Goal: Task Accomplishment & Management: Use online tool/utility

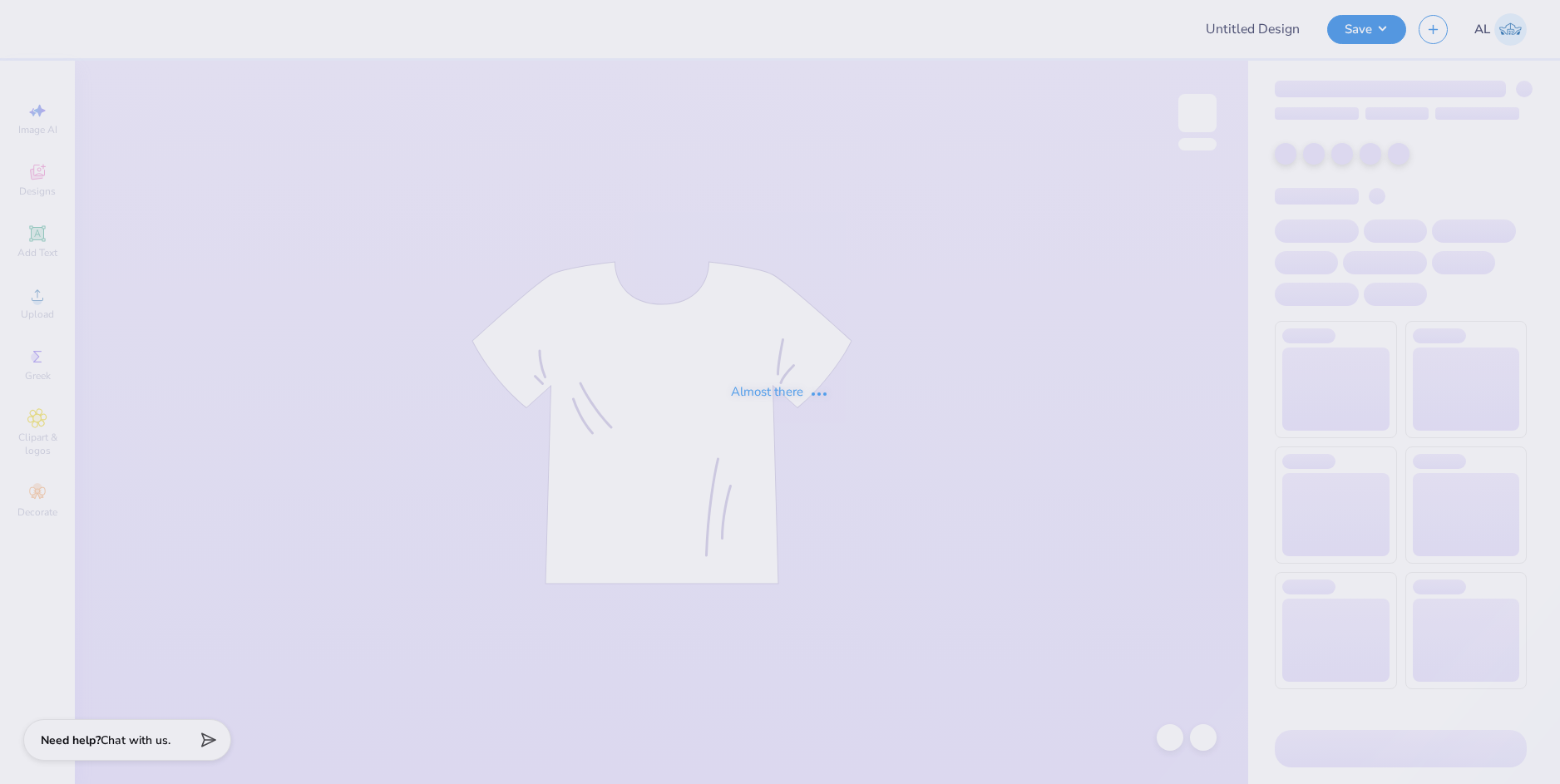
type input "CASA 2025 Pastel Disco"
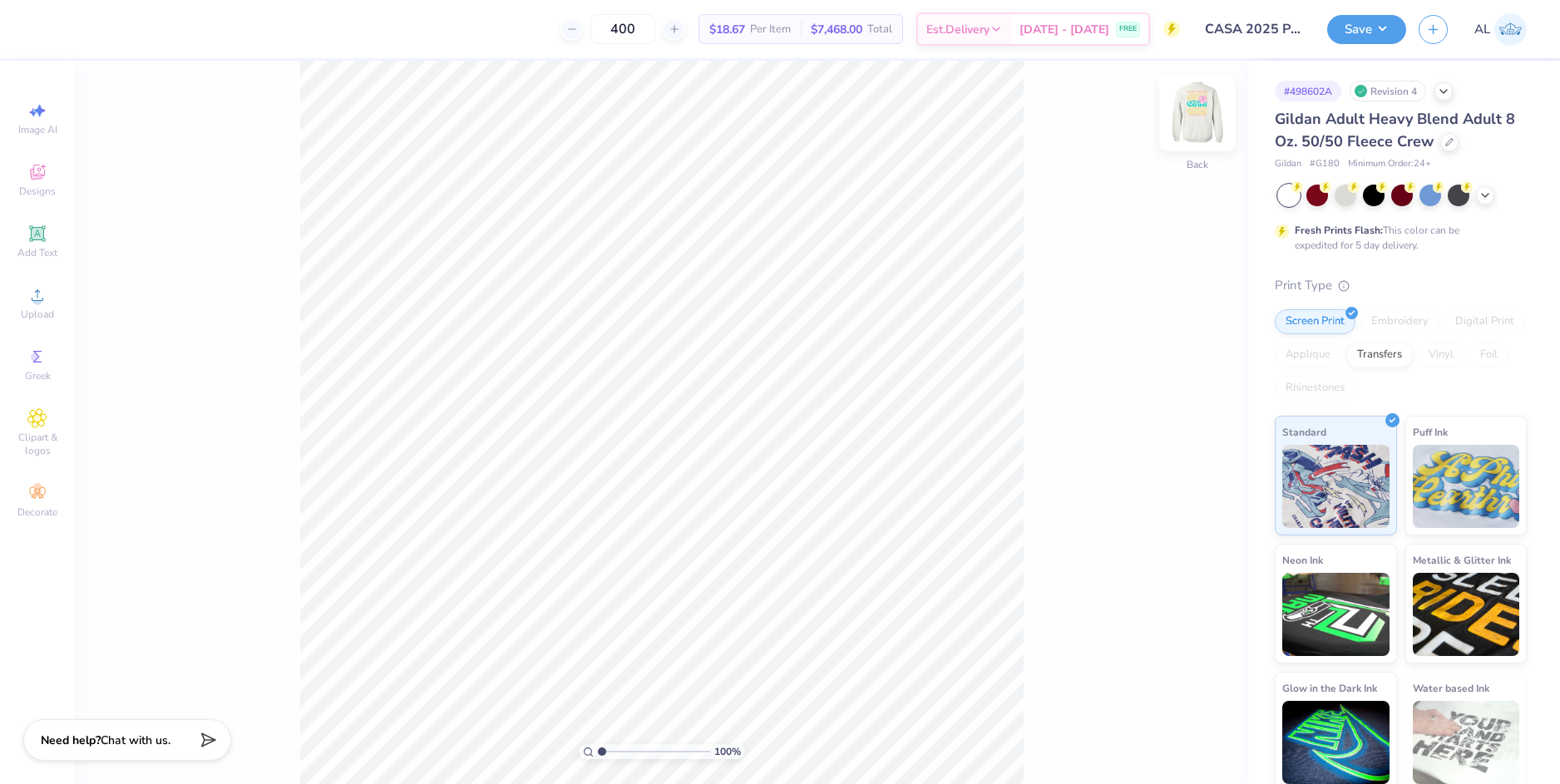
click at [1193, 127] on img at bounding box center [1196, 113] width 66 height 66
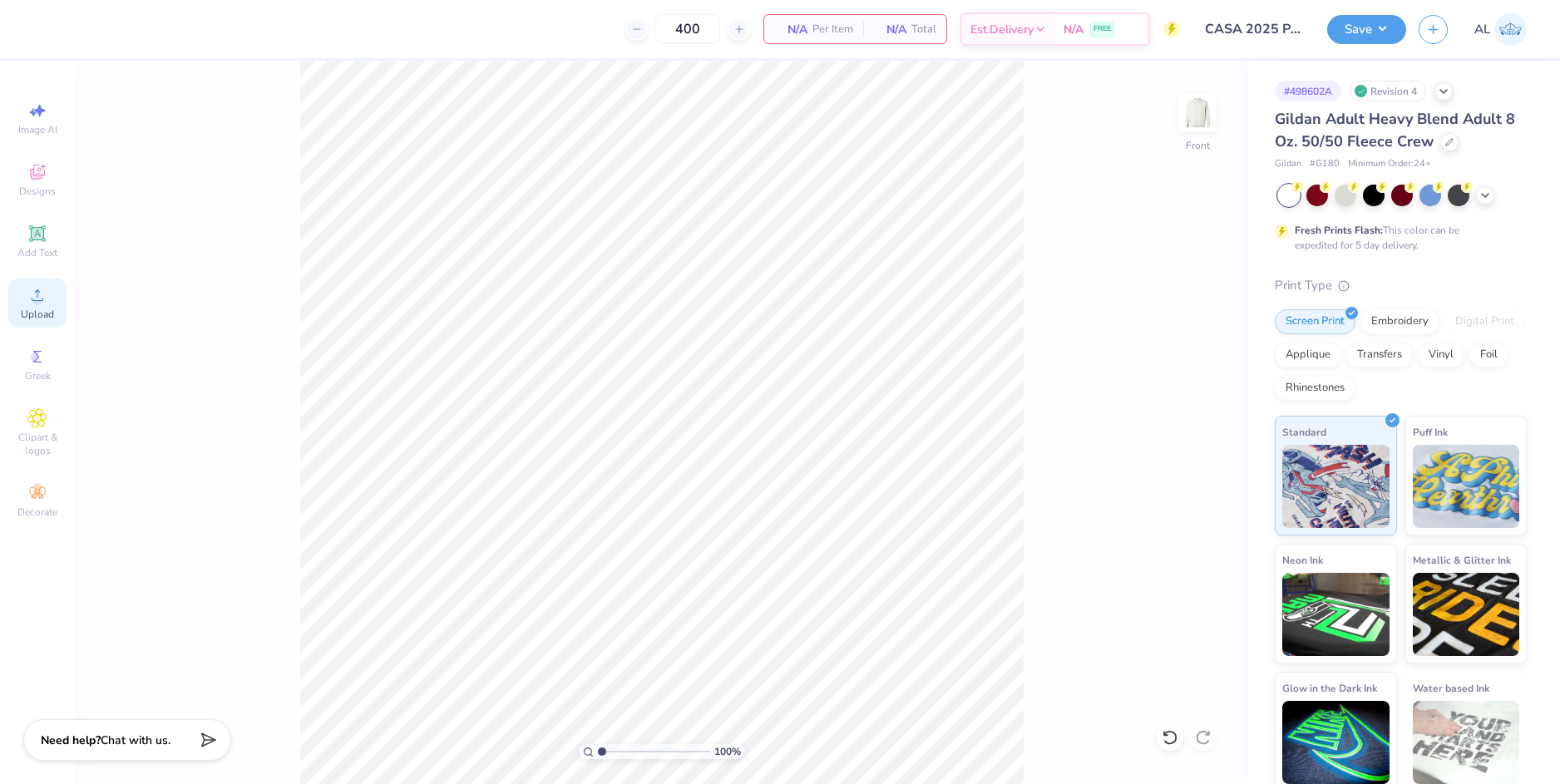
click at [41, 302] on circle at bounding box center [37, 300] width 9 height 9
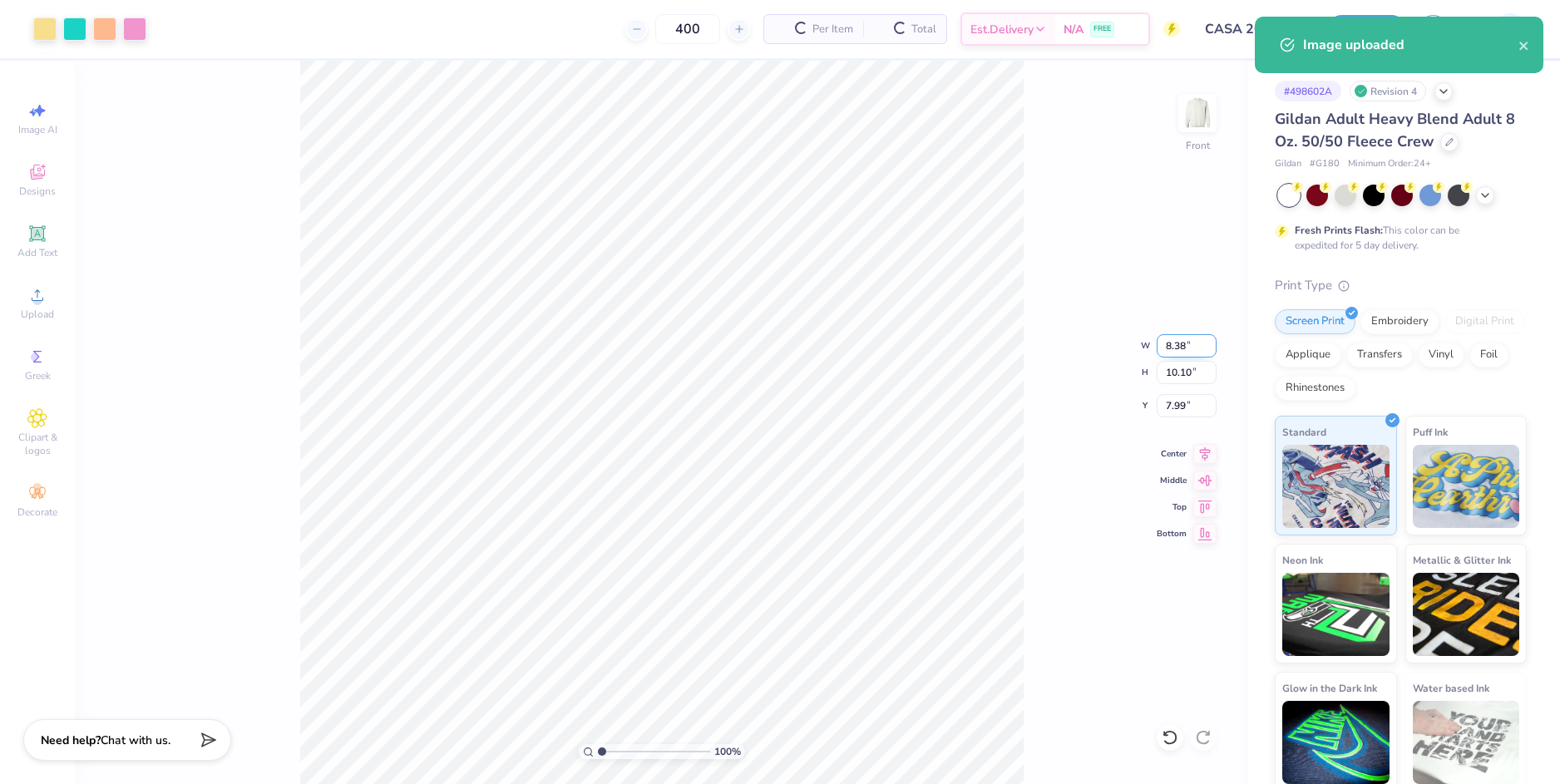
click at [1169, 342] on input "8.38" at bounding box center [1186, 345] width 60 height 23
click at [1165, 403] on input "7.99" at bounding box center [1186, 406] width 60 height 23
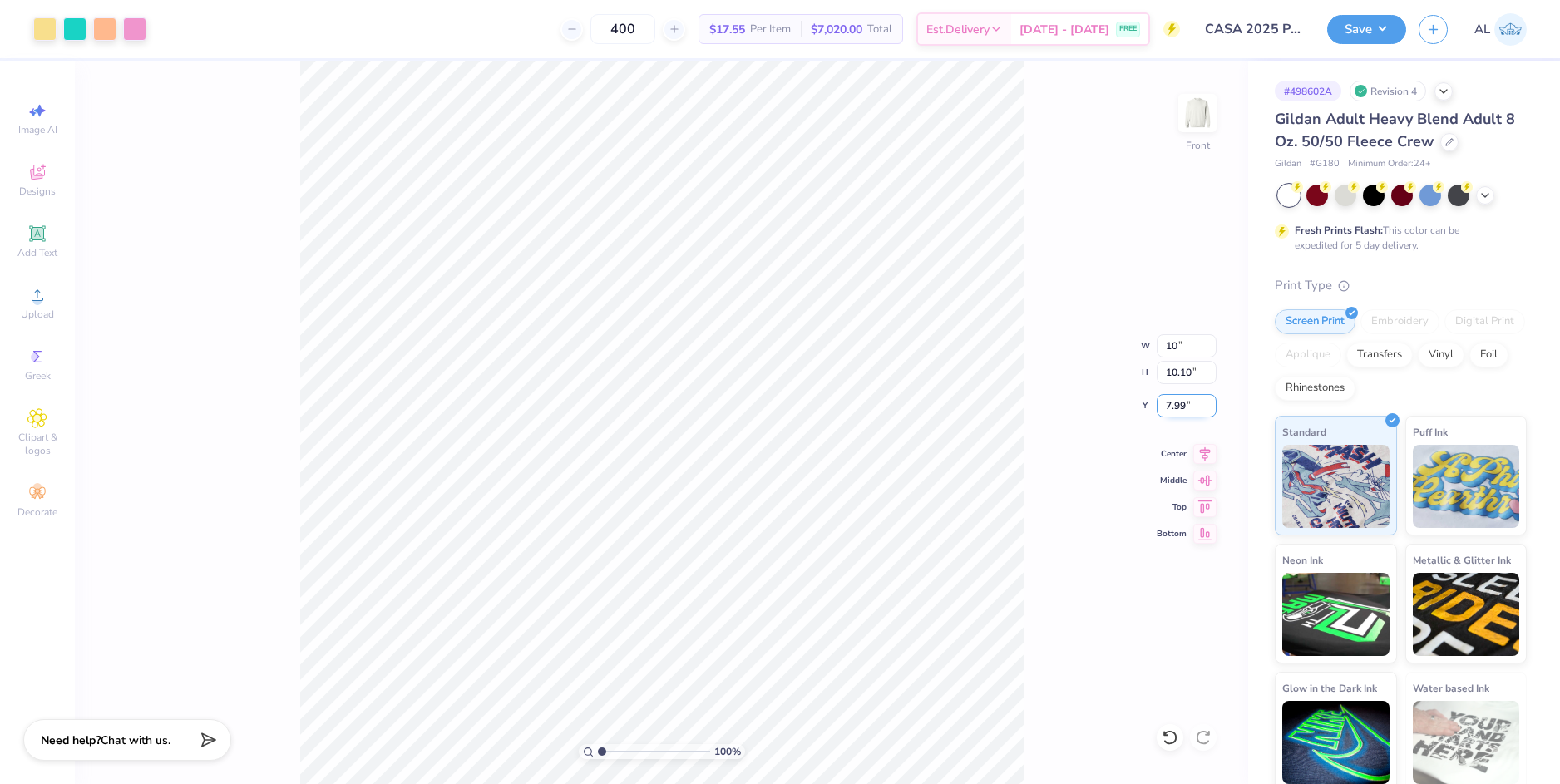
click at [1175, 403] on input "7.99" at bounding box center [1186, 406] width 60 height 23
type input "10.00"
type input "12.05"
click at [1176, 403] on input "7.01" at bounding box center [1186, 406] width 60 height 23
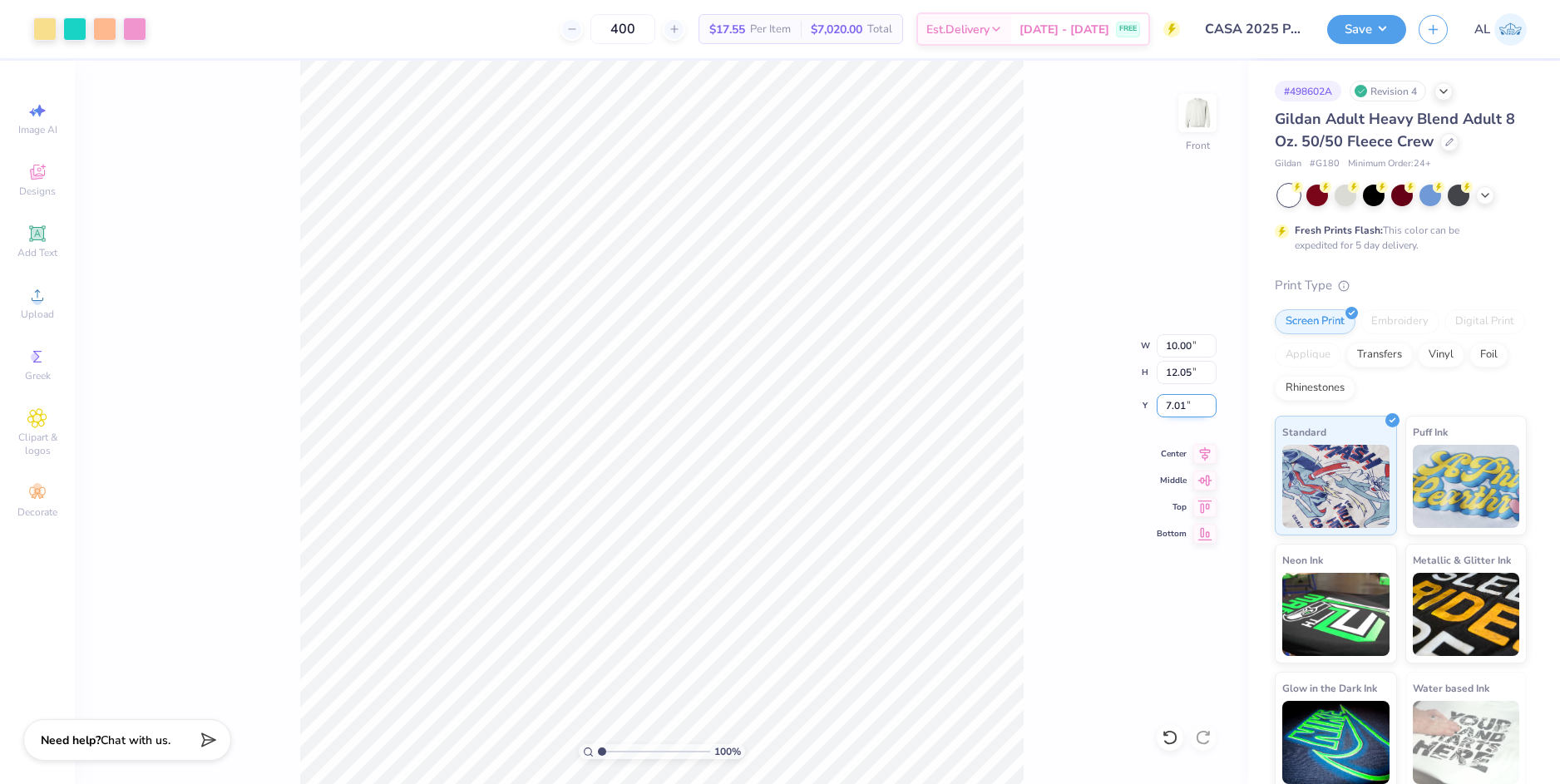
click at [1176, 403] on input "7.01" at bounding box center [1186, 406] width 60 height 23
click at [1180, 380] on input "12.05" at bounding box center [1186, 372] width 60 height 23
type input "3.00"
click at [1201, 455] on icon at bounding box center [1204, 450] width 23 height 20
click at [1047, 458] on div "100 % Front W 10.00 10.00 " H 12.05 12.05 " Y 3.00 3.00 " Center Middle Top Bot…" at bounding box center [661, 422] width 1173 height 723
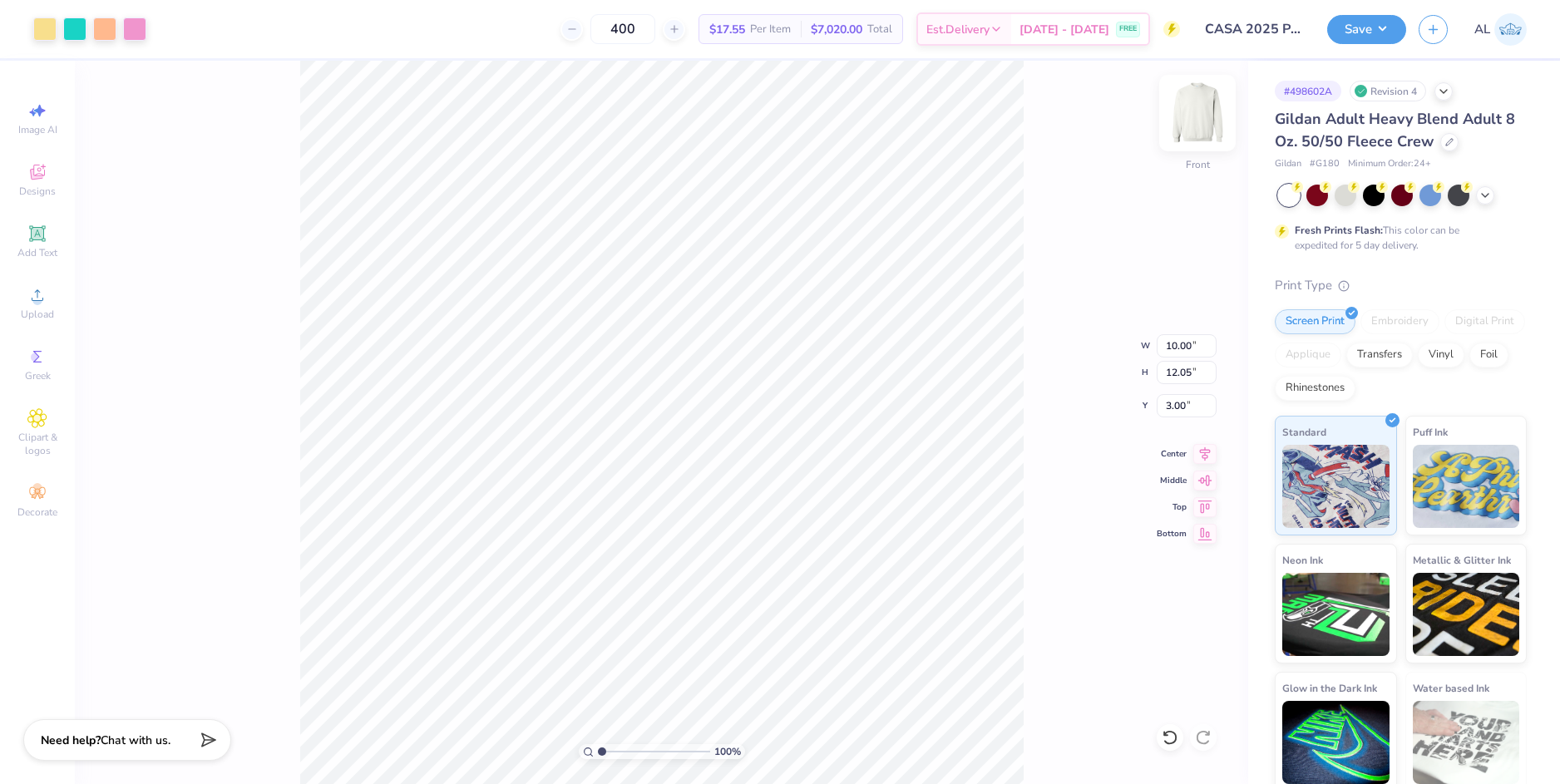
click at [1192, 116] on img at bounding box center [1196, 113] width 66 height 66
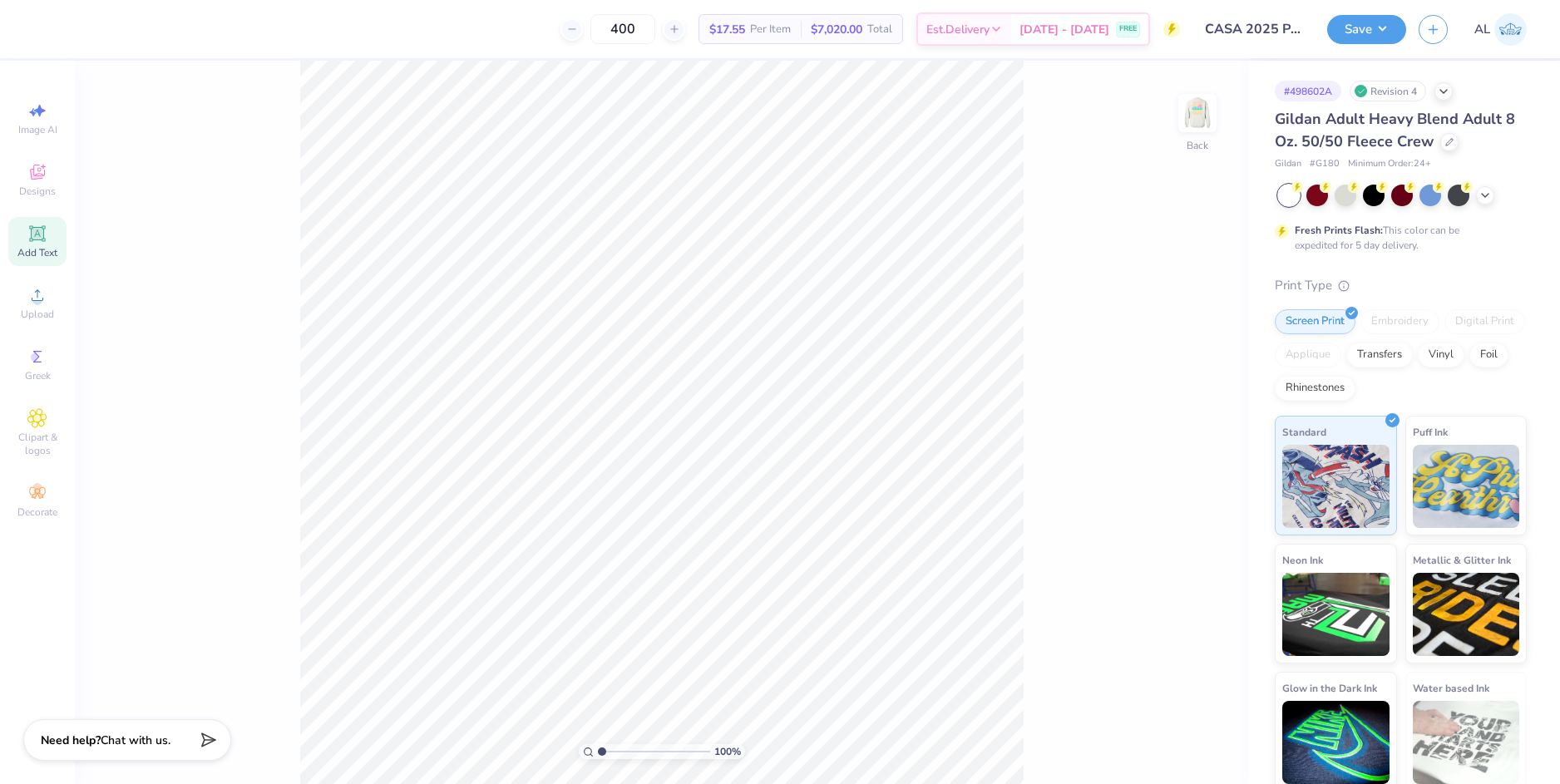
click at [42, 243] on div "Add Text" at bounding box center [37, 241] width 58 height 49
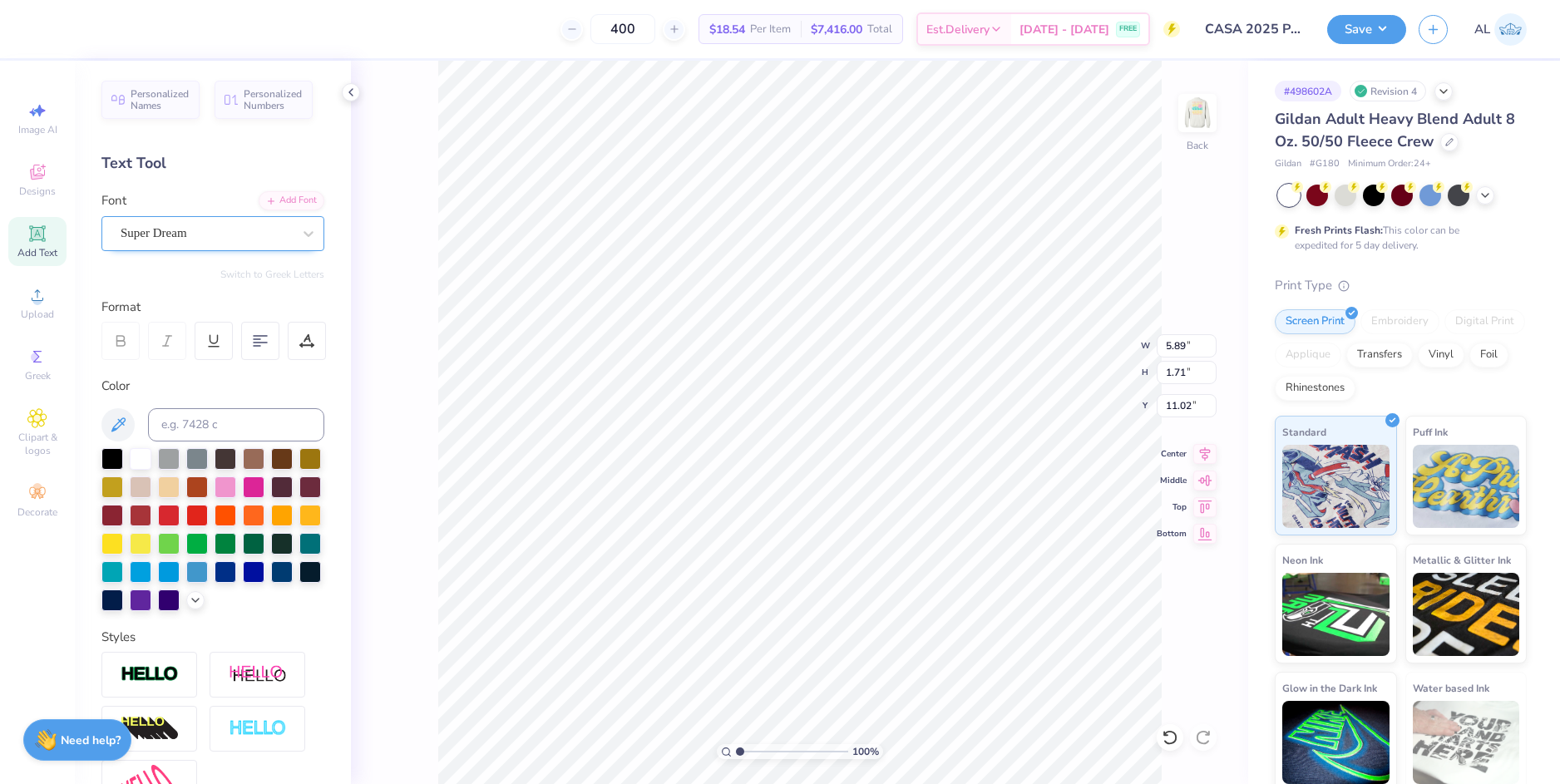
click at [220, 236] on div "Super Dream" at bounding box center [206, 233] width 174 height 26
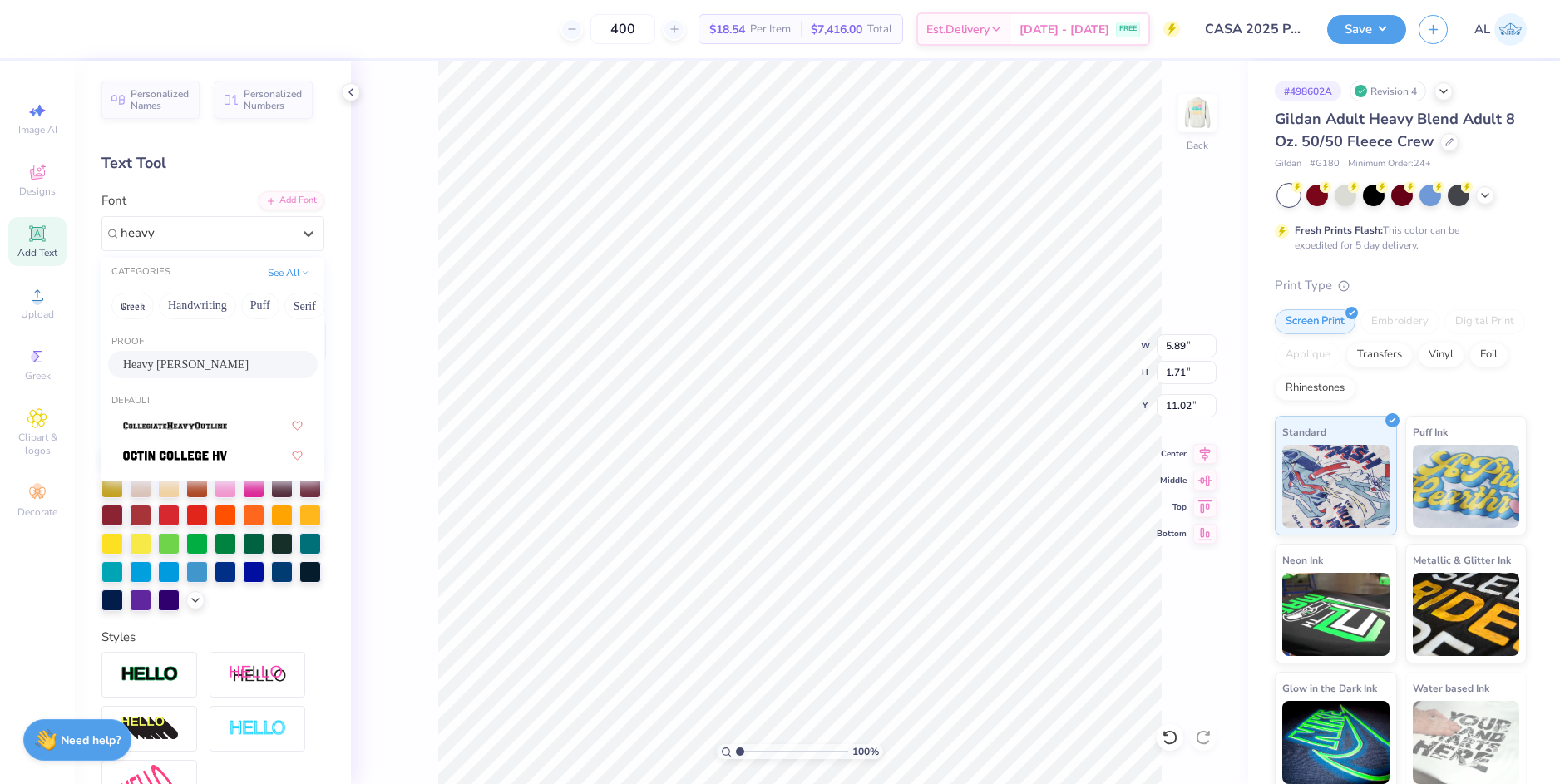
click at [223, 362] on div "Heavy Heap Rg" at bounding box center [213, 364] width 180 height 18
type input "heavy"
type input "4.03"
type input "1.86"
type input "10.95"
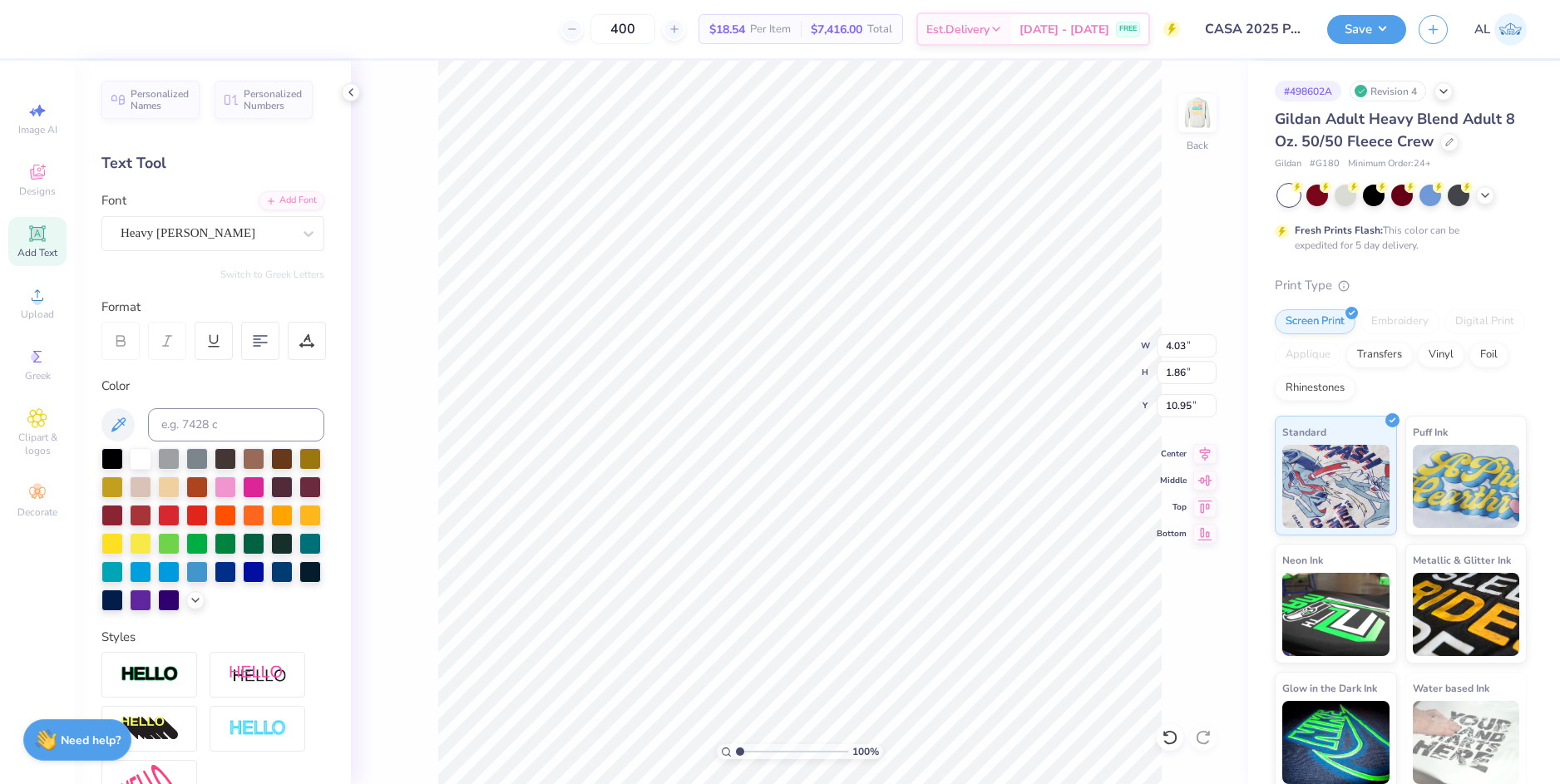
scroll to position [14, 4]
type textarea "Ole Miss"
click at [865, 473] on li "Duplicate" at bounding box center [885, 472] width 131 height 33
type input "13.03"
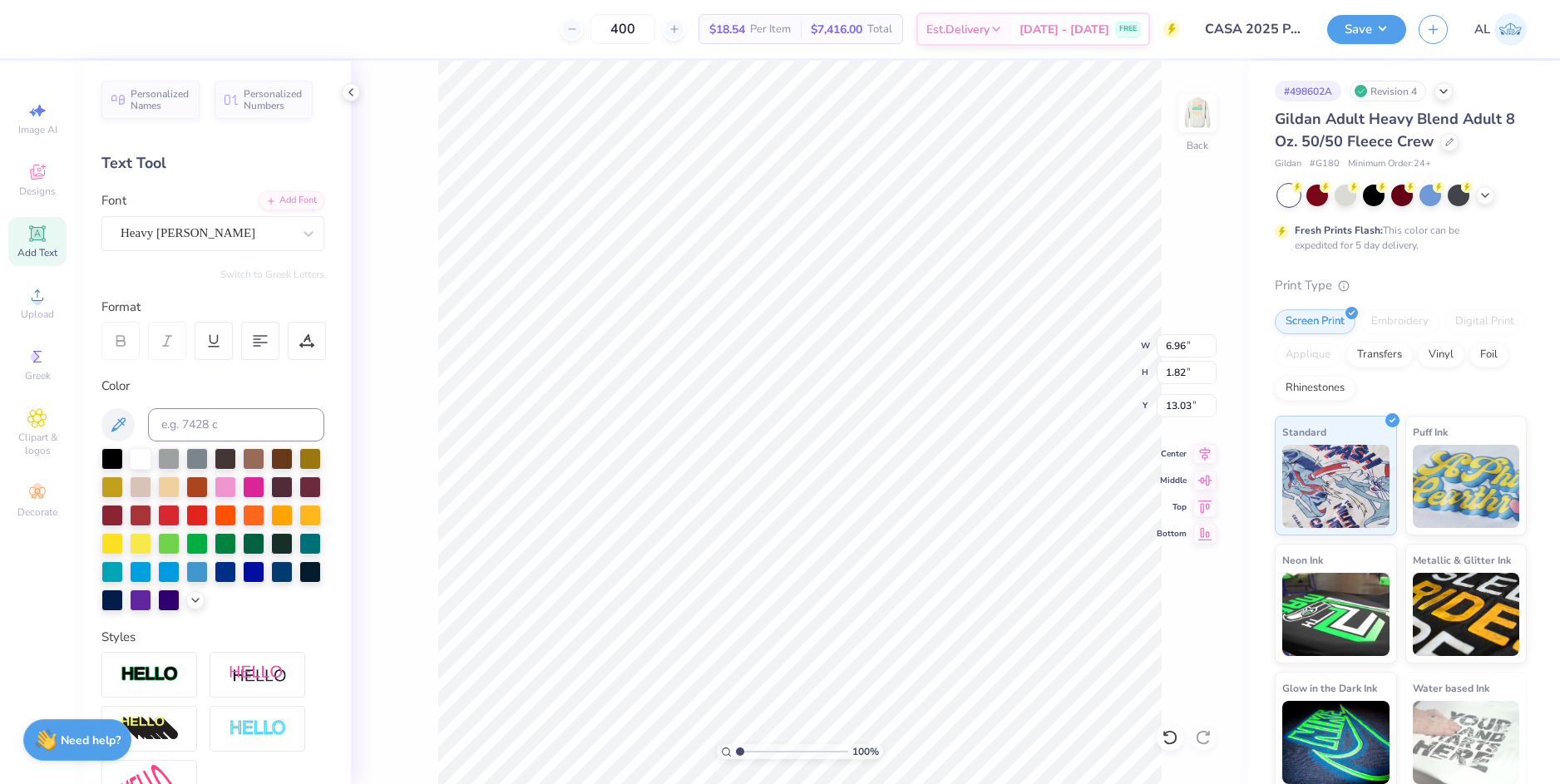
type textarea "Panhellic"
click at [1191, 120] on img at bounding box center [1196, 113] width 66 height 66
drag, startPoint x: 737, startPoint y: 750, endPoint x: 755, endPoint y: 744, distance: 19.0
click at [755, 744] on input "range" at bounding box center [792, 751] width 112 height 15
click at [800, 372] on li "Copy" at bounding box center [814, 374] width 131 height 33
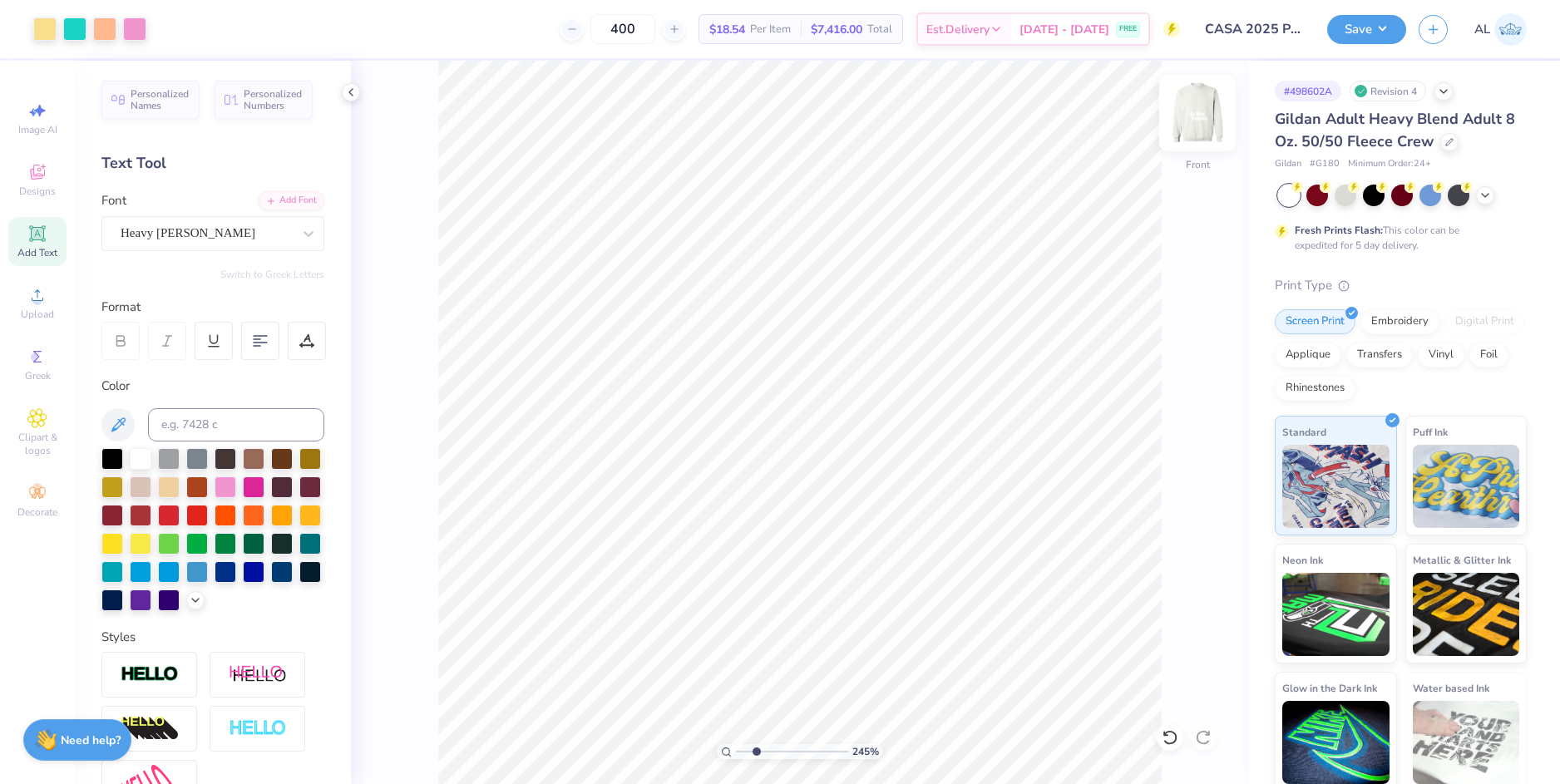
click at [1208, 127] on img at bounding box center [1196, 113] width 66 height 66
type input "1.19"
click at [741, 751] on input "range" at bounding box center [792, 751] width 112 height 15
click at [925, 408] on li "Paste" at bounding box center [952, 406] width 131 height 33
click at [1185, 346] on input "8.54" at bounding box center [1186, 345] width 60 height 23
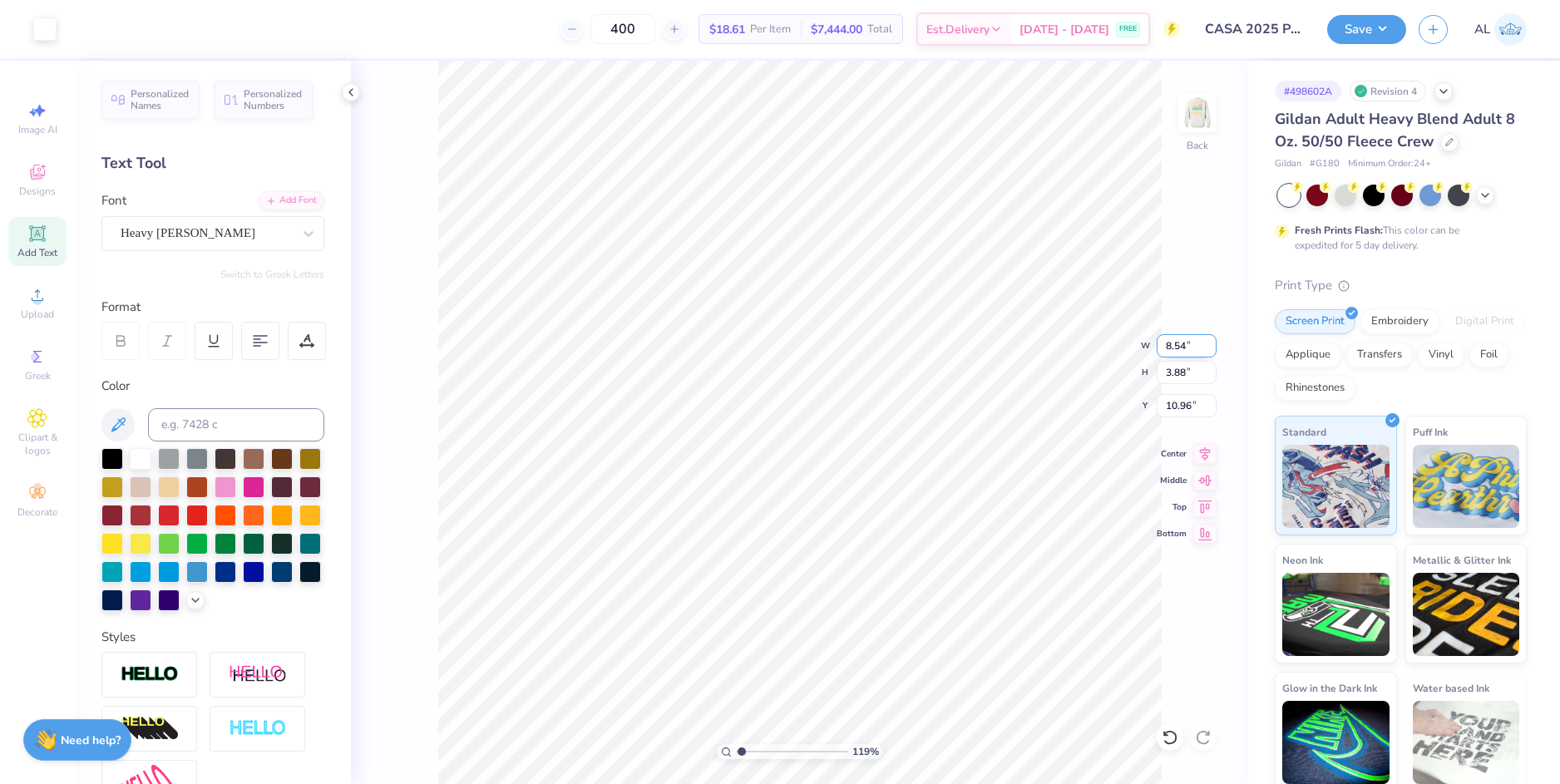
click at [1185, 346] on input "8.54" at bounding box center [1186, 345] width 60 height 23
click at [1170, 343] on input "8.54" at bounding box center [1186, 345] width 60 height 23
type input "7.00"
type input "3.18"
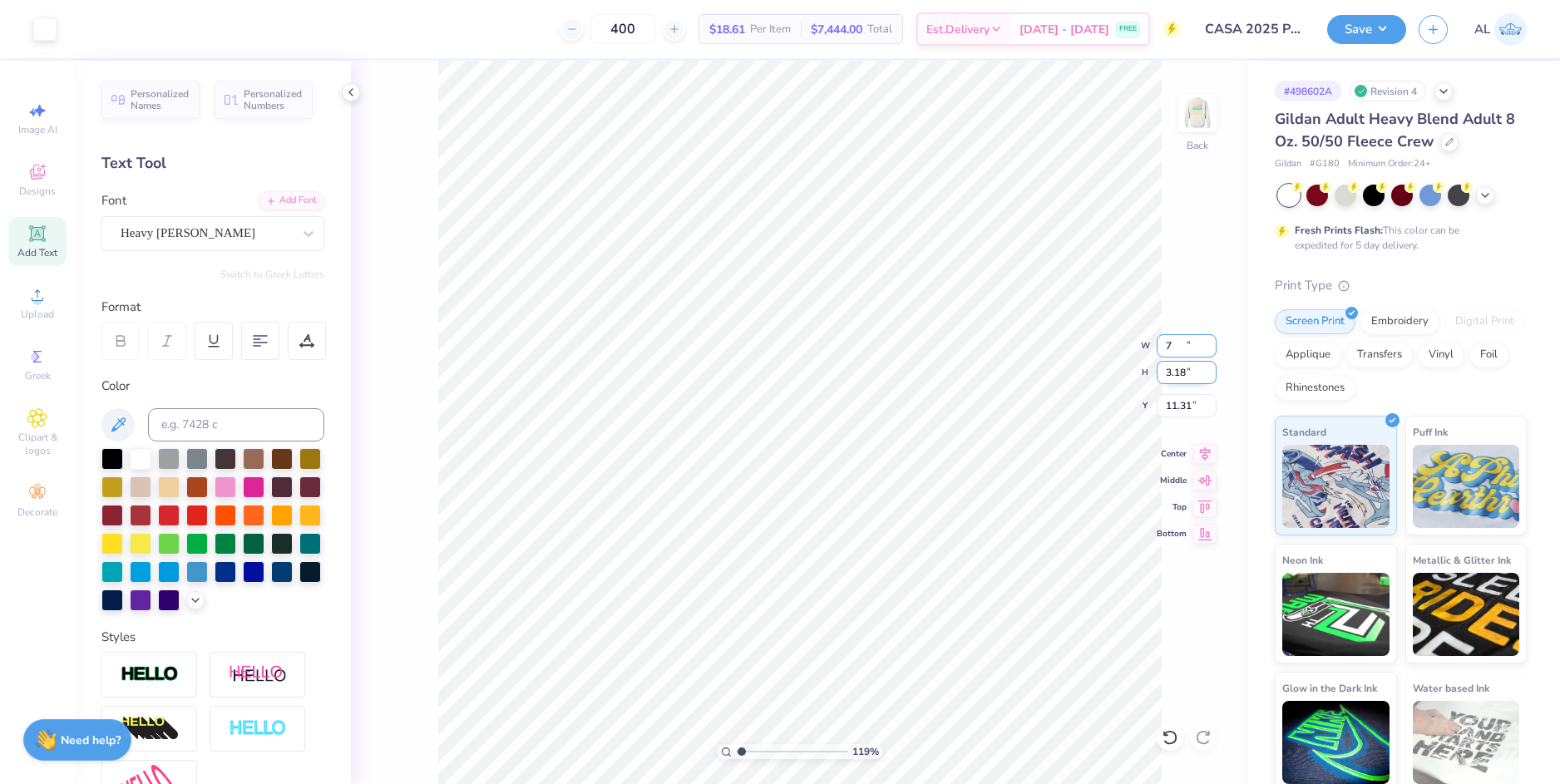
type input "11.31"
type input "10.46"
drag, startPoint x: 739, startPoint y: 750, endPoint x: 754, endPoint y: 750, distance: 15.0
type input "2.3"
click at [754, 750] on input "range" at bounding box center [792, 751] width 112 height 15
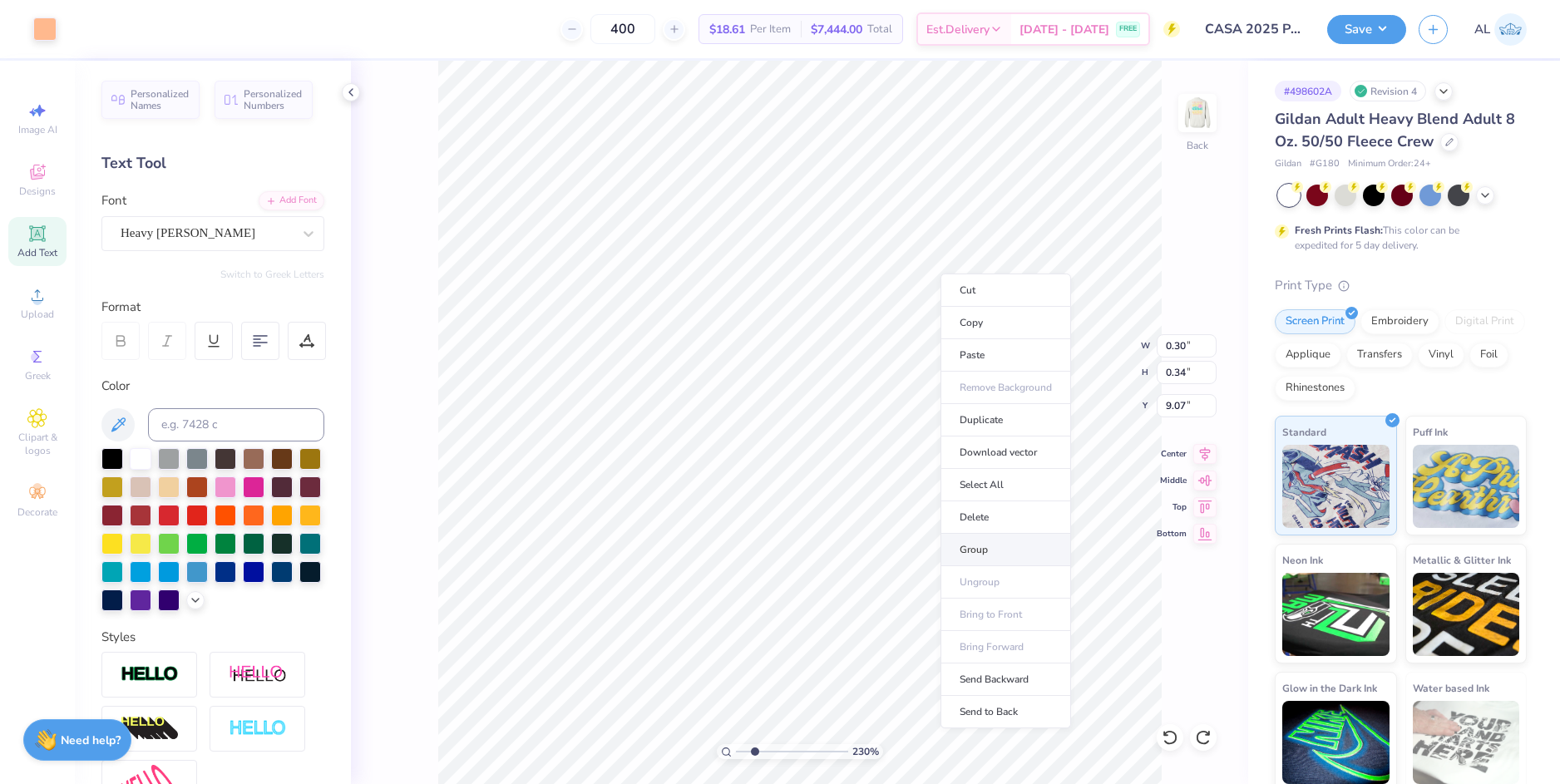
click at [1005, 544] on li "Group" at bounding box center [1005, 549] width 131 height 33
type input "5.71"
type input "1.49"
type input "11.31"
type input "7.00"
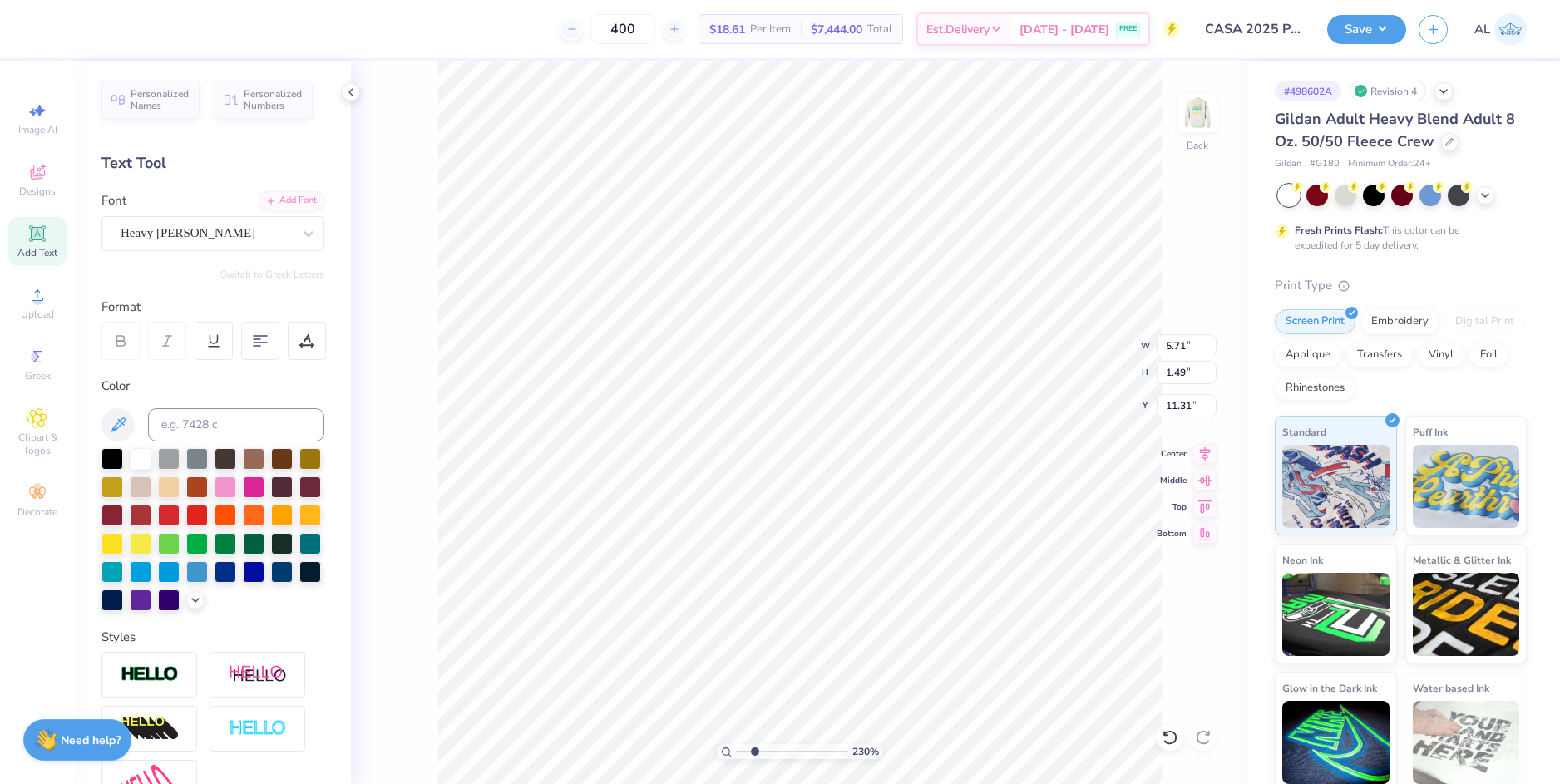
type input "3.18"
type input "12.98"
drag, startPoint x: 752, startPoint y: 751, endPoint x: 714, endPoint y: 748, distance: 38.1
type input "1"
click at [736, 748] on input "range" at bounding box center [792, 751] width 112 height 15
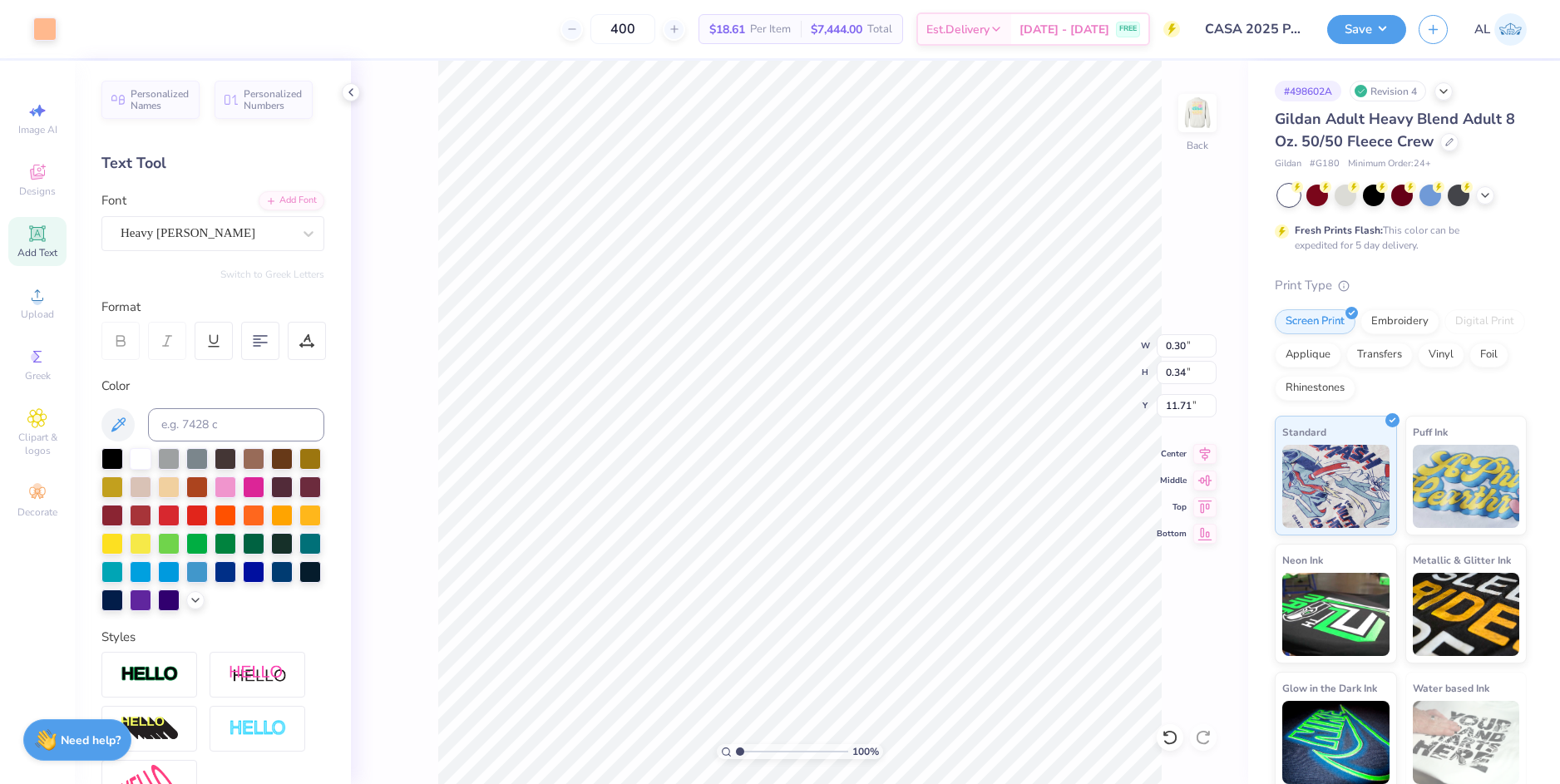
type input "11.71"
drag, startPoint x: 740, startPoint y: 749, endPoint x: 765, endPoint y: 748, distance: 25.0
type input "3.27"
click at [765, 748] on input "range" at bounding box center [792, 751] width 112 height 15
type input "11.54"
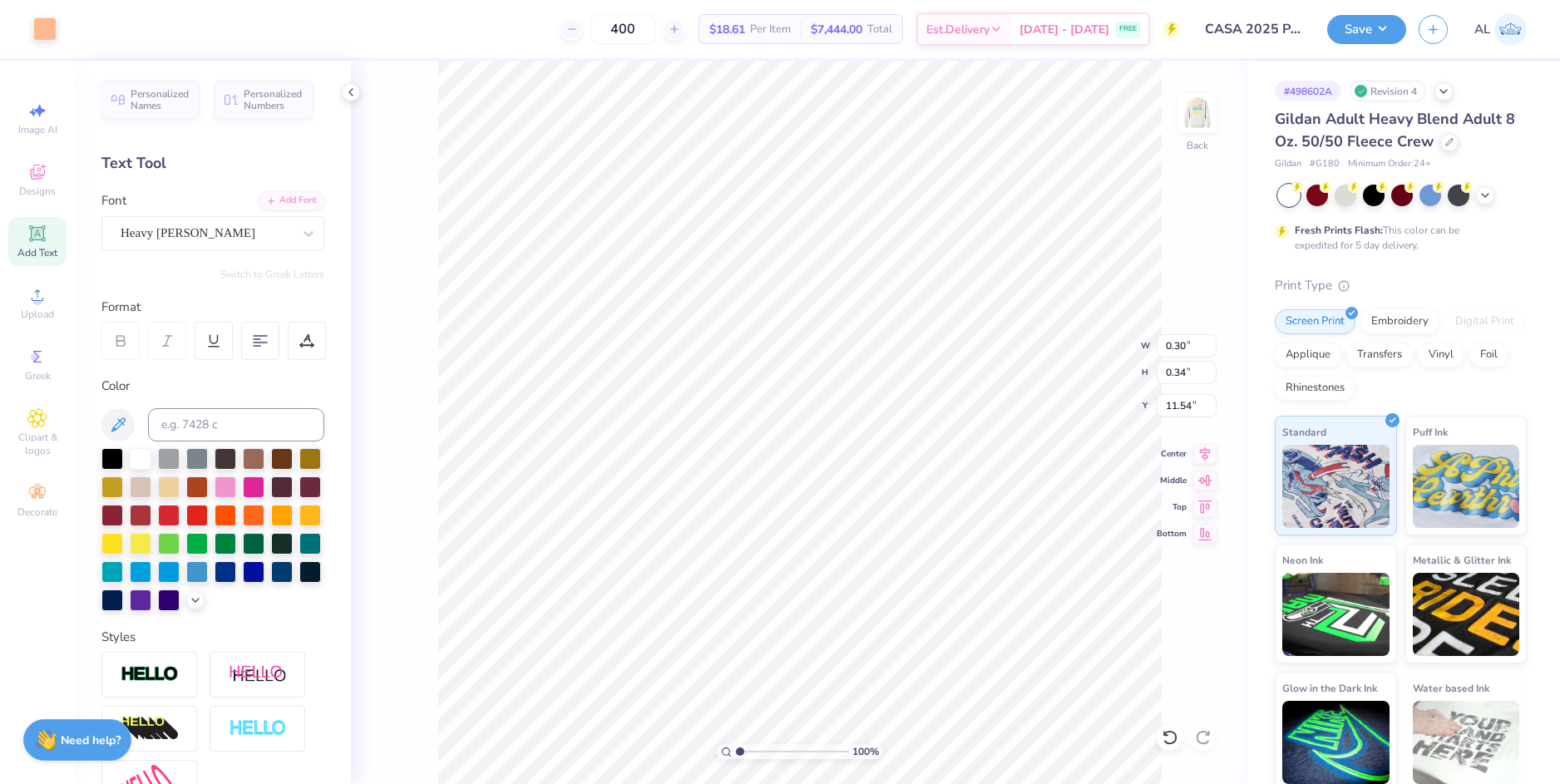
drag, startPoint x: 764, startPoint y: 753, endPoint x: 729, endPoint y: 752, distance: 35.0
type input "1"
click at [736, 752] on input "range" at bounding box center [792, 751] width 112 height 15
click at [891, 602] on li "Group" at bounding box center [890, 601] width 131 height 33
click at [880, 468] on li "Duplicate" at bounding box center [879, 472] width 131 height 33
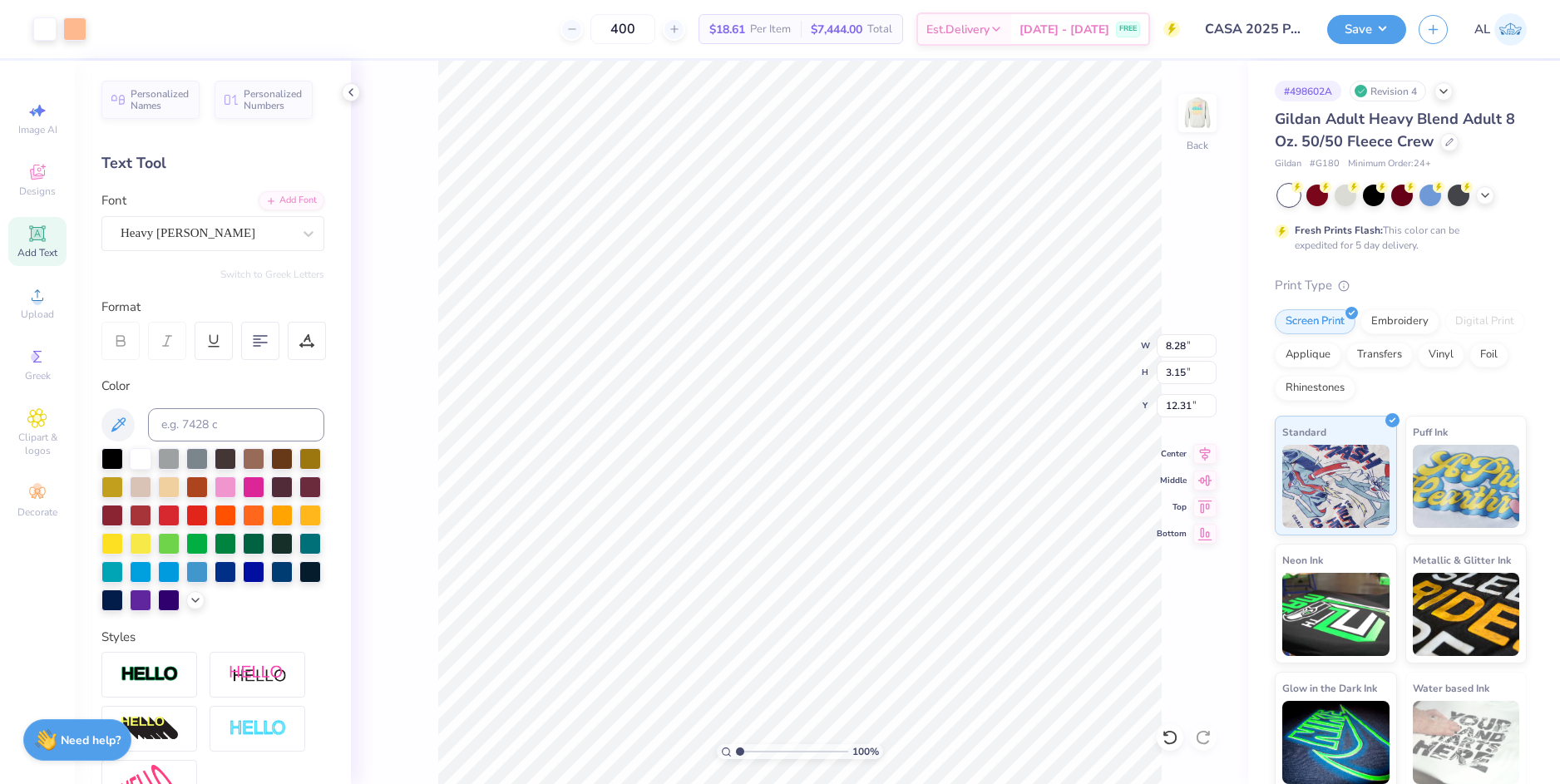
type input "15.41"
click at [76, 29] on div at bounding box center [75, 27] width 23 height 23
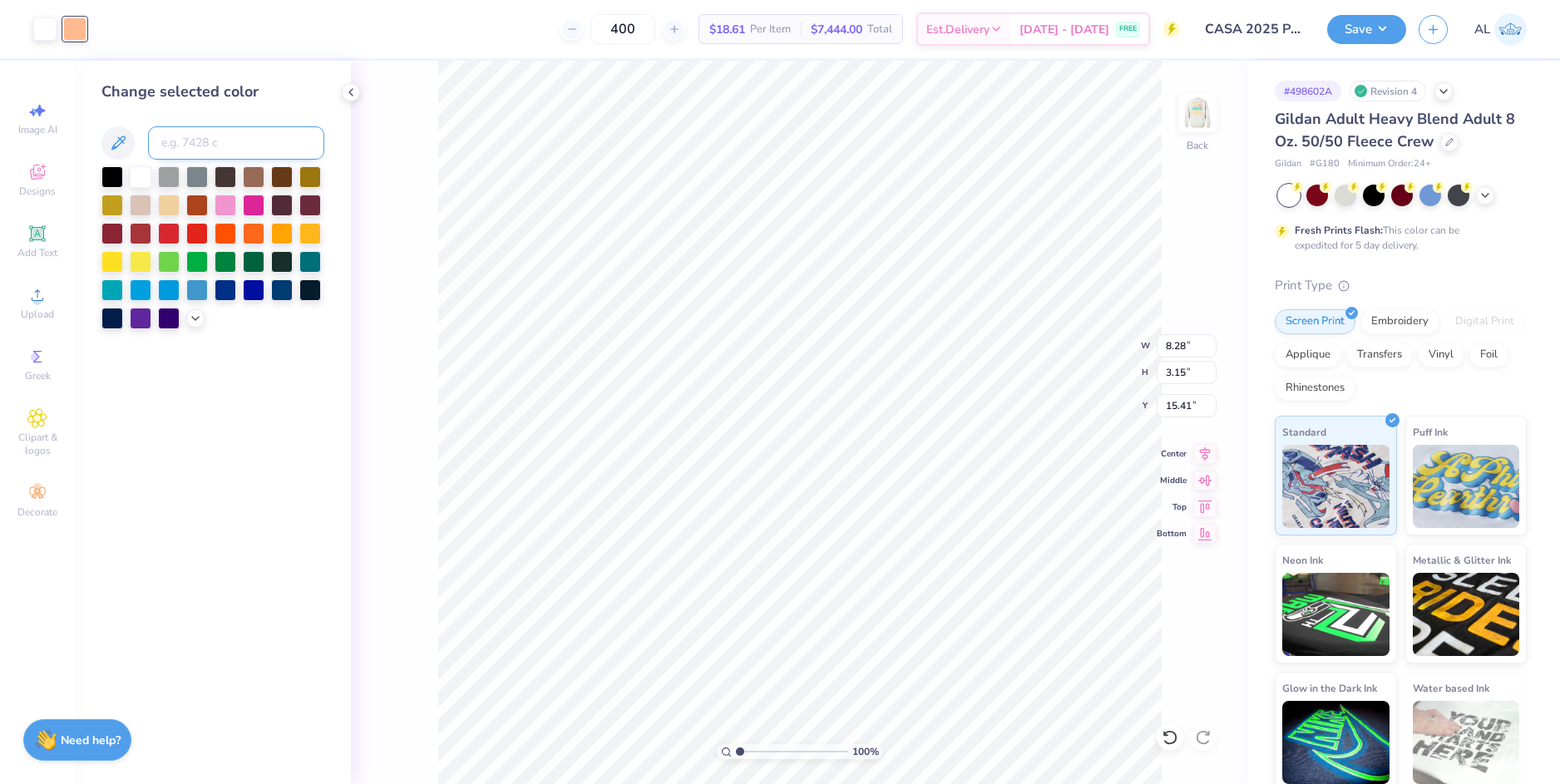
click at [184, 145] on input at bounding box center [236, 144] width 176 height 34
paste input
click at [51, 22] on div at bounding box center [45, 27] width 23 height 23
click at [177, 142] on input at bounding box center [236, 144] width 176 height 34
paste input
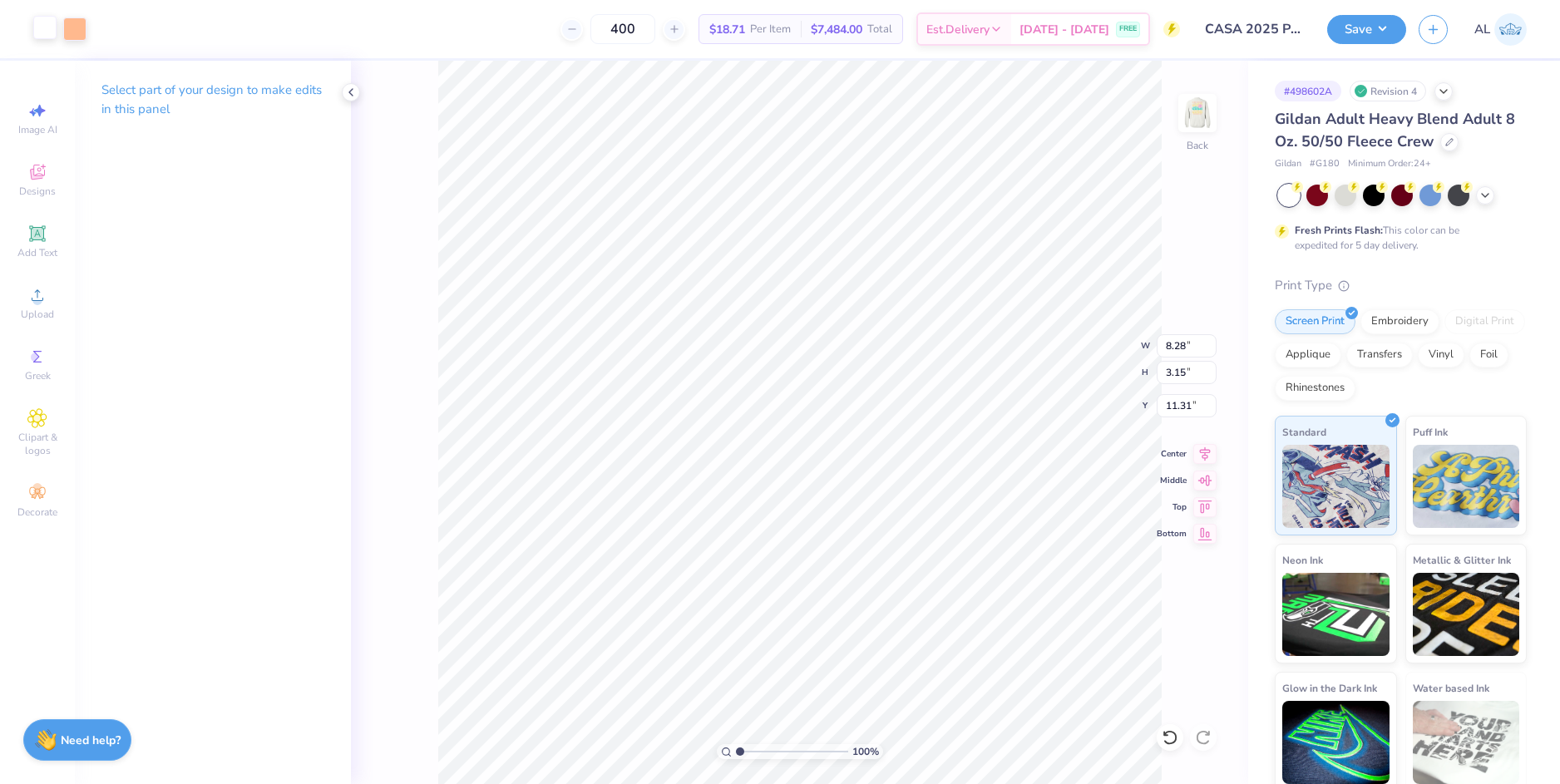
click at [46, 30] on div at bounding box center [45, 27] width 23 height 23
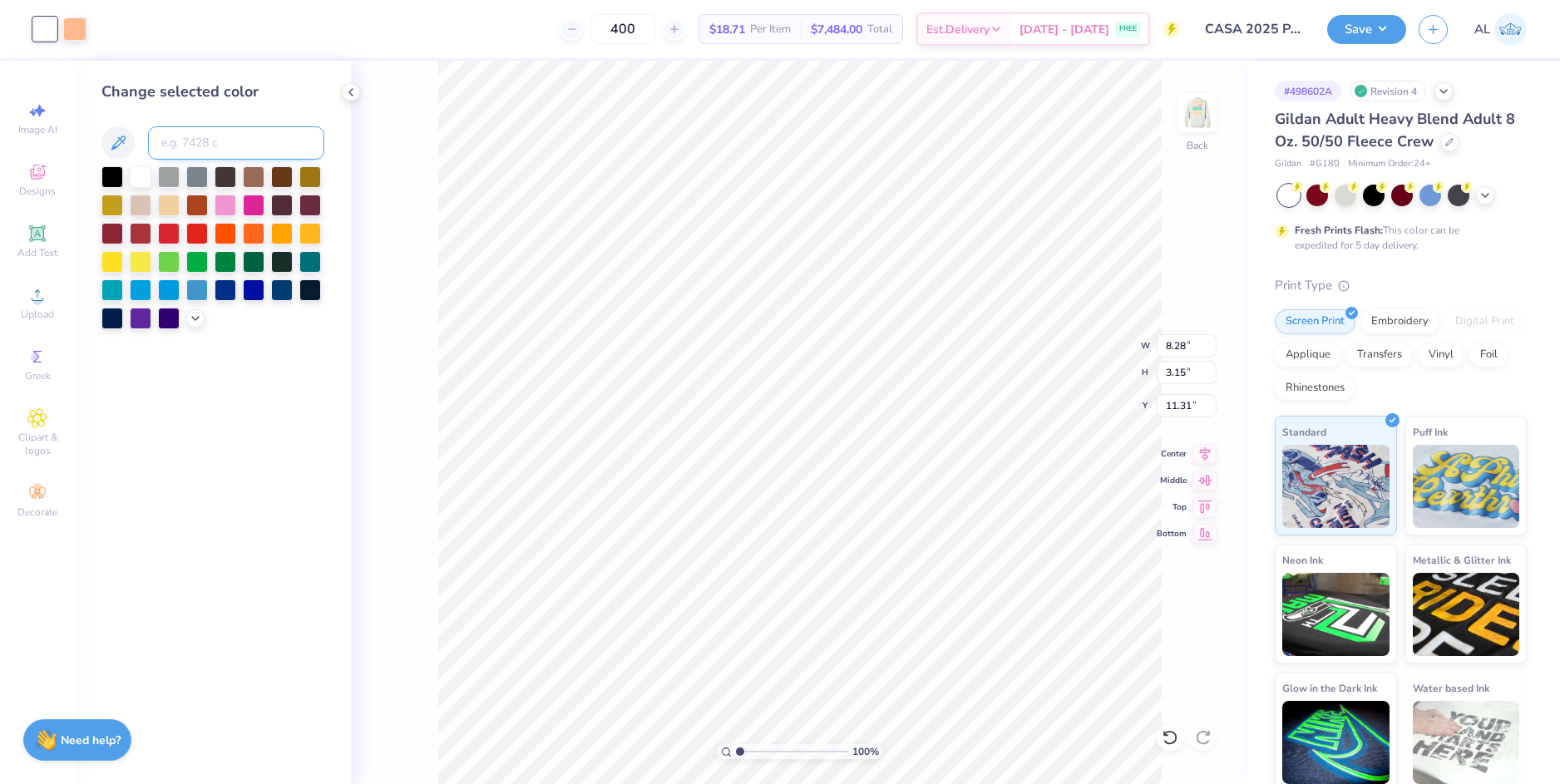
click at [174, 142] on input at bounding box center [236, 144] width 176 height 34
type input "1555"
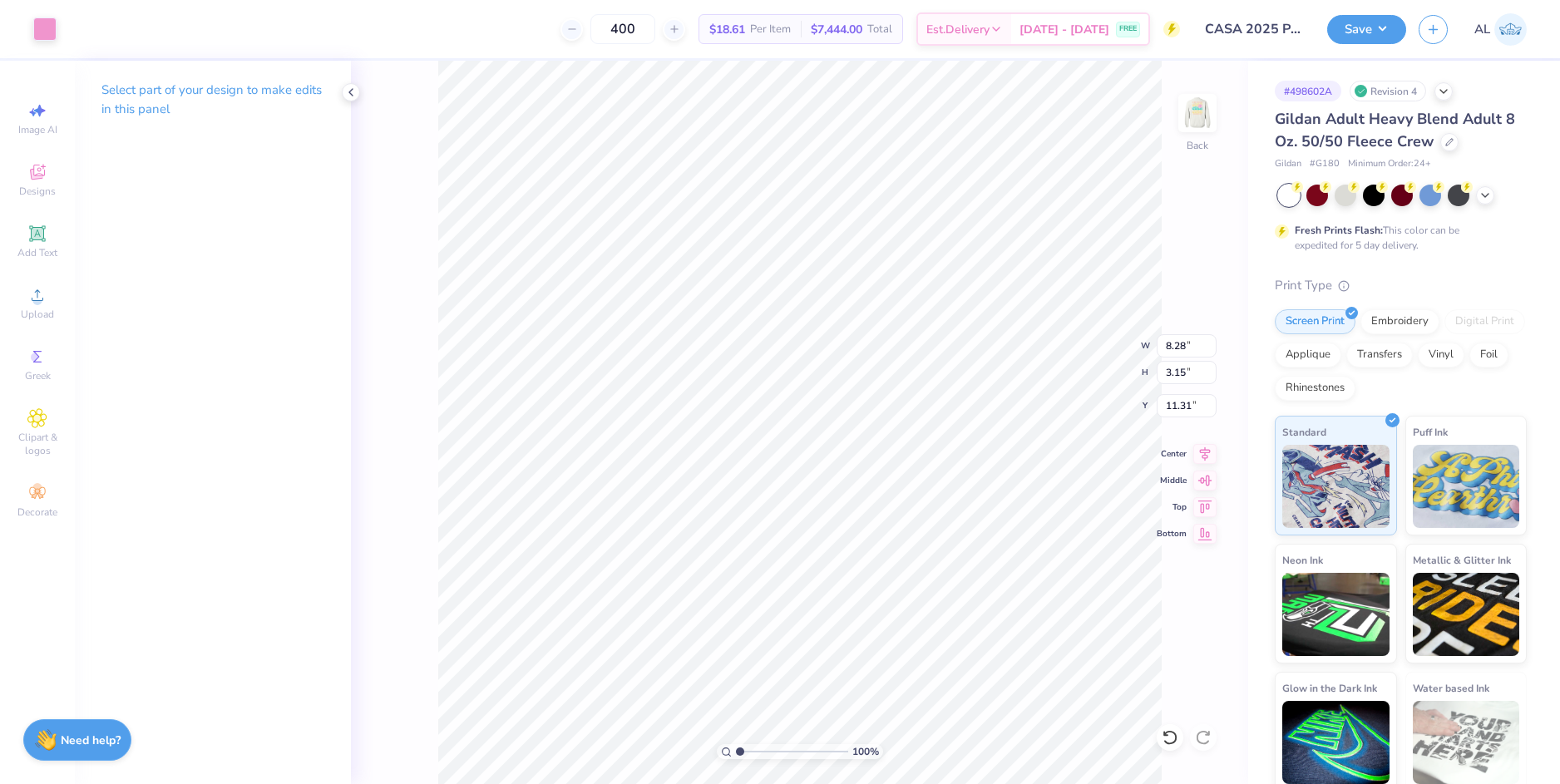
type input "11.31"
drag, startPoint x: 743, startPoint y: 748, endPoint x: 753, endPoint y: 745, distance: 10.4
type input "2.23"
click at [753, 745] on input "range" at bounding box center [792, 751] width 112 height 15
type input "11.31"
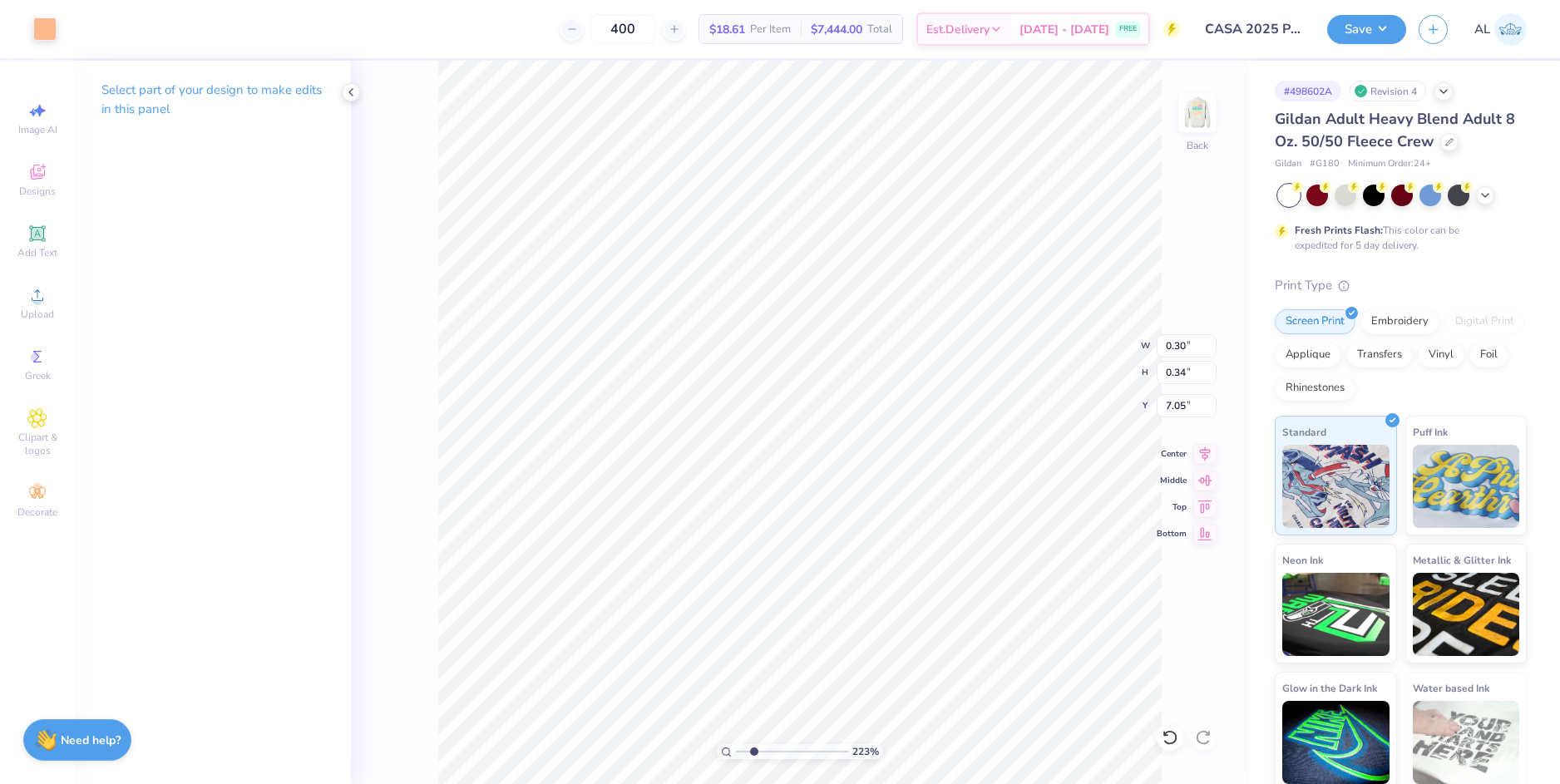
type input "7.05"
type input "8.28"
type input "3.15"
click at [1031, 666] on li "Bring to Front" at bounding box center [1020, 666] width 131 height 33
type input "11.31"
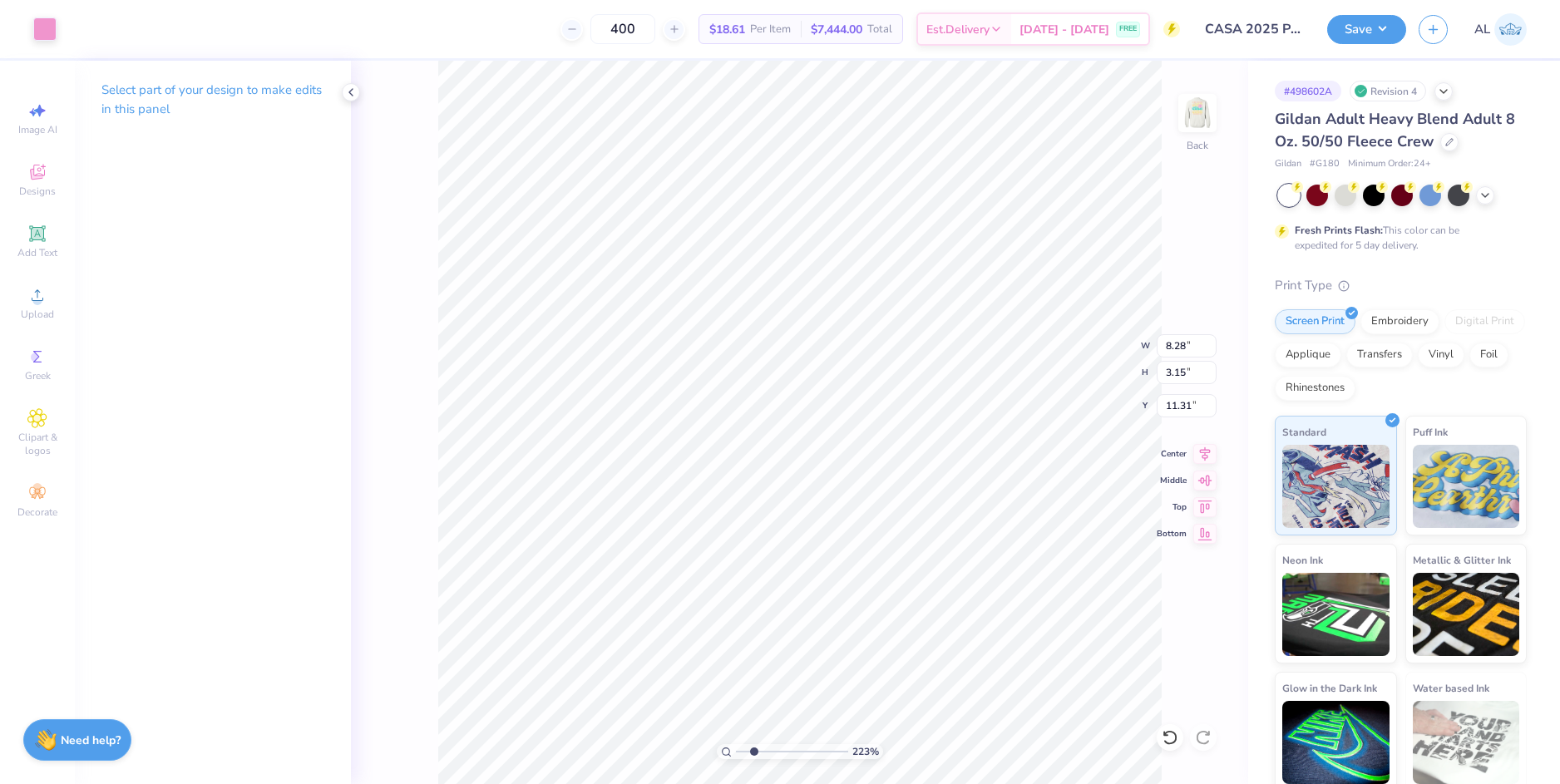
type input "0.30"
type input "0.34"
type input "11.54"
type input "12.15"
type input "9.16"
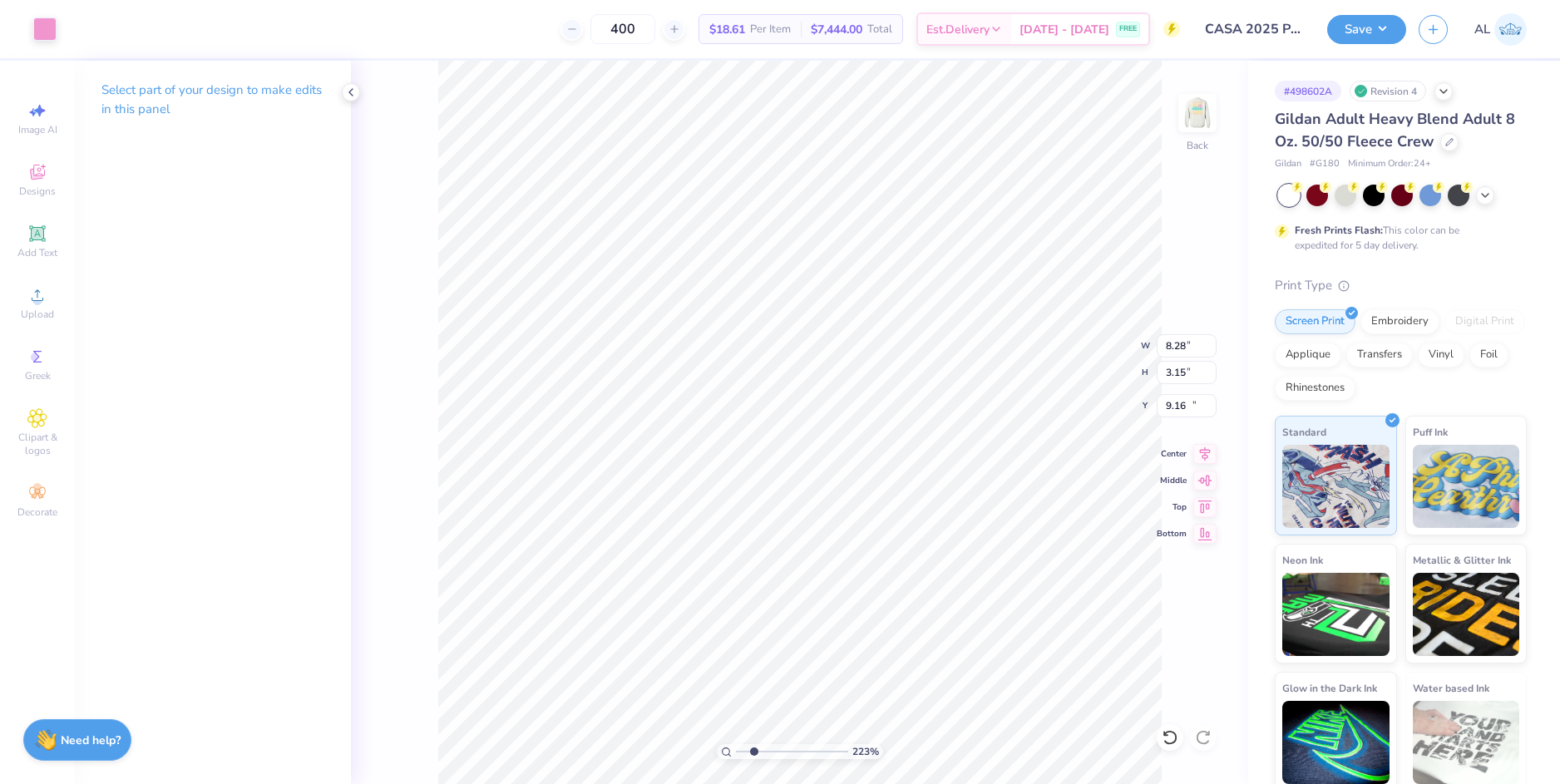
type input "8.28"
type input "3.15"
type input "11.31"
type input "0.30"
type input "0.34"
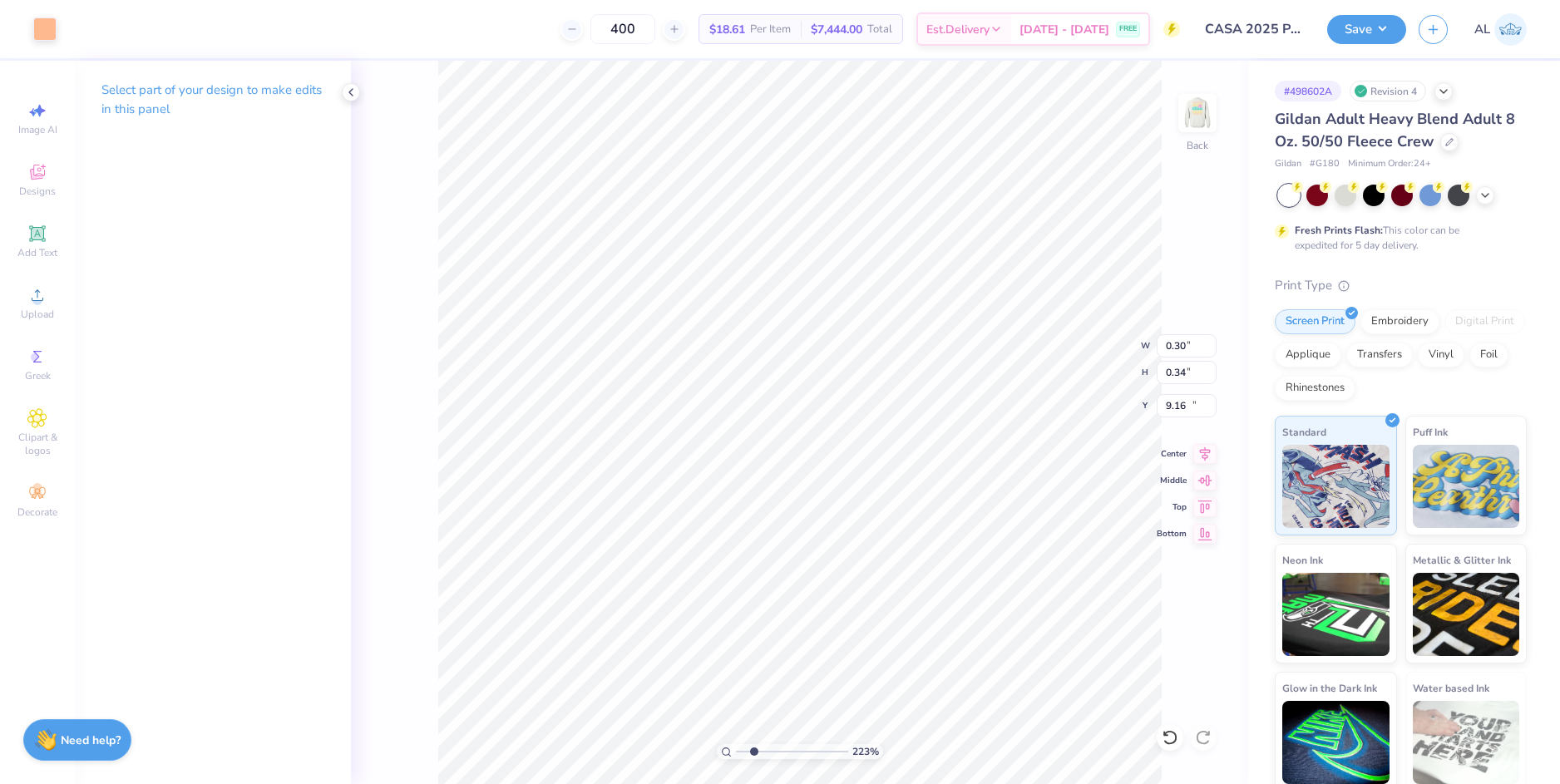
type input "11.54"
type input "8.28"
type input "3.15"
type input "12.64"
type input "9.64"
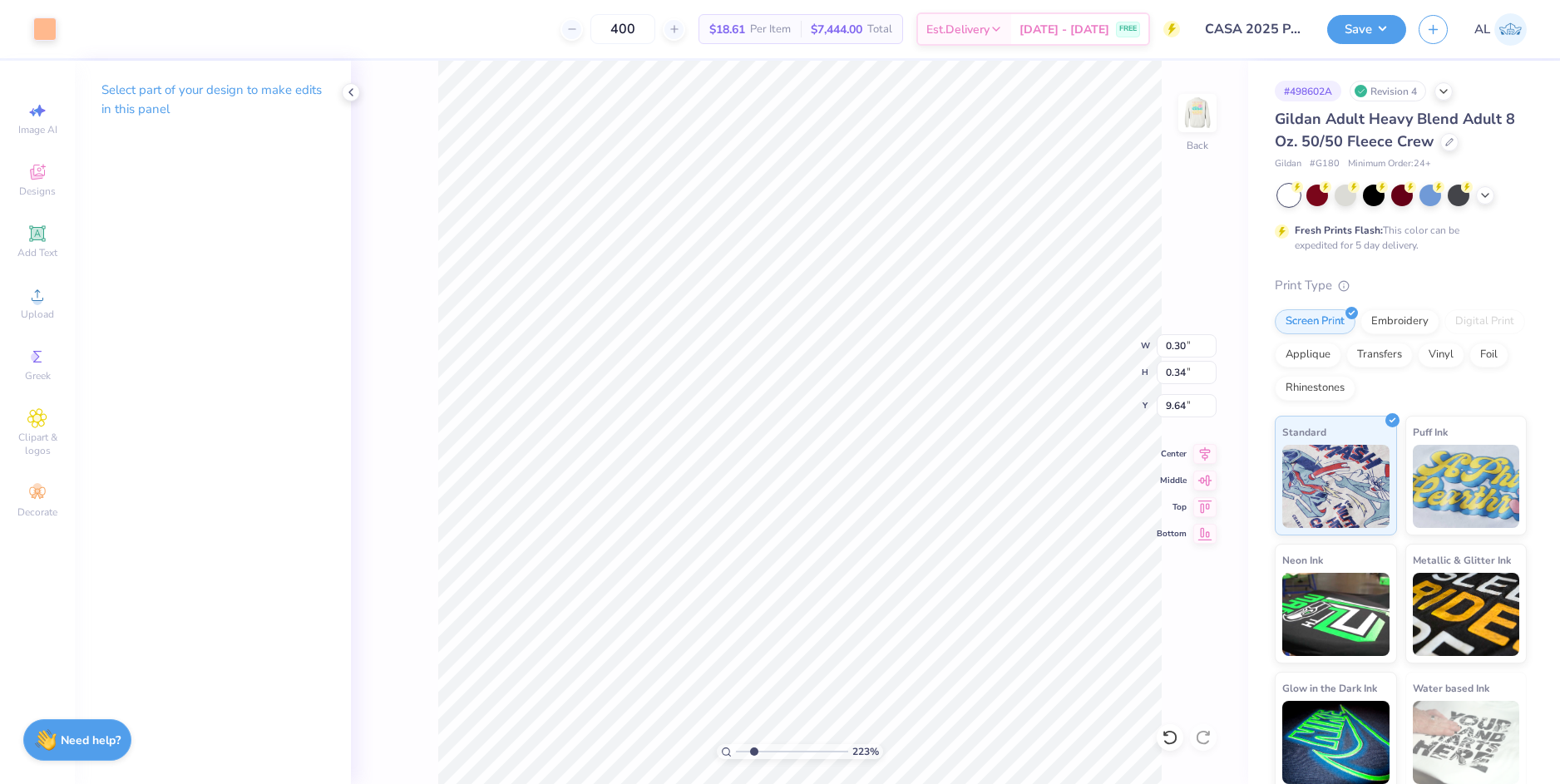
type input "8.28"
type input "3.15"
type input "11.31"
type input "0.30"
type input "0.34"
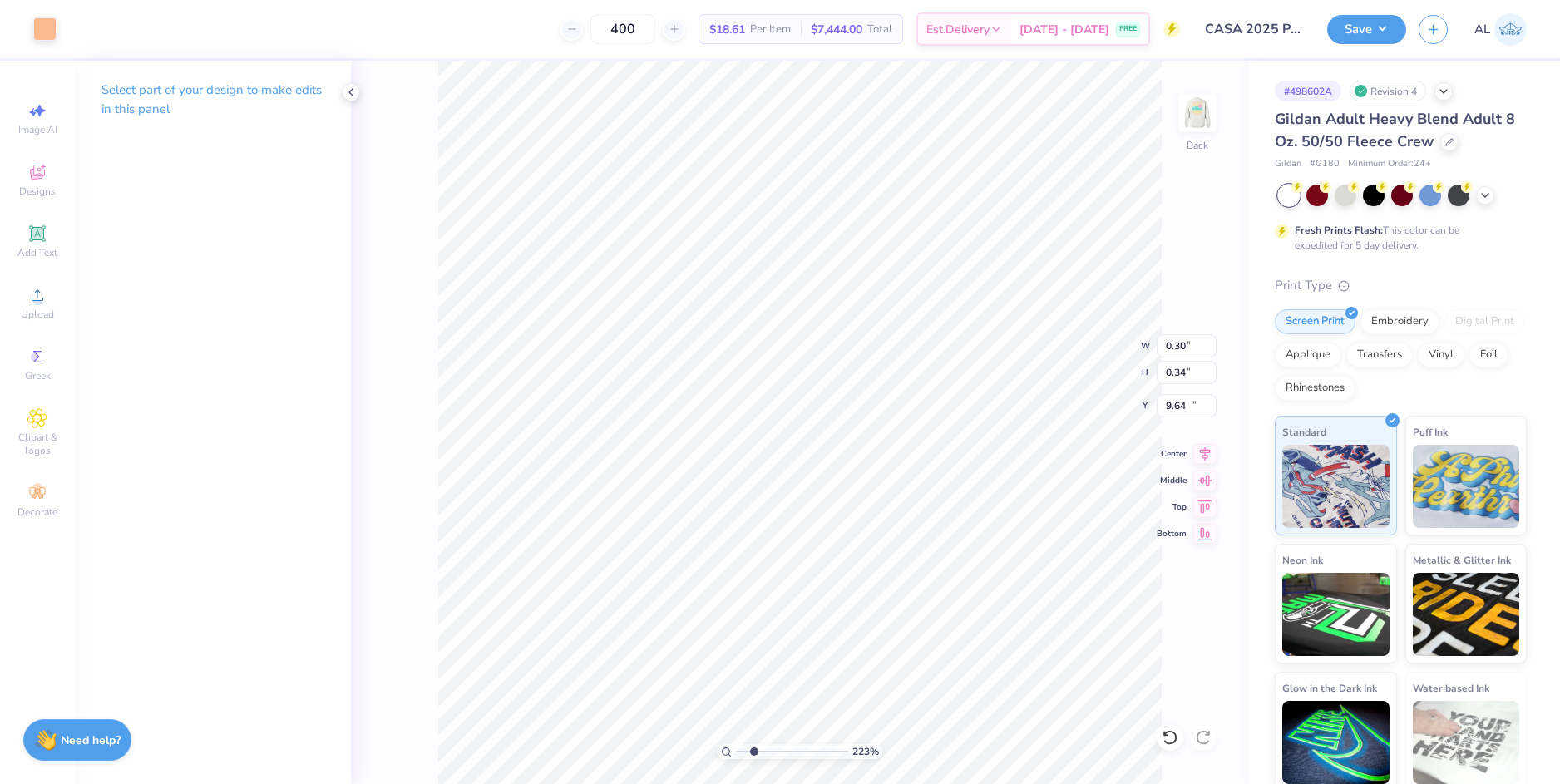
type input "11.31"
drag, startPoint x: 754, startPoint y: 751, endPoint x: 731, endPoint y: 748, distance: 23.2
type input "1"
click at [736, 748] on input "range" at bounding box center [792, 751] width 112 height 15
click at [950, 601] on li "Group" at bounding box center [961, 601] width 131 height 33
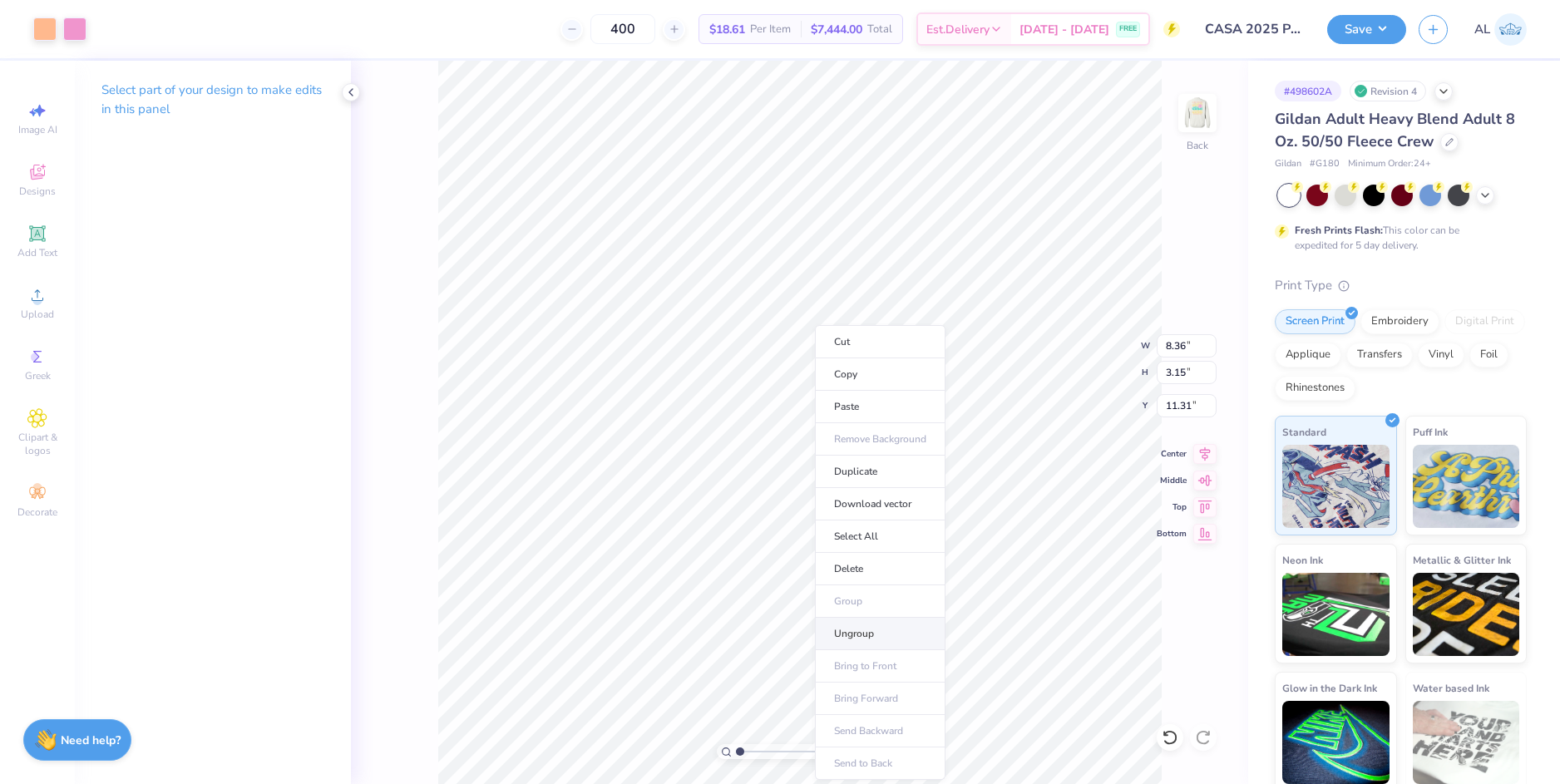
click at [884, 628] on li "Ungroup" at bounding box center [880, 633] width 131 height 33
type input "16.95"
type input "5.71"
type input "1.49"
type input "11.31"
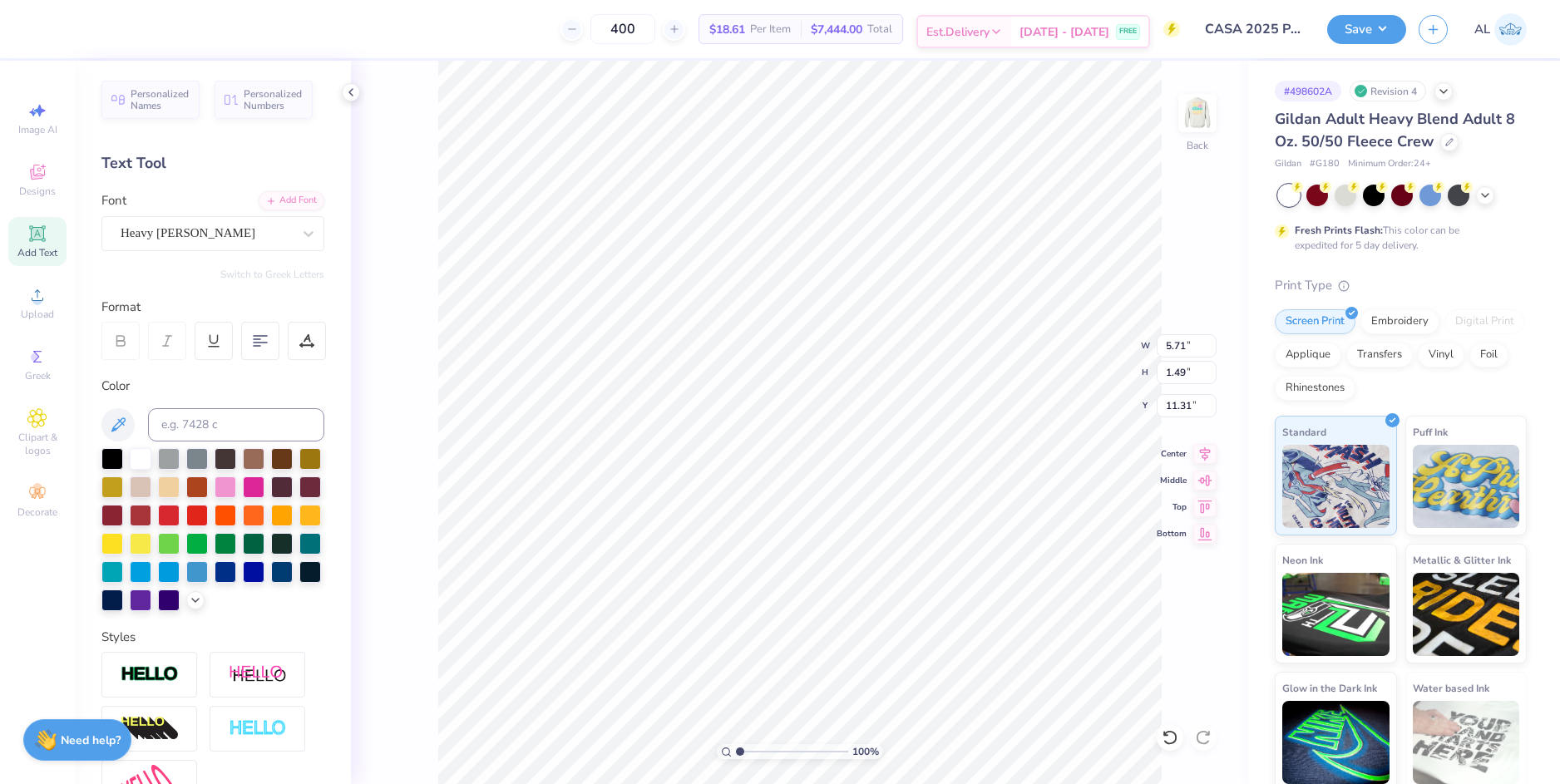
type input "5.73"
type input "1.83"
type input "11.20"
type input "6.11"
type input "1.48"
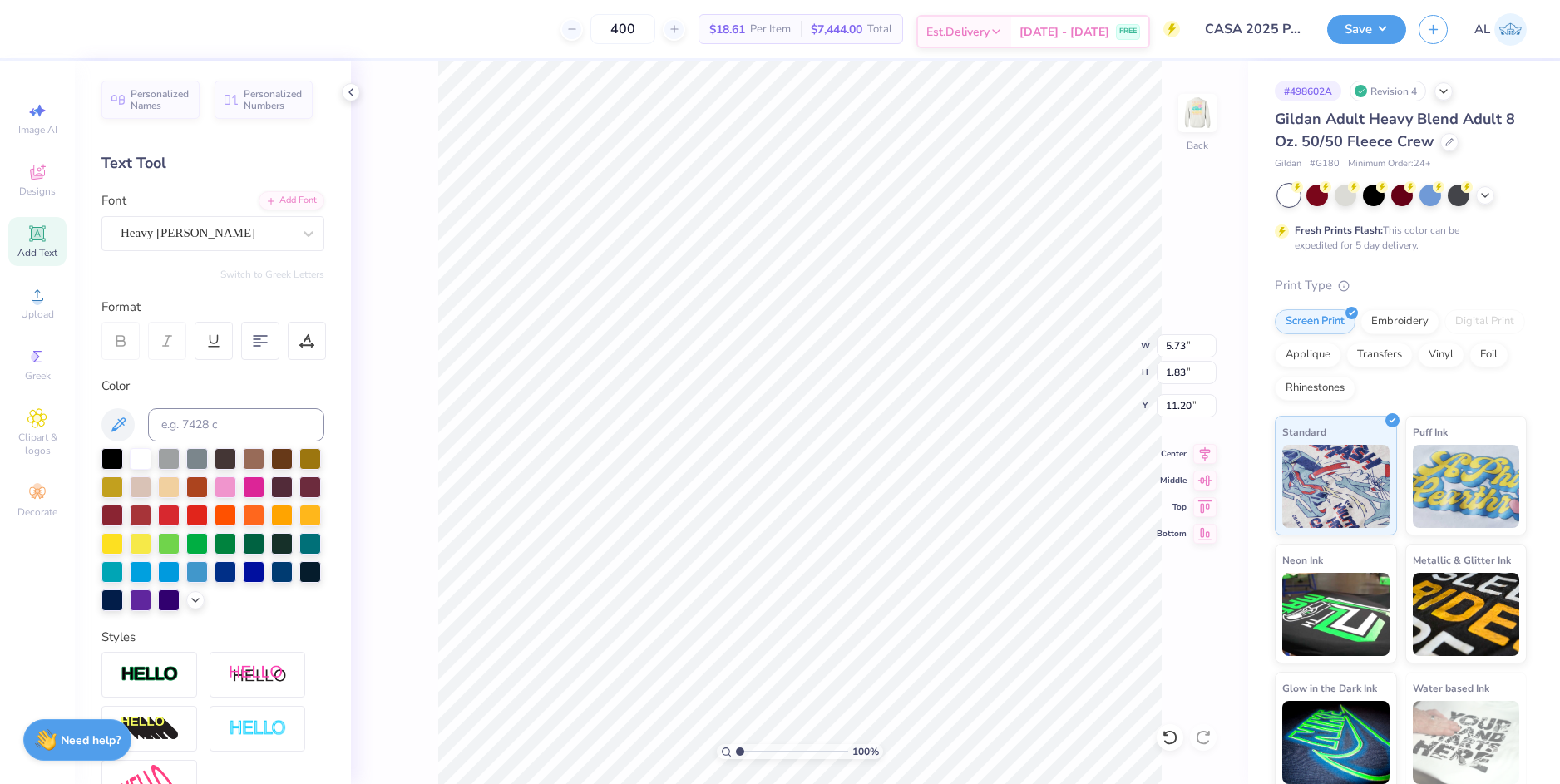
type input "12.98"
type input "6.13"
type input "1.80"
type input "12.85"
type input "1.63"
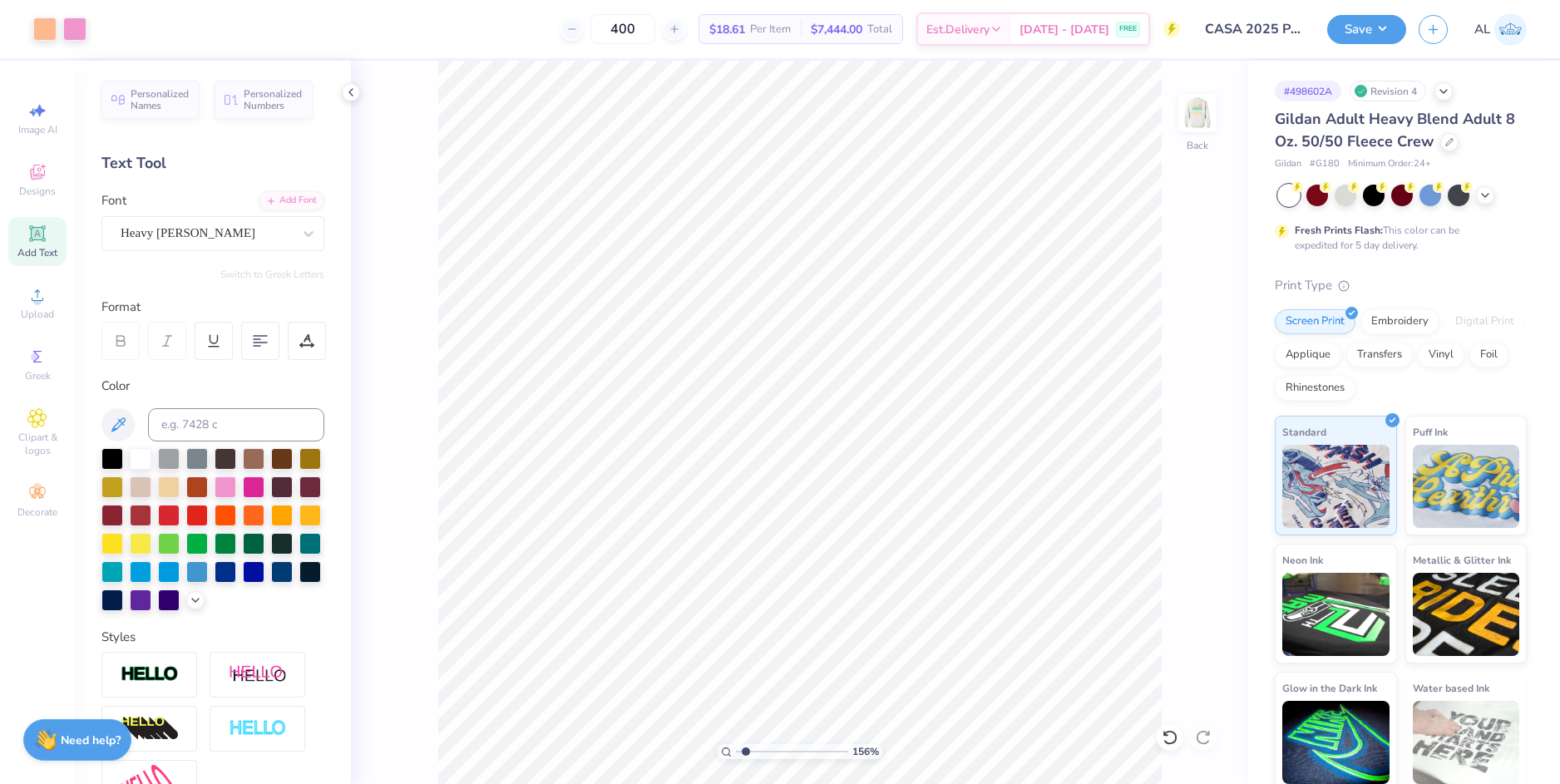
click at [747, 751] on input "range" at bounding box center [792, 751] width 112 height 15
type input "11.20"
click at [985, 460] on li "Duplicate" at bounding box center [977, 472] width 131 height 33
type input "6.53"
type input "6.14"
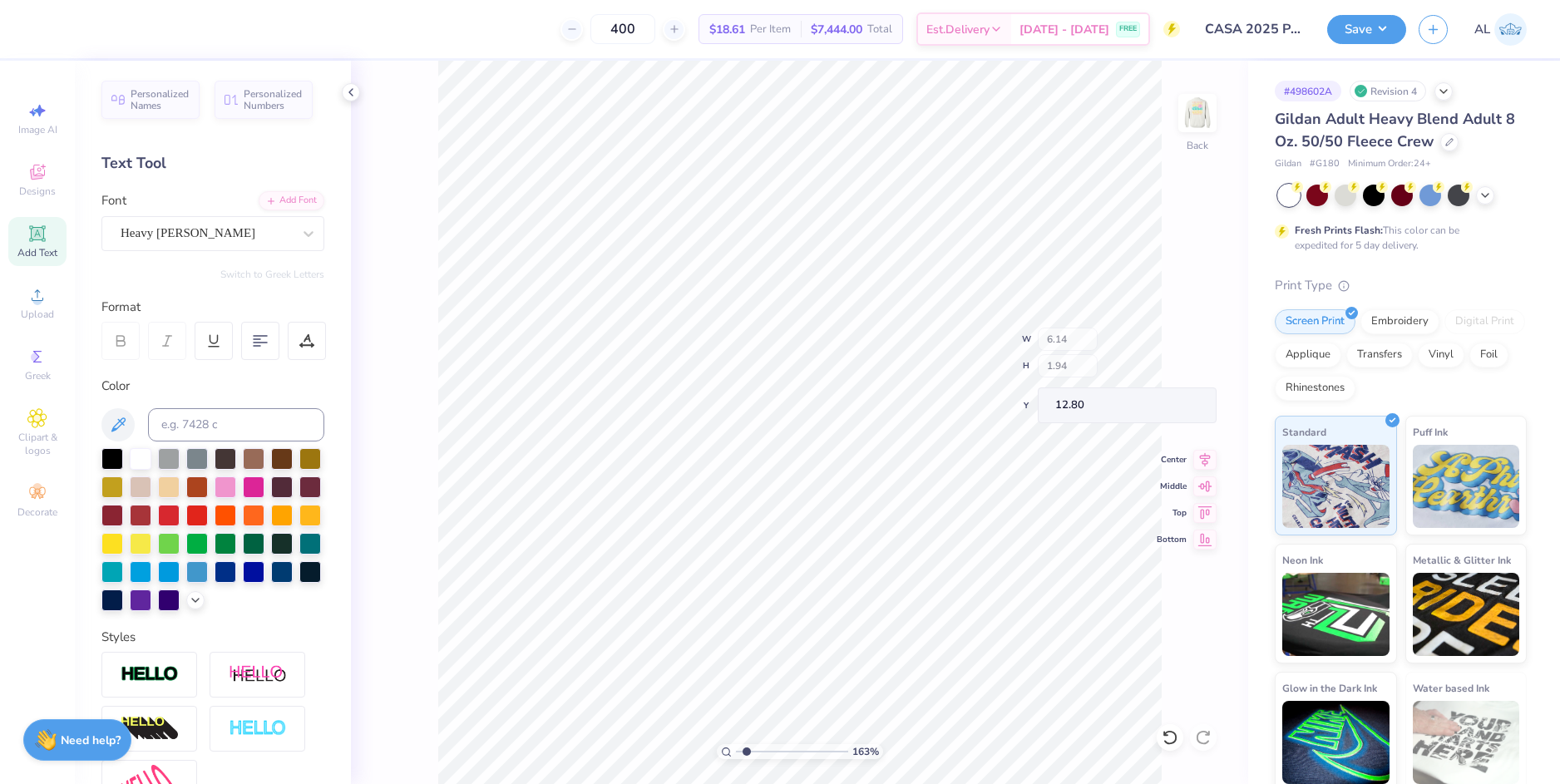
type input "1.94"
type input "12.80"
type input "5.72"
type input "1.68"
type input "11.26"
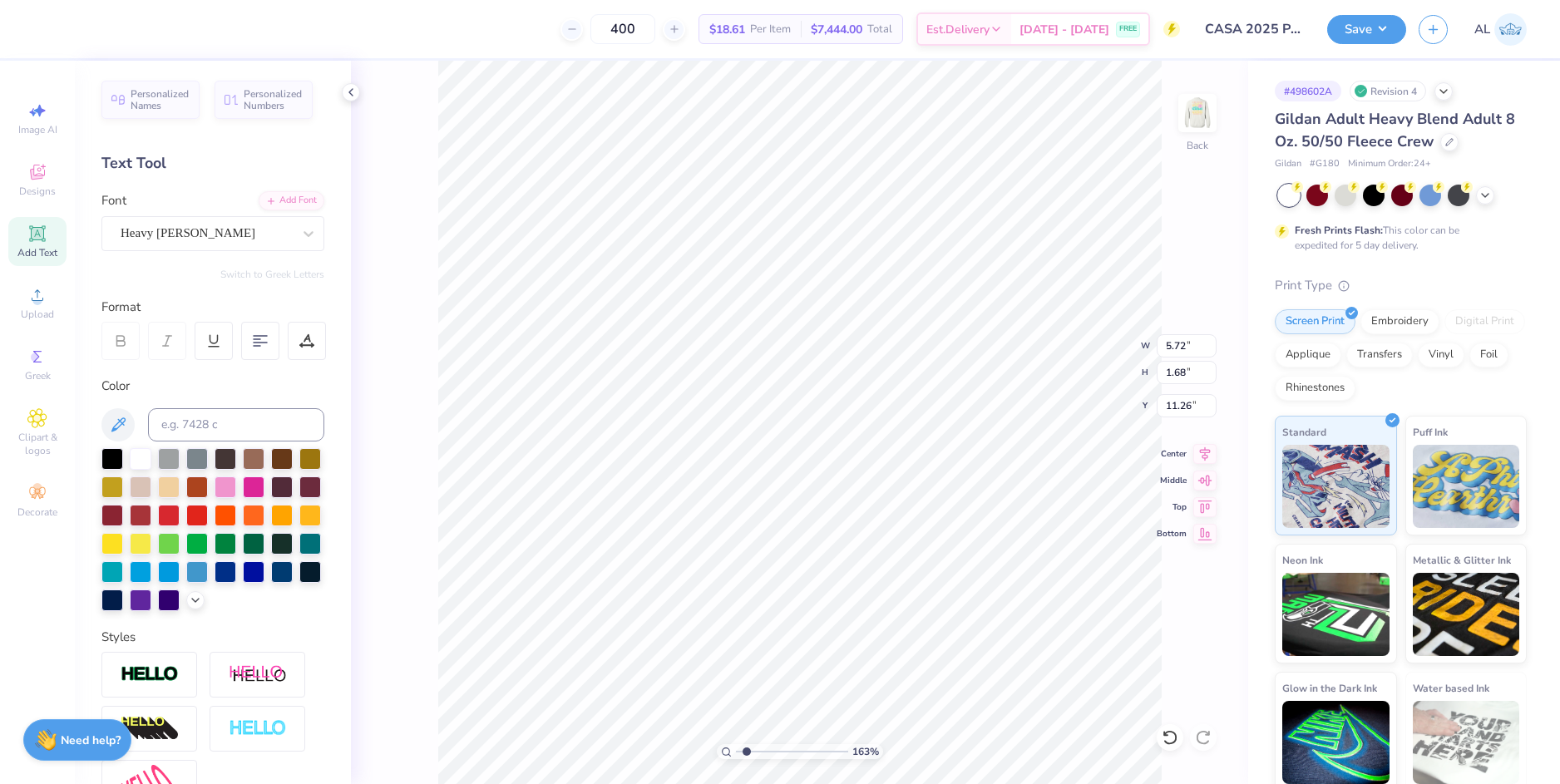
type input "5.72"
type input "1.68"
type input "11.26"
type input "5.73"
type input "1.77"
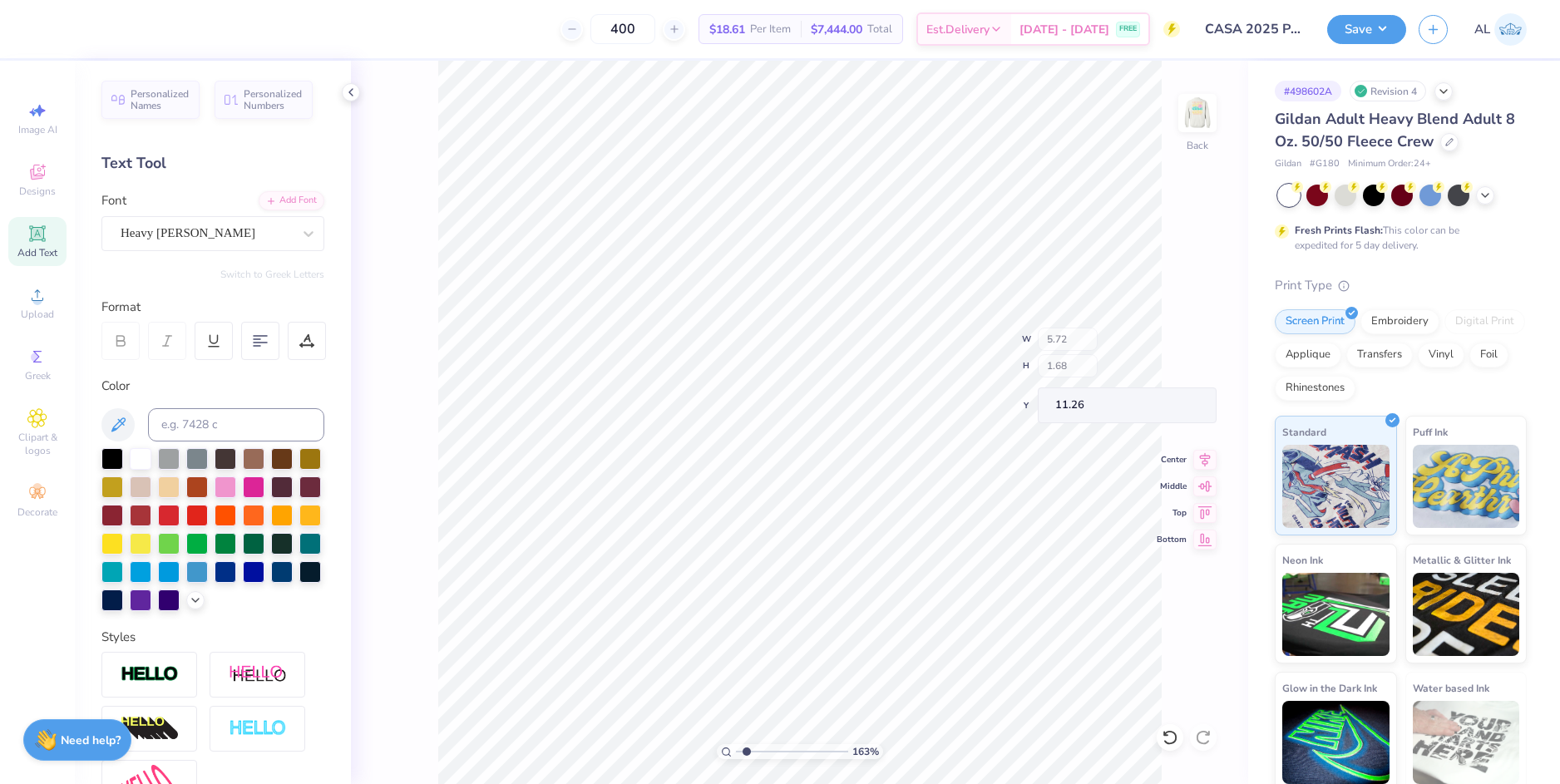
type input "11.22"
click at [951, 474] on li "Duplicate" at bounding box center [962, 472] width 131 height 33
type input "5.54"
click at [47, 26] on div at bounding box center [45, 27] width 23 height 23
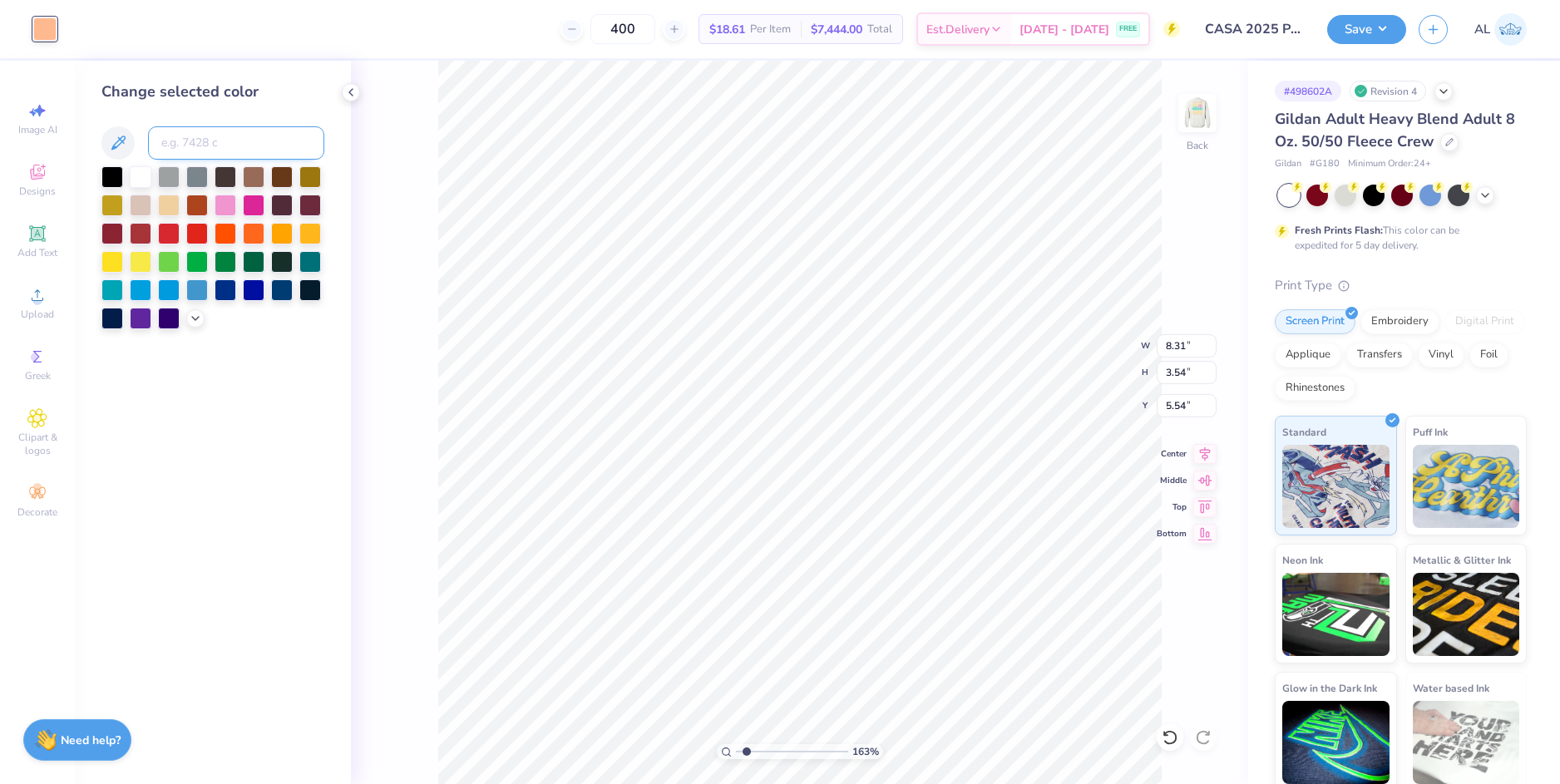
click at [230, 133] on input at bounding box center [236, 144] width 176 height 34
type input "233"
type input "8.28"
type input "3.15"
type input "16.95"
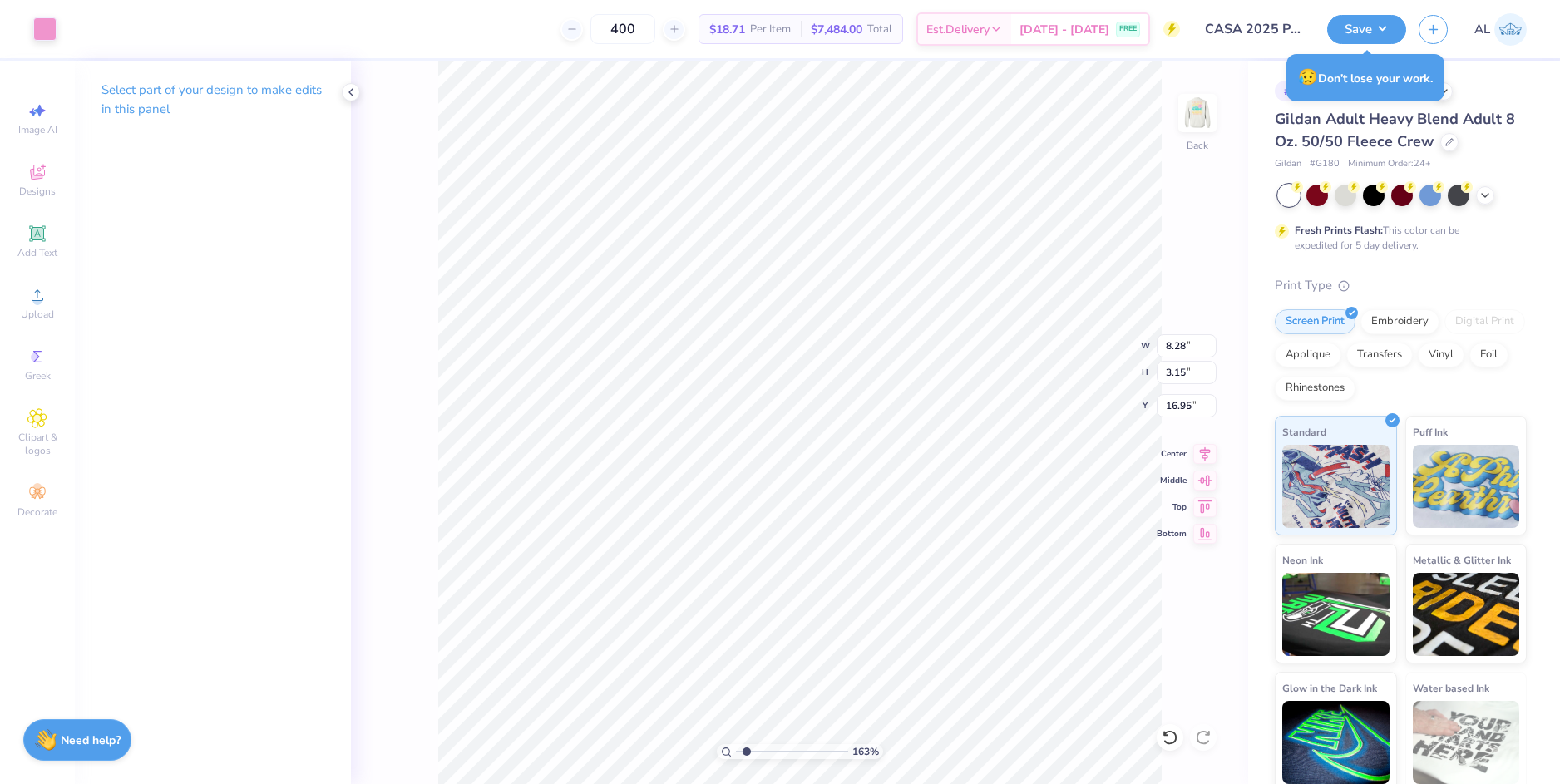
type input "5.73"
type input "1.77"
type input "5.56"
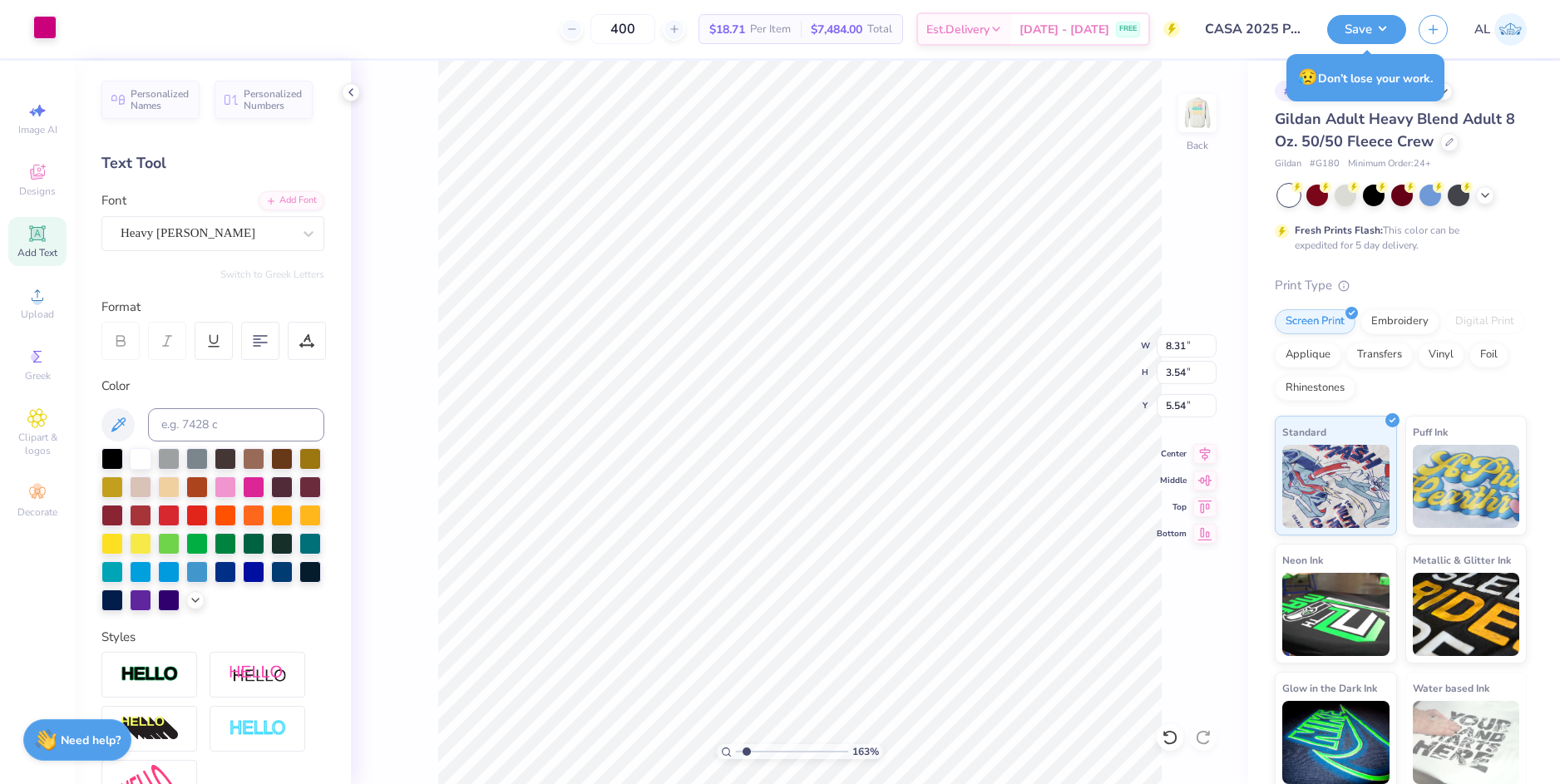
click at [48, 33] on div at bounding box center [45, 27] width 23 height 23
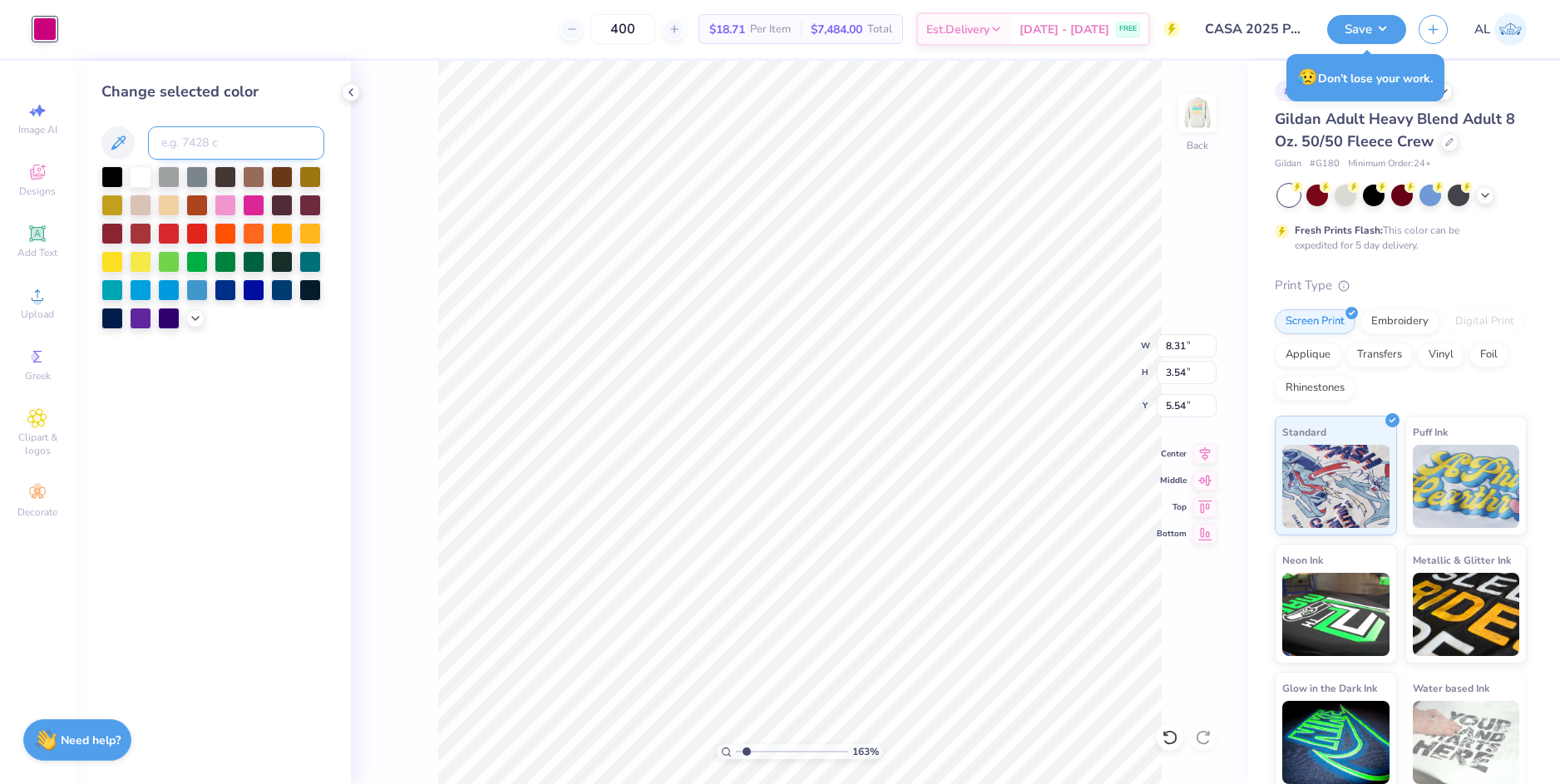
click at [190, 148] on input at bounding box center [236, 144] width 176 height 34
type input "223"
type input "7.53"
type input "0.30"
type input "0.34"
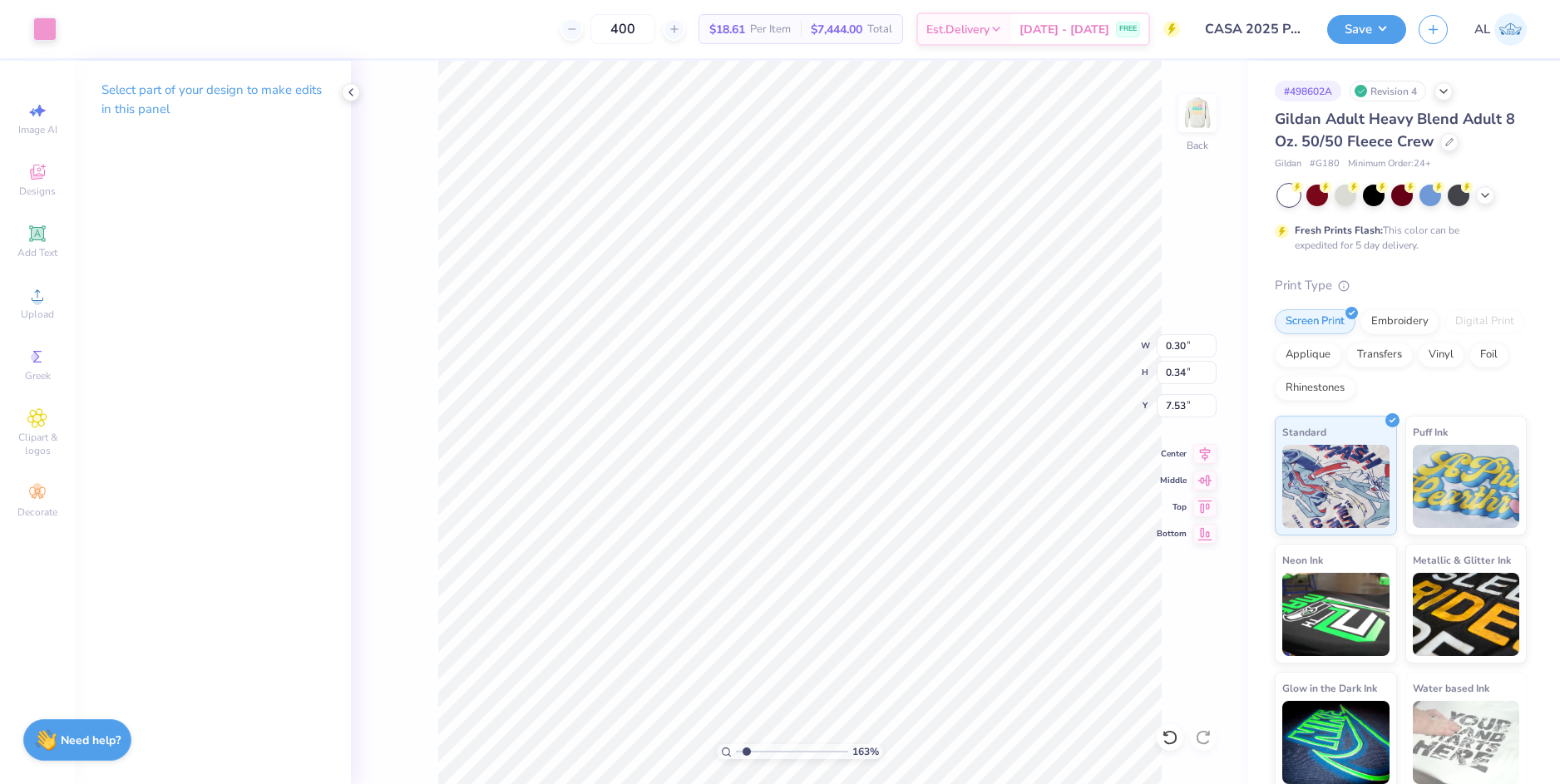
type input "5.63"
type input "5.73"
type input "1.77"
type input "7.55"
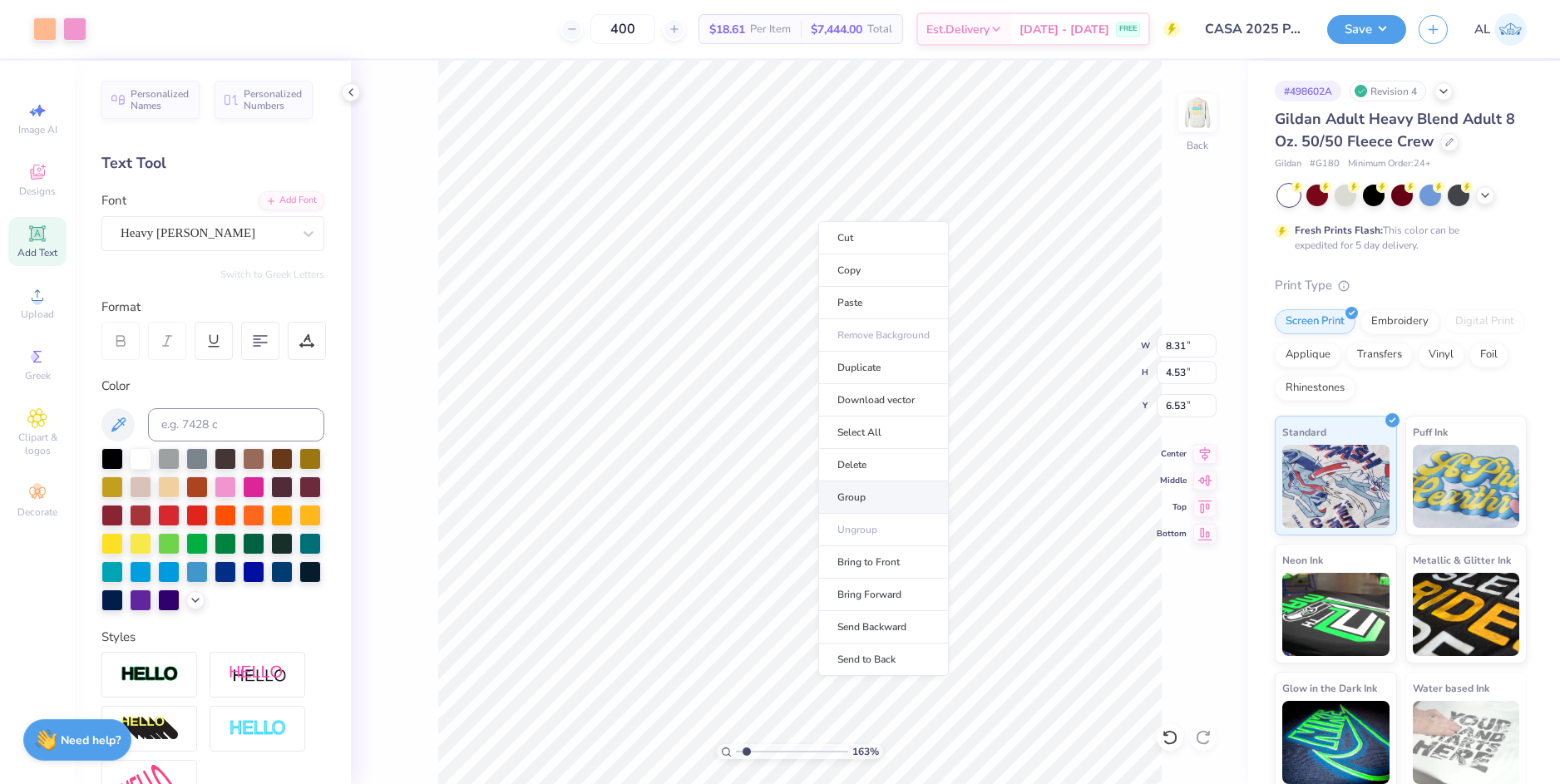
click at [895, 488] on li "Group" at bounding box center [883, 497] width 131 height 33
type input "3.52"
type input "11.20"
type input "11.03"
drag, startPoint x: 748, startPoint y: 750, endPoint x: 770, endPoint y: 745, distance: 22.6
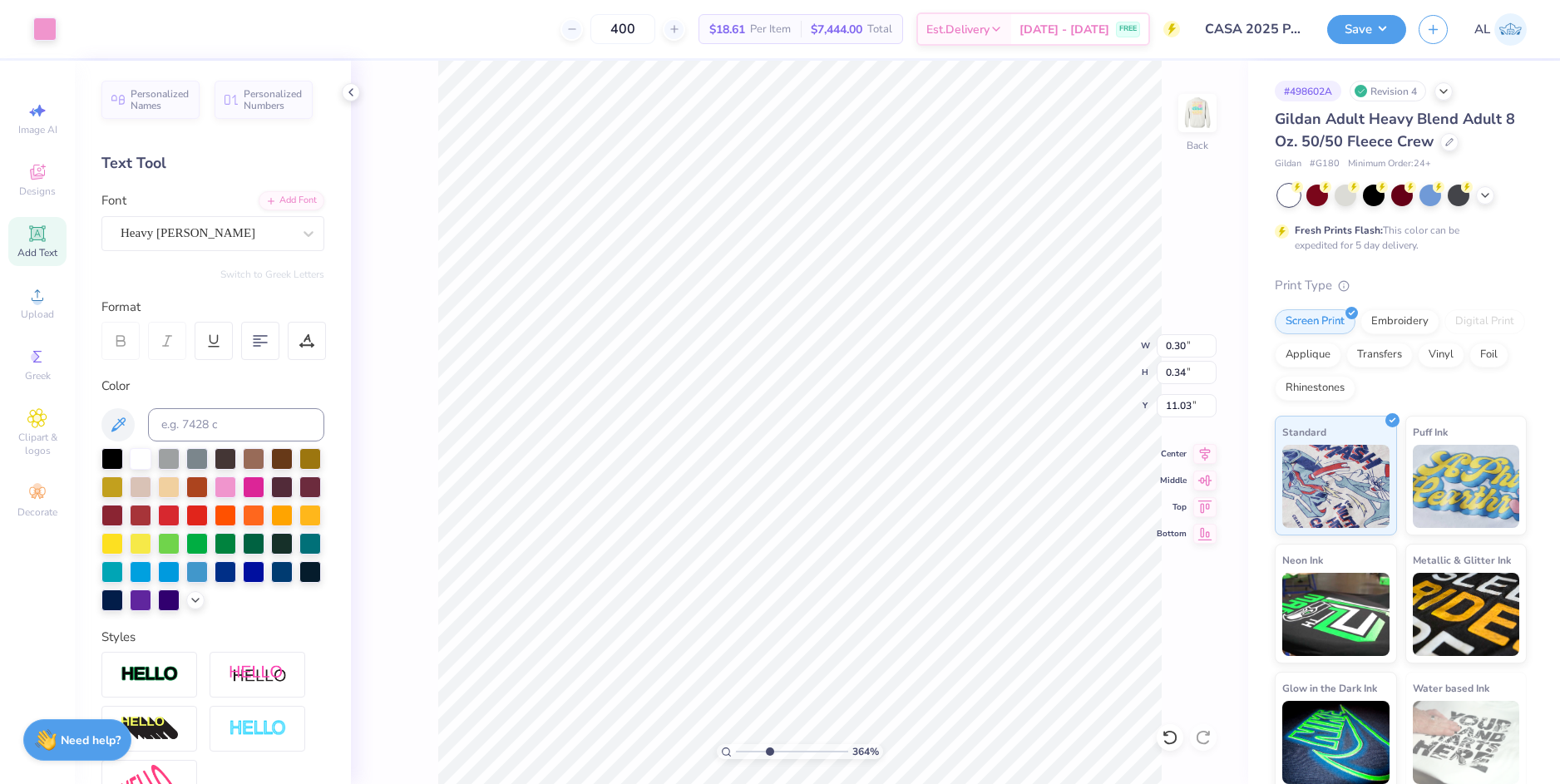
type input "3.72"
click at [770, 746] on input "range" at bounding box center [792, 751] width 112 height 15
type input "8.31"
type input "3.52"
type input "11.20"
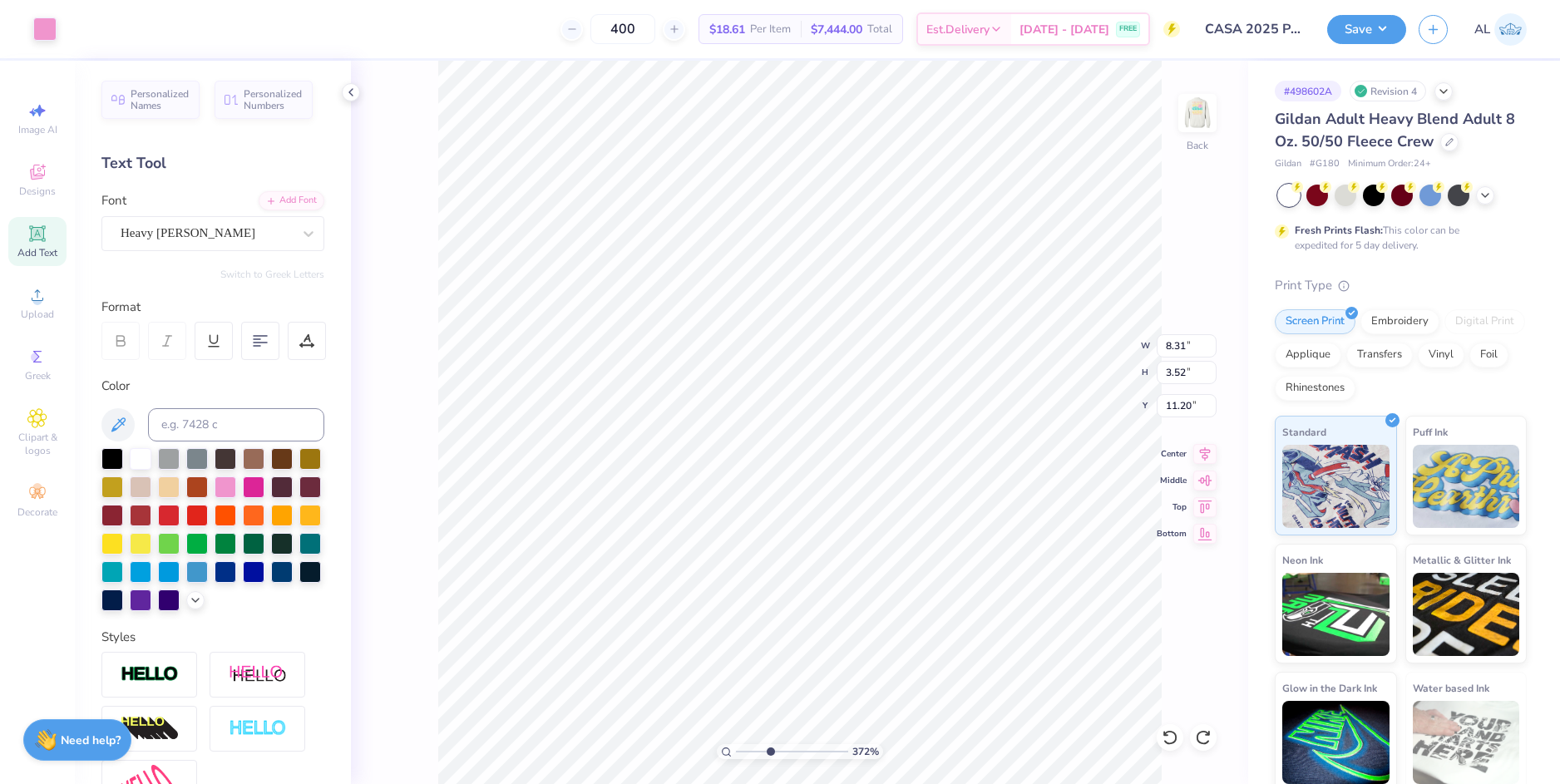
type input "0.30"
type input "0.34"
type input "11.20"
type input "0.33"
type input "0.36"
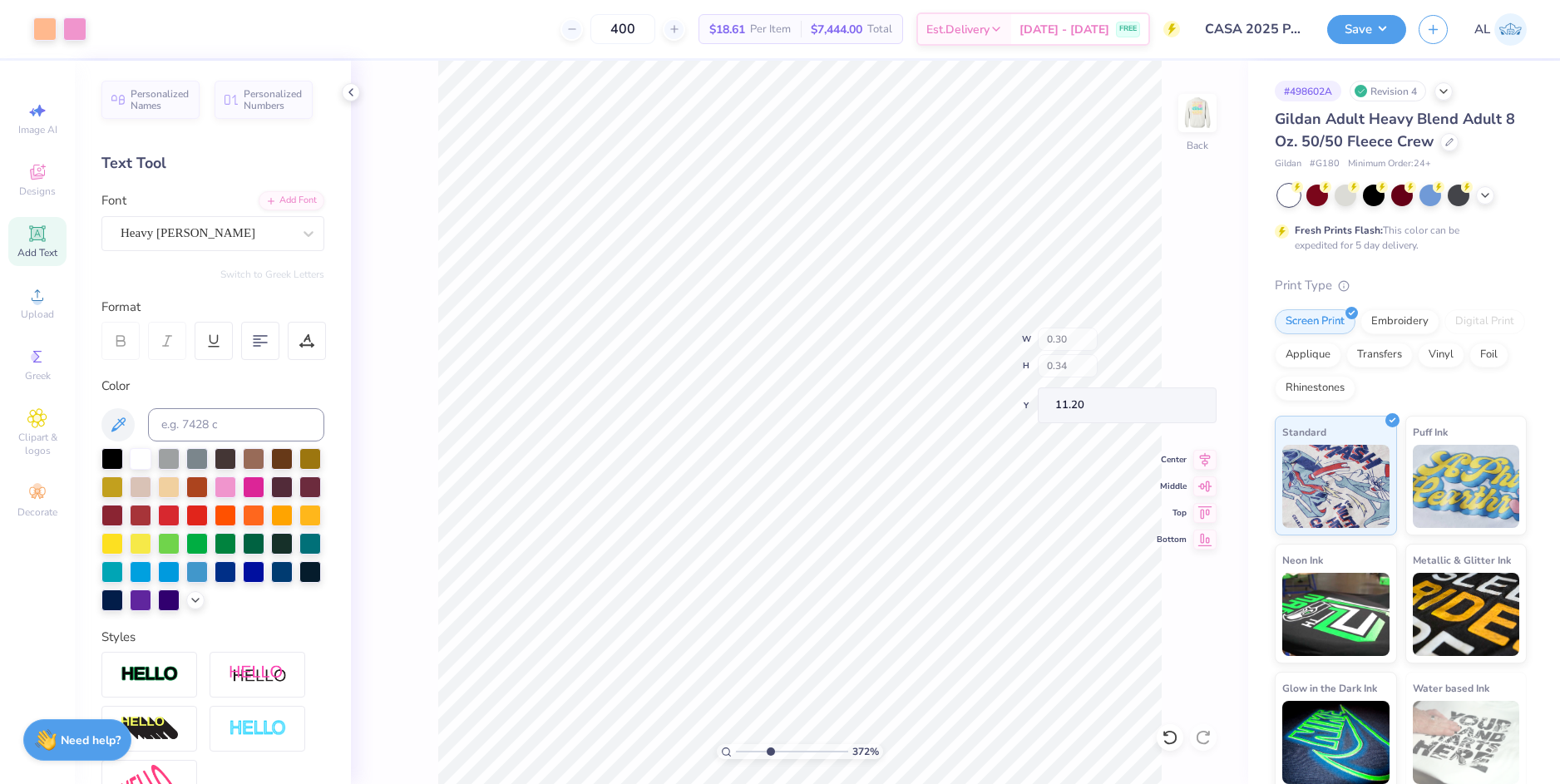
type input "11.18"
drag, startPoint x: 770, startPoint y: 748, endPoint x: 757, endPoint y: 738, distance: 16.4
type input "2.6"
click at [757, 744] on input "range" at bounding box center [792, 751] width 112 height 15
type input "8.12"
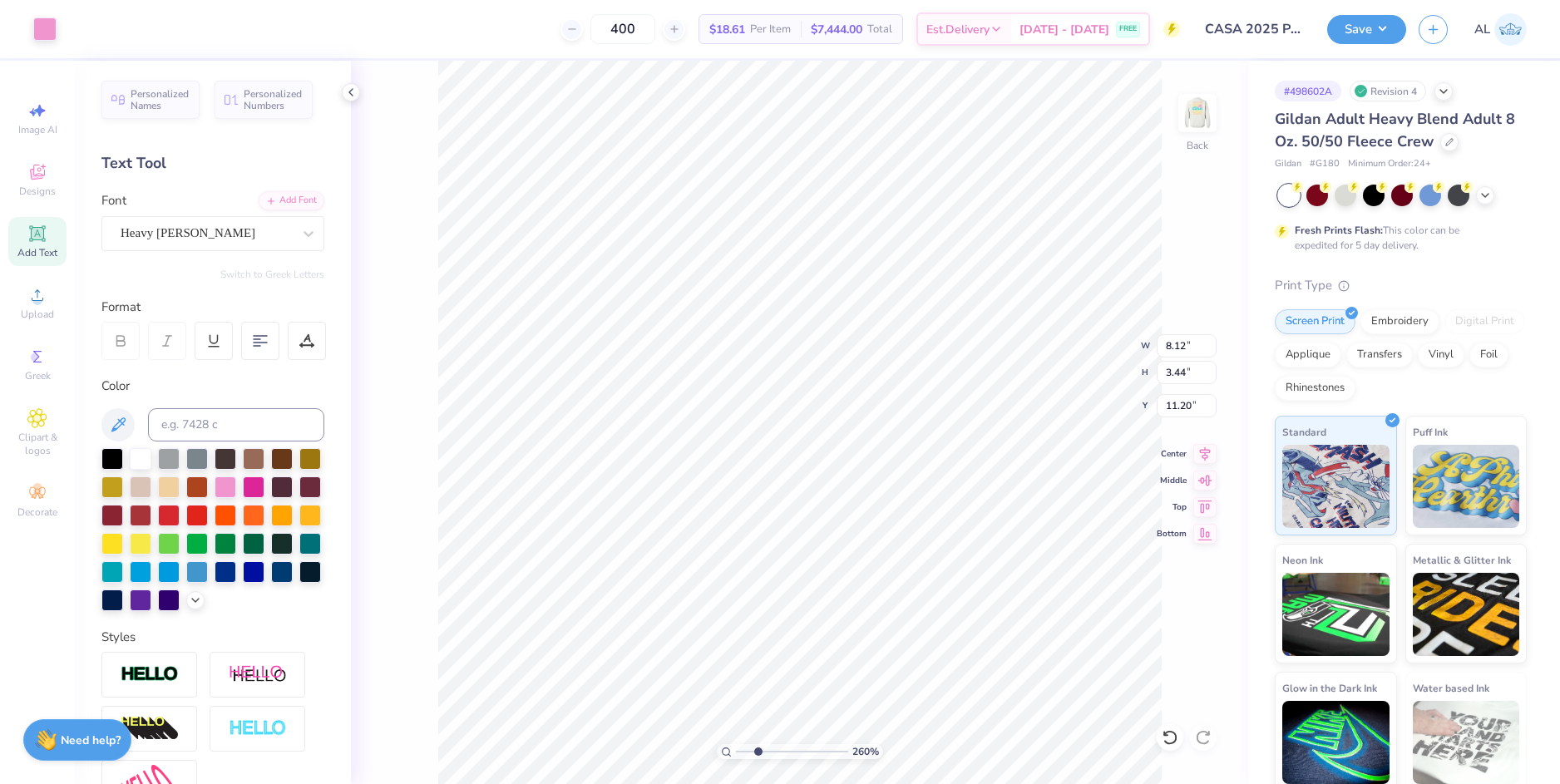
type input "3.44"
type input "8.18"
type input "3.46"
type input "11.36"
type input "8.15"
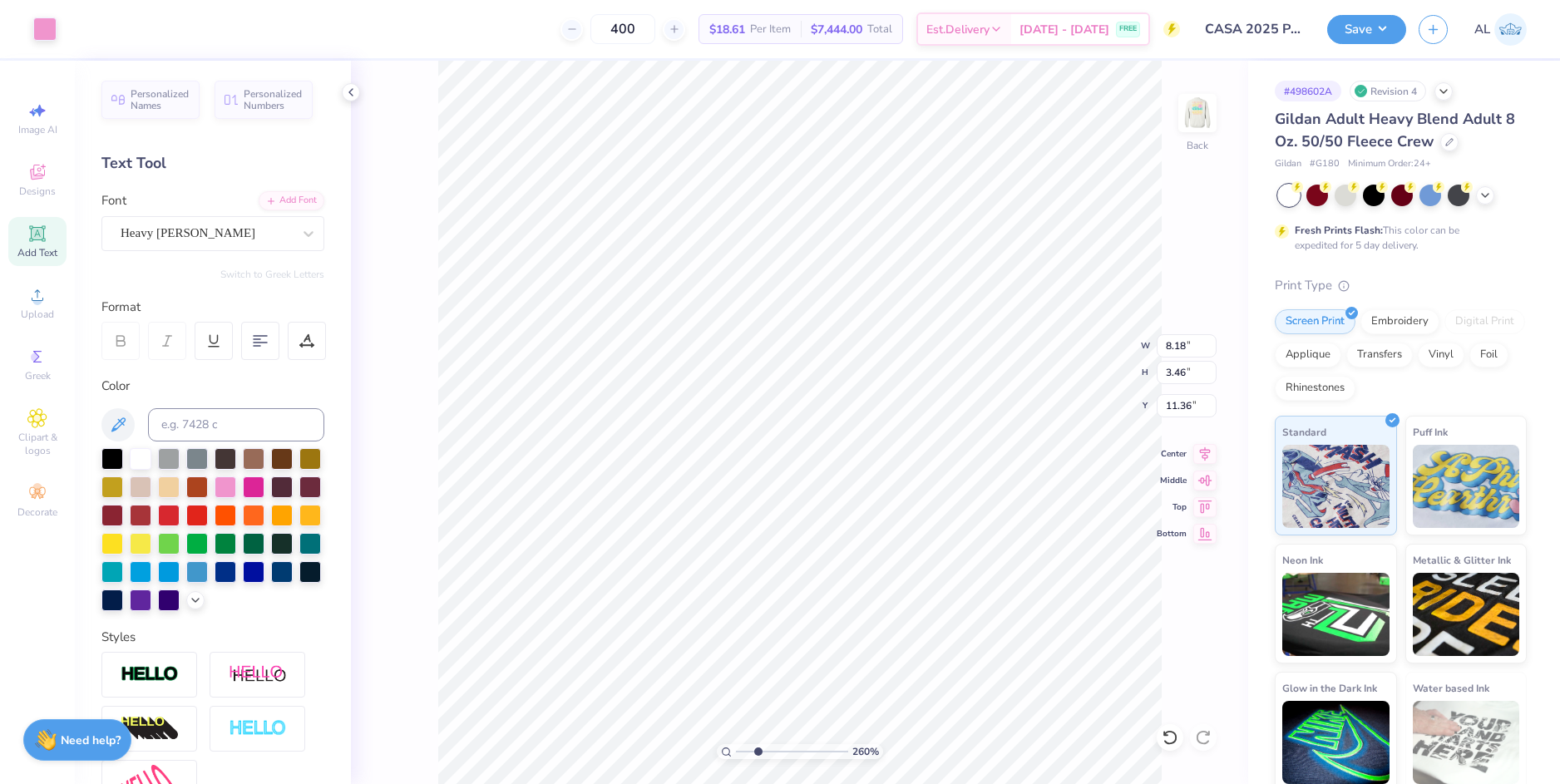
type input "3.45"
type input "11.26"
type input "8.26"
type input "3.50"
type input "11.21"
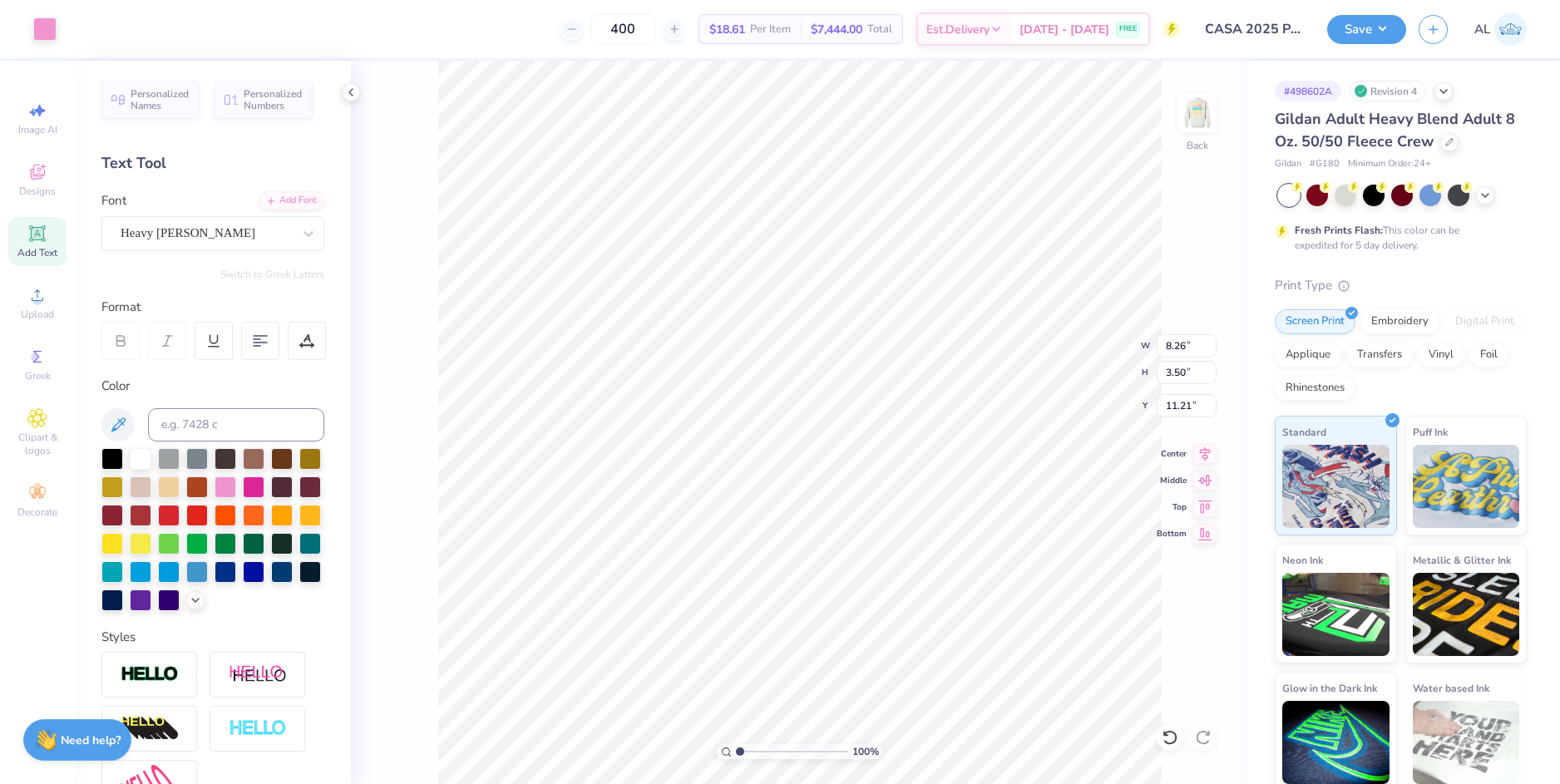
drag, startPoint x: 754, startPoint y: 748, endPoint x: 726, endPoint y: 739, distance: 29.4
type input "1"
click at [736, 744] on input "range" at bounding box center [792, 751] width 112 height 15
click at [914, 600] on li "Group" at bounding box center [920, 601] width 131 height 33
click at [1176, 351] on input "8.35" at bounding box center [1186, 345] width 60 height 23
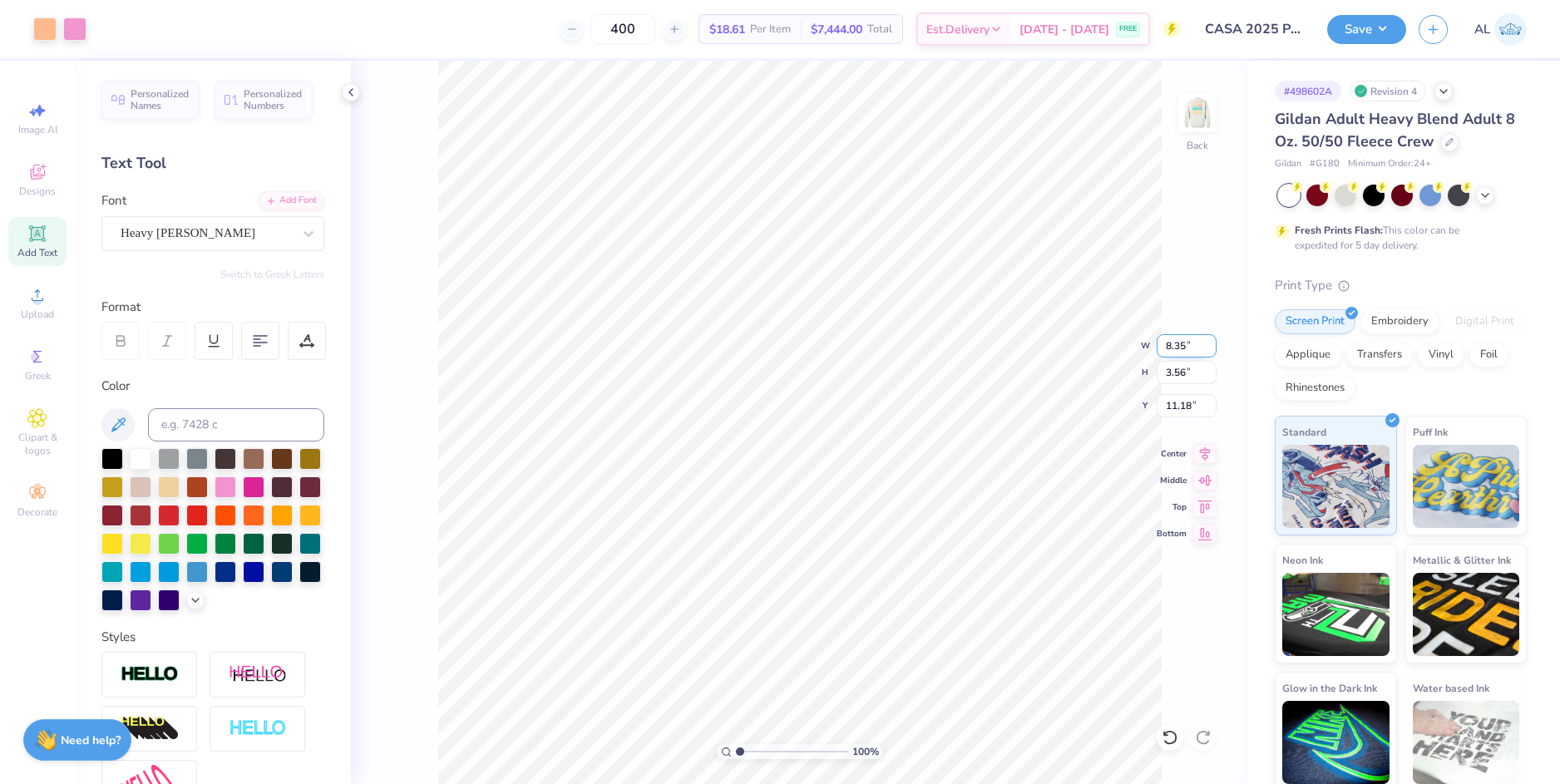
click at [1176, 351] on input "8.35" at bounding box center [1186, 345] width 60 height 23
type input "7"
click at [1177, 406] on input "11.18" at bounding box center [1186, 406] width 60 height 23
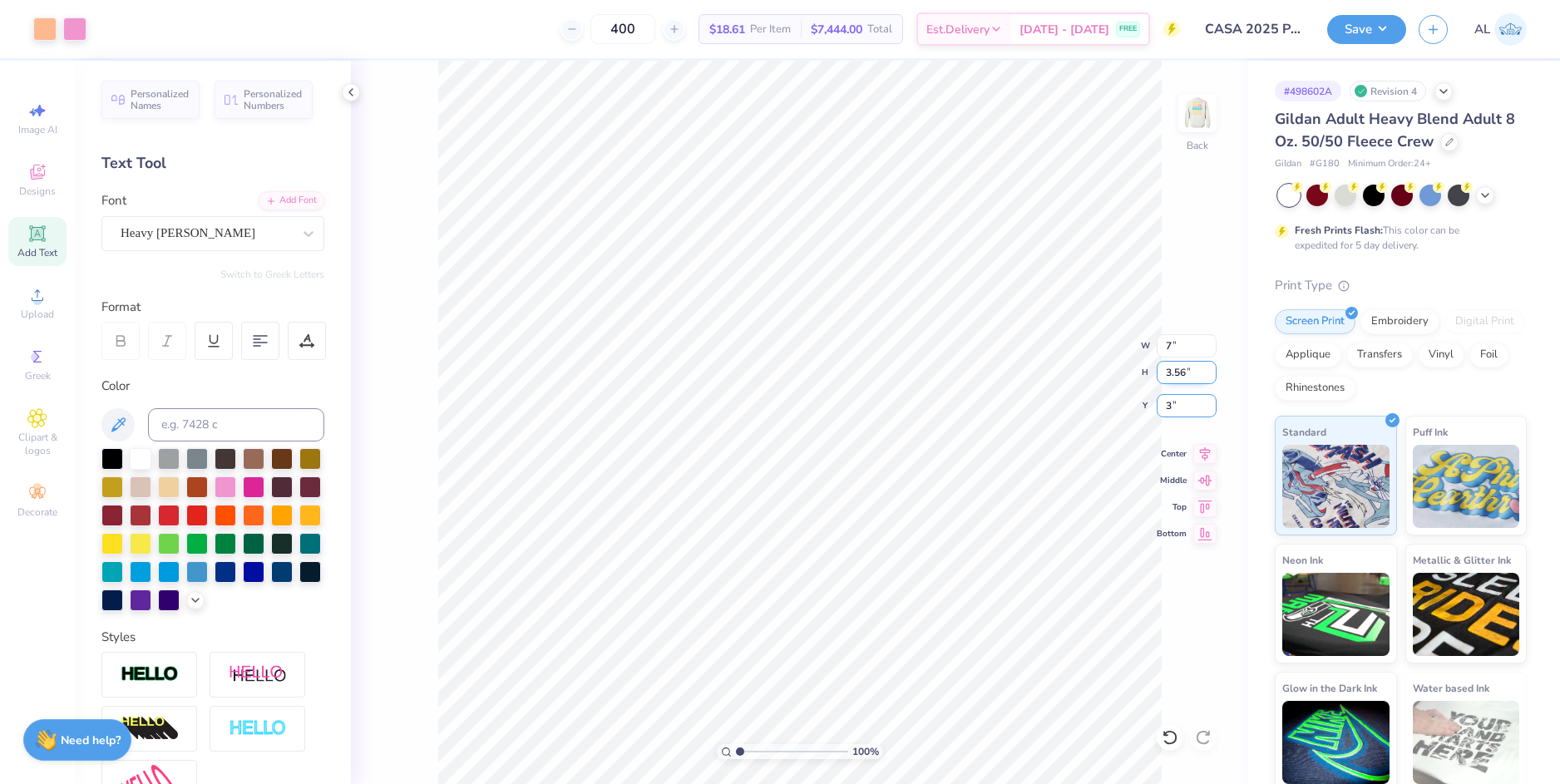
type input "3"
click at [1178, 372] on input "3.56" at bounding box center [1186, 372] width 60 height 23
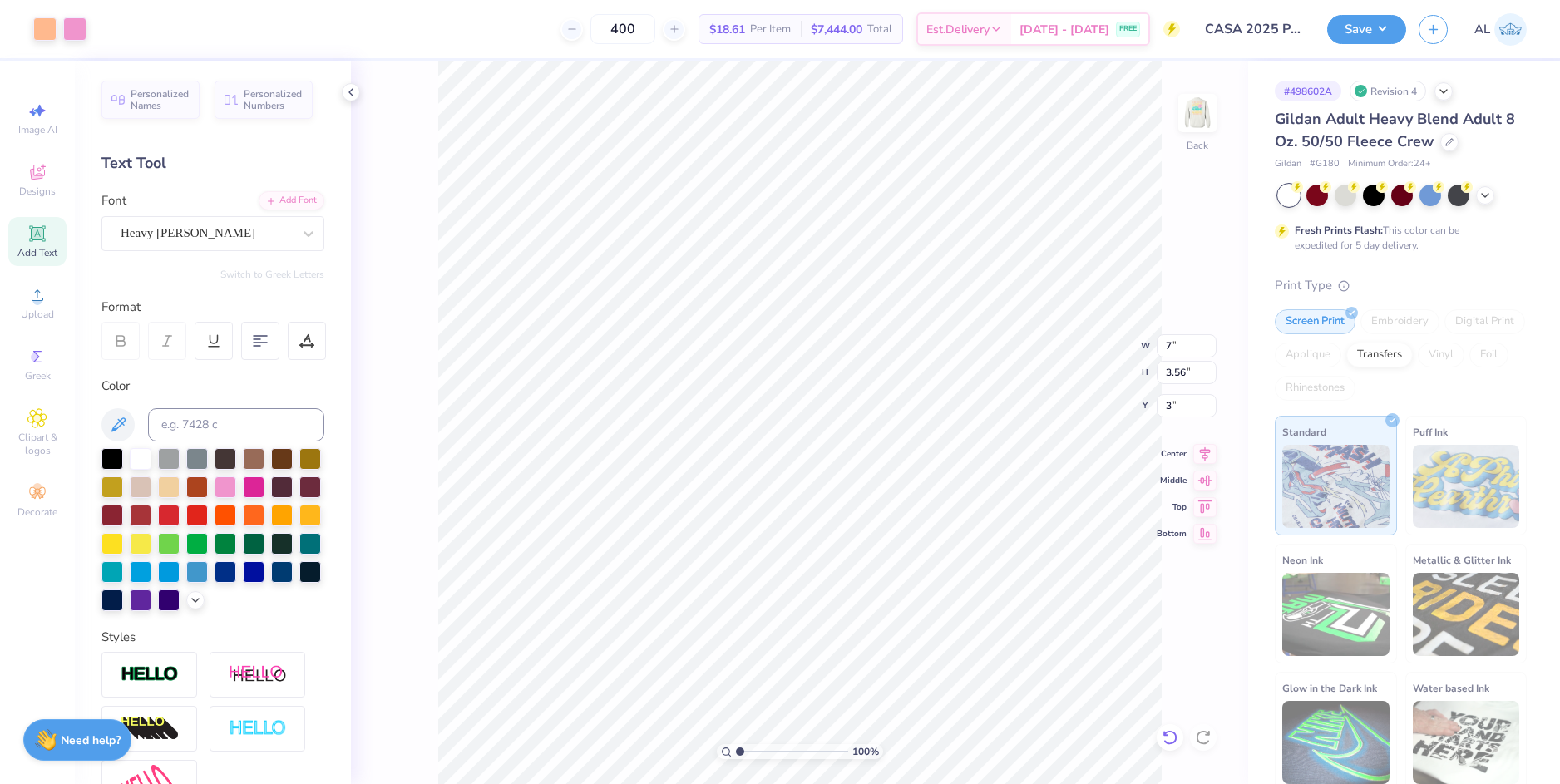
click at [1171, 740] on icon at bounding box center [1170, 737] width 17 height 17
type input "15.16"
type input "11.40"
type input "0.53"
click at [1164, 735] on icon at bounding box center [1166, 734] width 4 height 4
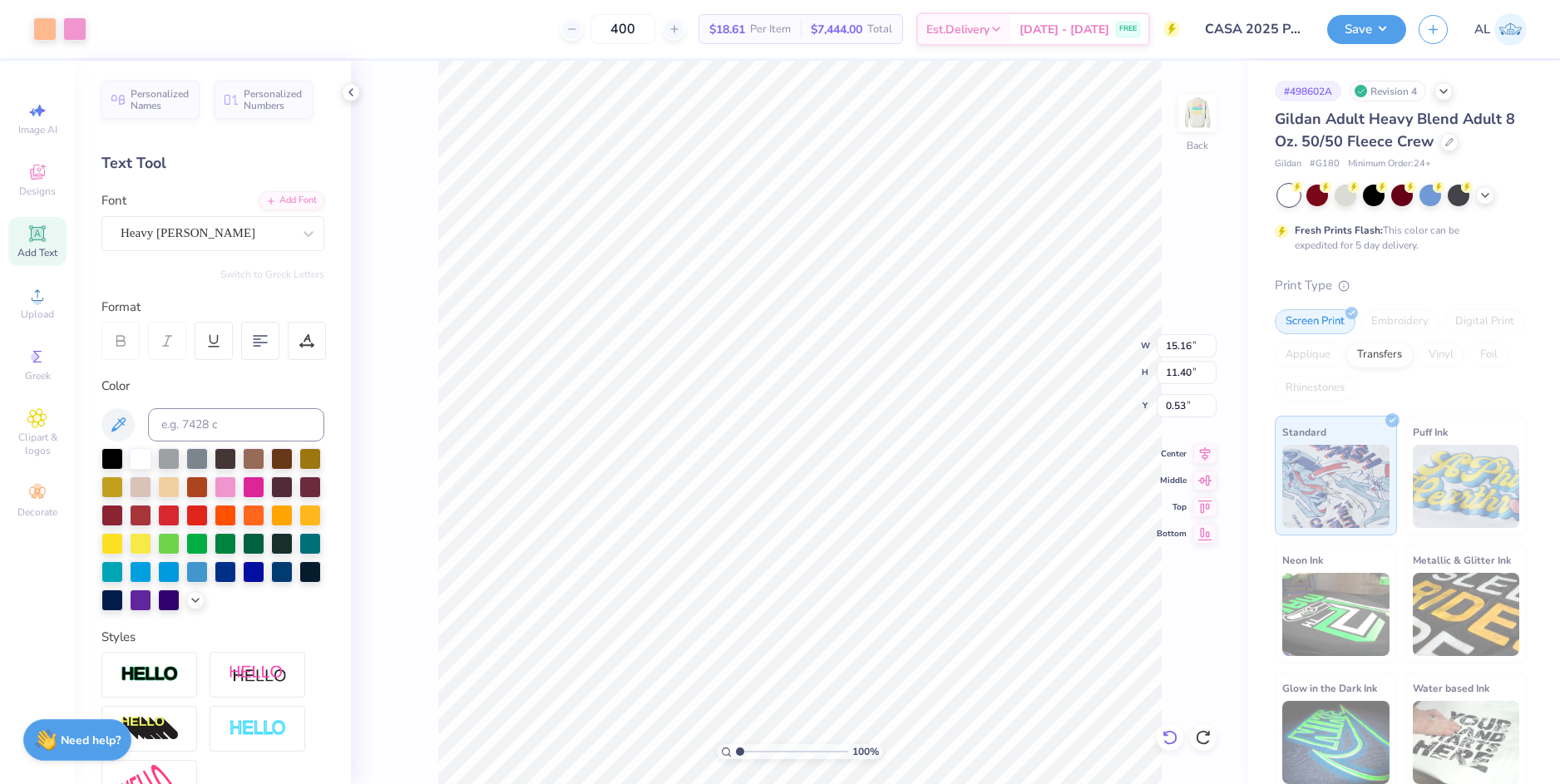
click at [1170, 732] on icon at bounding box center [1168, 737] width 14 height 15
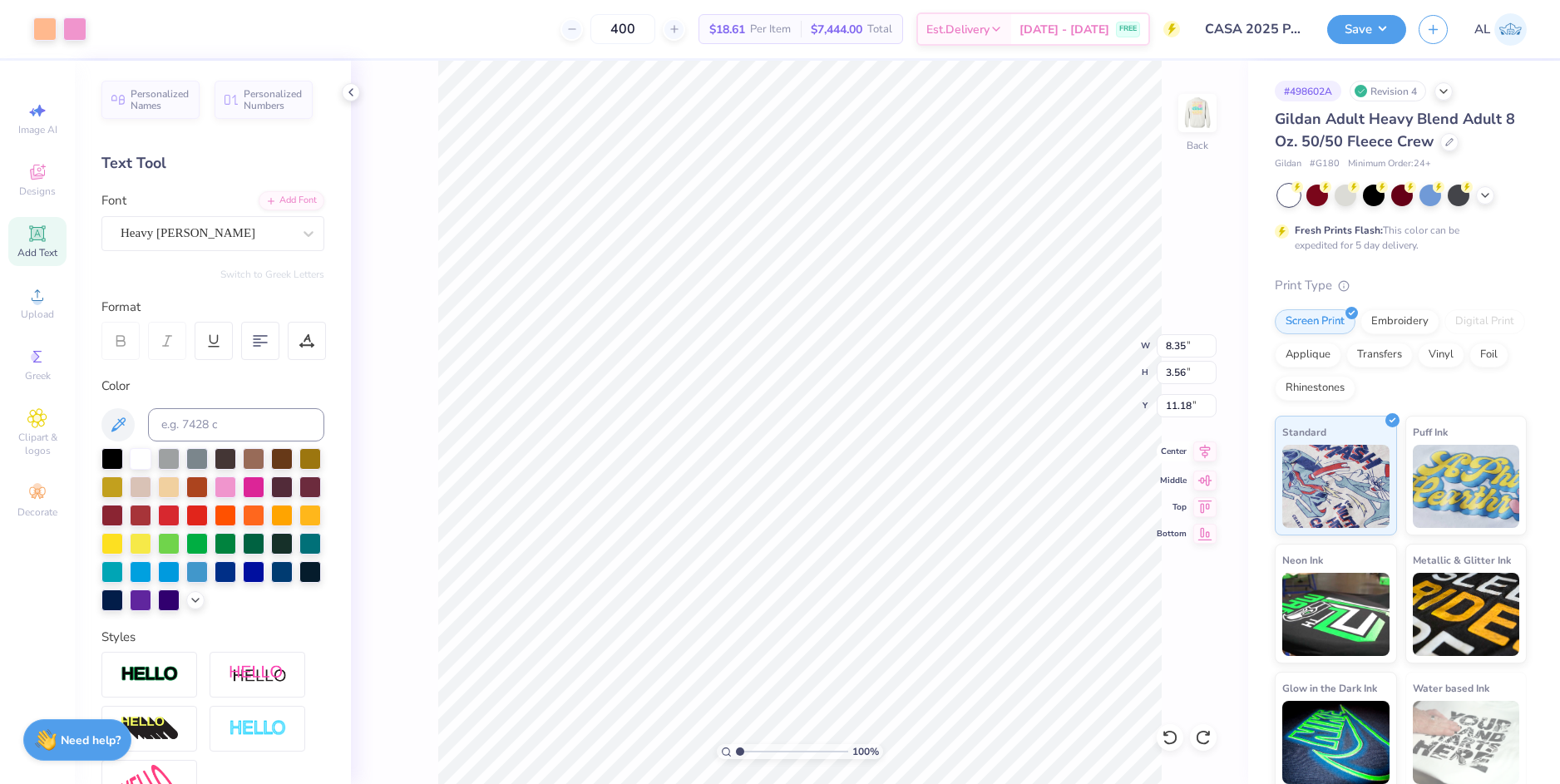
click at [1203, 450] on icon at bounding box center [1204, 450] width 23 height 20
click at [1168, 401] on input "11.18" at bounding box center [1186, 406] width 60 height 23
click at [1174, 349] on input "8.35" at bounding box center [1186, 345] width 60 height 23
type input "3.00"
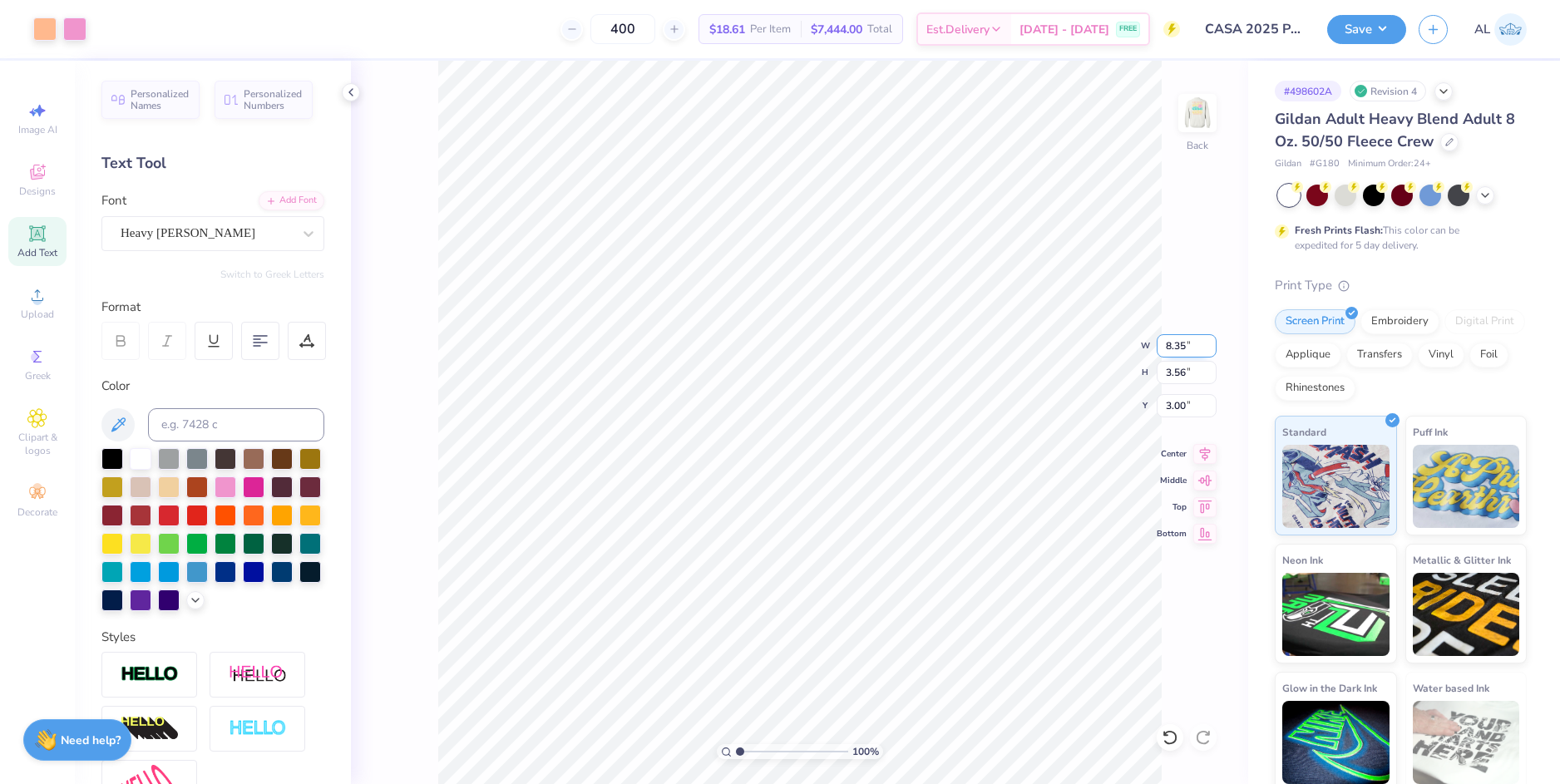
click at [1174, 345] on input "8.35" at bounding box center [1186, 345] width 60 height 23
click at [1189, 372] on input "3.56" at bounding box center [1186, 372] width 60 height 23
type input "7.00"
type input "2.99"
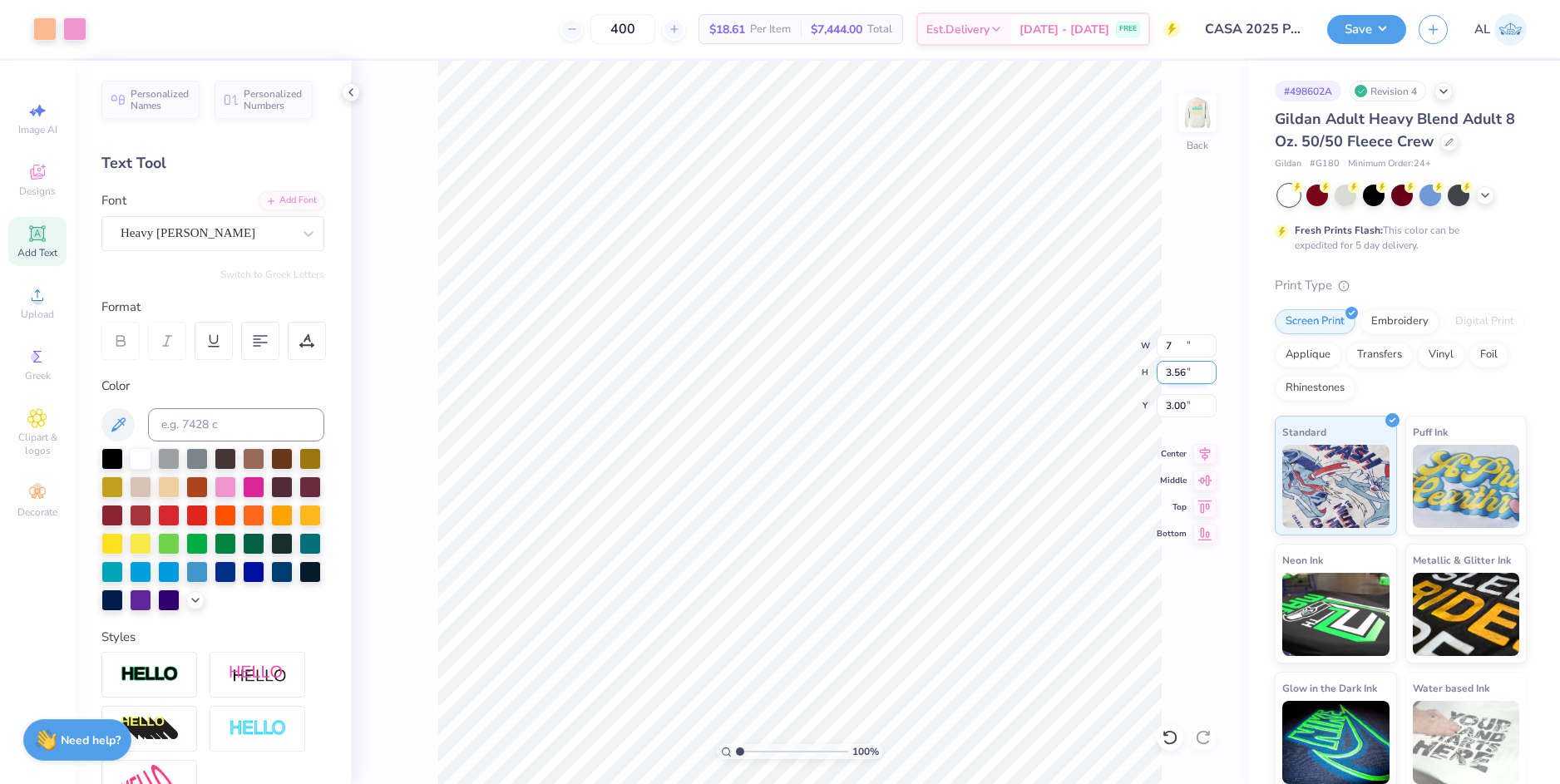
type input "3.29"
click at [1193, 112] on img at bounding box center [1196, 113] width 66 height 66
click at [30, 287] on icon at bounding box center [36, 295] width 20 height 20
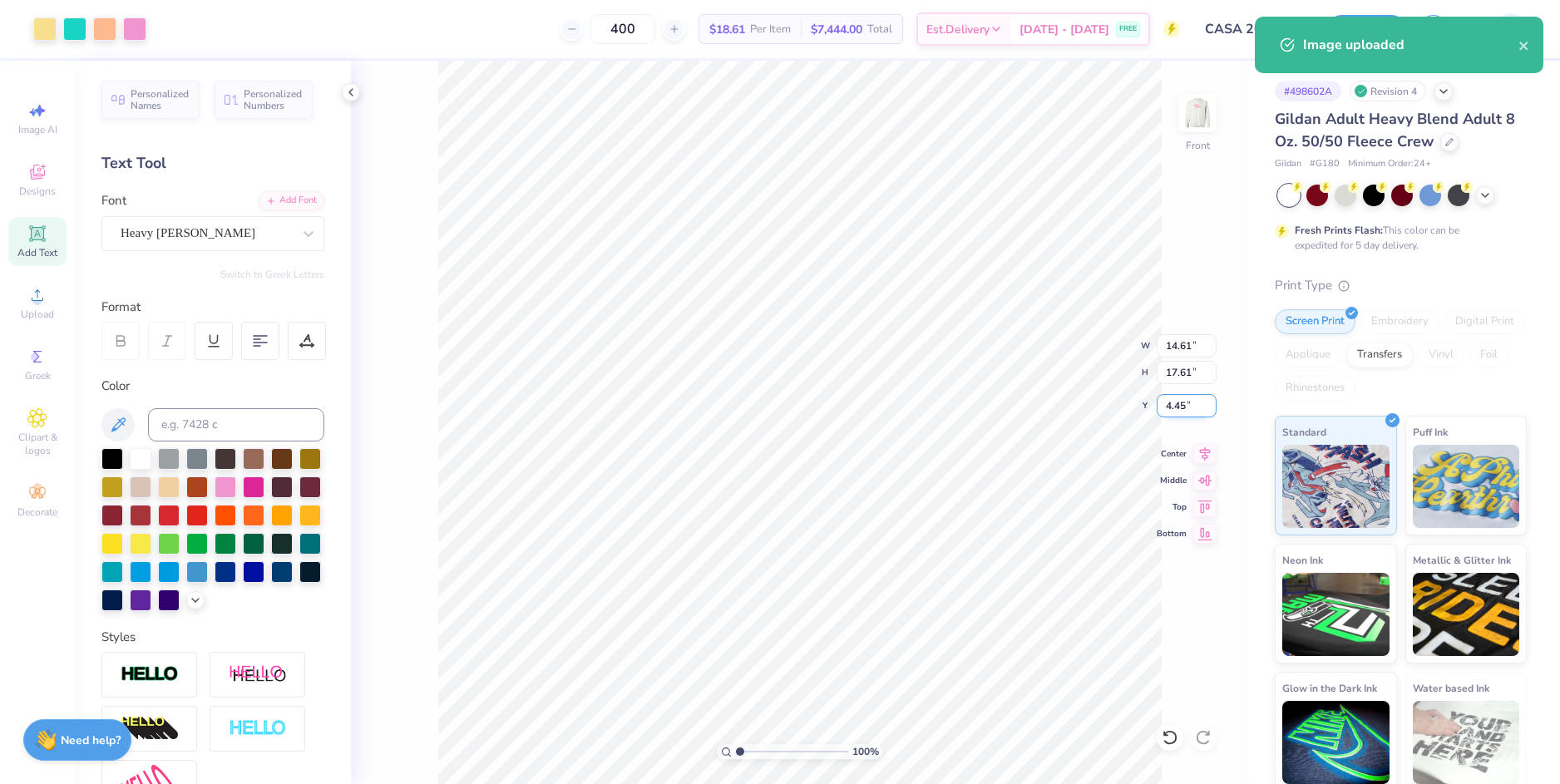
click at [1174, 403] on input "4.45" at bounding box center [1186, 406] width 60 height 23
click at [1178, 344] on input "14.61" at bounding box center [1186, 345] width 60 height 23
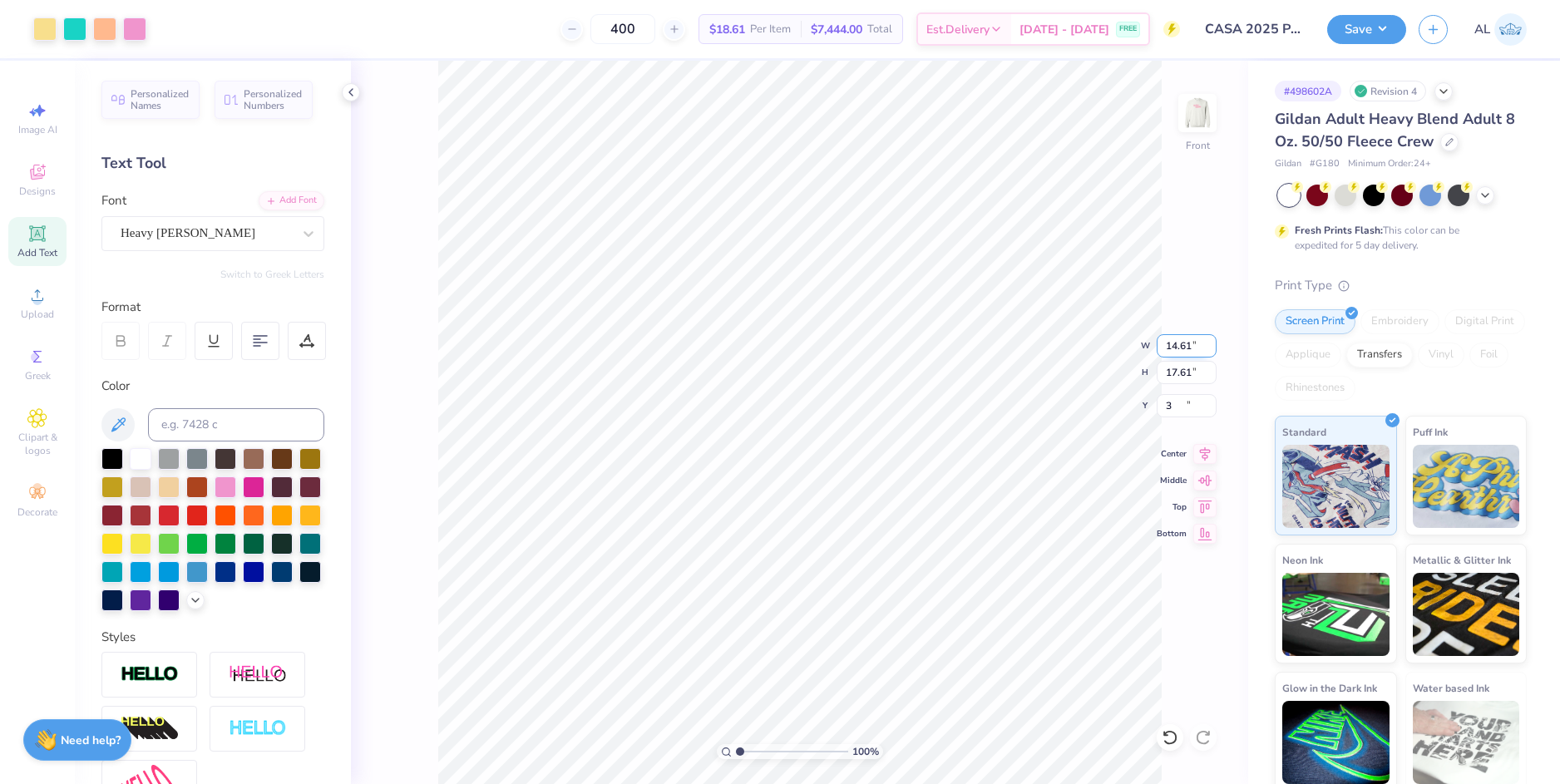
type input "3.00"
click at [1177, 344] on input "14.61" at bounding box center [1186, 345] width 60 height 23
click at [1184, 399] on input "3.00" at bounding box center [1186, 406] width 60 height 23
type input "10.00"
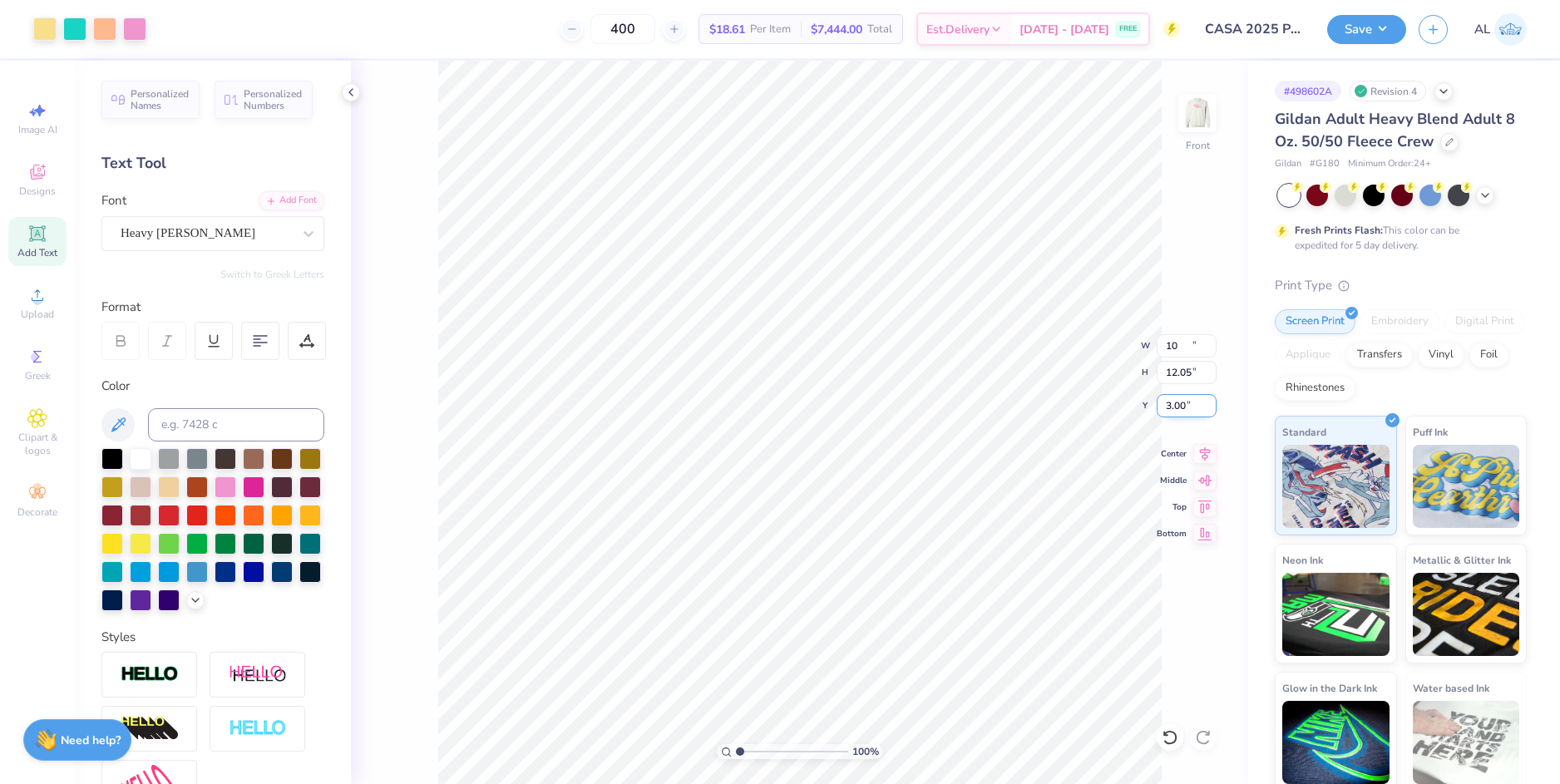
type input "12.05"
click at [1205, 448] on icon at bounding box center [1204, 450] width 23 height 20
click at [1178, 412] on input "5.78" at bounding box center [1186, 406] width 60 height 23
click at [1177, 412] on input "5.78" at bounding box center [1186, 406] width 60 height 23
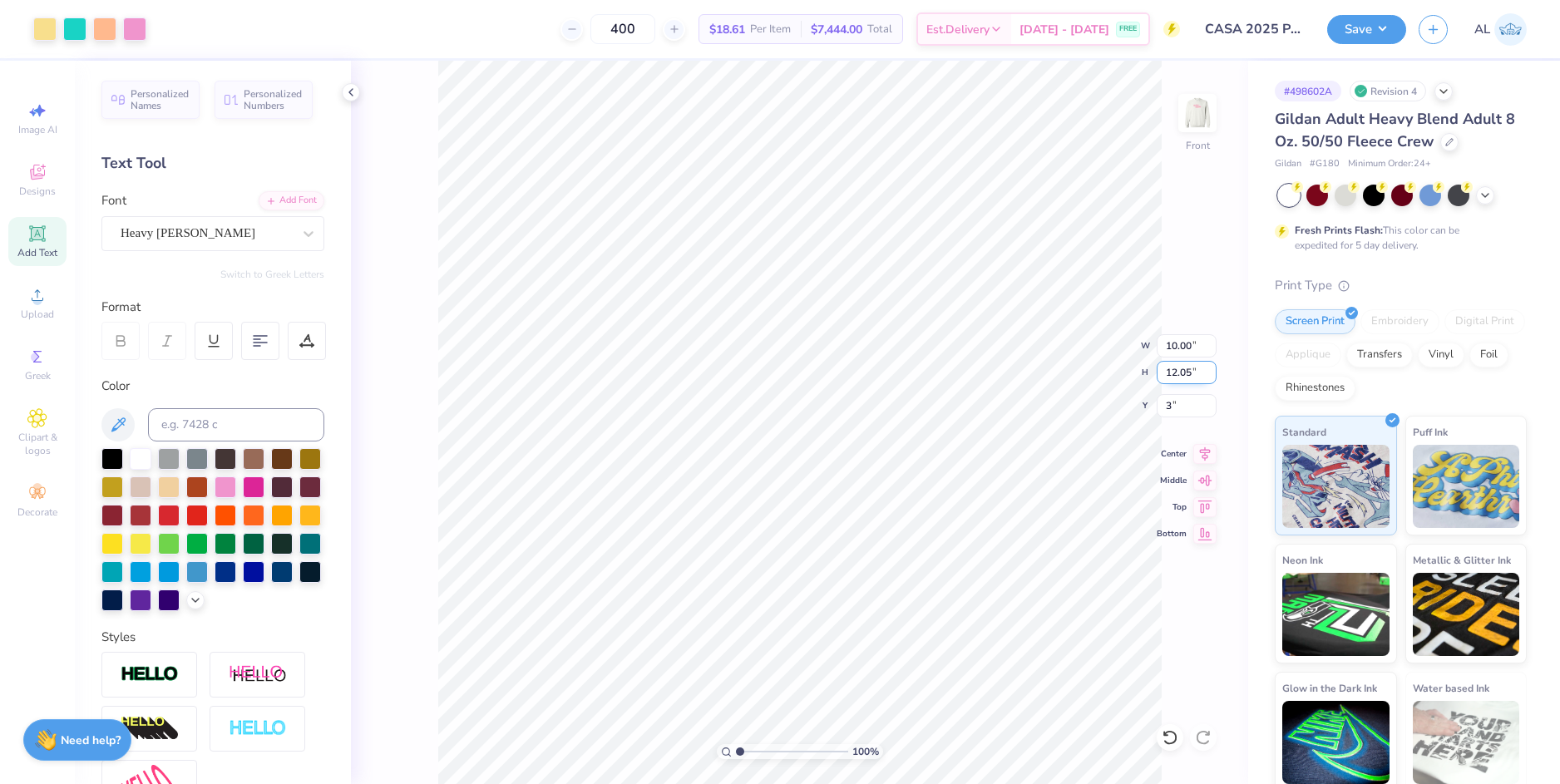
click at [1176, 376] on input "12.05" at bounding box center [1186, 372] width 60 height 23
type input "3.00"
click at [1208, 452] on icon at bounding box center [1204, 450] width 23 height 20
click at [1208, 116] on img at bounding box center [1196, 113] width 66 height 66
click at [1171, 414] on input "3.29" at bounding box center [1186, 406] width 60 height 23
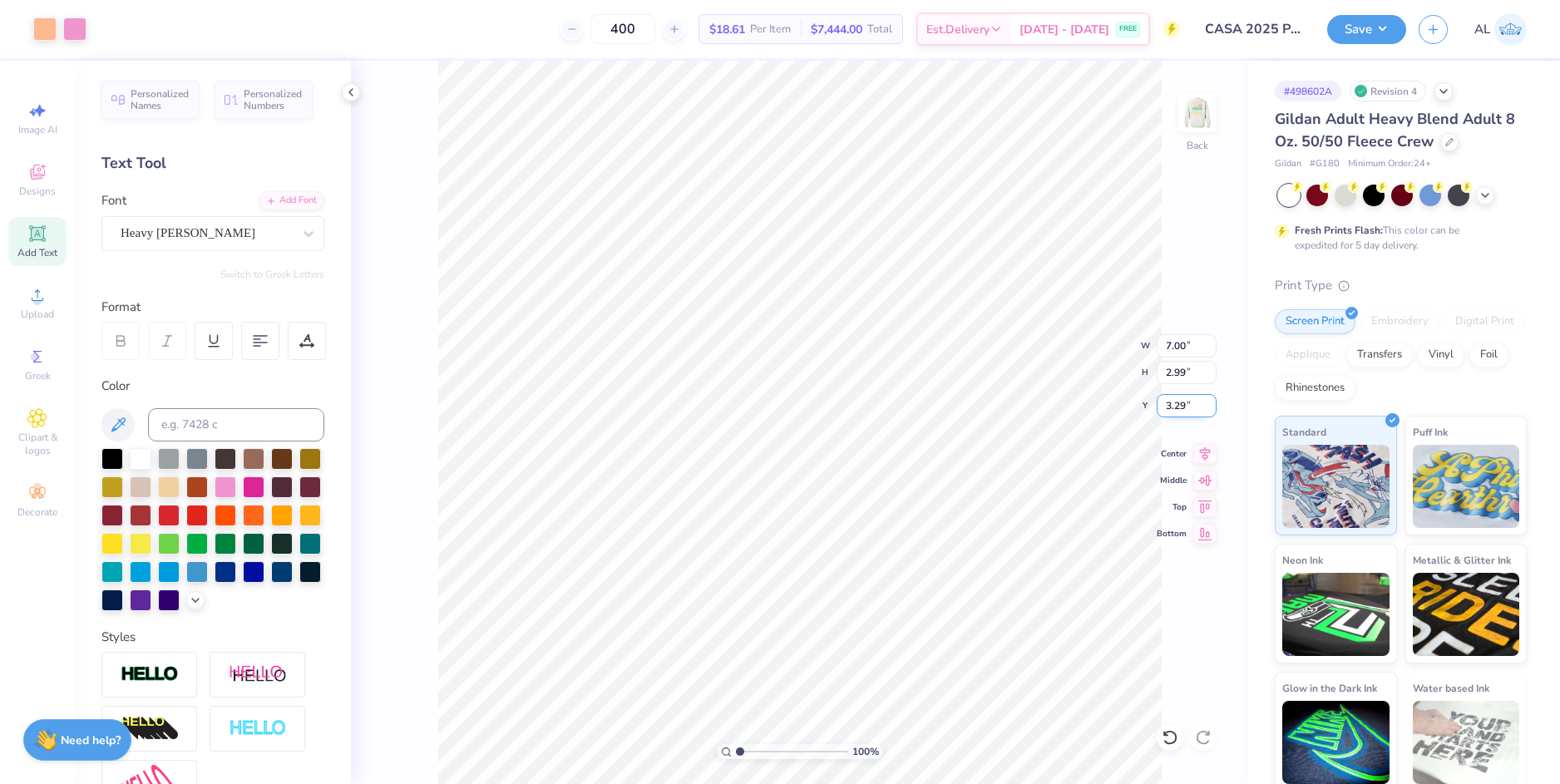
click at [1171, 414] on input "3.29" at bounding box center [1186, 406] width 60 height 23
click at [1179, 370] on input "2.99" at bounding box center [1186, 372] width 60 height 23
type input "3.00"
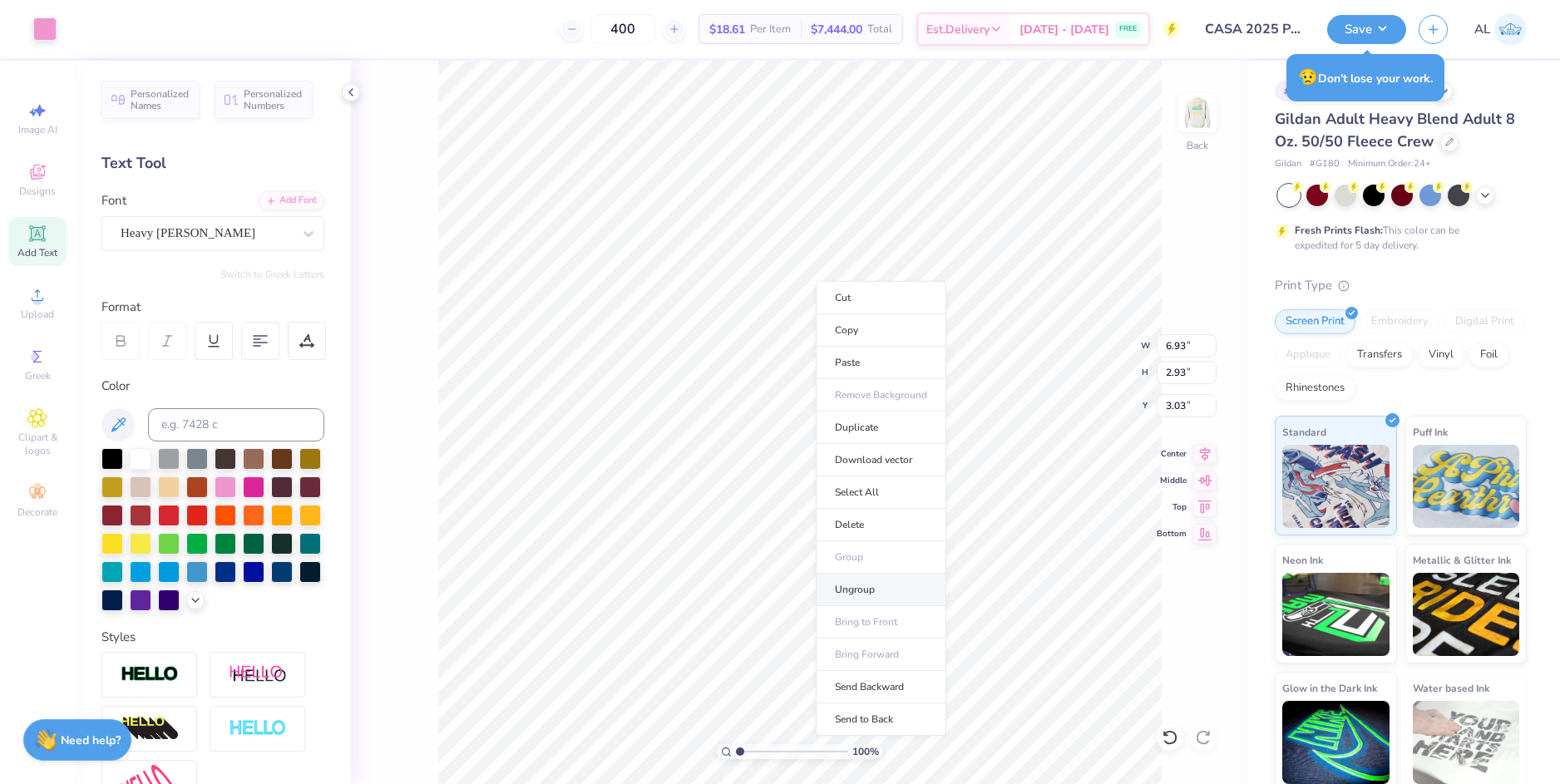
click at [874, 589] on li "Ungroup" at bounding box center [881, 589] width 131 height 33
type input "7.06"
type input "5.15"
type input "1.63"
type input "4.36"
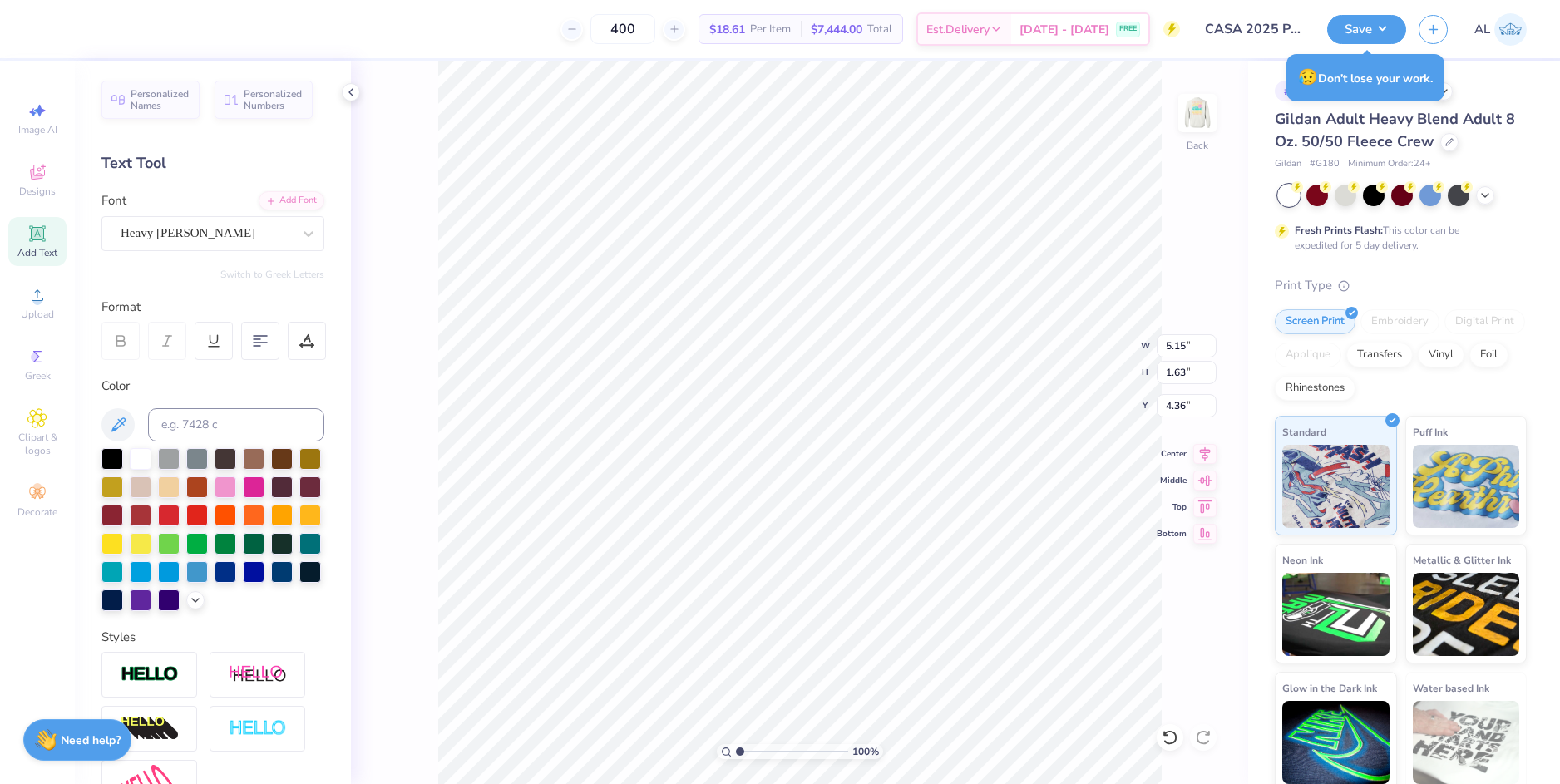
scroll to position [14, 5]
paste textarea "en"
type textarea "Panhellenic"
type input "5.12"
type input "1.62"
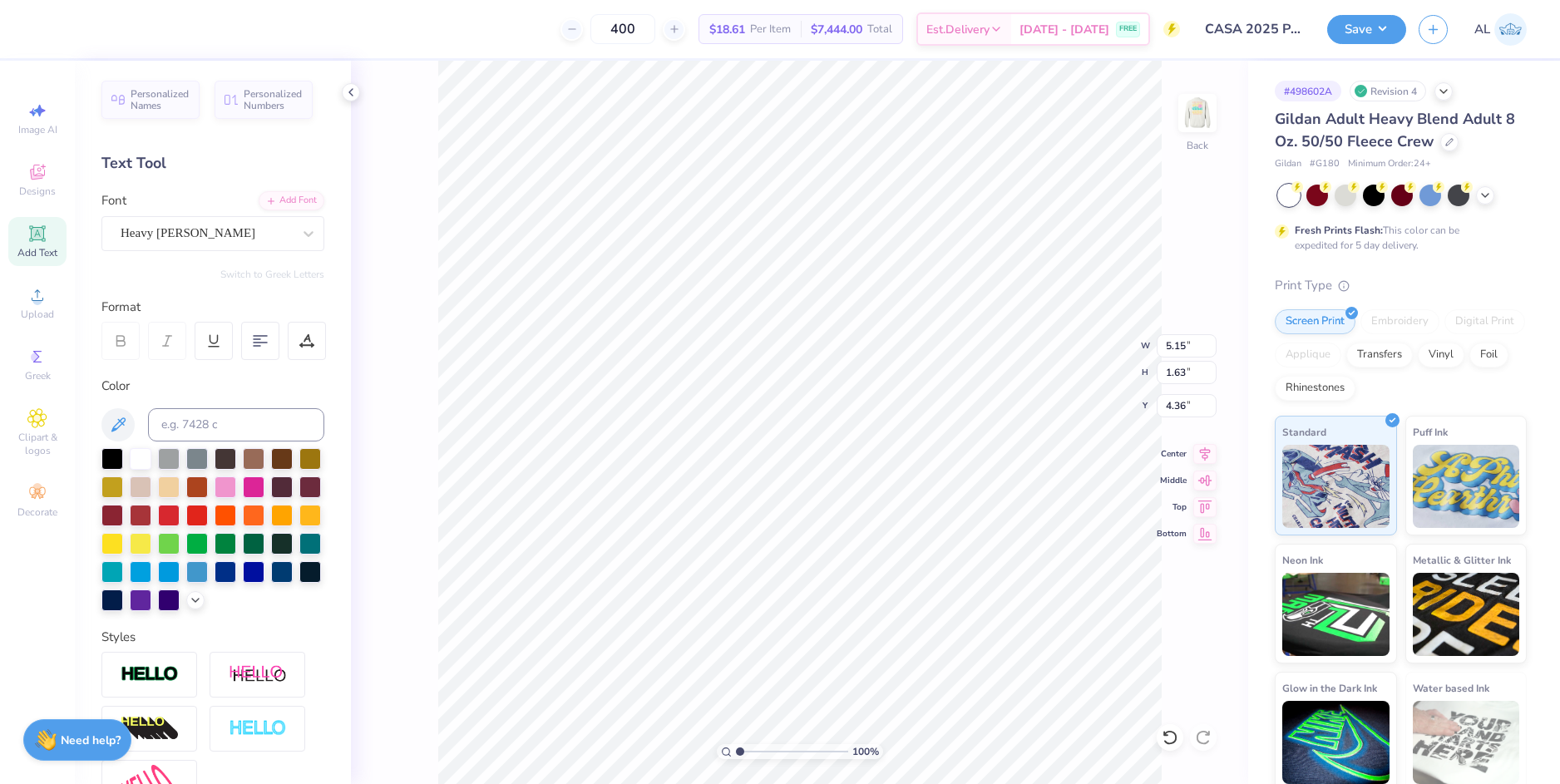
type input "7.06"
type textarea "Panhellenic"
type input "4.30"
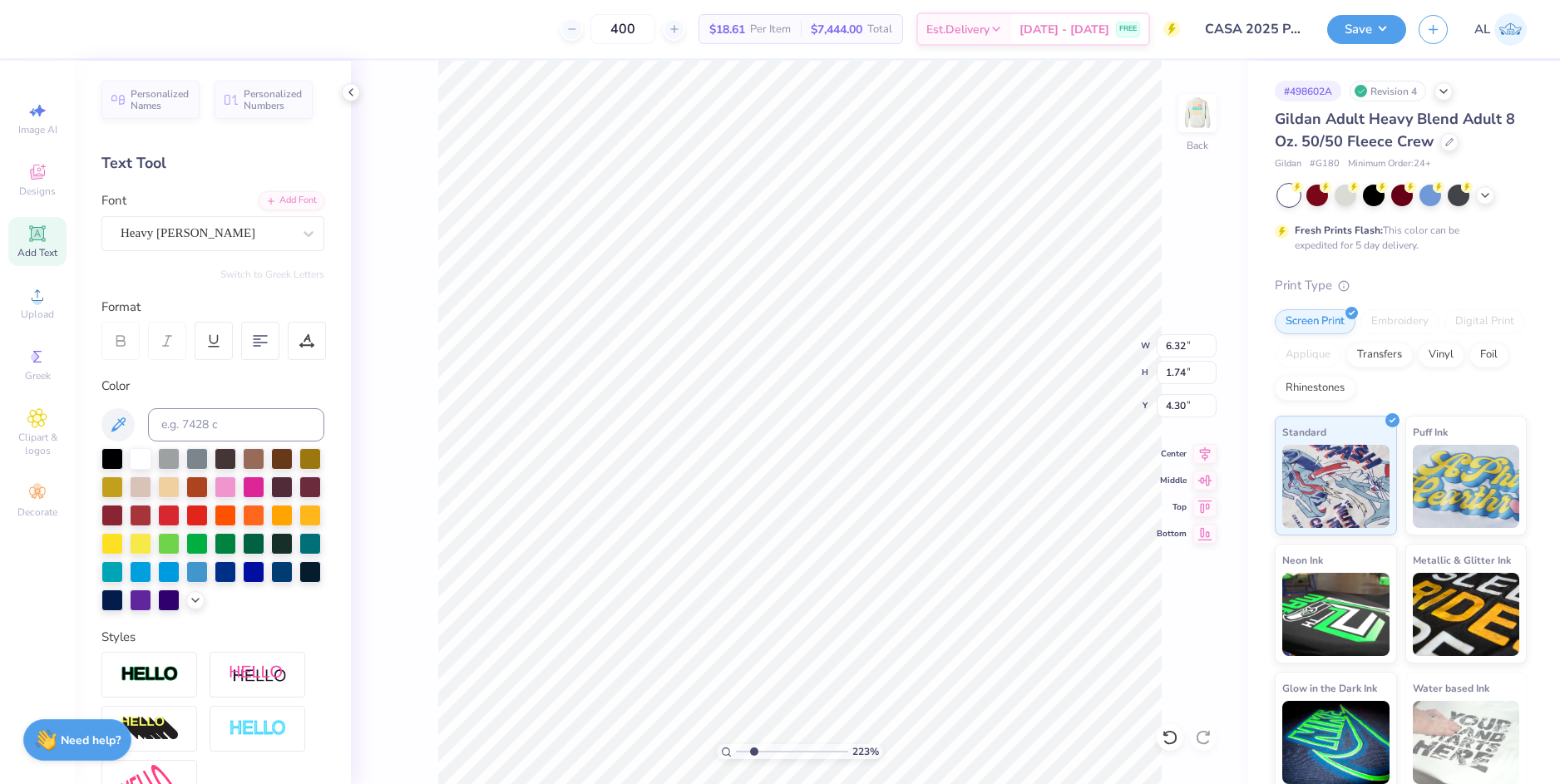
drag, startPoint x: 740, startPoint y: 750, endPoint x: 754, endPoint y: 745, distance: 14.9
click at [753, 749] on input "range" at bounding box center [792, 751] width 112 height 15
type input "2.23"
type input "1.73"
type input "6.27"
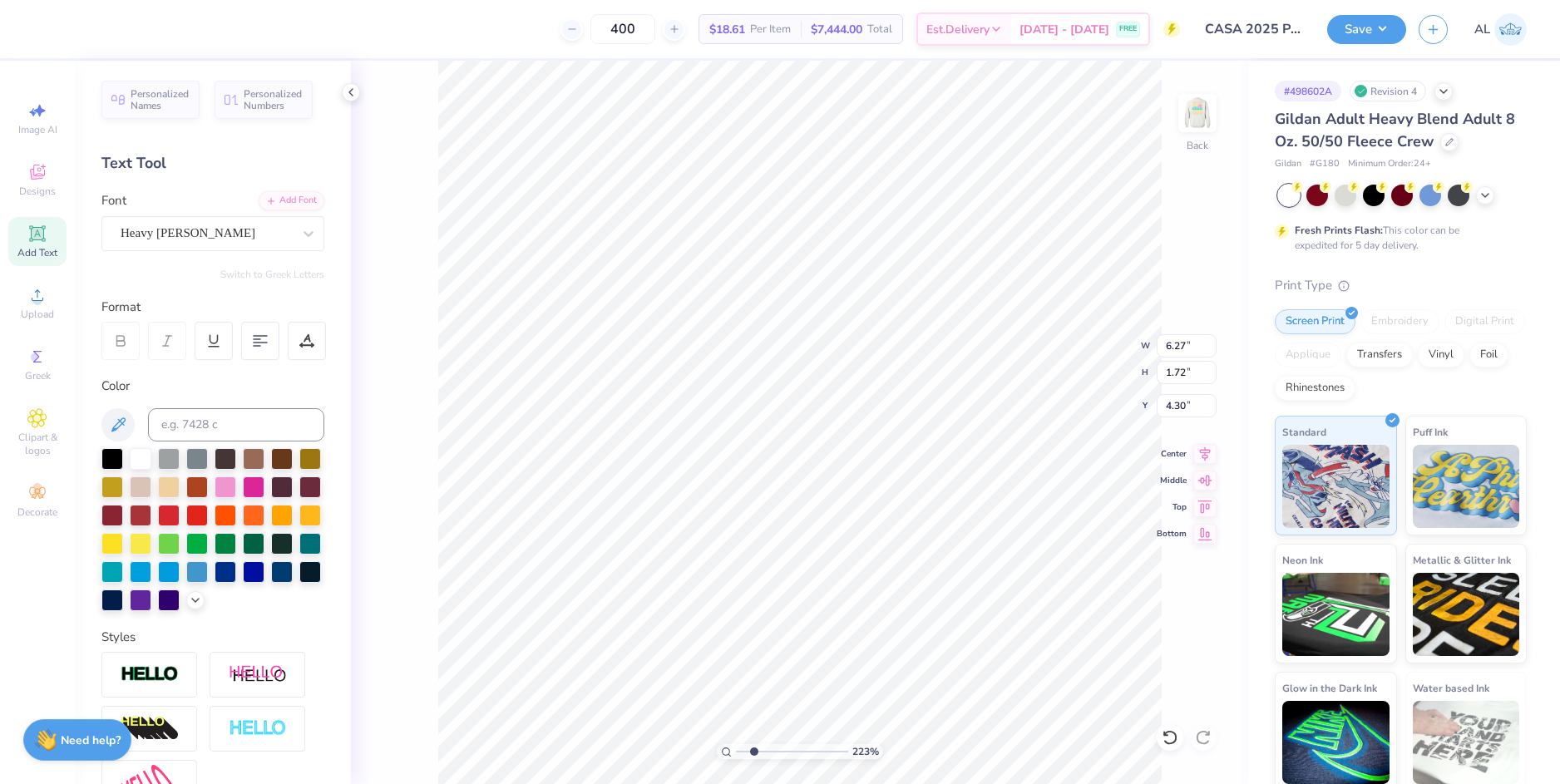
type input "1.72"
type input "6.32"
type input "1.73"
type input "4.29"
click at [876, 604] on li "Group" at bounding box center [859, 601] width 131 height 33
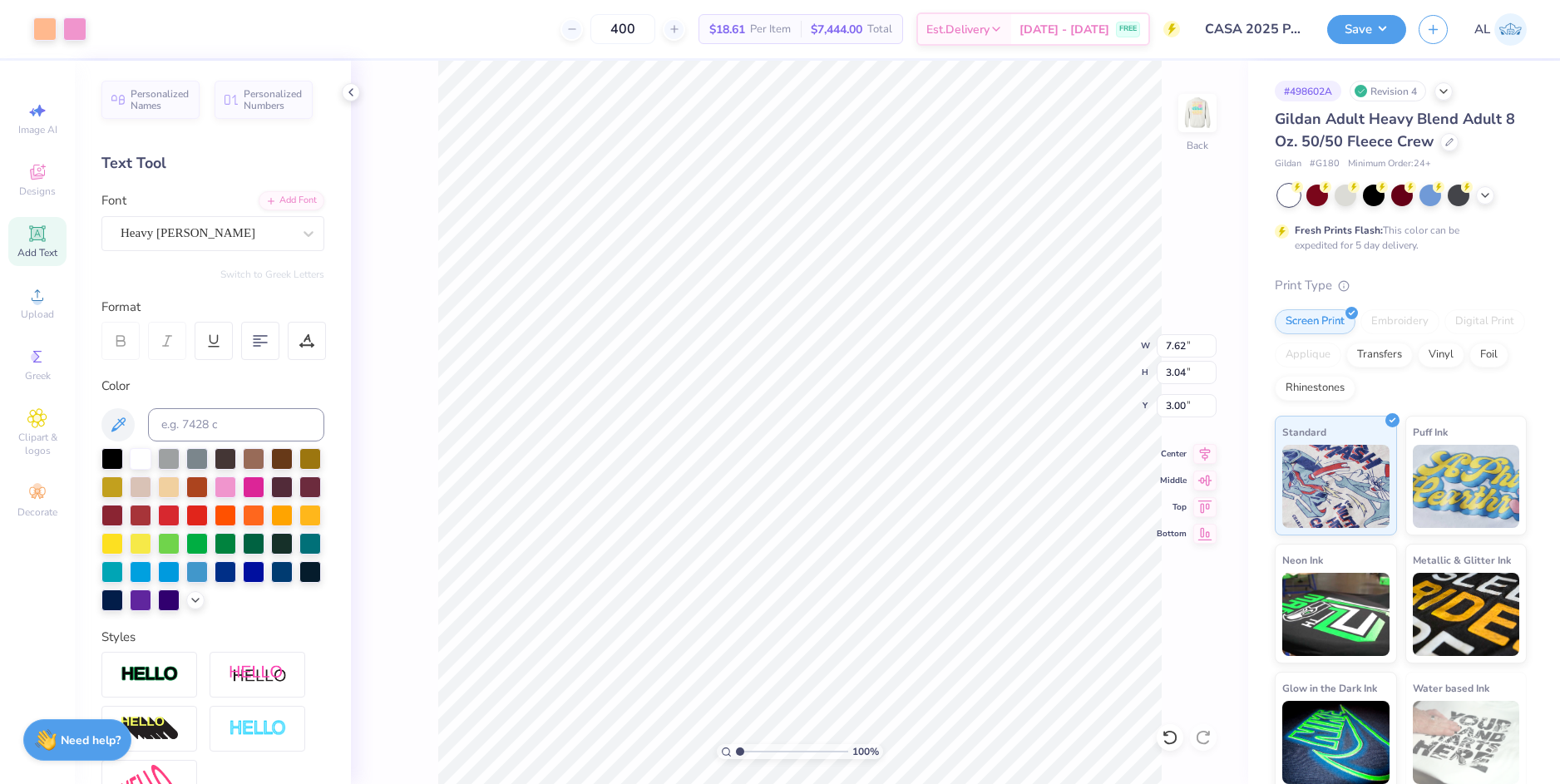
drag, startPoint x: 750, startPoint y: 753, endPoint x: 729, endPoint y: 760, distance: 22.1
type input "1"
click at [736, 759] on input "range" at bounding box center [792, 751] width 112 height 15
click at [1185, 346] on input "7.62" at bounding box center [1186, 345] width 60 height 23
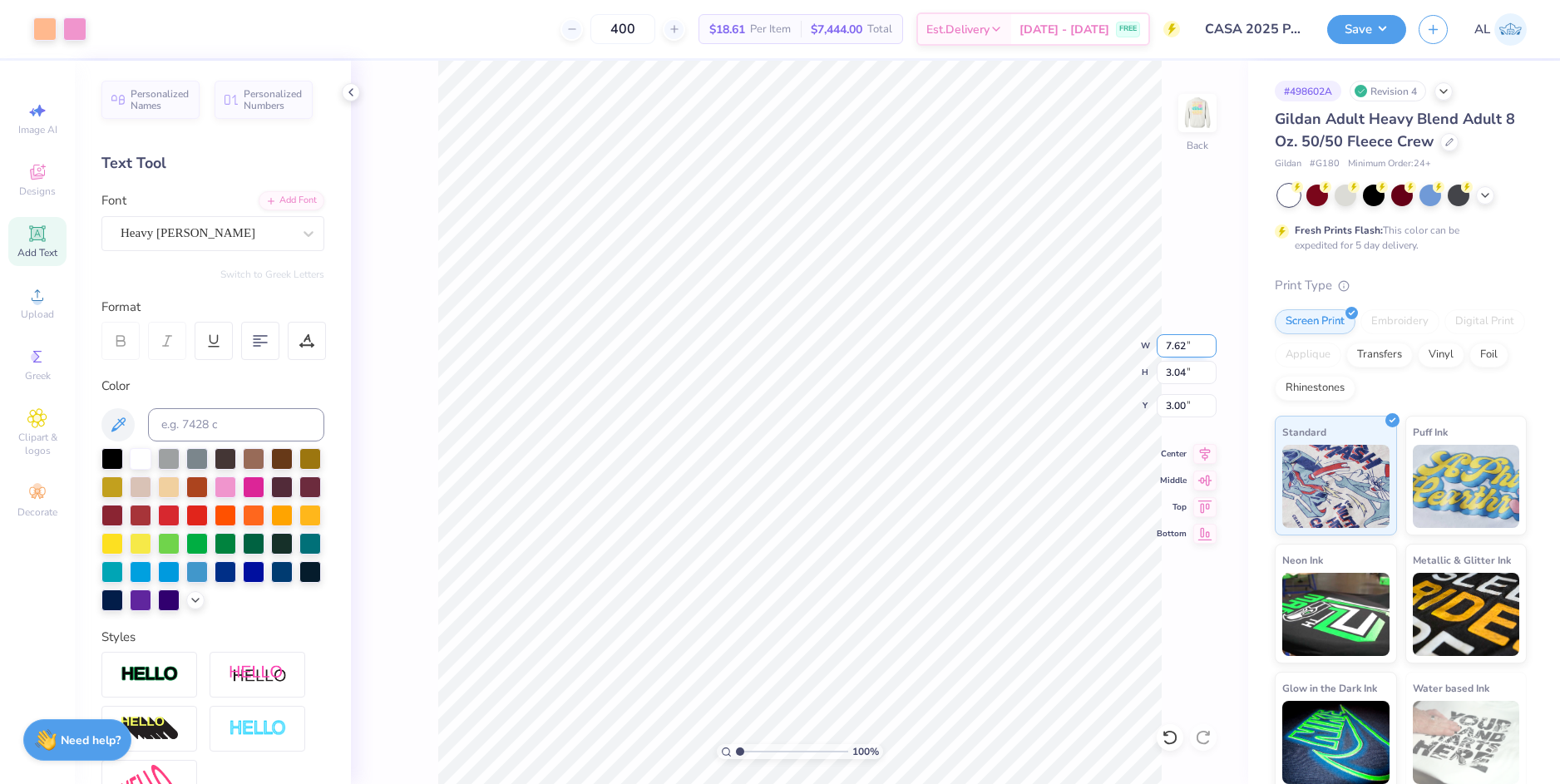
click at [1182, 342] on input "7.62" at bounding box center [1186, 345] width 60 height 23
click at [1178, 403] on input "3.00" at bounding box center [1186, 406] width 60 height 23
type input "7.00"
type input "2.80"
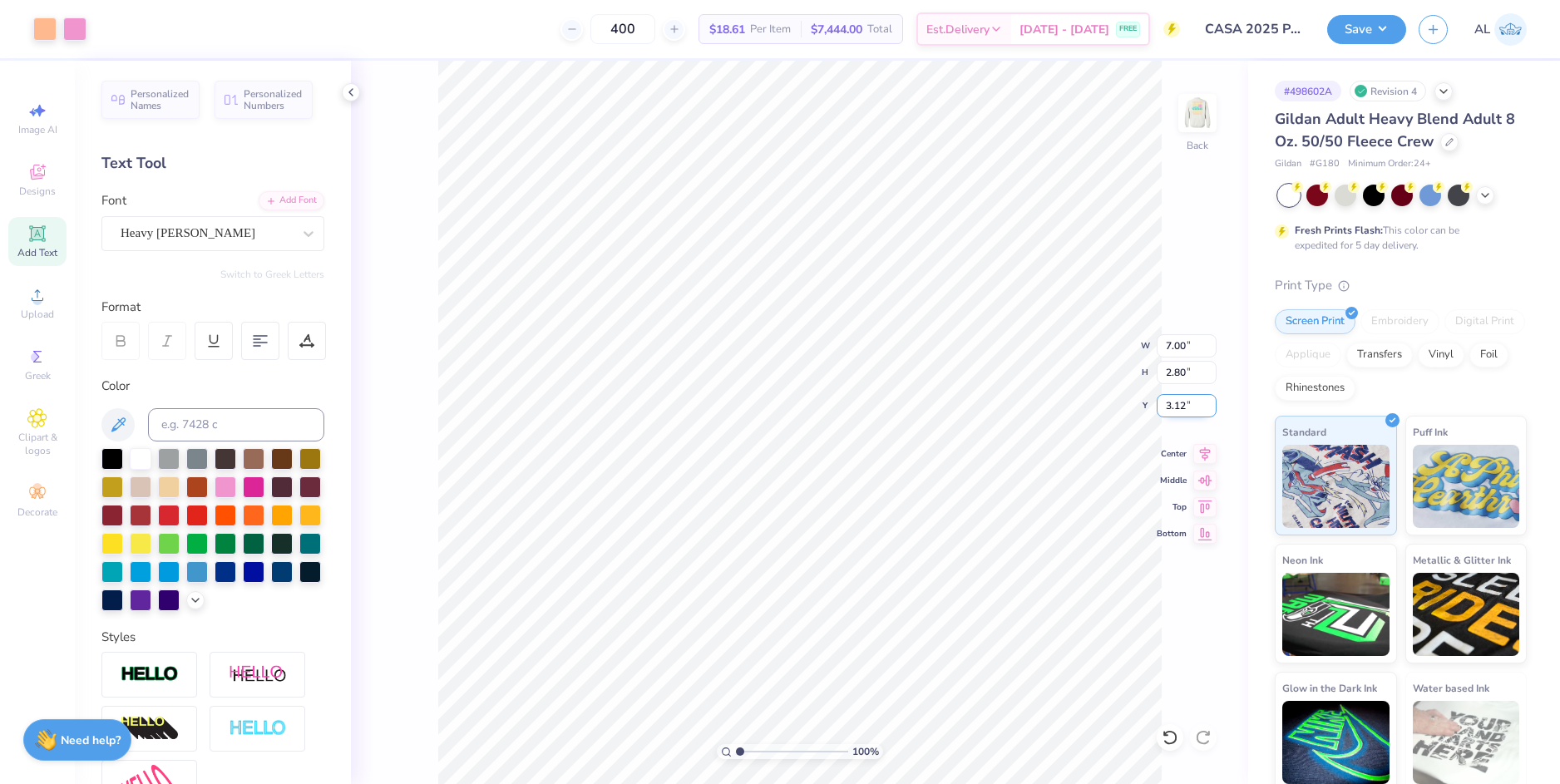
click at [1178, 403] on input "3.12" at bounding box center [1186, 406] width 60 height 23
click at [1180, 368] on input "2.80" at bounding box center [1186, 372] width 60 height 23
type input "3.00"
click at [1206, 454] on icon at bounding box center [1204, 450] width 23 height 20
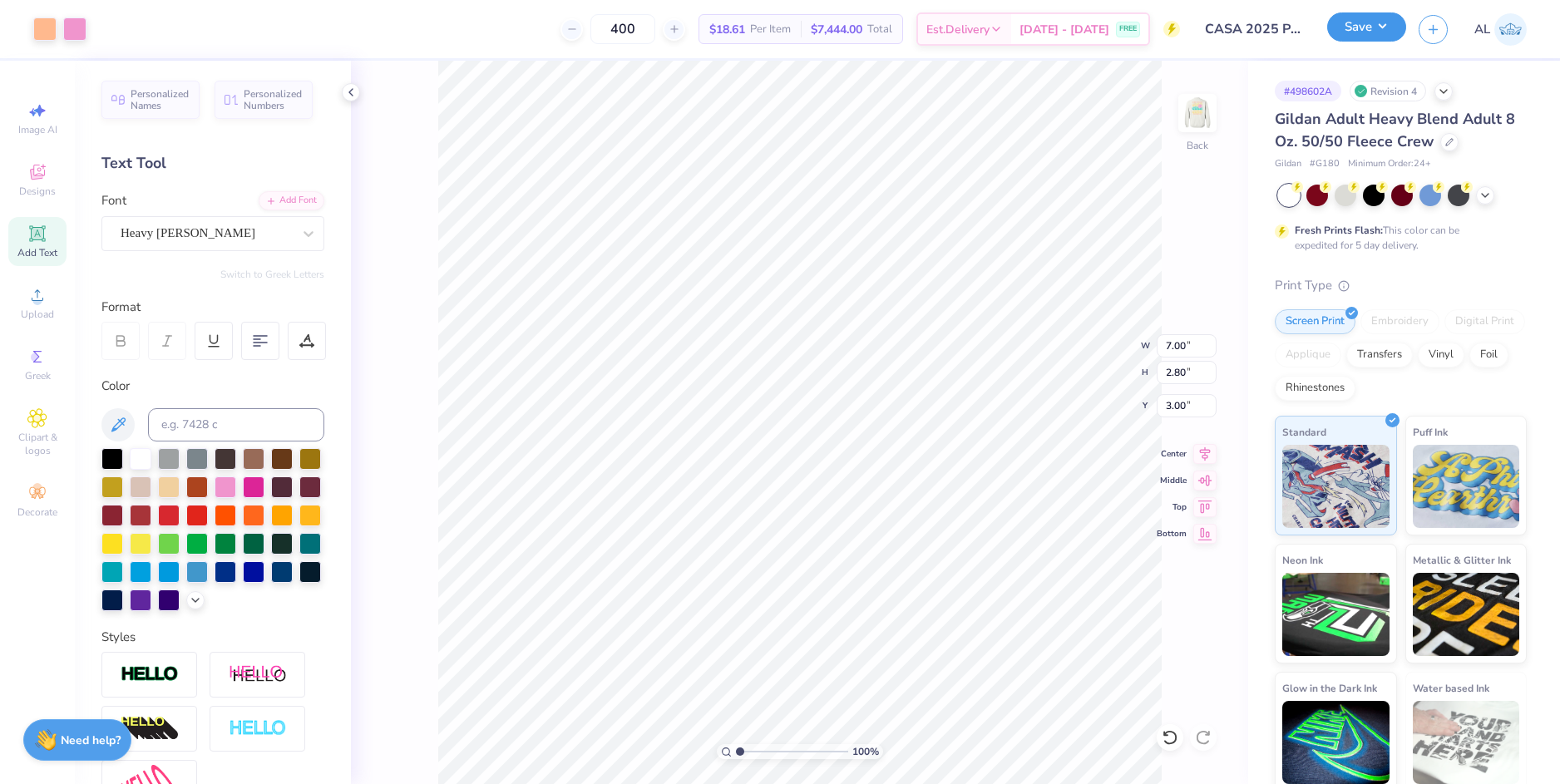
click at [1363, 30] on button "Save" at bounding box center [1366, 26] width 79 height 29
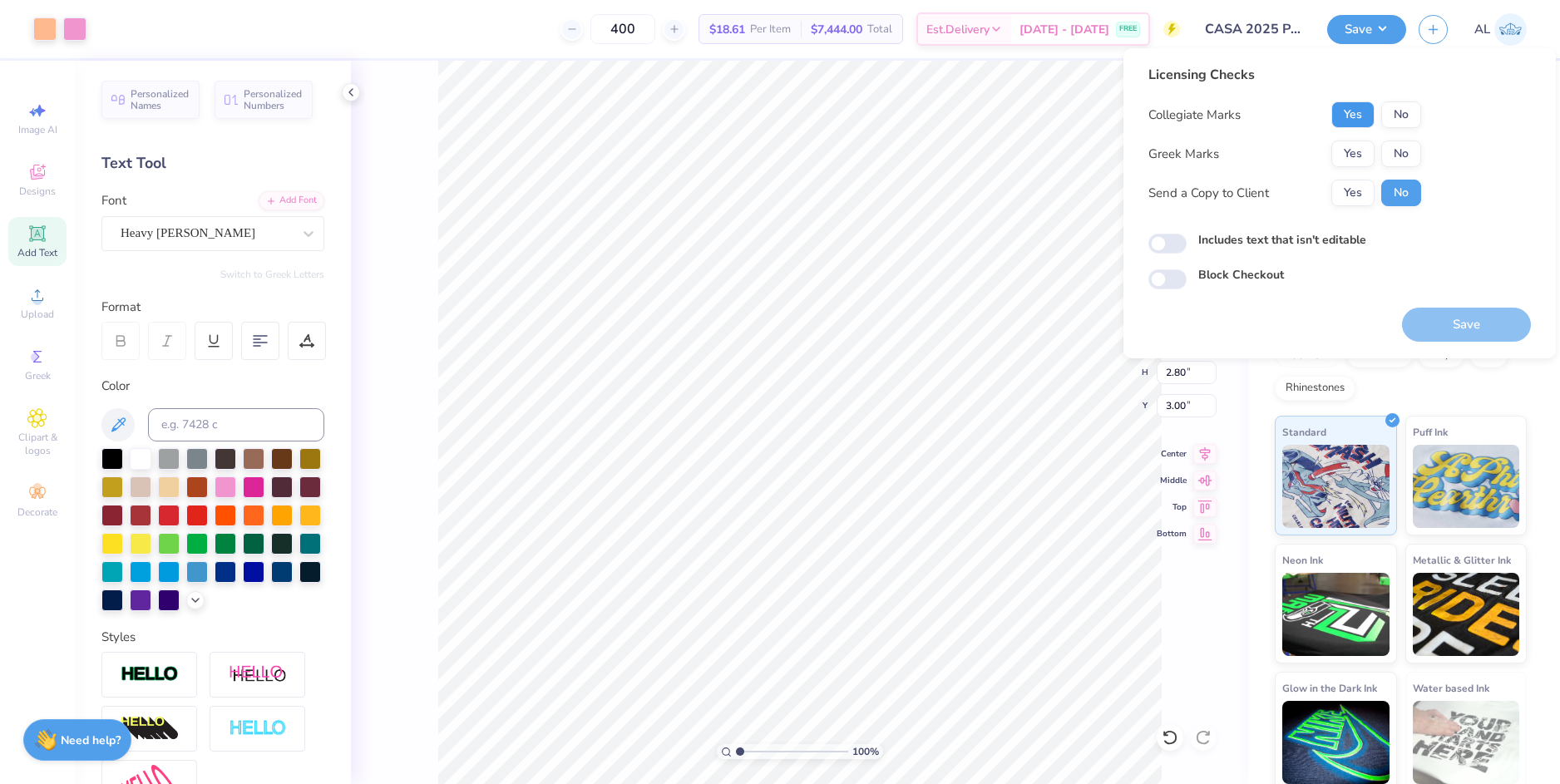
click at [1361, 117] on button "Yes" at bounding box center [1352, 115] width 43 height 27
click at [1351, 155] on button "Yes" at bounding box center [1352, 154] width 43 height 27
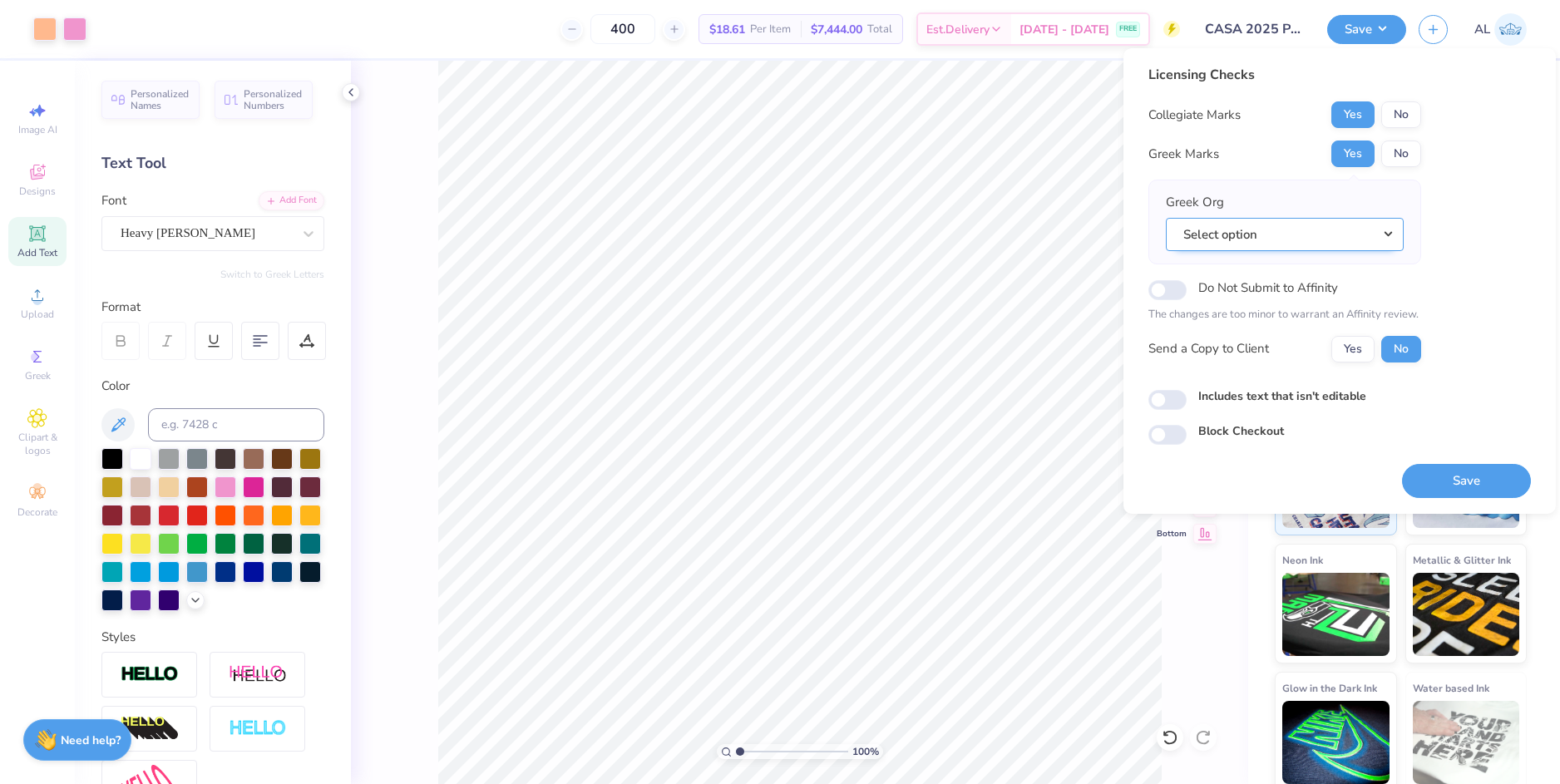
click at [1270, 228] on button "Select option" at bounding box center [1284, 235] width 238 height 34
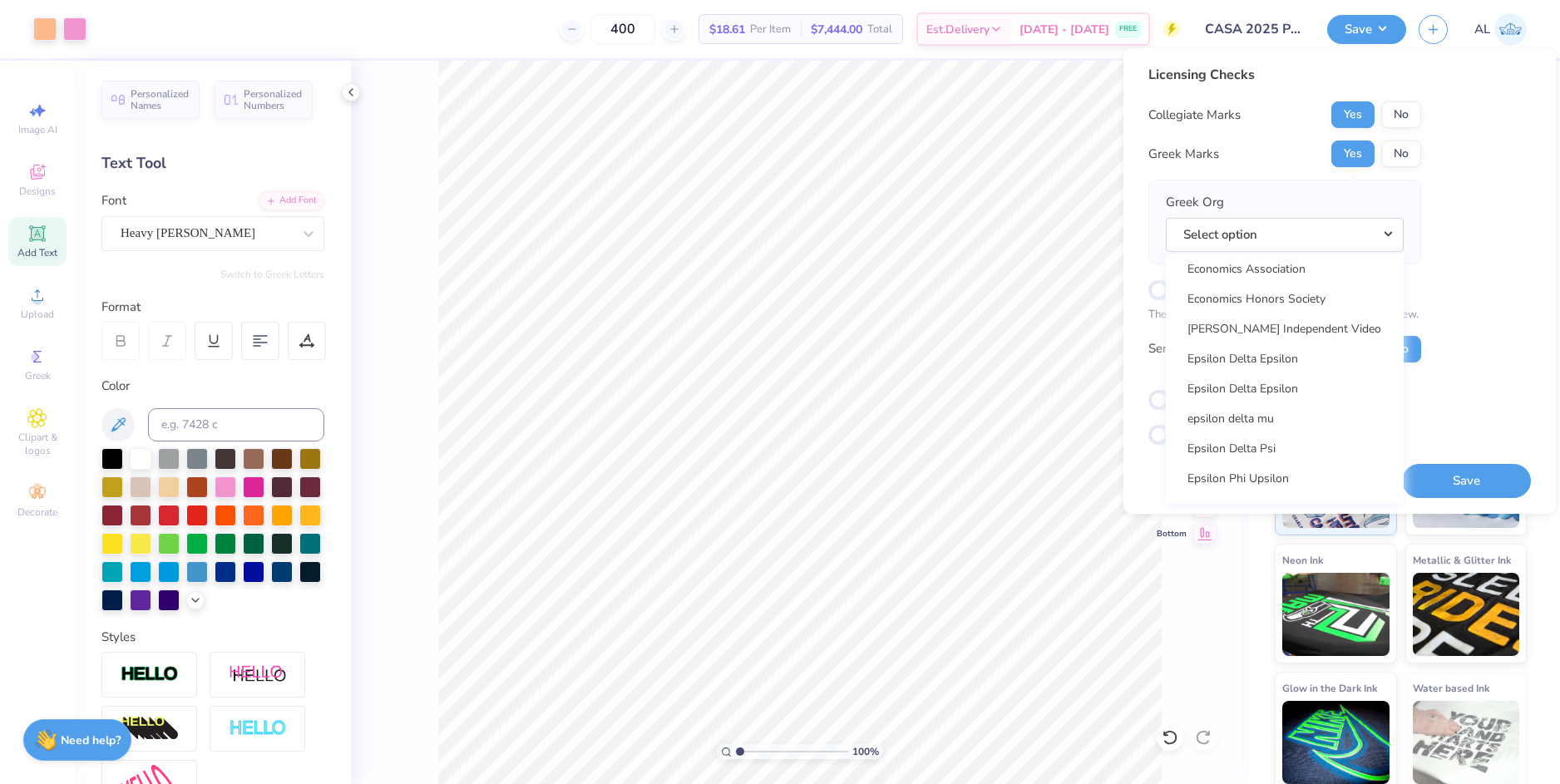
scroll to position [4904, 0]
click at [1393, 158] on button "No" at bounding box center [1401, 154] width 40 height 27
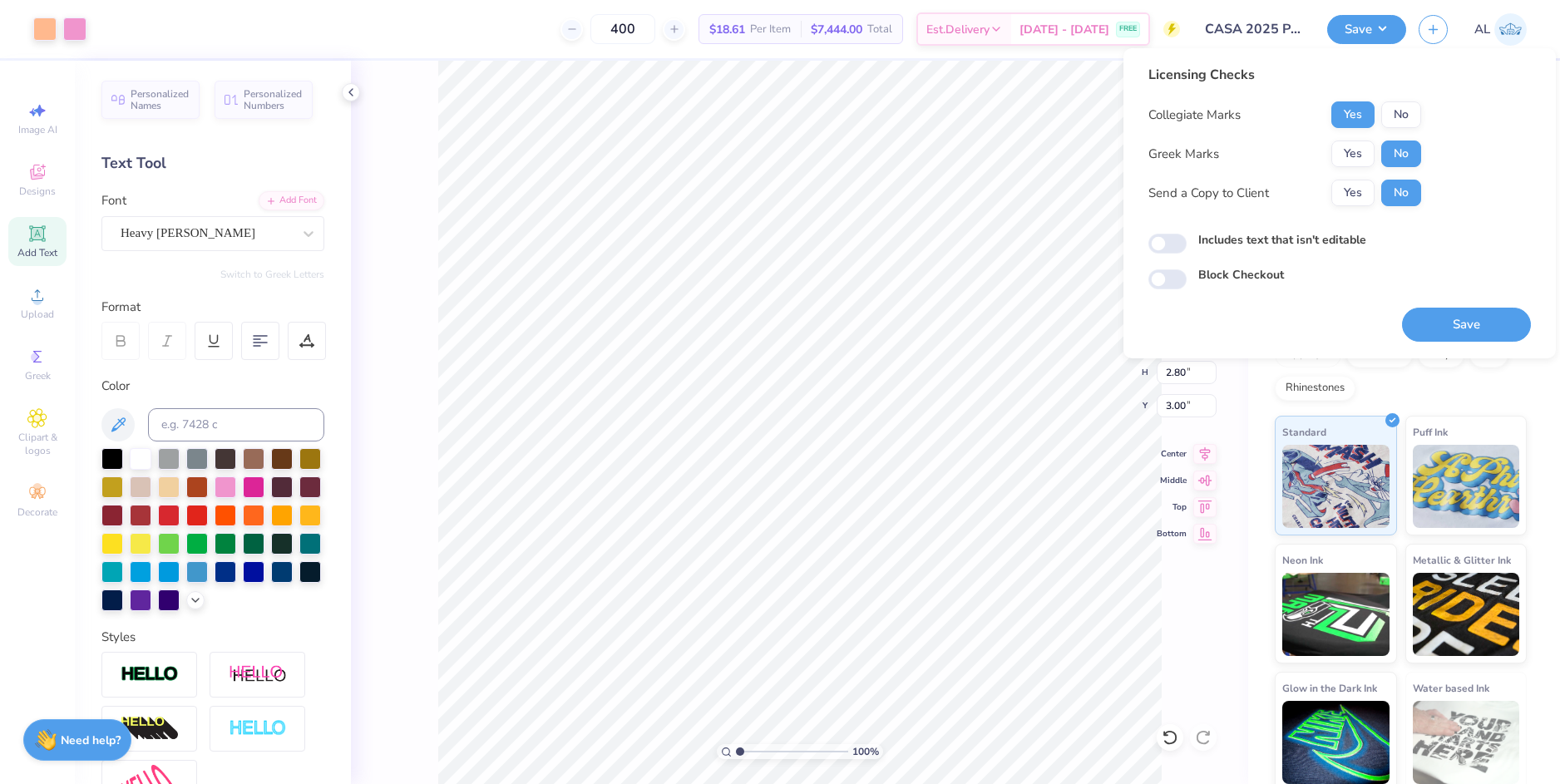
click at [1357, 178] on div "Collegiate Marks Yes No Greek Marks Yes No Send a Copy to Client Yes No" at bounding box center [1284, 154] width 272 height 104
click at [1355, 188] on button "Yes" at bounding box center [1352, 193] width 43 height 27
click at [1356, 153] on button "Yes" at bounding box center [1352, 154] width 43 height 27
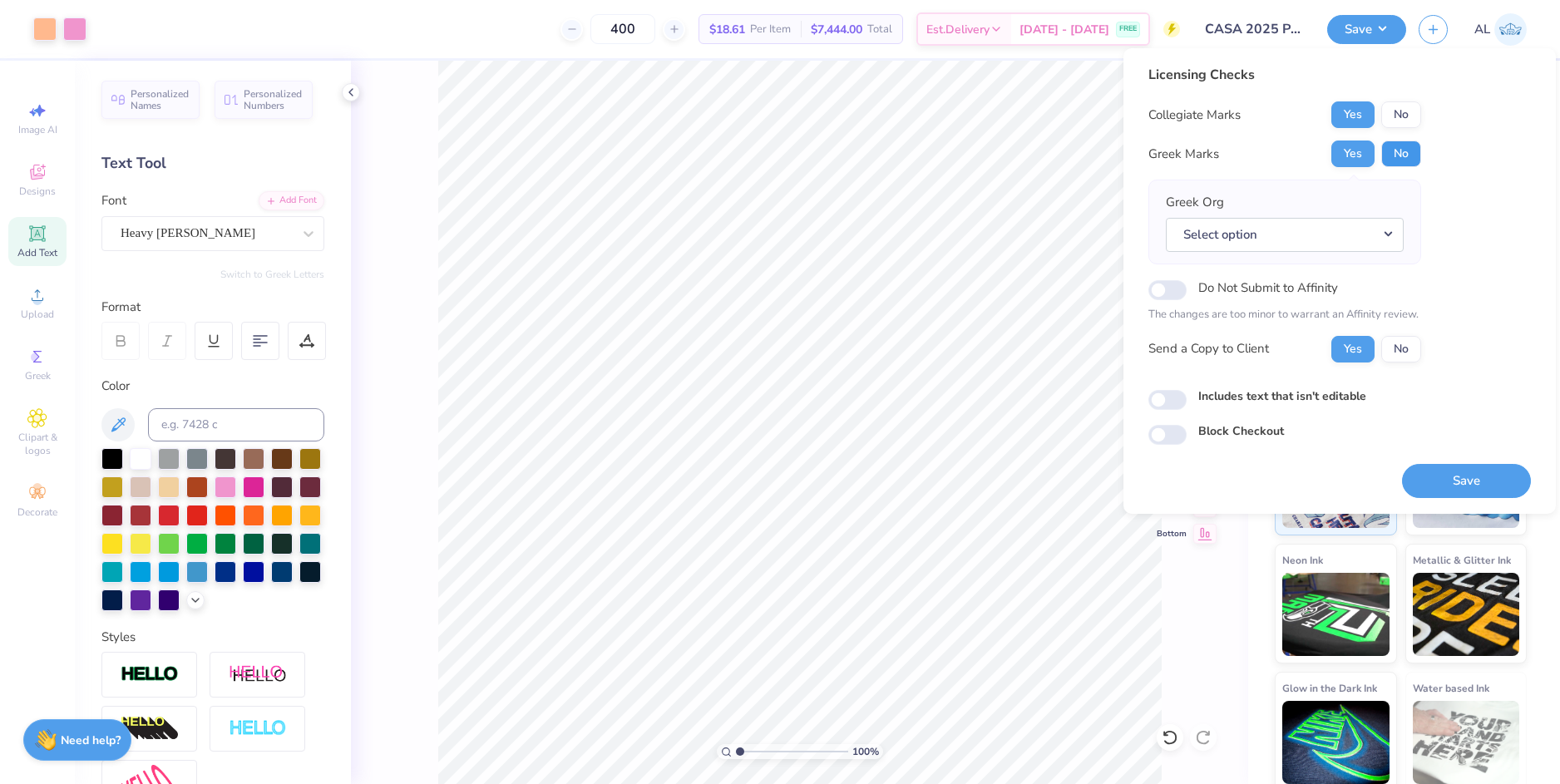
click at [1388, 153] on button "No" at bounding box center [1401, 154] width 40 height 27
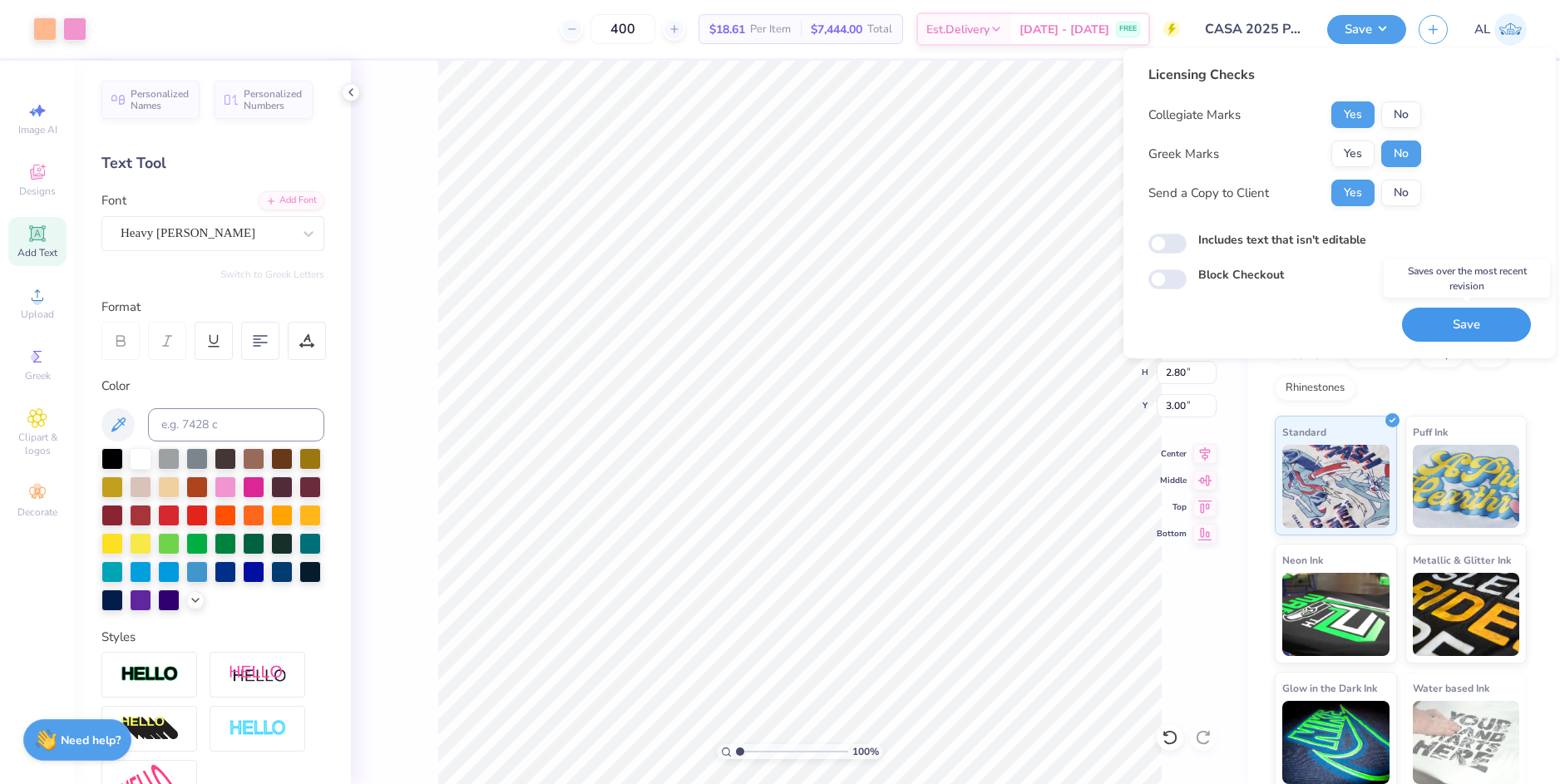
click at [1449, 323] on button "Save" at bounding box center [1466, 324] width 129 height 34
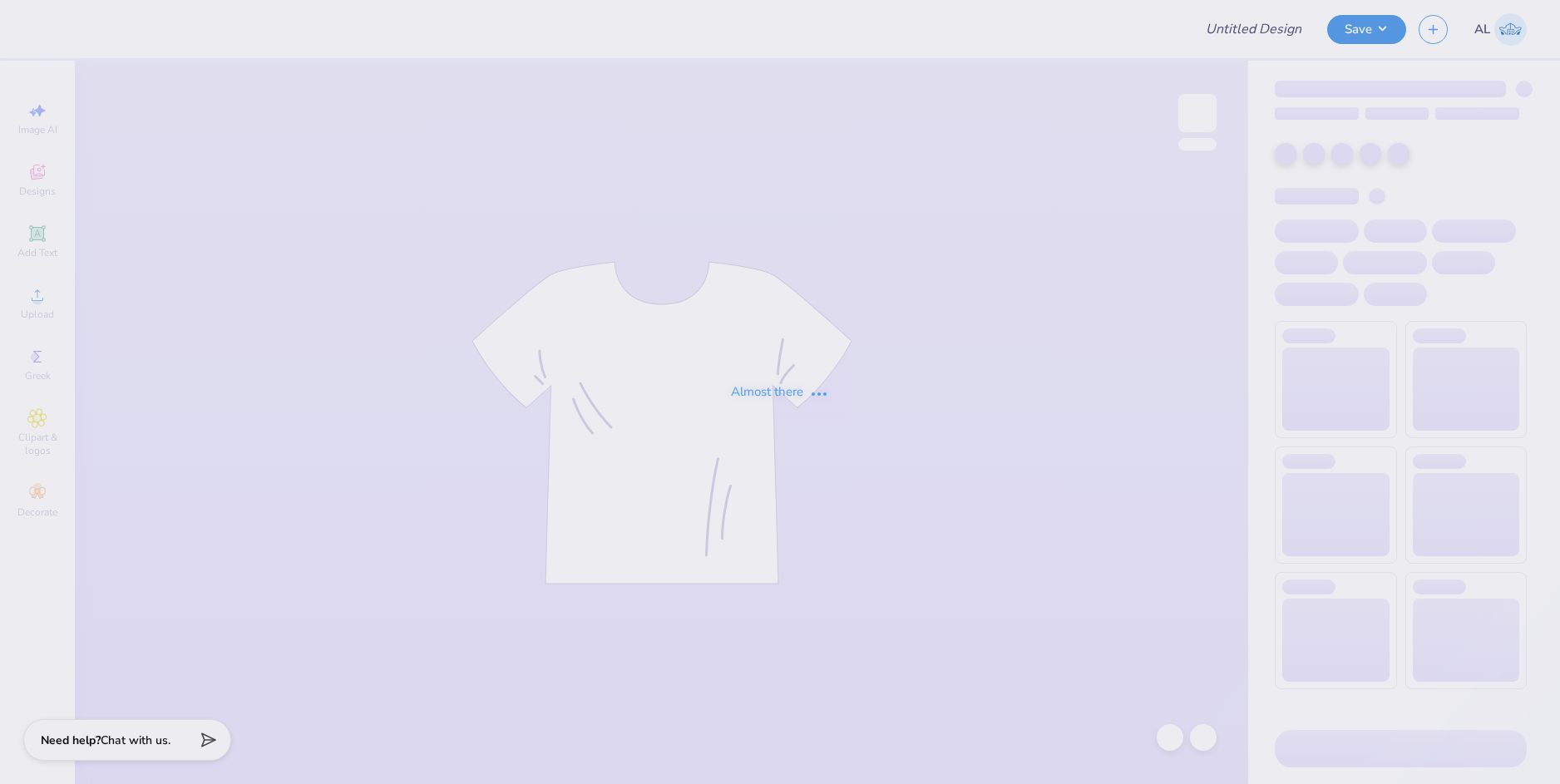
type input "West Broward '25 Season"
type input "28"
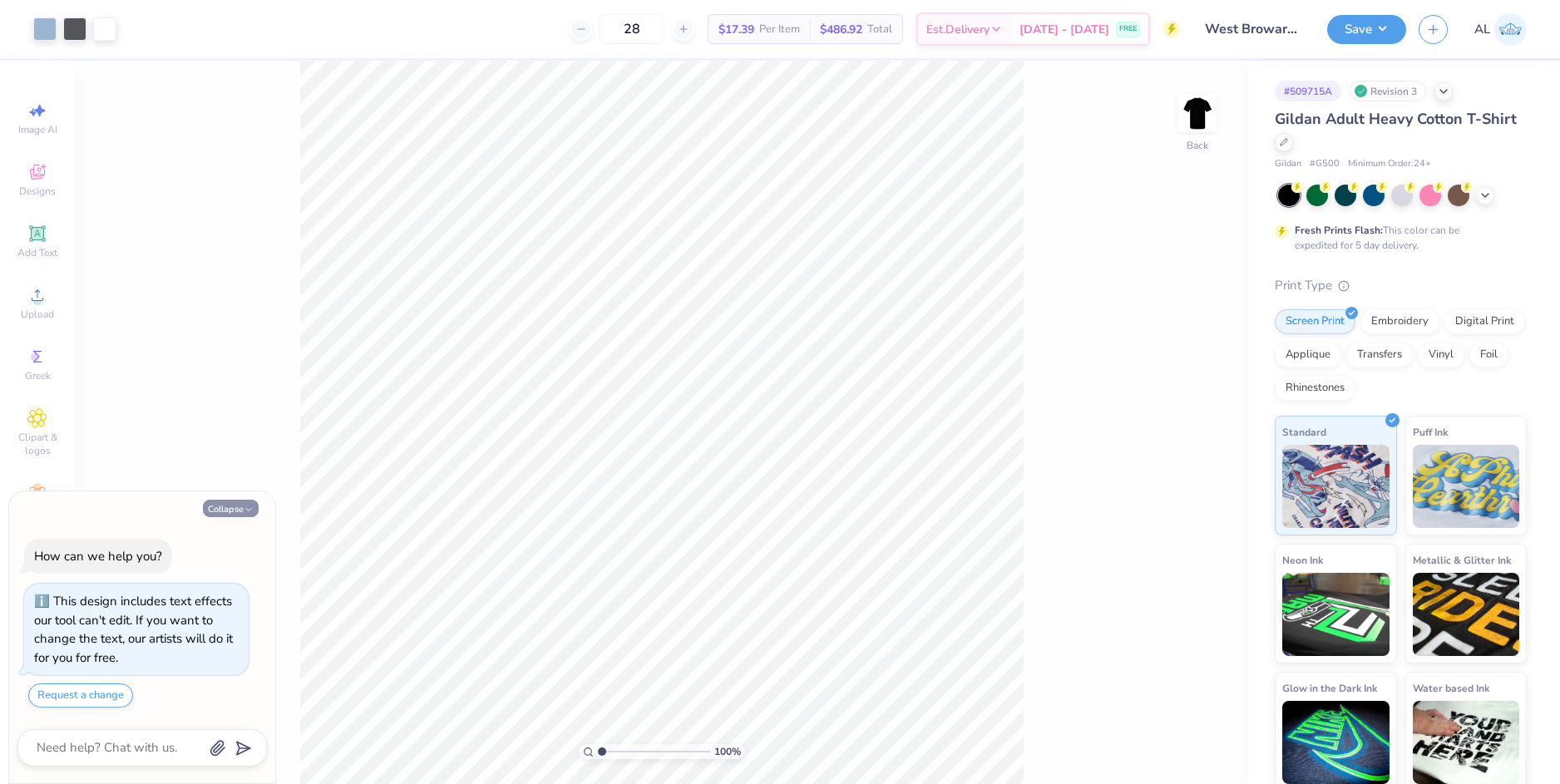
click at [247, 510] on icon "button" at bounding box center [248, 509] width 10 height 10
type textarea "x"
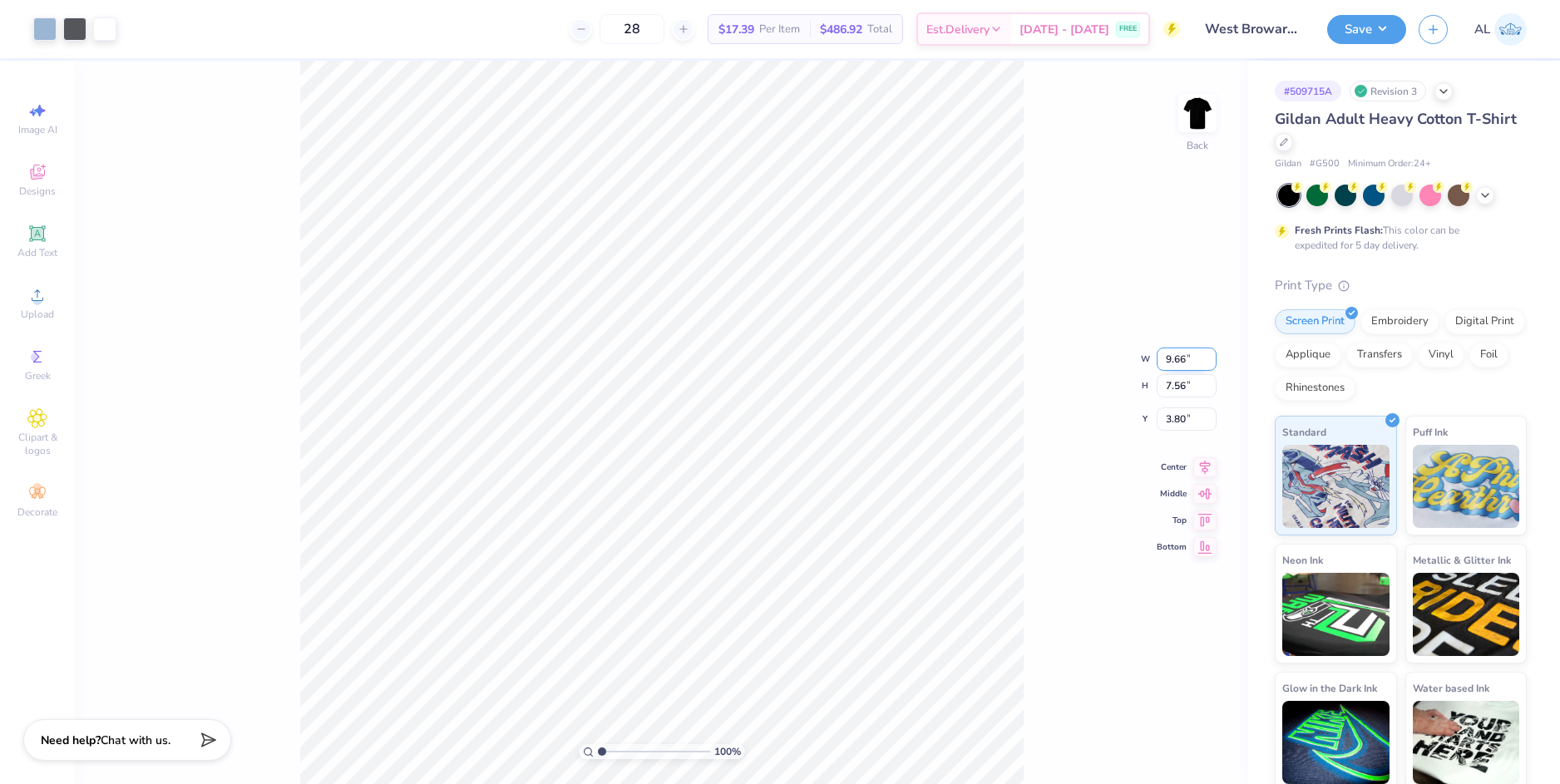
click at [1185, 362] on input "9.66" at bounding box center [1186, 359] width 60 height 23
click at [1178, 358] on input "9.66" at bounding box center [1186, 359] width 60 height 23
click at [1167, 423] on div "100 % Back W 10 10 " H 7.56 7.56 " Y 3.80 3.80 " Center Middle Top Bottom" at bounding box center [661, 422] width 1173 height 723
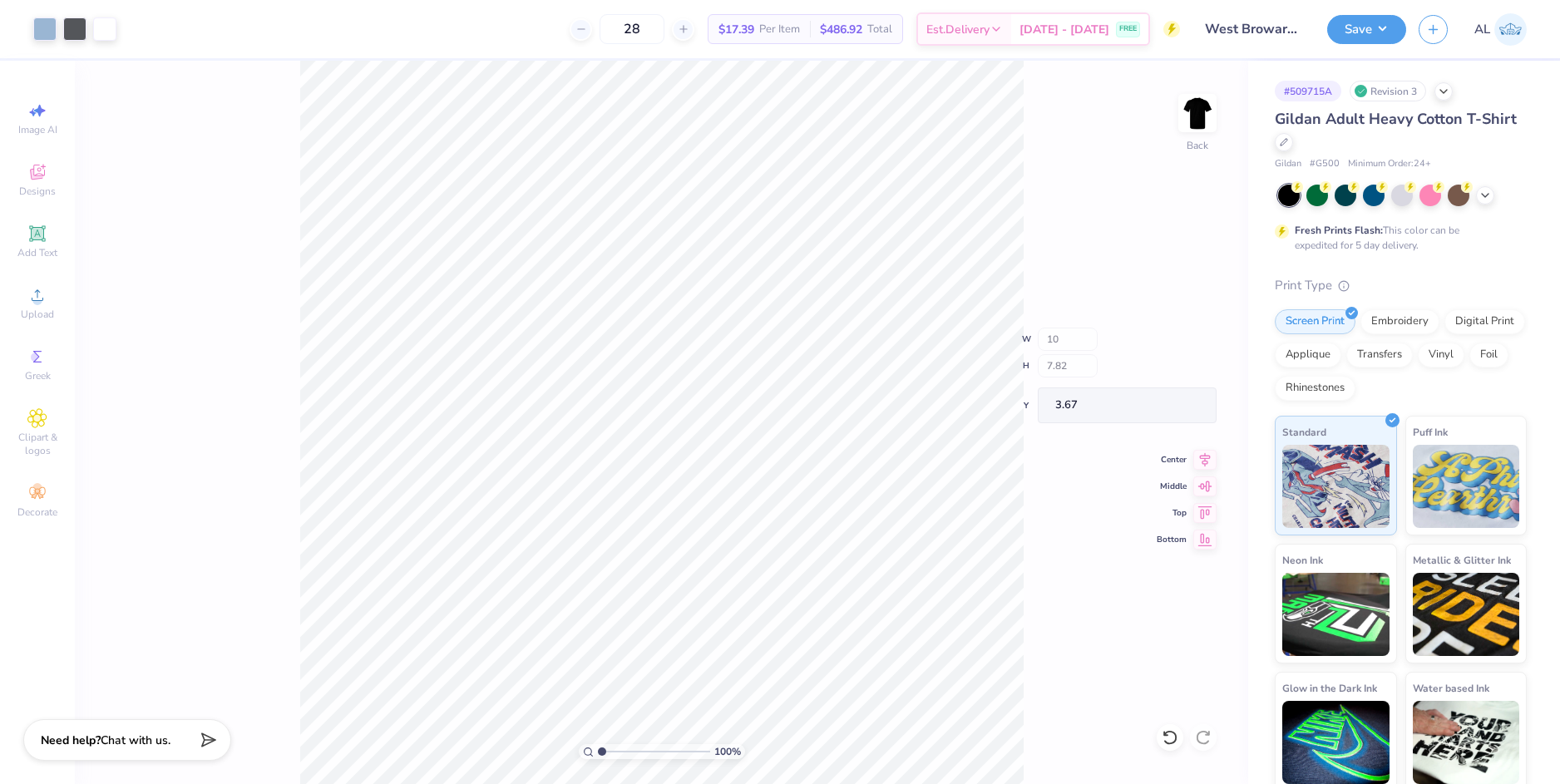
type input "10.00"
type input "7.82"
type input "3.67"
click at [1190, 396] on input "3.67" at bounding box center [1186, 406] width 60 height 23
click at [1180, 404] on input "3.67" at bounding box center [1186, 406] width 60 height 23
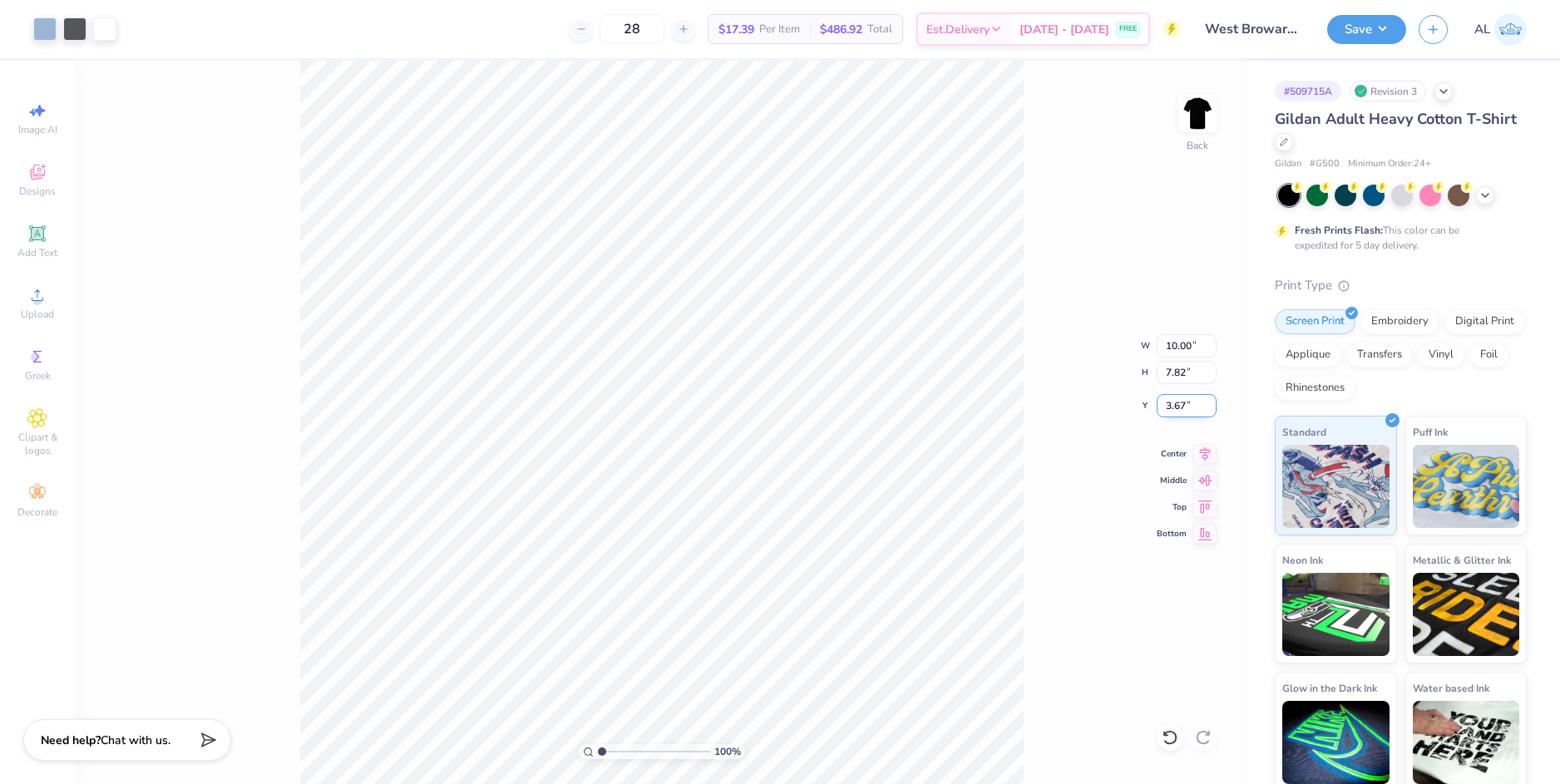
click at [1180, 404] on input "3.67" at bounding box center [1186, 406] width 60 height 23
click at [1167, 373] on input "7.82" at bounding box center [1186, 372] width 60 height 23
type input "3.00"
click at [1028, 376] on div "100 % Back W 10.00 10.00 " H 7.82 7.82 " Y 3.00 3.00 " Center Middle Top Bottom" at bounding box center [661, 422] width 1173 height 723
drag, startPoint x: 599, startPoint y: 748, endPoint x: 620, endPoint y: 748, distance: 21.0
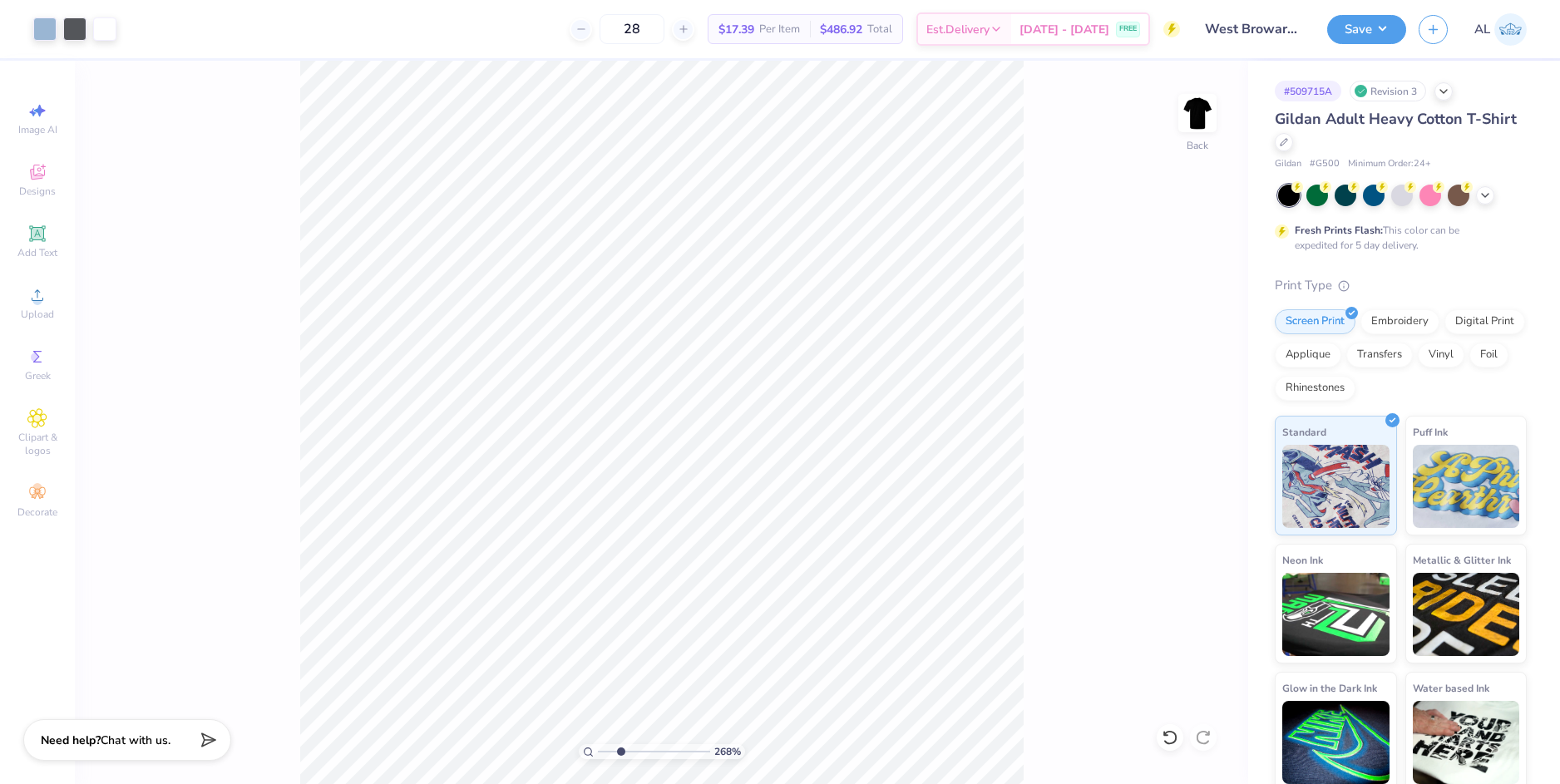
click at [620, 748] on input "range" at bounding box center [654, 751] width 112 height 15
click at [620, 744] on input "range" at bounding box center [654, 751] width 112 height 15
drag, startPoint x: 620, startPoint y: 749, endPoint x: 593, endPoint y: 745, distance: 27.3
type input "1"
click at [598, 748] on input "range" at bounding box center [654, 751] width 112 height 15
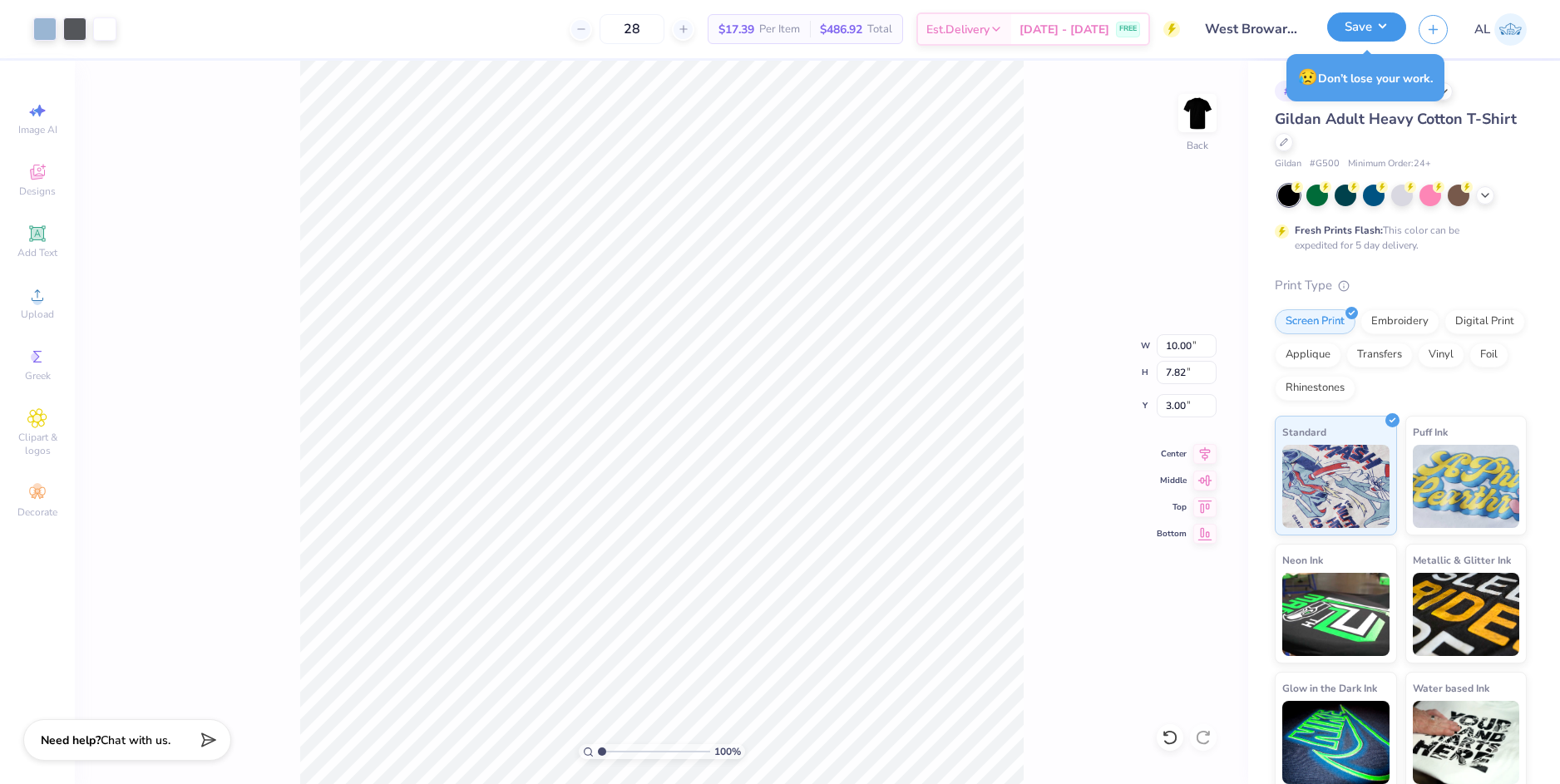
click at [1367, 28] on button "Save" at bounding box center [1366, 26] width 79 height 29
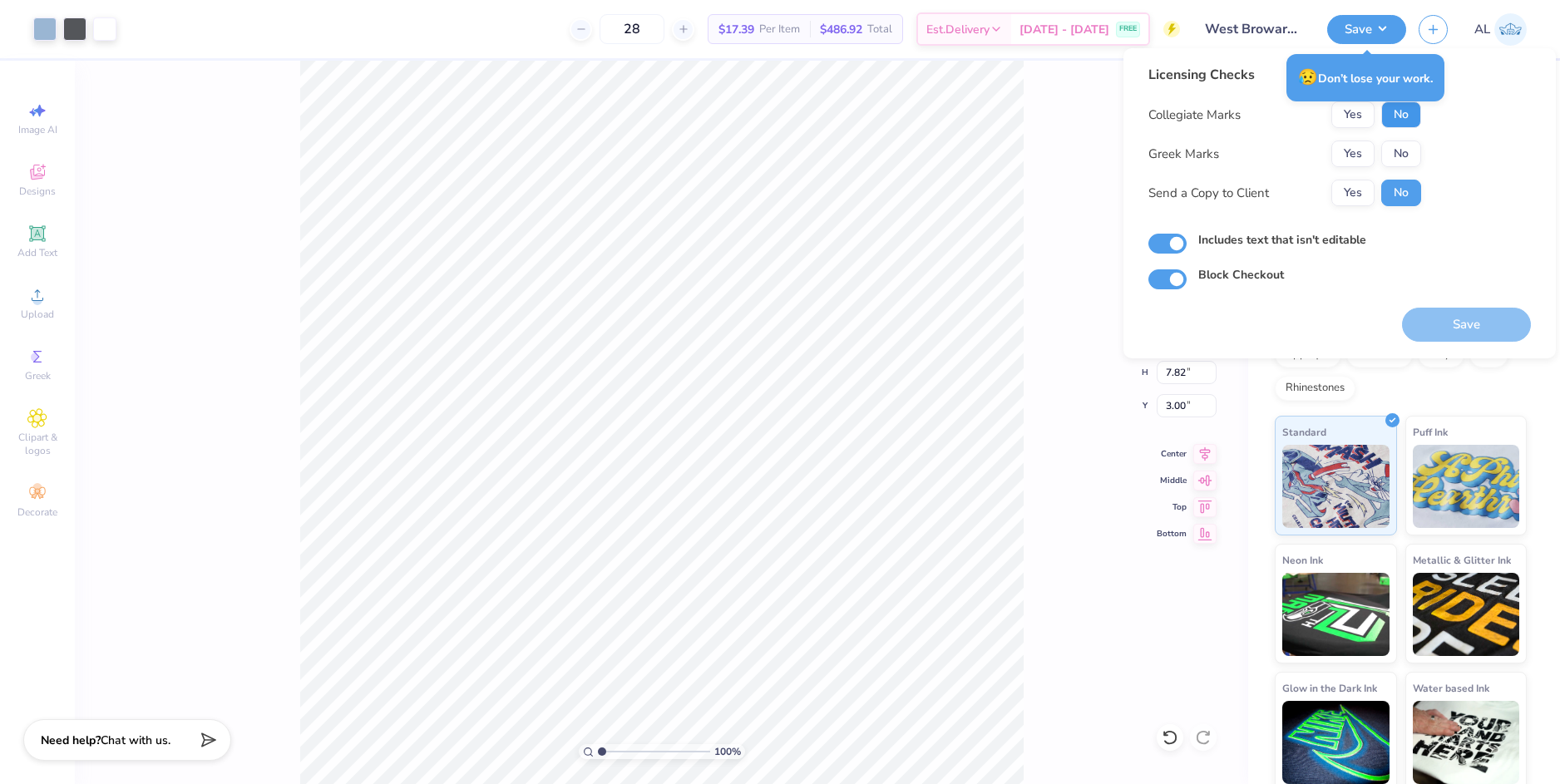
click at [1397, 122] on button "No" at bounding box center [1401, 115] width 40 height 27
click at [1400, 148] on button "No" at bounding box center [1401, 154] width 40 height 27
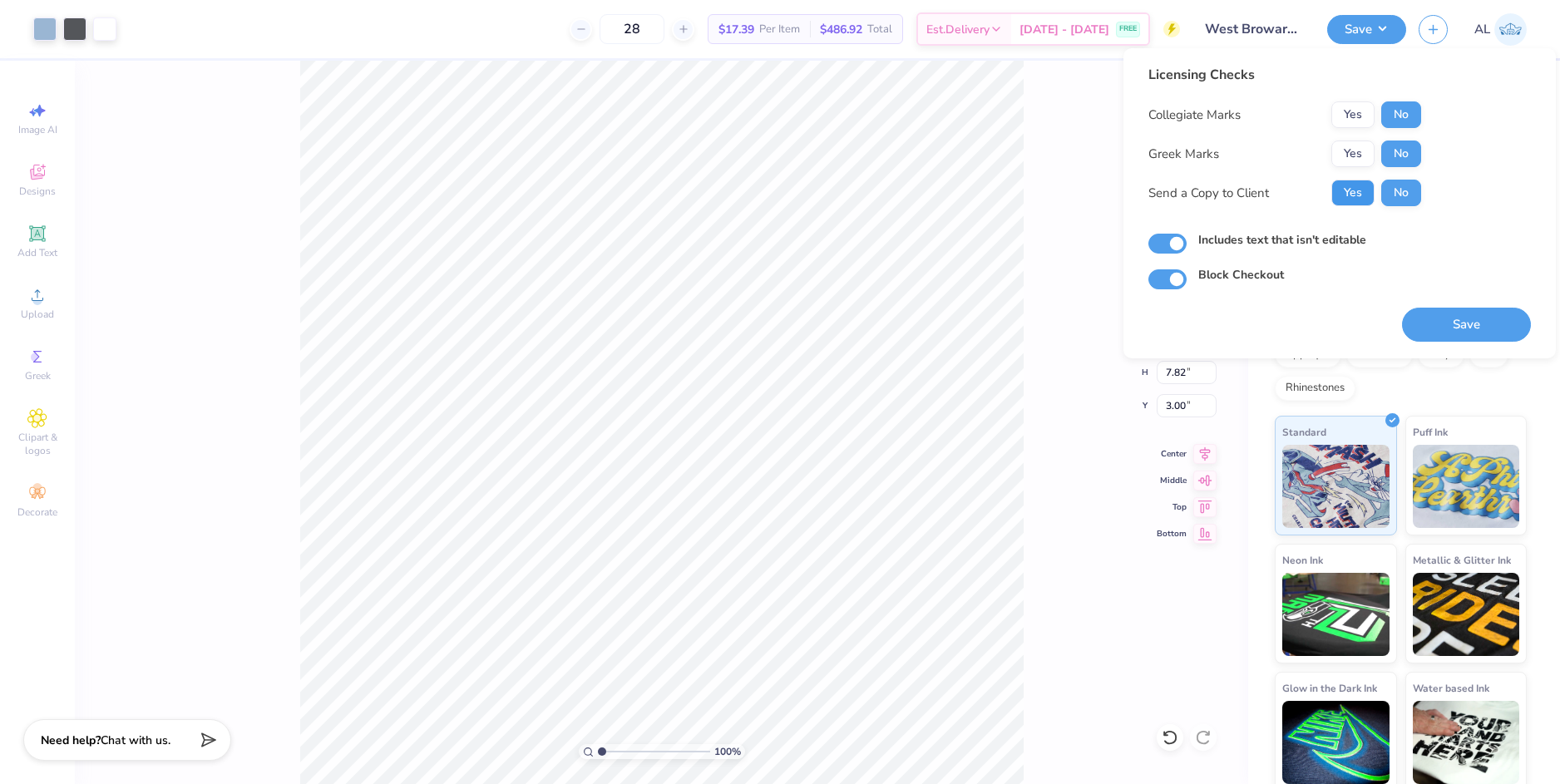
click at [1354, 199] on button "Yes" at bounding box center [1352, 193] width 43 height 27
click at [1443, 317] on button "Save" at bounding box center [1466, 324] width 129 height 34
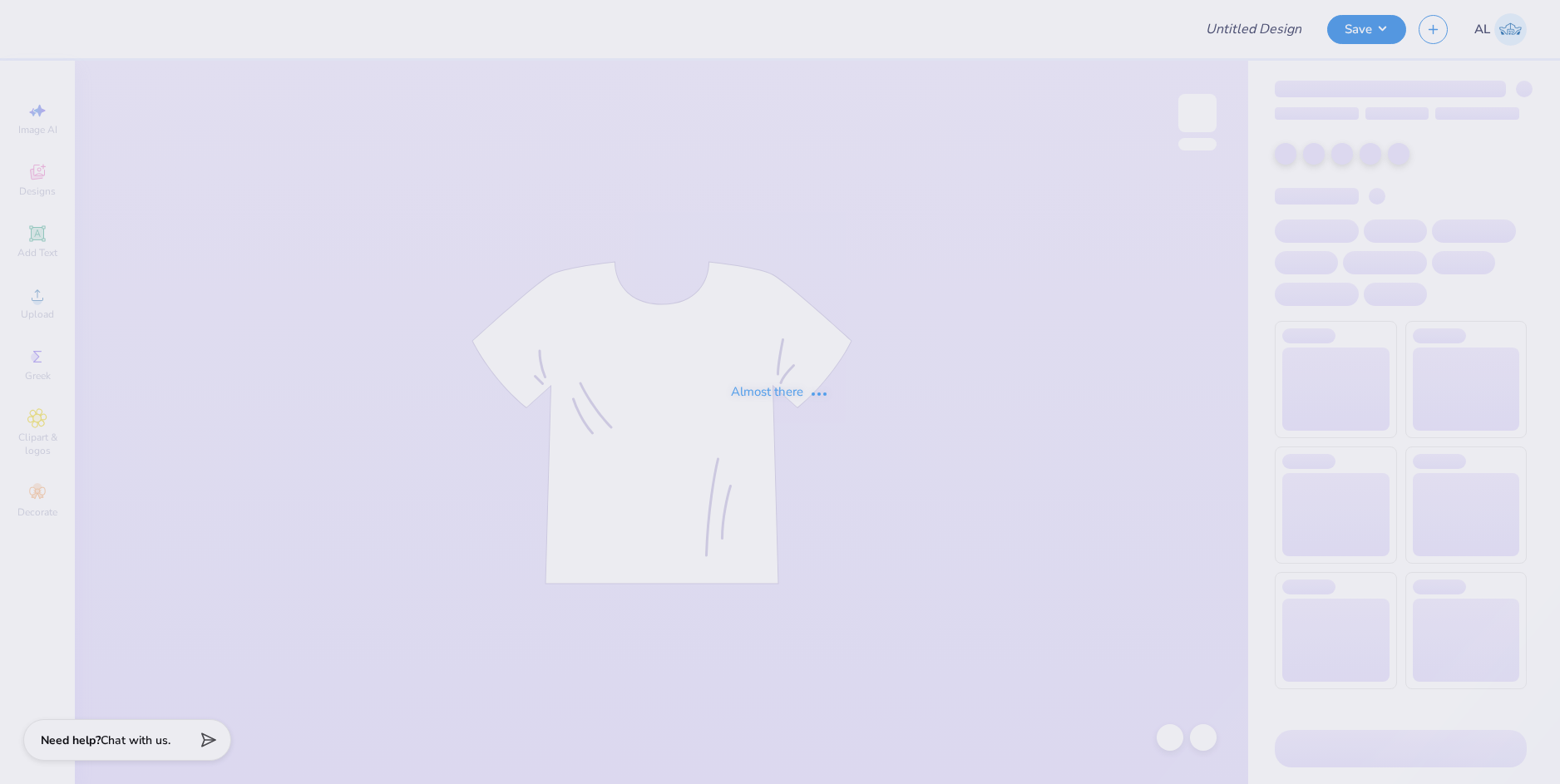
type input "Nadia Franks : McKendree University"
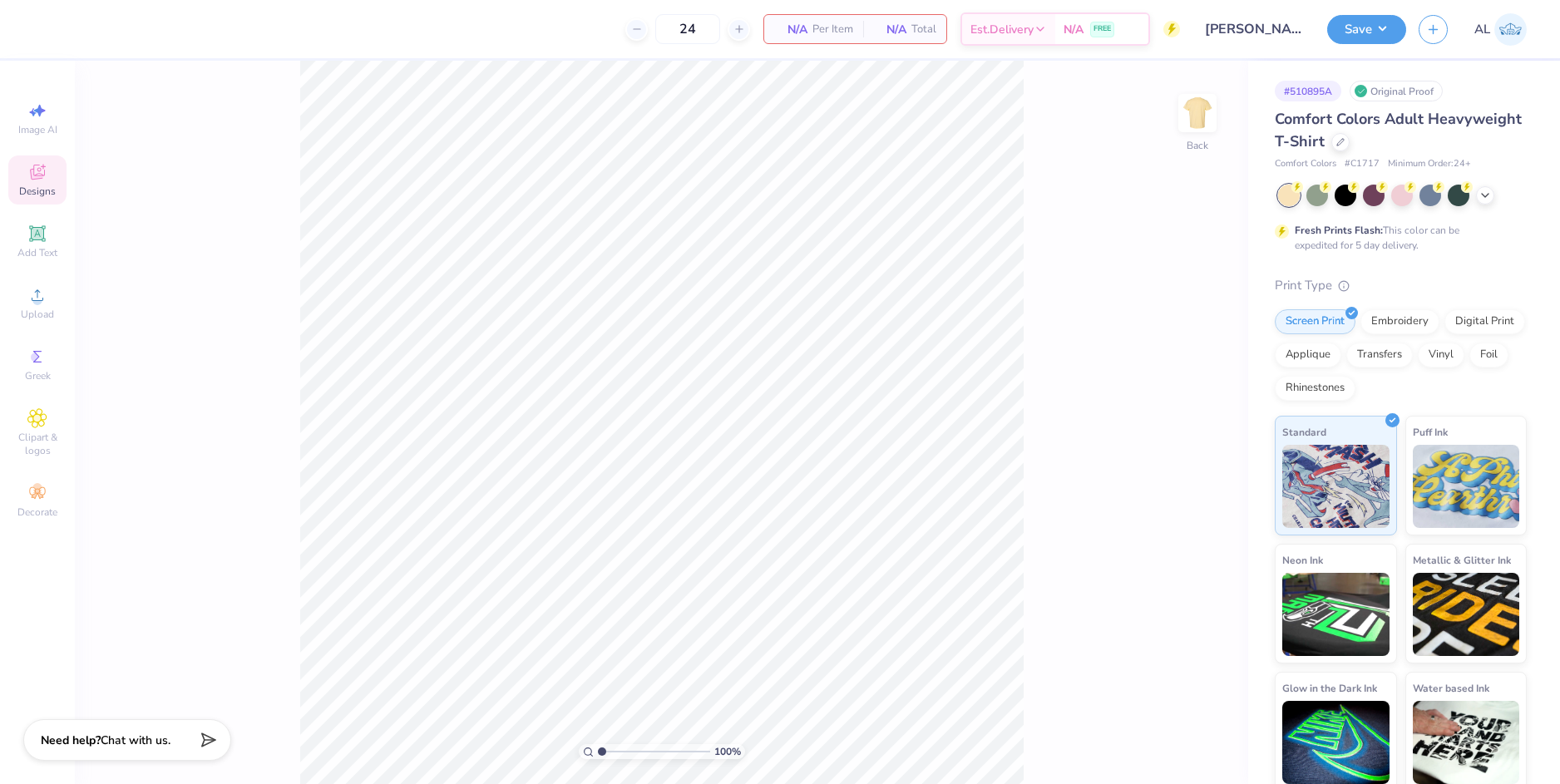
click at [44, 176] on icon at bounding box center [36, 172] width 20 height 20
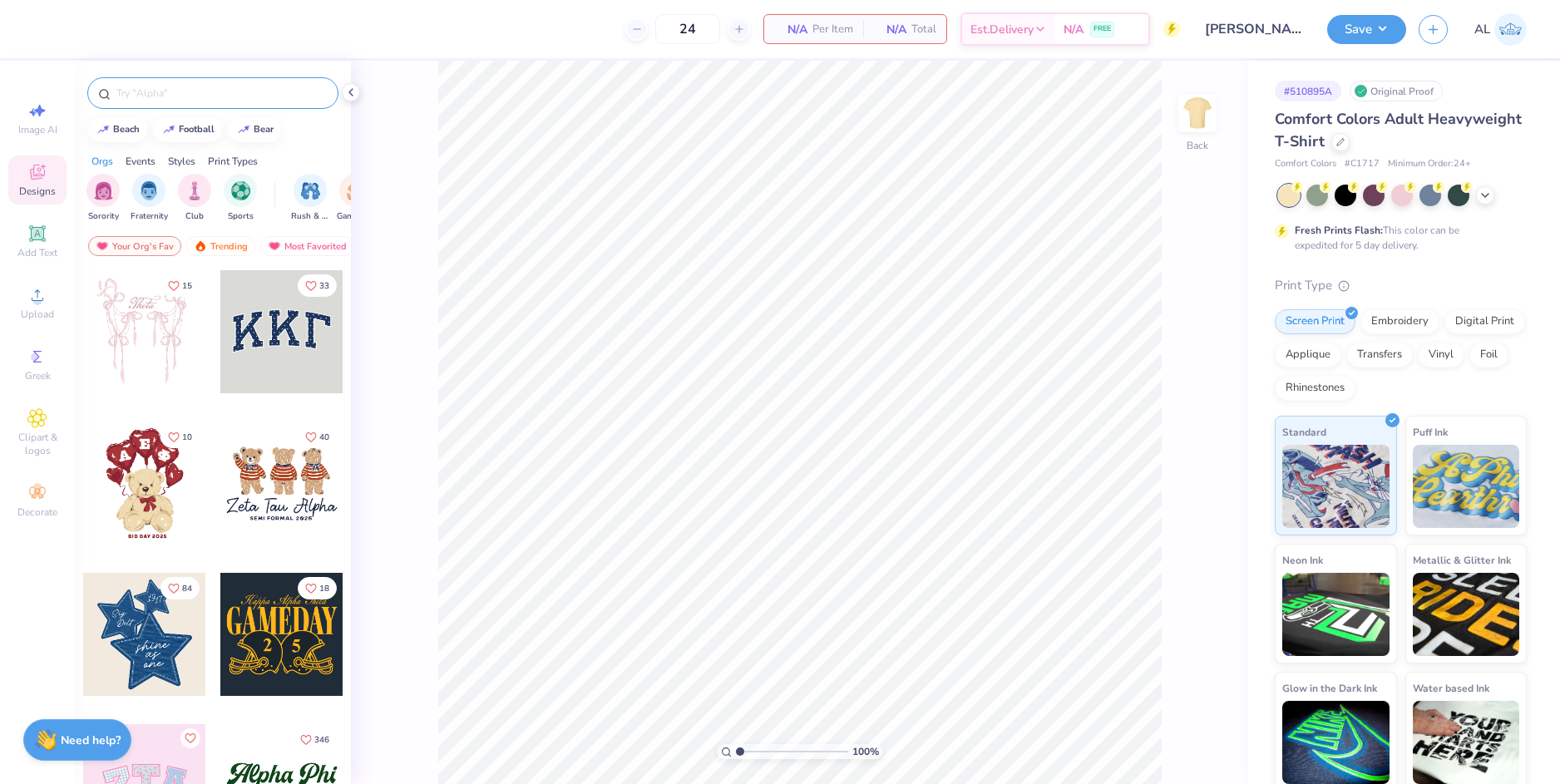
click at [189, 89] on input "text" at bounding box center [221, 93] width 213 height 17
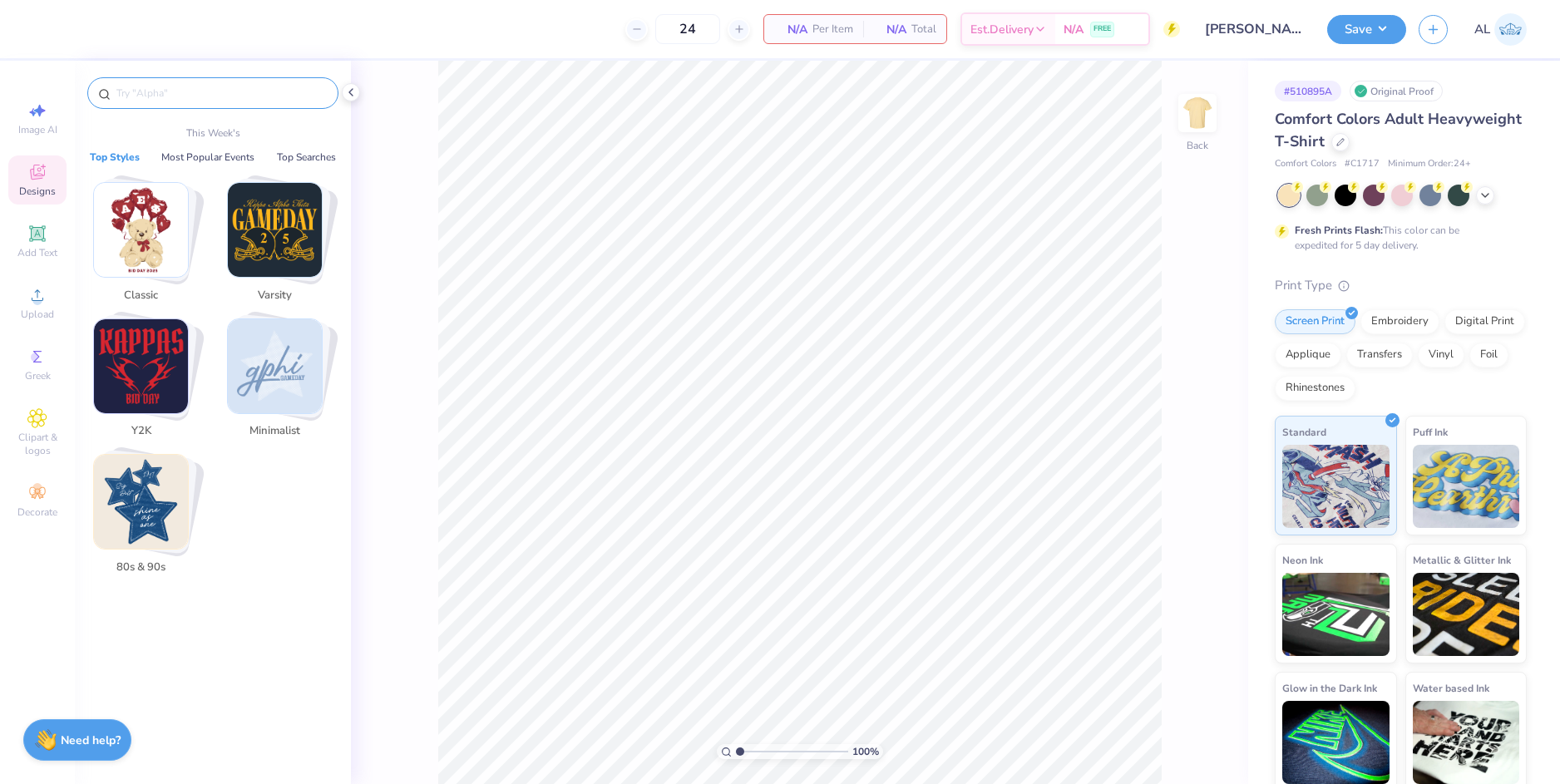
paste input "Zeta Tau Alpha Texas"
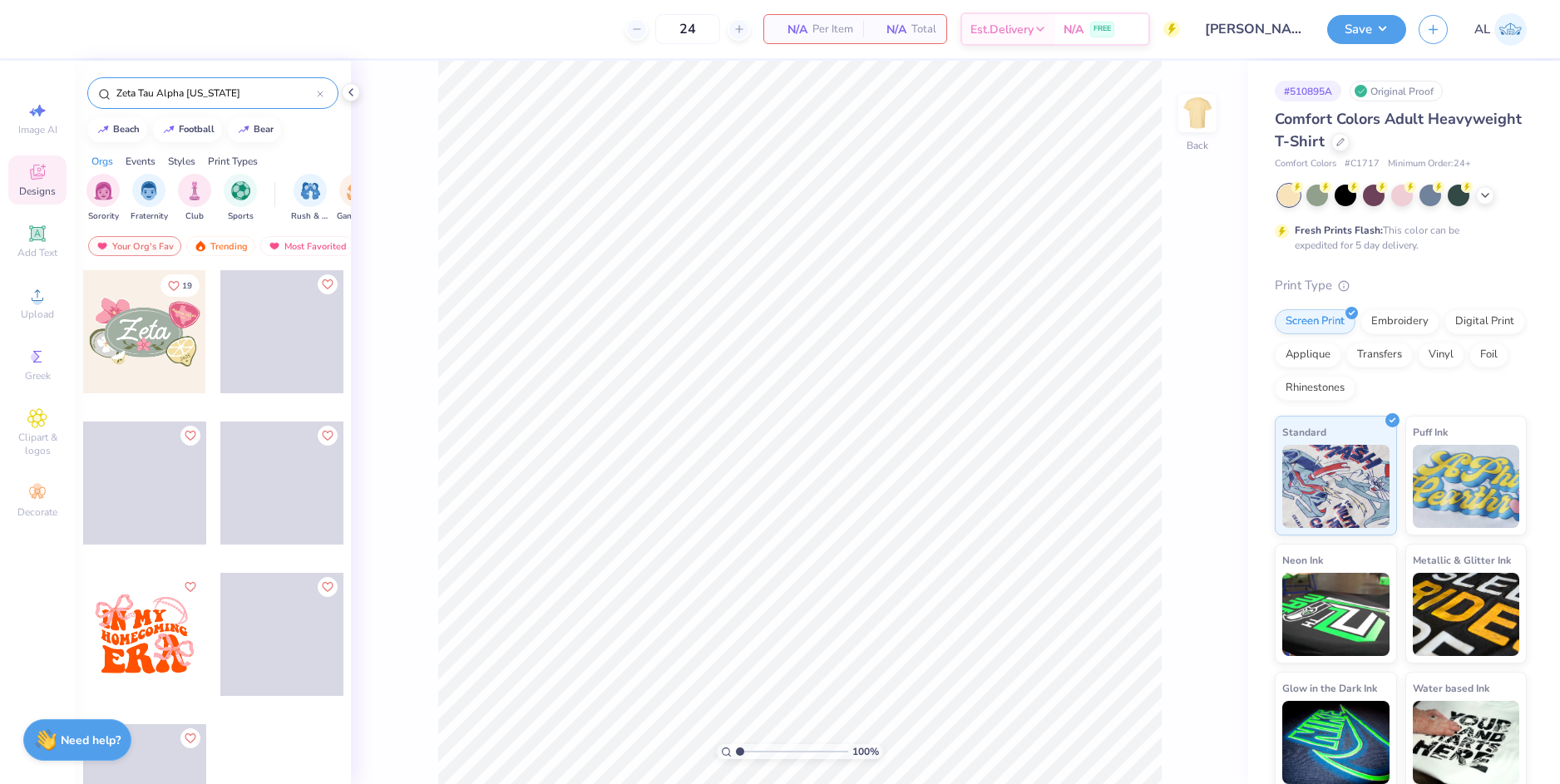
type input "Zeta Tau Alpha Texas"
click at [156, 317] on div at bounding box center [145, 332] width 123 height 123
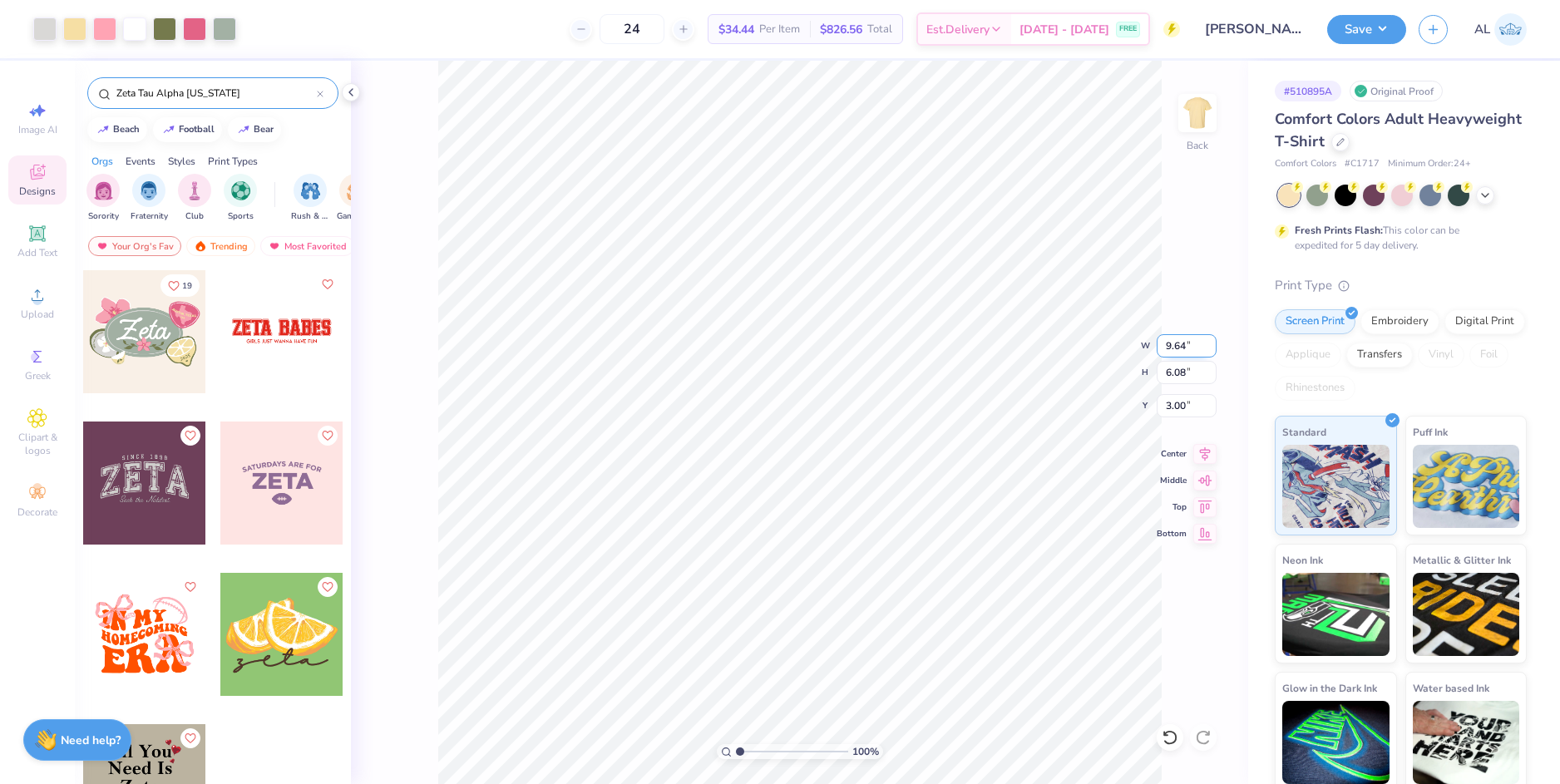
click at [1180, 349] on input "9.64" at bounding box center [1186, 345] width 60 height 23
click at [1180, 349] on input "9.64" at bounding box center [1186, 345] width 60 height 23
click at [1167, 406] on input "3.00" at bounding box center [1186, 406] width 60 height 23
type input "10.00"
type input "6.30"
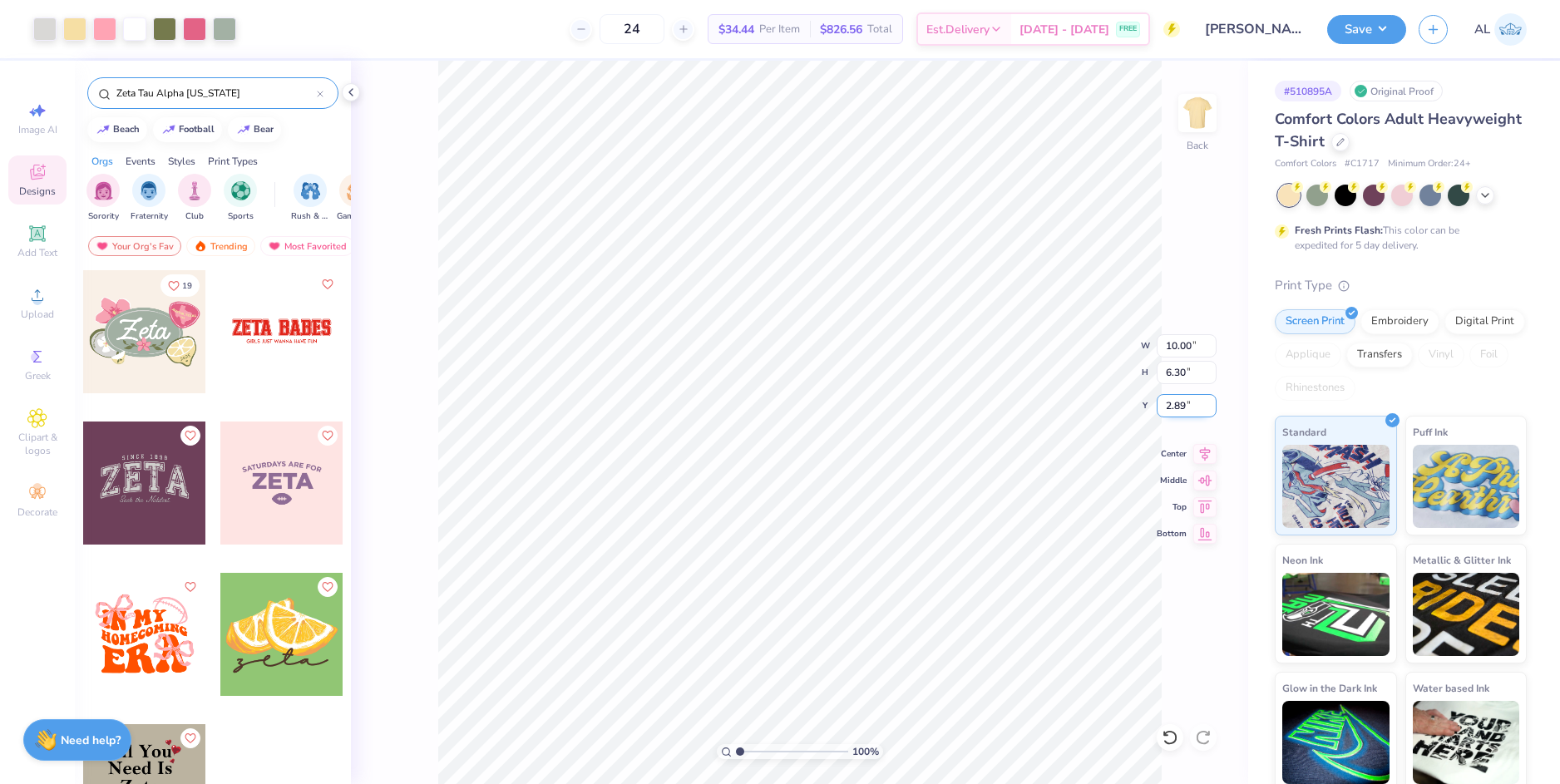
click at [1170, 406] on input "2.89" at bounding box center [1186, 406] width 60 height 23
click at [1175, 377] on input "6.30" at bounding box center [1186, 372] width 60 height 23
type input "3.00"
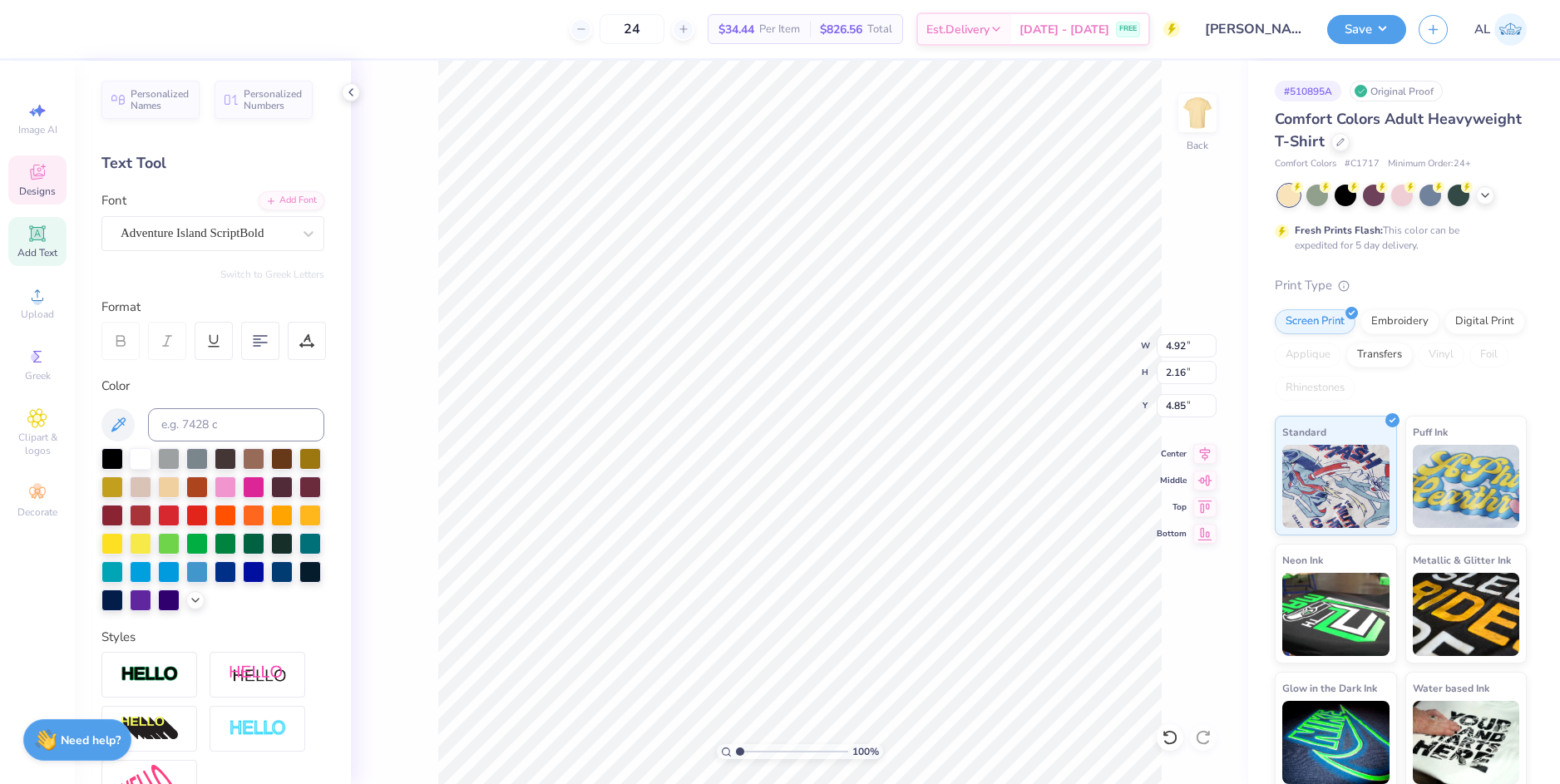
scroll to position [14, 2]
type textarea "z"
type textarea "KET"
type input "5.10"
type input "2.19"
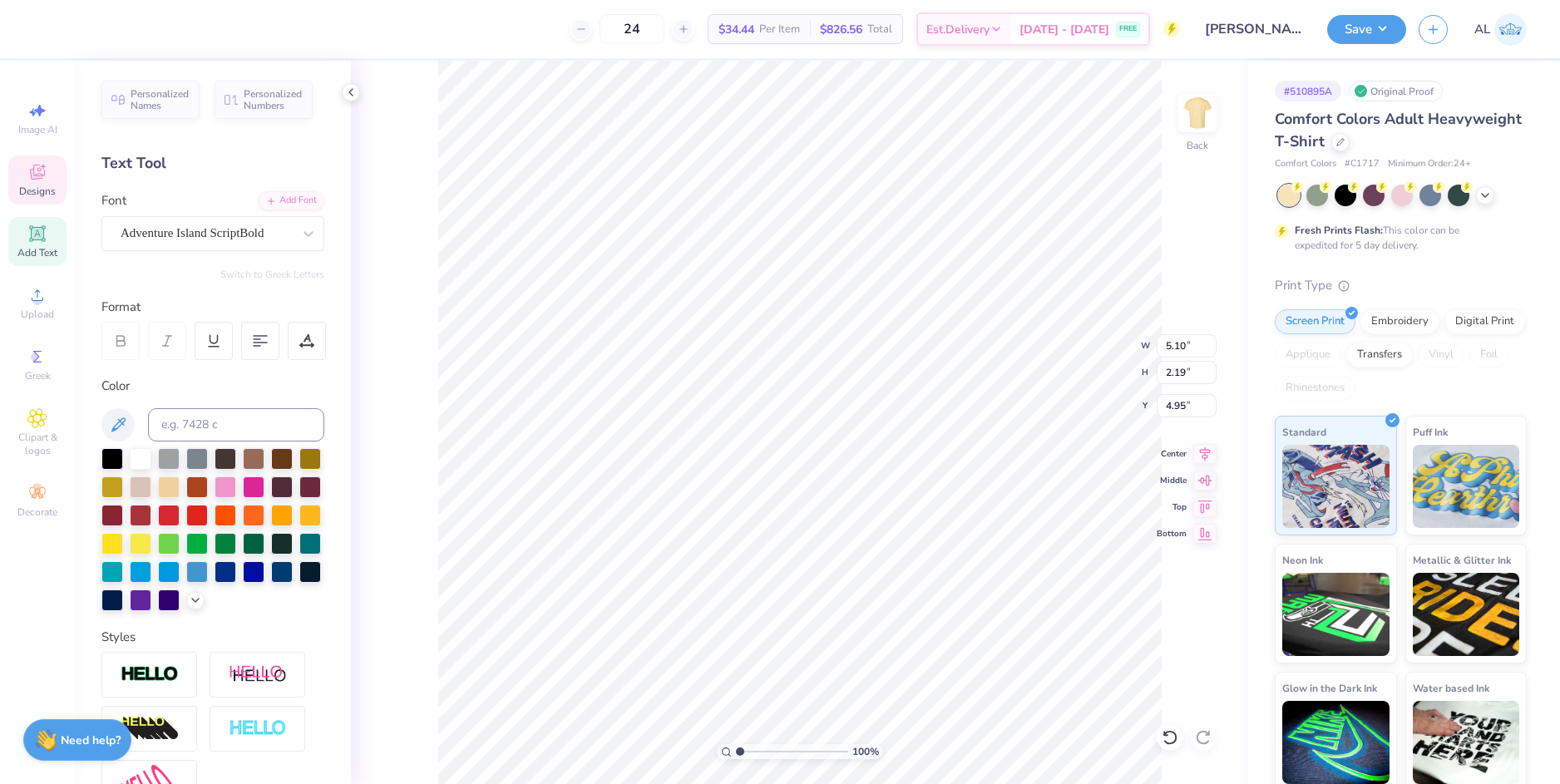
type input "4.95"
click at [1208, 454] on icon at bounding box center [1204, 450] width 23 height 20
type input "4.91"
type input "2.10"
type input "5.03"
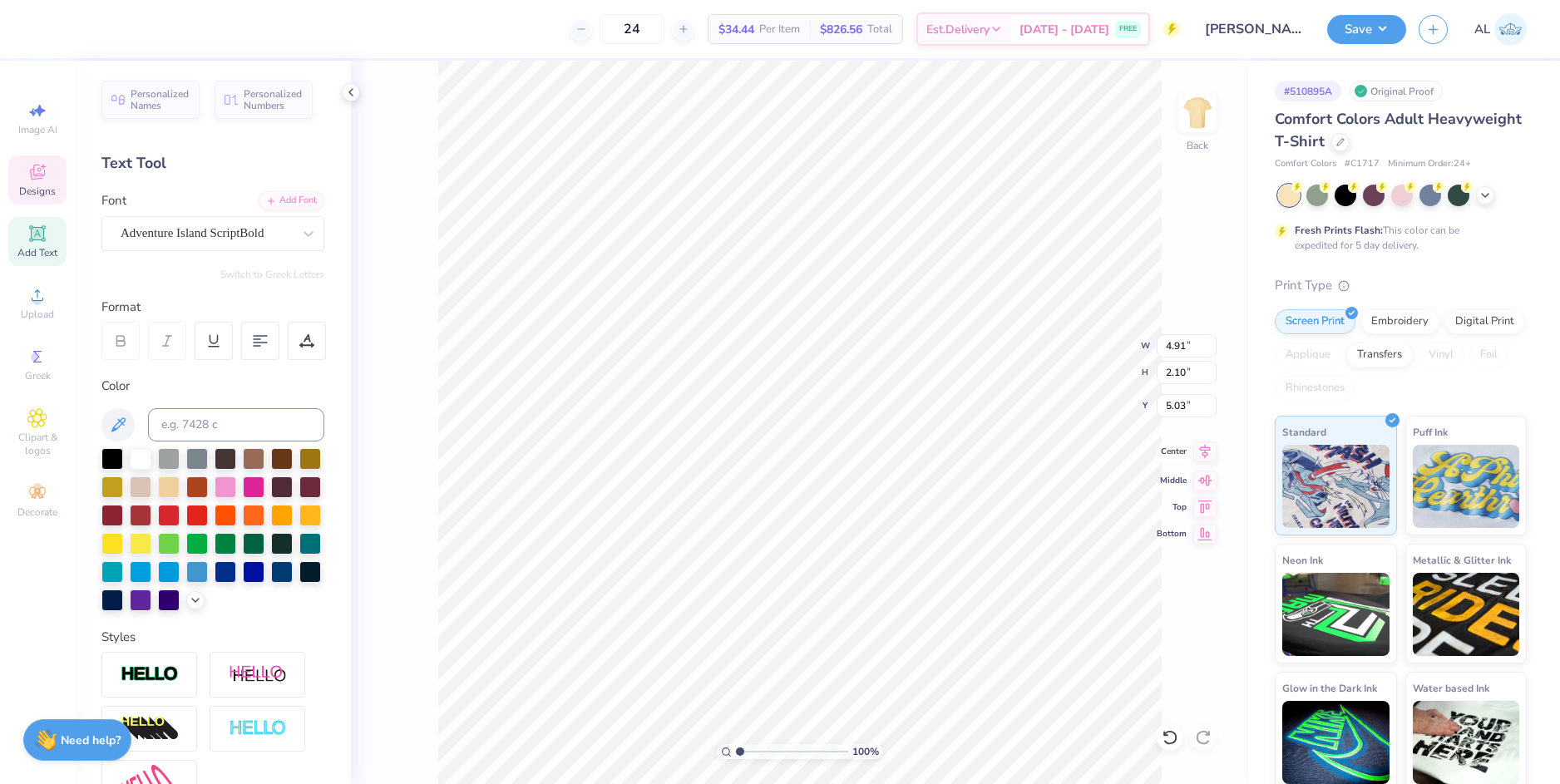
click at [1208, 455] on icon at bounding box center [1204, 450] width 23 height 20
click at [911, 570] on li "Group" at bounding box center [890, 573] width 131 height 33
type input "zeta"
type input "1"
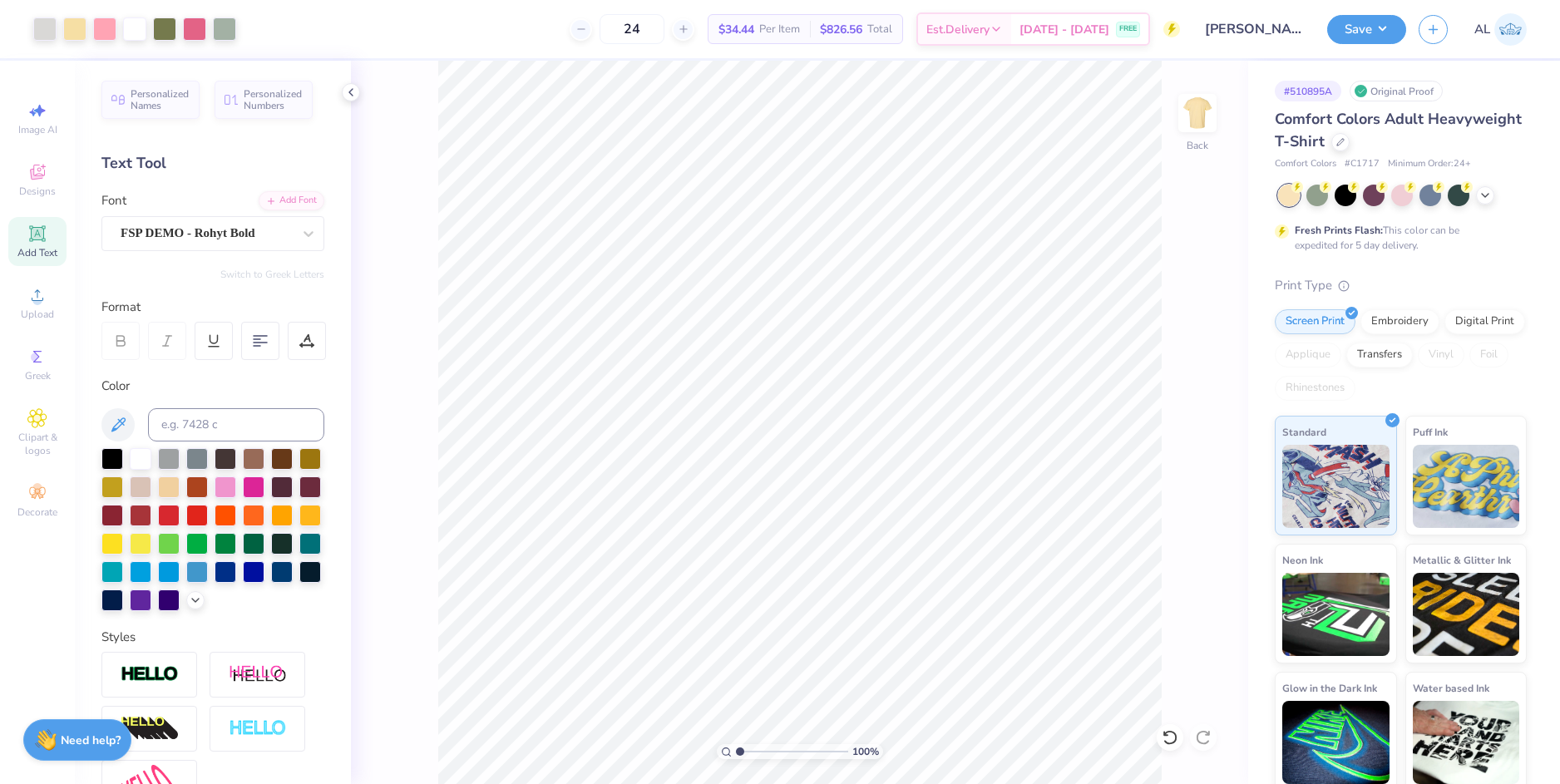
drag, startPoint x: 754, startPoint y: 750, endPoint x: 723, endPoint y: 750, distance: 31.0
click at [736, 750] on input "range" at bounding box center [792, 751] width 112 height 15
click at [907, 571] on li "Group" at bounding box center [911, 568] width 131 height 33
click at [839, 472] on li "Download vector" at bounding box center [808, 475] width 131 height 33
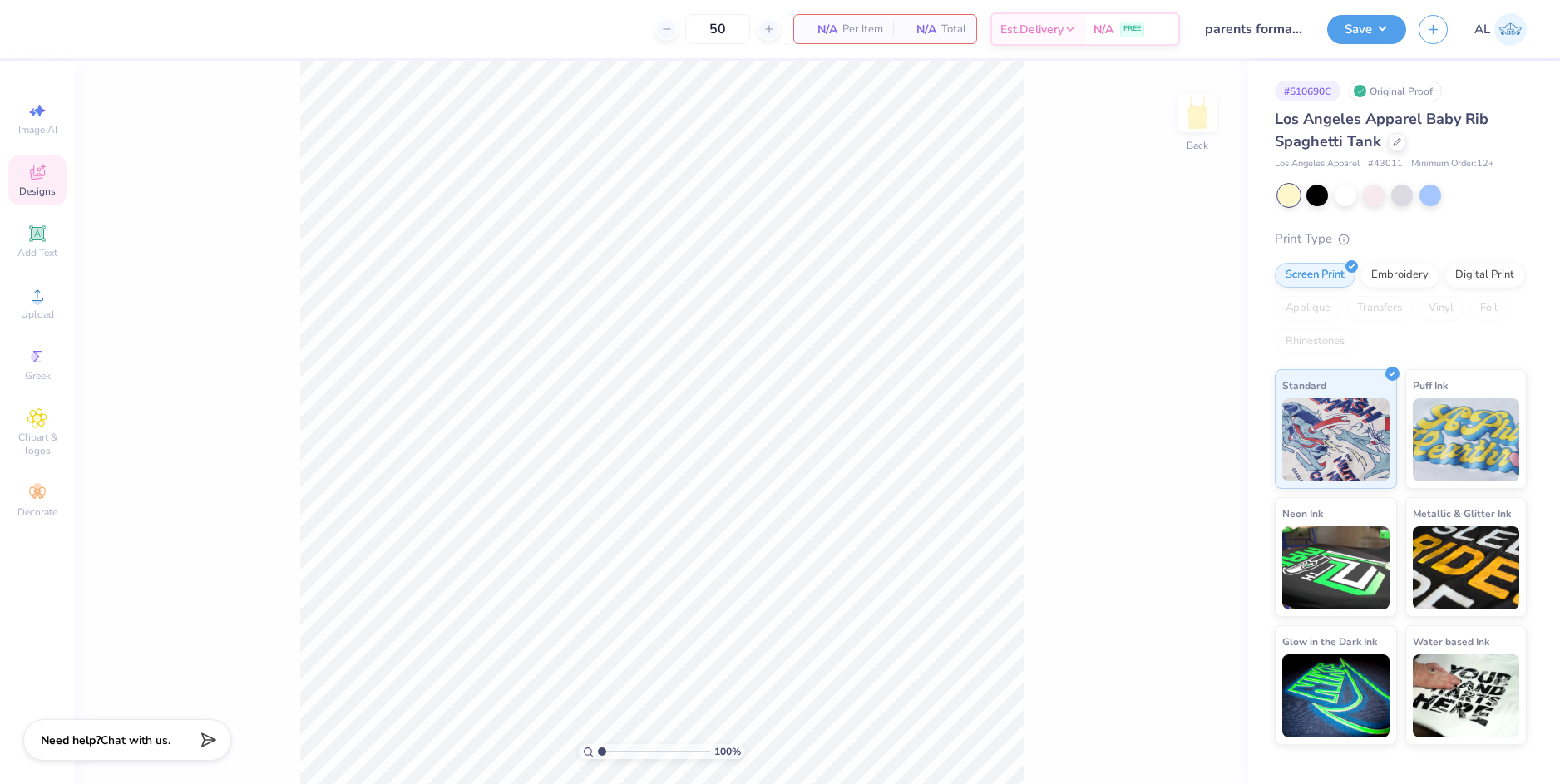
click at [40, 177] on icon at bounding box center [37, 174] width 13 height 11
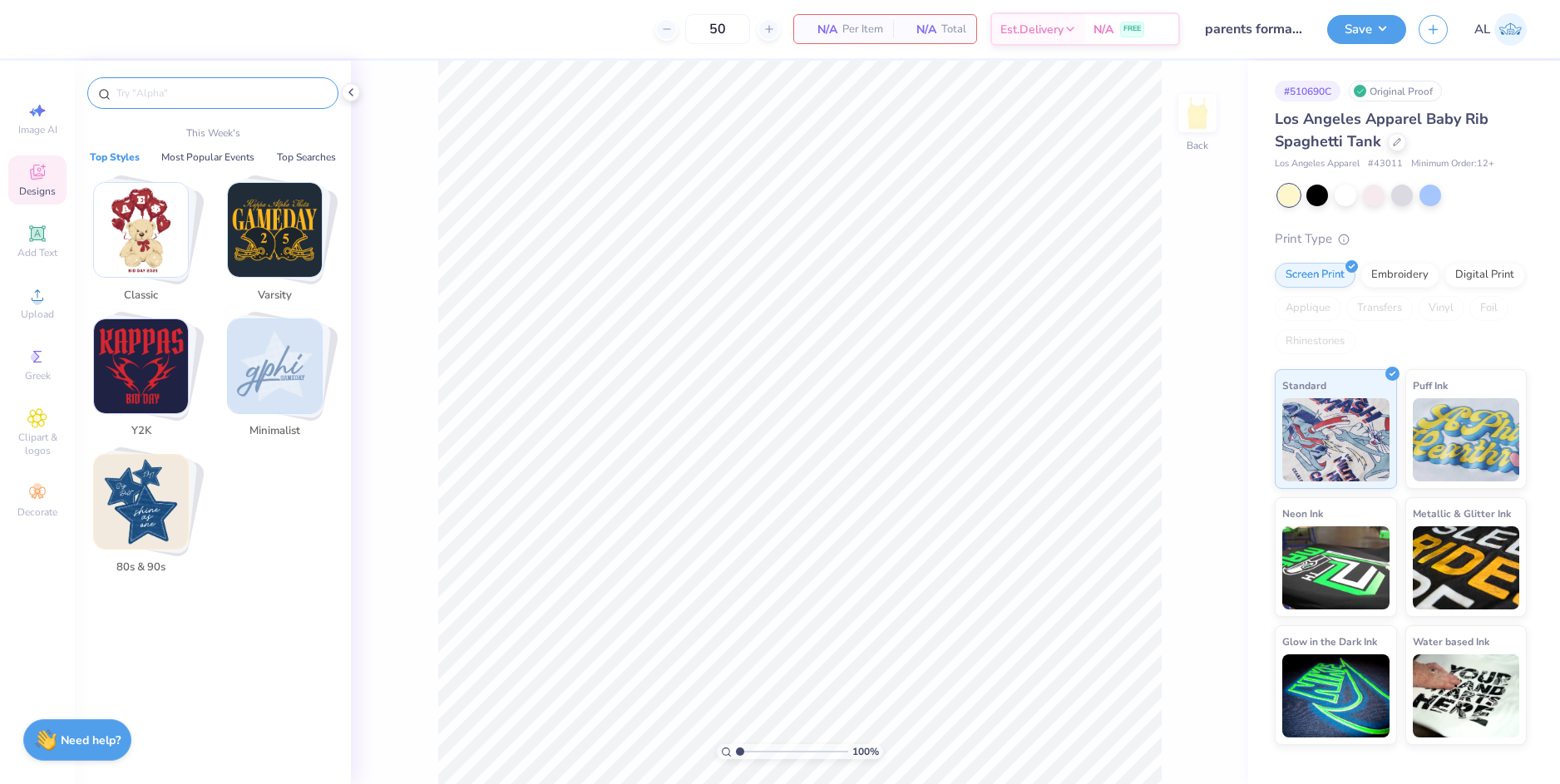
click at [181, 87] on input "text" at bounding box center [221, 93] width 213 height 17
paste input "Cool White And Red Greek Group Typography And Star PR Hoodie"
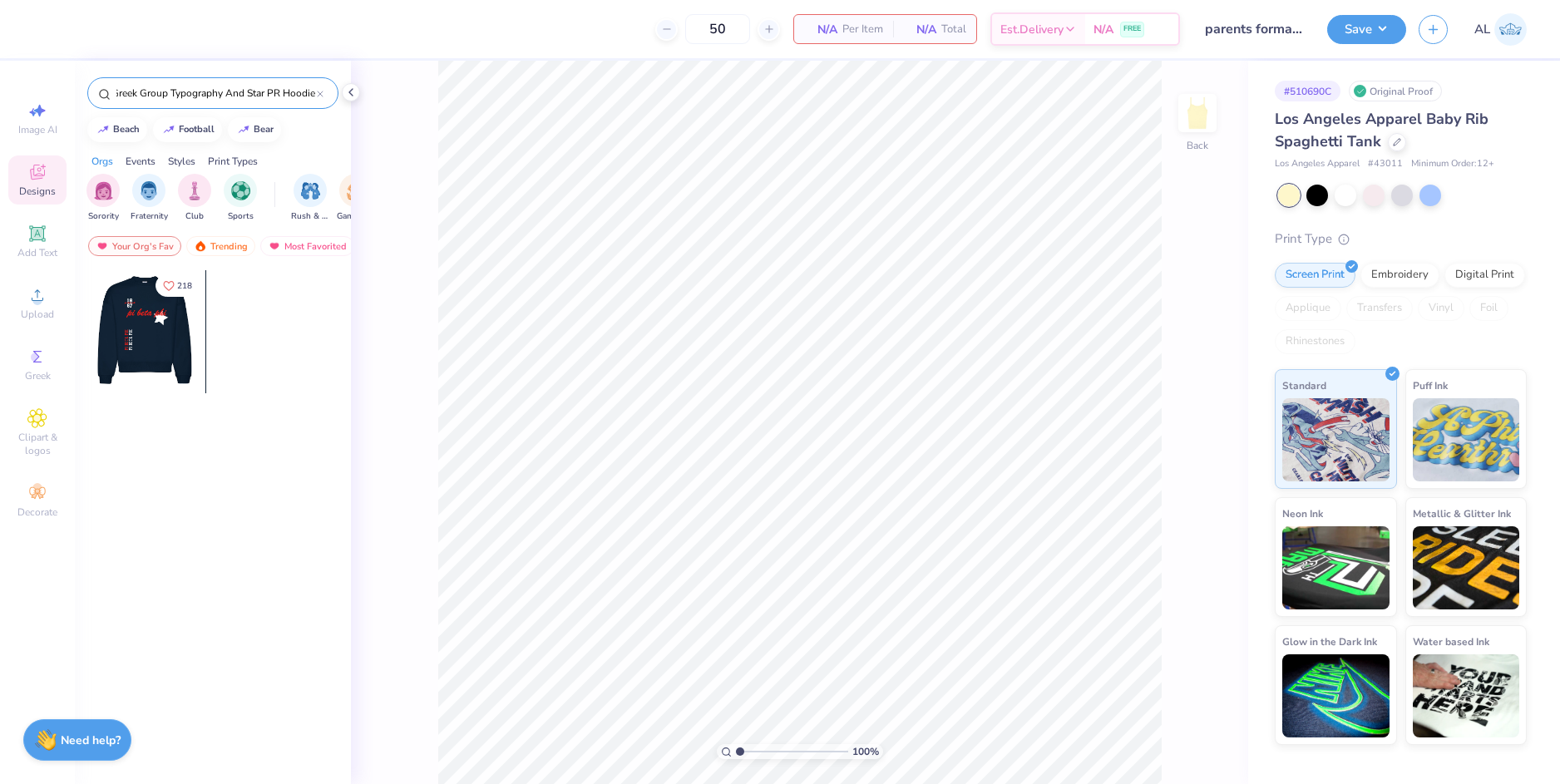
type input "Cool White And Red Greek Group Typography And Star PR Hoodie"
click at [162, 344] on div at bounding box center [144, 332] width 123 height 123
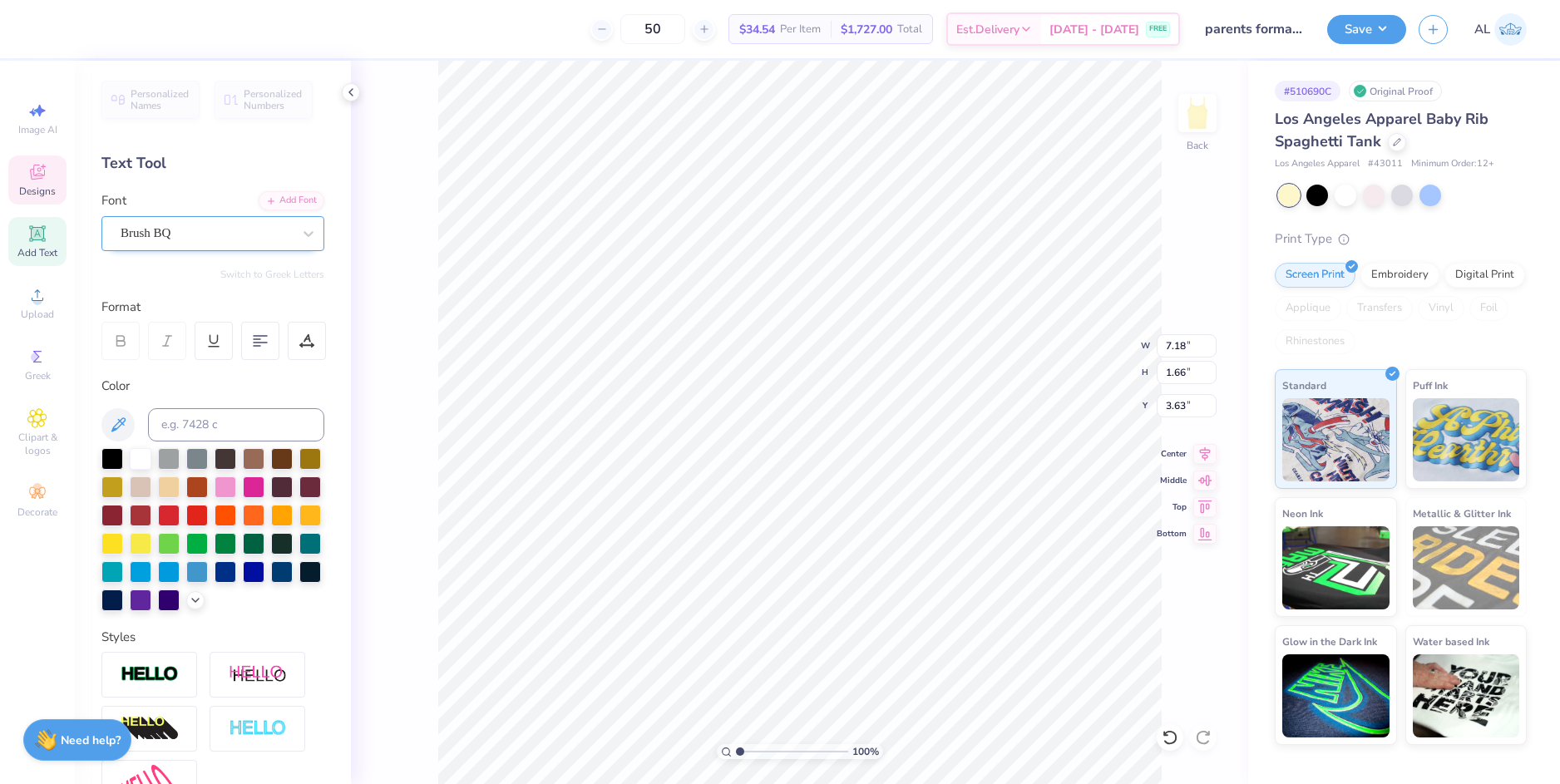
click at [230, 233] on div "Brush BQ" at bounding box center [206, 233] width 174 height 26
type input "0.84"
type input "0.68"
type input "1.90"
click at [912, 495] on li "Download vector" at bounding box center [963, 503] width 131 height 33
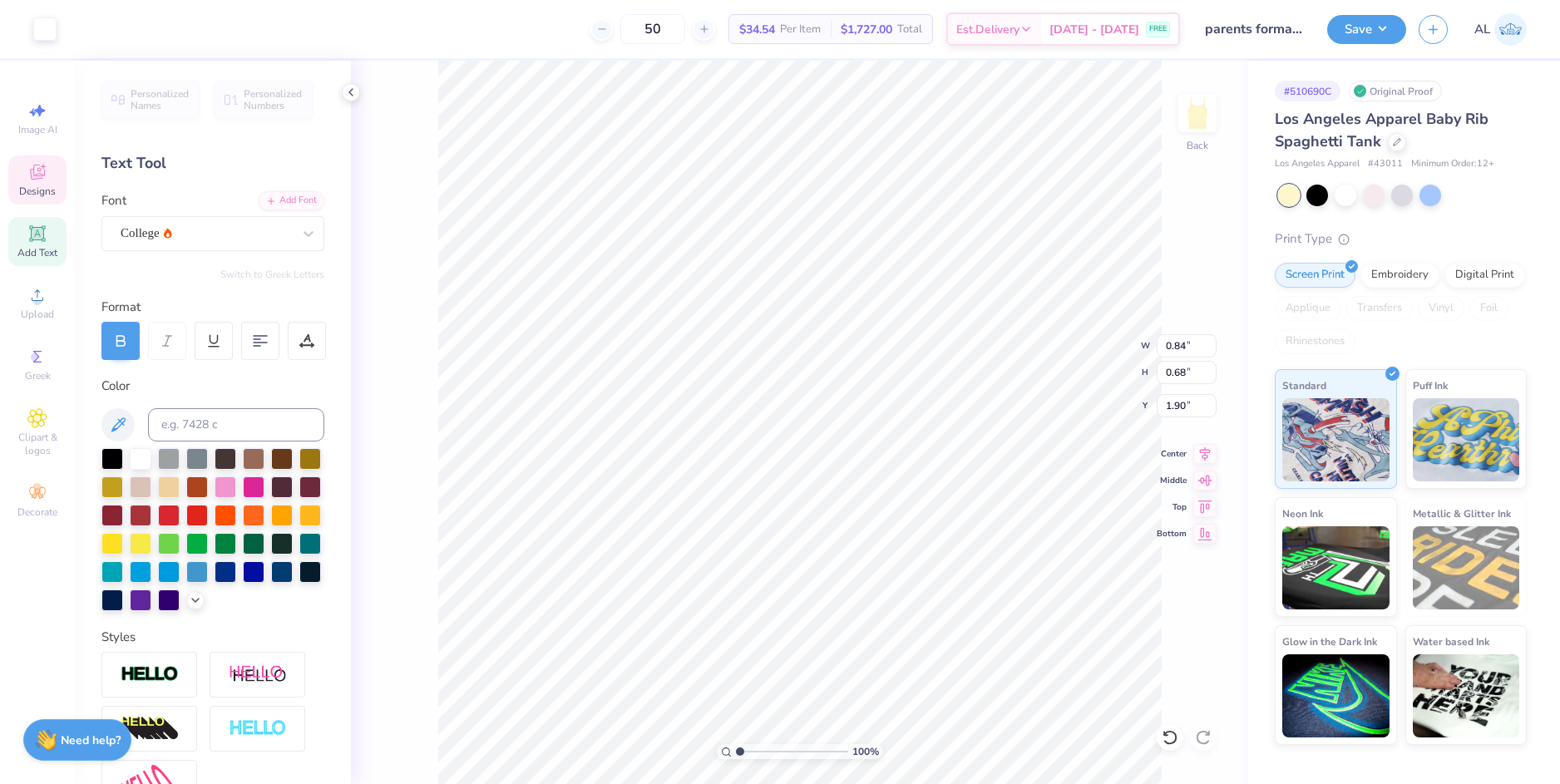
type input "0.84"
type input "0.68"
type input "1.90"
click at [1201, 123] on img at bounding box center [1196, 113] width 66 height 66
click at [736, 752] on input "range" at bounding box center [792, 751] width 112 height 15
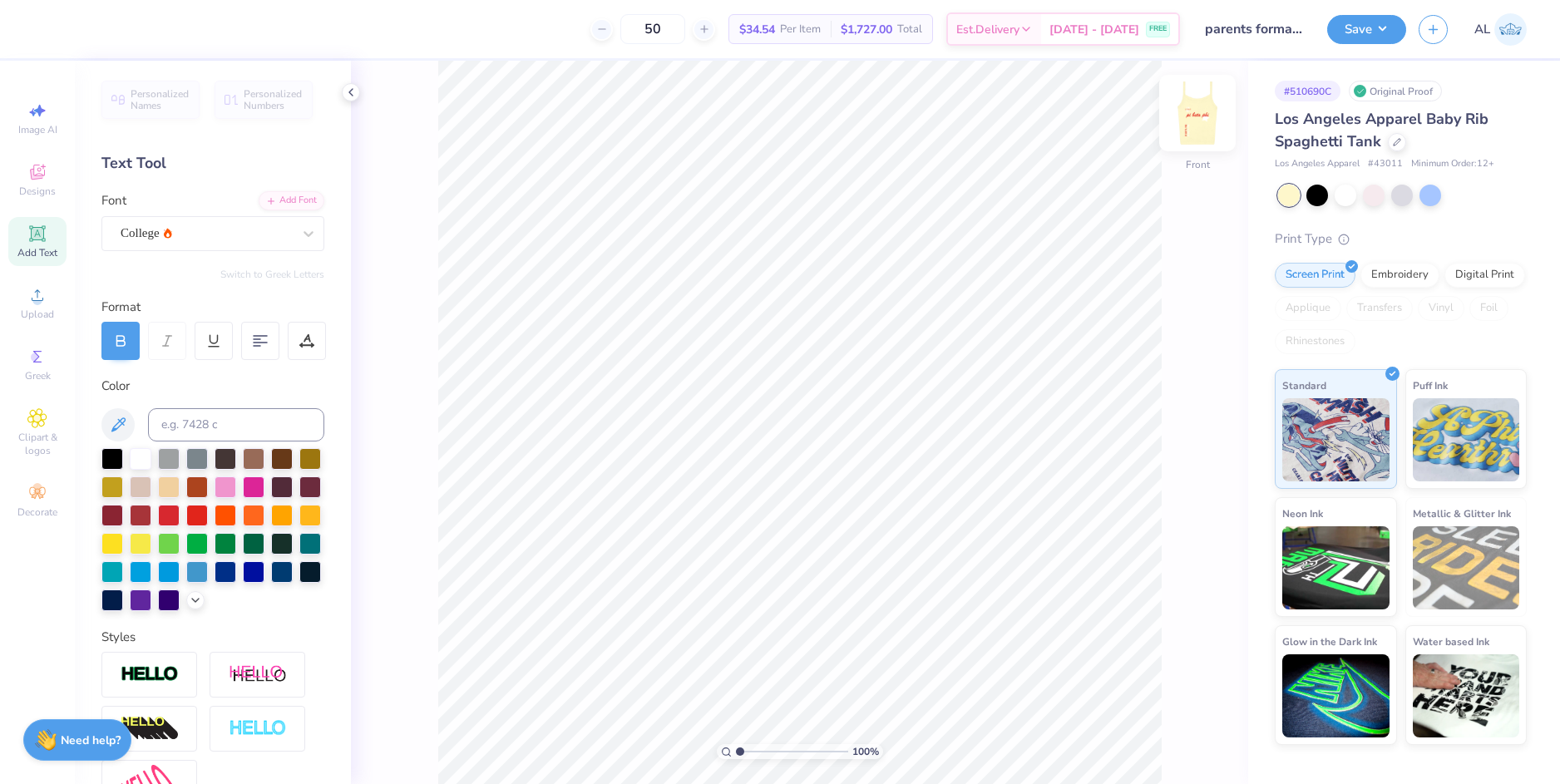
click at [1202, 107] on img at bounding box center [1196, 113] width 66 height 66
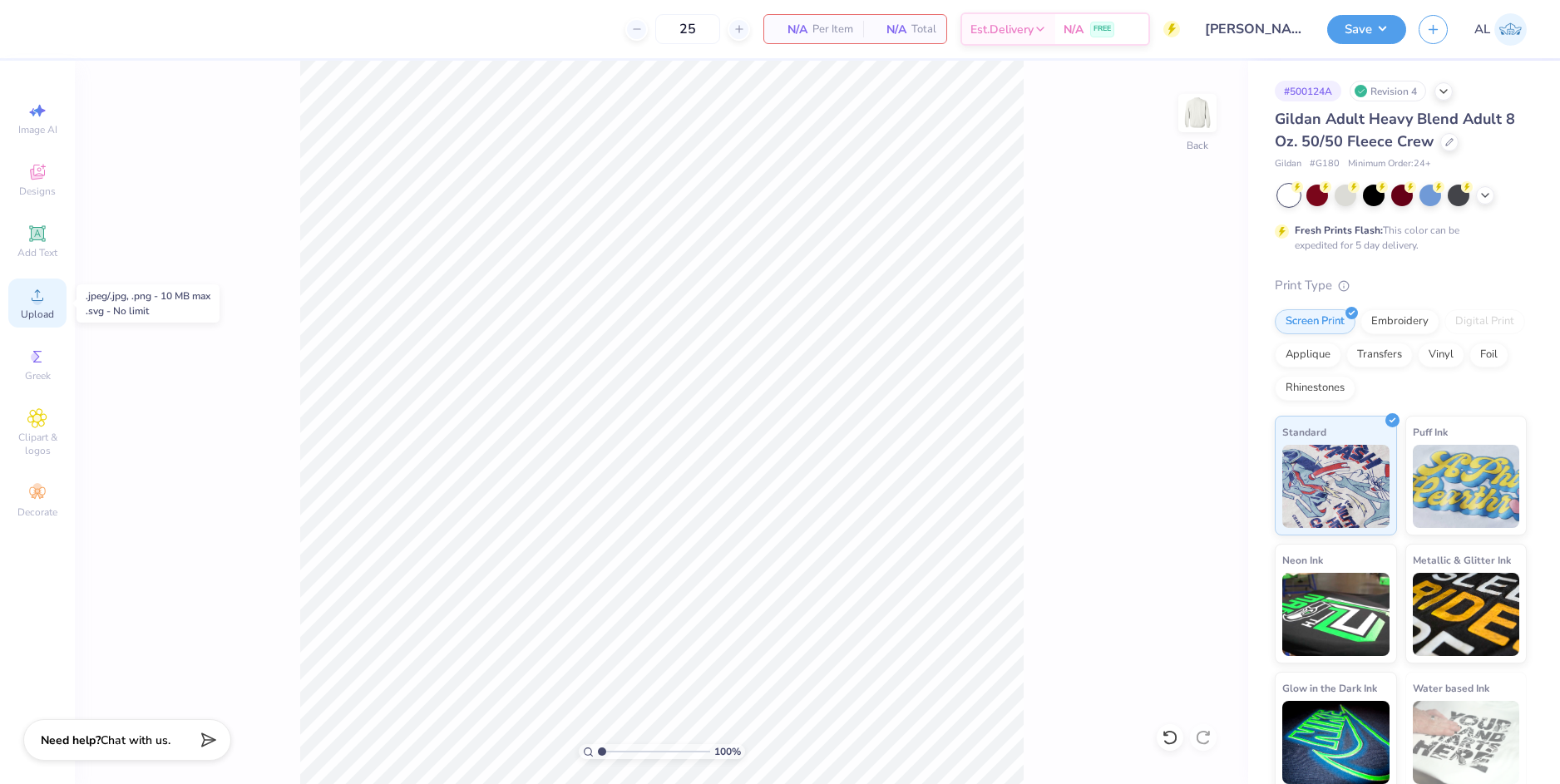
click at [56, 309] on div "Upload" at bounding box center [37, 303] width 58 height 49
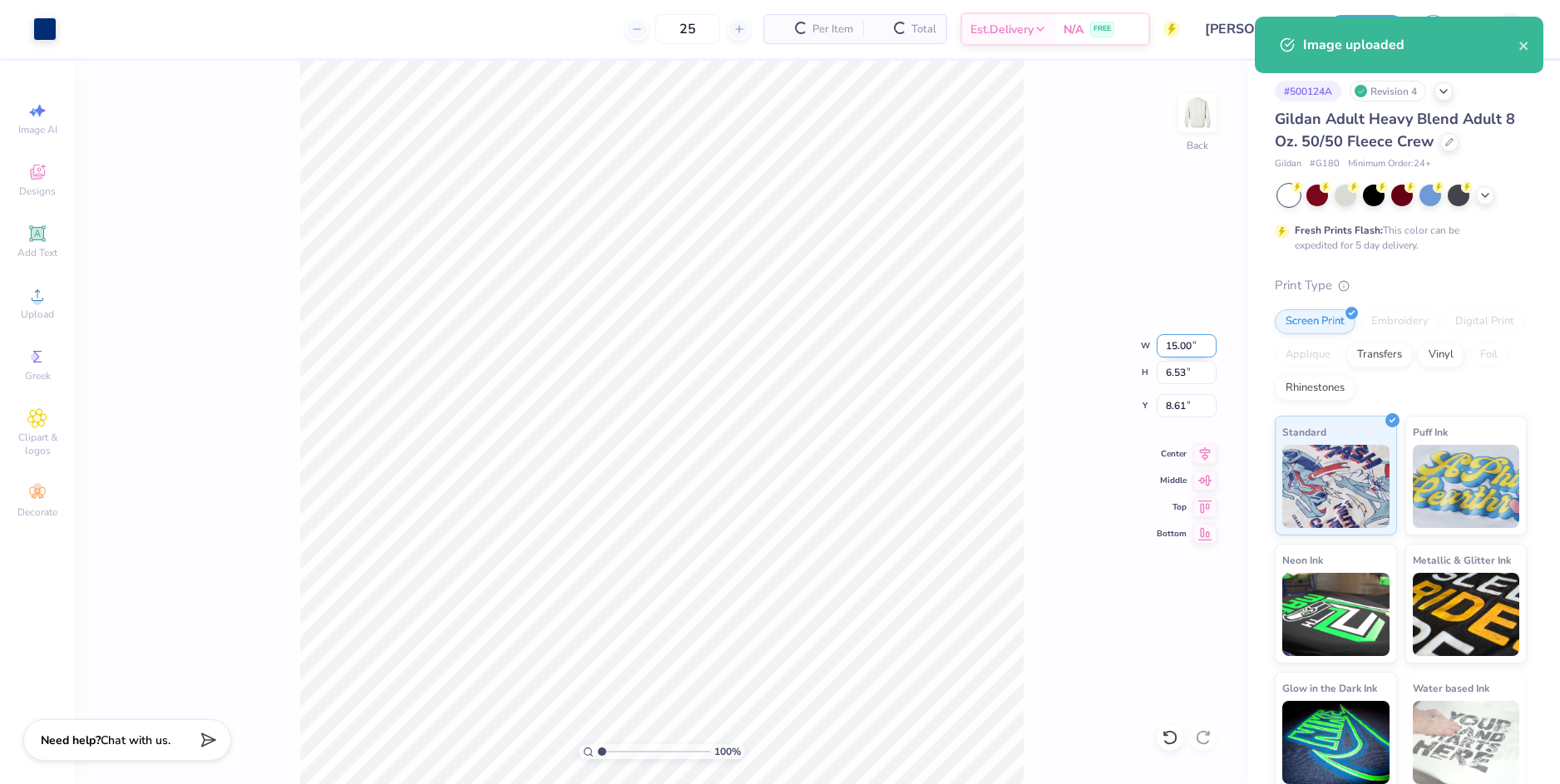
click at [1161, 341] on input "15.00" at bounding box center [1186, 345] width 60 height 23
click at [1177, 378] on input "6.53" at bounding box center [1186, 372] width 60 height 23
type input "12.00"
type input "5.23"
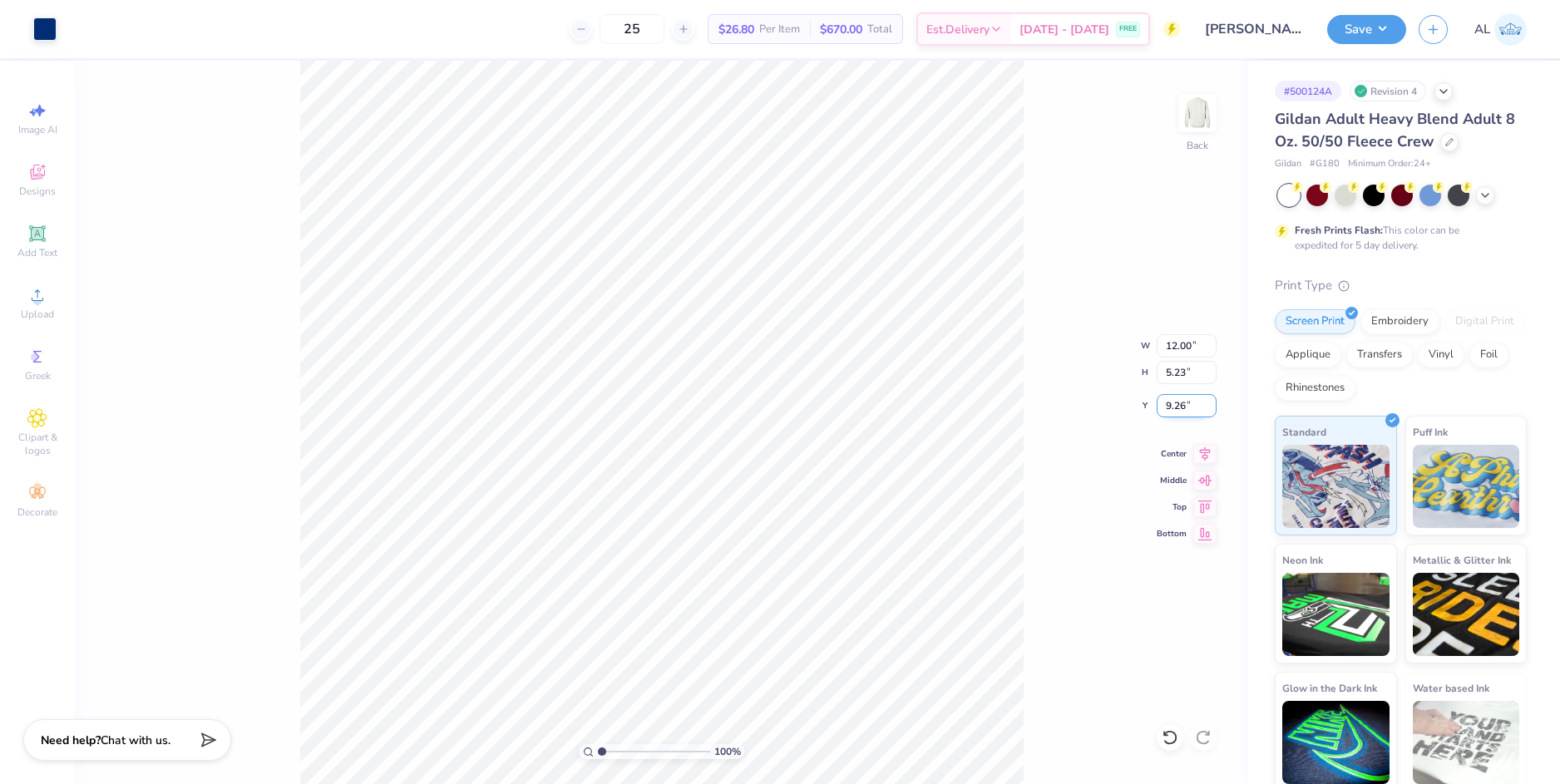
click at [1178, 400] on input "9.26" at bounding box center [1186, 406] width 60 height 23
click at [1170, 344] on input "12.00" at bounding box center [1186, 345] width 60 height 23
type input "3.00"
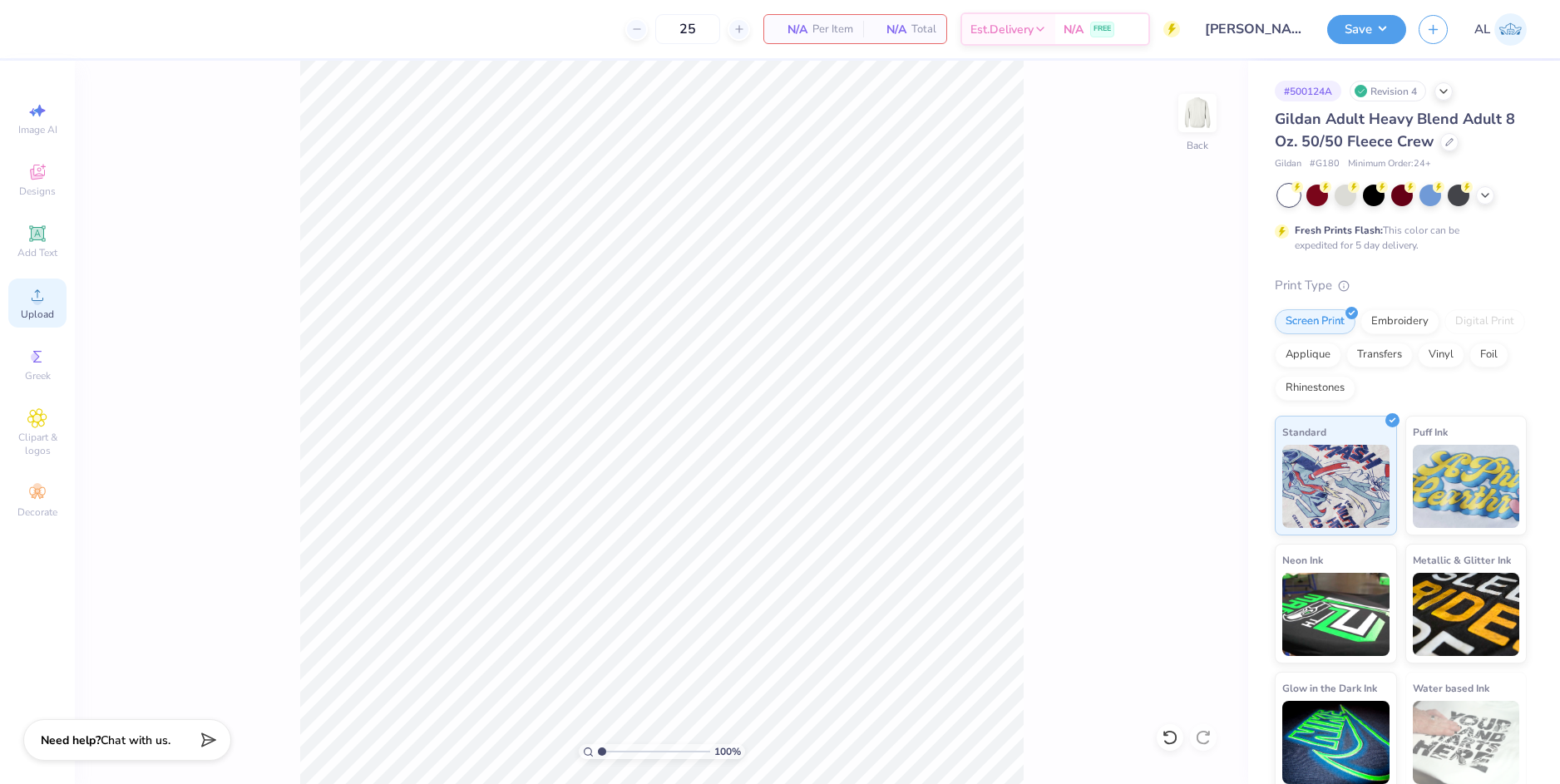
click at [52, 316] on span "Upload" at bounding box center [37, 314] width 34 height 13
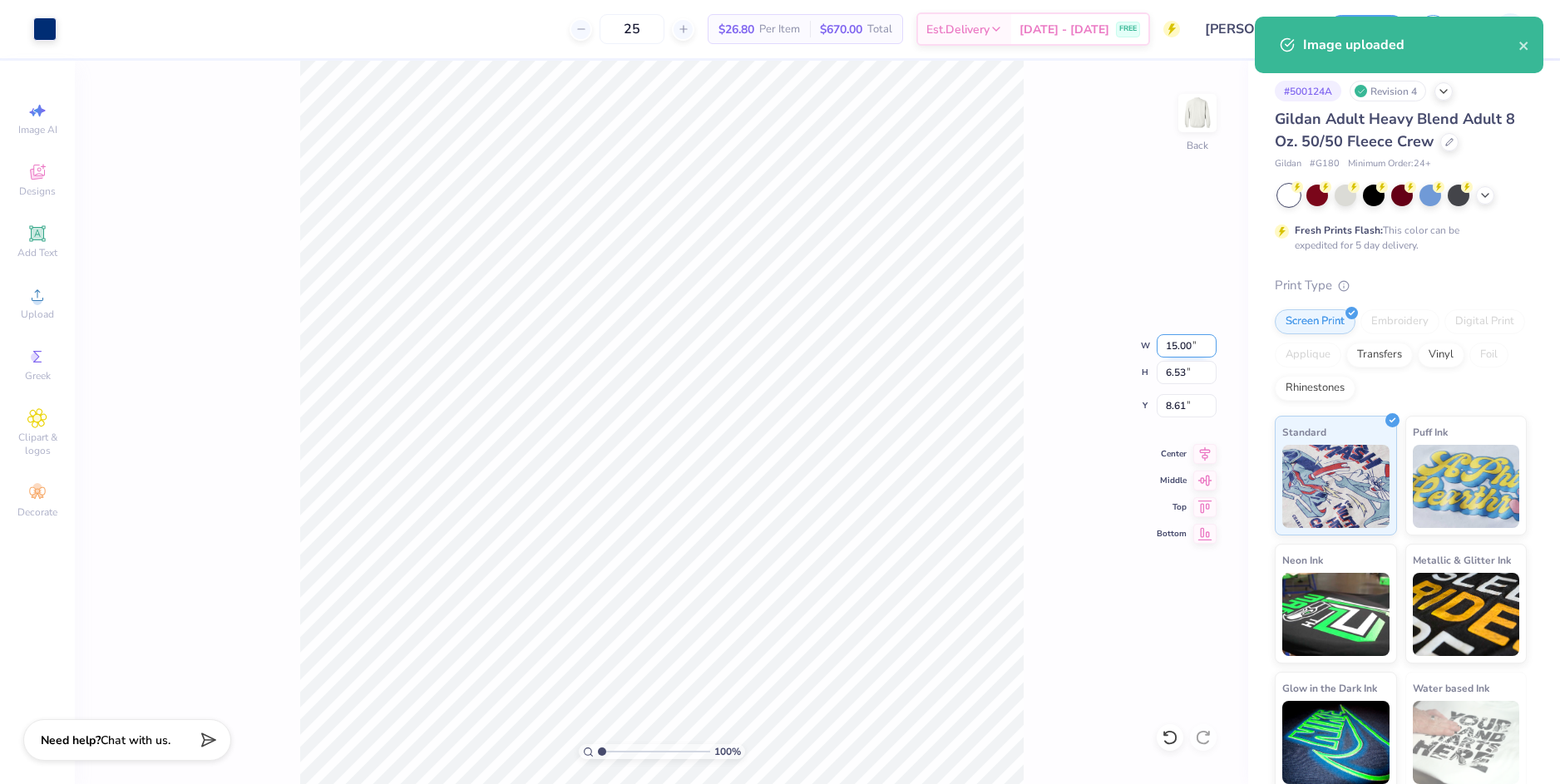
click at [1182, 351] on input "15.00" at bounding box center [1186, 345] width 60 height 23
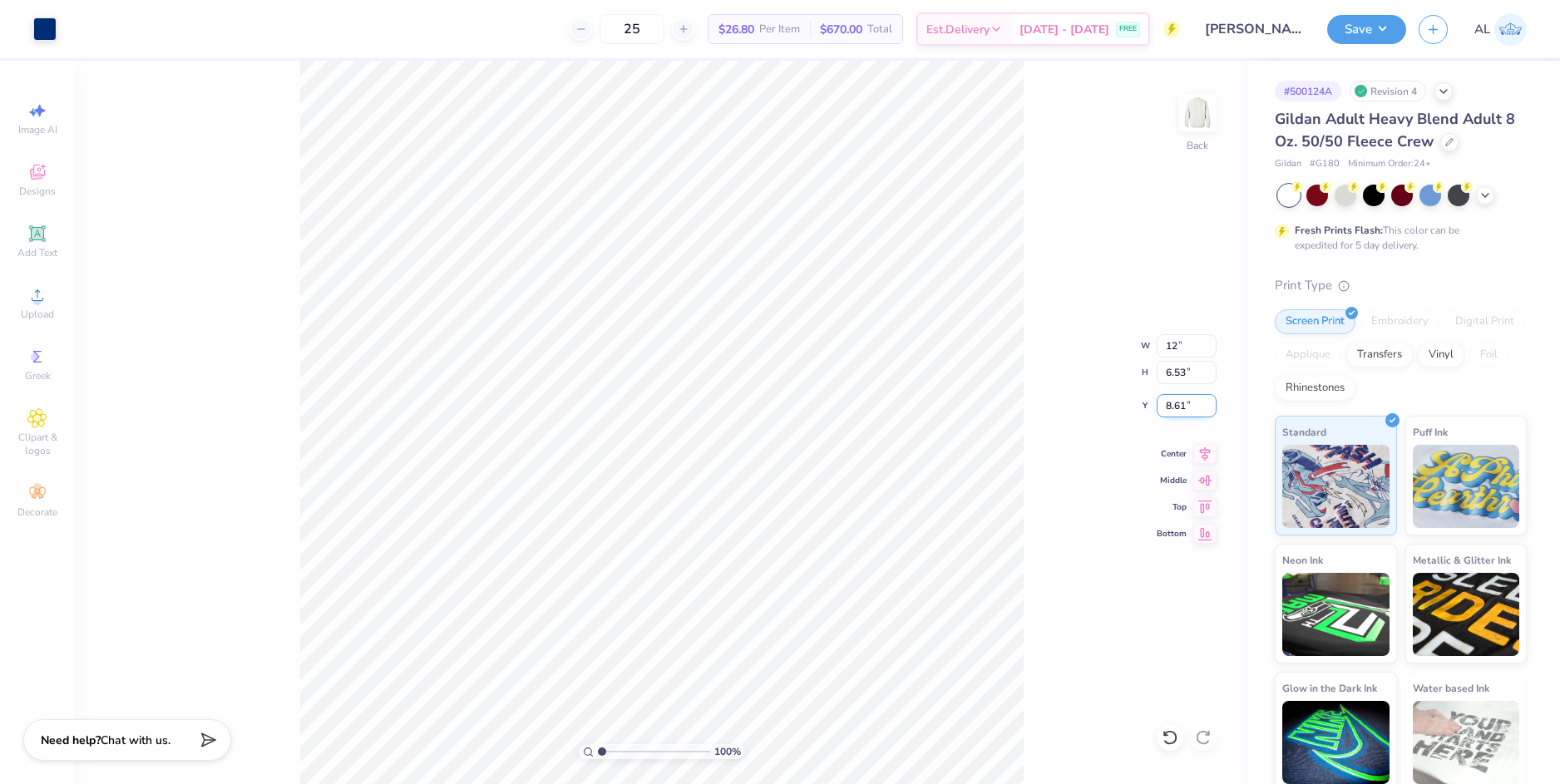
click at [1184, 407] on input "8.61" at bounding box center [1186, 406] width 60 height 23
type input "12.00"
type input "5.23"
click at [1184, 407] on input "9.26" at bounding box center [1186, 406] width 60 height 23
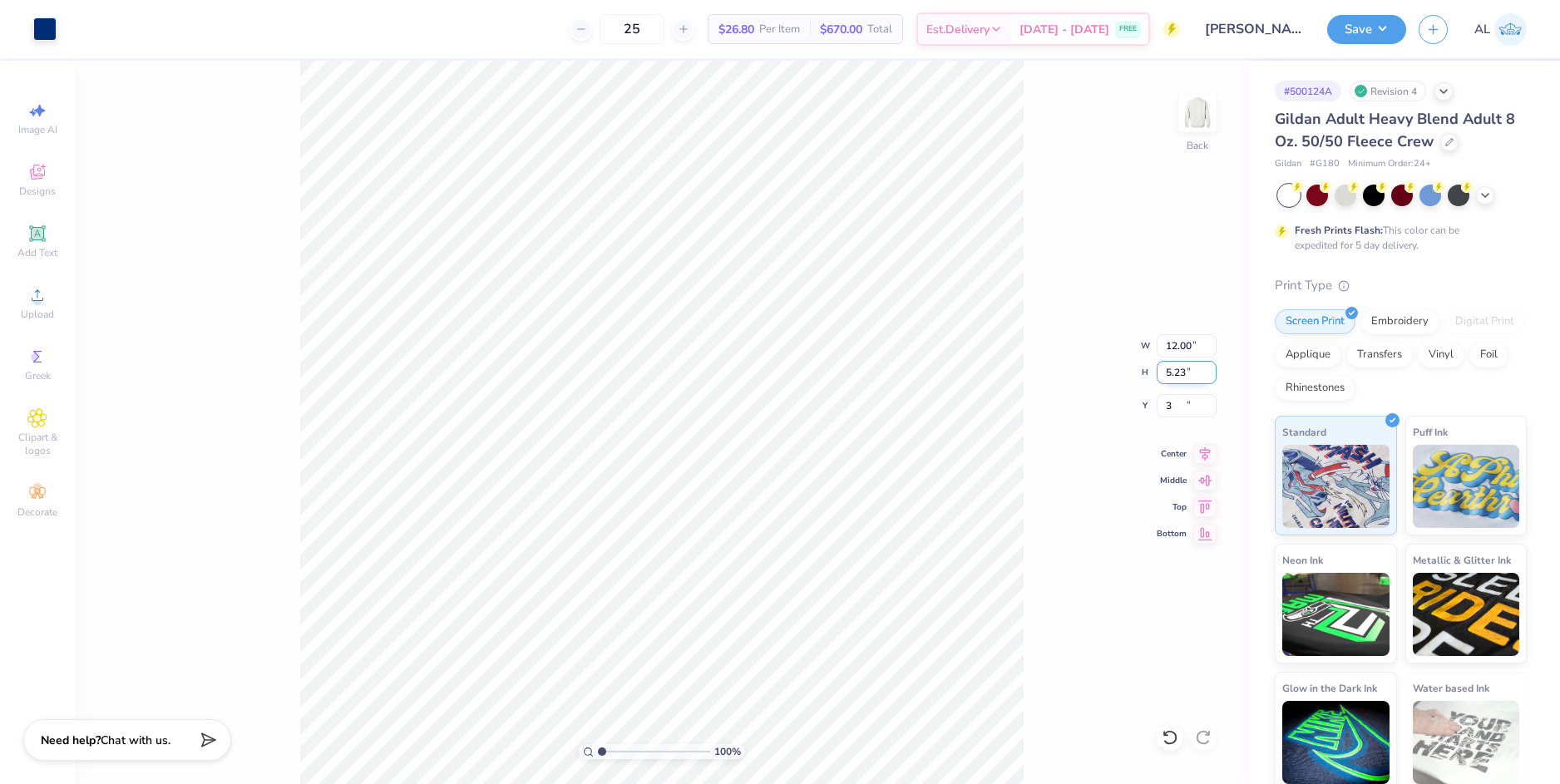
type input "3.00"
click at [1178, 375] on input "5.23" at bounding box center [1186, 372] width 60 height 23
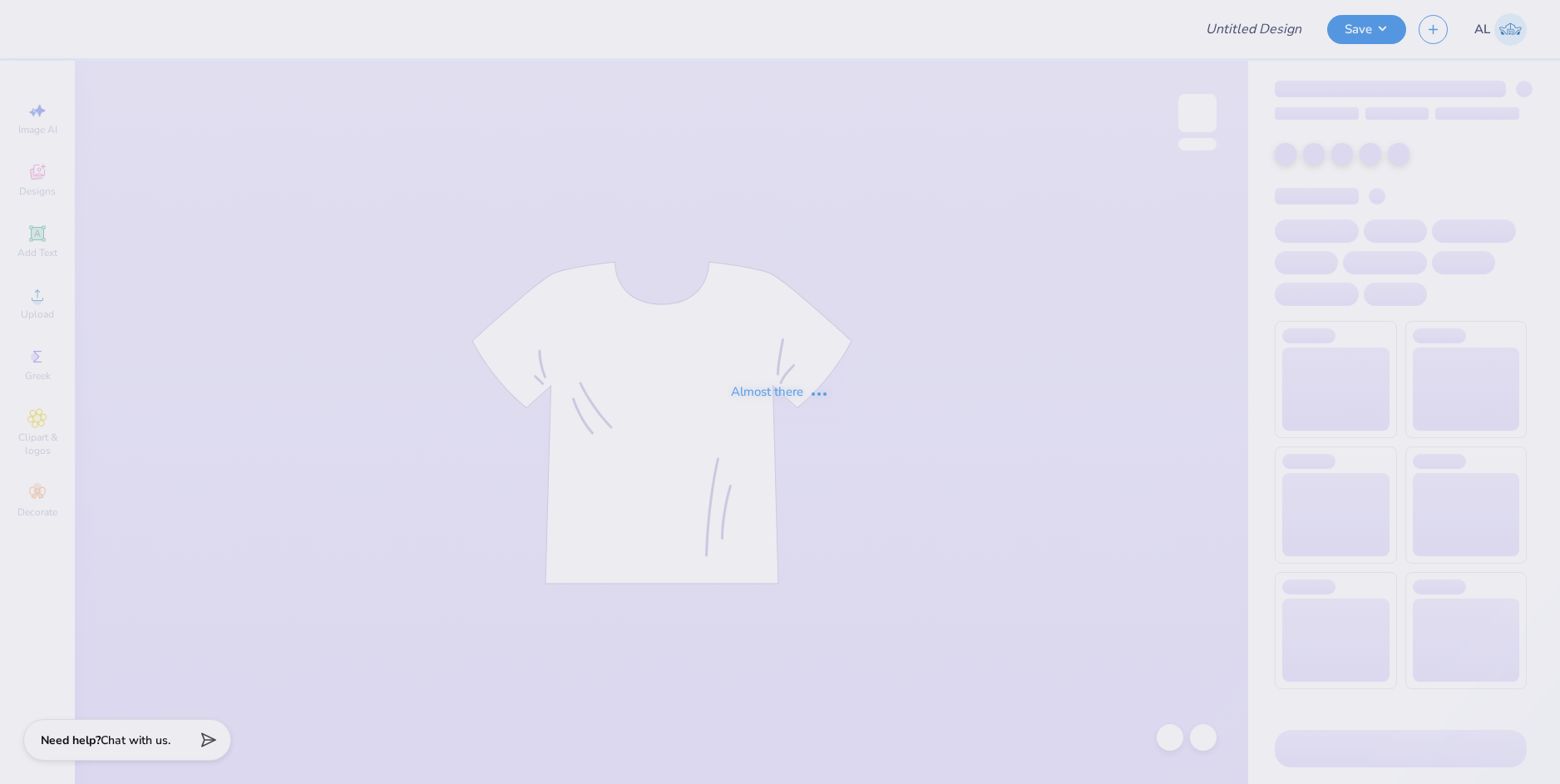
type input "Rowan WBasketball"
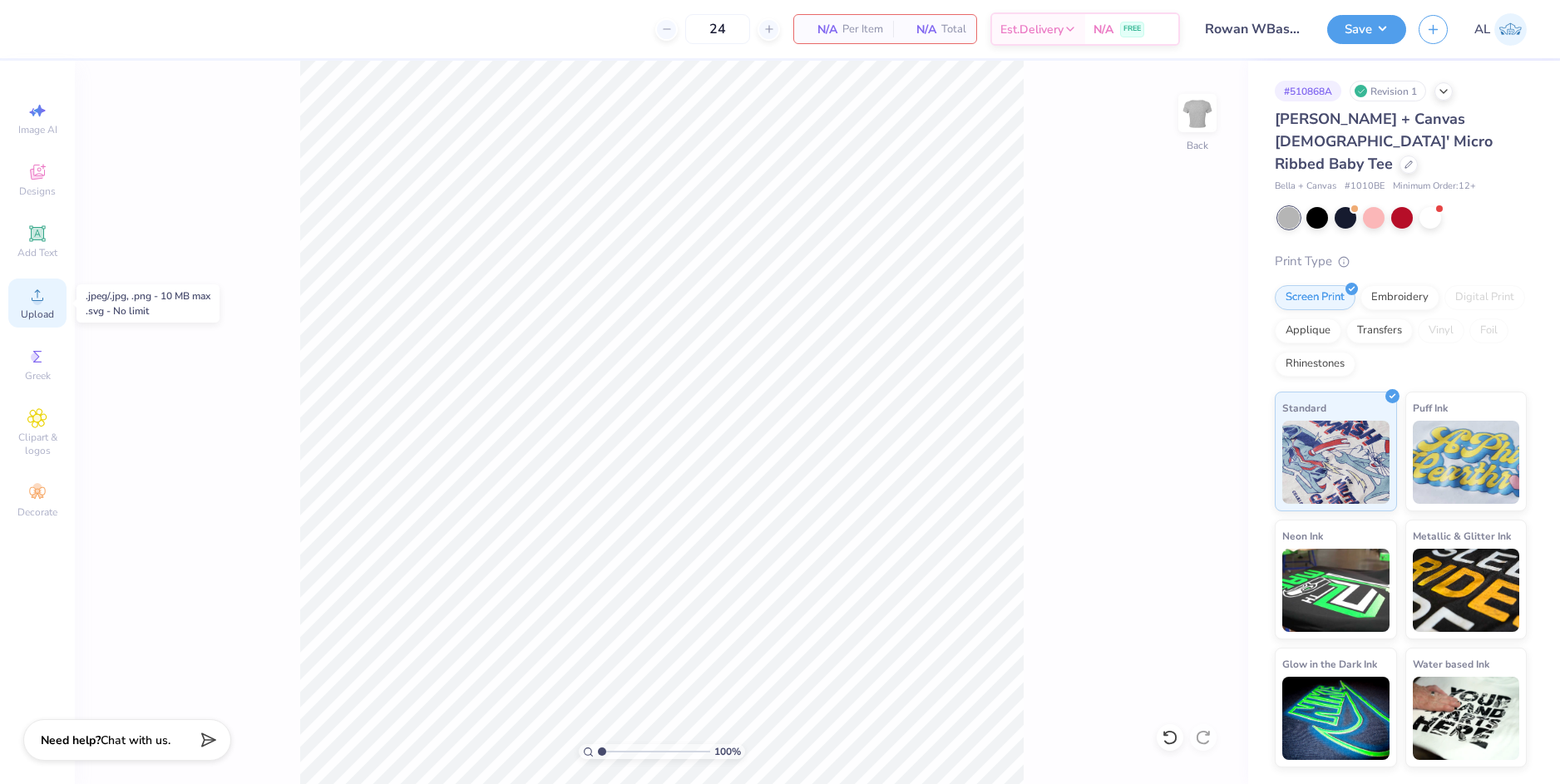
click at [35, 304] on icon at bounding box center [36, 295] width 20 height 20
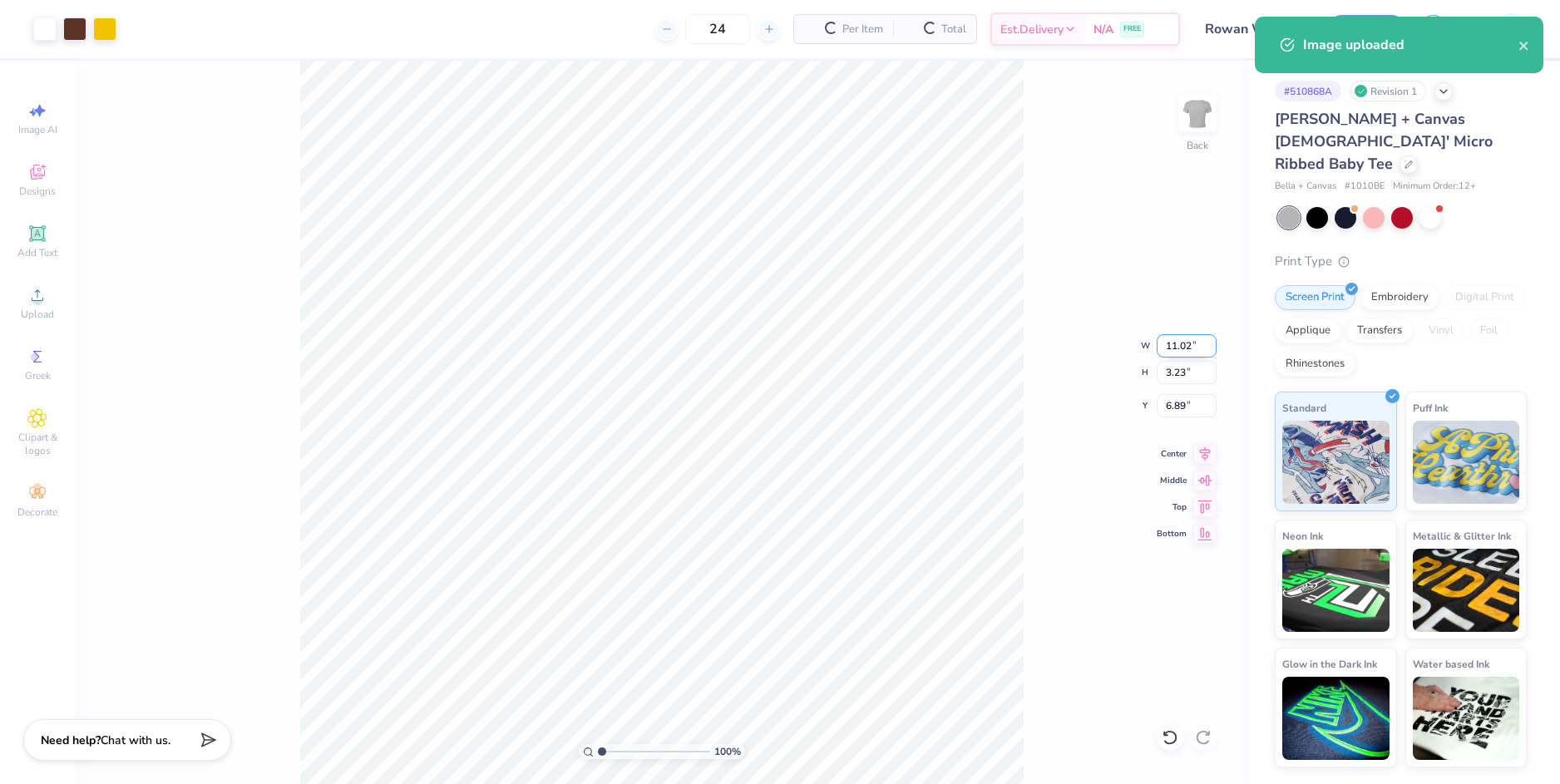
click at [1165, 347] on input "11.02" at bounding box center [1186, 345] width 60 height 23
click at [1172, 384] on div "100 % Back W 10 10 " H 3.23 3.23 " Y 6.89 6.89 " Center Middle Top Bottom" at bounding box center [661, 422] width 1173 height 723
type input "10.00"
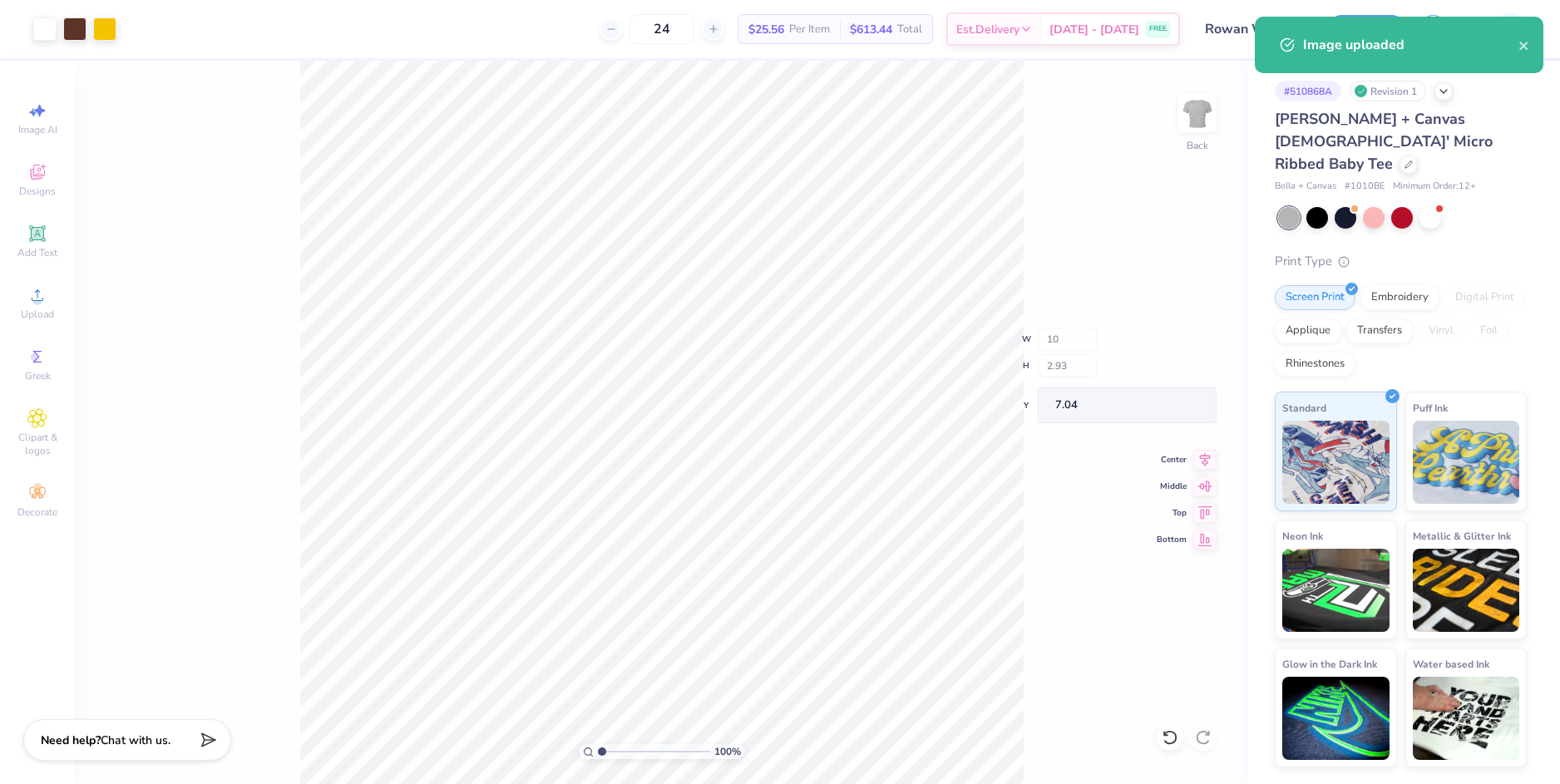
type input "2.93"
type input "7.04"
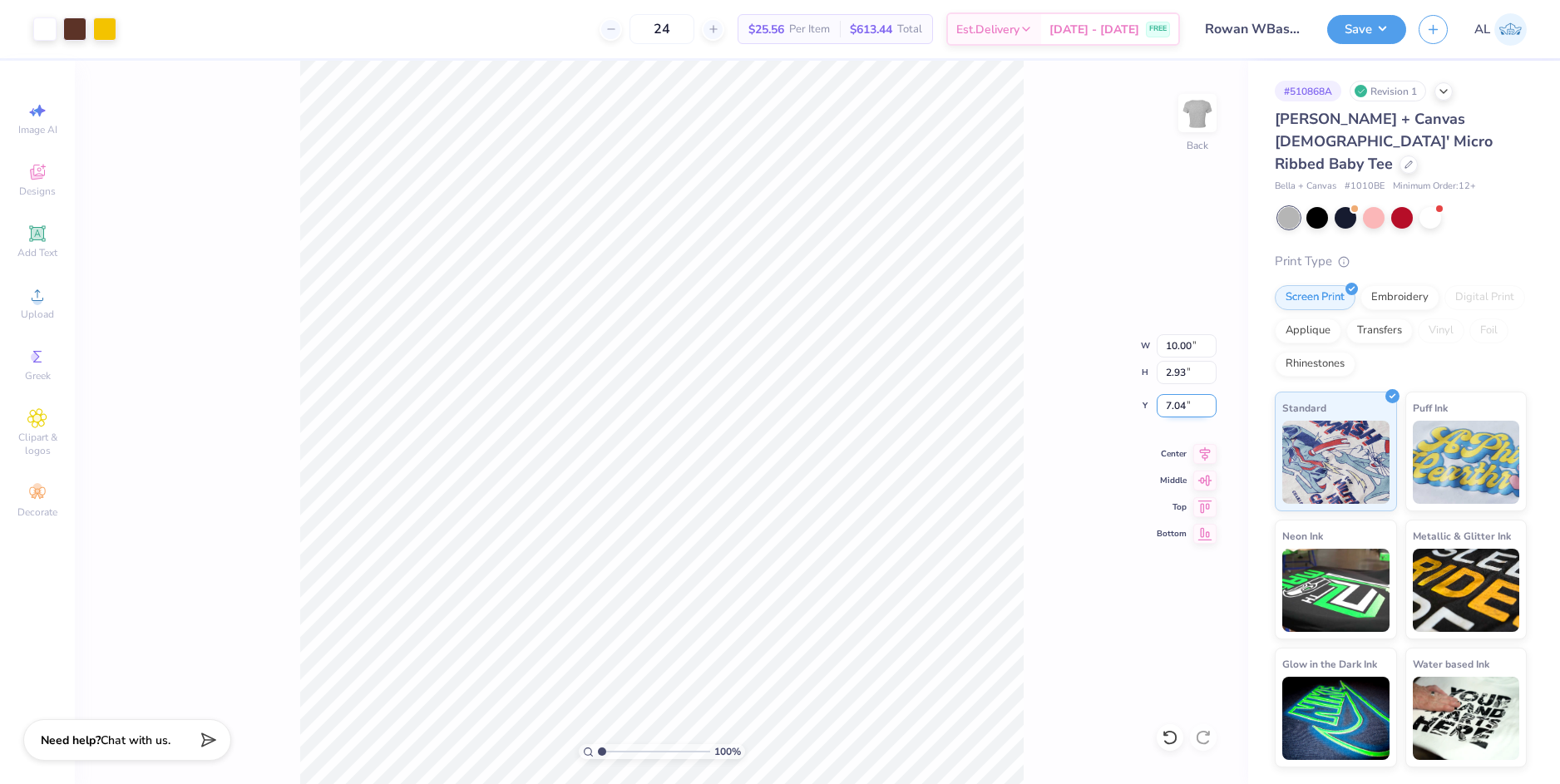
click at [1171, 408] on input "7.04" at bounding box center [1186, 406] width 60 height 23
type input "3.00"
click at [1176, 364] on input "2.93" at bounding box center [1186, 372] width 60 height 23
click at [1208, 458] on icon at bounding box center [1204, 450] width 23 height 20
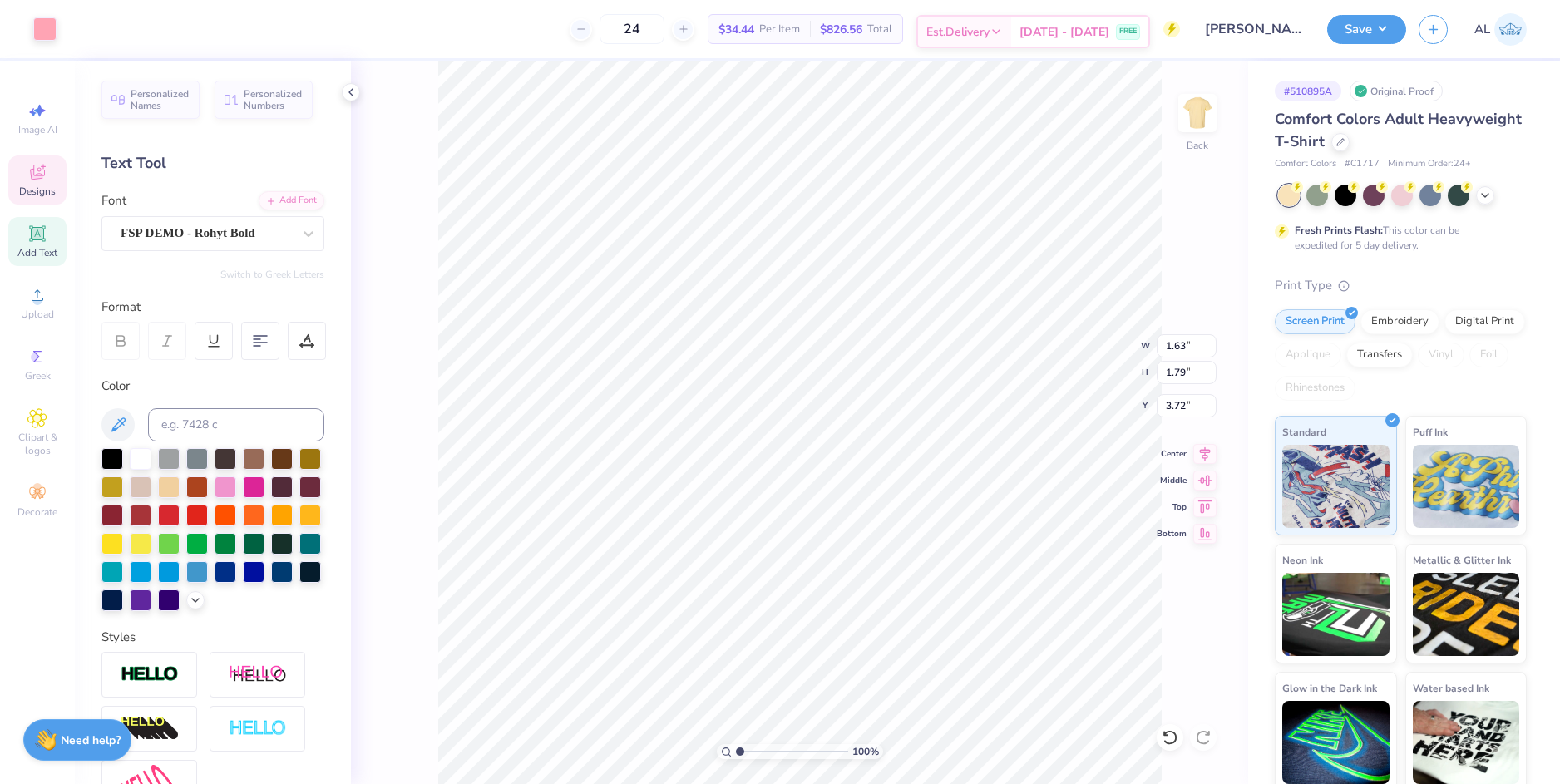
type input "1.63"
type input "1.79"
type input "3.72"
drag, startPoint x: 740, startPoint y: 748, endPoint x: 754, endPoint y: 744, distance: 14.6
click at [754, 744] on input "range" at bounding box center [792, 751] width 112 height 15
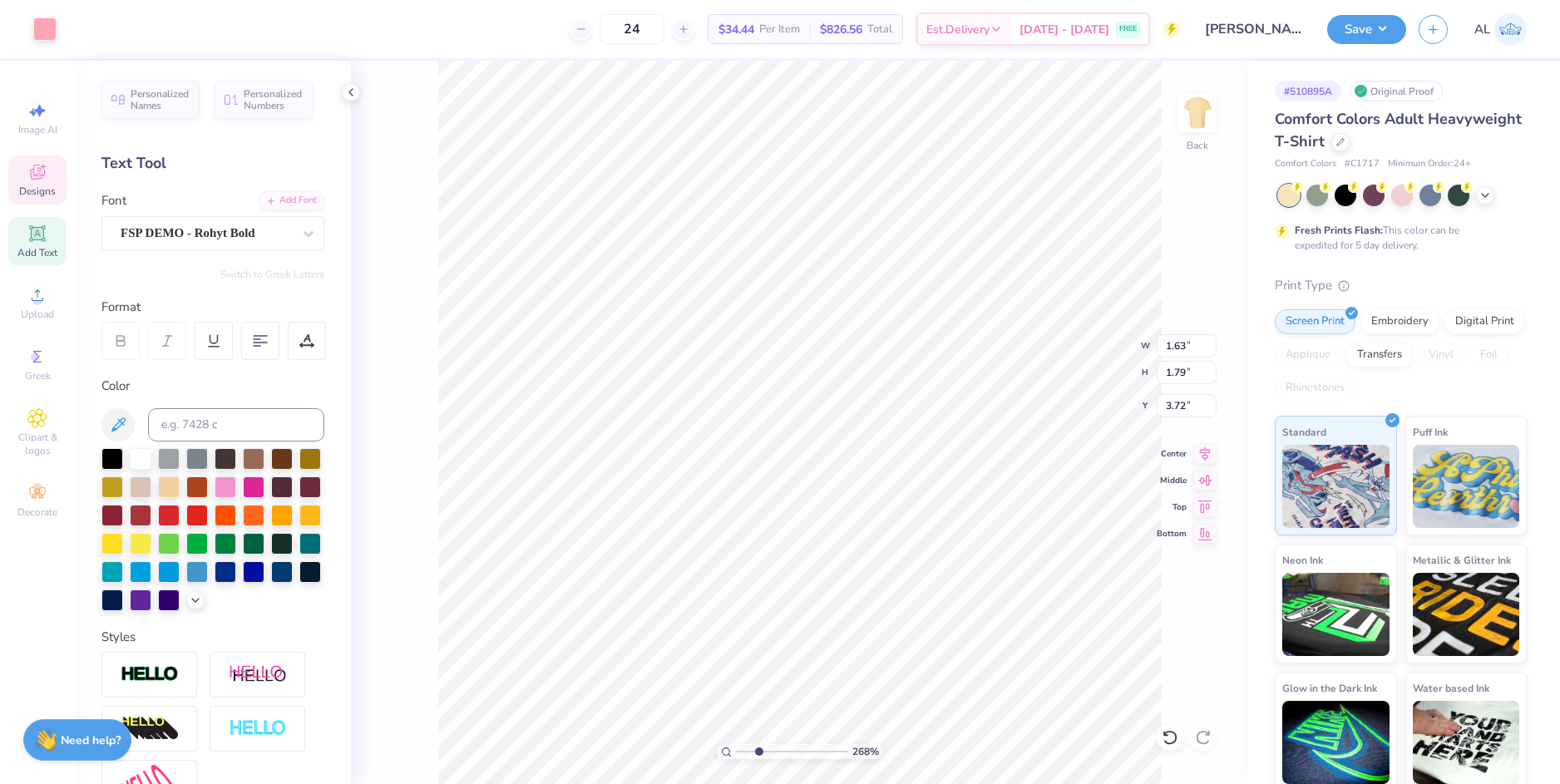
click at [758, 749] on input "range" at bounding box center [792, 751] width 112 height 15
drag, startPoint x: 755, startPoint y: 748, endPoint x: 743, endPoint y: 750, distance: 12.2
type input "1.34"
click at [743, 750] on input "range" at bounding box center [792, 751] width 112 height 15
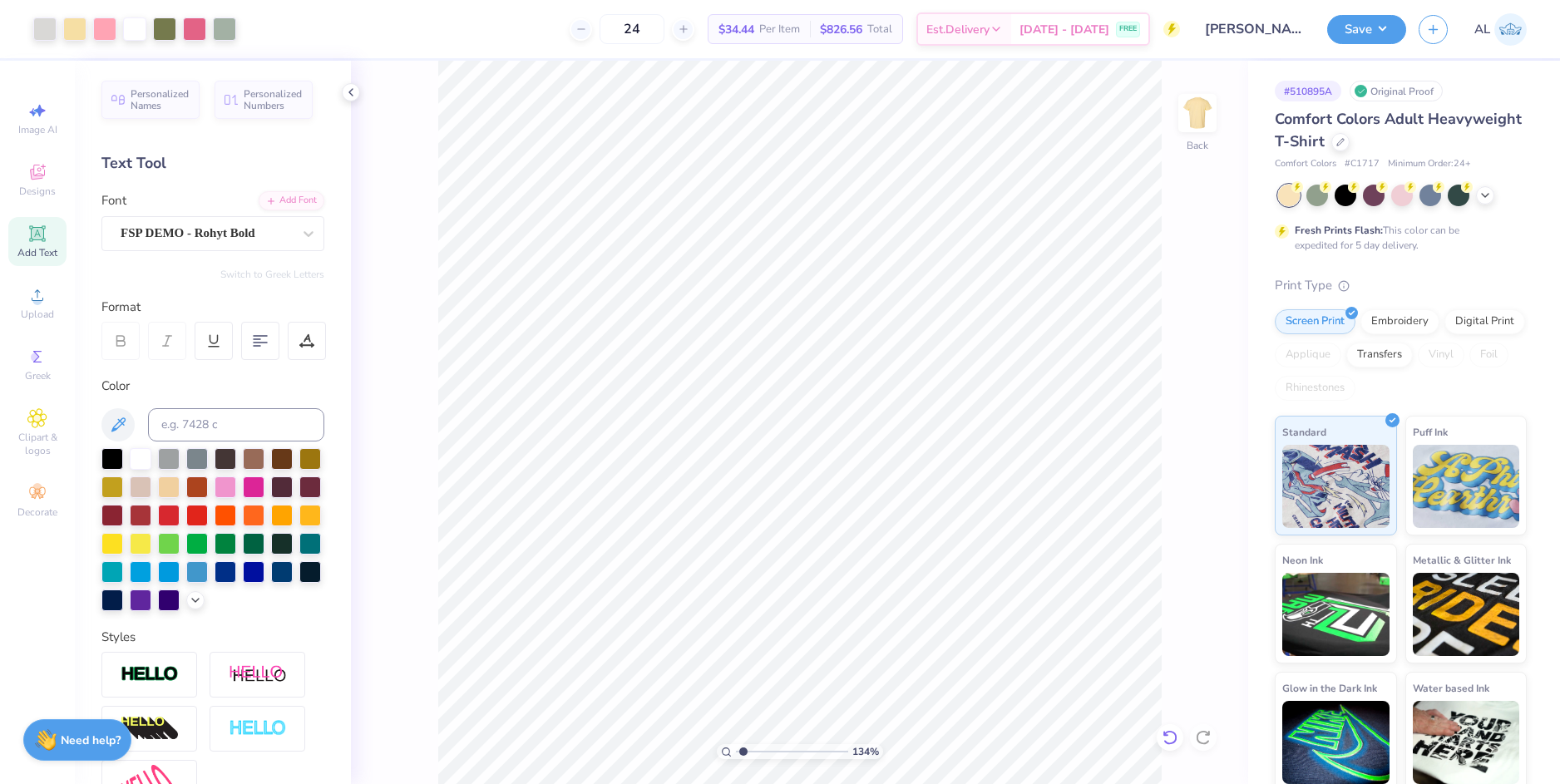
click at [1173, 736] on icon at bounding box center [1170, 737] width 17 height 17
type input "4.10"
paste textarea "[GEOGRAPHIC_DATA], [US_STATE]"
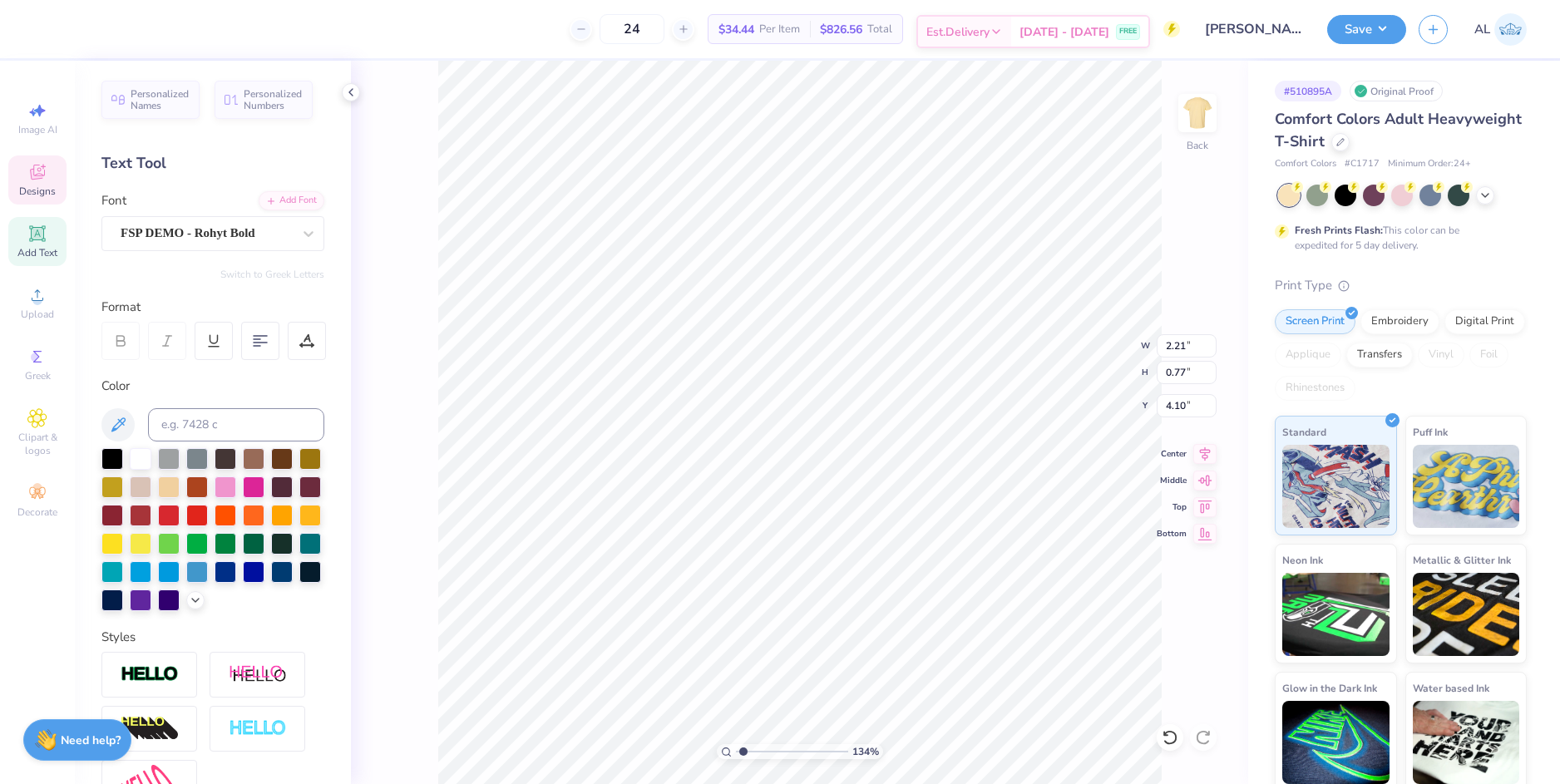
paste textarea "LEBANON, ILLINOI"
type textarea "LEBANON, ILLINOIS"
type input "2.75"
type input "0.96"
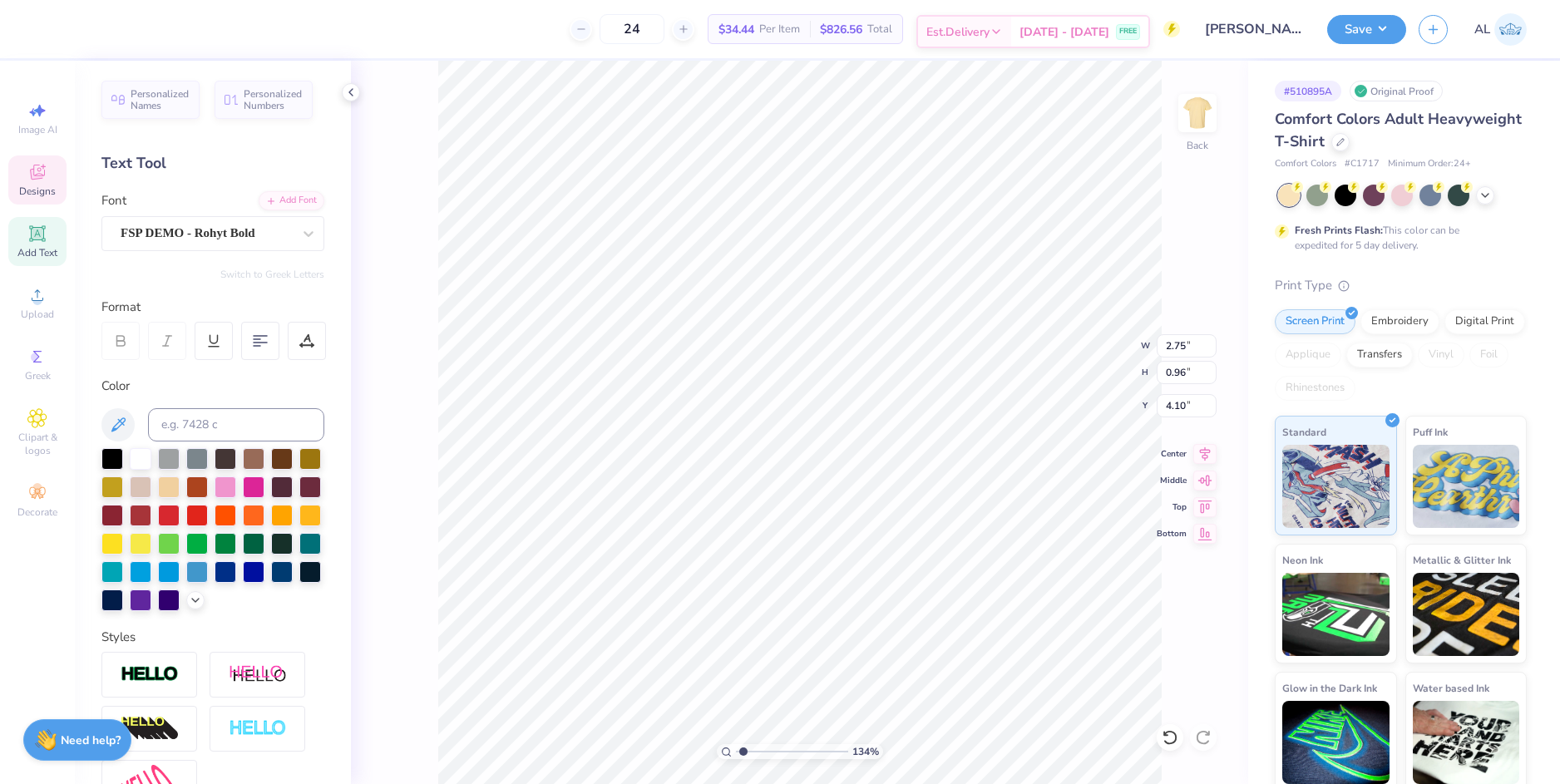
type input "3.97"
type input "2.37"
type input "0.82"
type input "4.02"
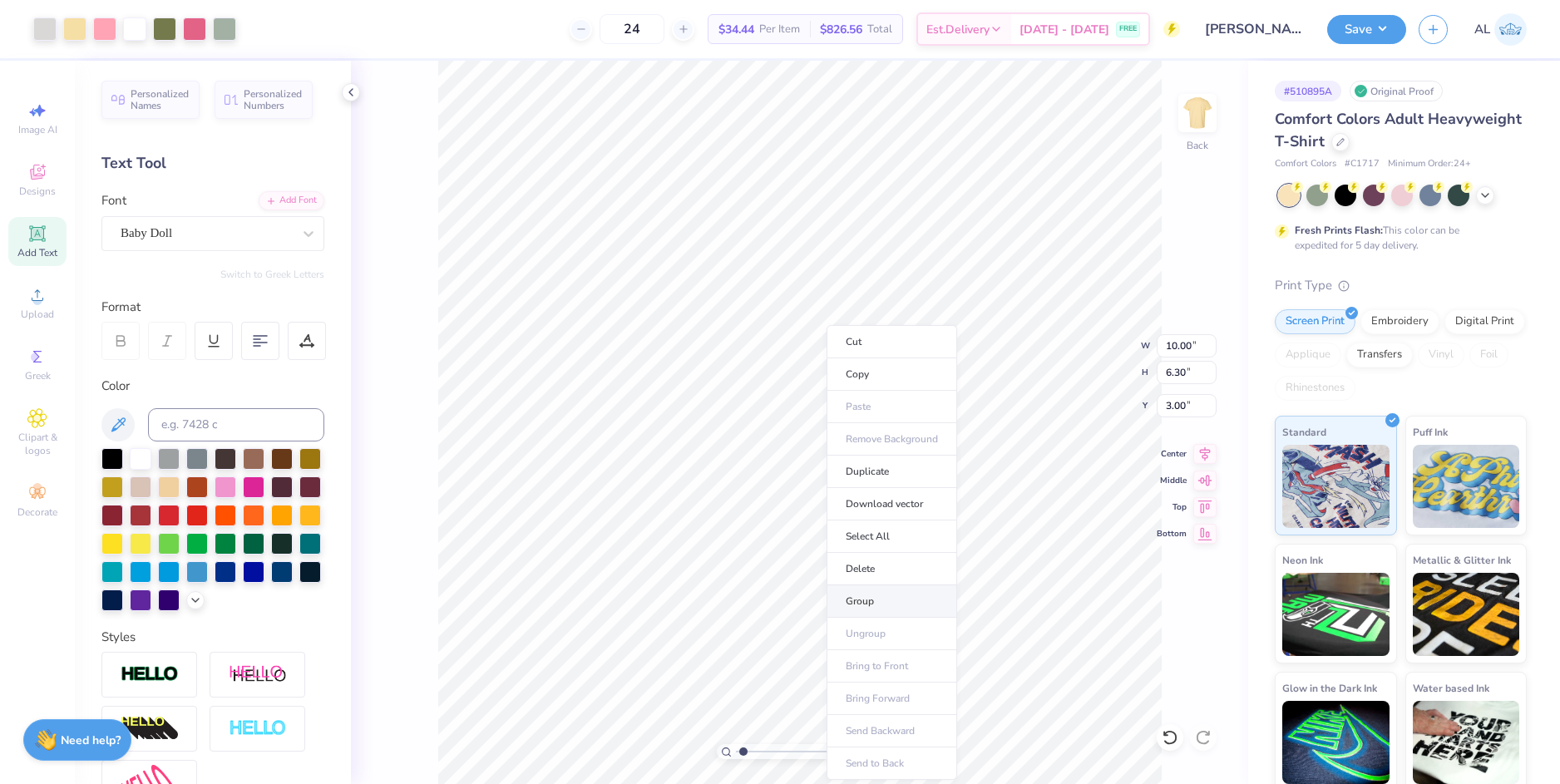
click at [878, 598] on li "Group" at bounding box center [891, 601] width 131 height 33
click at [937, 506] on li "Download vector" at bounding box center [913, 503] width 131 height 33
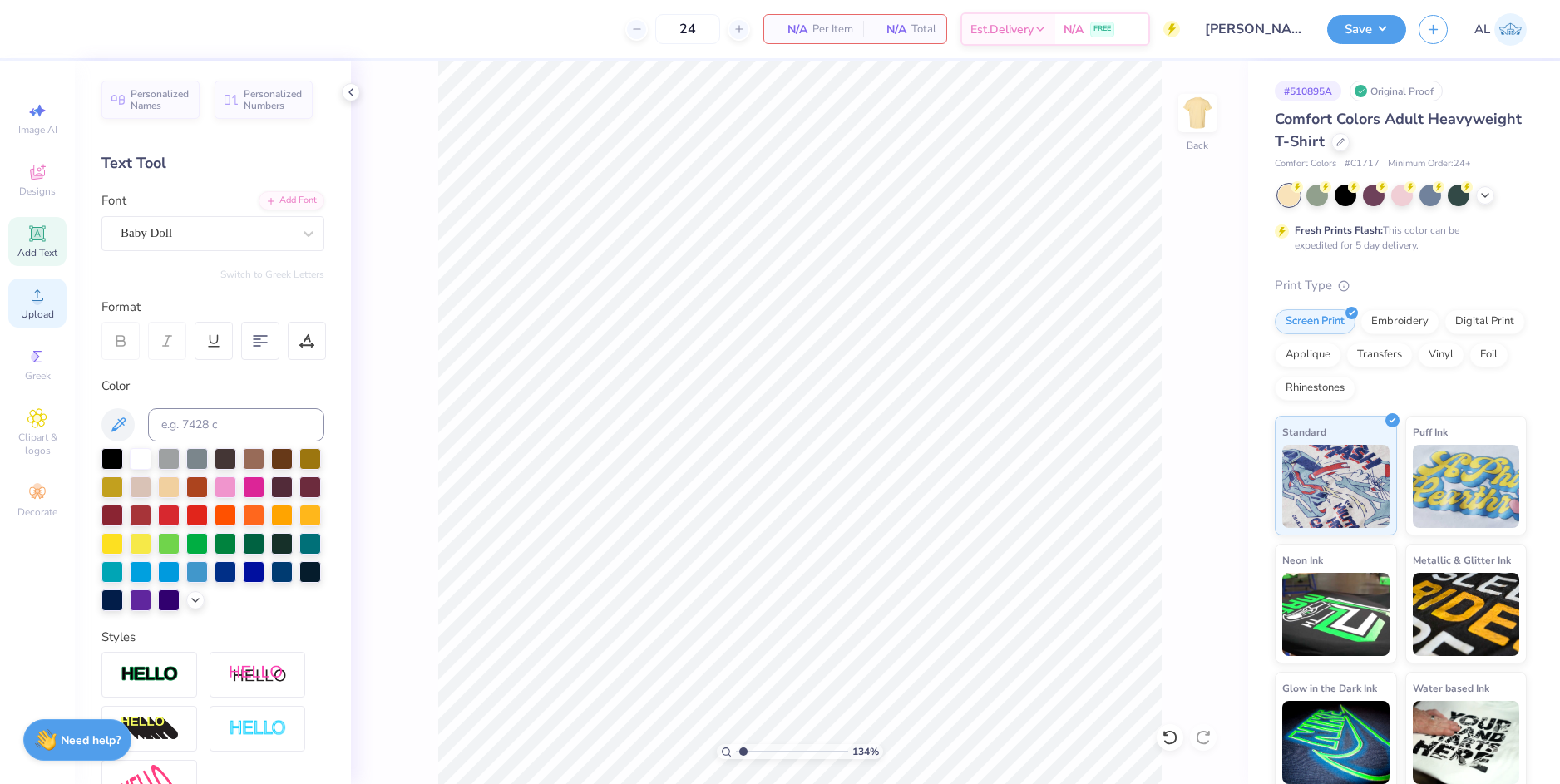
click at [38, 304] on circle at bounding box center [37, 300] width 9 height 9
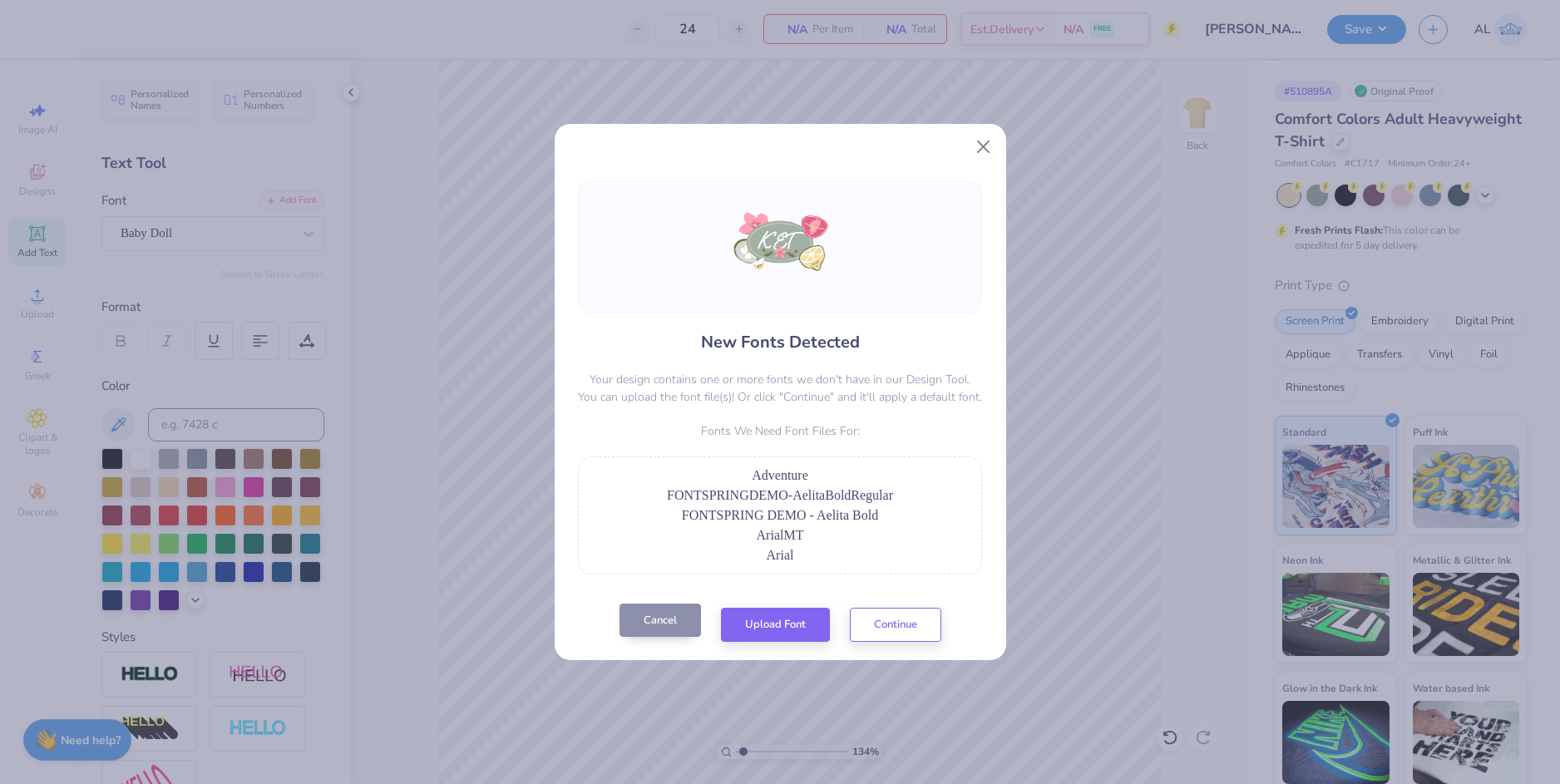
click at [670, 623] on button "Cancel" at bounding box center [659, 620] width 81 height 34
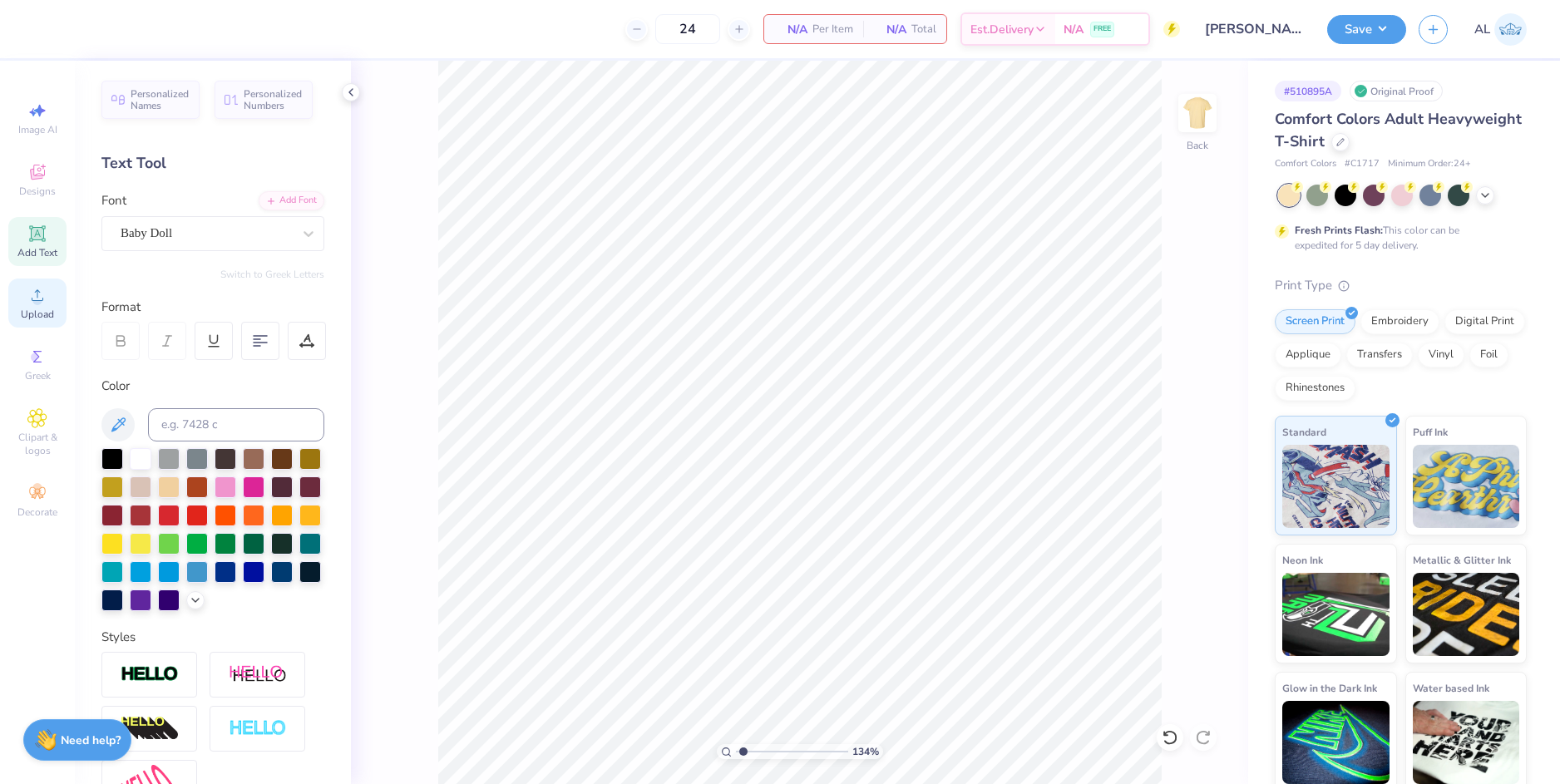
click at [47, 290] on icon at bounding box center [36, 295] width 20 height 20
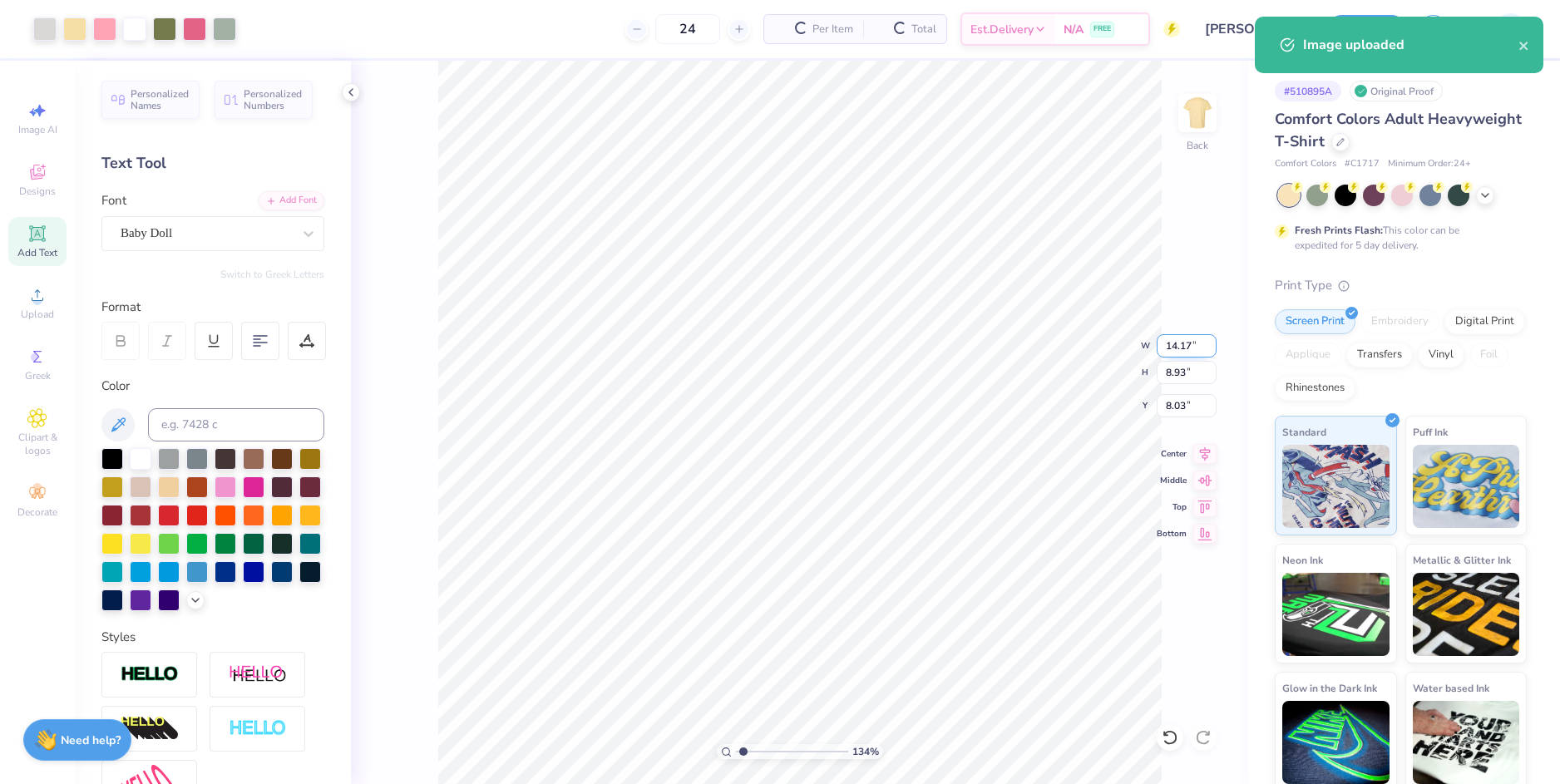
click at [1177, 349] on input "14.17" at bounding box center [1186, 345] width 60 height 23
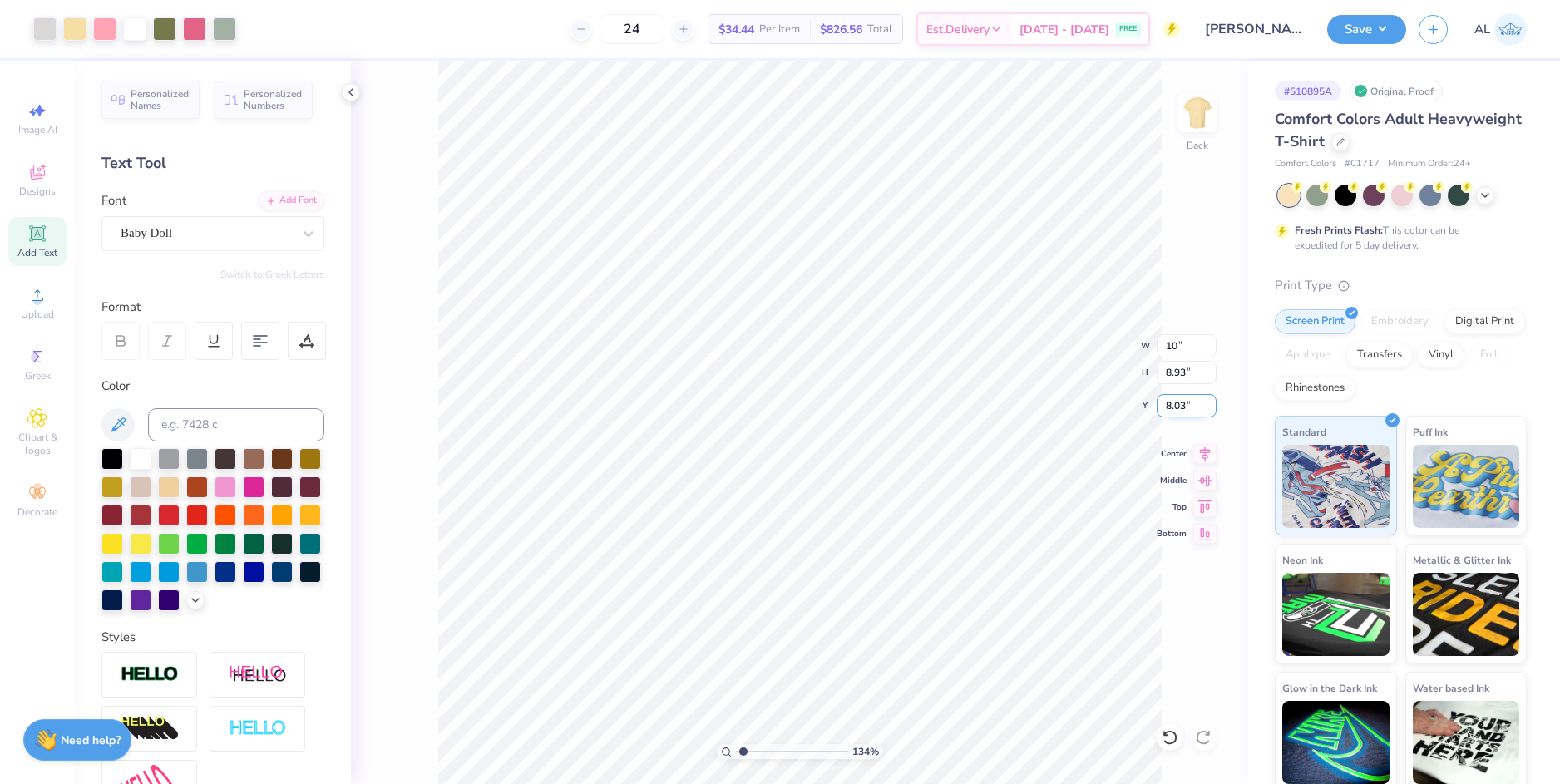
click at [1169, 402] on input "8.03" at bounding box center [1186, 406] width 60 height 23
click at [1171, 406] on input "8.03" at bounding box center [1186, 406] width 60 height 23
type input "10.00"
type input "6.30"
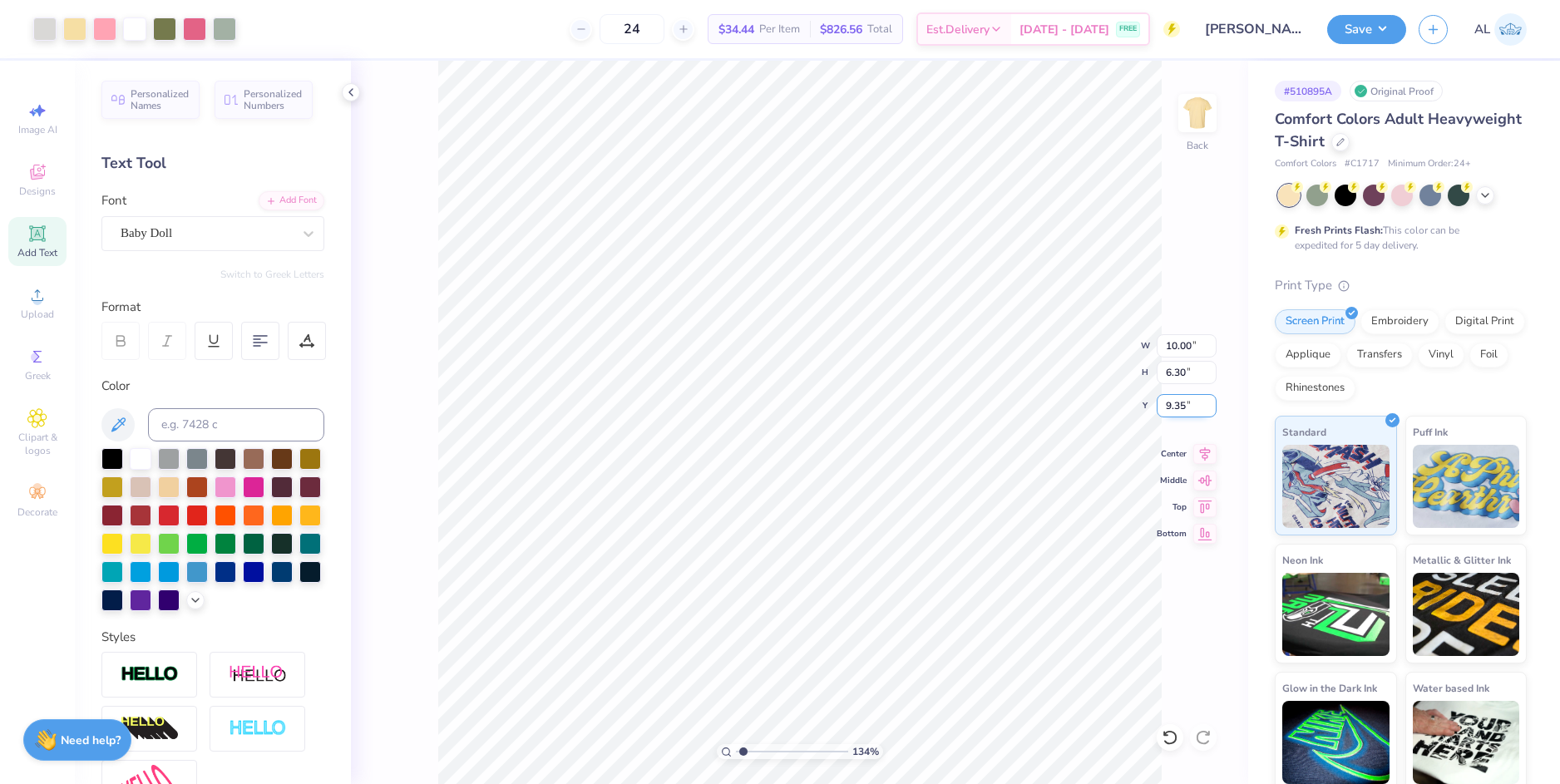
click at [1171, 406] on input "9.35" at bounding box center [1186, 406] width 60 height 23
click at [1174, 372] on input "6.30" at bounding box center [1186, 372] width 60 height 23
type input "3.00"
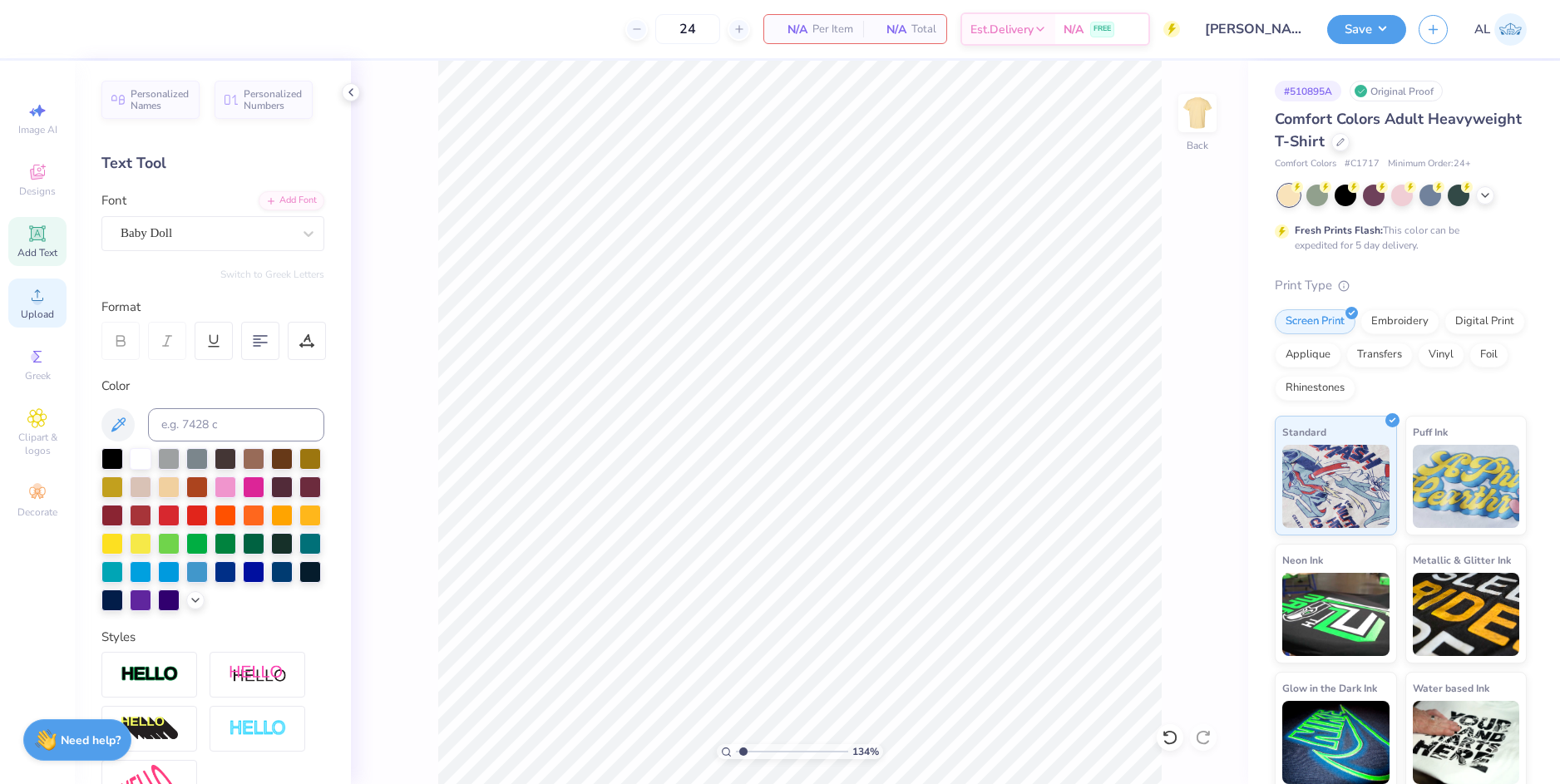
click at [35, 292] on icon at bounding box center [37, 295] width 11 height 11
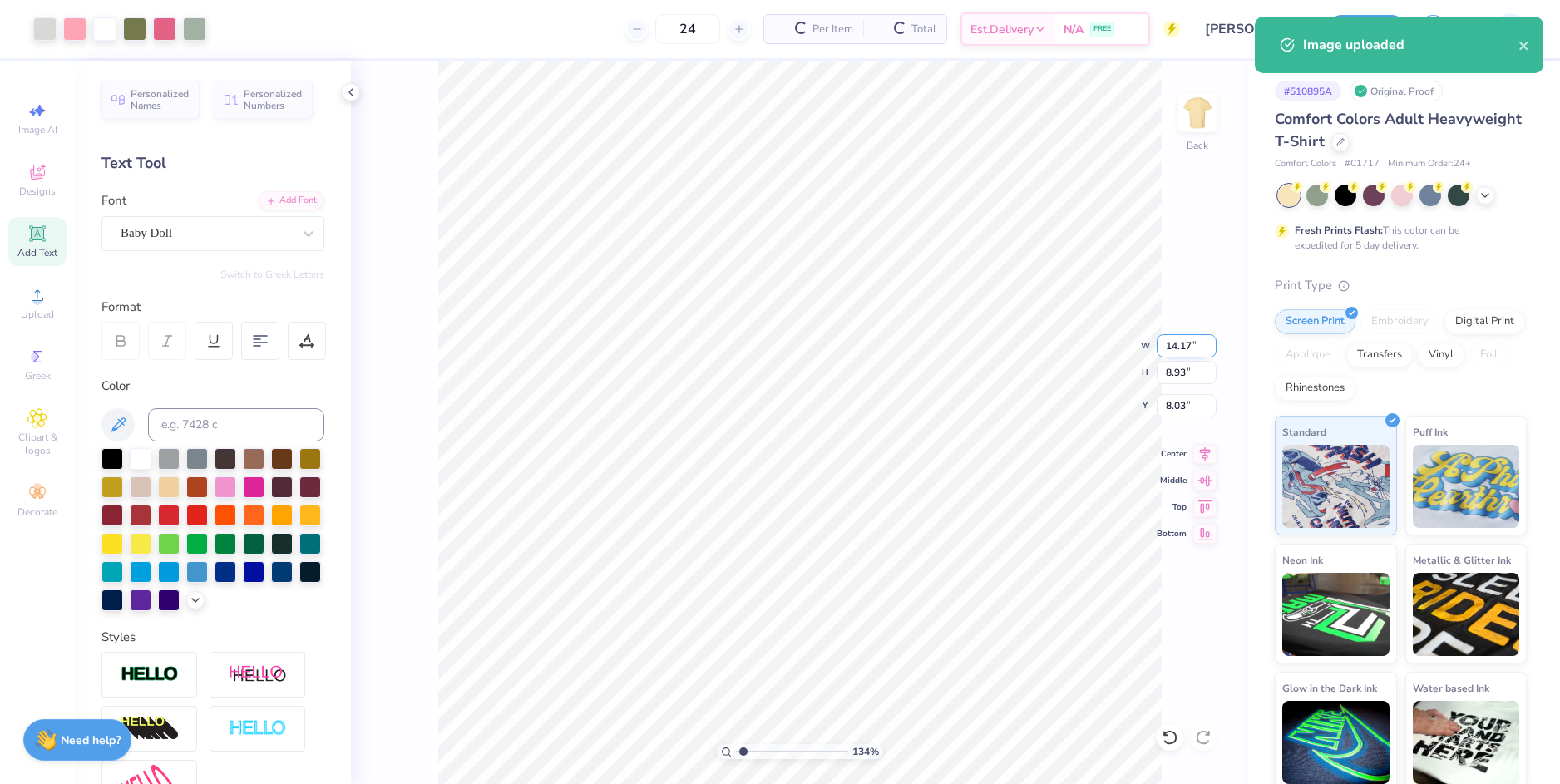
click at [1179, 347] on input "14.17" at bounding box center [1186, 345] width 60 height 23
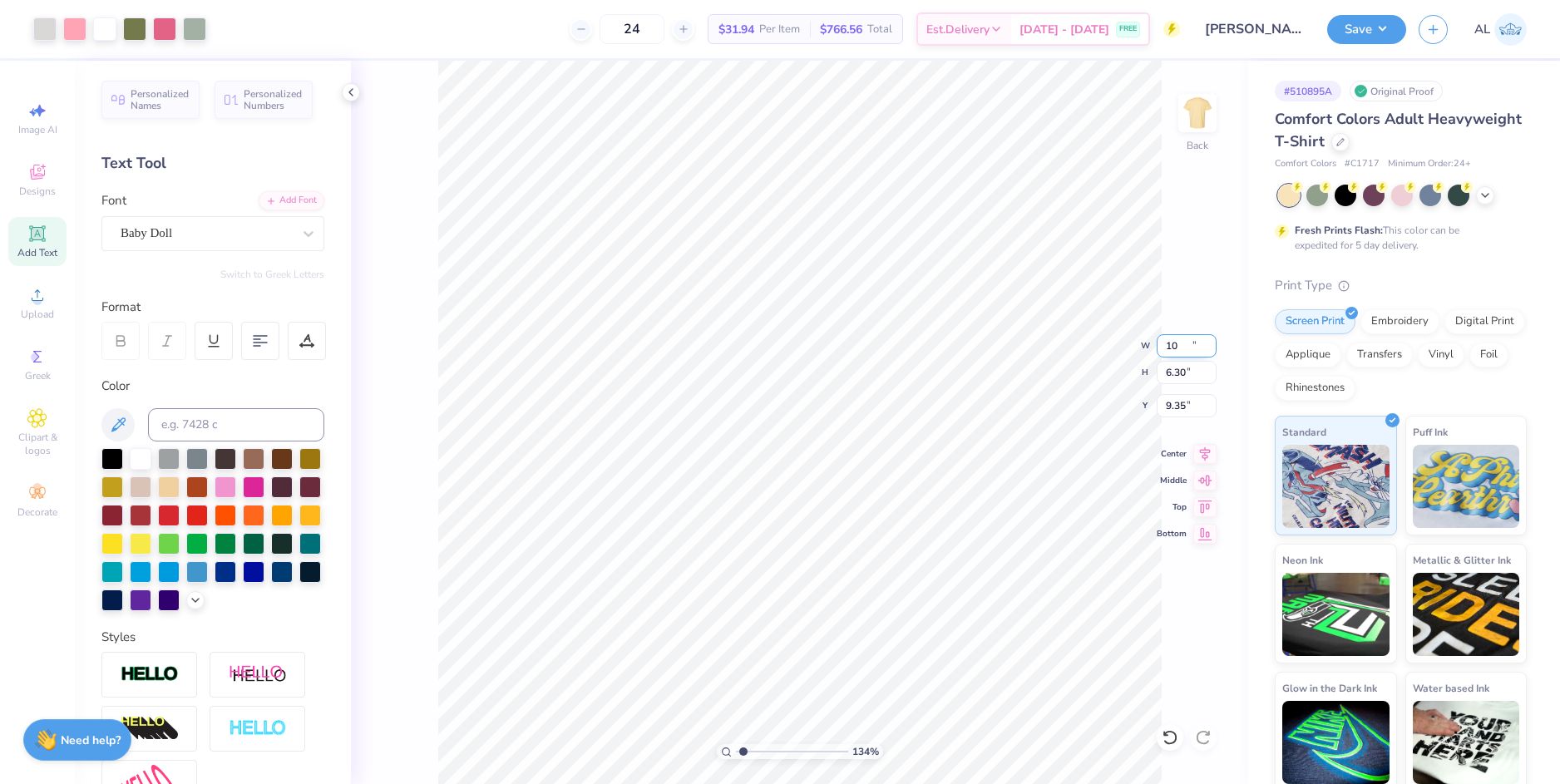
type input "10.00"
type input "6.30"
click at [1175, 406] on input "9.35" at bounding box center [1186, 406] width 60 height 23
click at [1175, 367] on input "6.30" at bounding box center [1186, 372] width 60 height 23
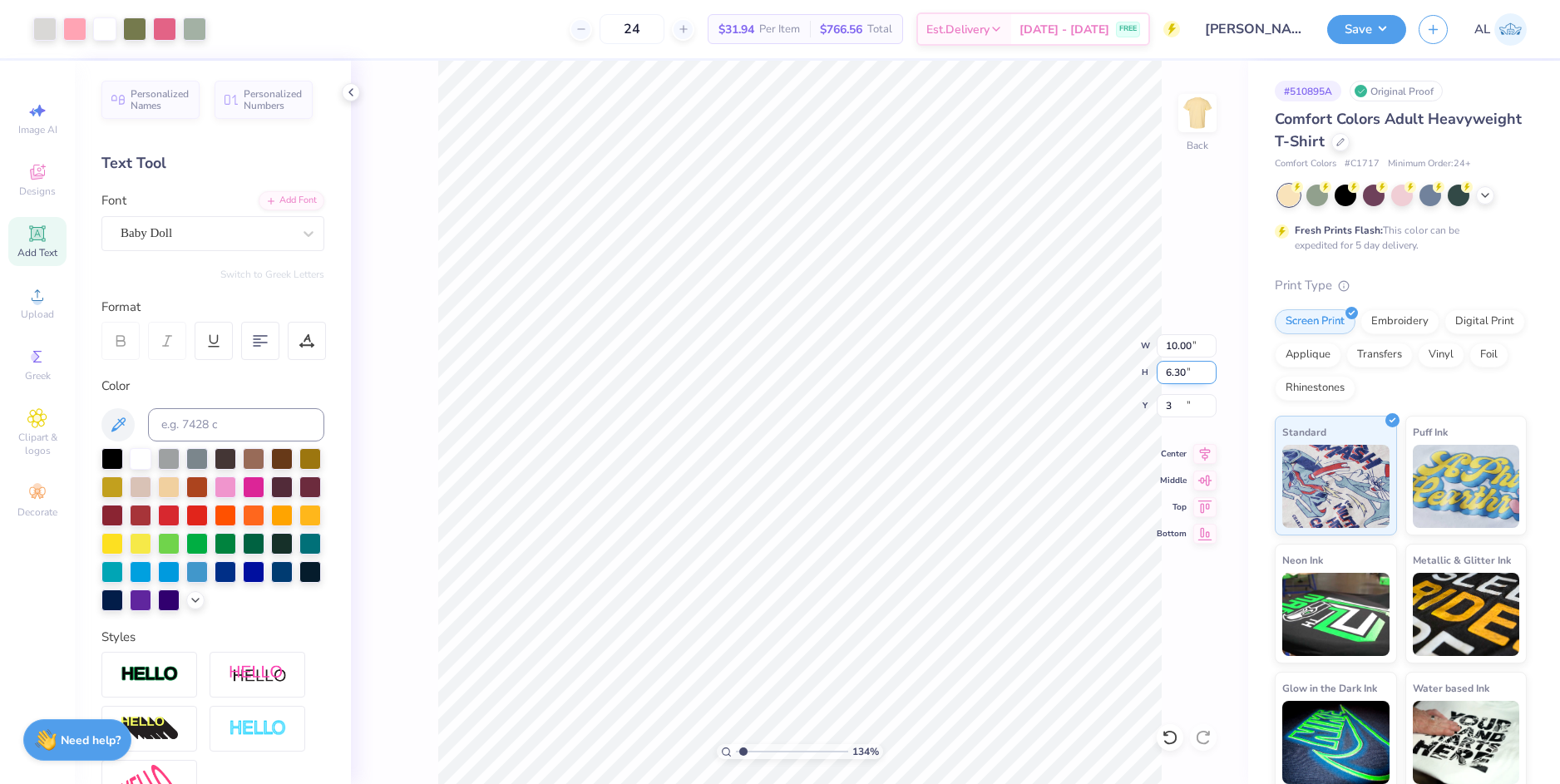
type input "3.00"
type input "1"
click at [737, 750] on input "range" at bounding box center [792, 751] width 112 height 15
click at [1360, 33] on button "Save" at bounding box center [1366, 26] width 79 height 29
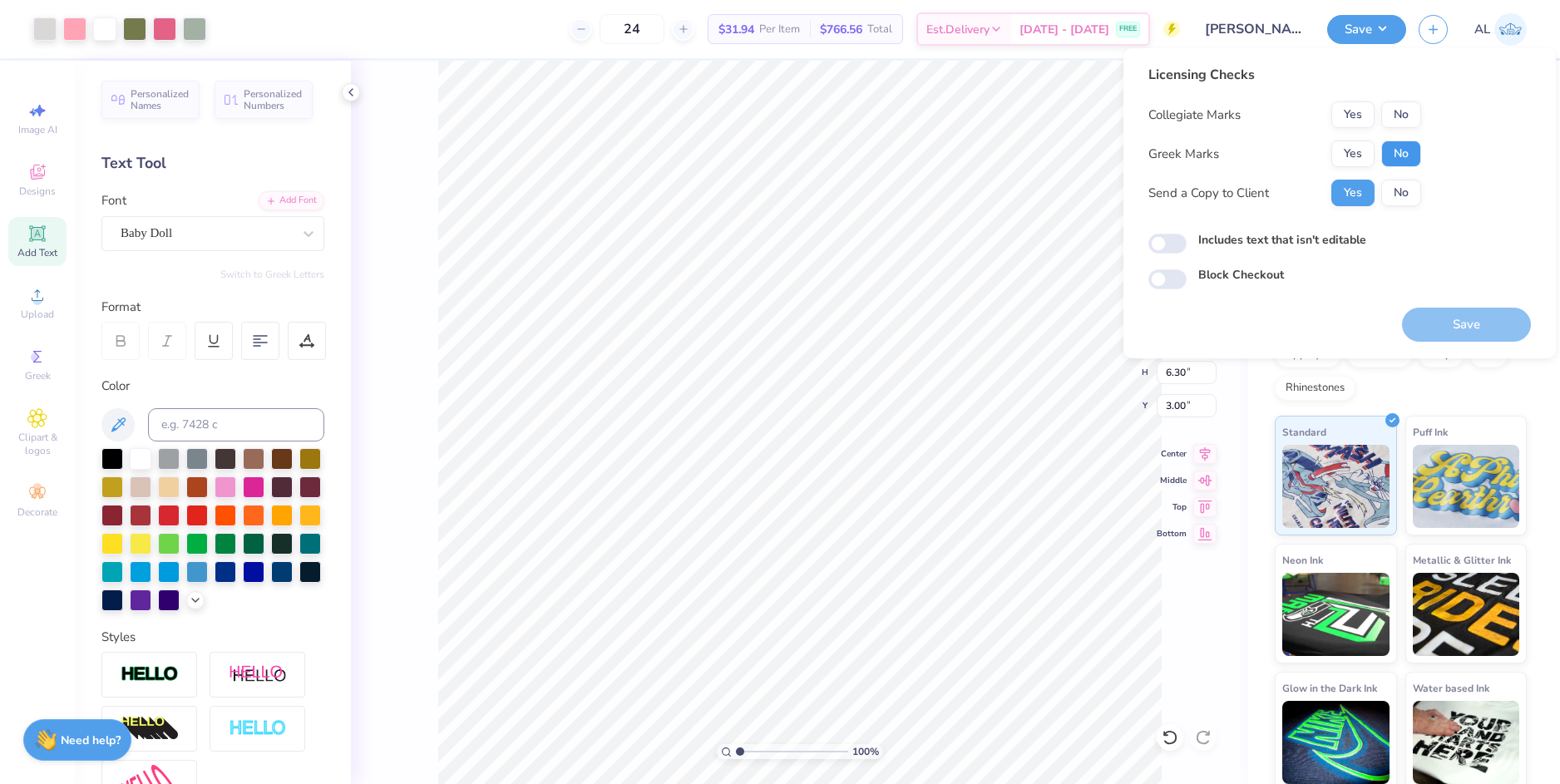
click at [1392, 149] on button "No" at bounding box center [1401, 154] width 40 height 27
click at [1399, 121] on button "No" at bounding box center [1401, 115] width 40 height 27
click at [1444, 324] on button "Save" at bounding box center [1466, 324] width 129 height 34
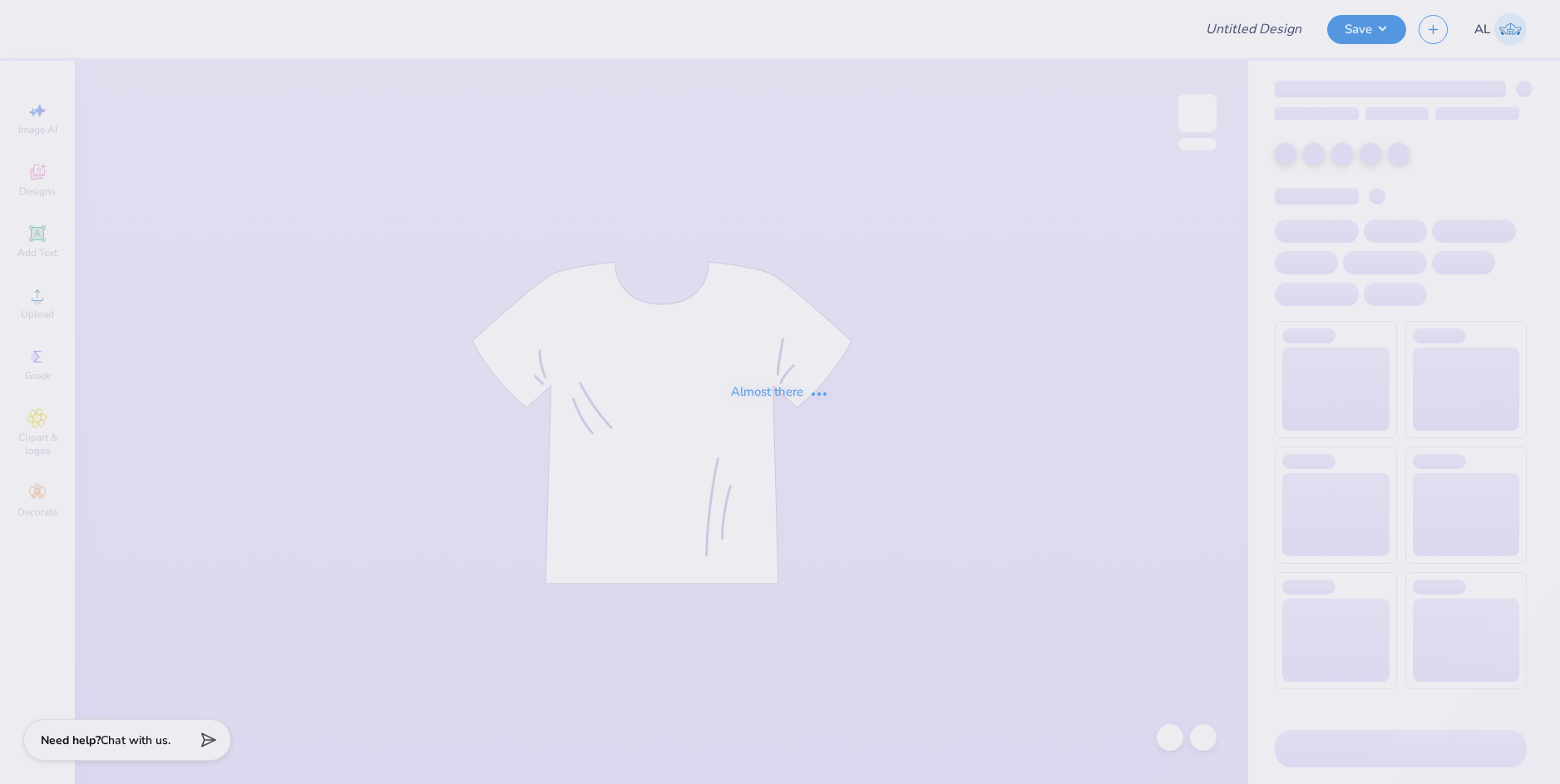
type input "parents formal #1"
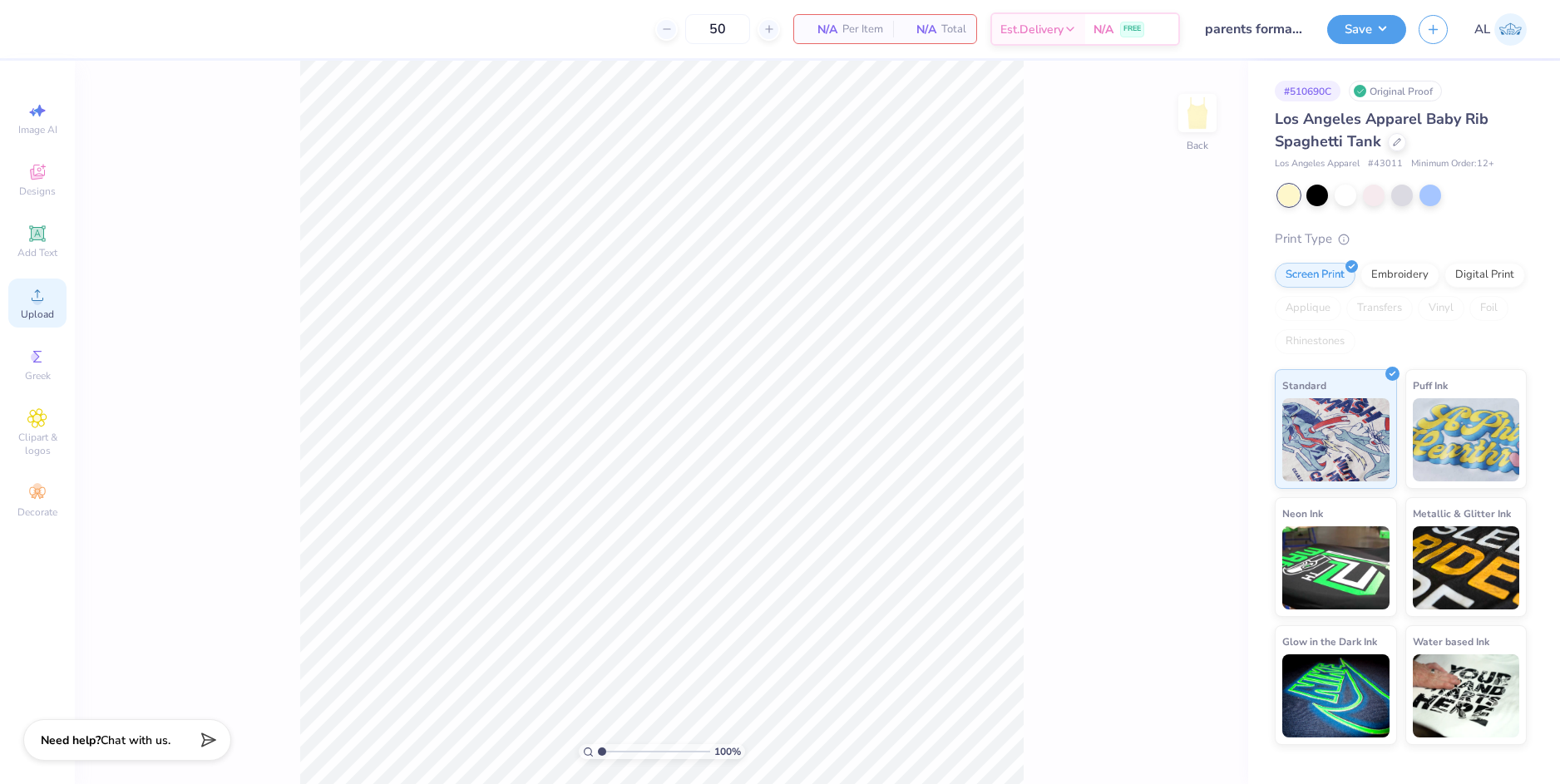
click at [52, 304] on div "Upload" at bounding box center [37, 303] width 58 height 49
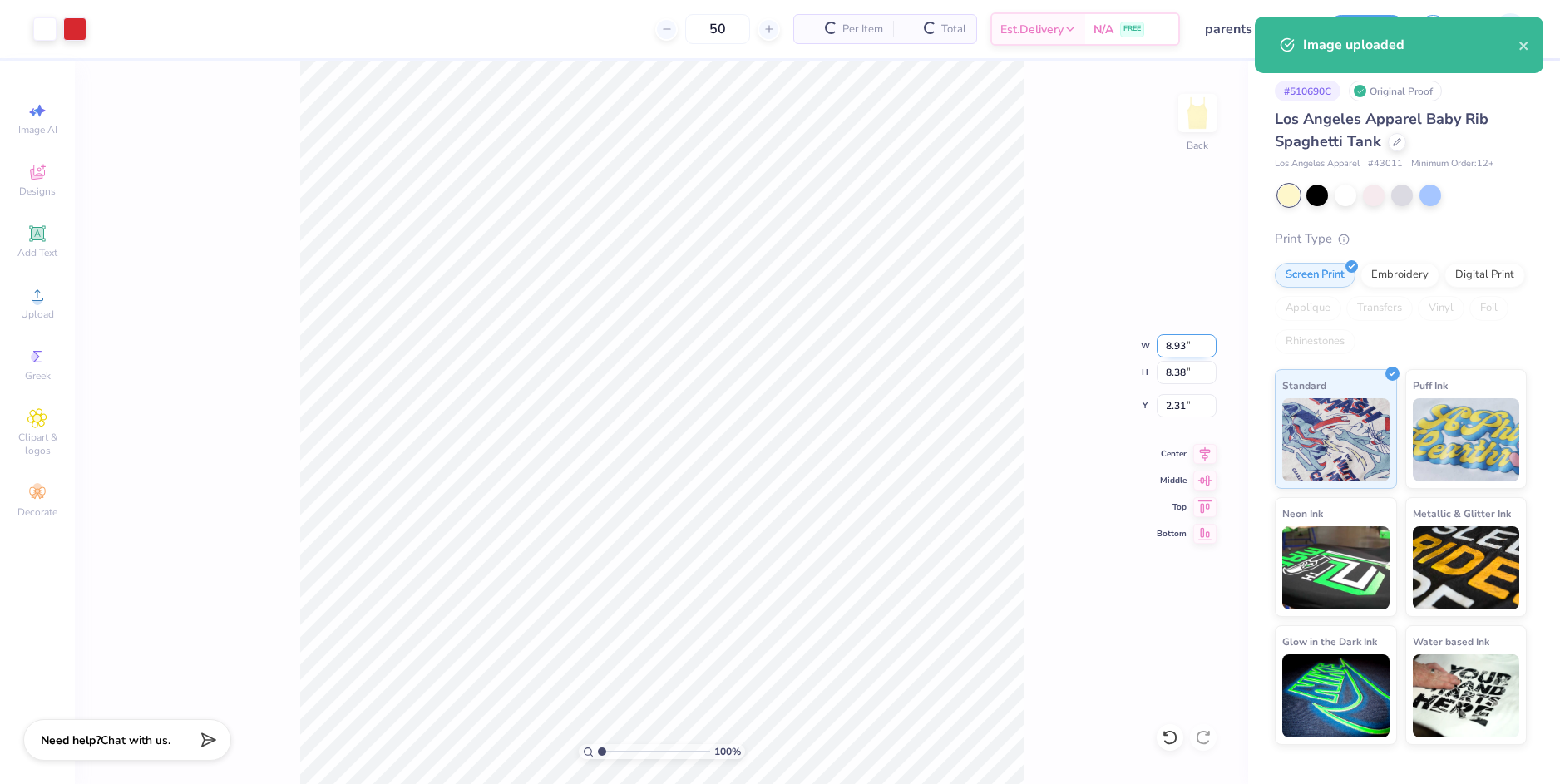
click at [1167, 347] on input "8.93" at bounding box center [1186, 345] width 60 height 23
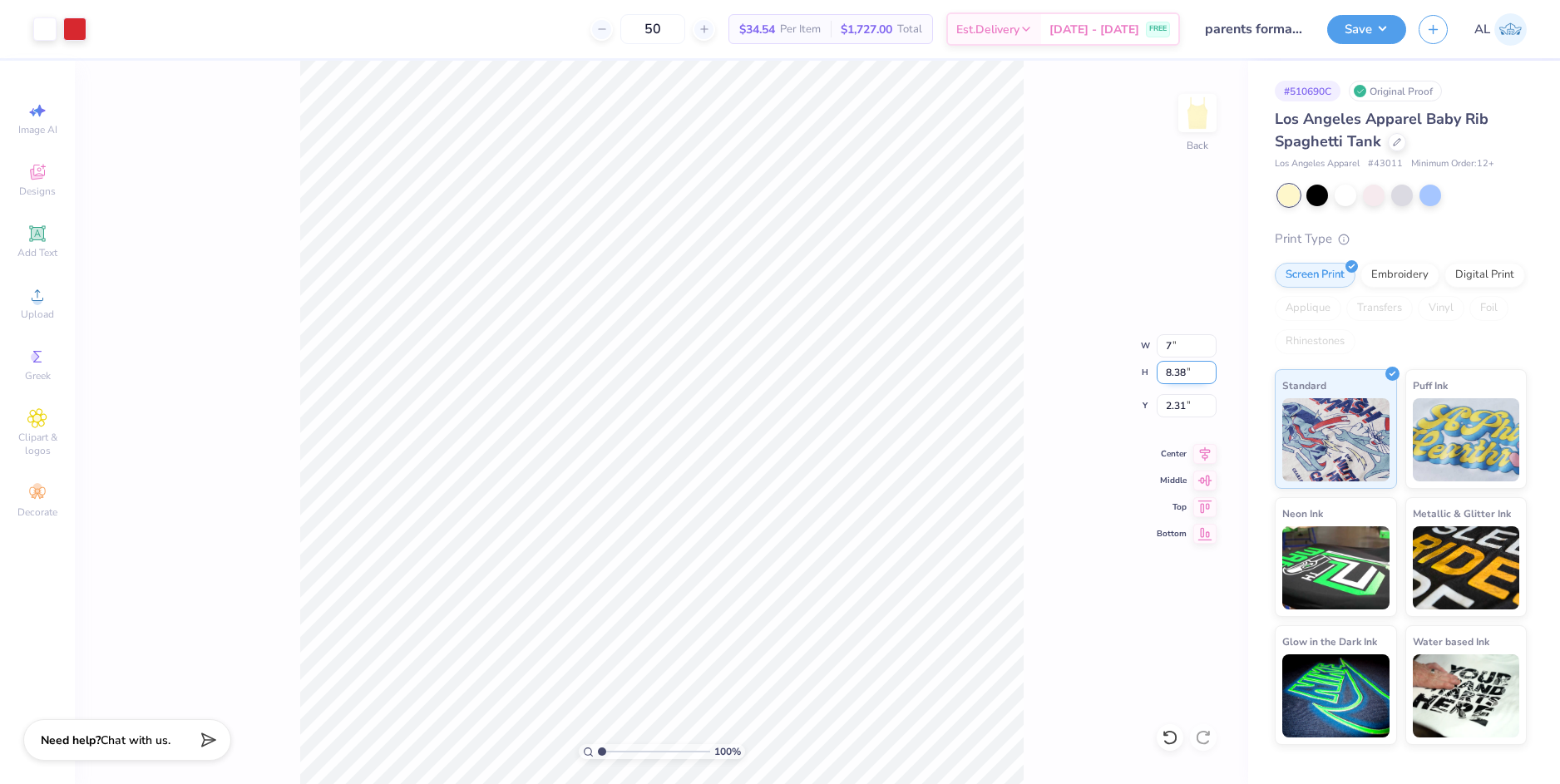
click at [1178, 375] on input "8.38" at bounding box center [1186, 372] width 60 height 23
type input "7.00"
type input "6.56"
click at [1176, 406] on input "3.22" at bounding box center [1186, 406] width 60 height 23
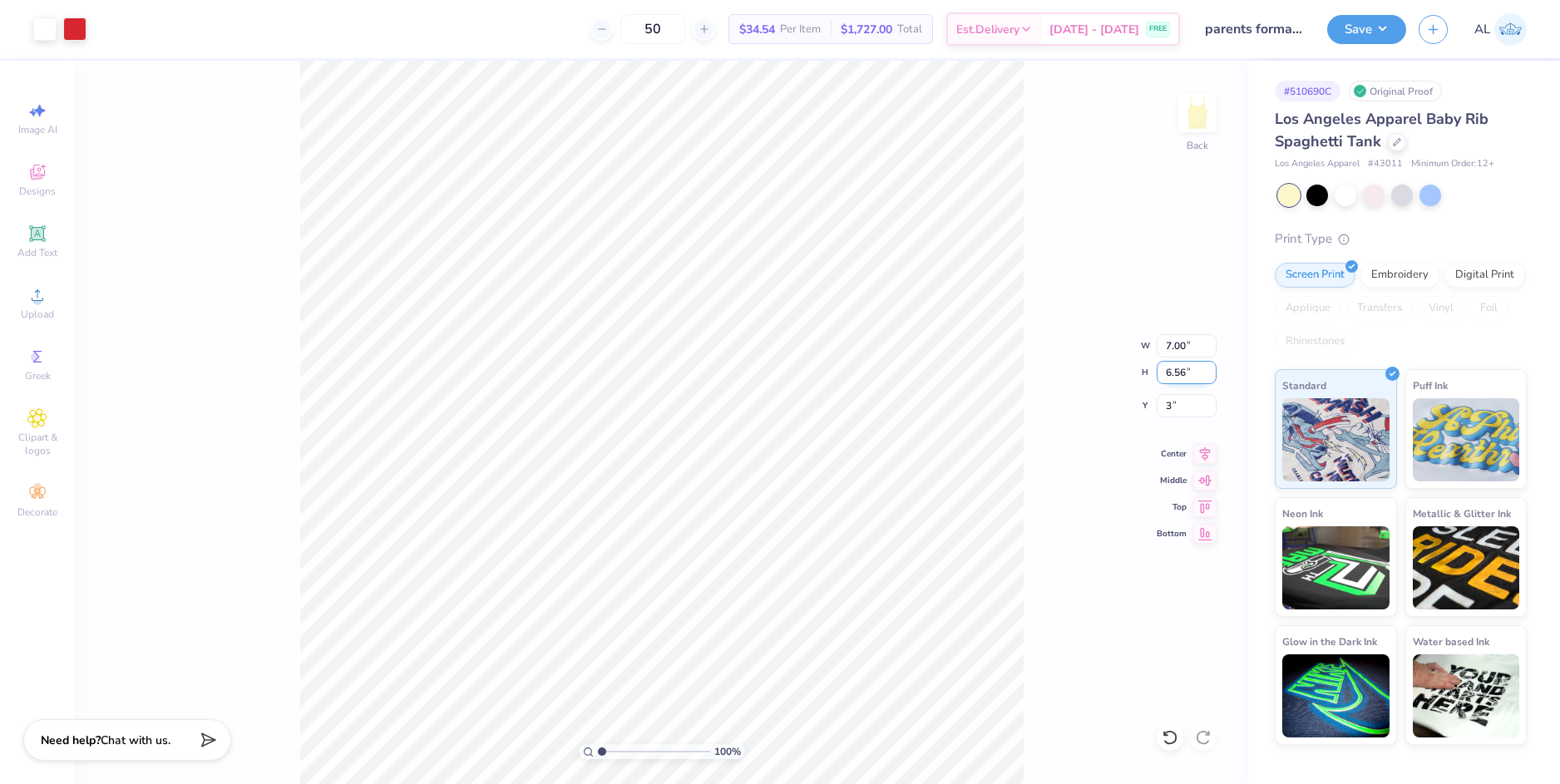
type input "3.00"
click at [1177, 372] on input "6.56" at bounding box center [1186, 372] width 60 height 23
click at [1051, 385] on div "100 % Back W 7.00 7.00 " H 6.56 6.56 " Y 3.00 3.00 " Center Middle Top Bottom" at bounding box center [661, 422] width 1173 height 723
click at [1180, 348] on input "7.00" at bounding box center [1186, 345] width 60 height 23
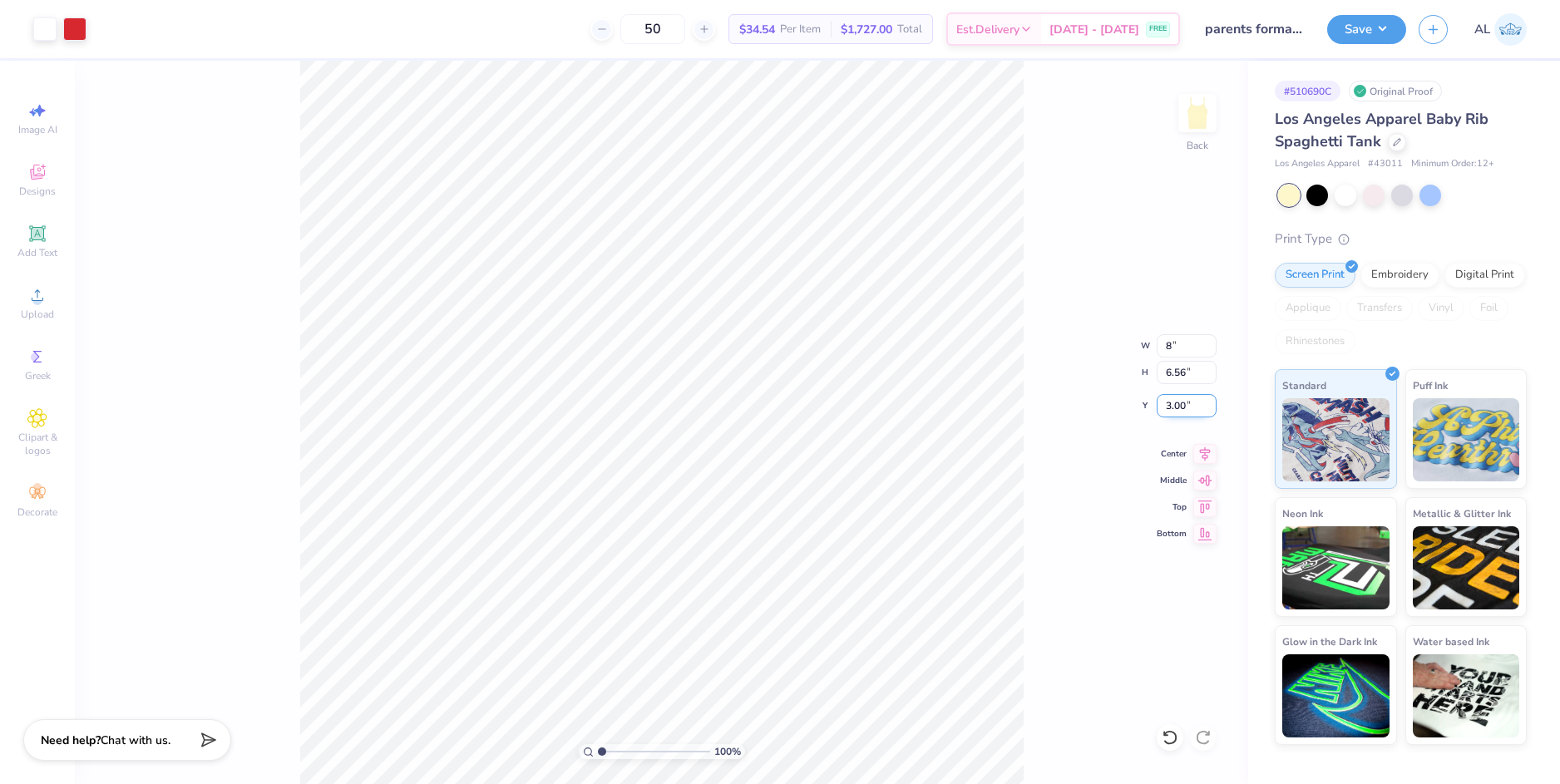
type input "8.00"
type input "7.50"
click at [1180, 403] on input "2.53" at bounding box center [1186, 406] width 60 height 23
click at [1179, 406] on input "2.53" at bounding box center [1186, 406] width 60 height 23
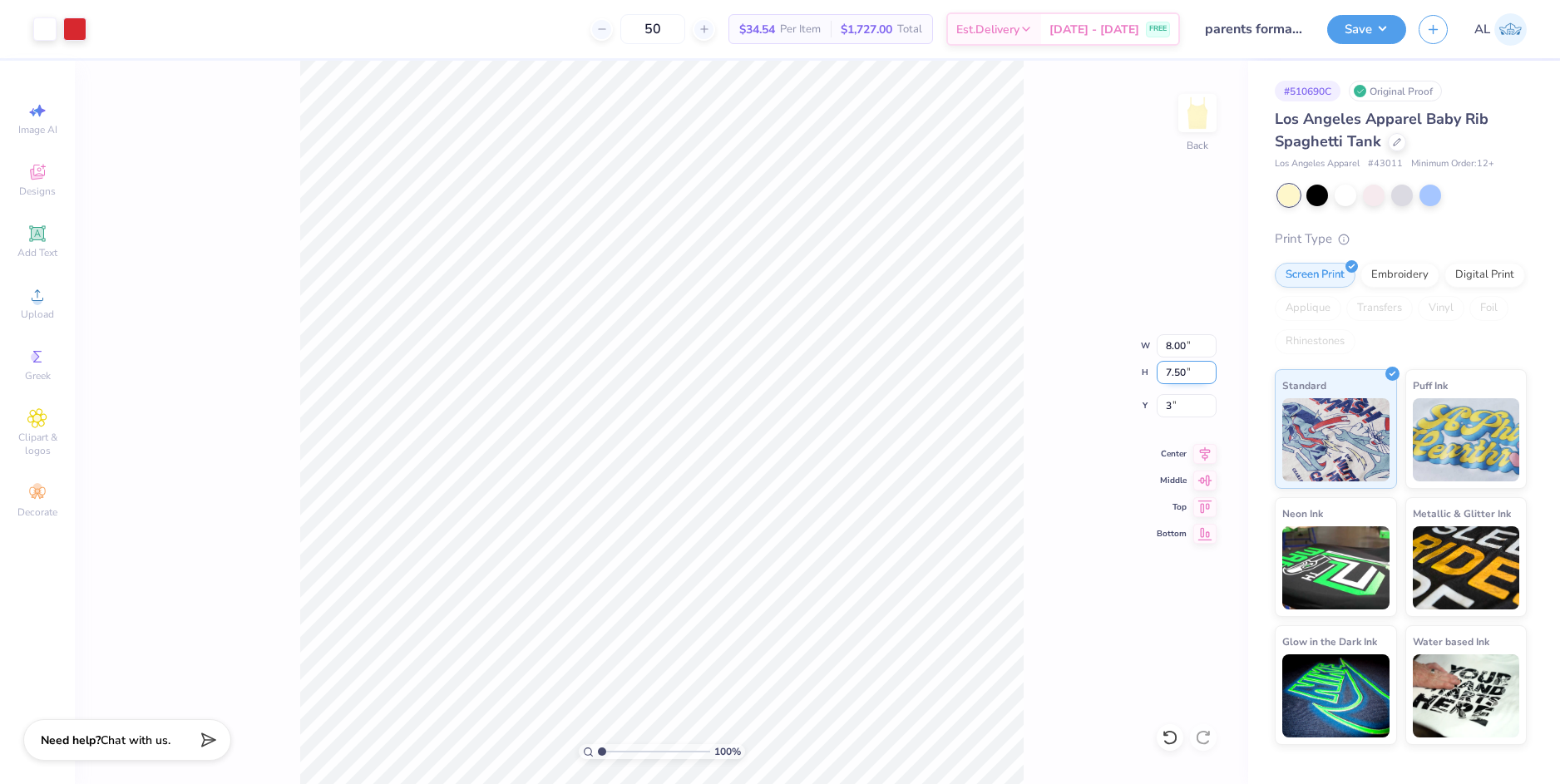
type input "3.00"
click at [1171, 374] on input "7.50" at bounding box center [1186, 372] width 60 height 23
click at [1059, 400] on div "100 % Back W 8.00 8.00 " H 7.50 7.50 " Y 3.00 3.00 " Center Middle Top Bottom" at bounding box center [661, 422] width 1173 height 723
click at [1172, 410] on input "3.00" at bounding box center [1186, 406] width 60 height 23
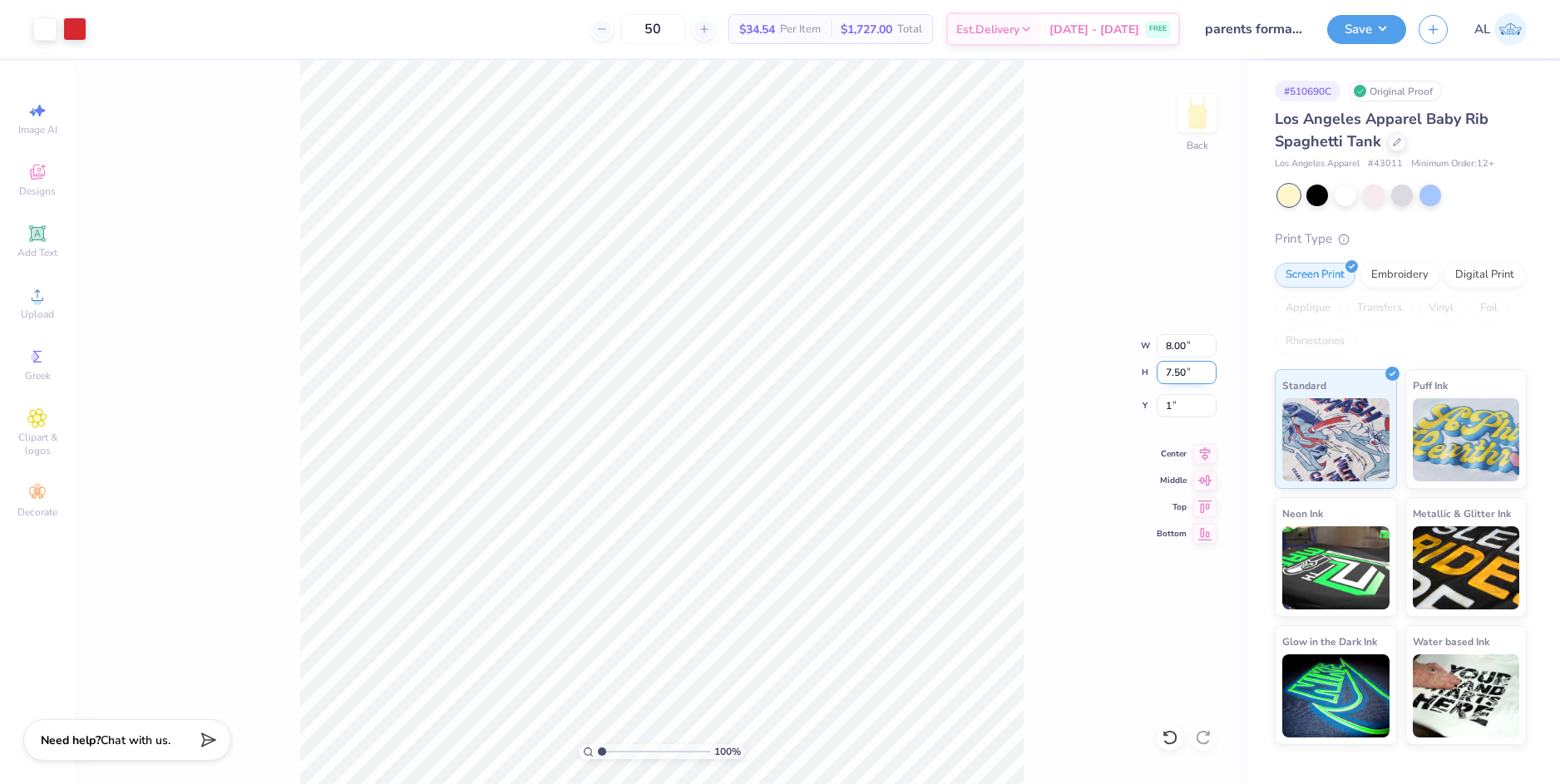
type input "1.00"
click at [1174, 378] on input "7.50" at bounding box center [1186, 372] width 60 height 23
drag, startPoint x: 599, startPoint y: 755, endPoint x: 589, endPoint y: 748, distance: 12.2
click at [598, 753] on input "range" at bounding box center [654, 751] width 112 height 15
click at [1354, 28] on button "Save" at bounding box center [1366, 26] width 79 height 29
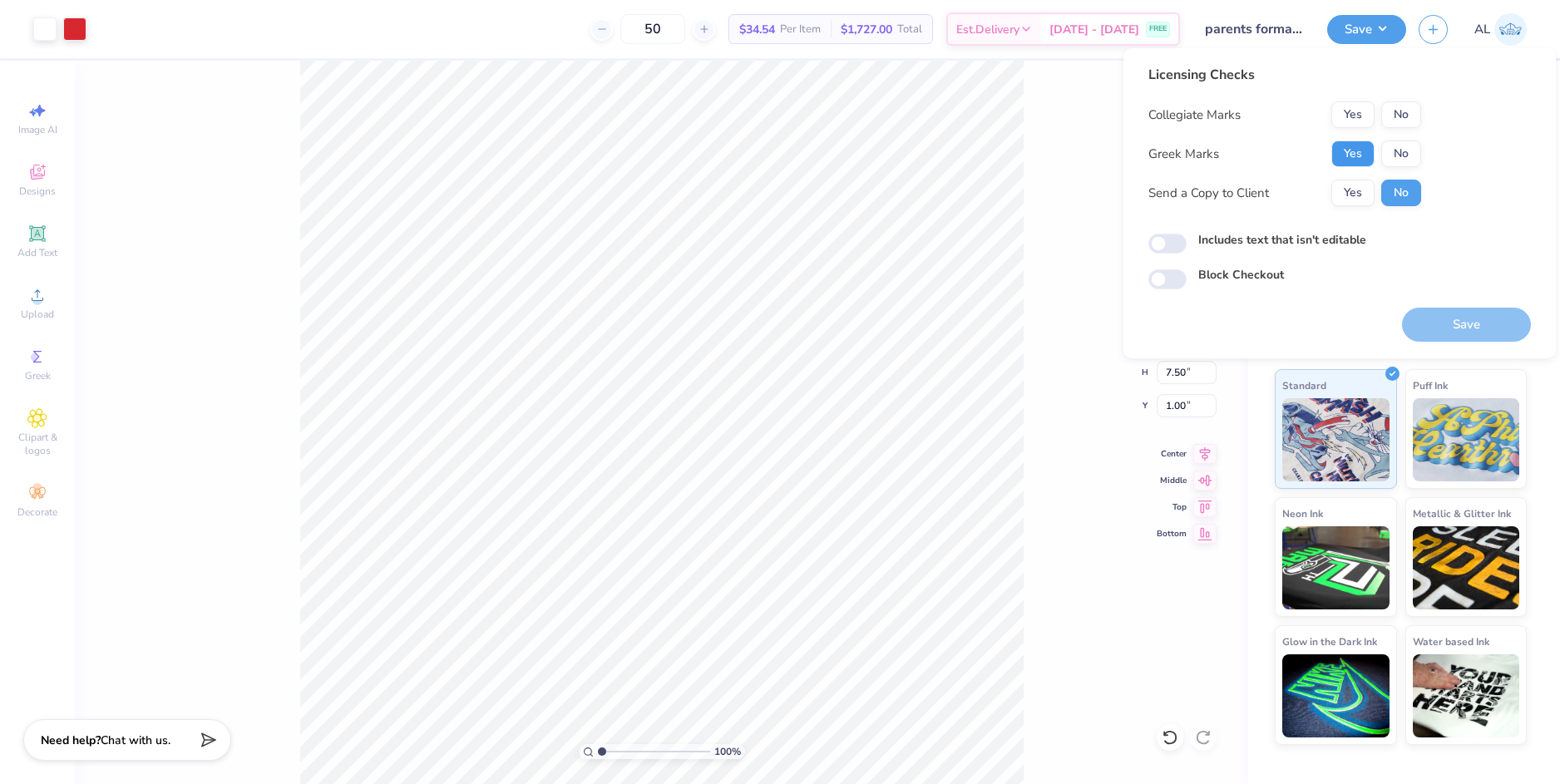
click at [1348, 153] on button "Yes" at bounding box center [1352, 154] width 43 height 27
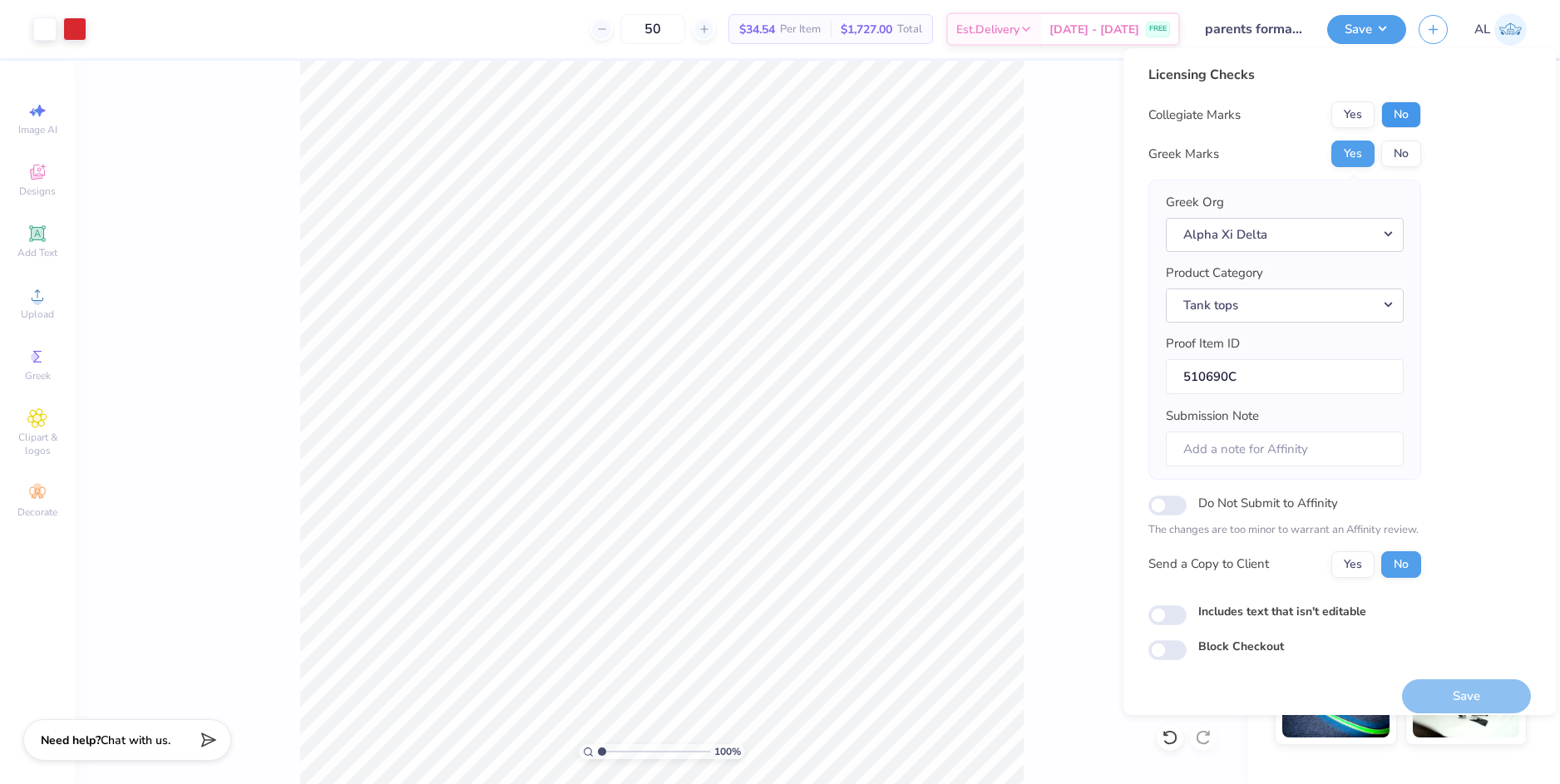
click at [1403, 117] on button "No" at bounding box center [1401, 115] width 40 height 27
click at [1349, 570] on button "Yes" at bounding box center [1352, 564] width 43 height 27
click at [1450, 699] on button "Save" at bounding box center [1466, 695] width 129 height 34
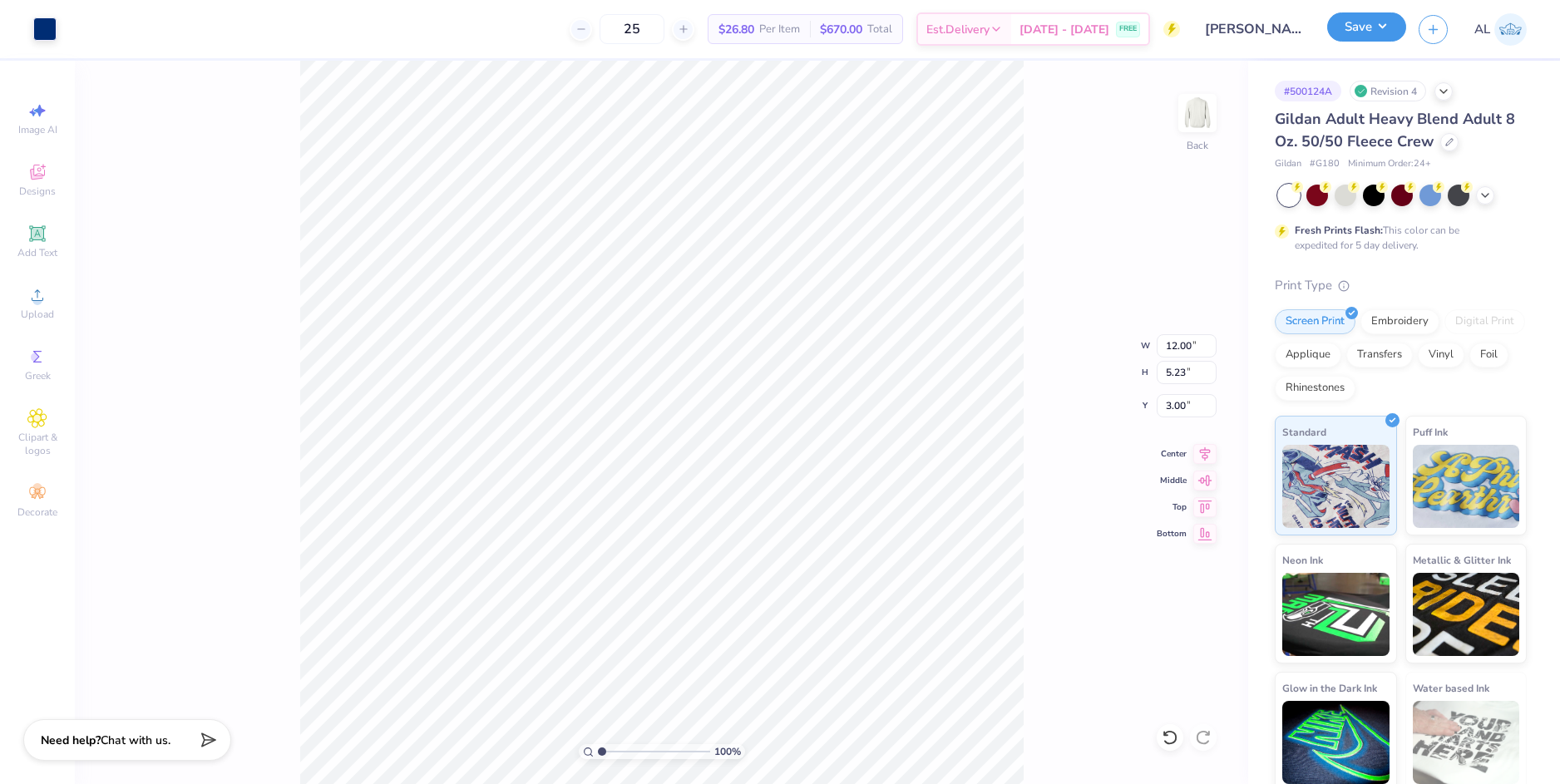
click at [1388, 38] on button "Save" at bounding box center [1366, 26] width 79 height 29
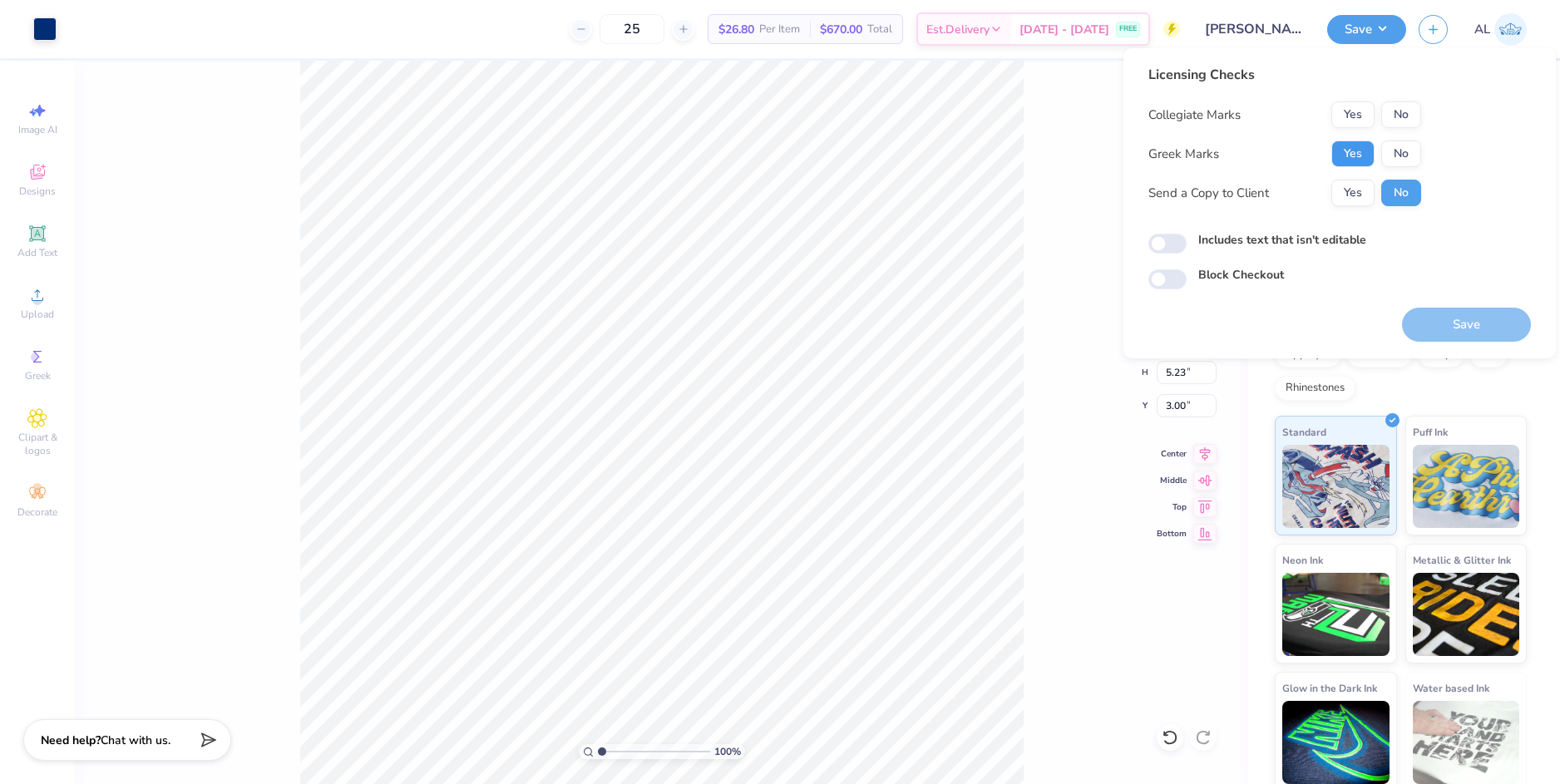
click at [1364, 158] on button "Yes" at bounding box center [1352, 154] width 43 height 27
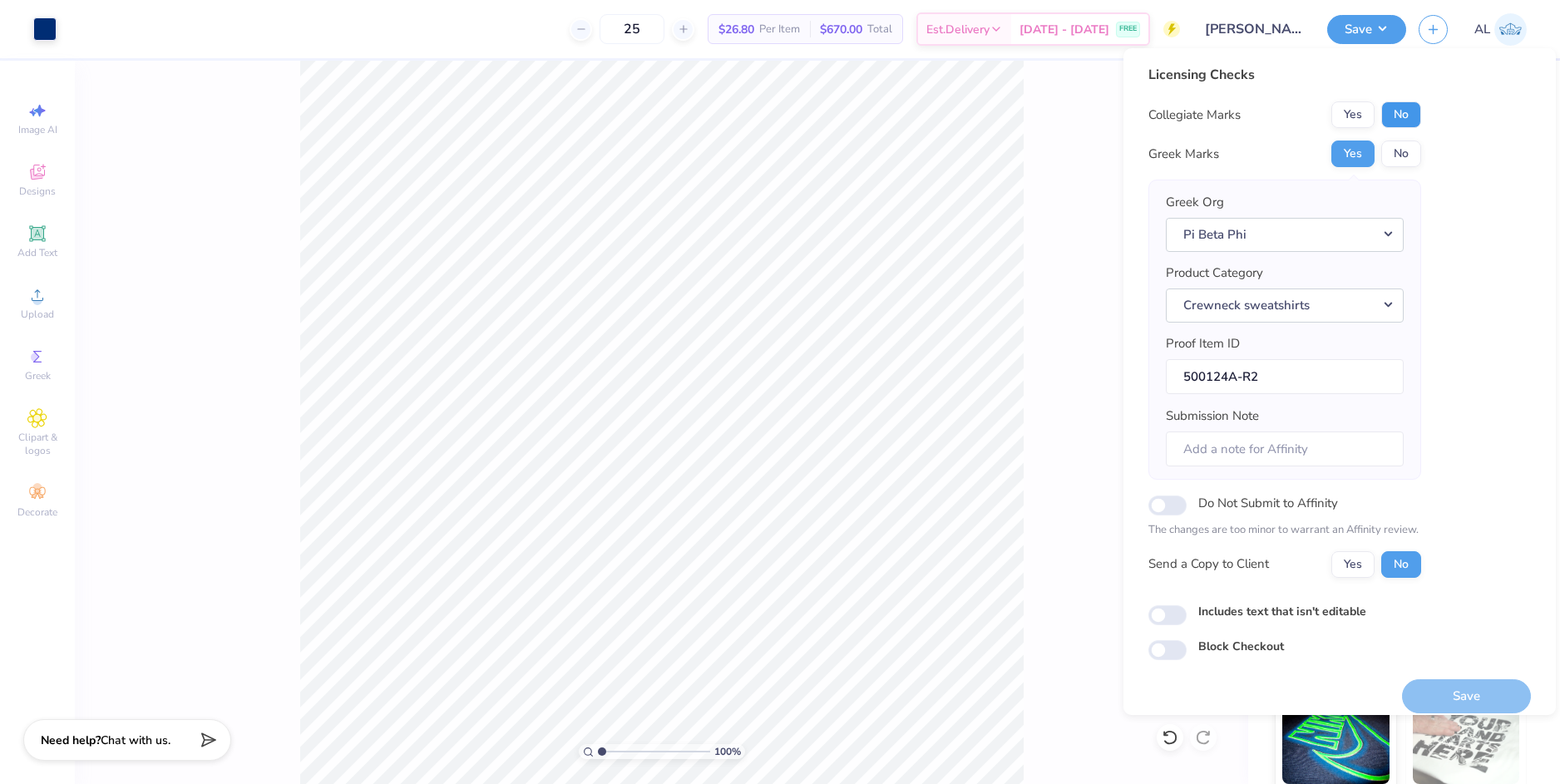
click at [1401, 117] on button "No" at bounding box center [1401, 115] width 40 height 27
click at [1356, 560] on button "Yes" at bounding box center [1352, 564] width 43 height 27
click at [1456, 698] on button "Save" at bounding box center [1466, 695] width 129 height 34
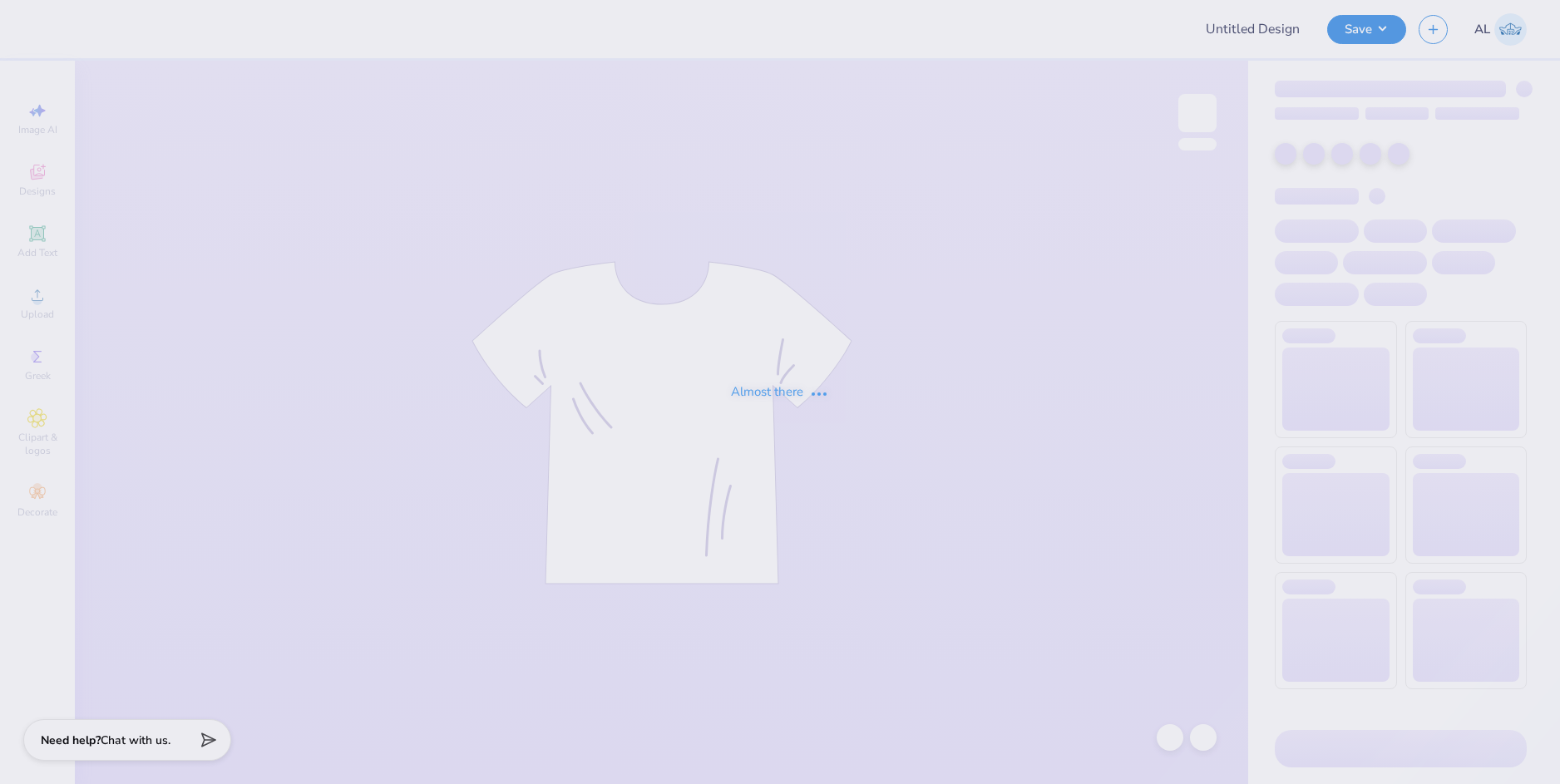
type input "parents formal #1"
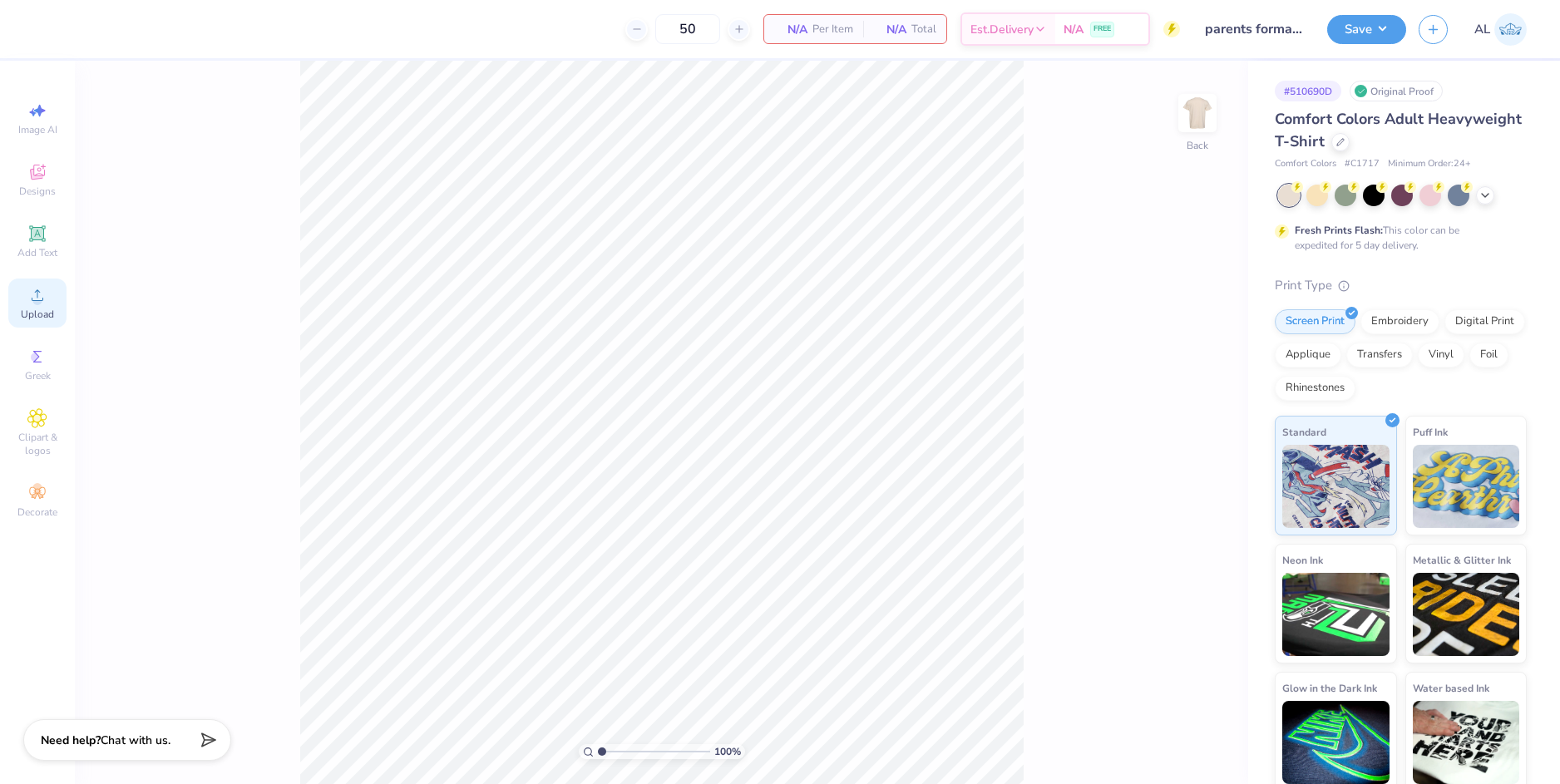
click at [55, 303] on div "Upload" at bounding box center [37, 303] width 58 height 49
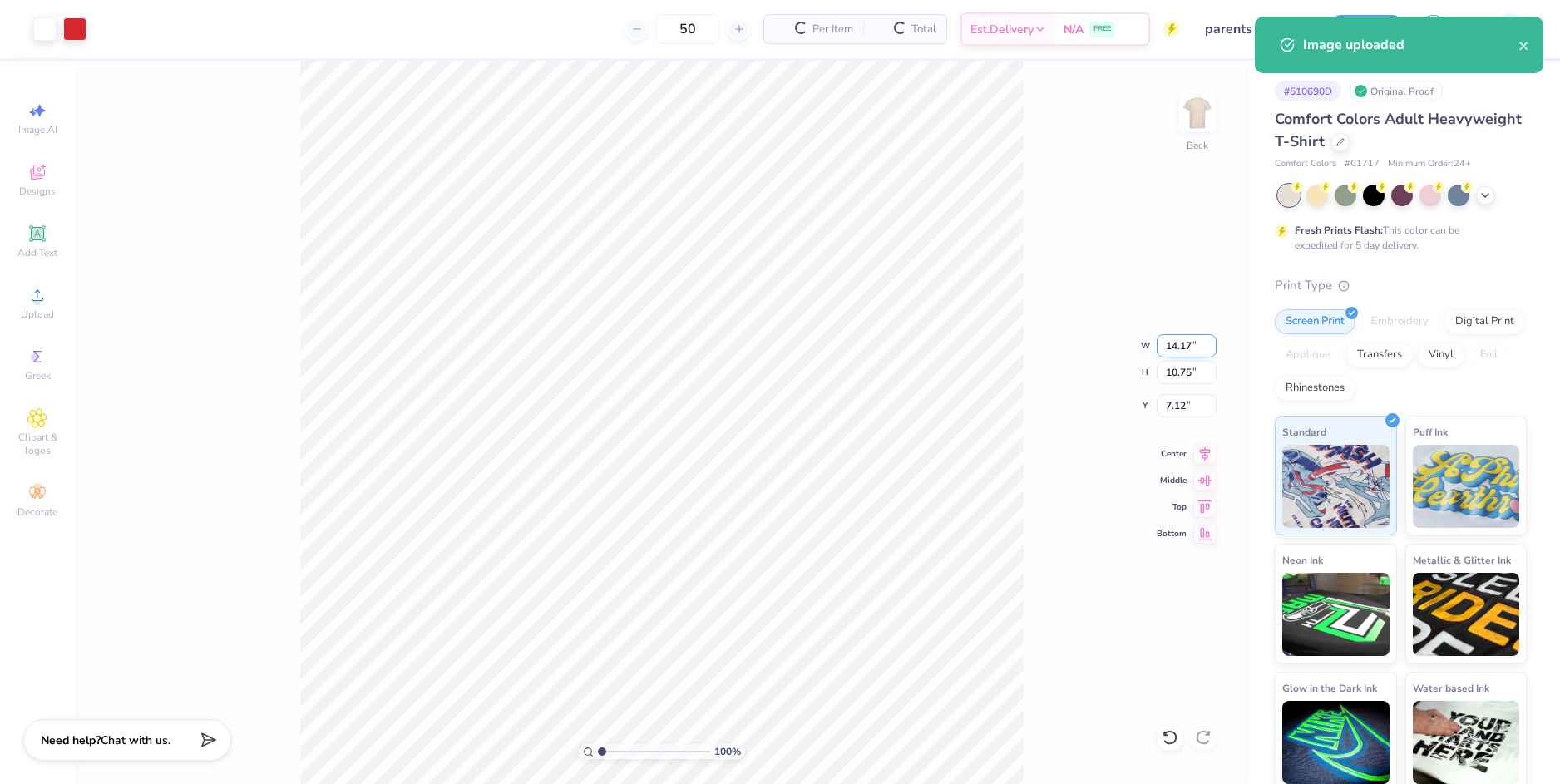
click at [1178, 344] on input "14.17" at bounding box center [1186, 345] width 60 height 23
click at [1181, 398] on input "7.12" at bounding box center [1186, 406] width 60 height 23
type input "8.00"
type input "6.07"
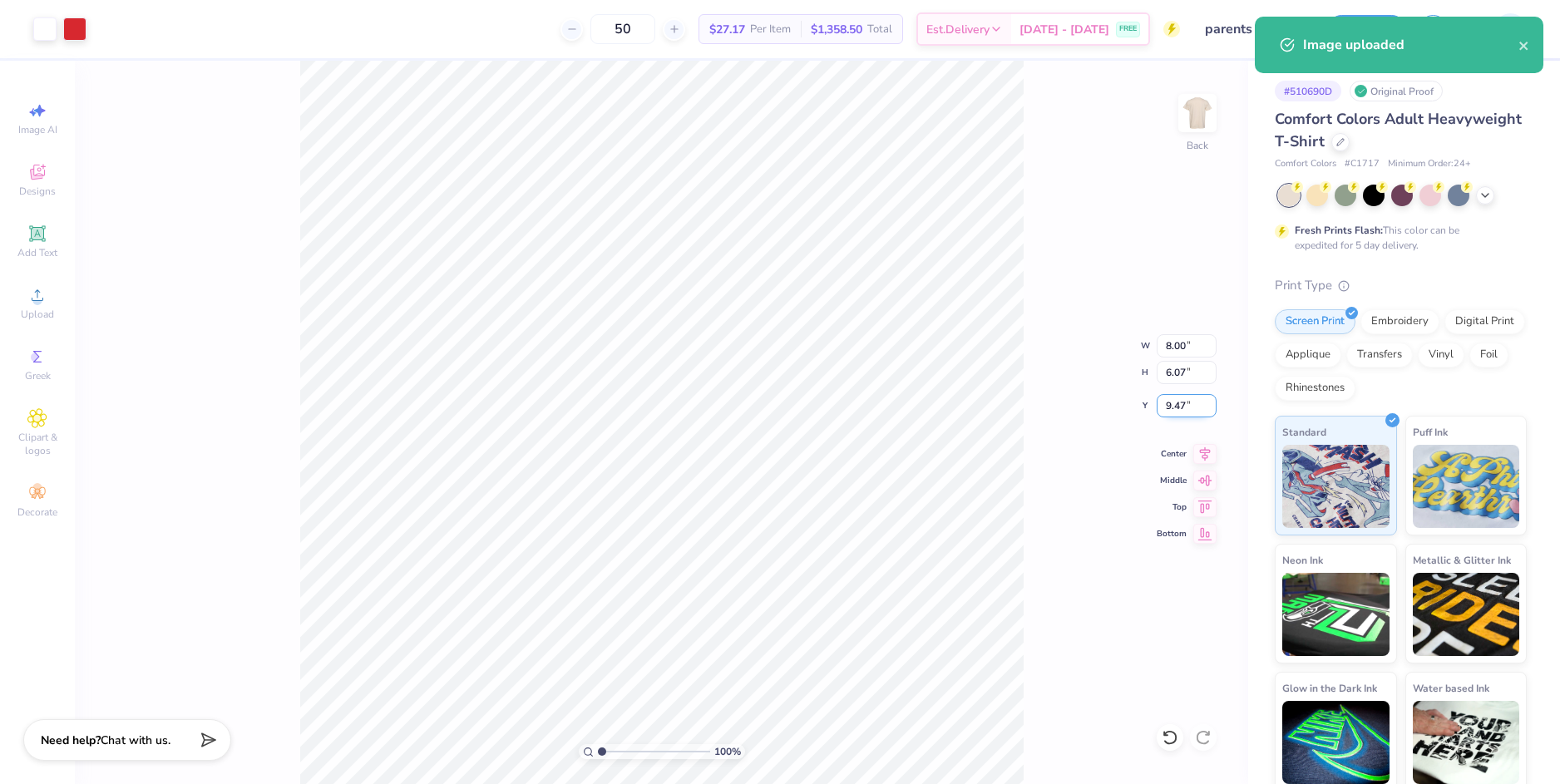
click at [1178, 403] on input "9.47" at bounding box center [1186, 406] width 60 height 23
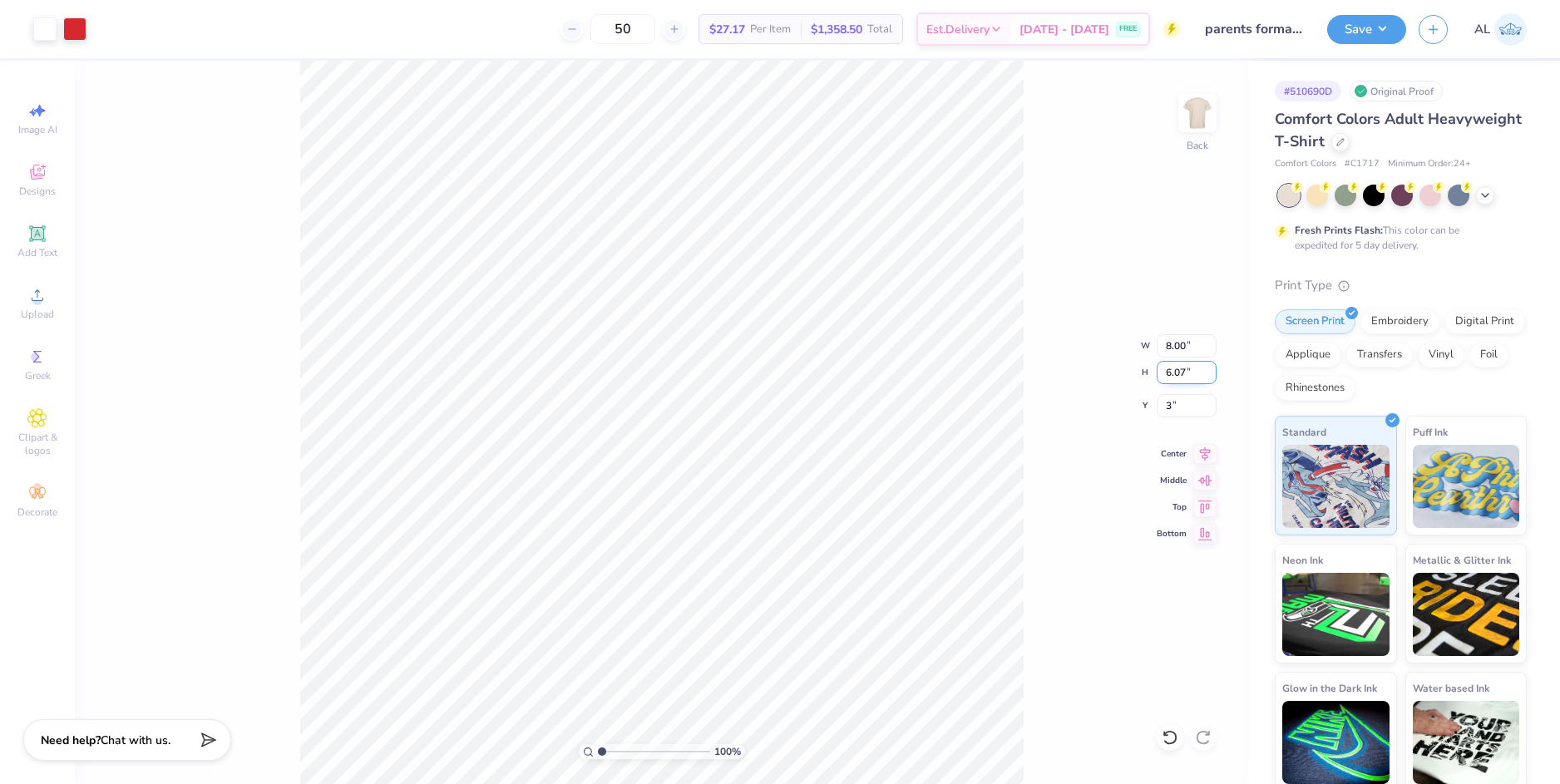
click at [1179, 376] on input "6.07" at bounding box center [1186, 372] width 60 height 23
type input "3.00"
click at [1093, 357] on div "100 % Back W 8.00 8.00 " H 6.07 6.07 " Y 3.00 3.00 " Center Middle Top Bottom" at bounding box center [661, 422] width 1173 height 723
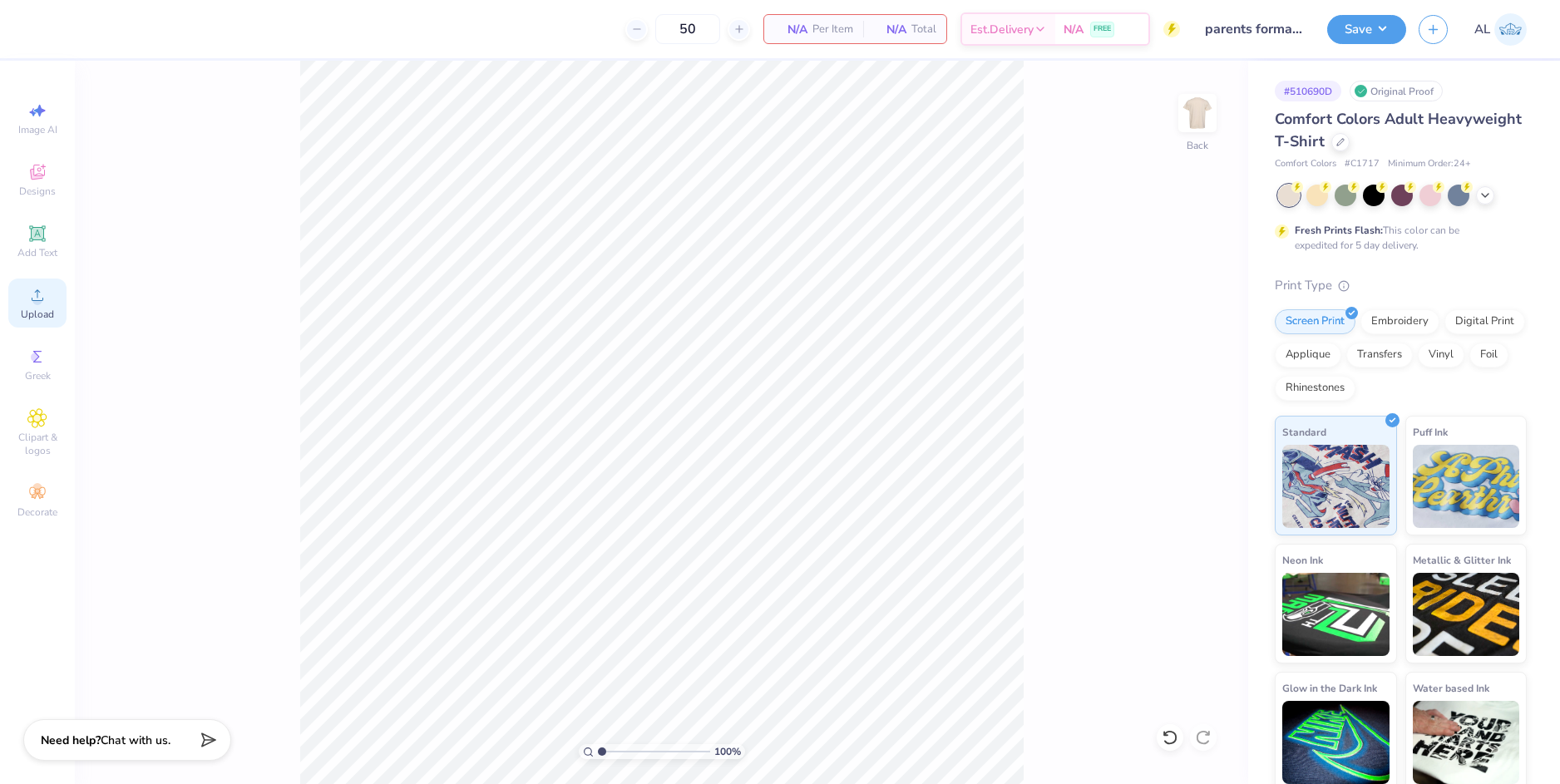
click at [52, 303] on div "Upload" at bounding box center [37, 303] width 58 height 49
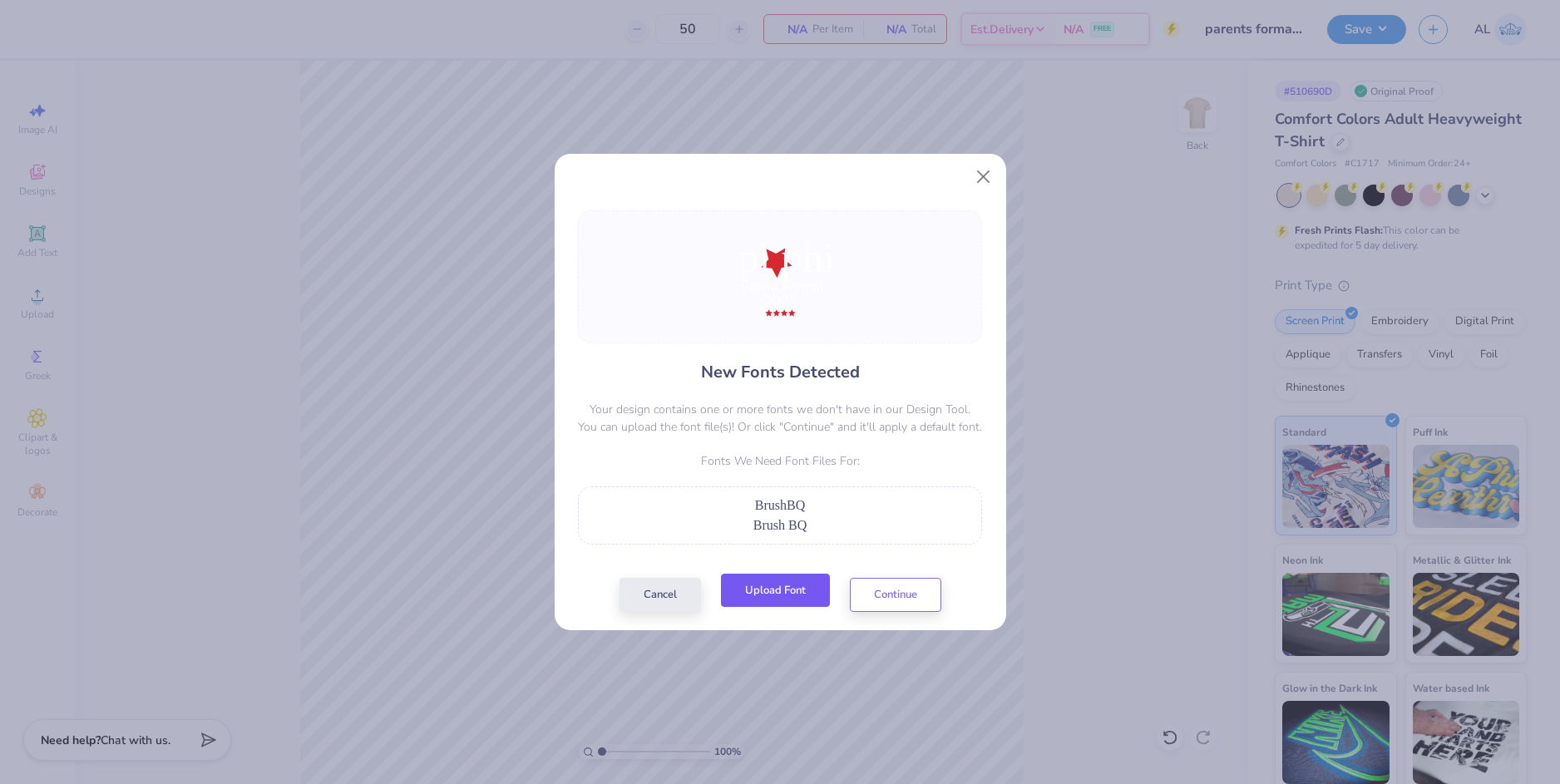
click at [791, 596] on button "Upload Font" at bounding box center [775, 590] width 109 height 34
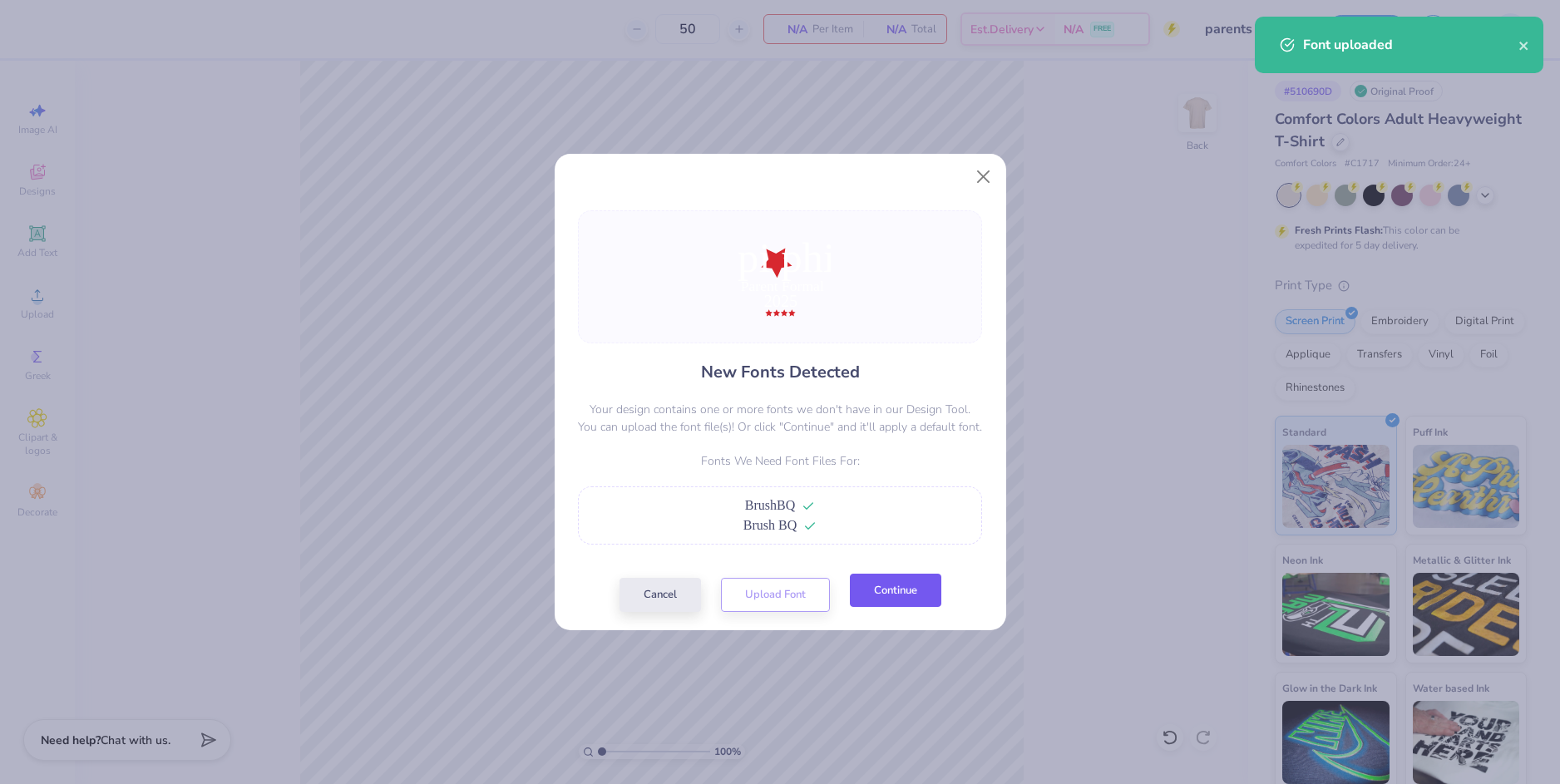
click at [878, 595] on button "Continue" at bounding box center [895, 590] width 91 height 34
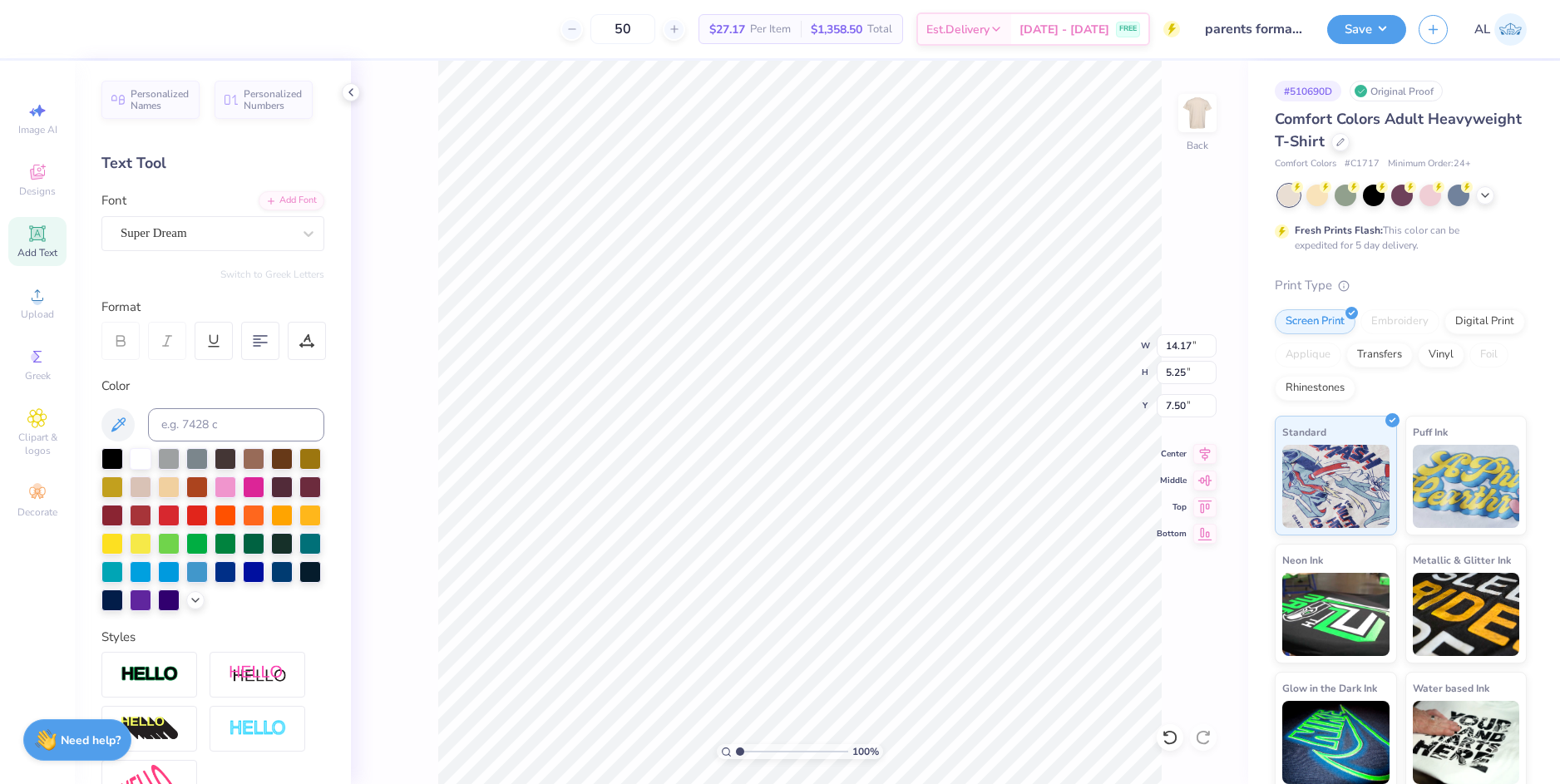
scroll to position [14, 3]
click at [192, 227] on div "Super Dream" at bounding box center [206, 233] width 174 height 26
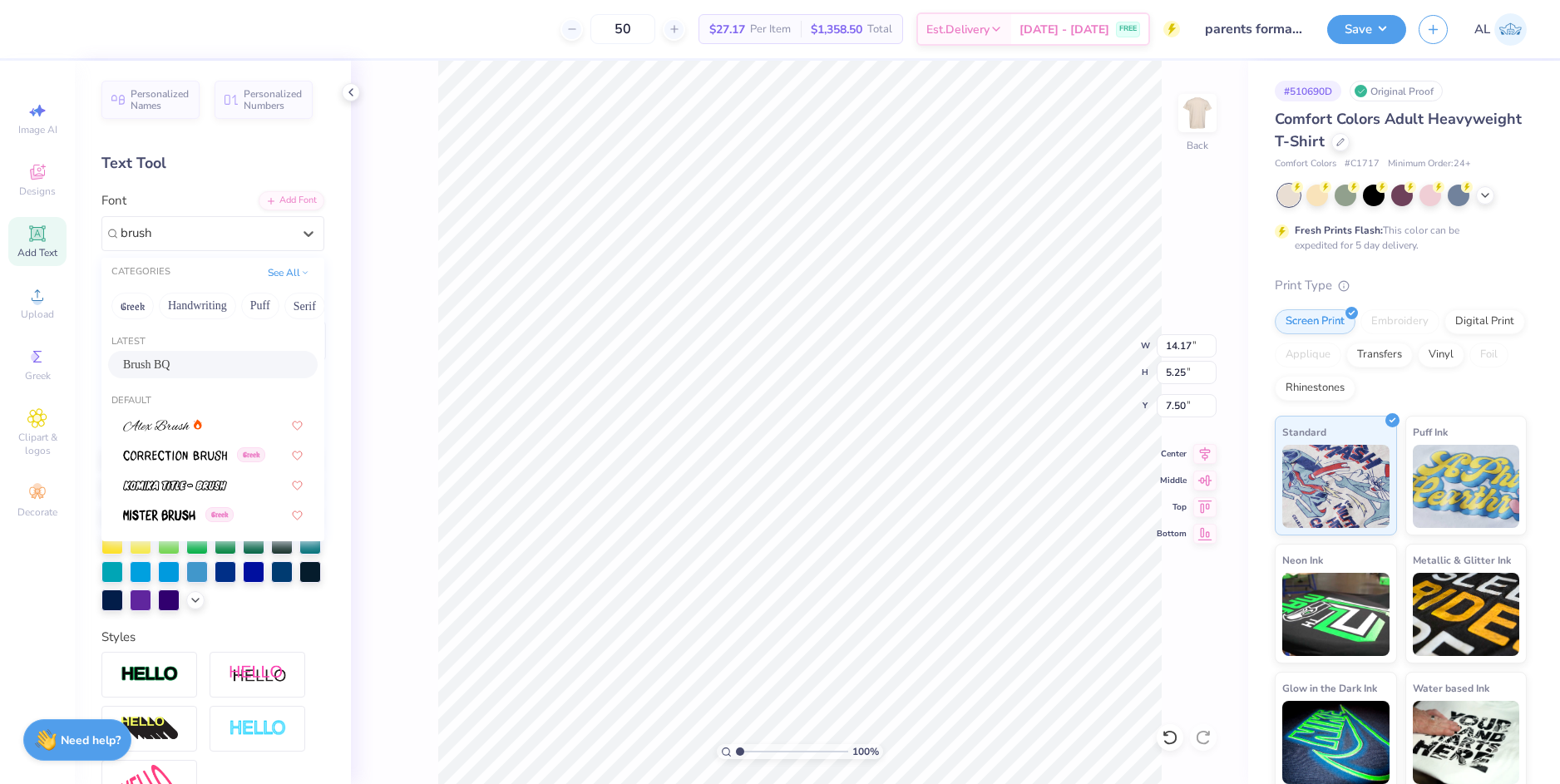
click at [200, 364] on div "Brush BQ" at bounding box center [213, 364] width 180 height 18
type input "brush"
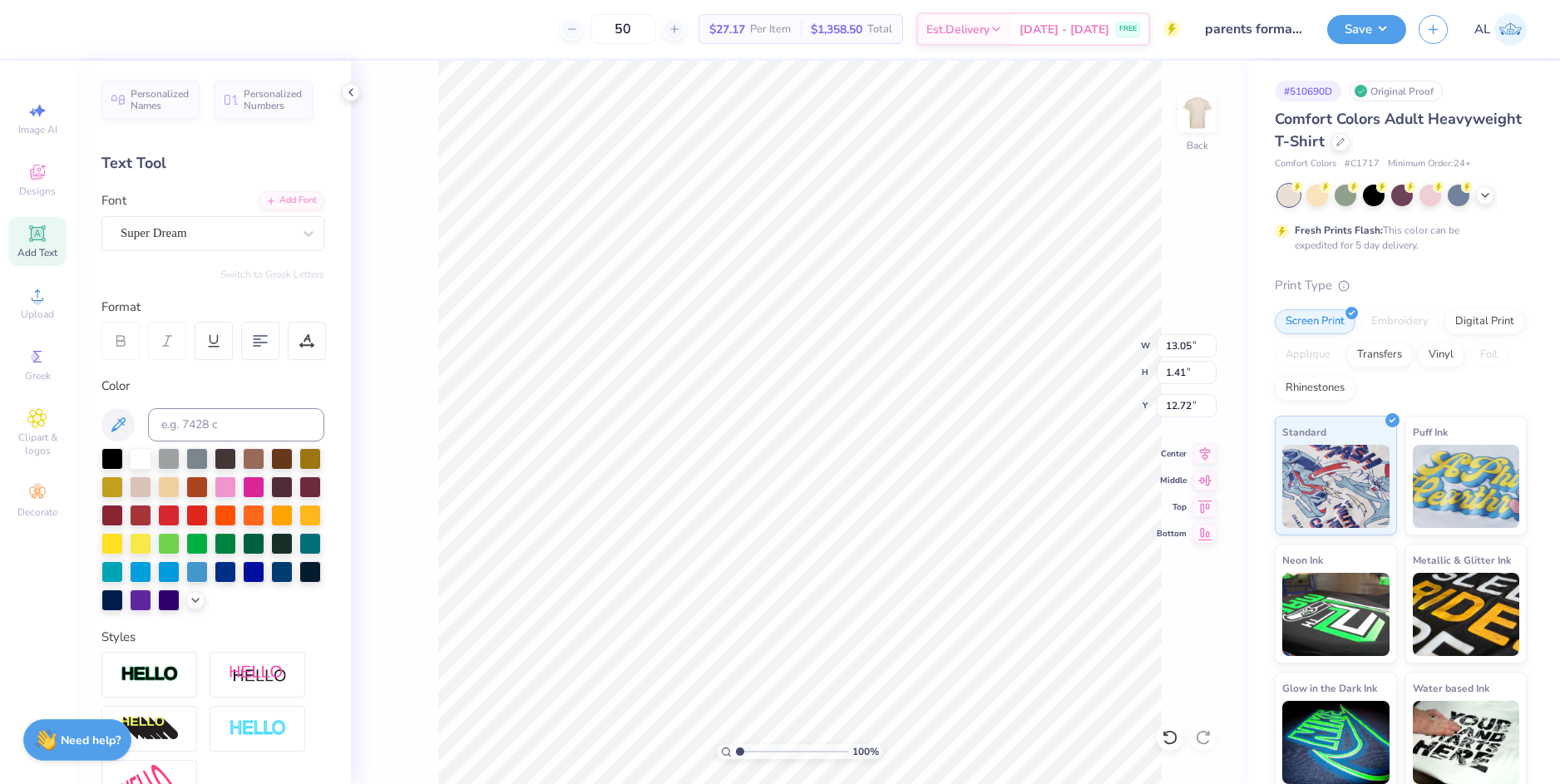
type input "13.05"
type input "1.41"
type input "12.72"
click at [180, 234] on div "Super Dream" at bounding box center [206, 233] width 174 height 26
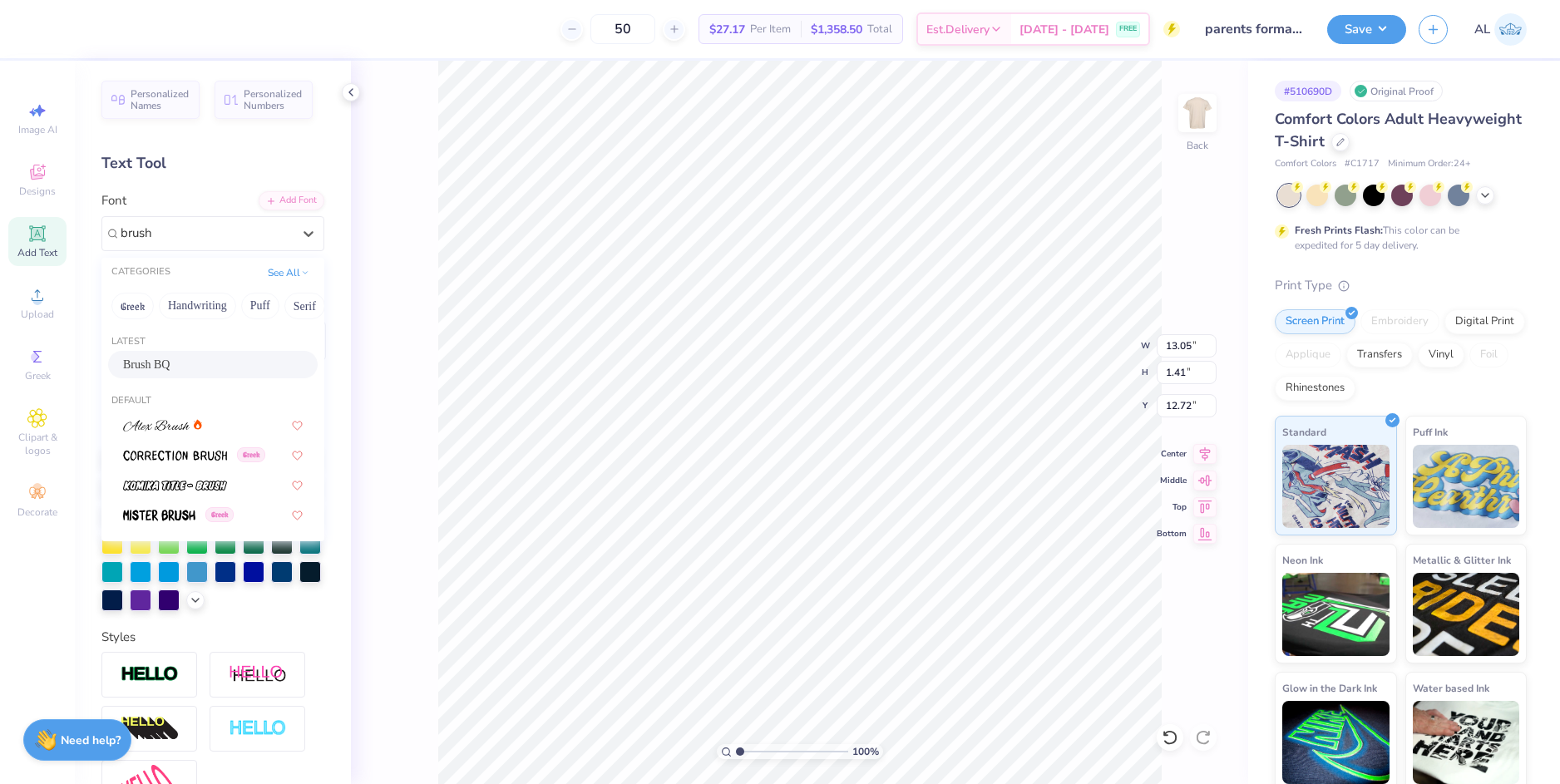
click at [211, 364] on div "Brush BQ" at bounding box center [213, 364] width 180 height 18
type input "brush"
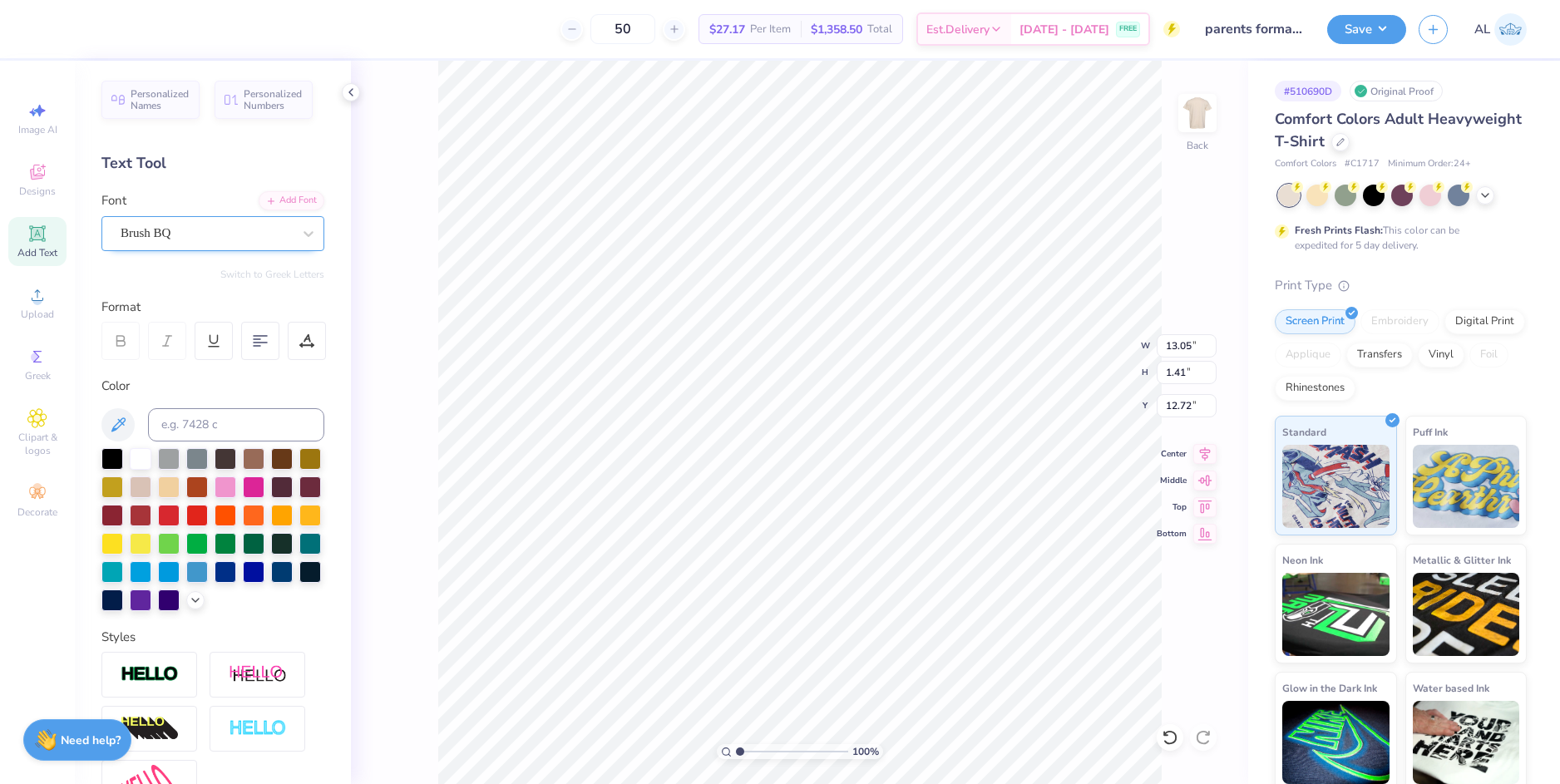
click at [227, 234] on div "Brush BQ" at bounding box center [206, 233] width 174 height 26
type input "5.37"
type input "1.63"
type input "14.59"
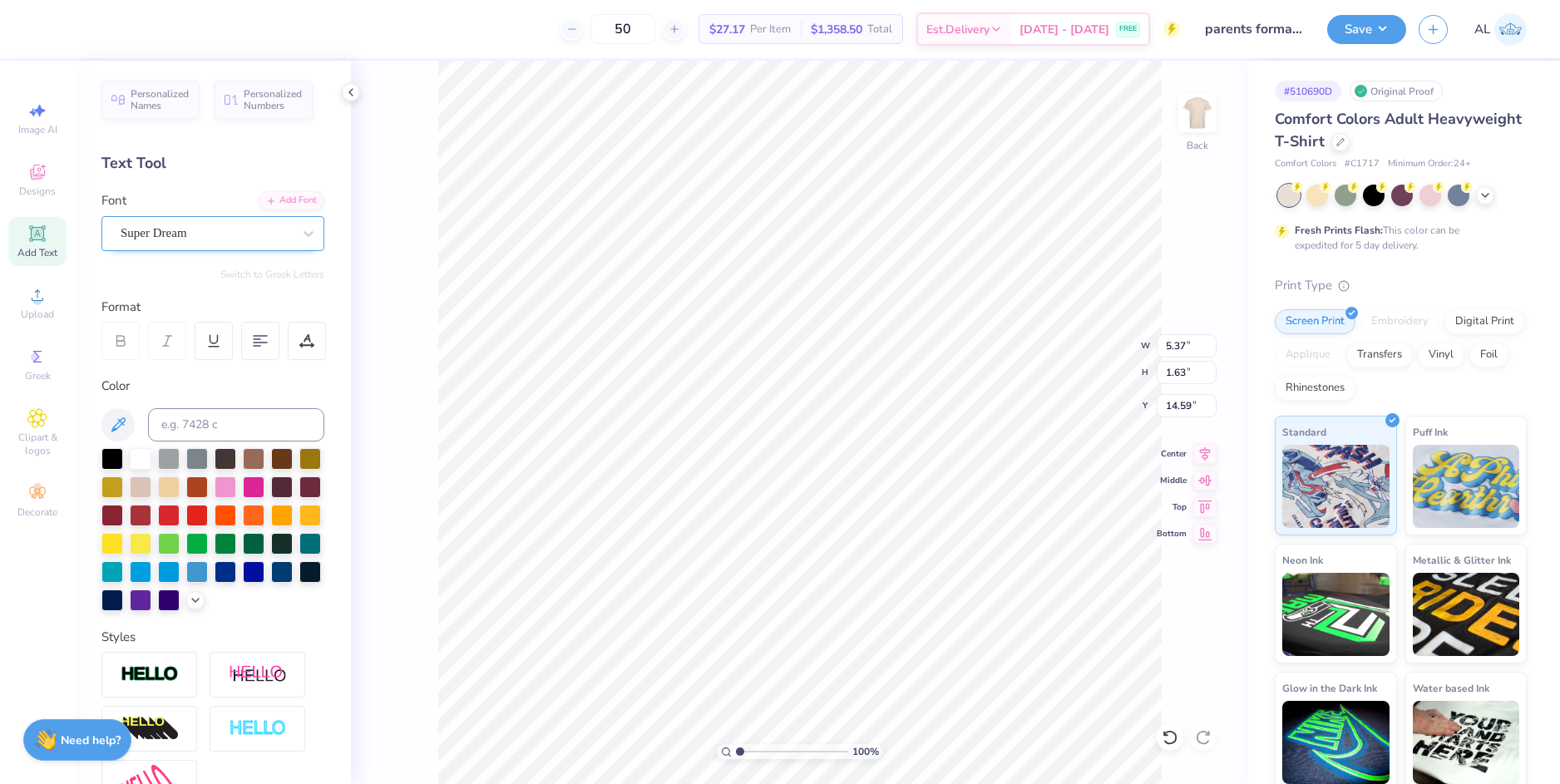
click at [151, 234] on div "Super Dream" at bounding box center [206, 233] width 174 height 26
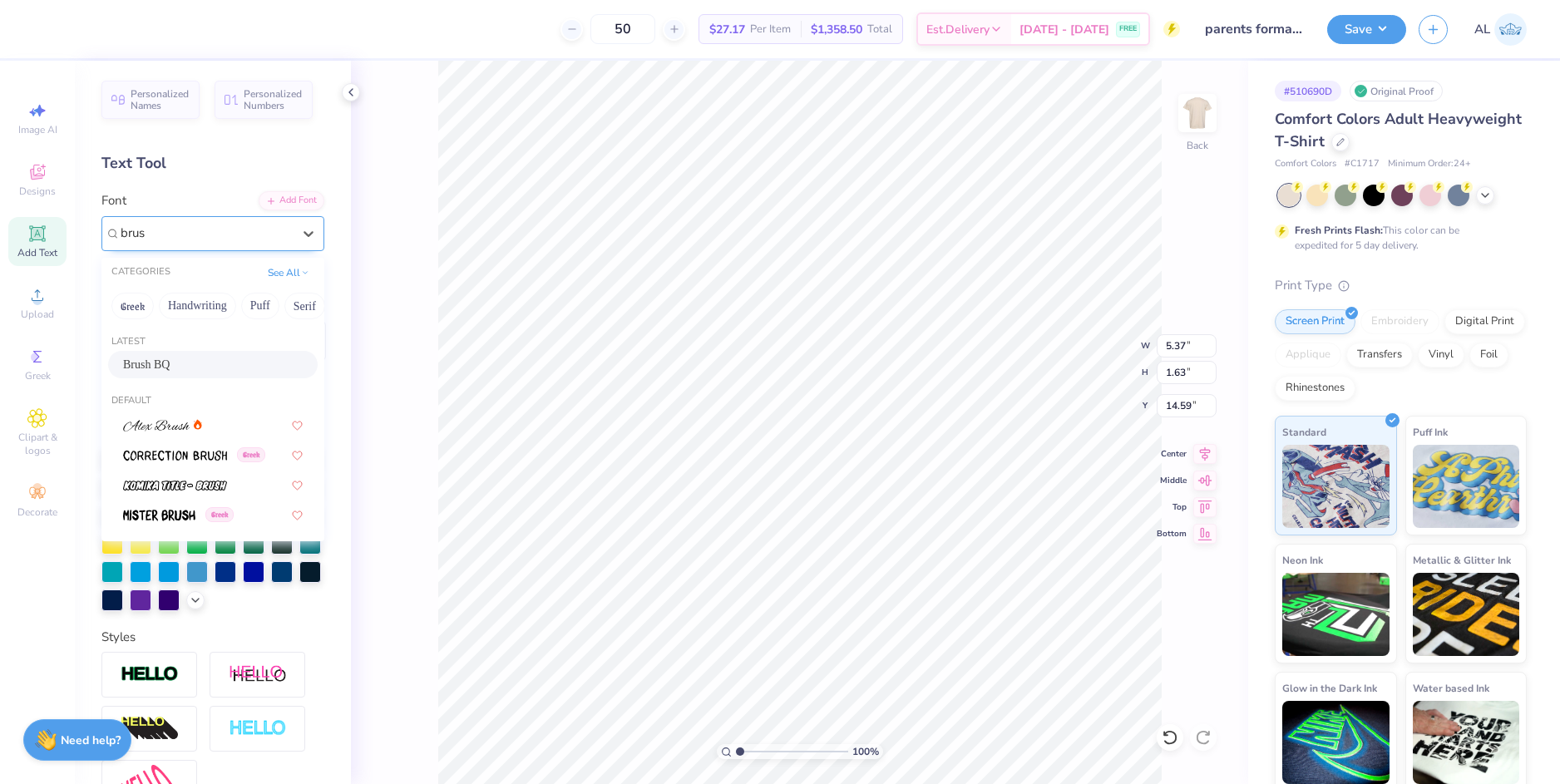
click at [189, 362] on div "Brush BQ" at bounding box center [213, 364] width 180 height 18
type input "brus"
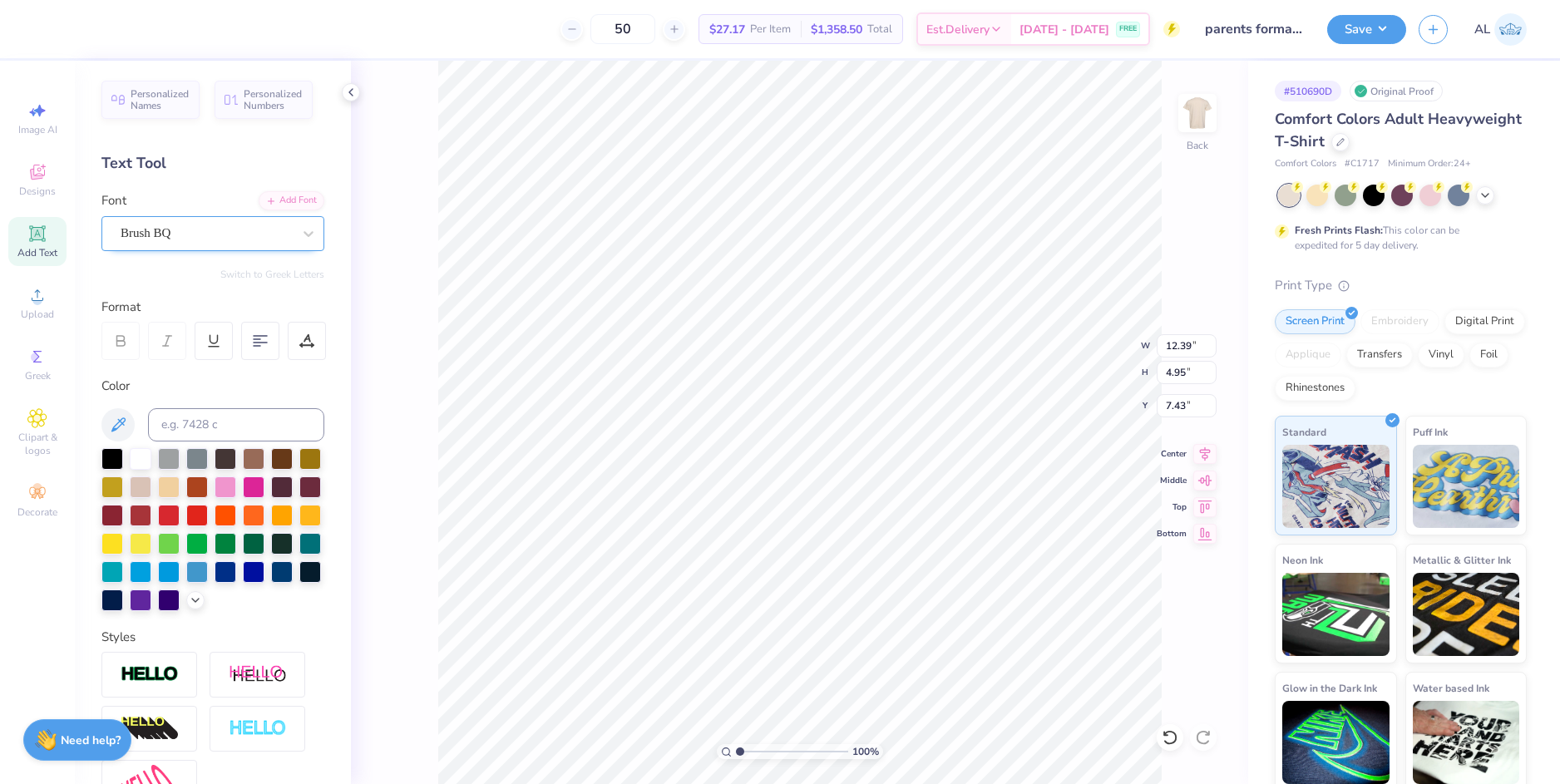
scroll to position [14, 3]
type input "3.00"
type input "4.62"
type input "9.20"
type input "8.44"
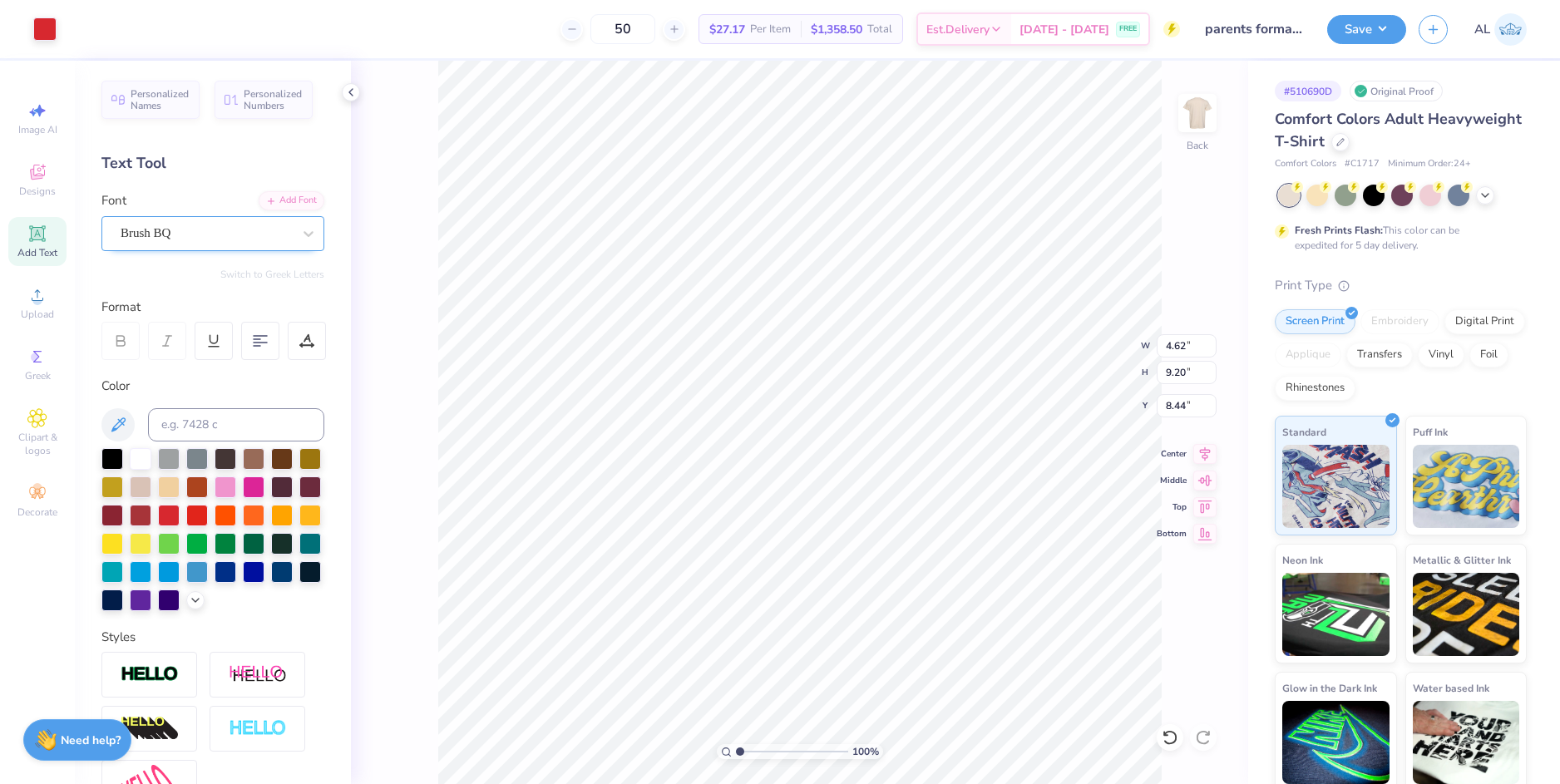
type input "4.15"
type input "4.01"
type input "3.94"
click at [851, 746] on li "Send to Back" at bounding box center [849, 748] width 131 height 33
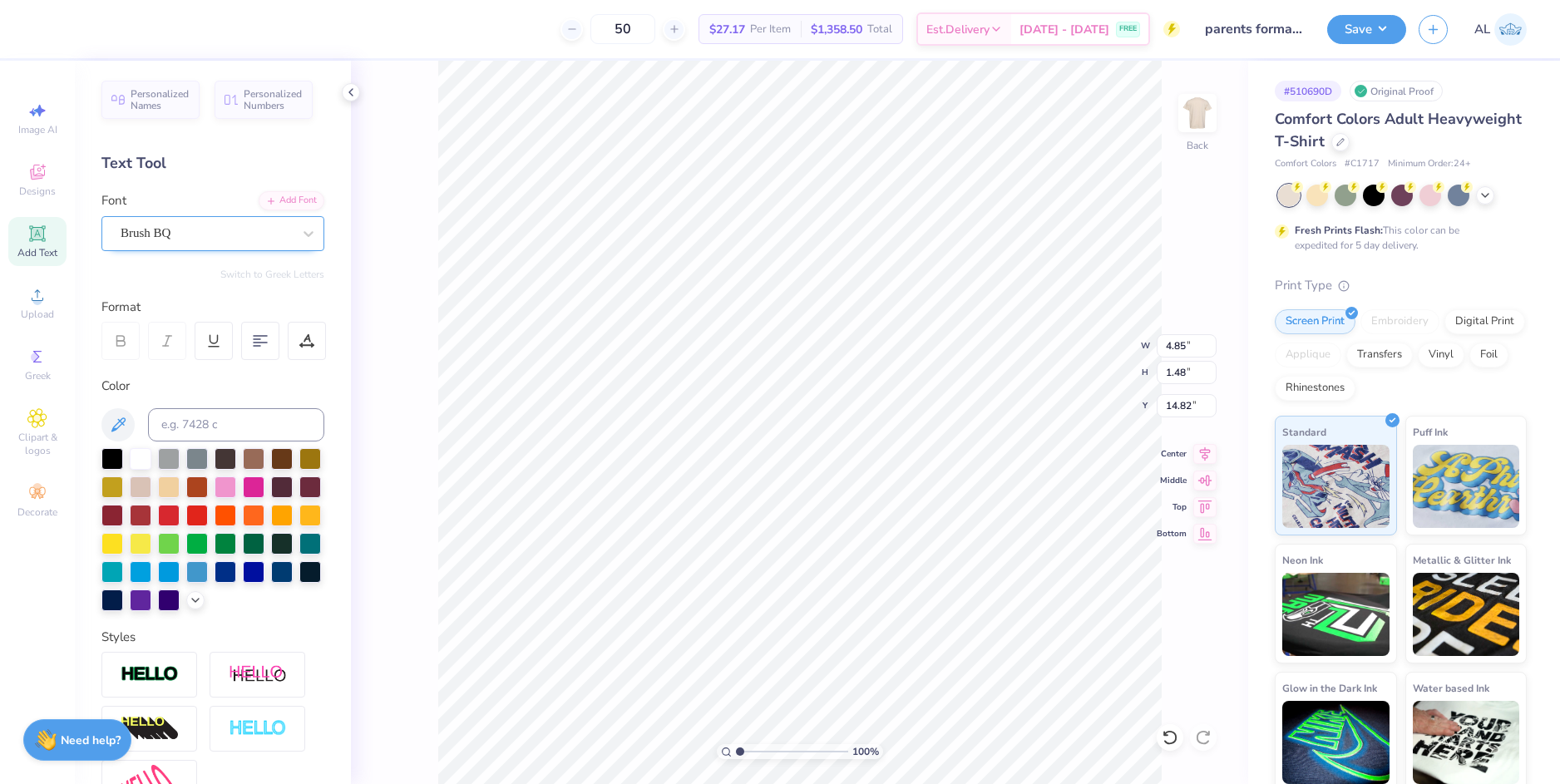
click at [171, 238] on div "Brush BQ" at bounding box center [206, 233] width 174 height 26
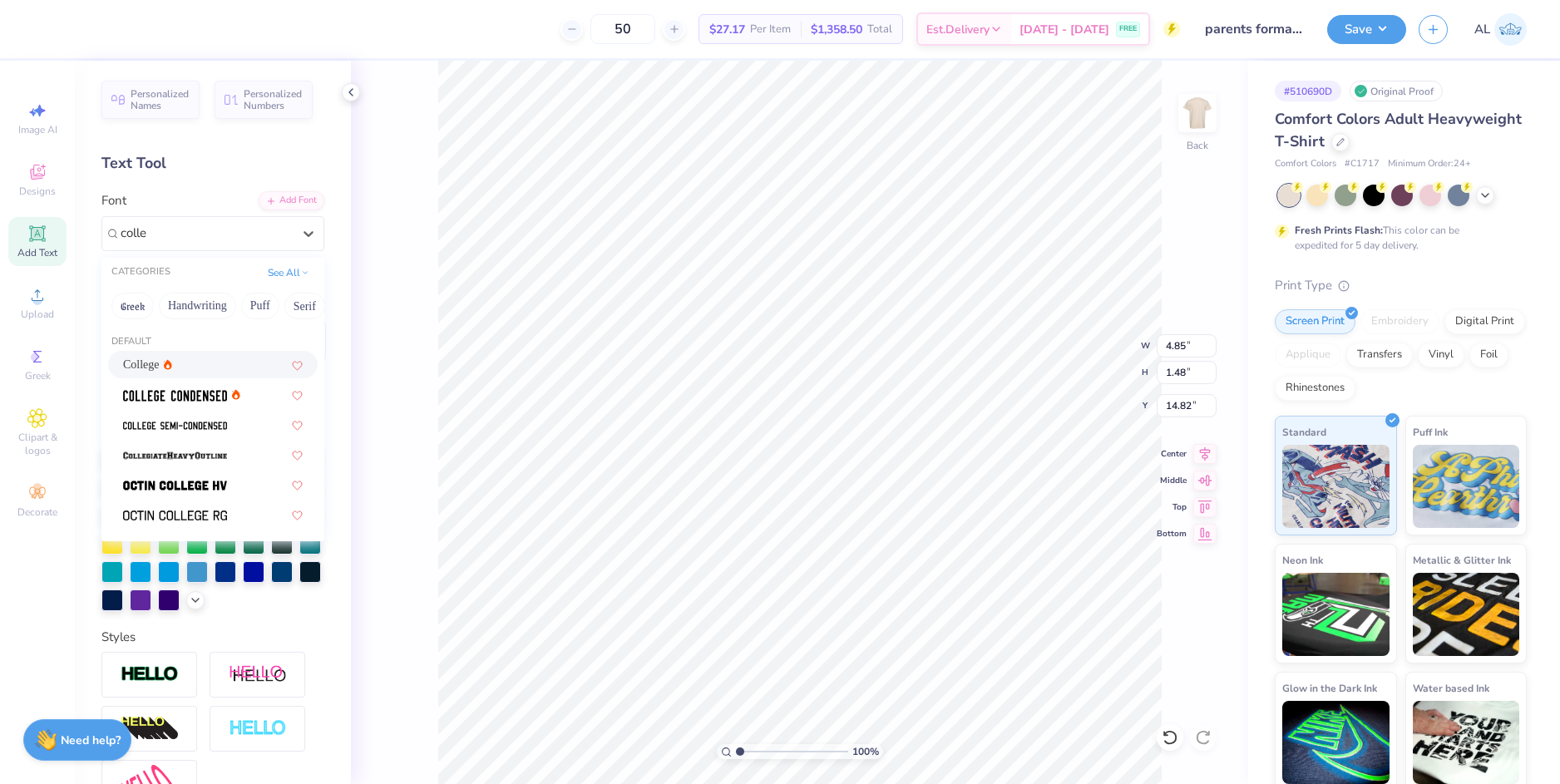
click at [203, 360] on div "College" at bounding box center [213, 364] width 180 height 18
type input "colle"
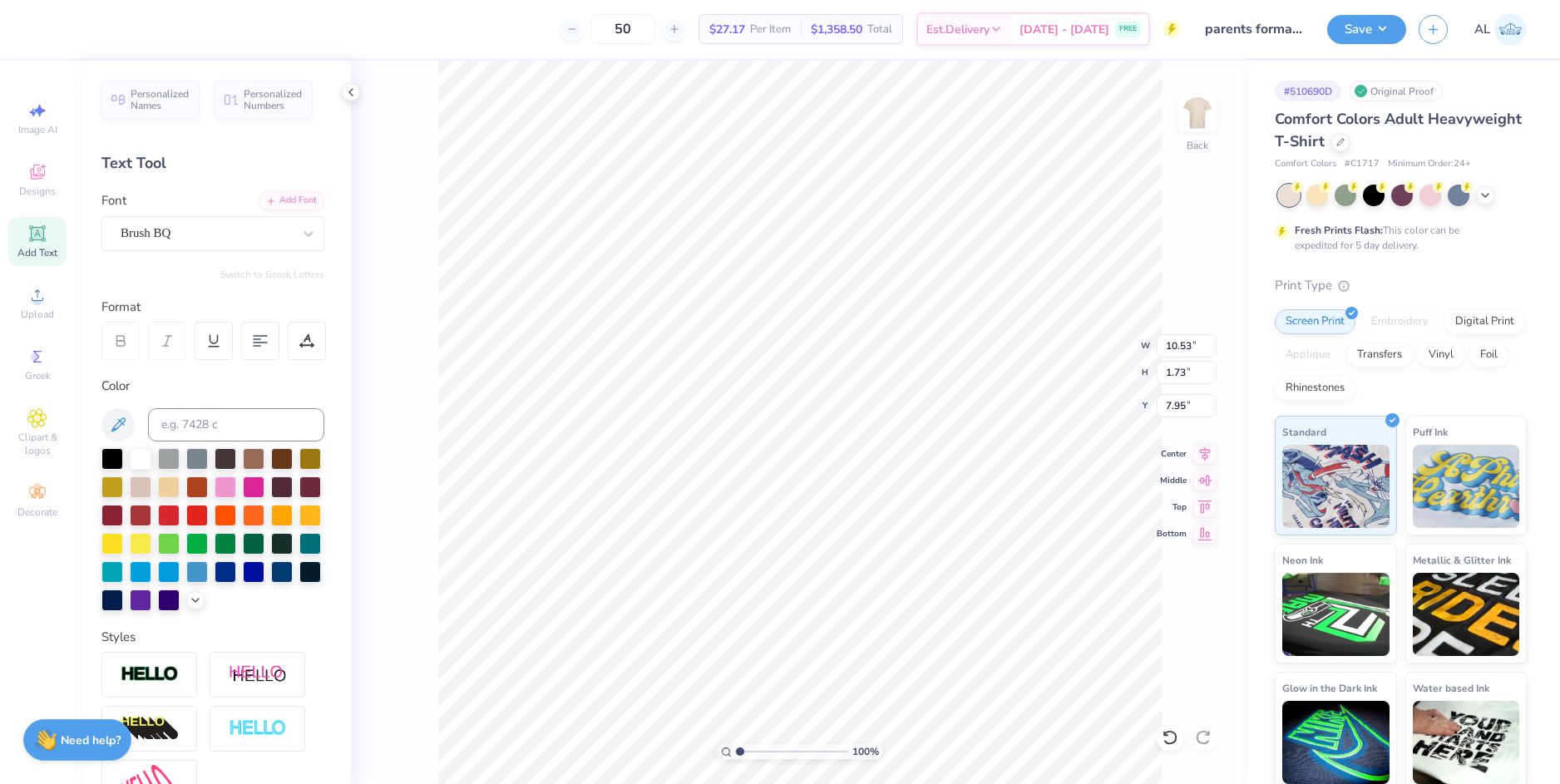
type input "7.95"
type input "4.22"
type input "1.55"
click at [1201, 455] on icon at bounding box center [1204, 453] width 23 height 20
type input "10.10"
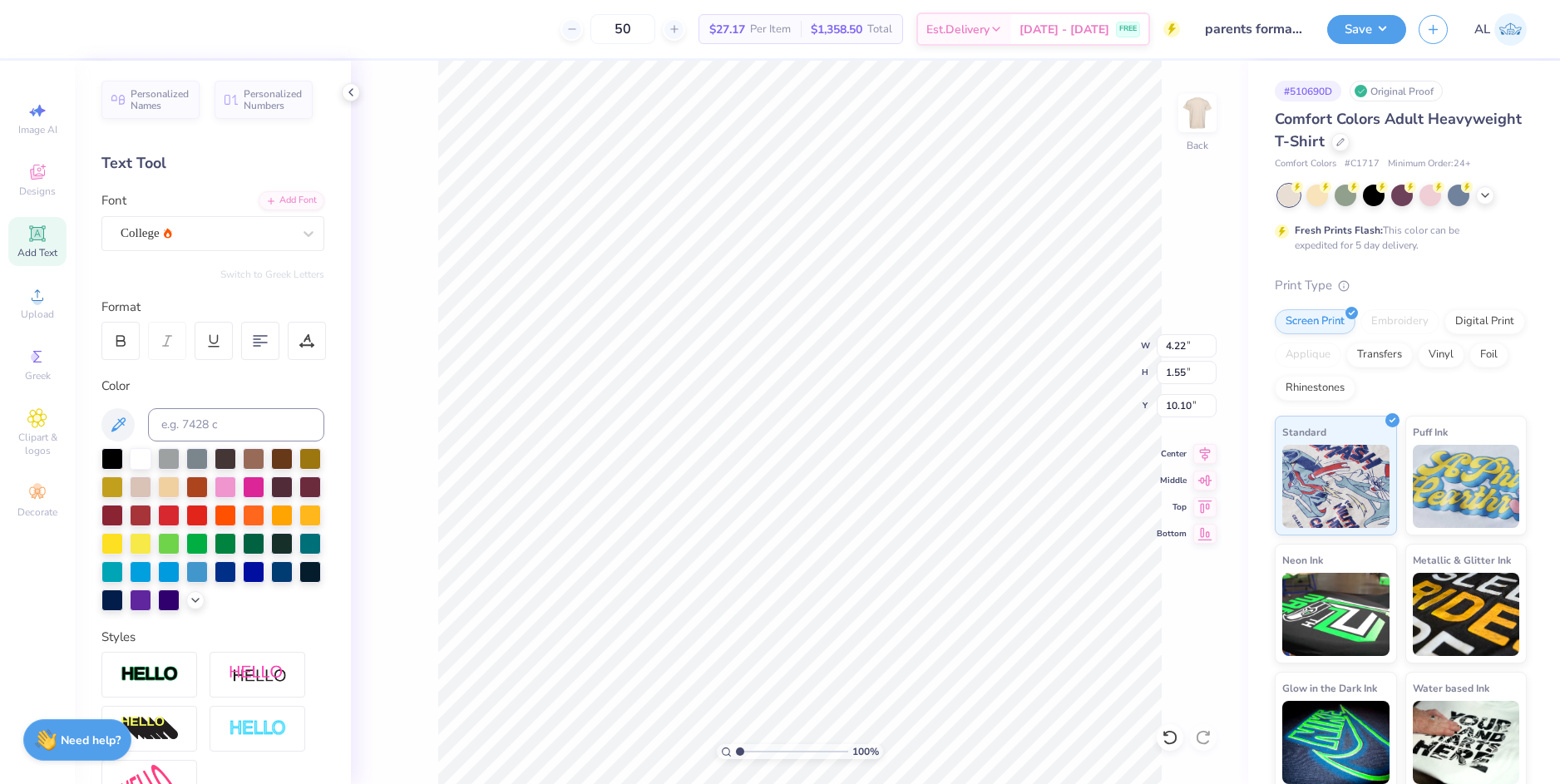
type input "0.96"
type input "0.91"
type input "16.72"
click at [824, 595] on li "Group" at bounding box center [859, 601] width 131 height 33
type input "12.04"
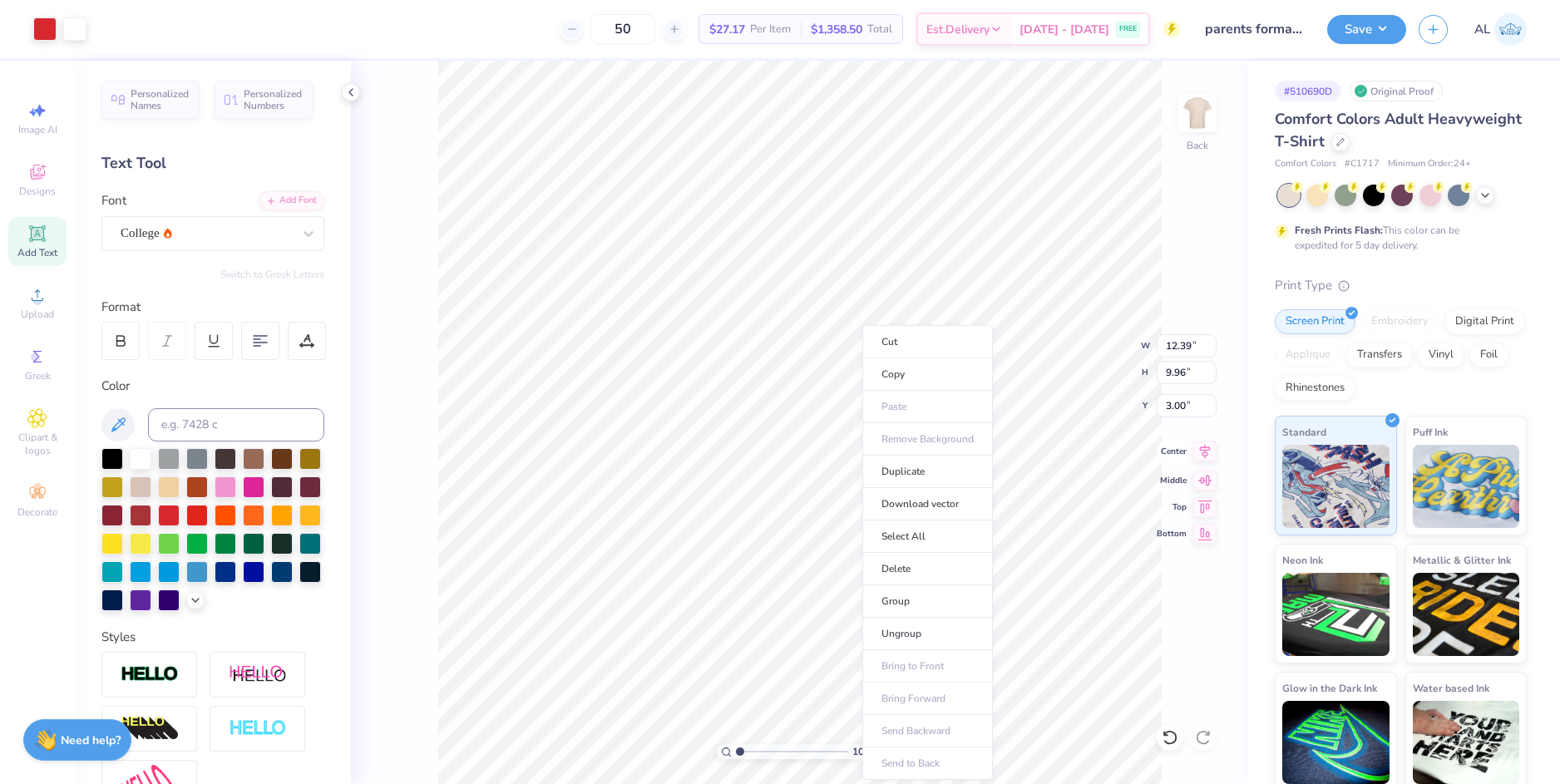
click at [1200, 447] on icon at bounding box center [1206, 450] width 11 height 14
click at [1202, 450] on icon at bounding box center [1204, 450] width 23 height 20
click at [1197, 447] on icon at bounding box center [1204, 450] width 23 height 20
click at [1200, 454] on icon at bounding box center [1204, 450] width 23 height 20
click at [1208, 456] on icon at bounding box center [1204, 450] width 23 height 20
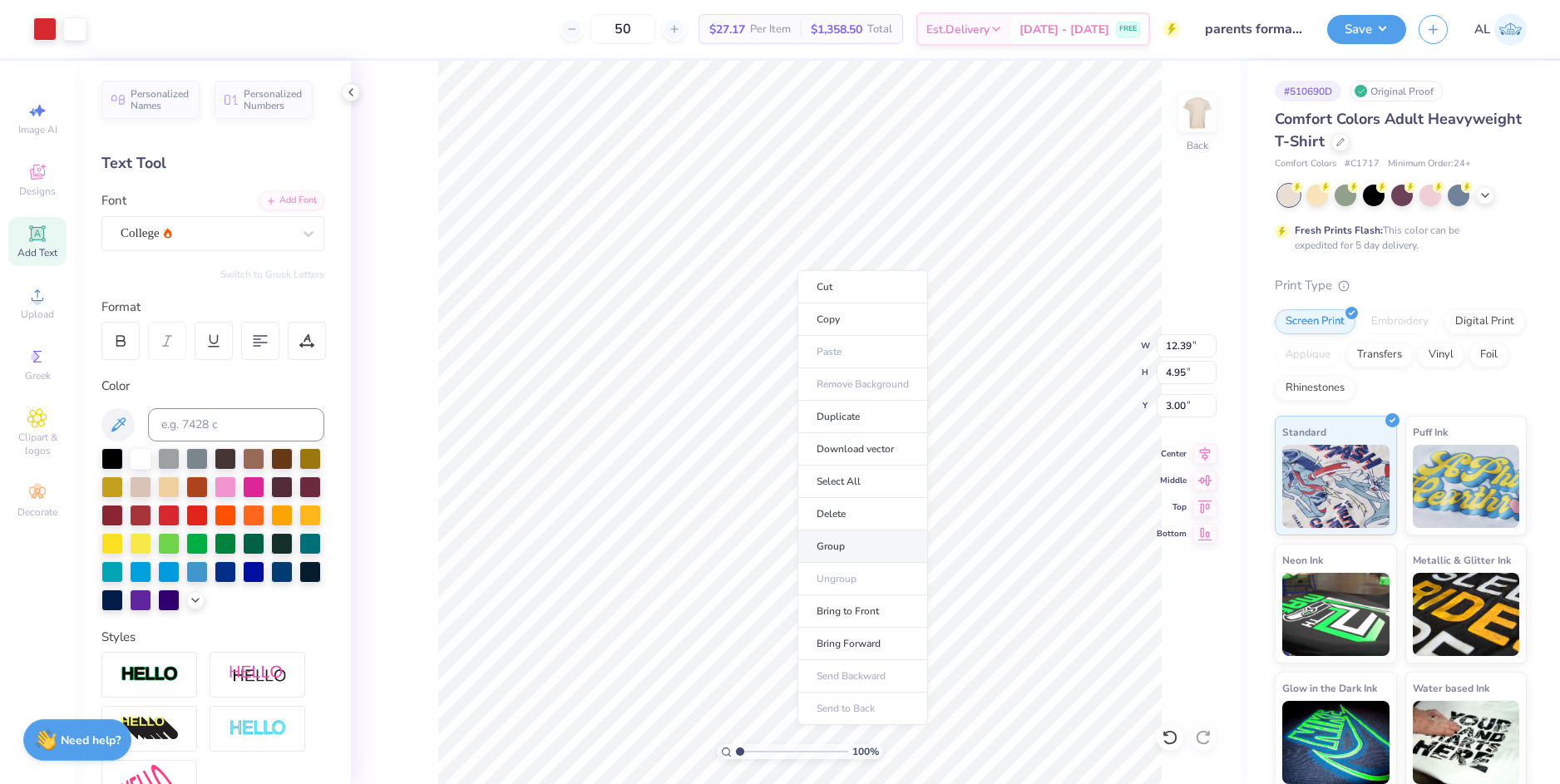
click at [880, 539] on li "Group" at bounding box center [863, 546] width 131 height 33
type input "9.96"
click at [1173, 346] on input "12.39" at bounding box center [1186, 345] width 60 height 23
click at [1178, 401] on input "3.00" at bounding box center [1186, 406] width 60 height 23
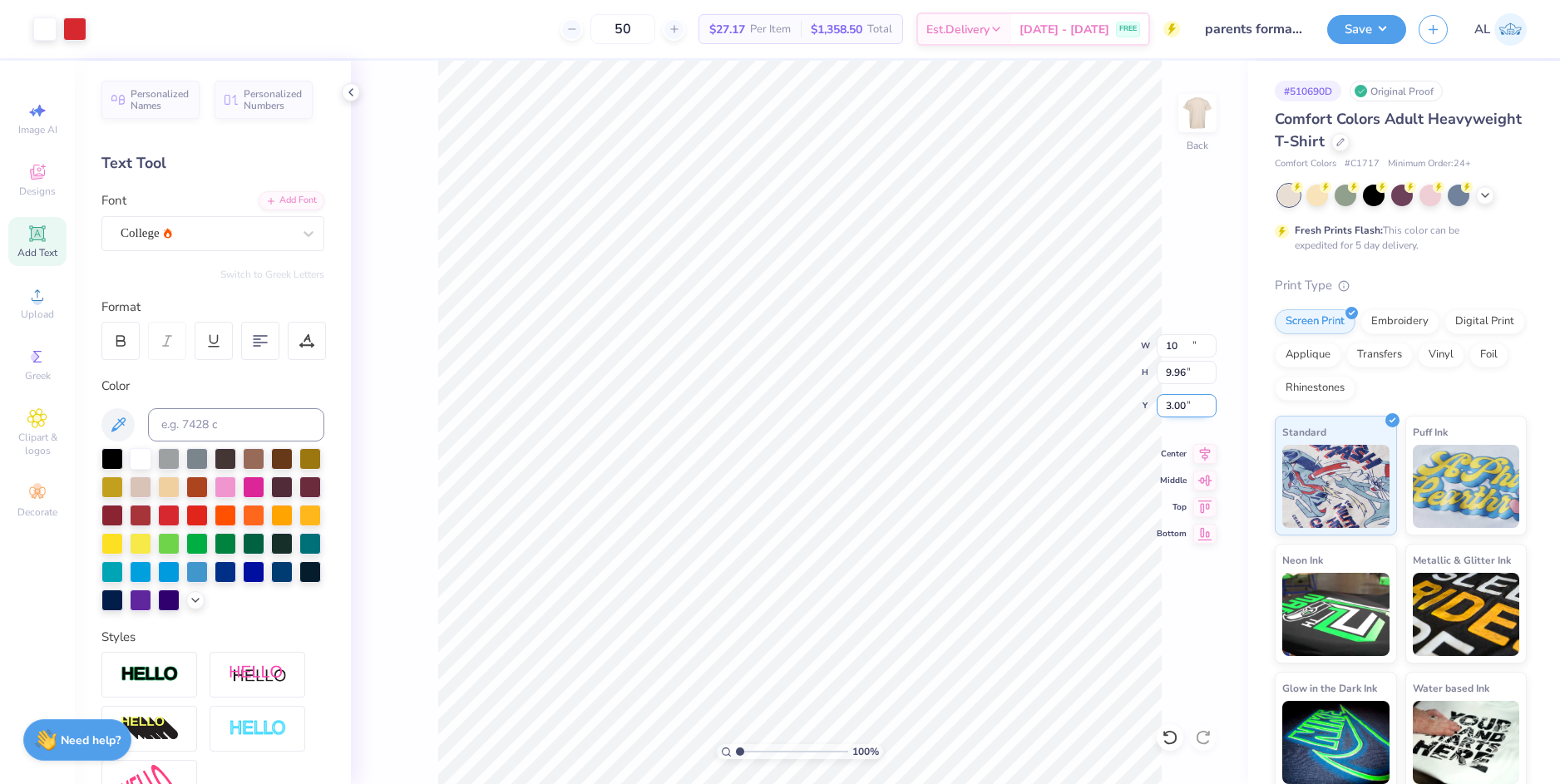
type input "10.00"
type input "8.04"
click at [1186, 404] on input "3.96" at bounding box center [1186, 406] width 60 height 23
click at [1176, 407] on input "3.96" at bounding box center [1186, 406] width 60 height 23
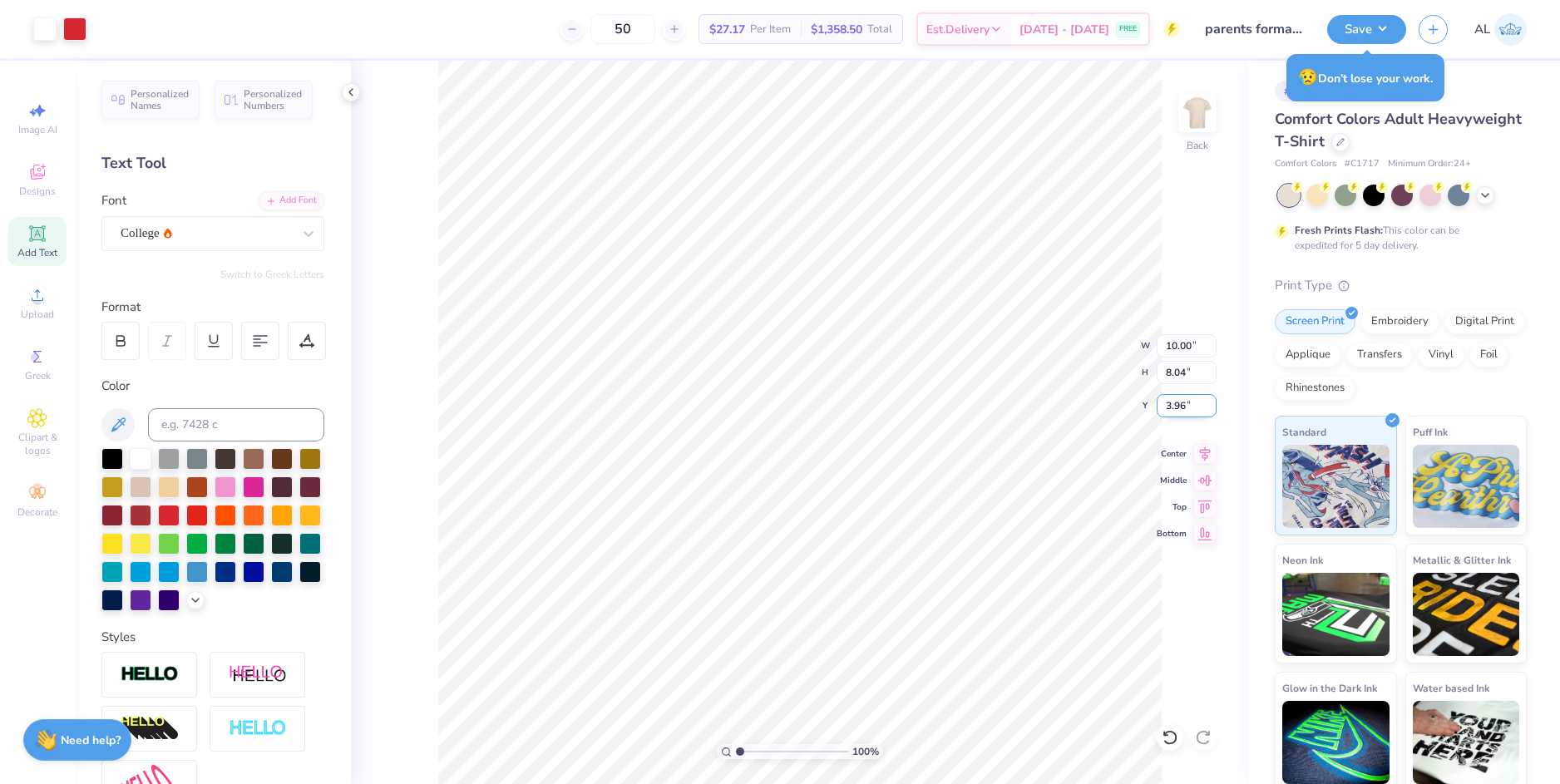
click at [1176, 407] on input "3.96" at bounding box center [1186, 406] width 60 height 23
click at [1177, 376] on input "8.04" at bounding box center [1186, 372] width 60 height 23
type input "3.00"
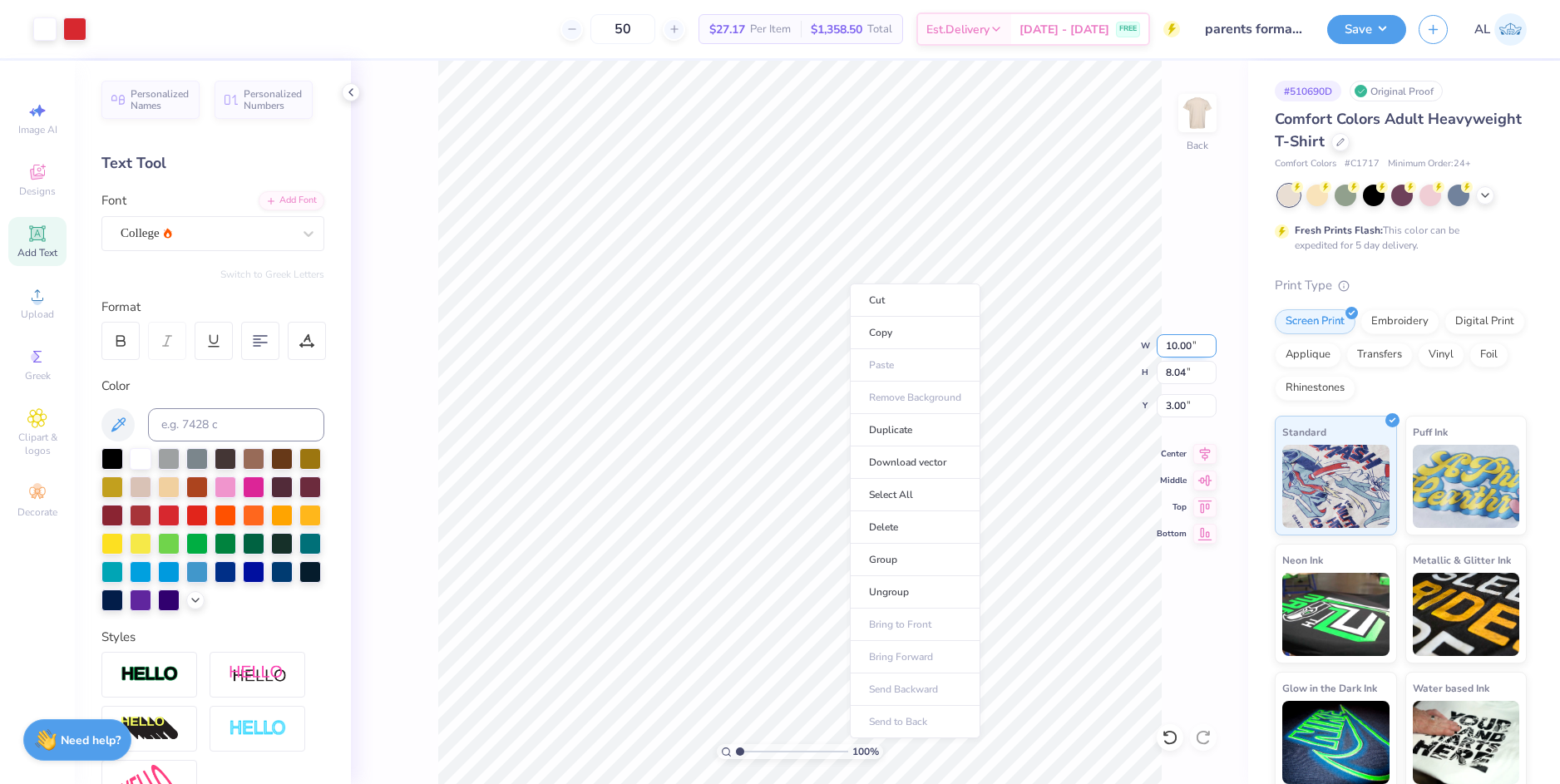
click at [1181, 339] on input "10.00" at bounding box center [1186, 345] width 60 height 23
click at [1183, 409] on input "3.00" at bounding box center [1186, 406] width 60 height 23
type input "8.00"
type input "6.43"
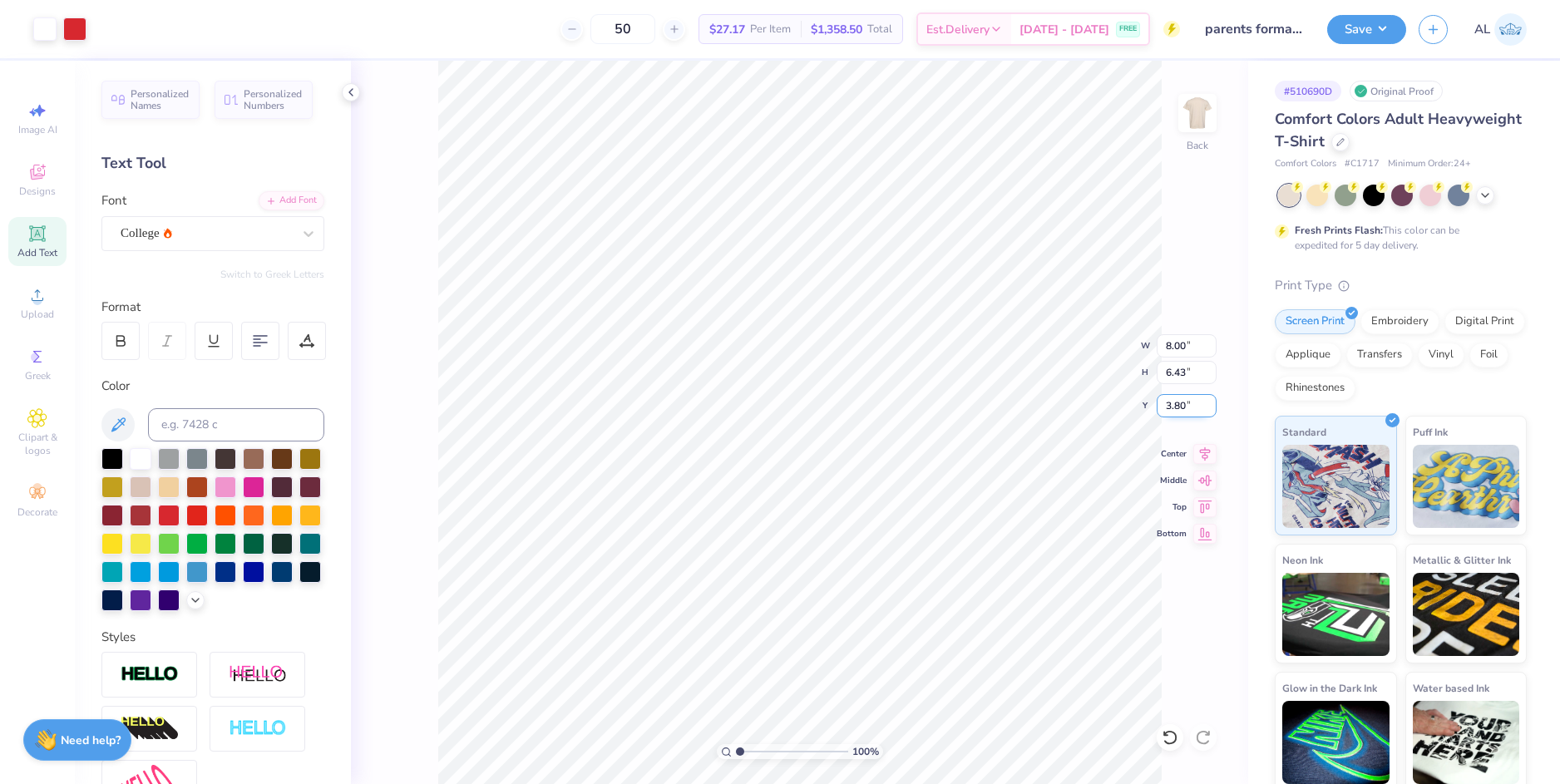
click at [1180, 408] on input "3.80" at bounding box center [1186, 406] width 60 height 23
click at [1181, 369] on input "6.43" at bounding box center [1186, 372] width 60 height 23
type input "3.00"
click at [1377, 32] on button "Save" at bounding box center [1366, 26] width 79 height 29
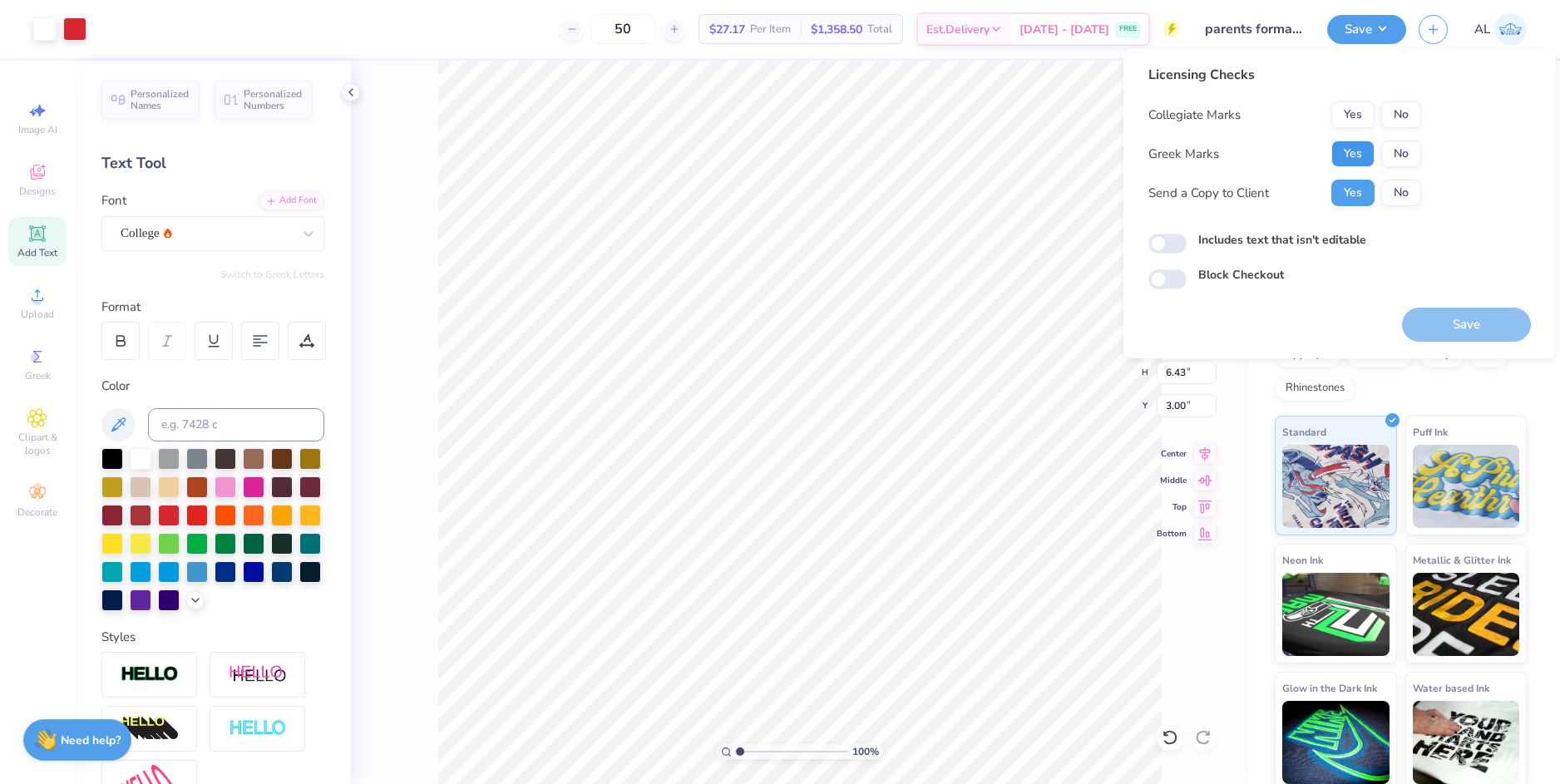
click at [1354, 158] on button "Yes" at bounding box center [1352, 154] width 43 height 27
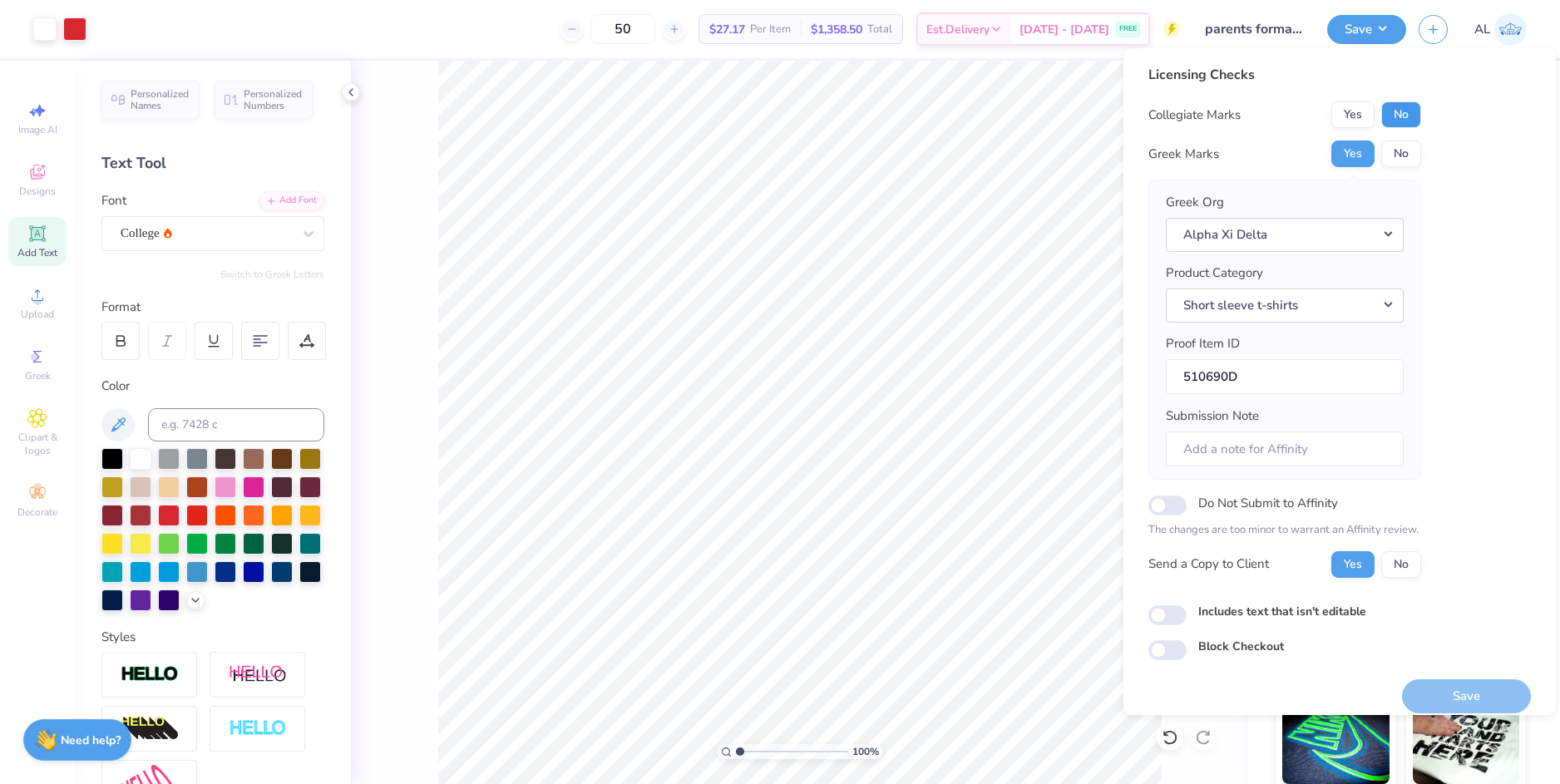
click at [1401, 118] on button "No" at bounding box center [1401, 115] width 40 height 27
click at [1450, 695] on button "Save" at bounding box center [1466, 695] width 129 height 34
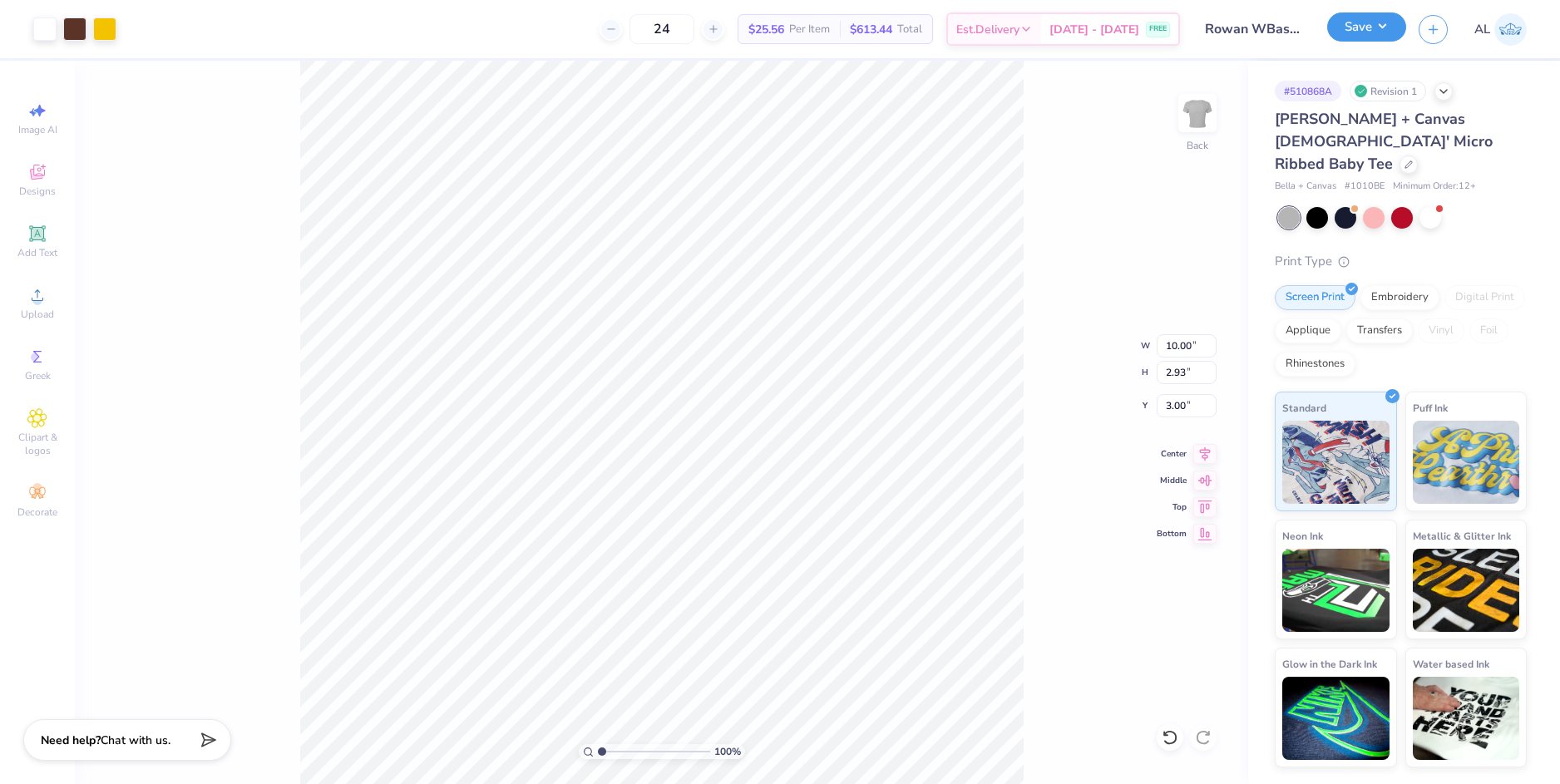
click at [1355, 33] on button "Save" at bounding box center [1366, 26] width 79 height 29
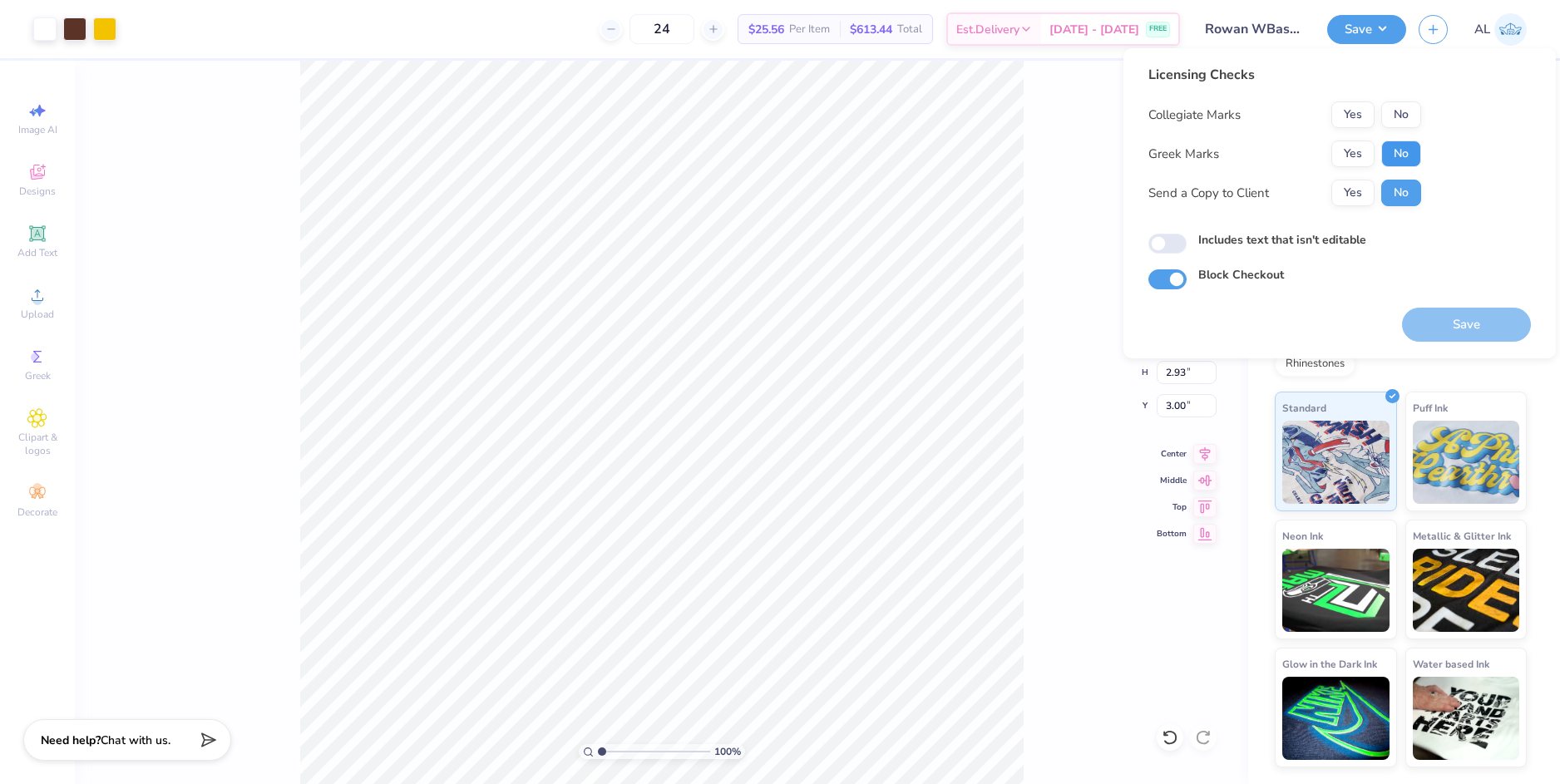
click at [1395, 154] on button "No" at bounding box center [1401, 154] width 40 height 27
click at [1357, 117] on button "Yes" at bounding box center [1352, 115] width 43 height 27
click at [1364, 200] on button "Yes" at bounding box center [1352, 193] width 43 height 27
click at [1457, 329] on button "Save" at bounding box center [1466, 324] width 129 height 34
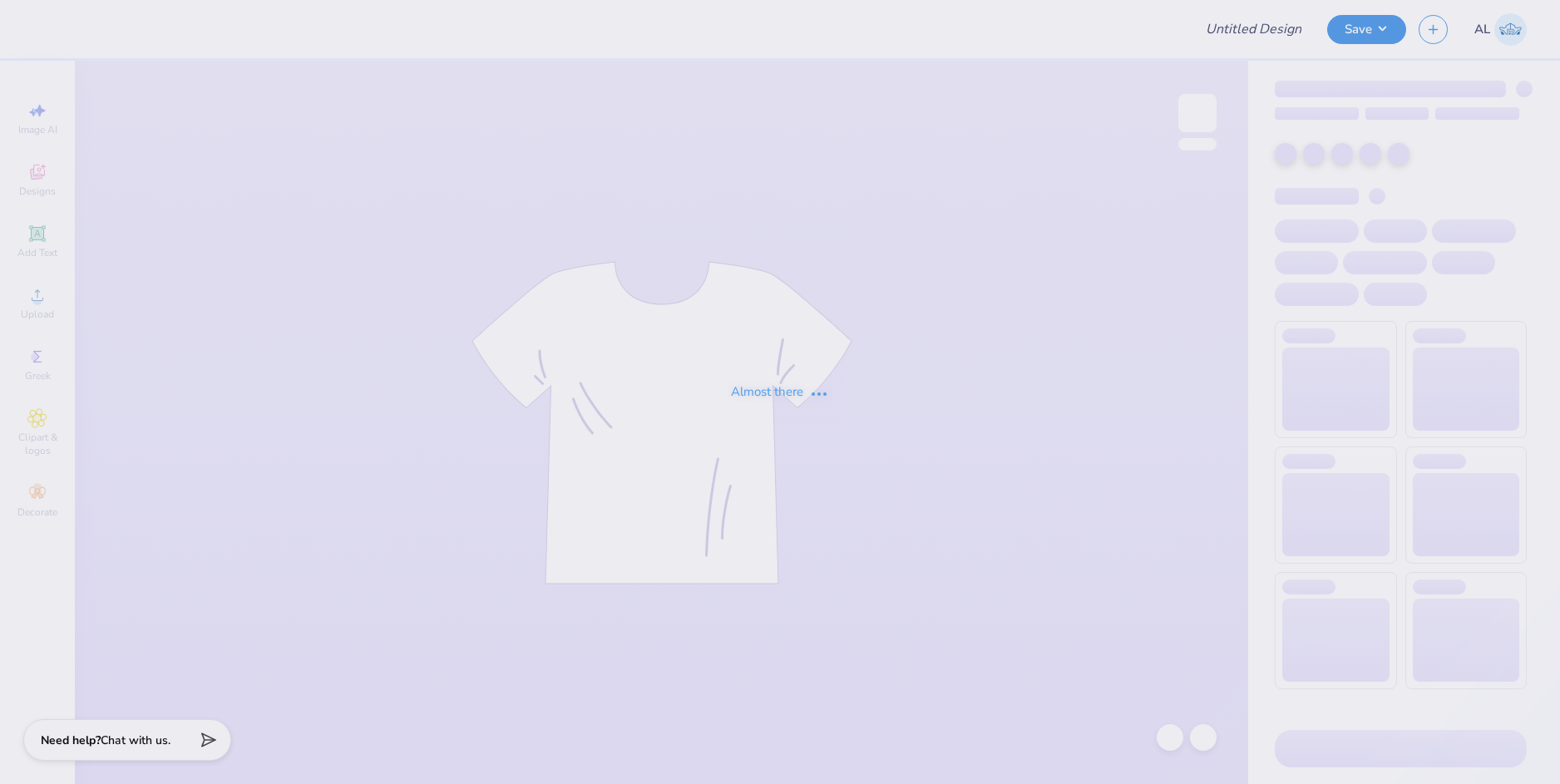
type input "[PERSON_NAME] : [GEOGRAPHIC_DATA]"
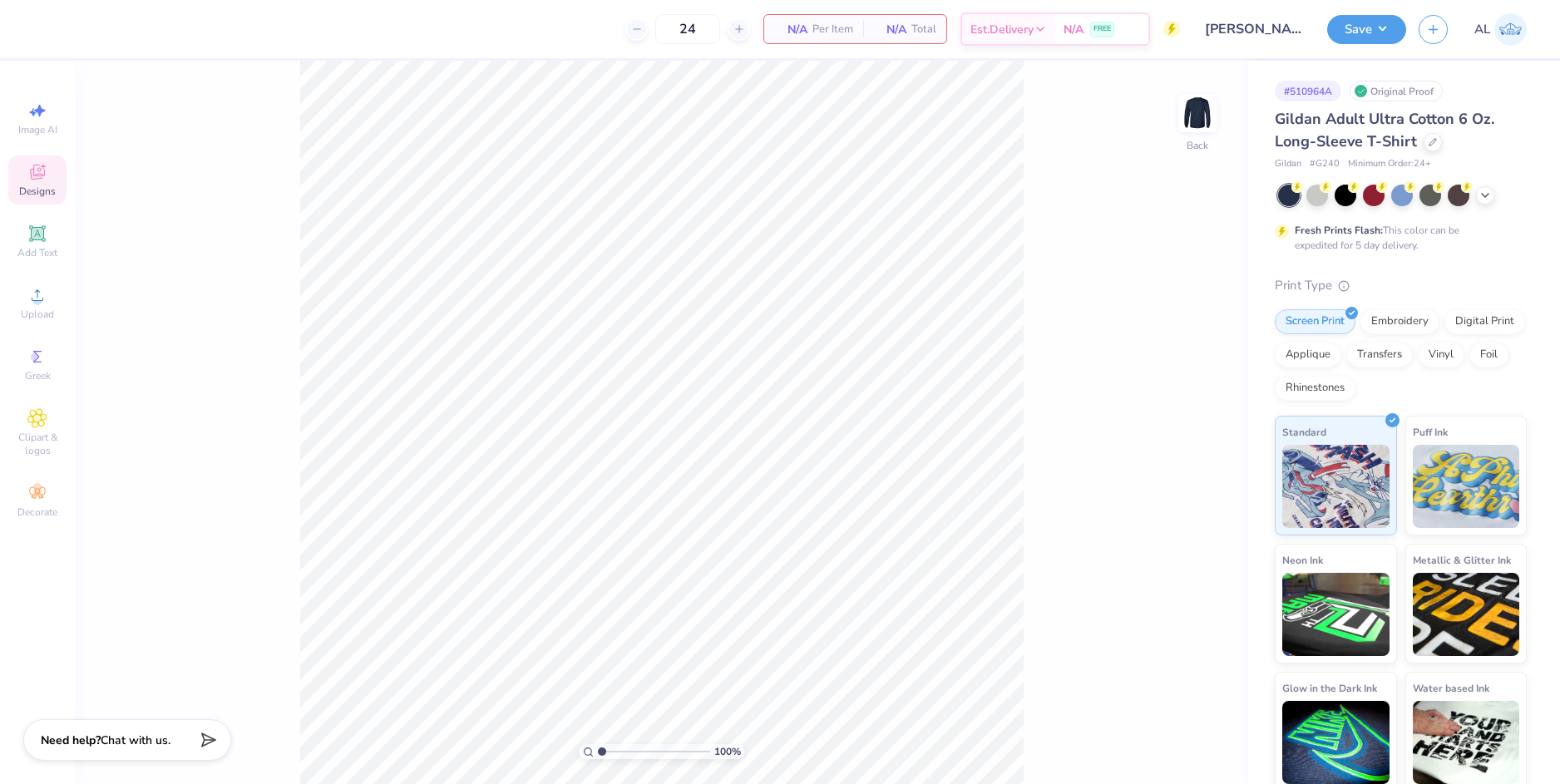
click at [48, 173] on div "Designs" at bounding box center [37, 180] width 58 height 49
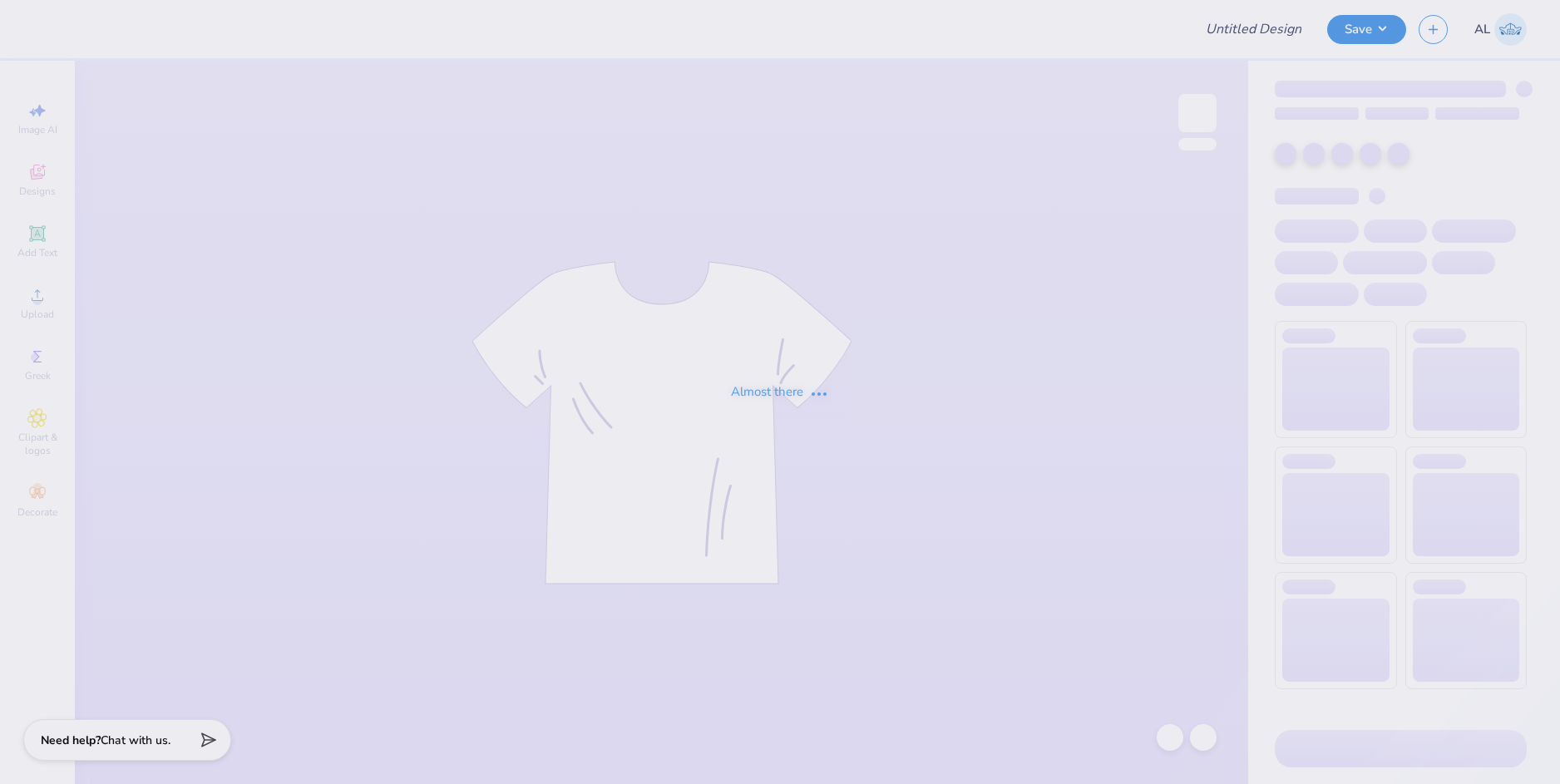
type input "[PERSON_NAME] : [GEOGRAPHIC_DATA]"
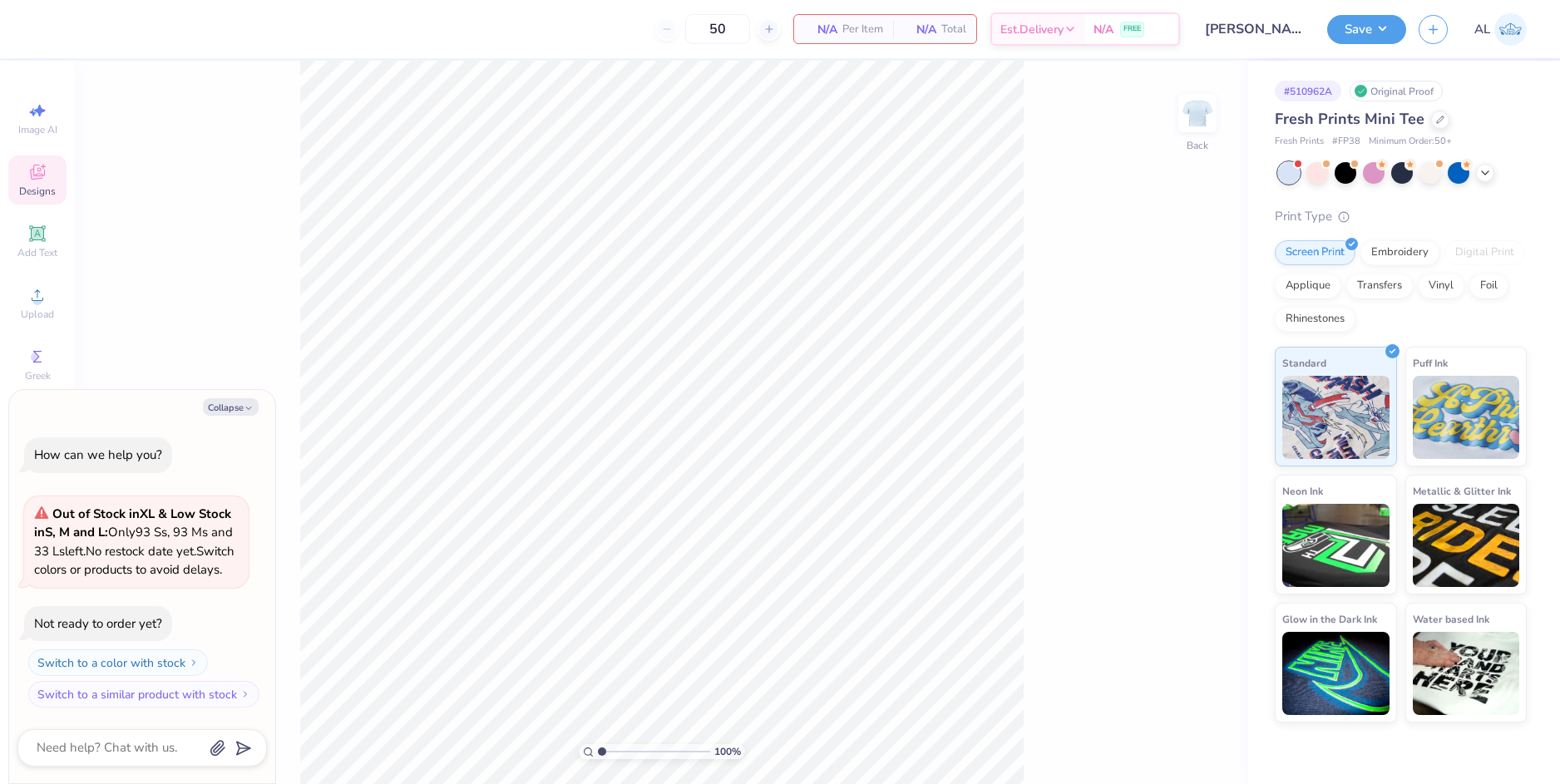
click at [31, 177] on icon at bounding box center [36, 172] width 20 height 20
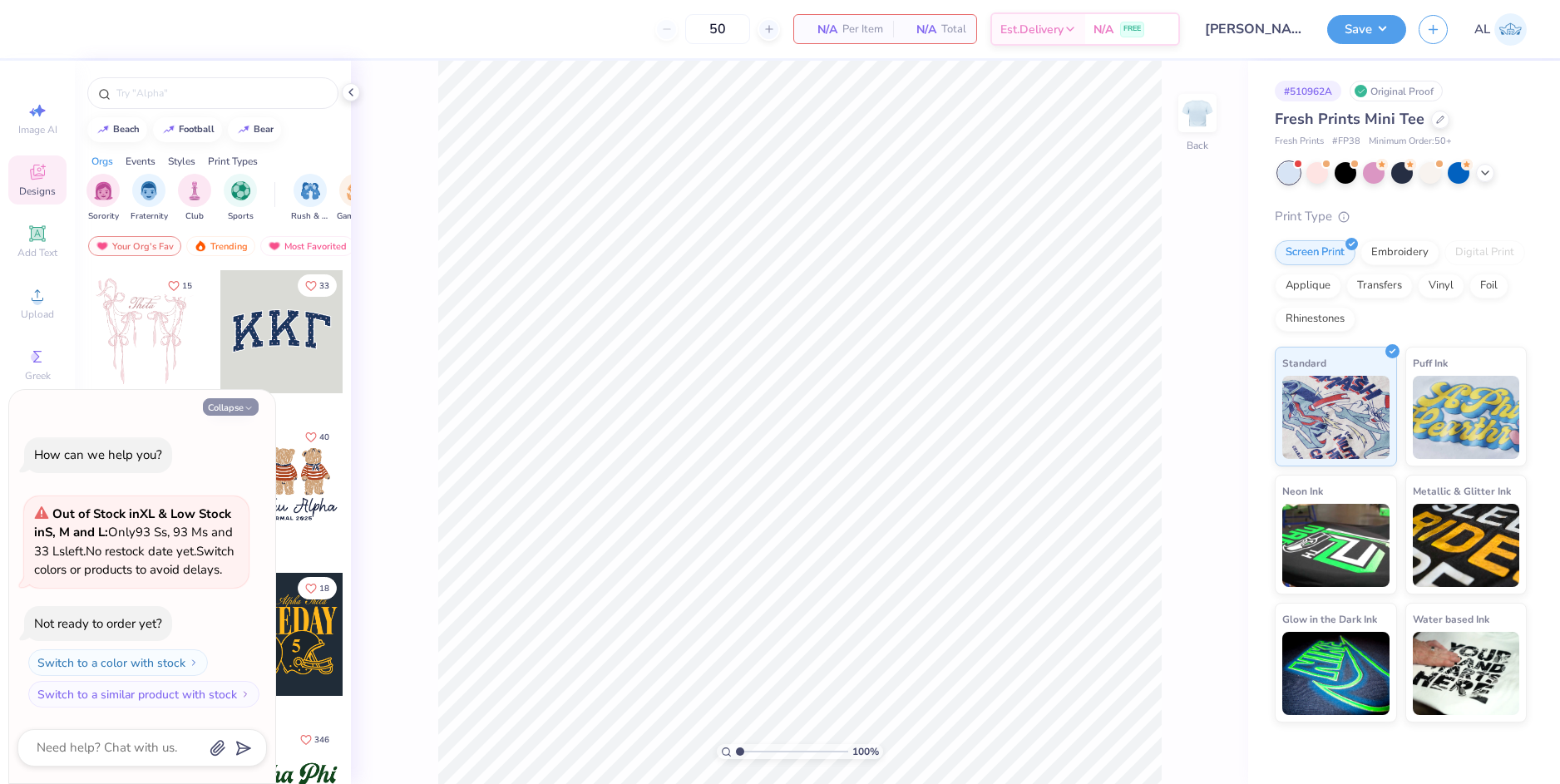
click at [228, 398] on button "Collapse" at bounding box center [231, 406] width 56 height 18
type textarea "x"
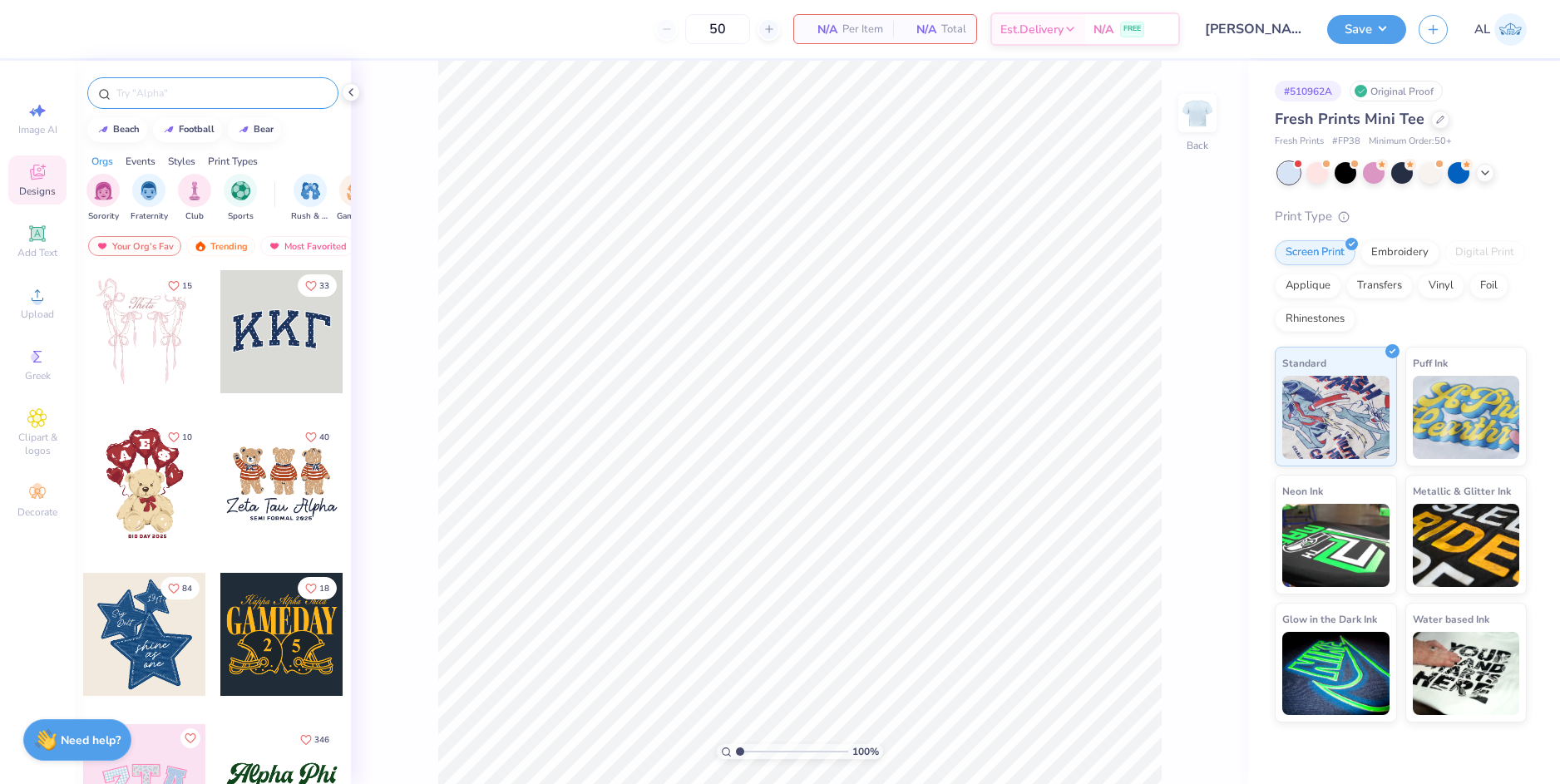
click at [221, 97] on input "text" at bounding box center [221, 93] width 213 height 17
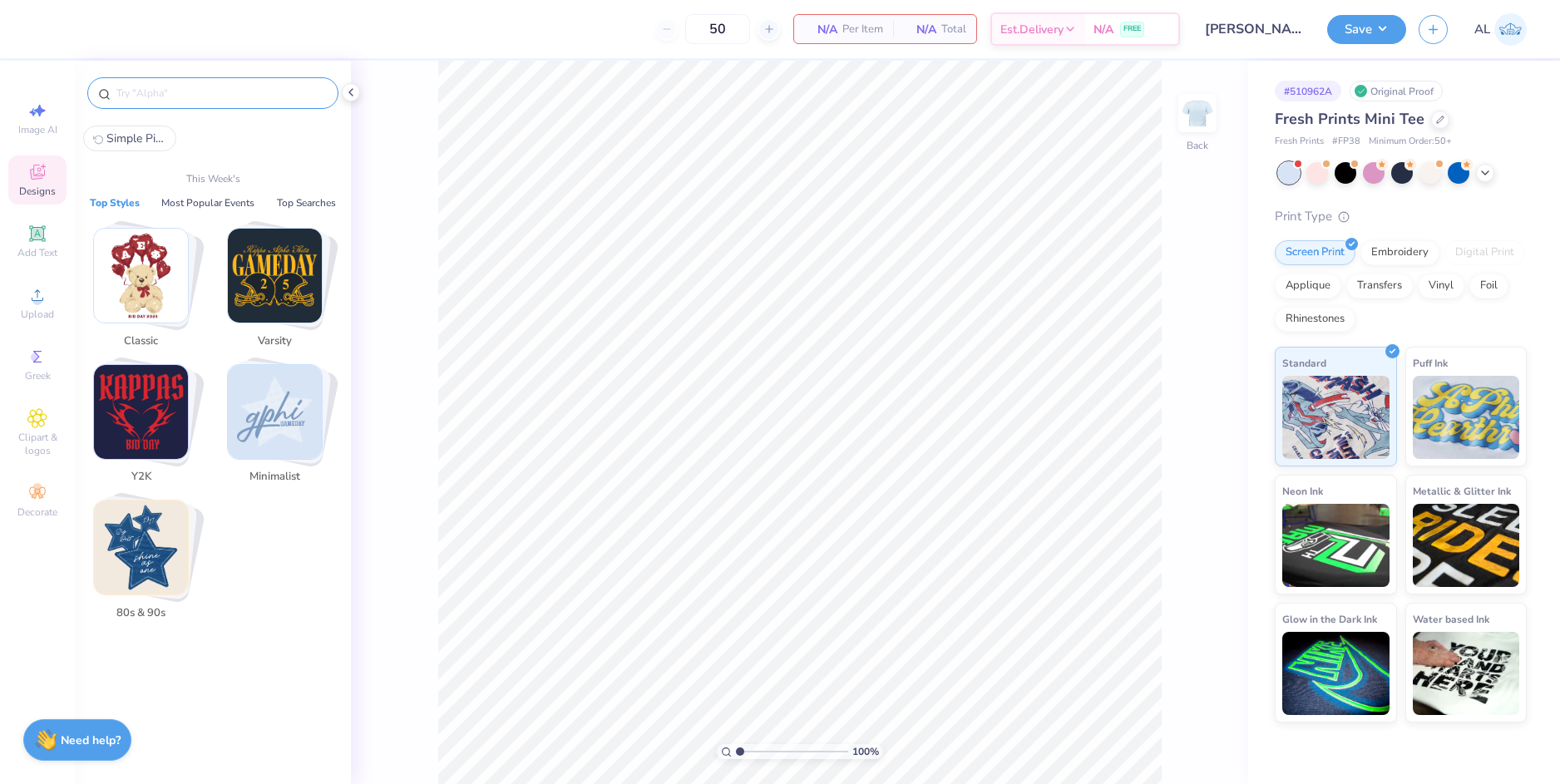
paste input "Gamma Phi Beta Simple Cursive Text on Halftone Star Game Day Shirt"
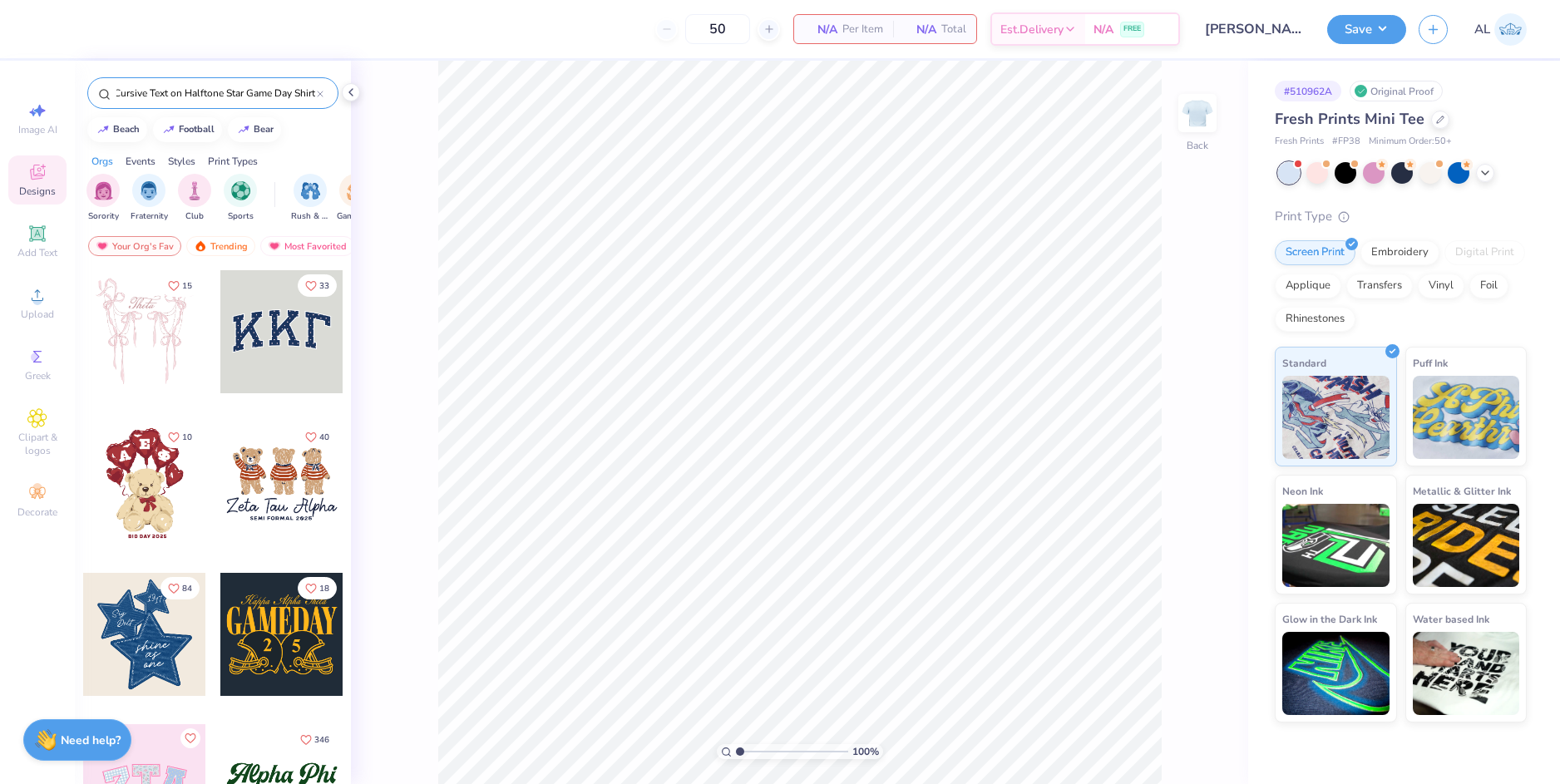
type input "Gamma Phi Beta Simple Cursive Text on Halftone Star Game Day Shirt"
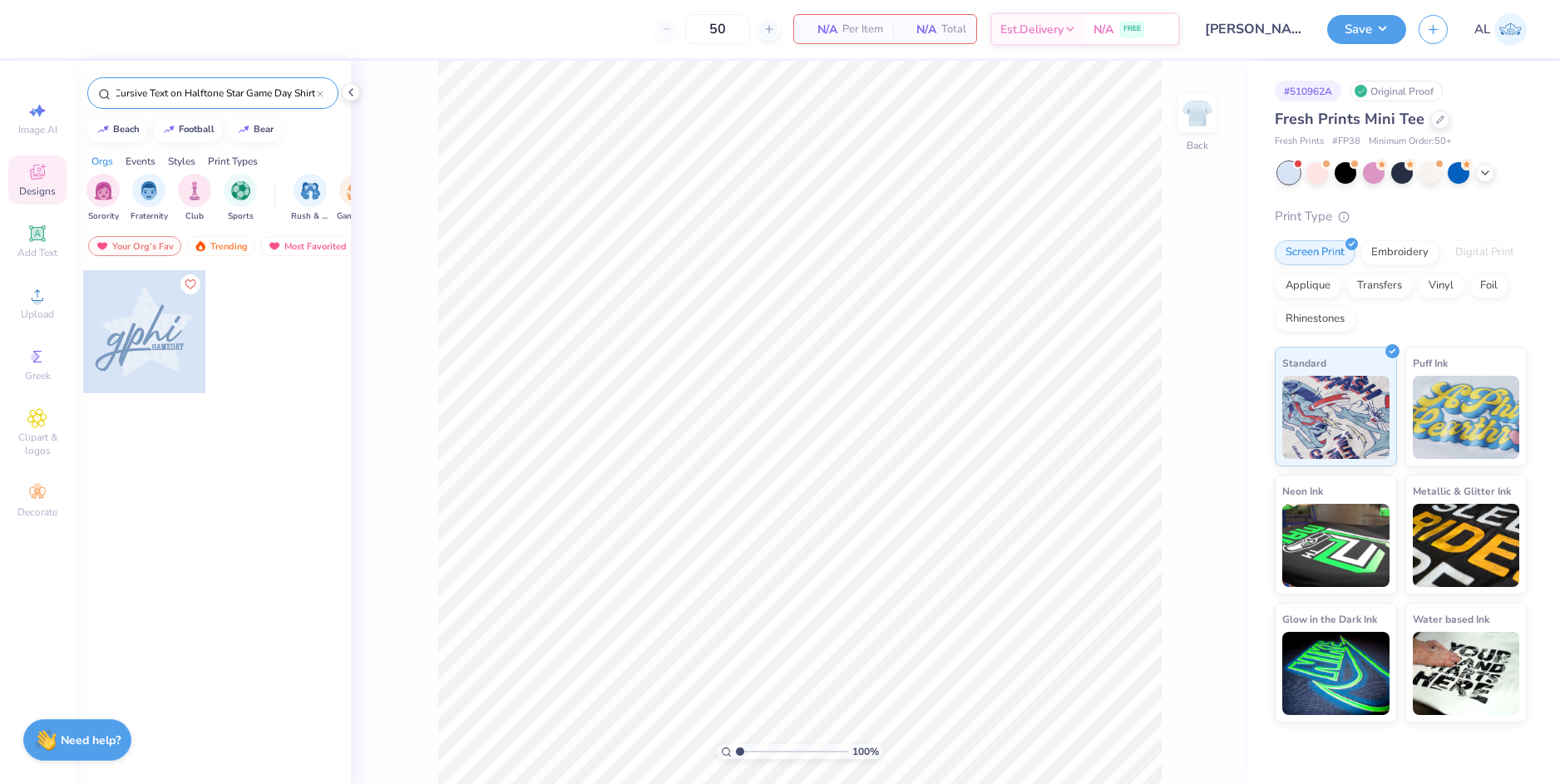
scroll to position [0, 0]
click at [164, 334] on div at bounding box center [145, 332] width 123 height 123
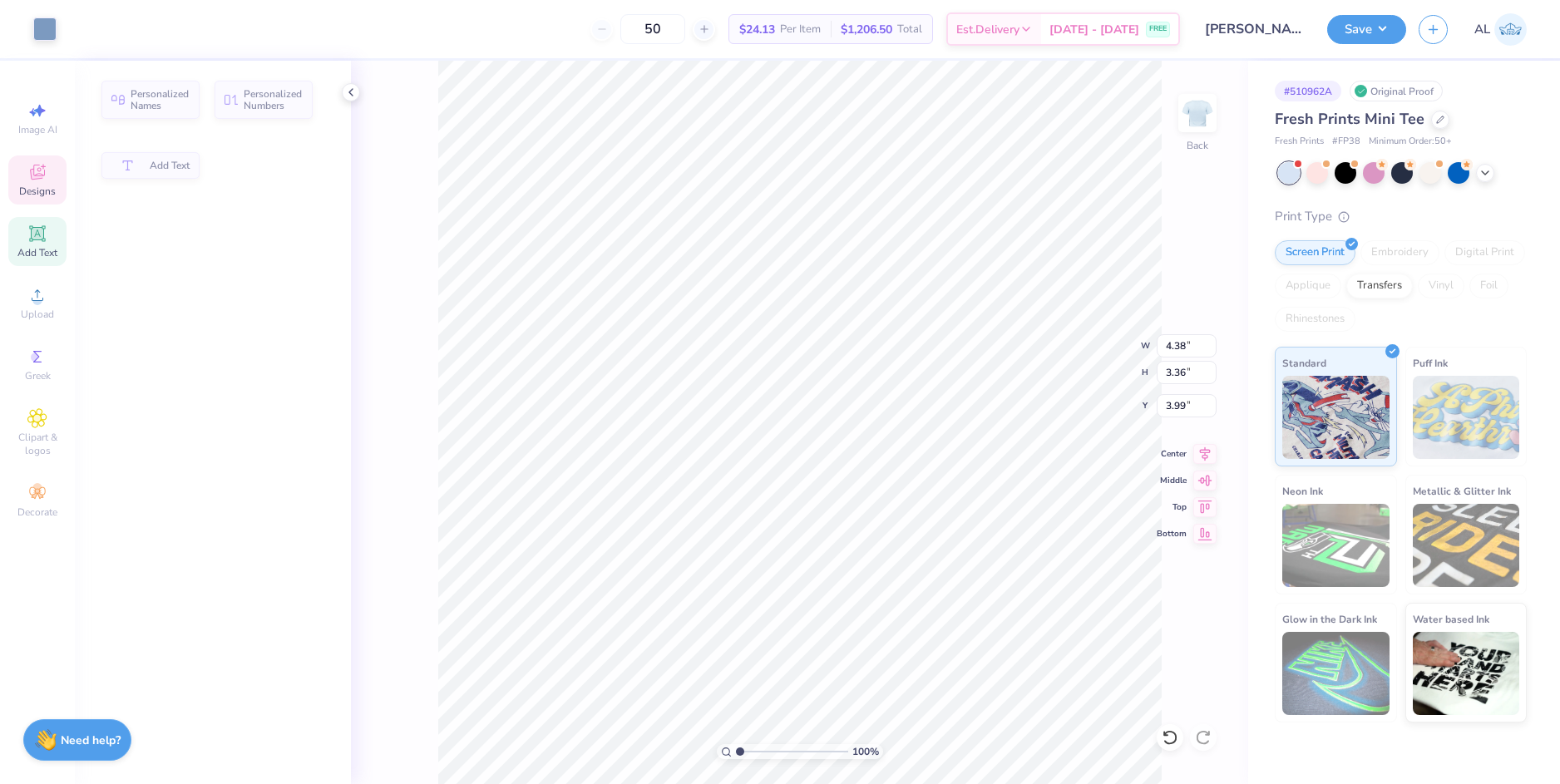
type input "4.38"
type input "3.36"
type input "3.99"
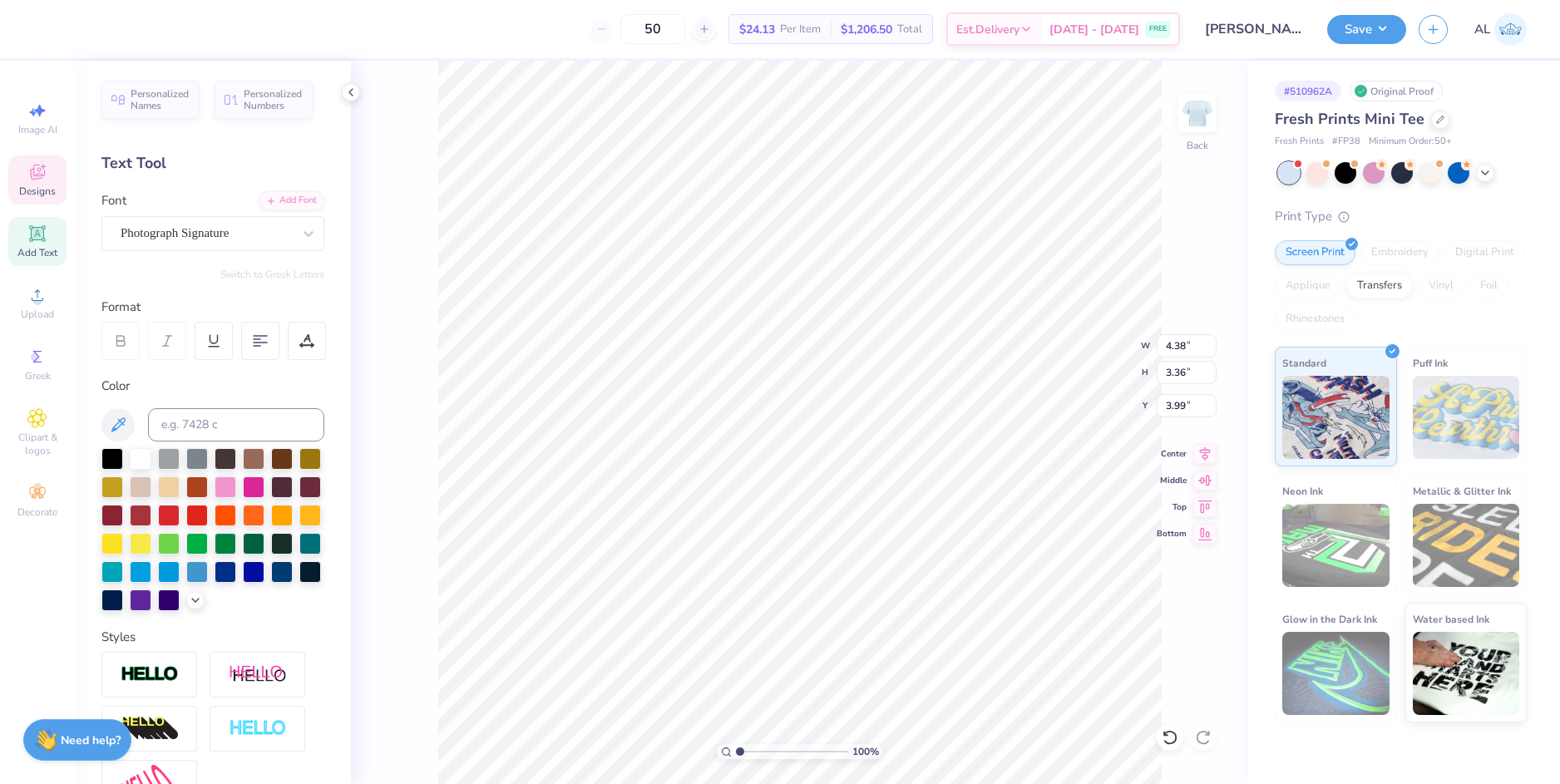
scroll to position [14, 3]
paste textarea "kb"
type textarea "kbphi"
type input "3.77"
type textarea "kbphi"
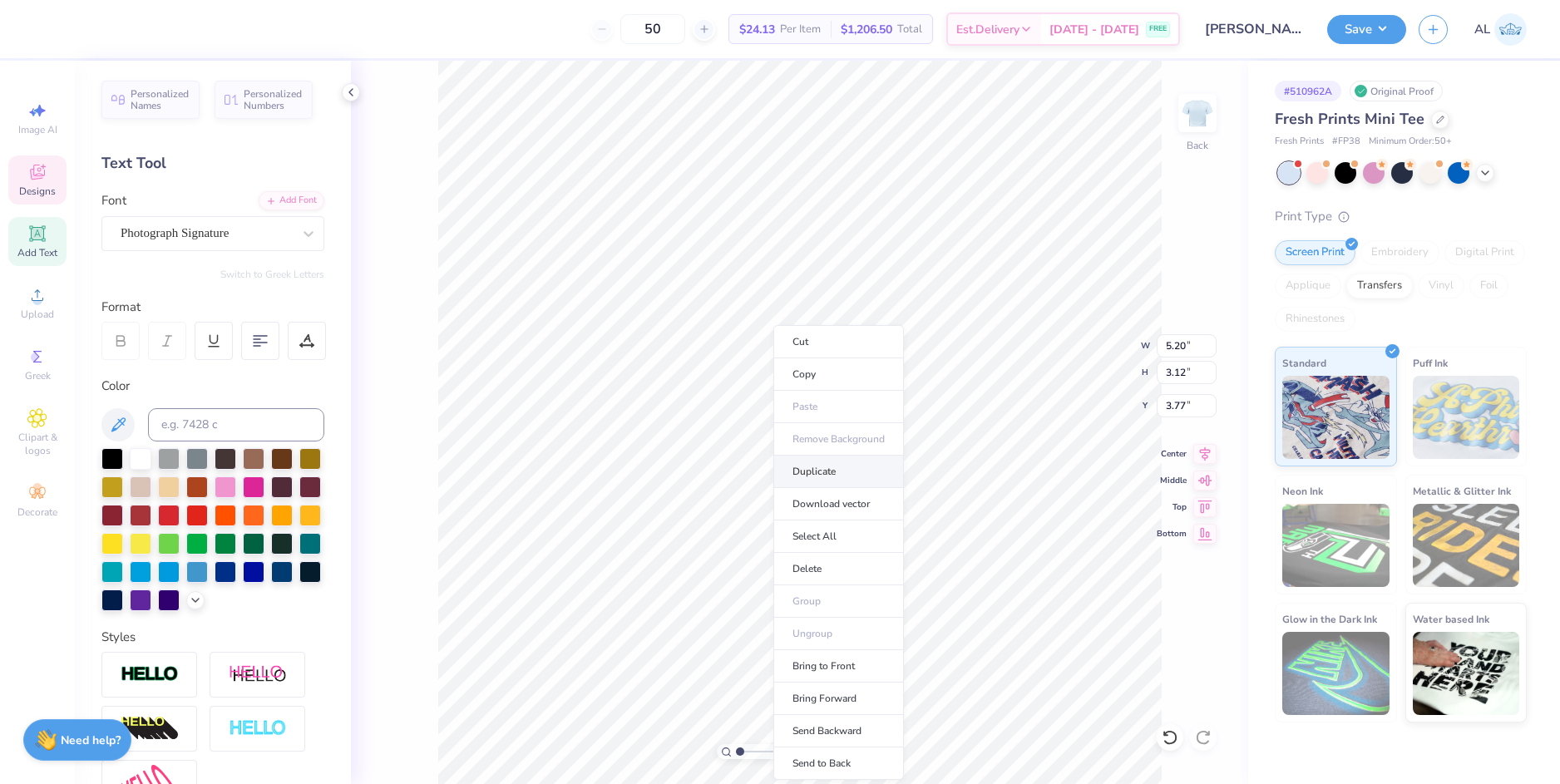
click at [850, 472] on li "Duplicate" at bounding box center [838, 472] width 131 height 33
type input "8.00"
type textarea "g"
type textarea "k"
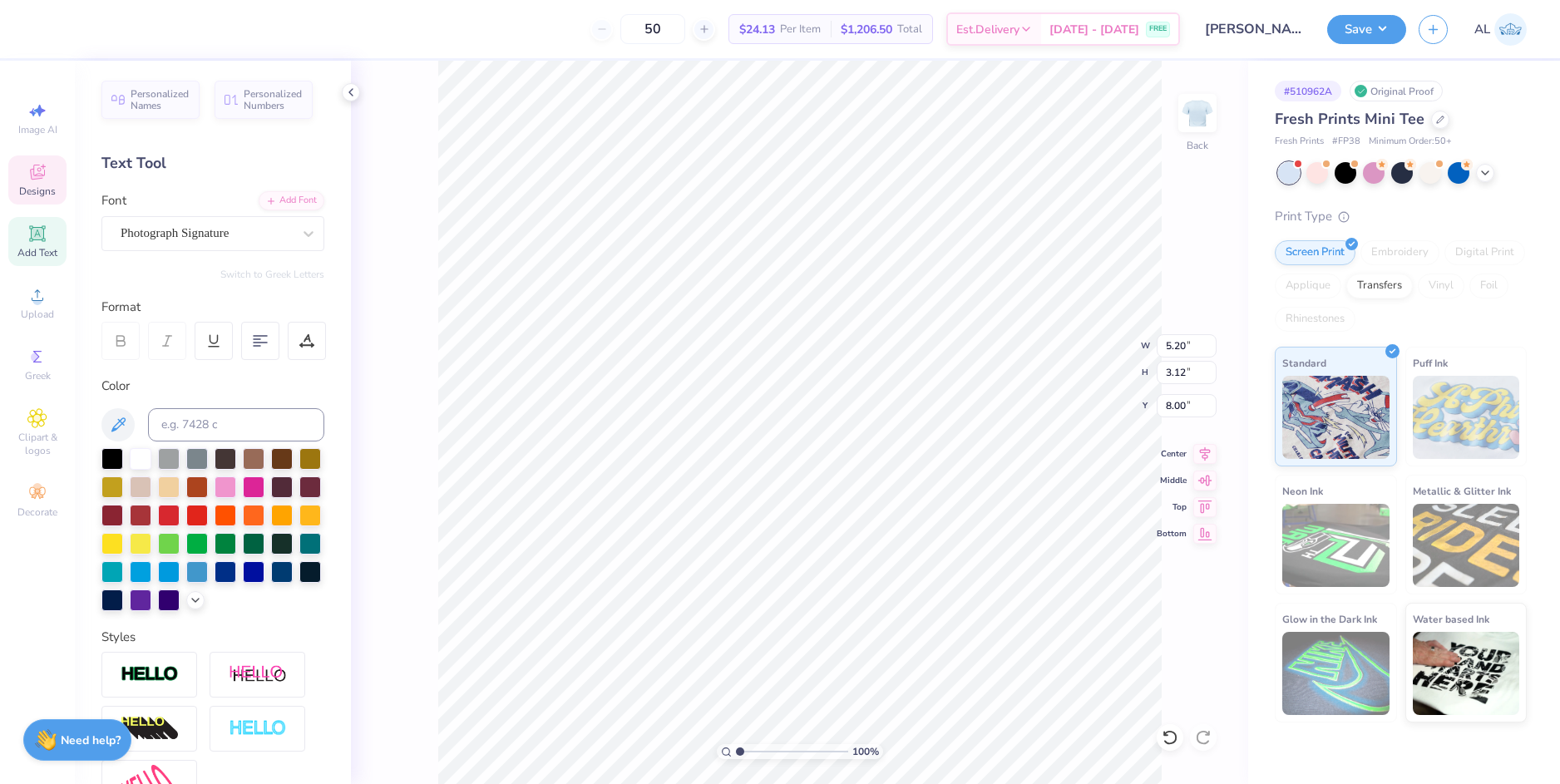
type input "3.77"
type input "4.61"
type input "2.76"
type input "3.95"
click at [849, 595] on li "Group" at bounding box center [866, 601] width 131 height 33
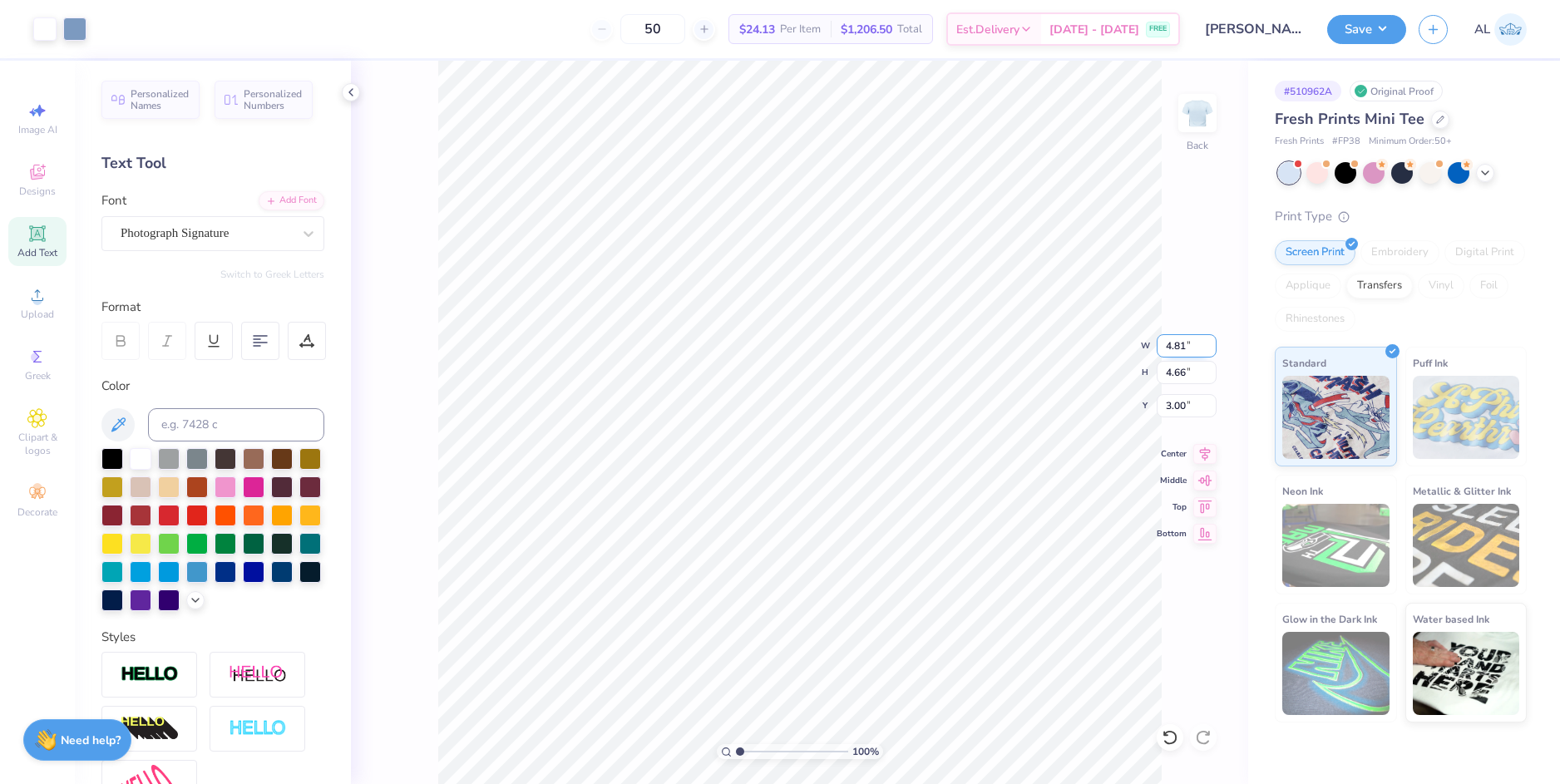
click at [1176, 342] on input "4.81" at bounding box center [1186, 345] width 60 height 23
click at [1183, 405] on input "3.00" at bounding box center [1186, 406] width 60 height 23
type input "5.00"
type input "4.85"
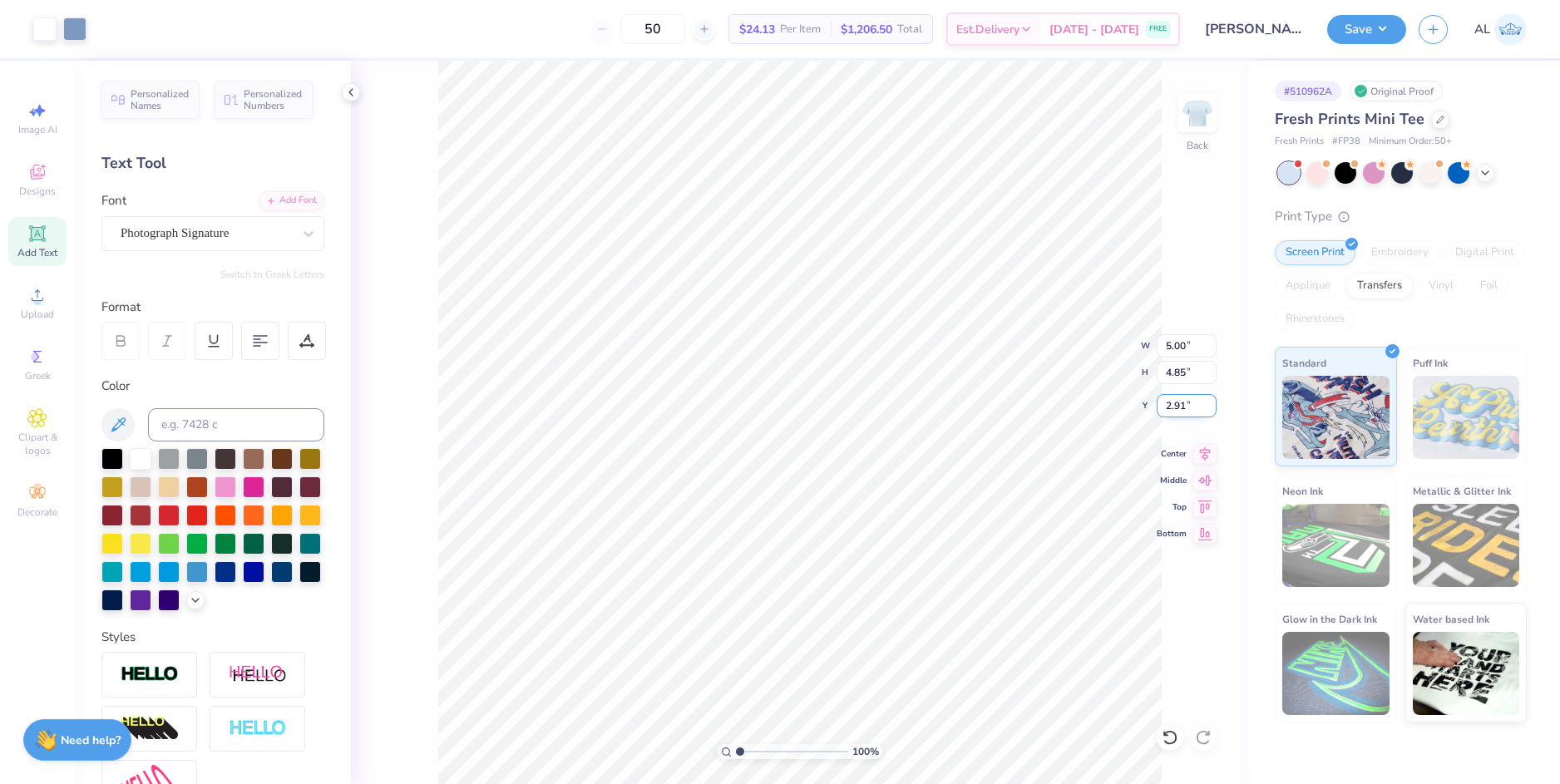
click at [1179, 406] on input "2.91" at bounding box center [1186, 406] width 60 height 23
click at [1175, 379] on input "4.85" at bounding box center [1186, 372] width 60 height 23
click at [1177, 407] on input "3.00" at bounding box center [1186, 406] width 60 height 23
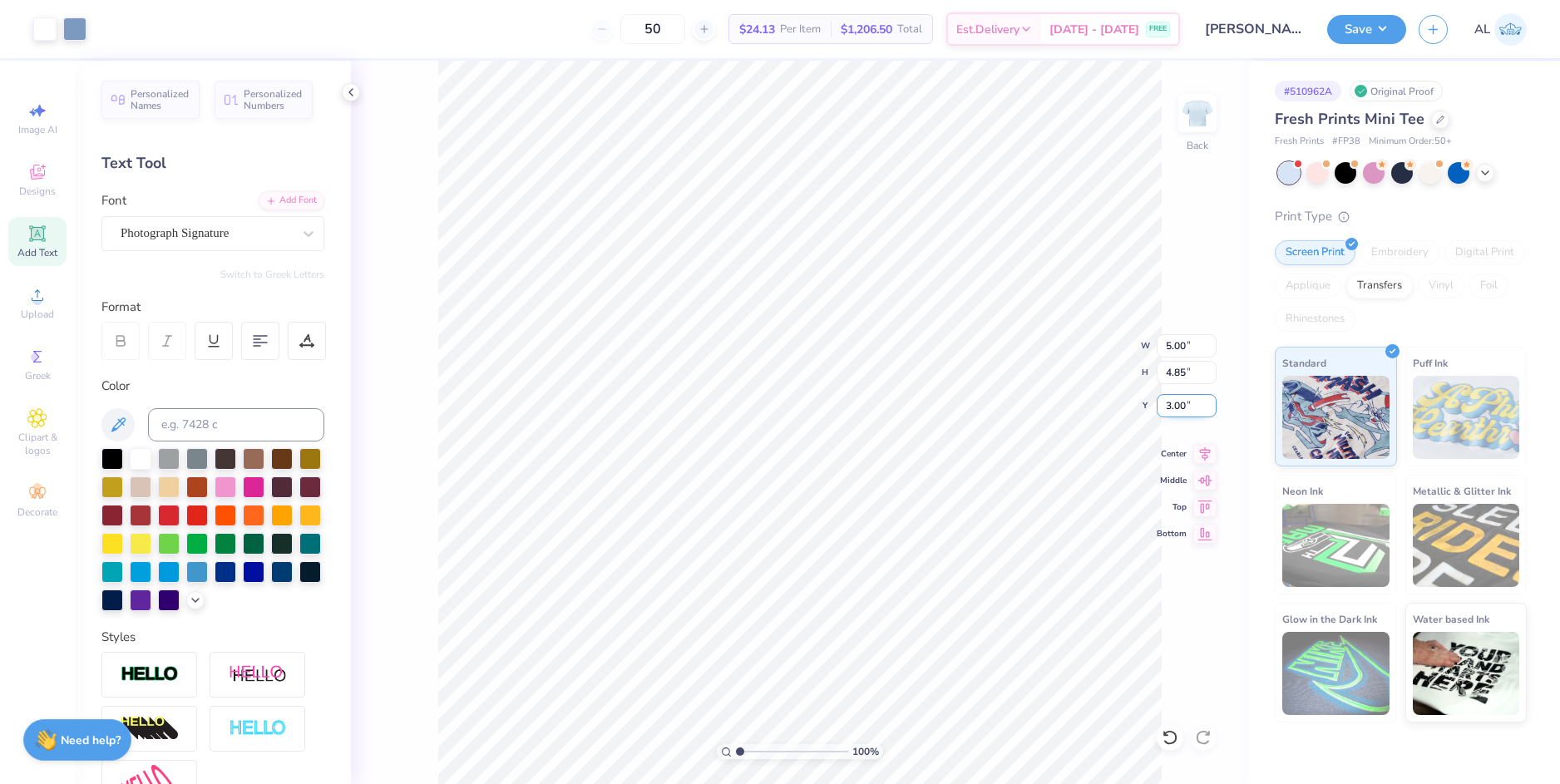
click at [1177, 407] on input "3.00" at bounding box center [1186, 406] width 60 height 23
click at [1176, 370] on input "4.85" at bounding box center [1186, 372] width 60 height 23
type input "2.00"
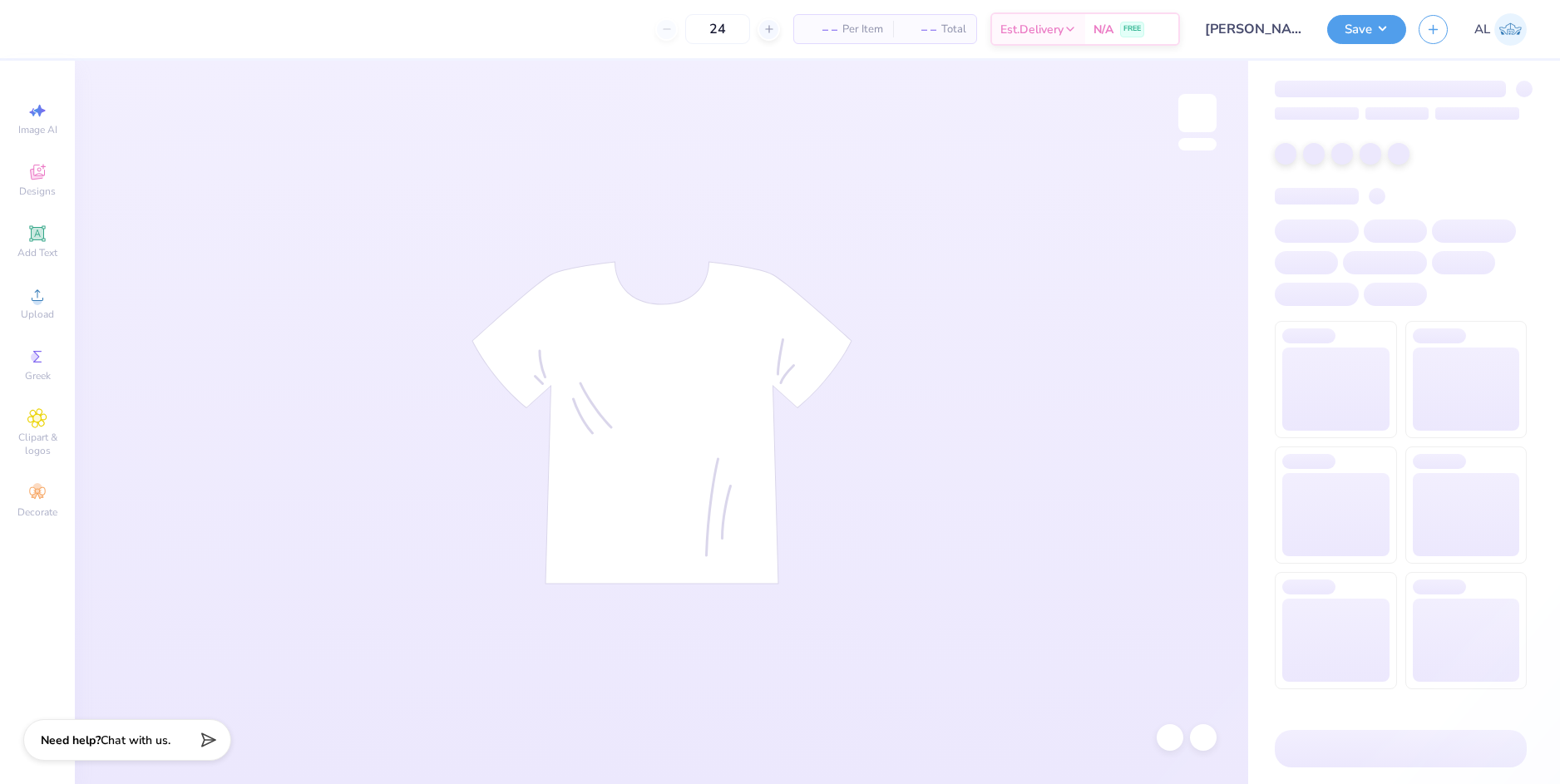
type input "50"
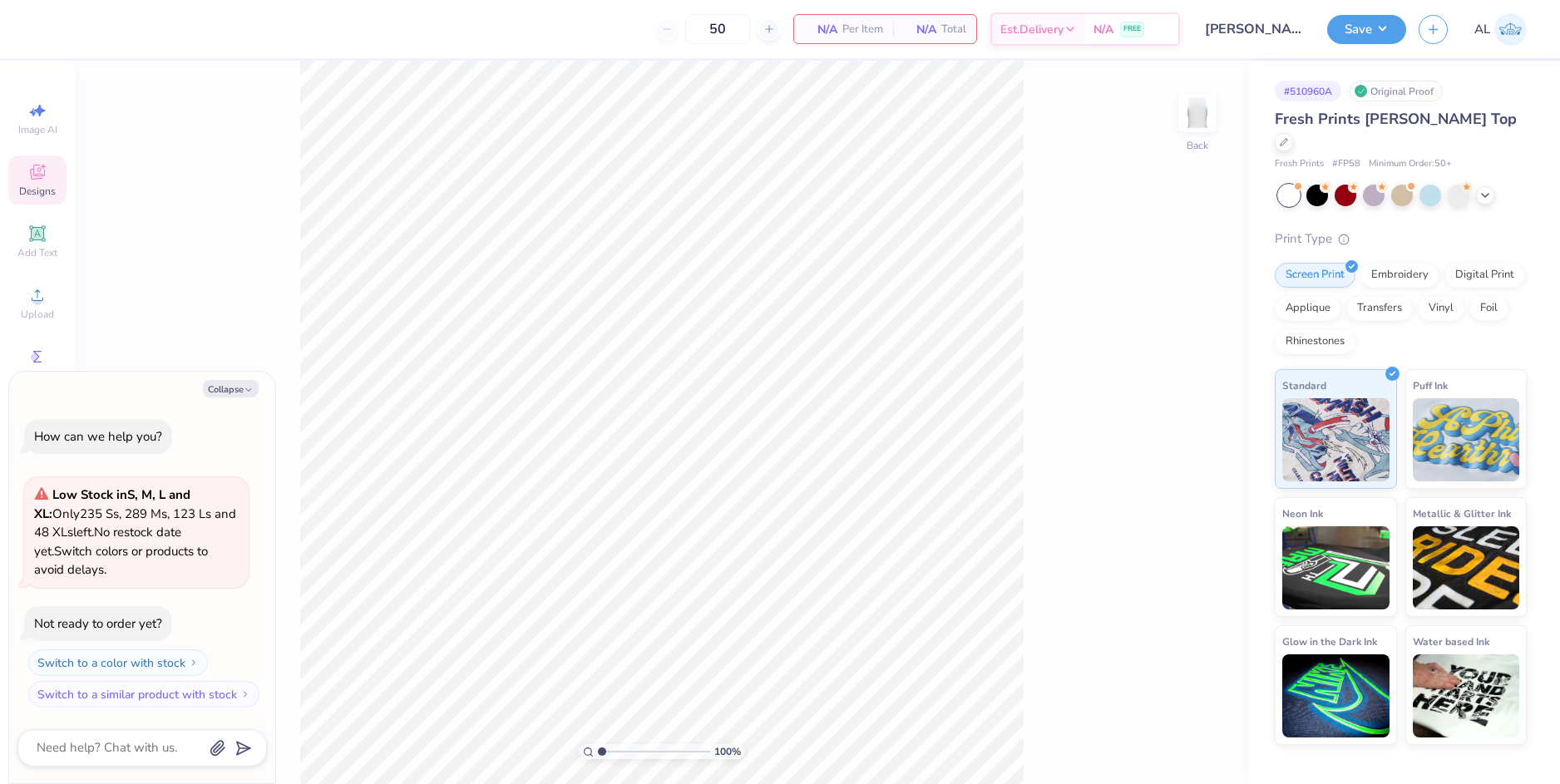
click at [47, 187] on span "Designs" at bounding box center [37, 191] width 36 height 13
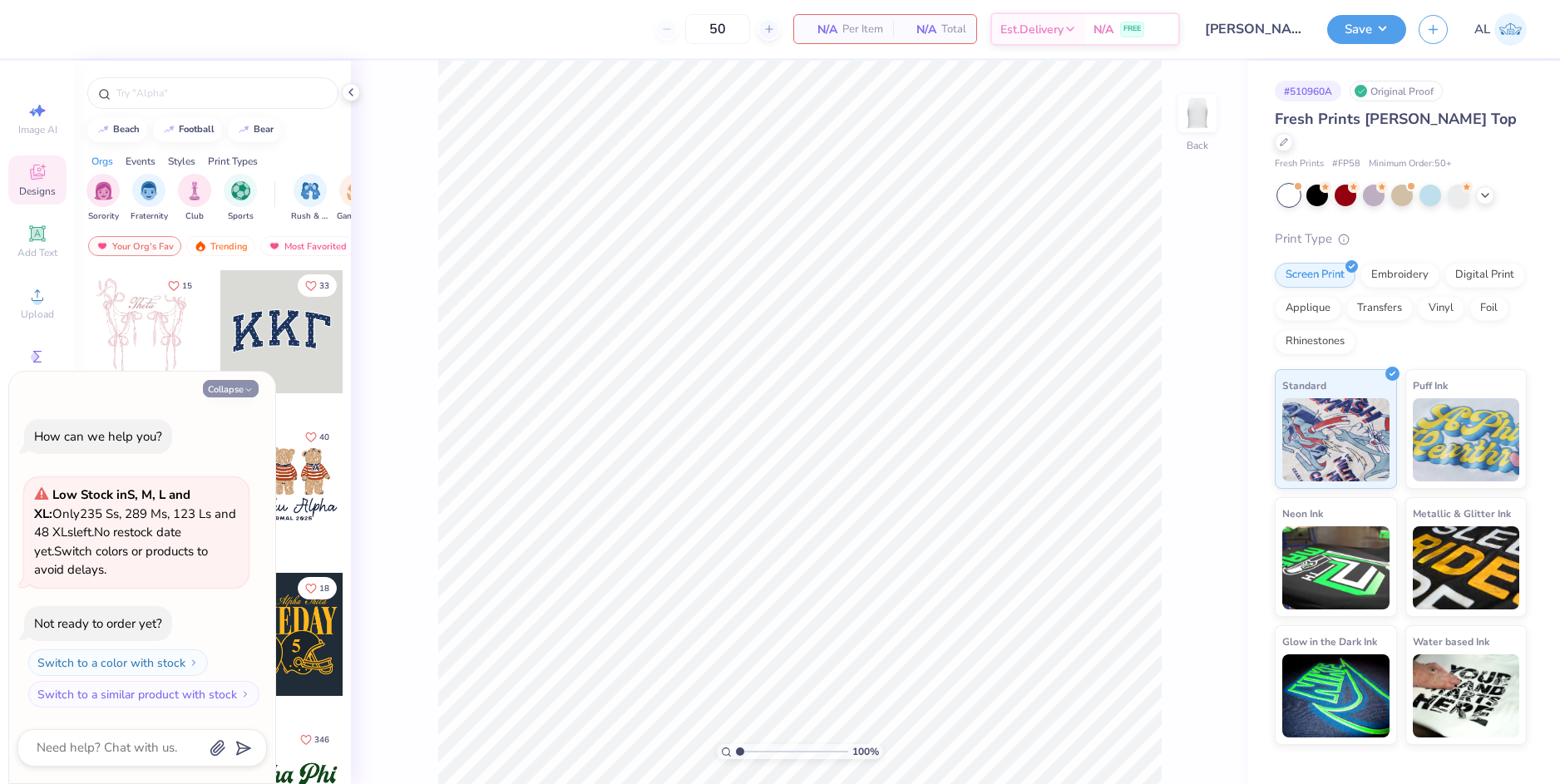
click at [221, 387] on button "Collapse" at bounding box center [231, 388] width 56 height 18
type textarea "x"
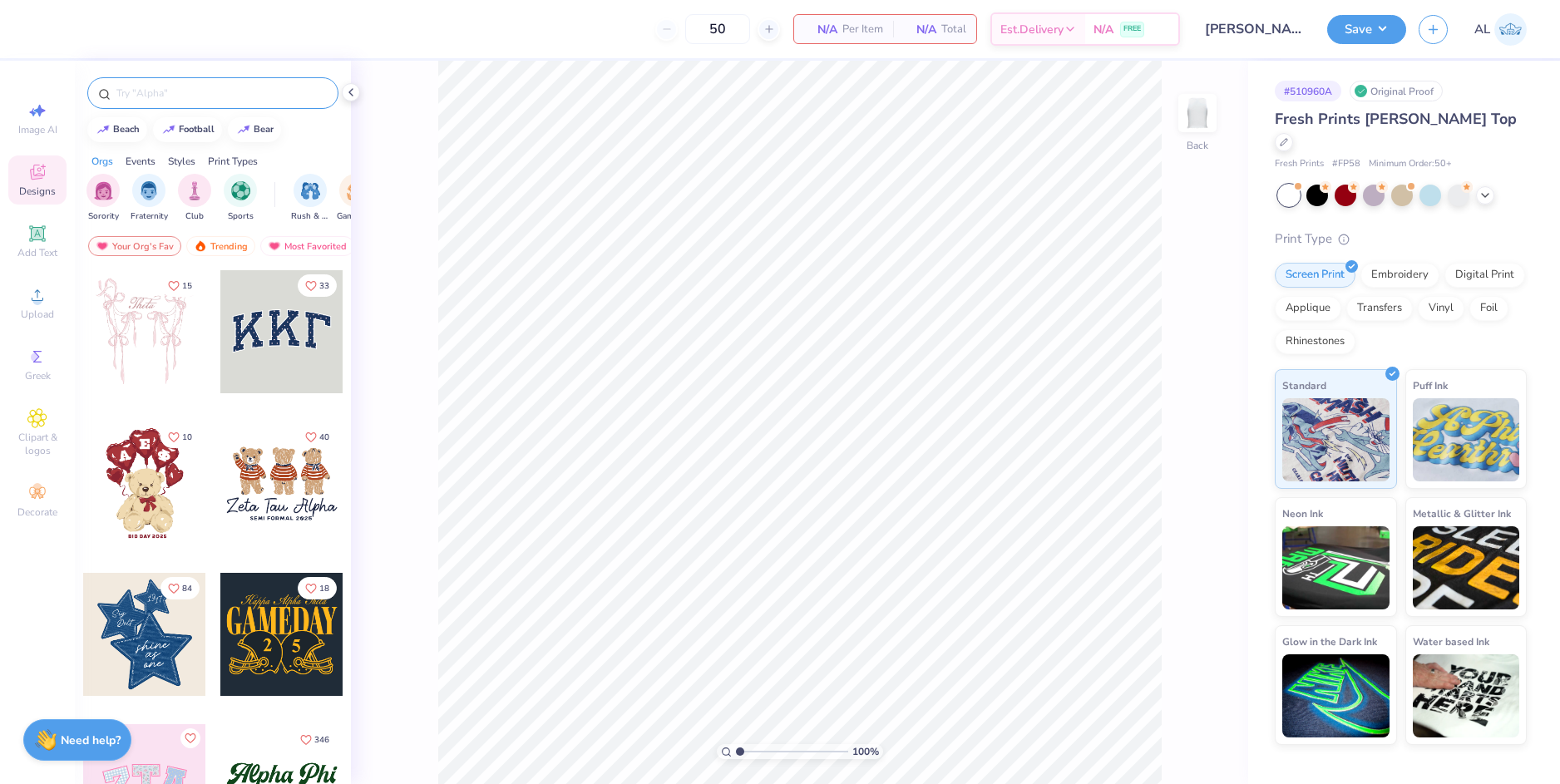
click at [172, 91] on input "text" at bounding box center [221, 93] width 213 height 17
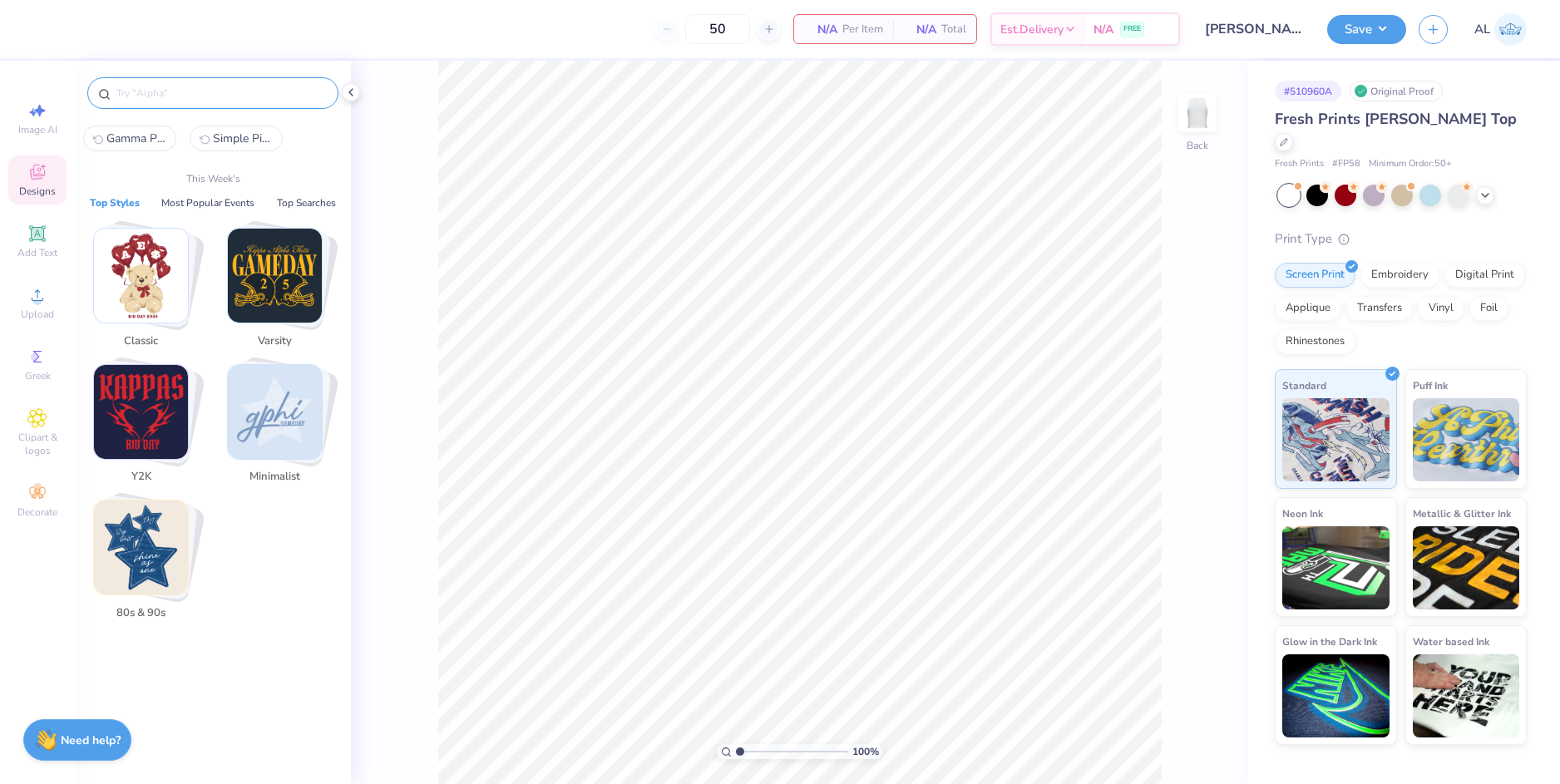
paste input "Pi Beta Phi Elegant Text and Heart Locket in Blue Bid Day Tank"
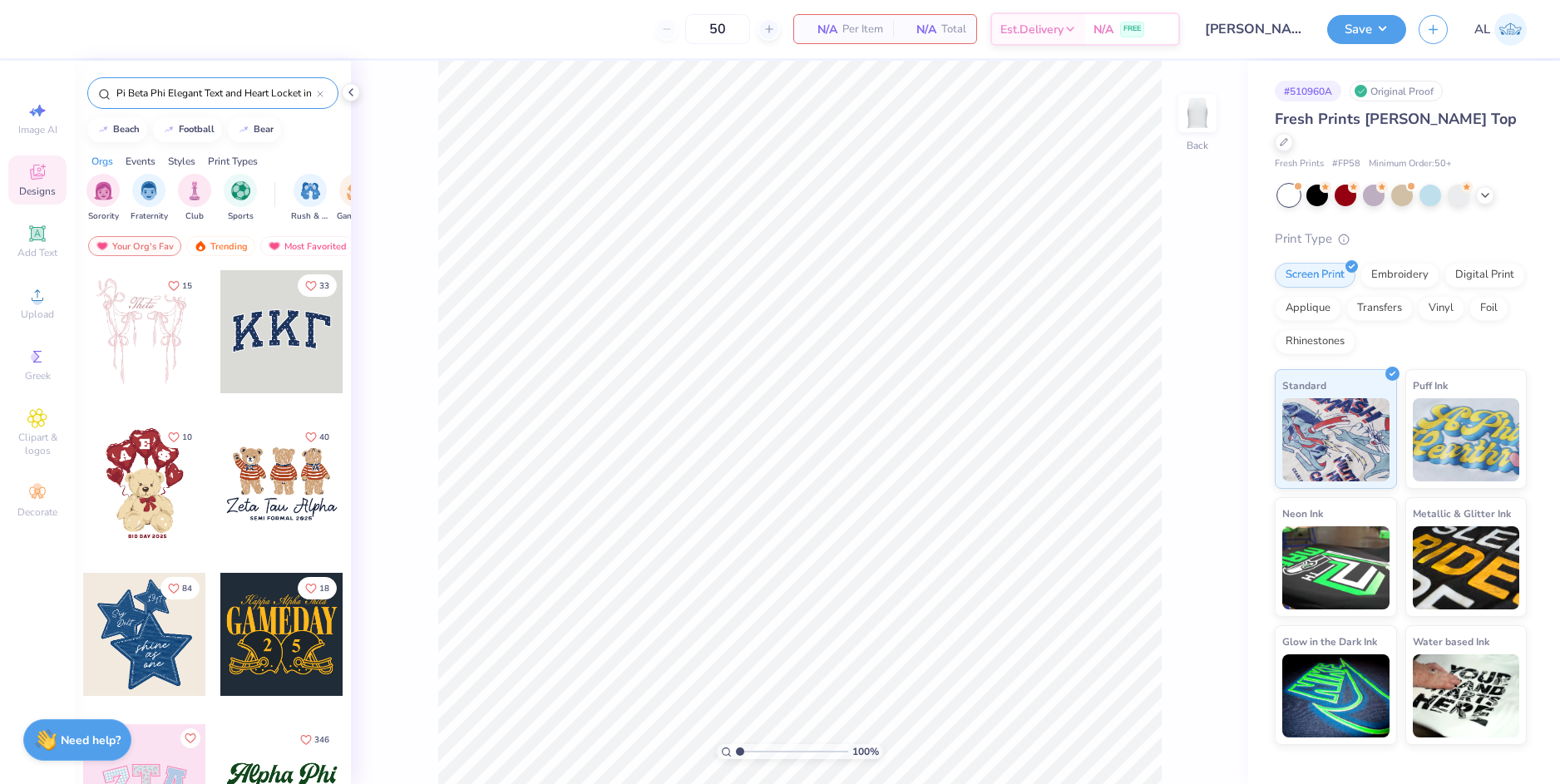
scroll to position [0, 83]
type input "Pi Beta Phi Elegant Text and Heart Locket in Blue Bid Day Tank"
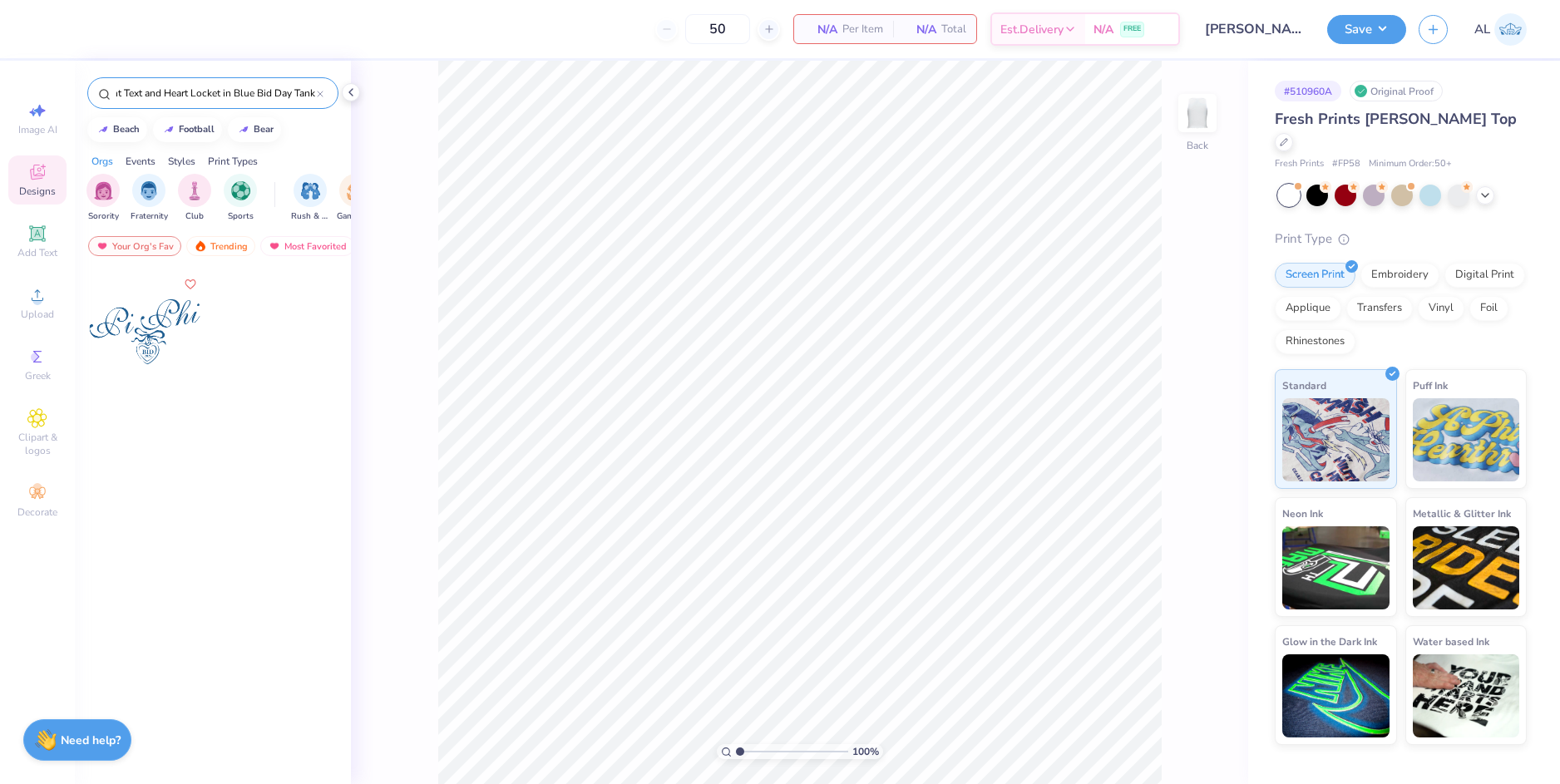
click at [146, 320] on div at bounding box center [145, 332] width 123 height 123
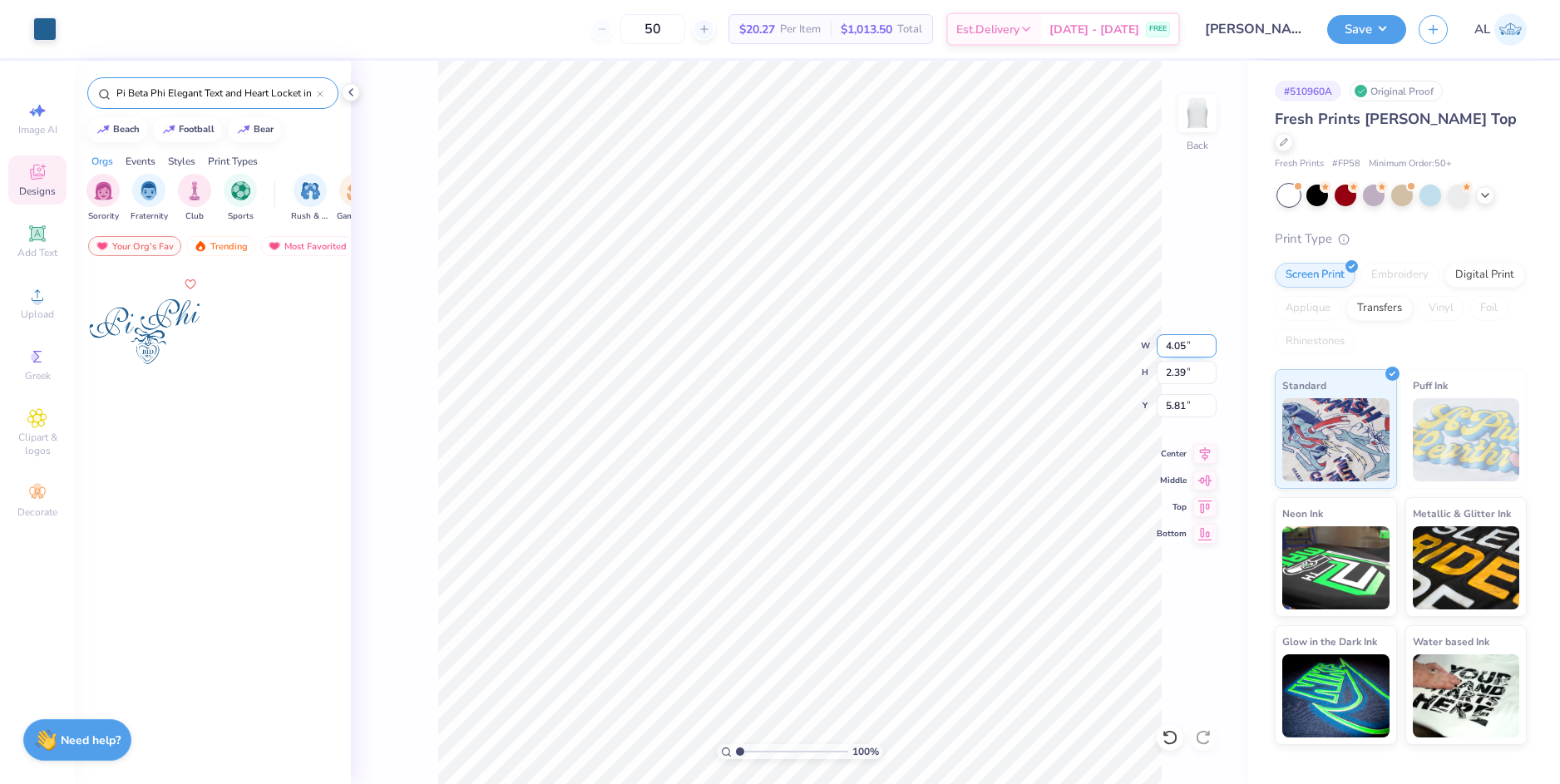
click at [1180, 349] on input "4.05" at bounding box center [1186, 345] width 60 height 23
click at [1177, 403] on input "5.81" at bounding box center [1186, 406] width 60 height 23
type input "5.00"
type input "2.95"
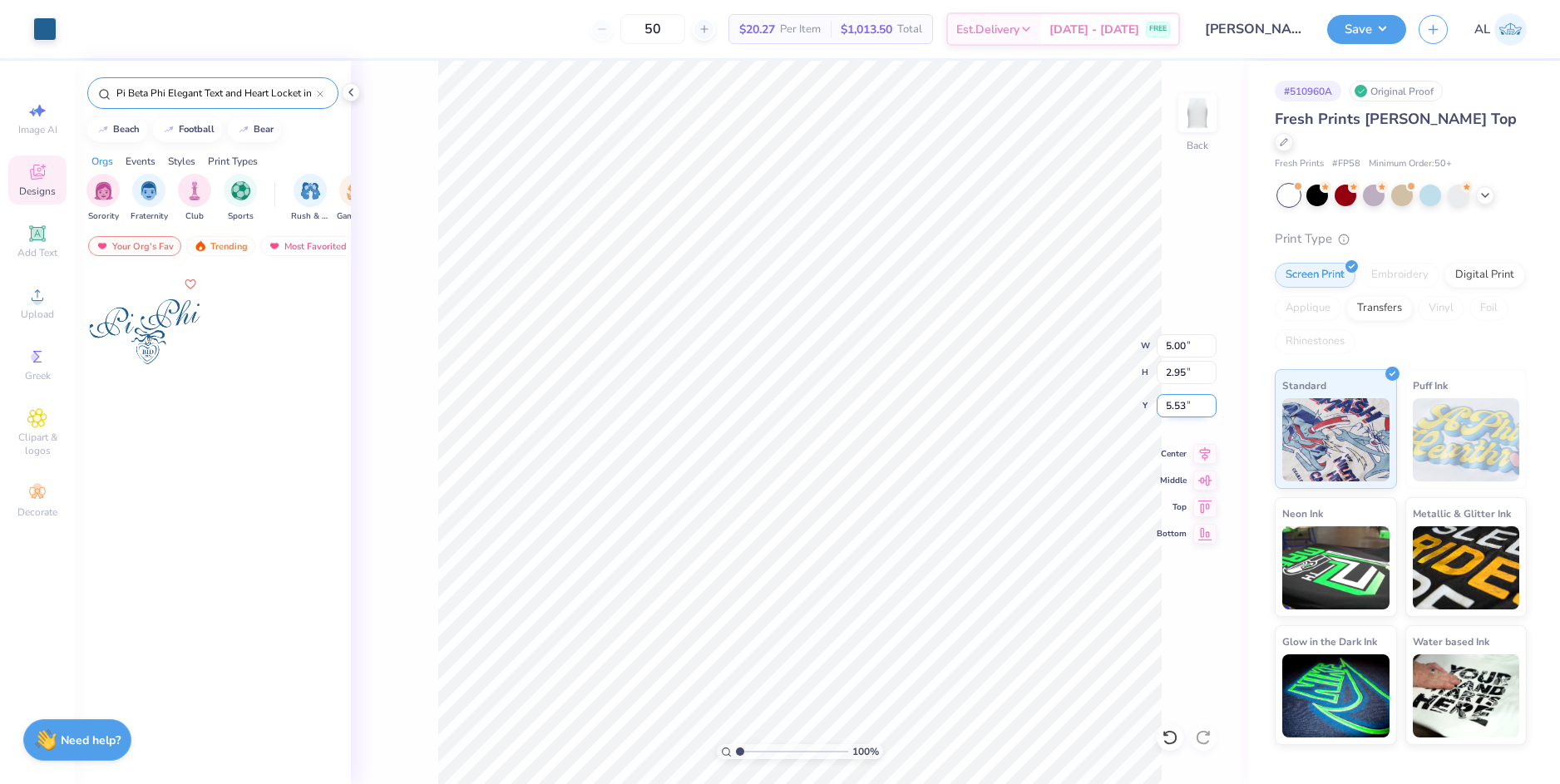
click at [1177, 405] on input "5.53" at bounding box center [1186, 406] width 60 height 23
click at [1178, 381] on input "2.95" at bounding box center [1186, 372] width 60 height 23
type input "2.00"
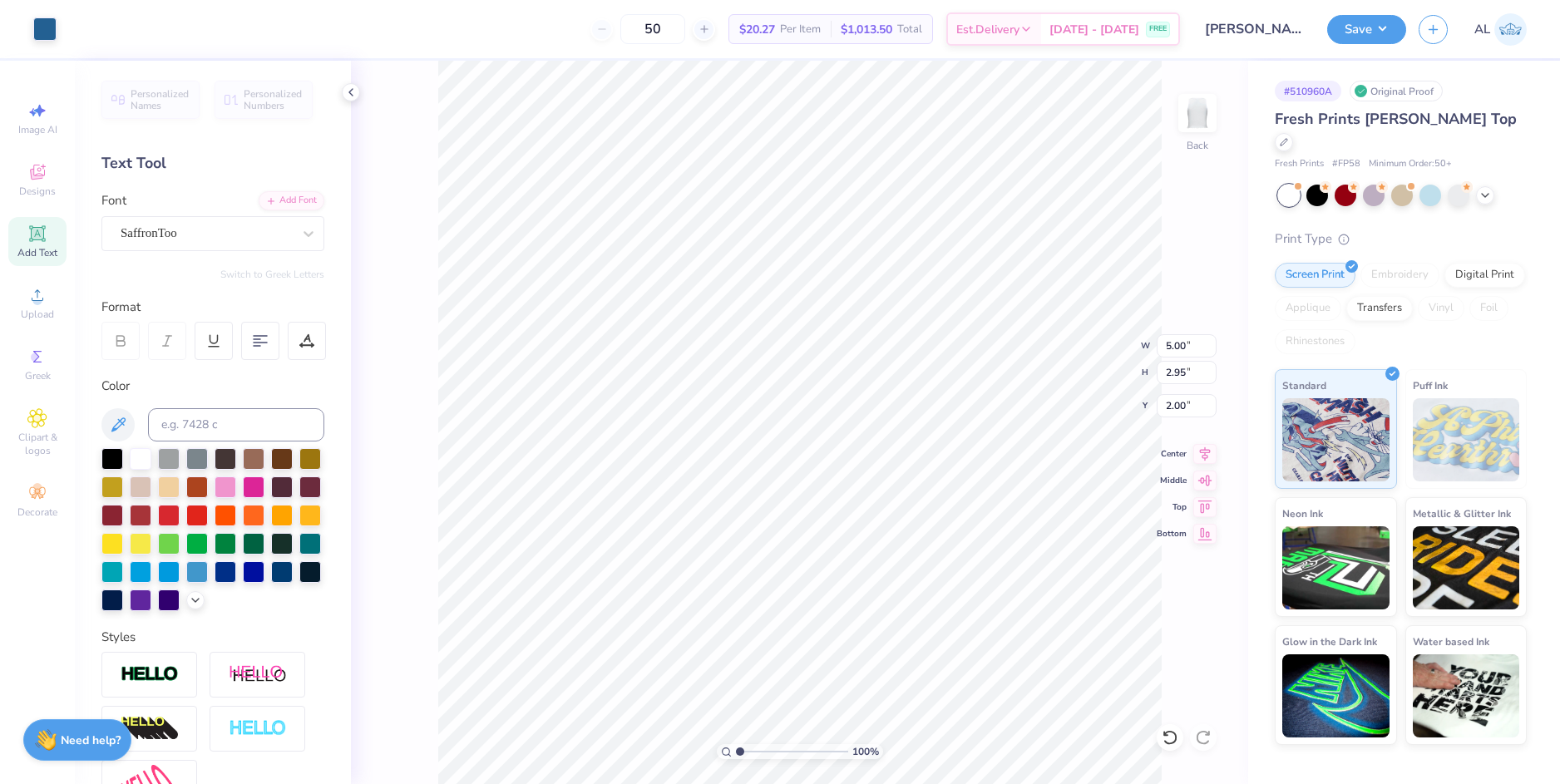
type input "2.95"
type textarea "Kappa Beta Phi"
type input "7.22"
type input "1.84"
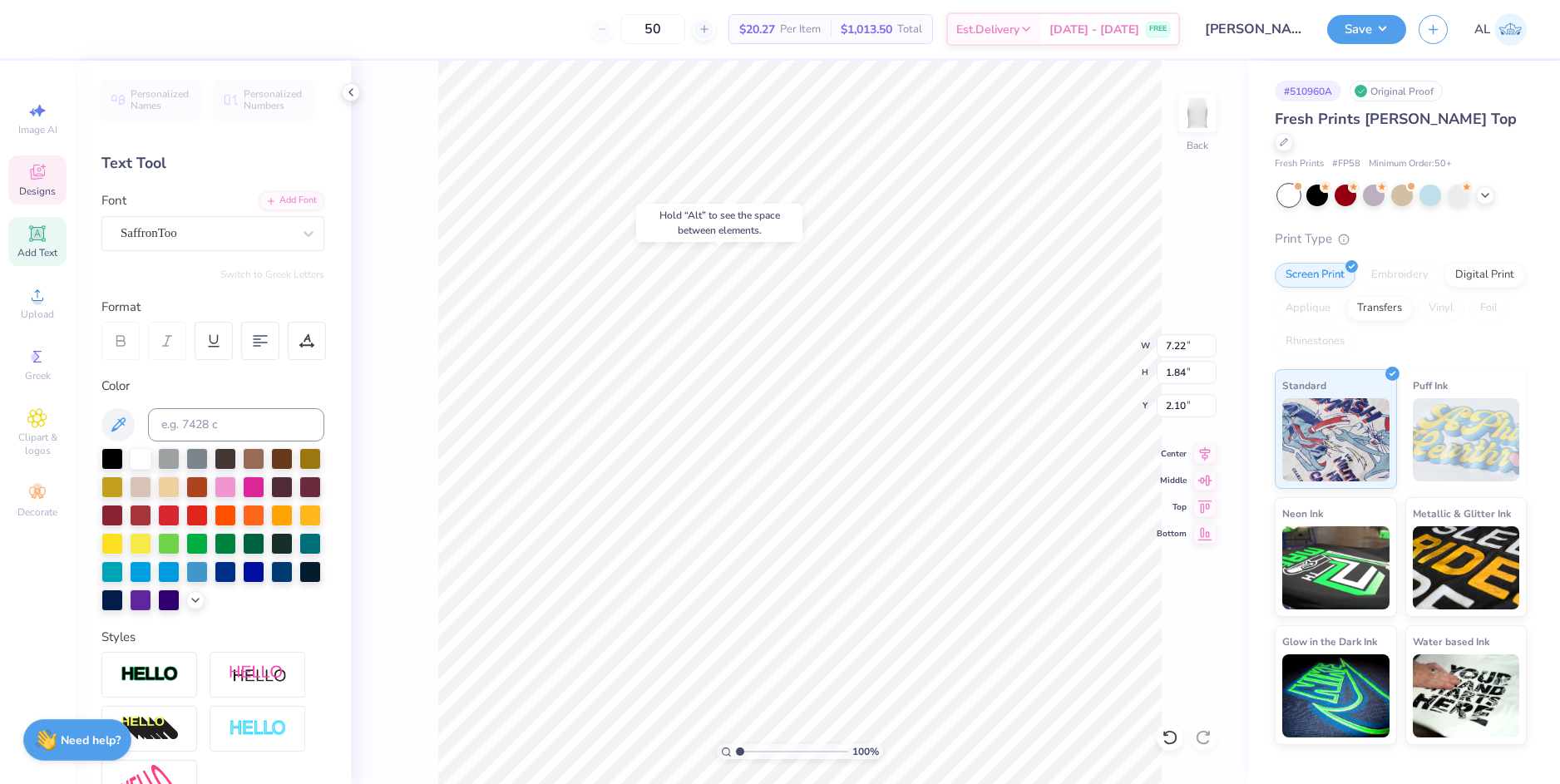
type input "2.12"
click at [1207, 456] on icon at bounding box center [1204, 450] width 23 height 20
type input "7.53"
type input "1.91"
type input "2.03"
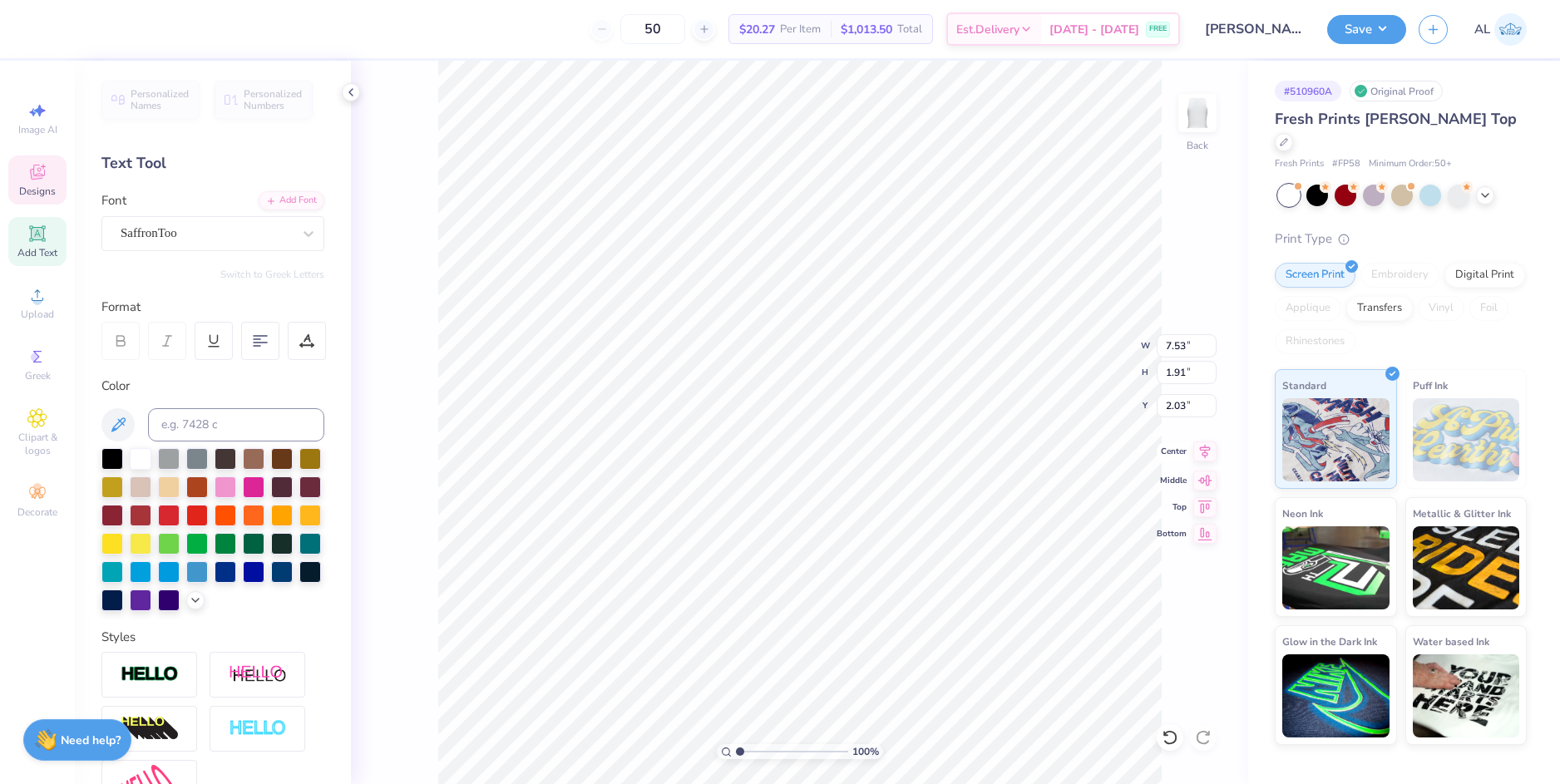
click at [1205, 453] on icon at bounding box center [1204, 450] width 23 height 20
drag, startPoint x: 742, startPoint y: 748, endPoint x: 752, endPoint y: 748, distance: 10.0
type input "2.08"
click at [752, 748] on input "range" at bounding box center [792, 751] width 112 height 15
click at [1209, 448] on icon at bounding box center [1206, 450] width 11 height 14
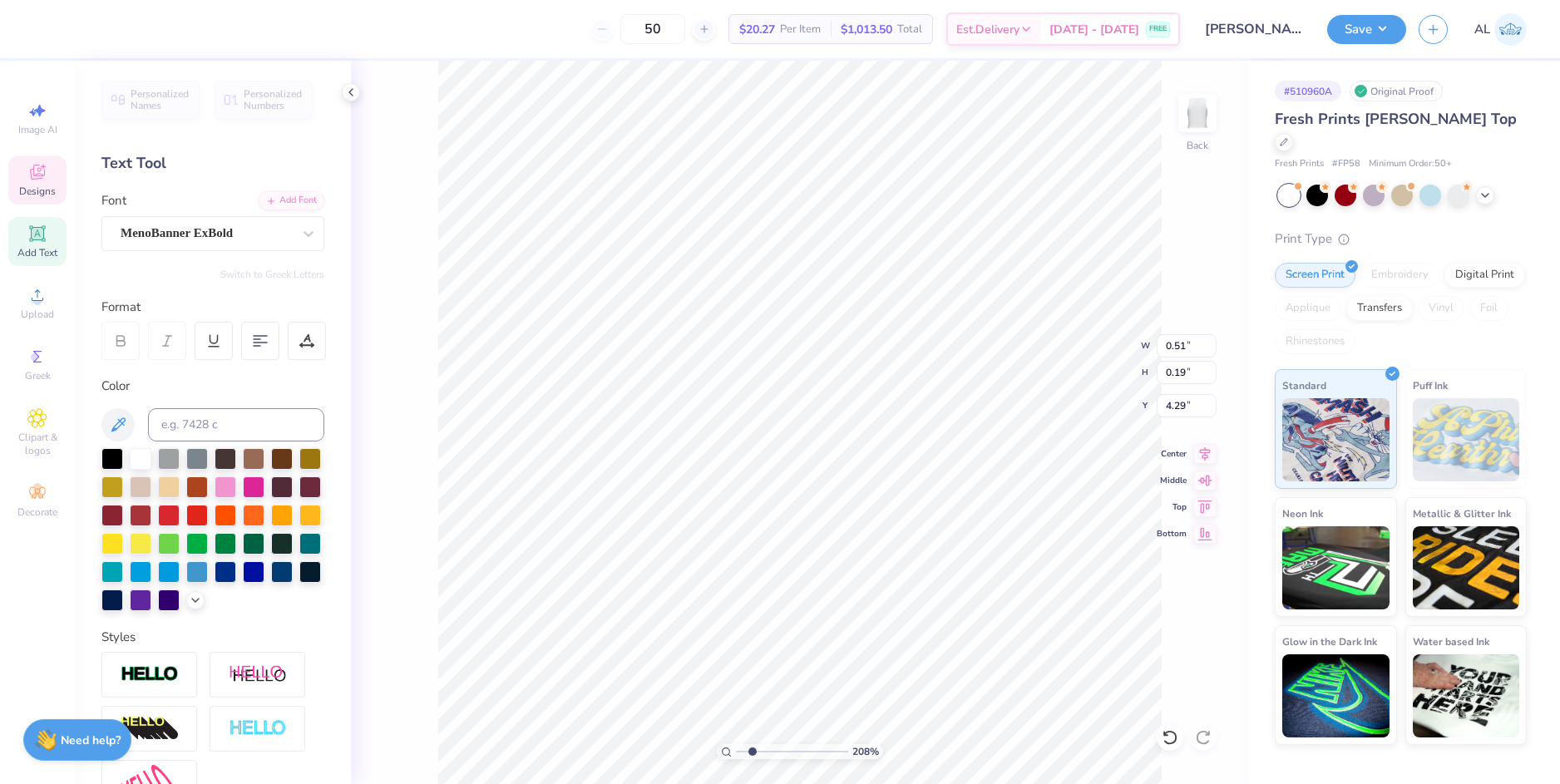
scroll to position [13, 3]
type textarea "est."
type input "0.31"
type input "0.11"
type input "4.52"
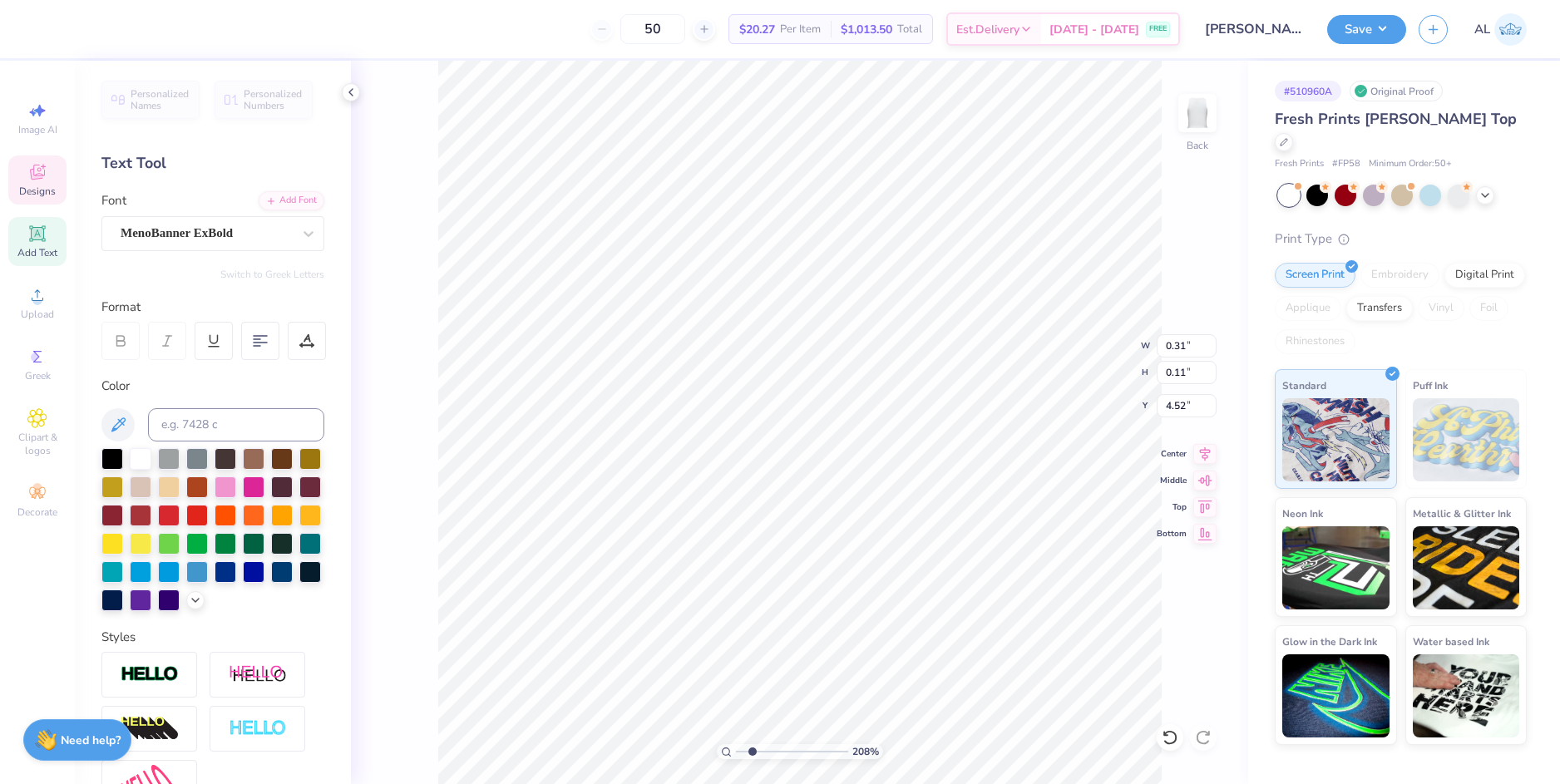
type textarea "1921"
type input "4.47"
type input "4.52"
click at [1205, 452] on icon at bounding box center [1206, 450] width 11 height 14
click at [1201, 454] on icon at bounding box center [1204, 450] width 23 height 20
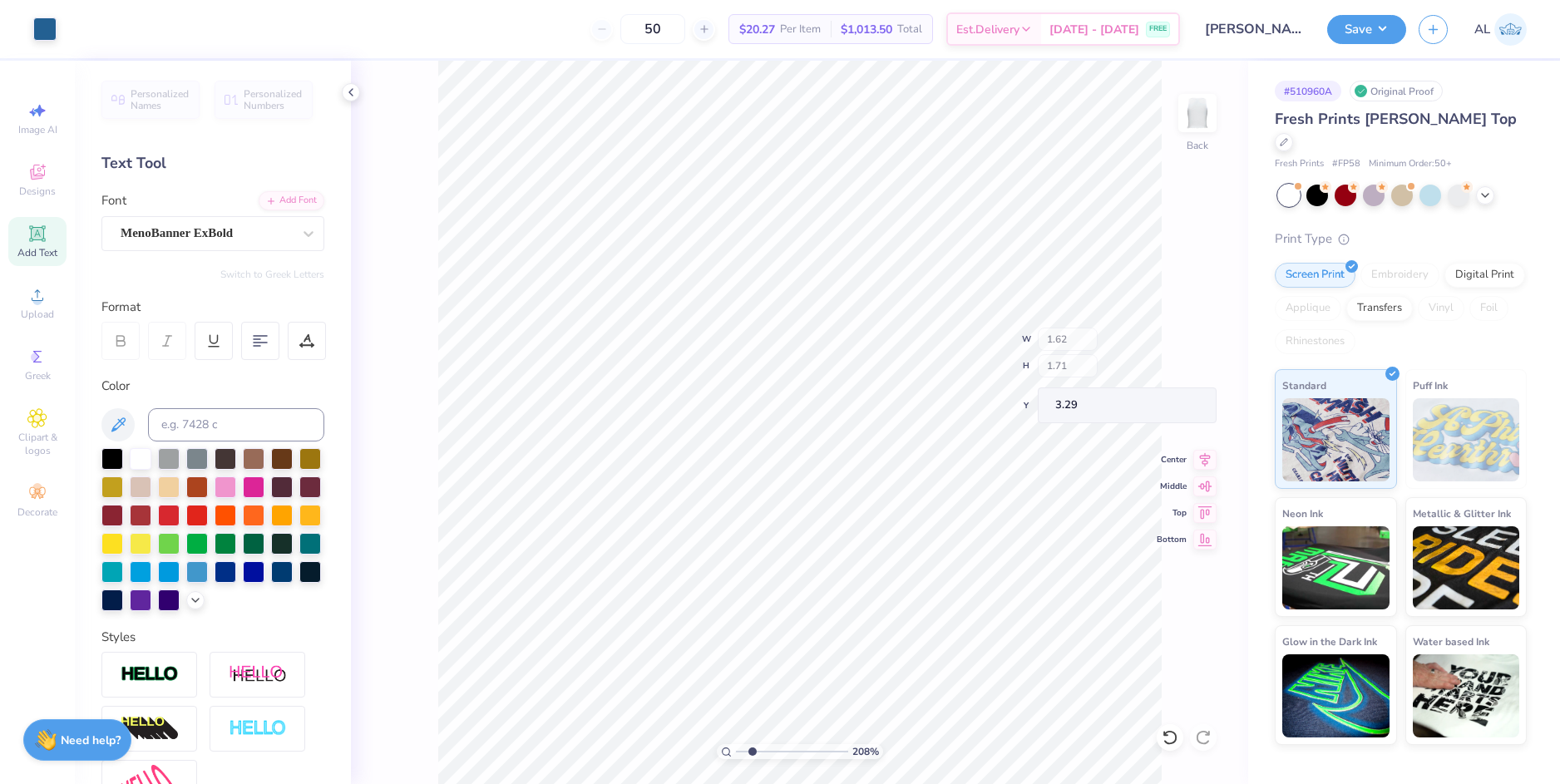
type input "1.62"
type input "1.71"
click at [1205, 452] on icon at bounding box center [1206, 450] width 11 height 14
type input "0.39"
type input "0.16"
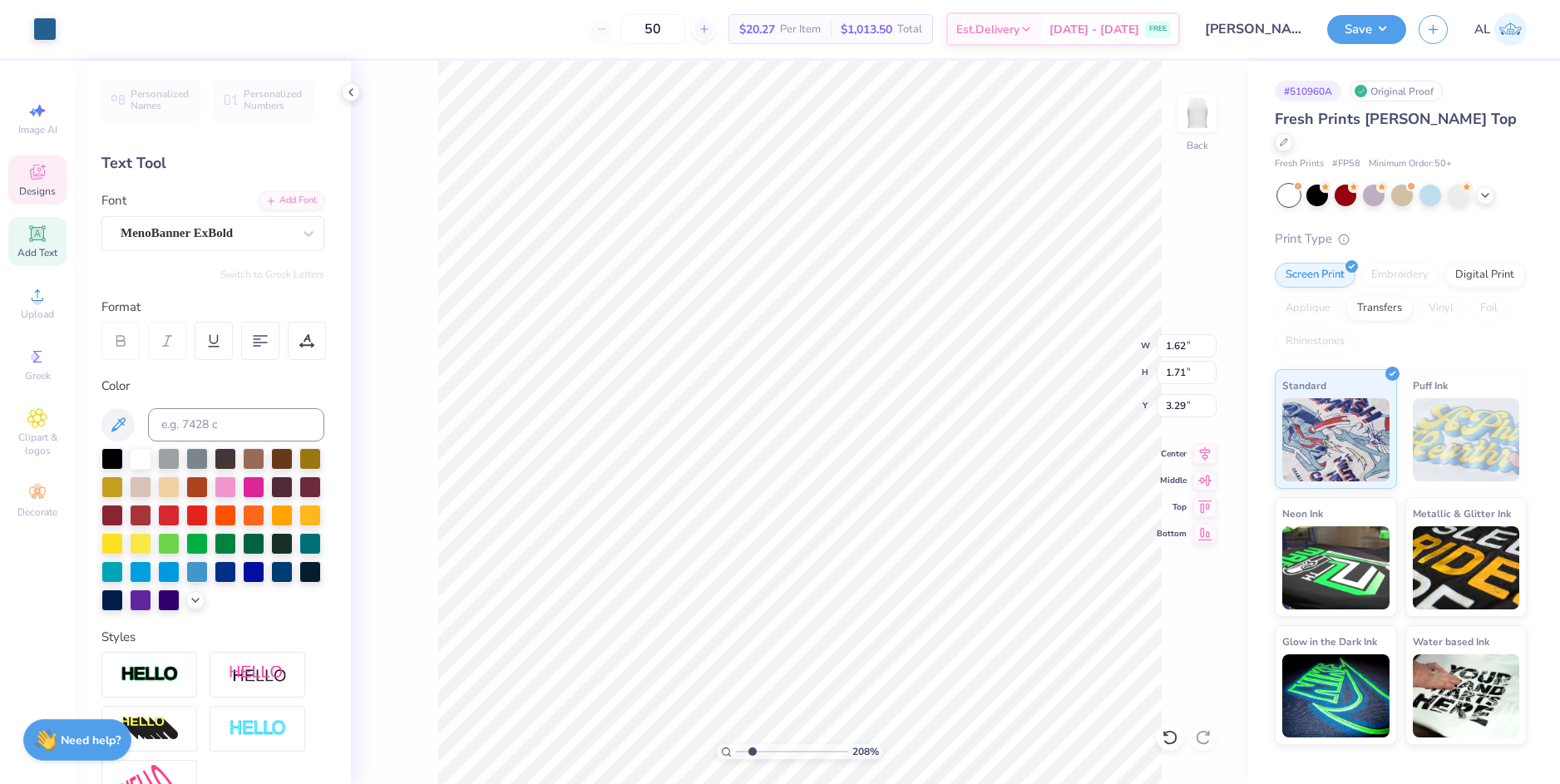
type input "4.30"
type input "0.33"
type input "0.13"
click at [881, 594] on li "Group" at bounding box center [874, 601] width 131 height 33
click at [1206, 459] on icon at bounding box center [1204, 450] width 23 height 20
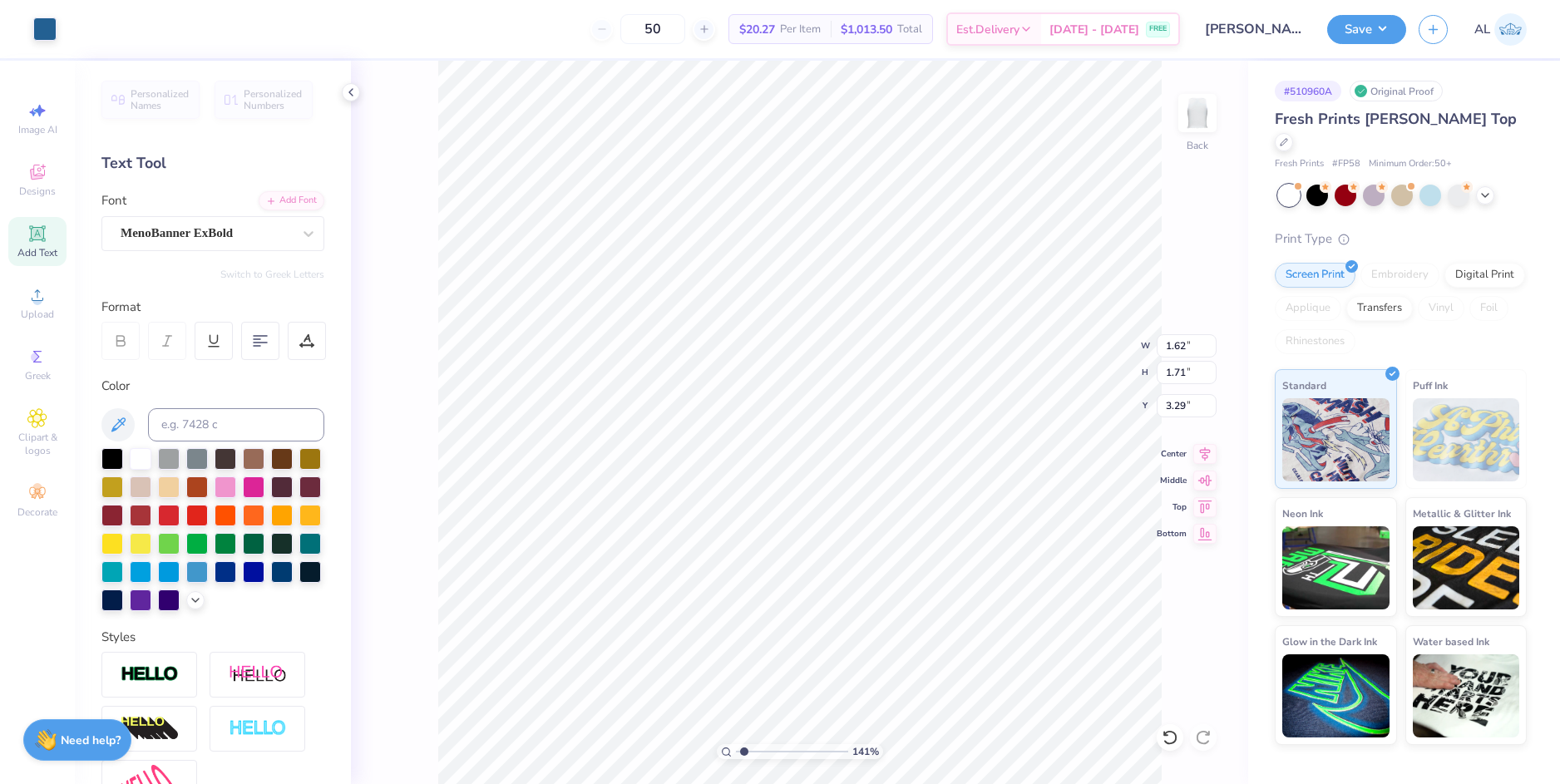
drag, startPoint x: 753, startPoint y: 750, endPoint x: 744, endPoint y: 747, distance: 9.5
type input "1.41"
click at [744, 747] on input "range" at bounding box center [792, 751] width 112 height 15
type input "7.53"
type input "1.91"
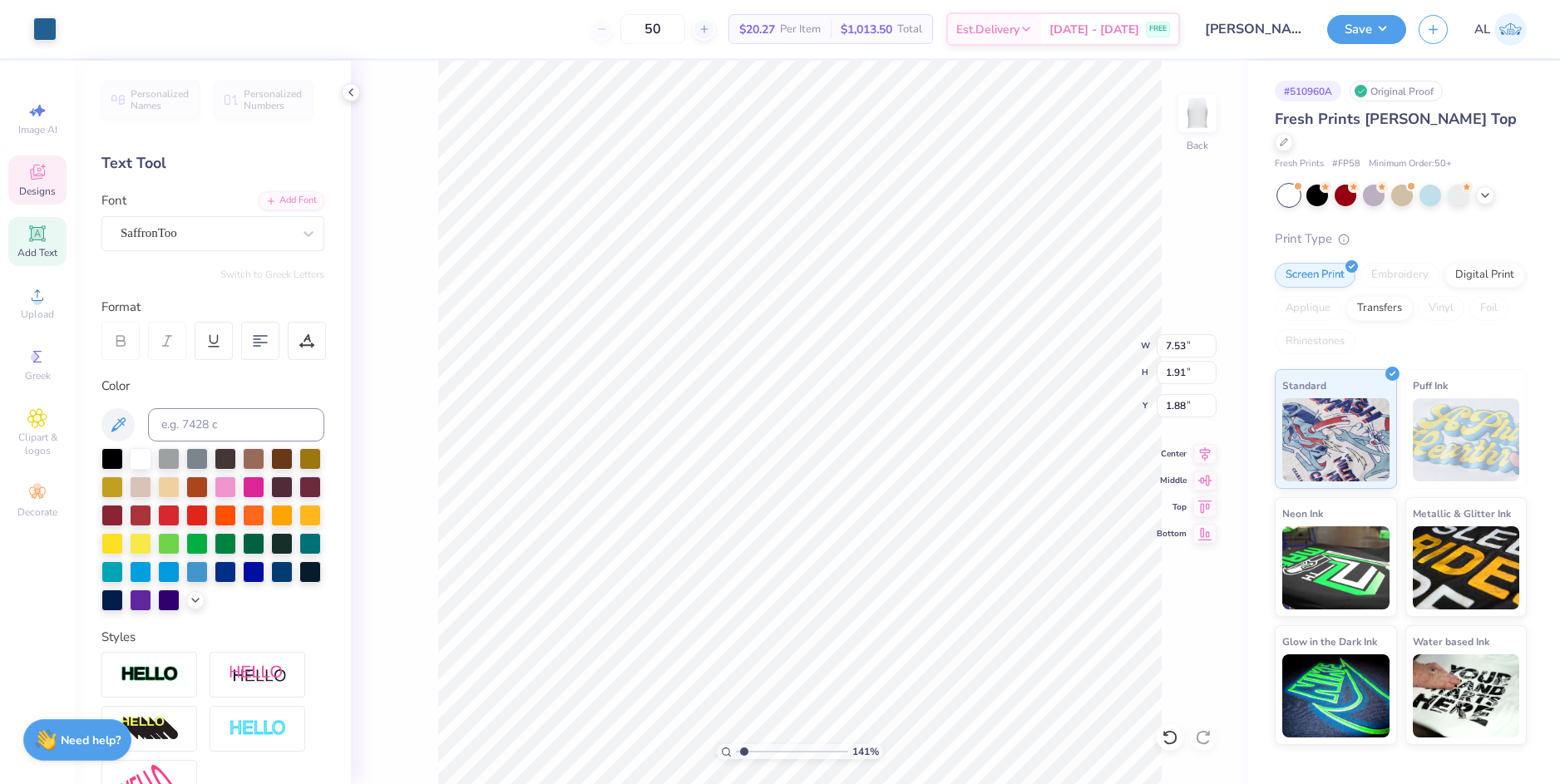
type input "1.88"
type input "7.13"
type input "1.81"
type input "1.99"
click at [1205, 456] on icon at bounding box center [1206, 450] width 11 height 14
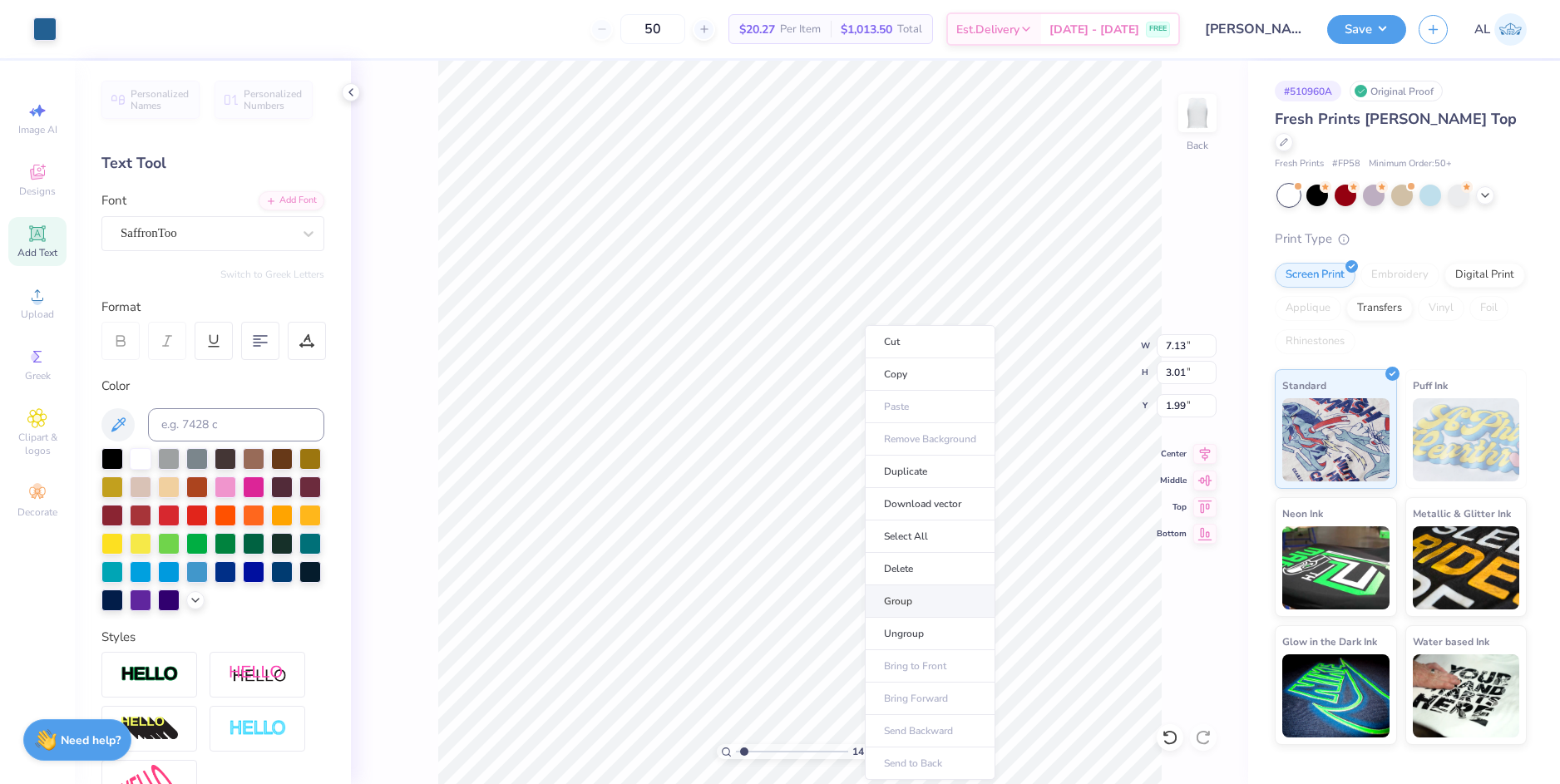
click at [930, 601] on li "Group" at bounding box center [930, 601] width 131 height 33
click at [1200, 459] on icon at bounding box center [1204, 450] width 23 height 20
type input "8.96"
type input "5.39"
type input "4.30"
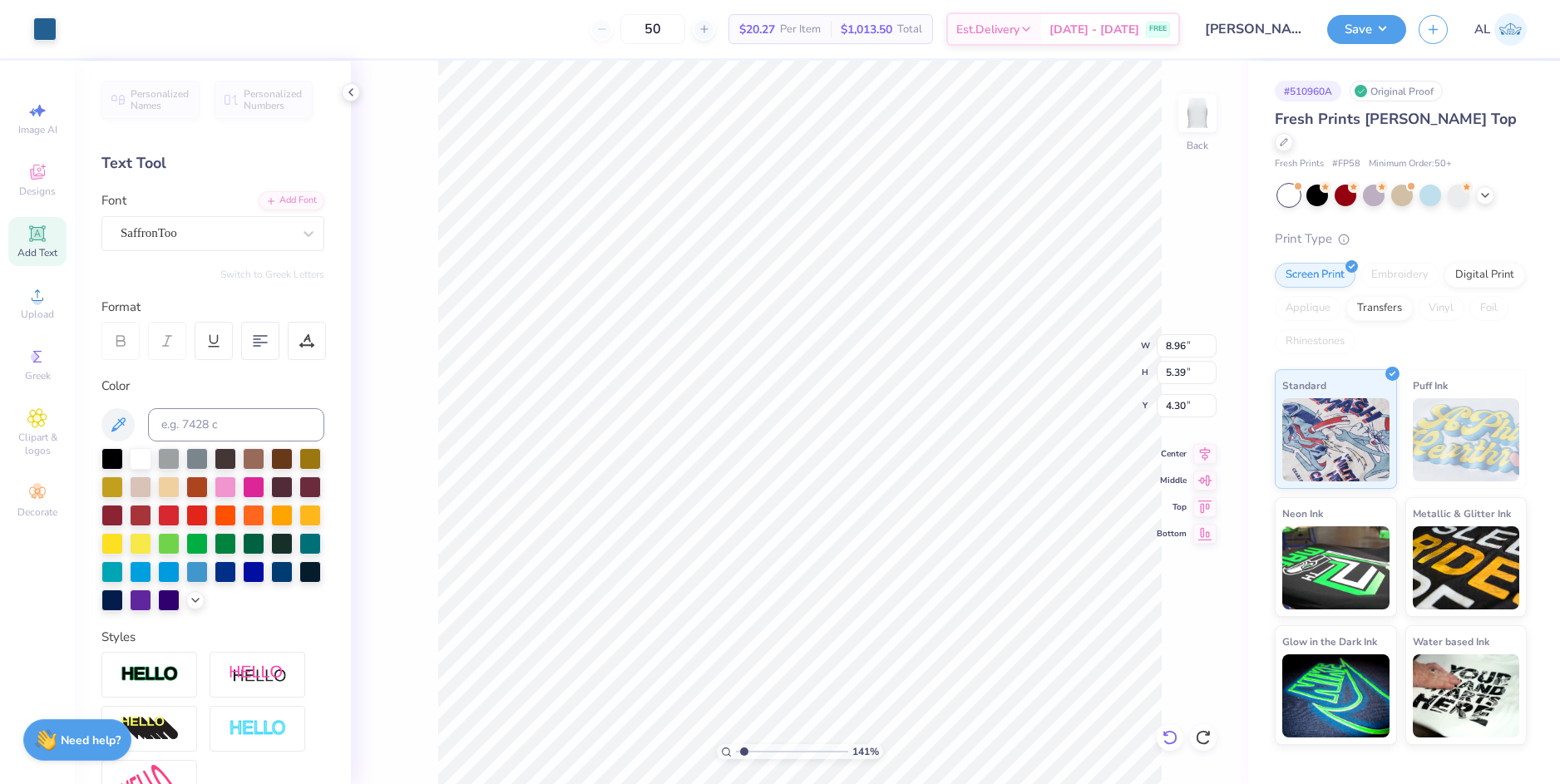
click at [1175, 740] on icon at bounding box center [1168, 737] width 14 height 15
click at [921, 598] on li "Group" at bounding box center [903, 601] width 131 height 33
click at [1205, 455] on icon at bounding box center [1206, 450] width 11 height 14
click at [1173, 349] on input "7.13" at bounding box center [1186, 345] width 60 height 23
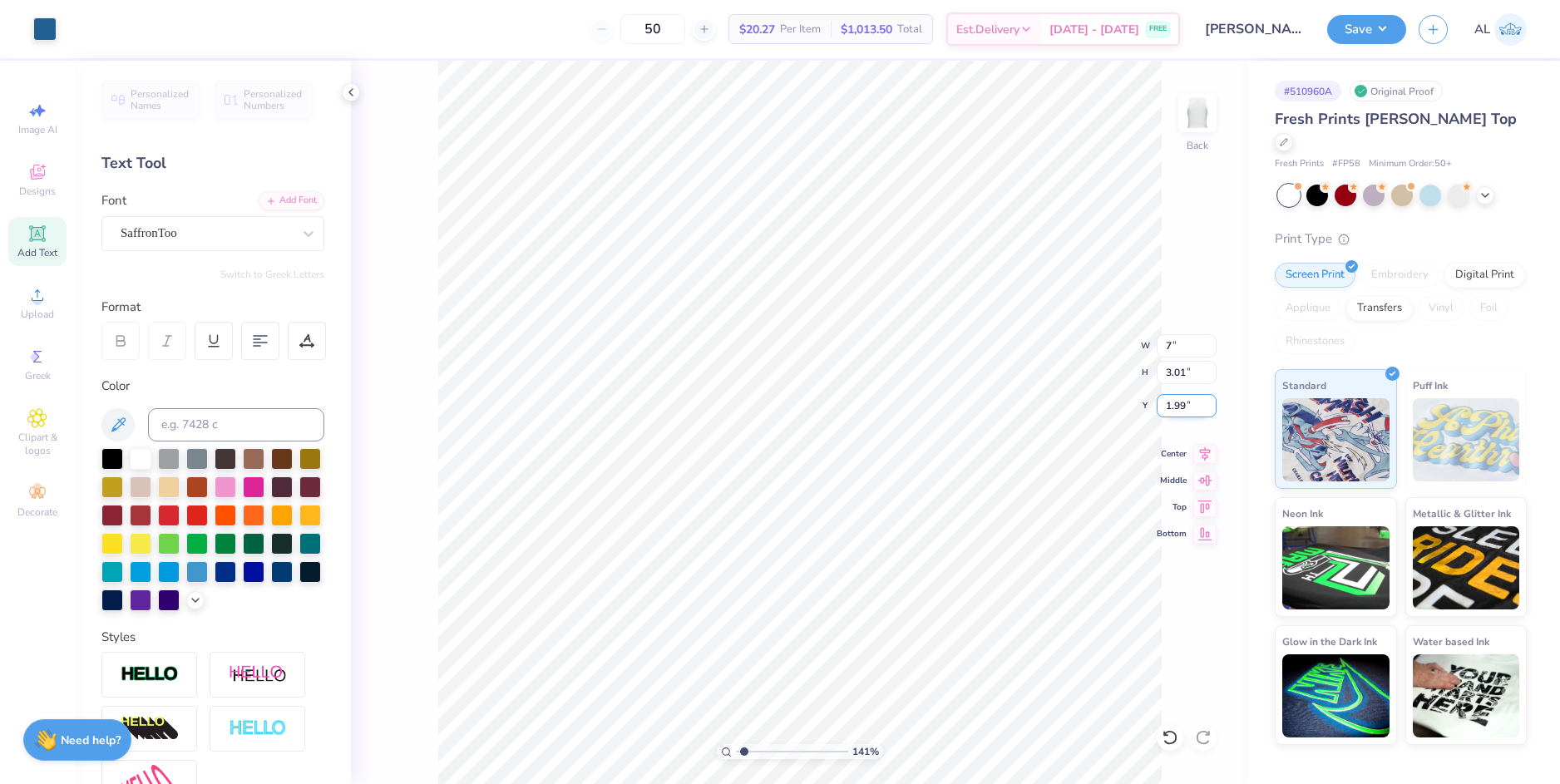
click at [1173, 403] on input "1.99" at bounding box center [1186, 406] width 60 height 23
type input "7.00"
type input "2.95"
click at [1174, 406] on input "2.02" at bounding box center [1186, 406] width 60 height 23
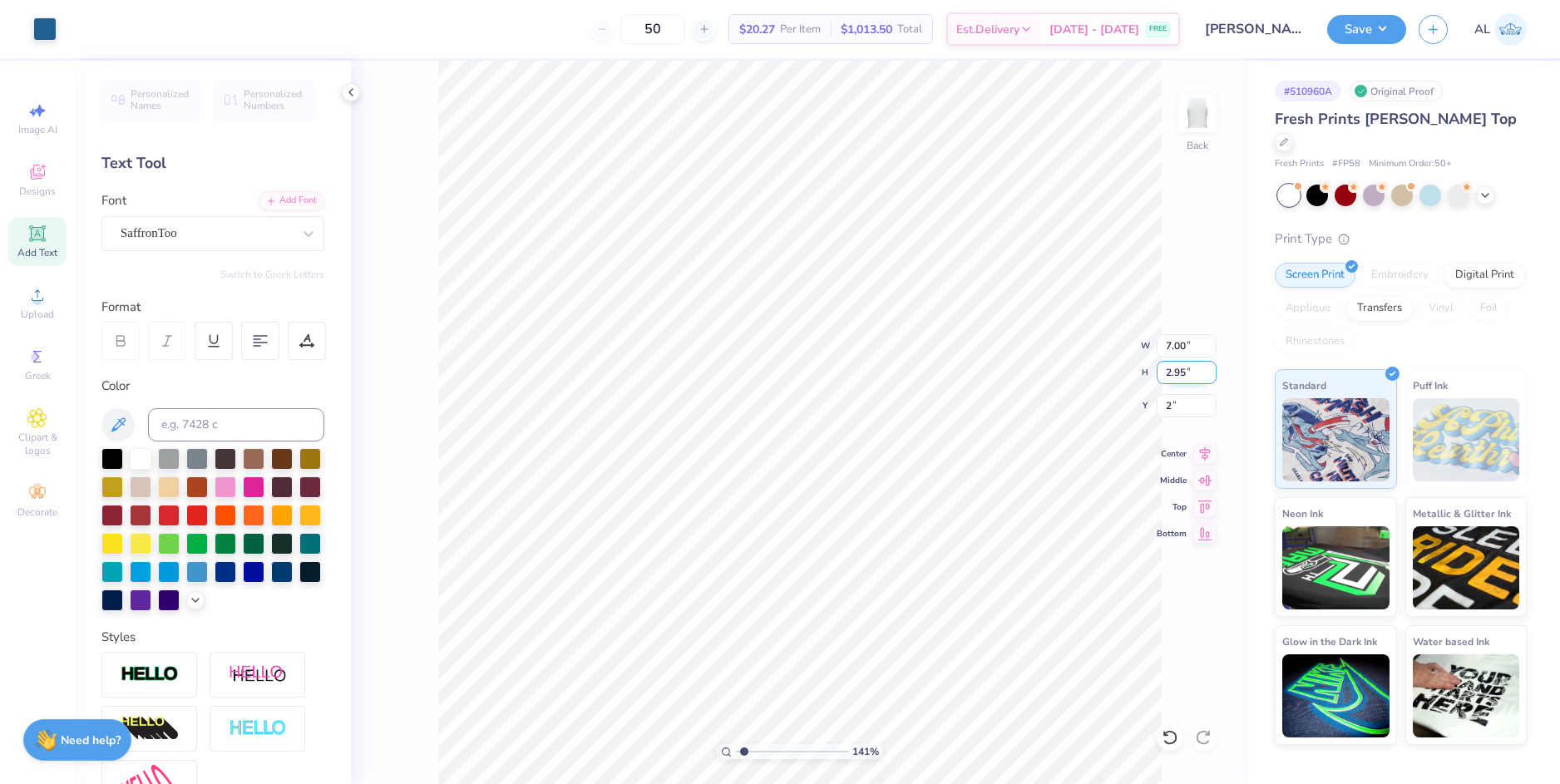
click at [1176, 372] on input "2.95" at bounding box center [1186, 372] width 60 height 23
type input "2.00"
type input "1"
click at [736, 750] on input "range" at bounding box center [792, 751] width 112 height 15
click at [863, 484] on li "Download vector" at bounding box center [867, 487] width 131 height 33
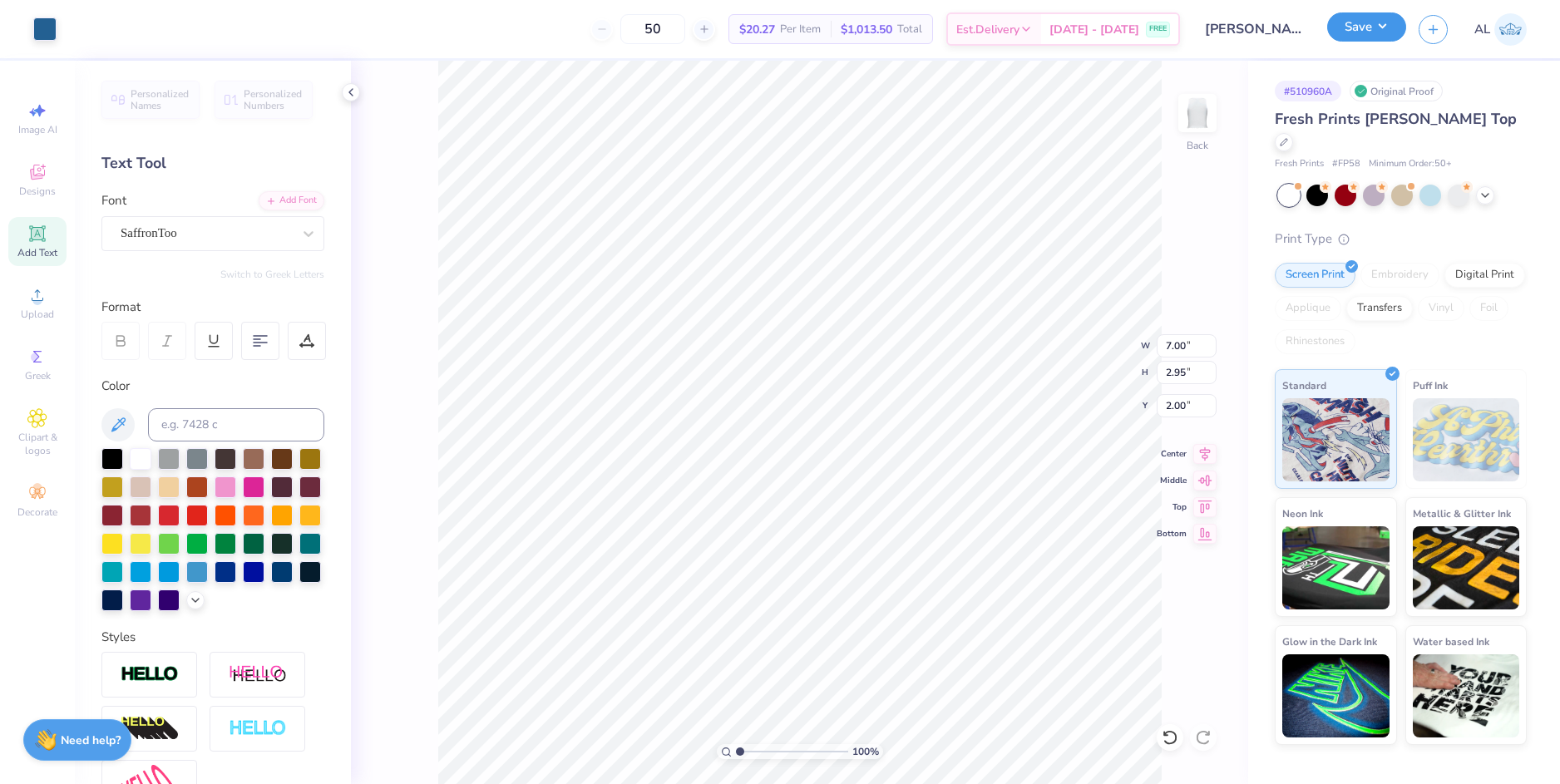
click at [1346, 30] on button "Save" at bounding box center [1366, 26] width 79 height 29
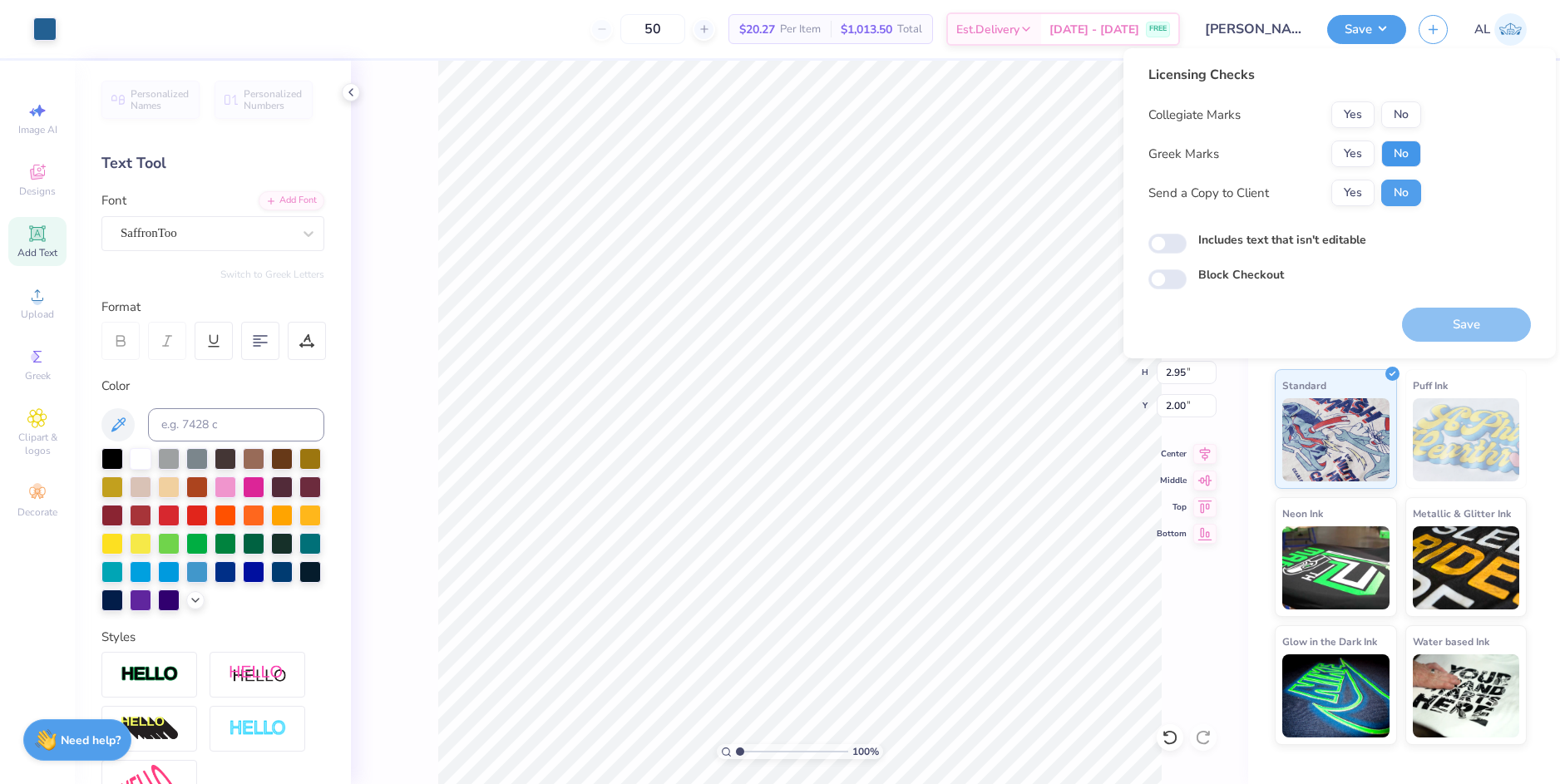
click at [1392, 163] on button "No" at bounding box center [1401, 154] width 40 height 27
click at [1401, 115] on button "No" at bounding box center [1401, 115] width 40 height 27
click at [1355, 194] on button "Yes" at bounding box center [1352, 193] width 43 height 27
click at [1448, 324] on button "Save" at bounding box center [1466, 327] width 129 height 34
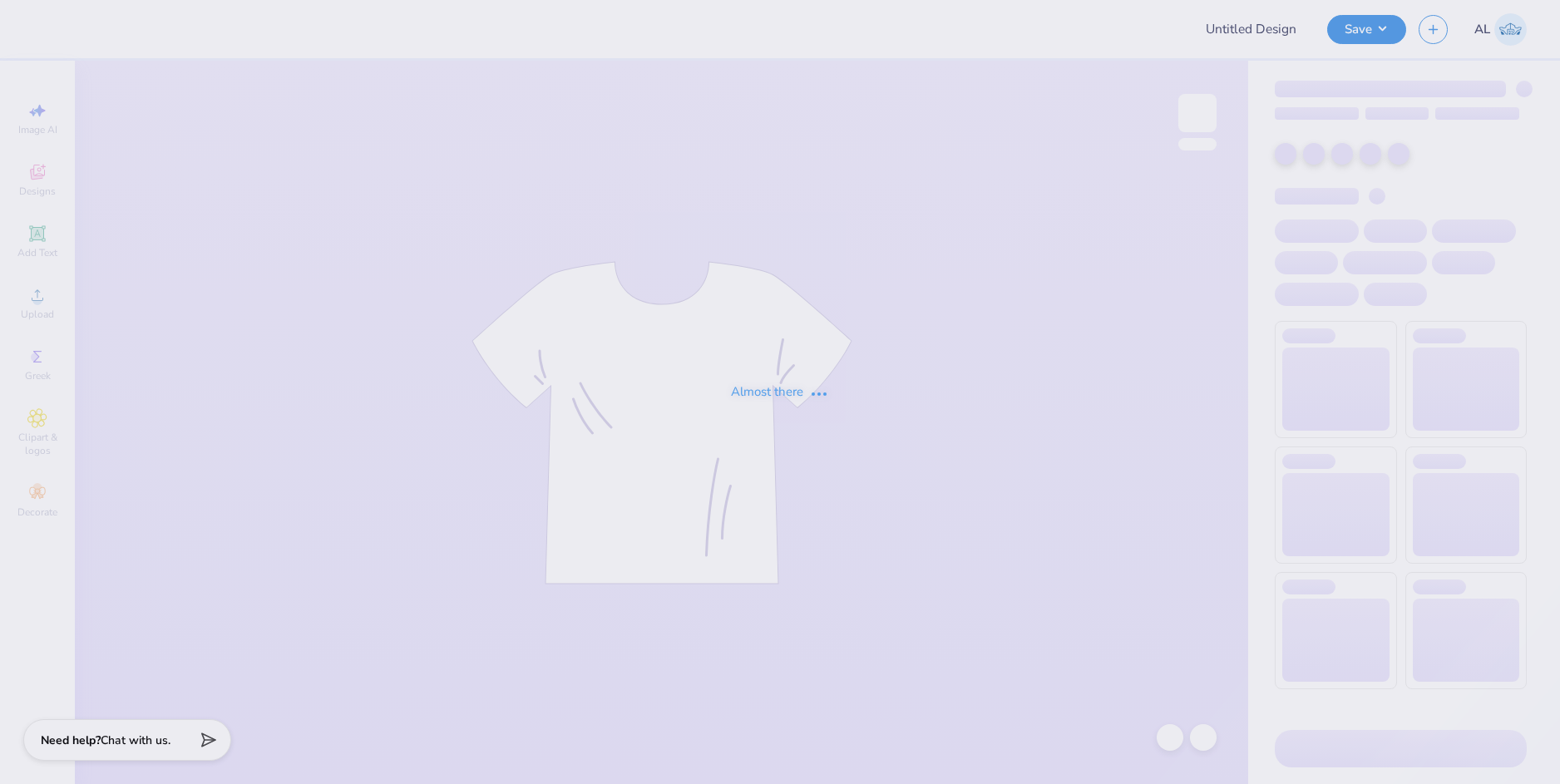
type input "[PERSON_NAME] : [GEOGRAPHIC_DATA]"
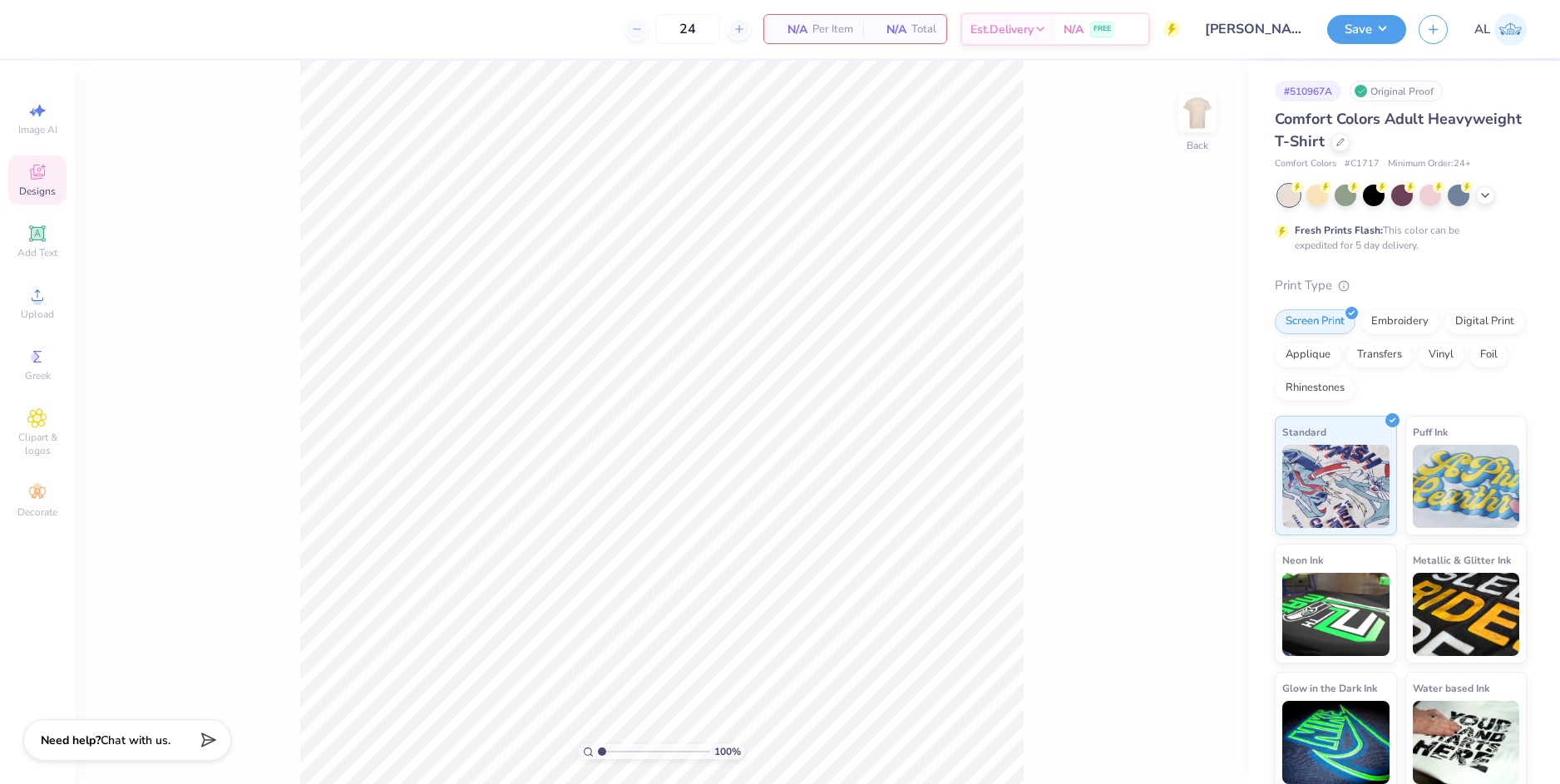
click at [44, 178] on icon at bounding box center [36, 172] width 20 height 20
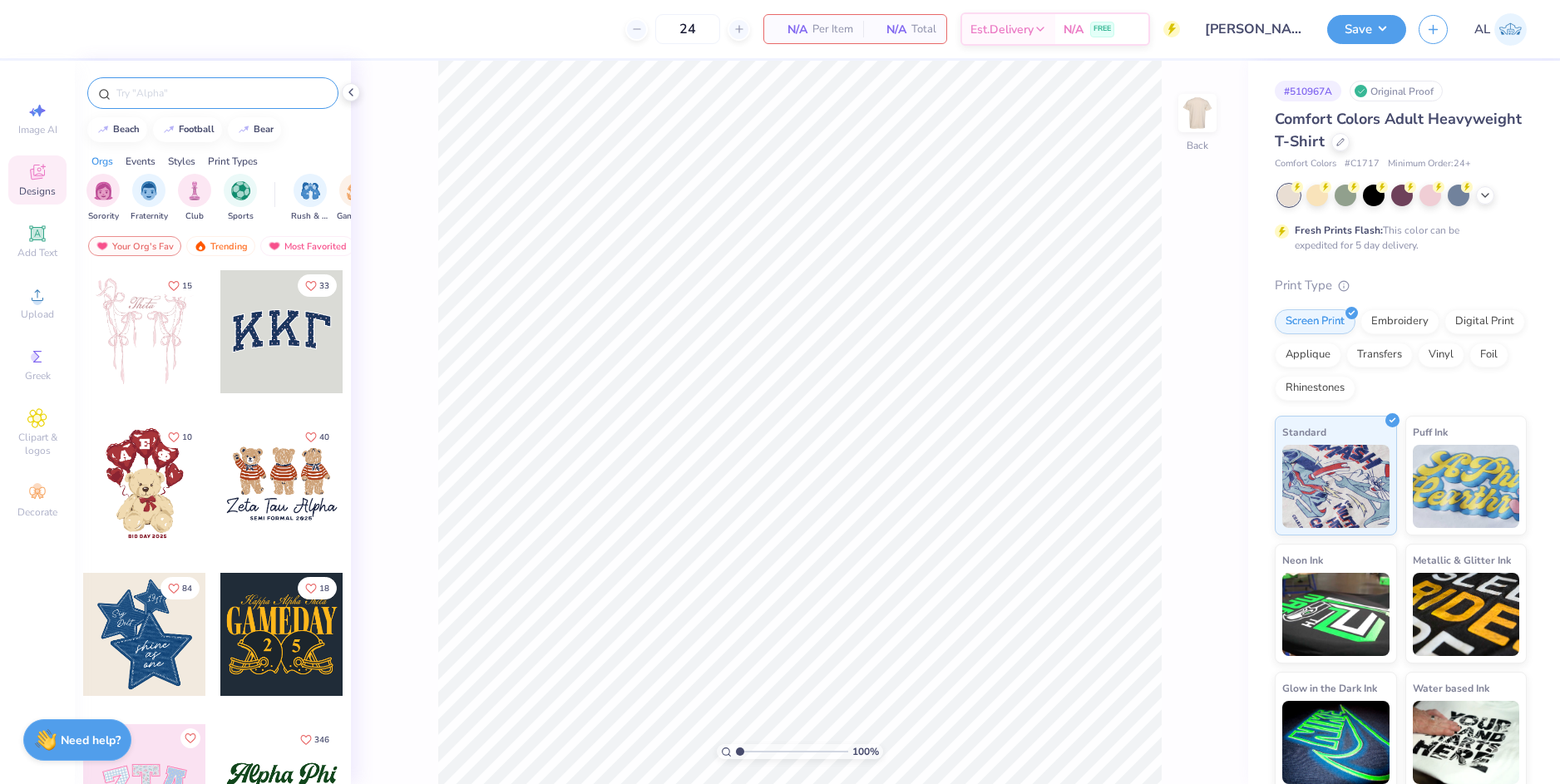
click at [183, 93] on input "text" at bounding box center [221, 93] width 213 height 17
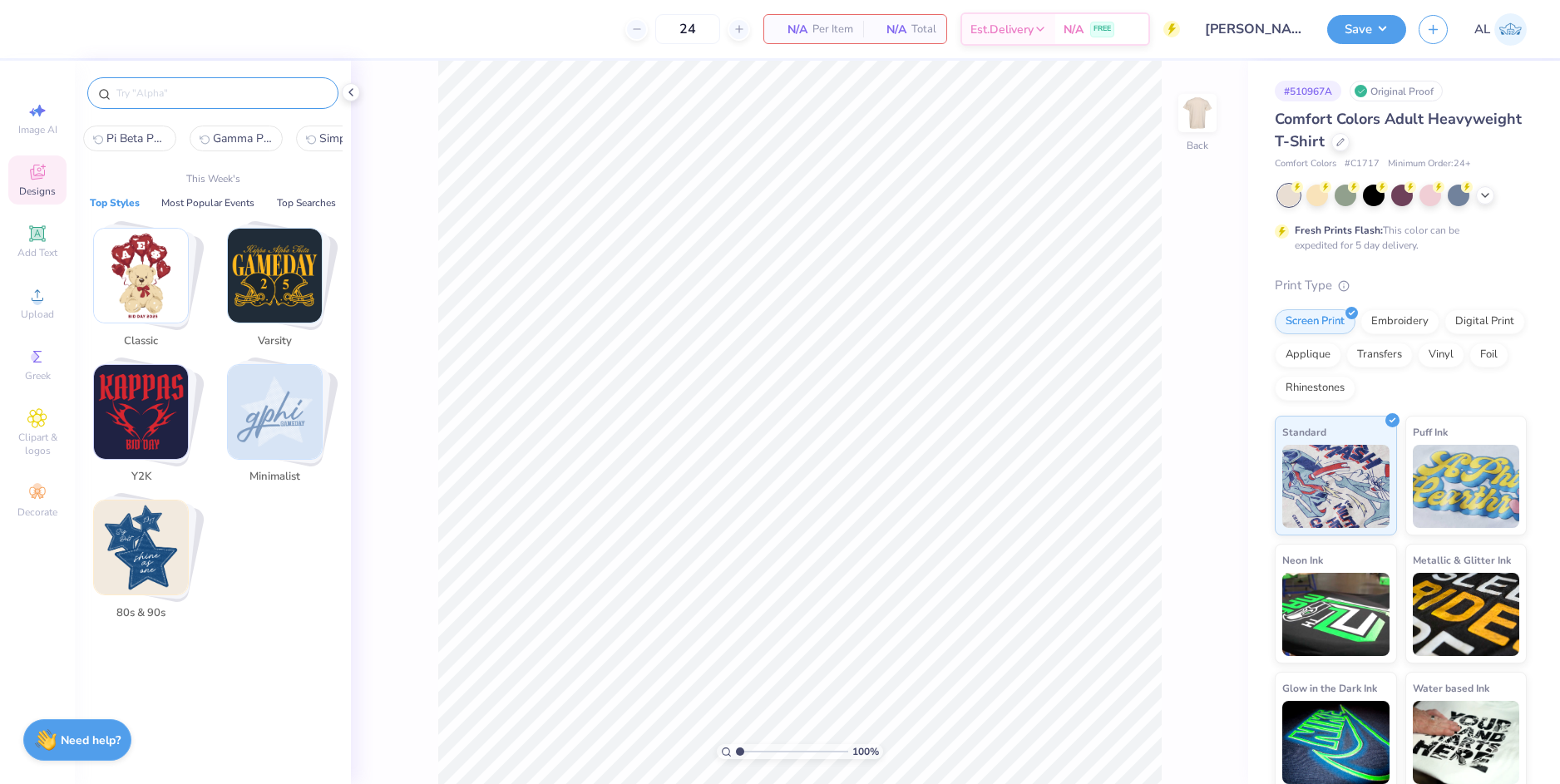
paste input "Kappa Kappa Gamma Heart Shaped [PERSON_NAME] Big Little Reveal Shirt"
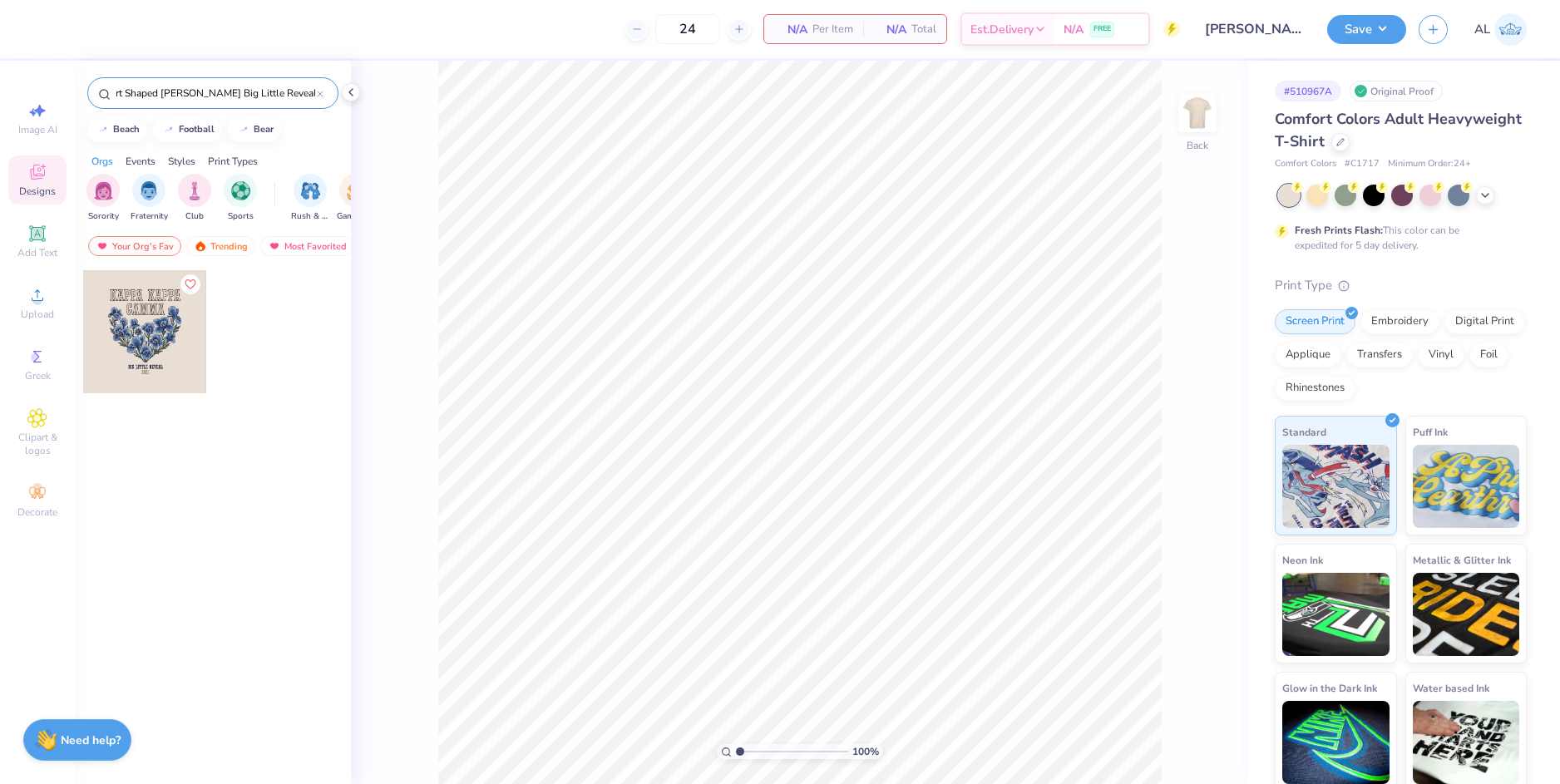
type input "Kappa Kappa Gamma Heart Shaped [PERSON_NAME] Big Little Reveal Shirt"
click at [158, 336] on div at bounding box center [145, 332] width 123 height 123
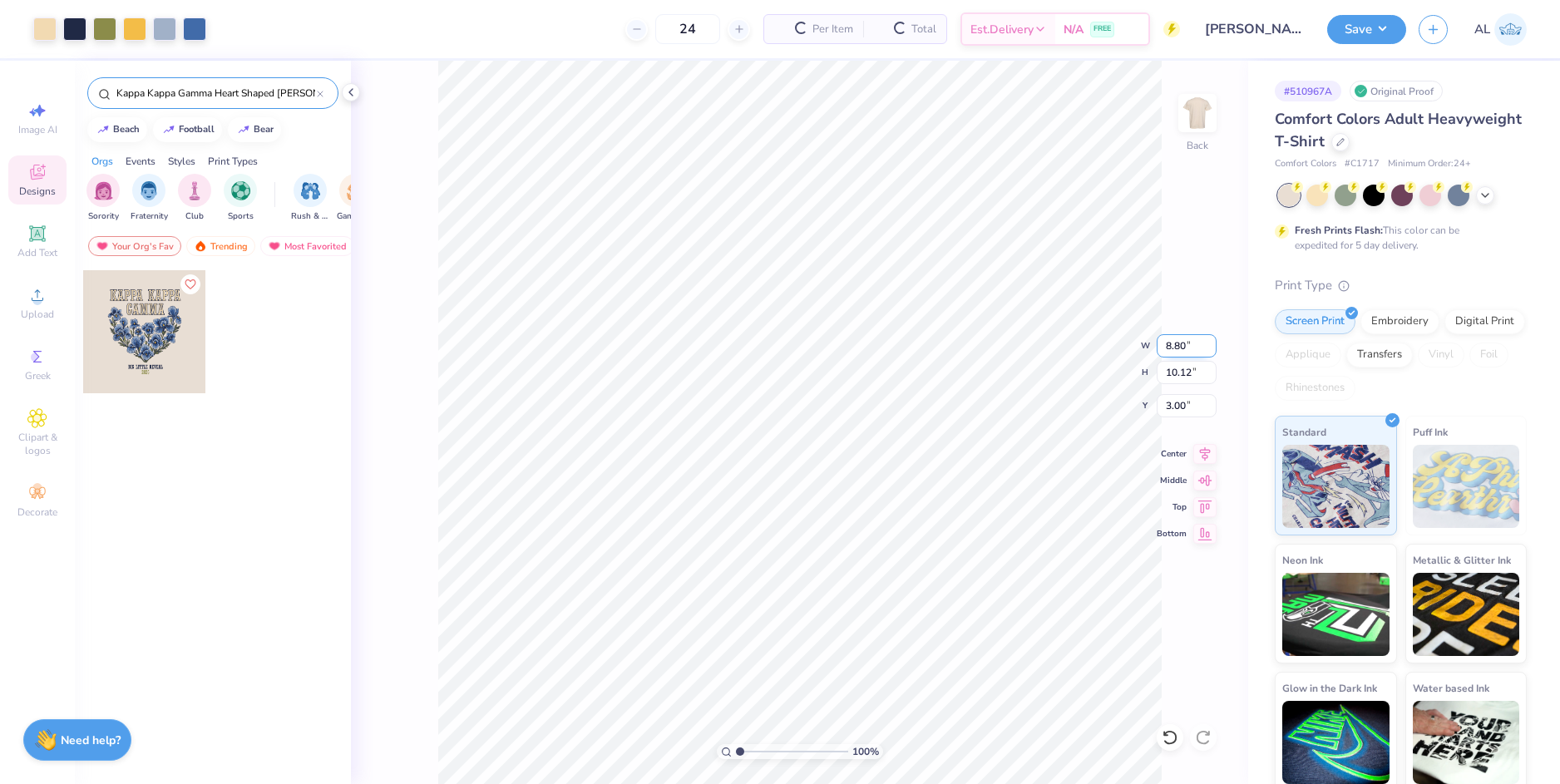
click at [1176, 341] on input "8.80" at bounding box center [1186, 345] width 60 height 23
click at [1184, 411] on input "3.00" at bounding box center [1186, 406] width 60 height 23
type input "8.00"
type input "9.20"
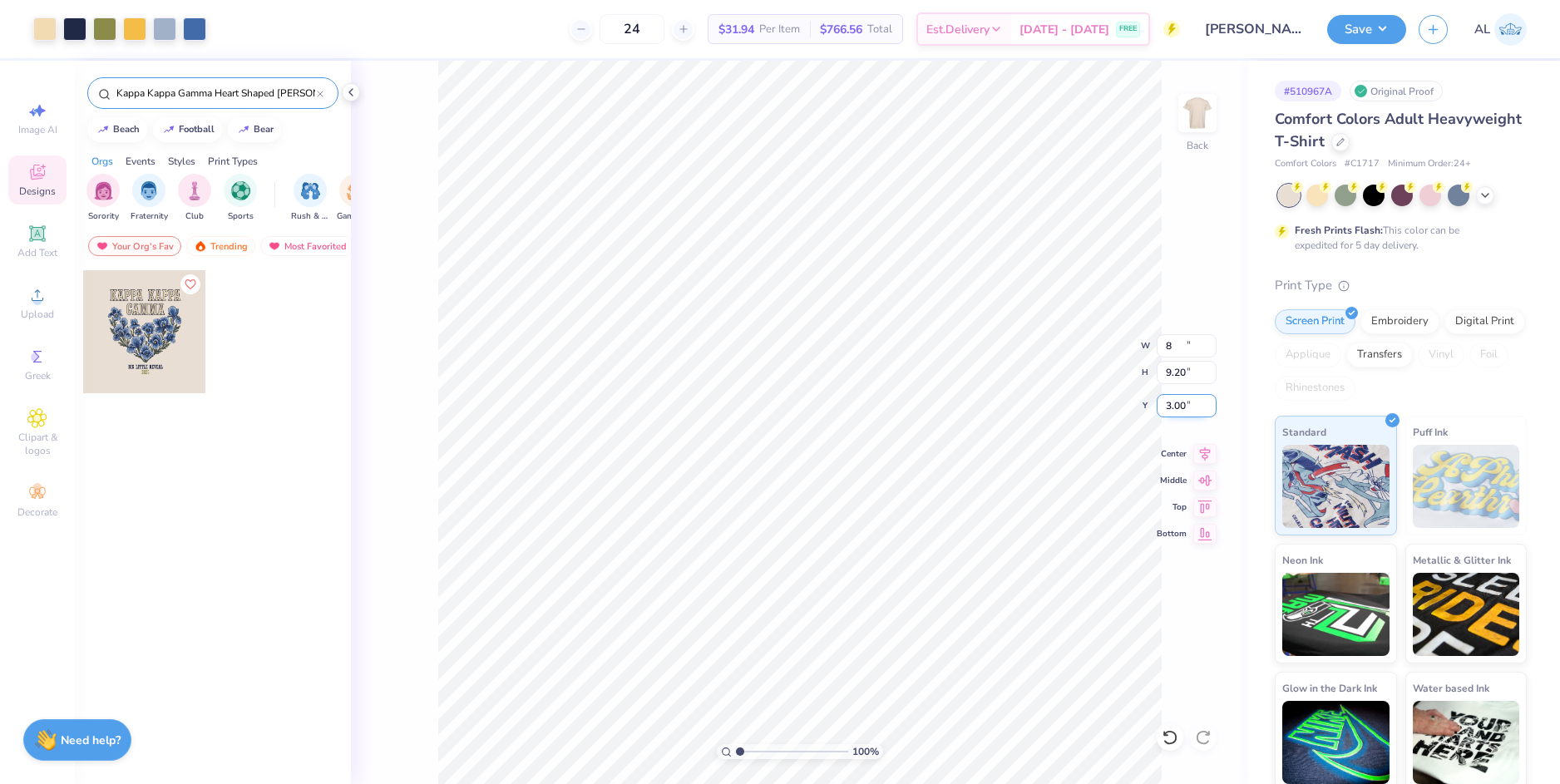
type input "3.46"
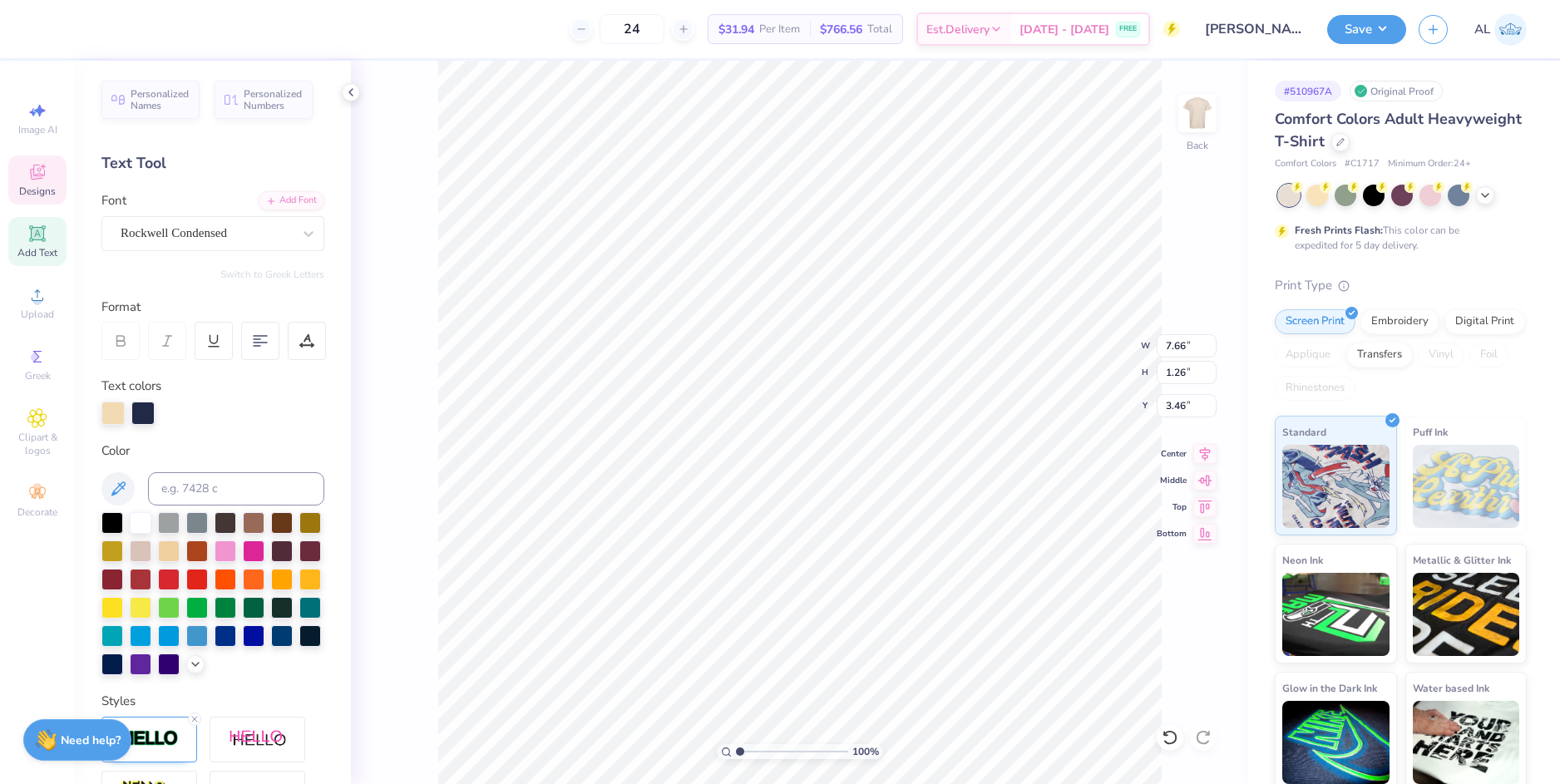
scroll to position [13, 5]
type textarea "KAPPA BETA"
type input "4.11"
type input "1.30"
type input "4.96"
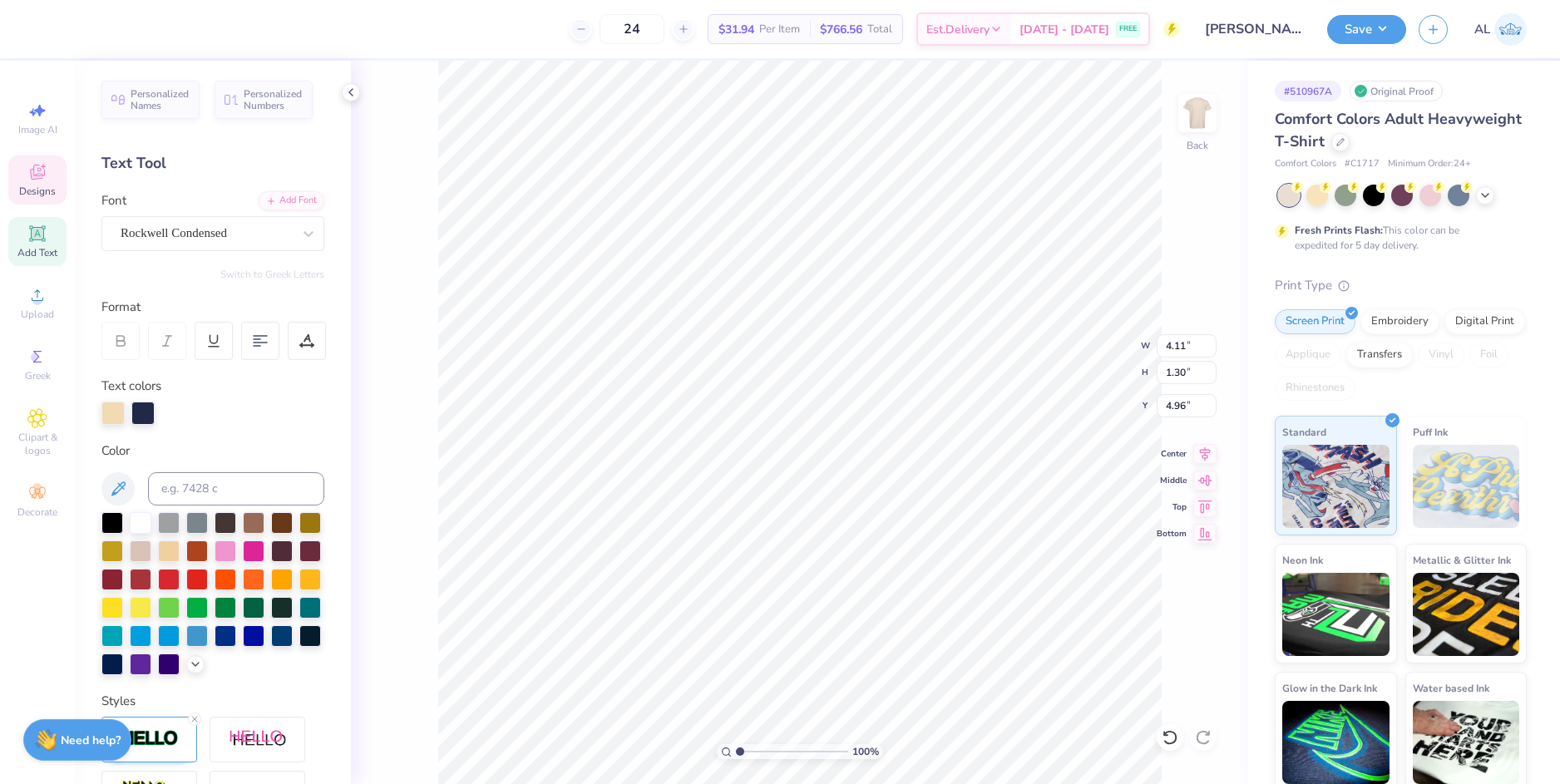
scroll to position [13, 3]
type textarea "PHI"
click at [1204, 447] on icon at bounding box center [1204, 450] width 23 height 20
click at [1208, 452] on icon at bounding box center [1206, 450] width 11 height 14
click at [890, 529] on li "Group" at bounding box center [857, 533] width 131 height 33
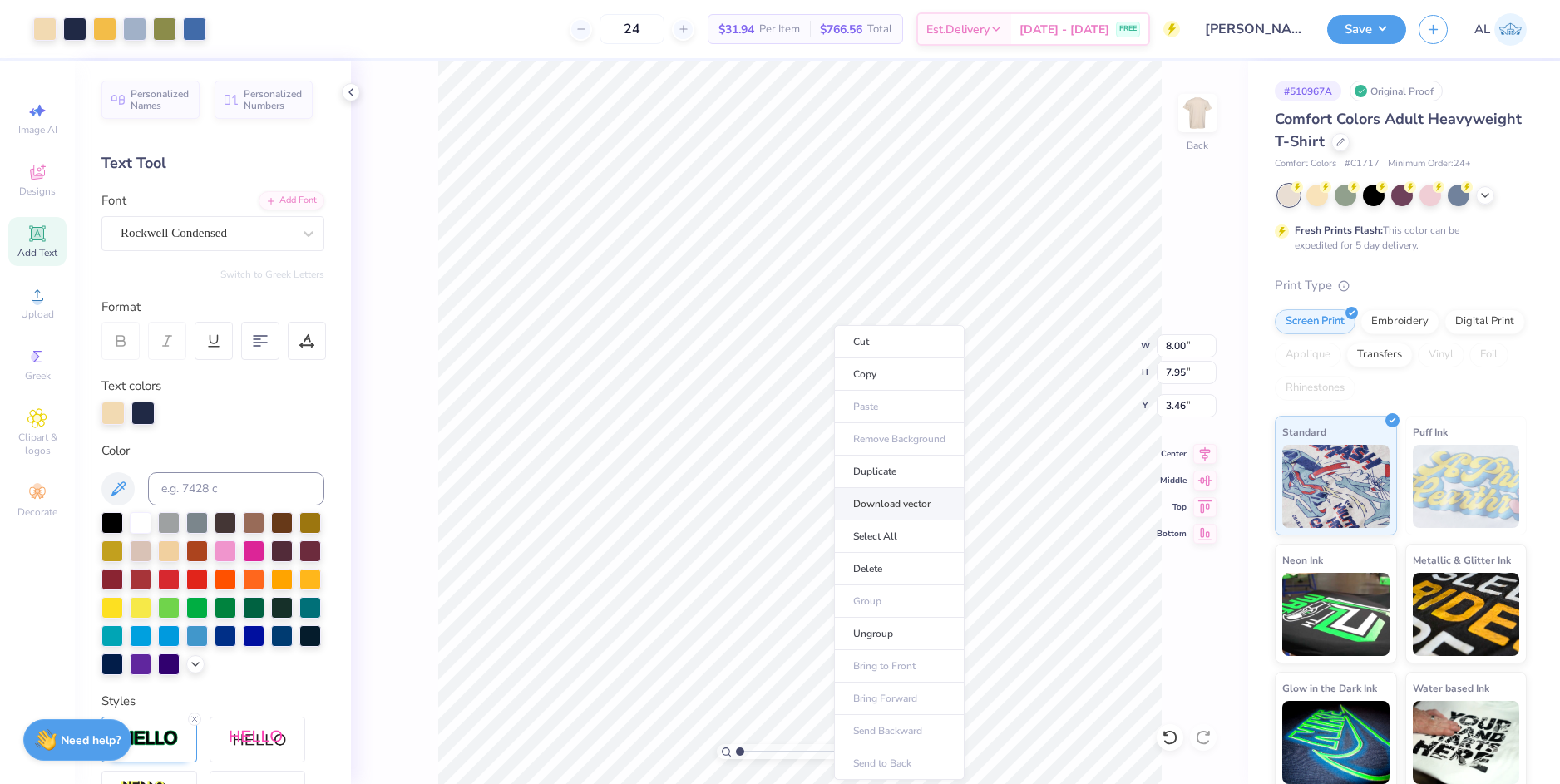
click at [915, 503] on li "Download vector" at bounding box center [899, 503] width 131 height 33
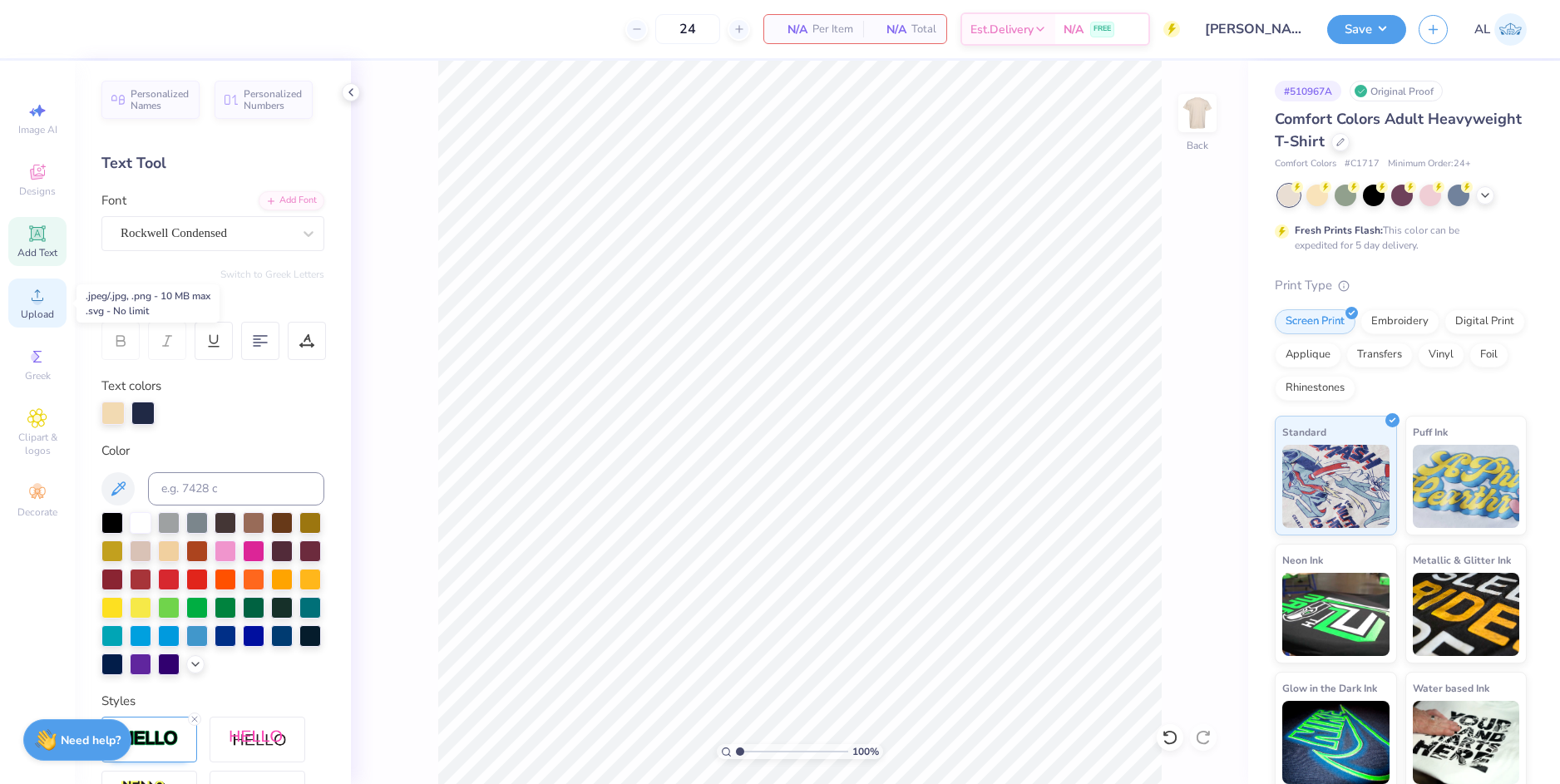
click at [43, 286] on icon at bounding box center [36, 295] width 20 height 20
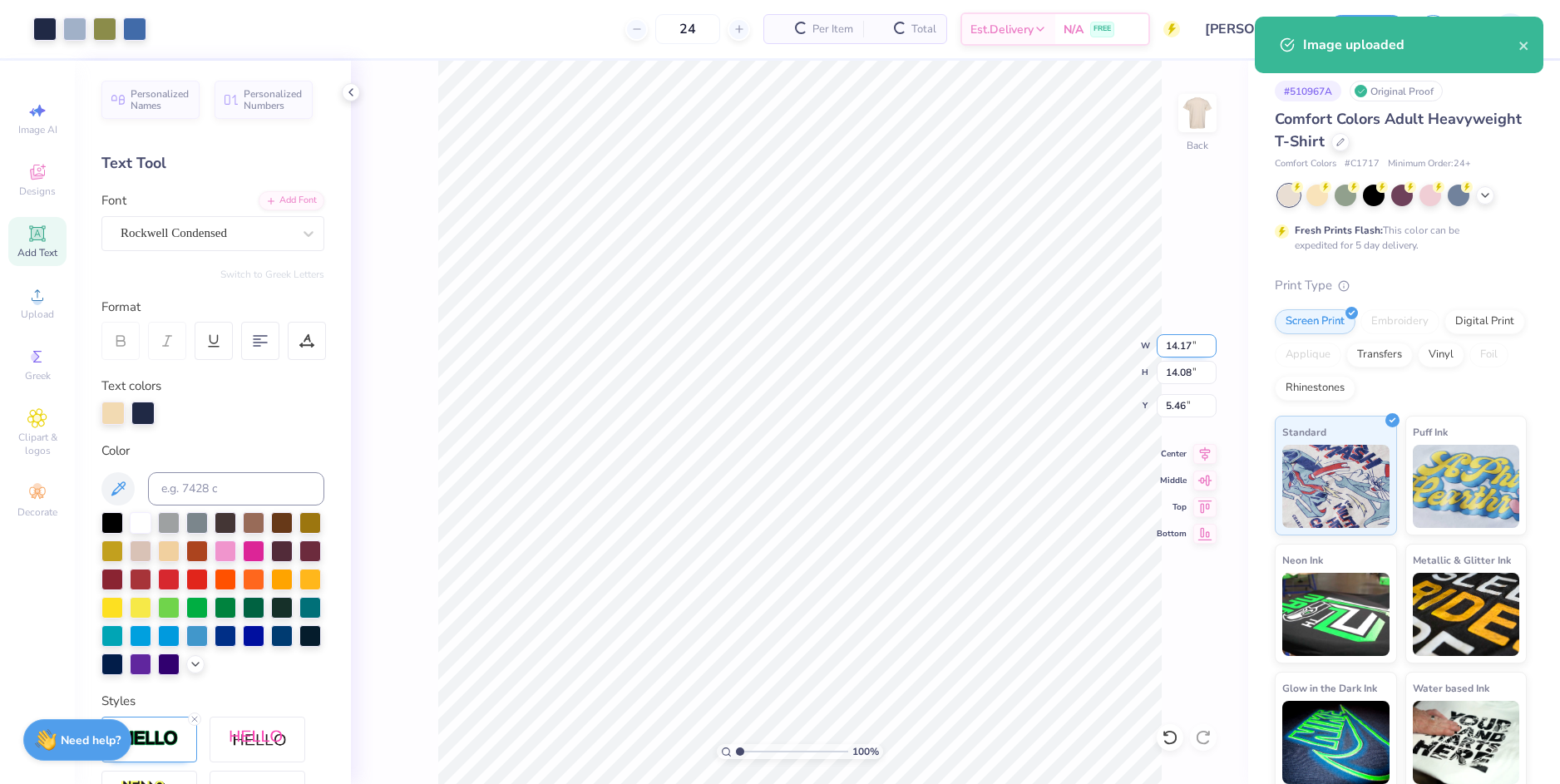
click at [1180, 349] on input "14.17" at bounding box center [1186, 345] width 60 height 23
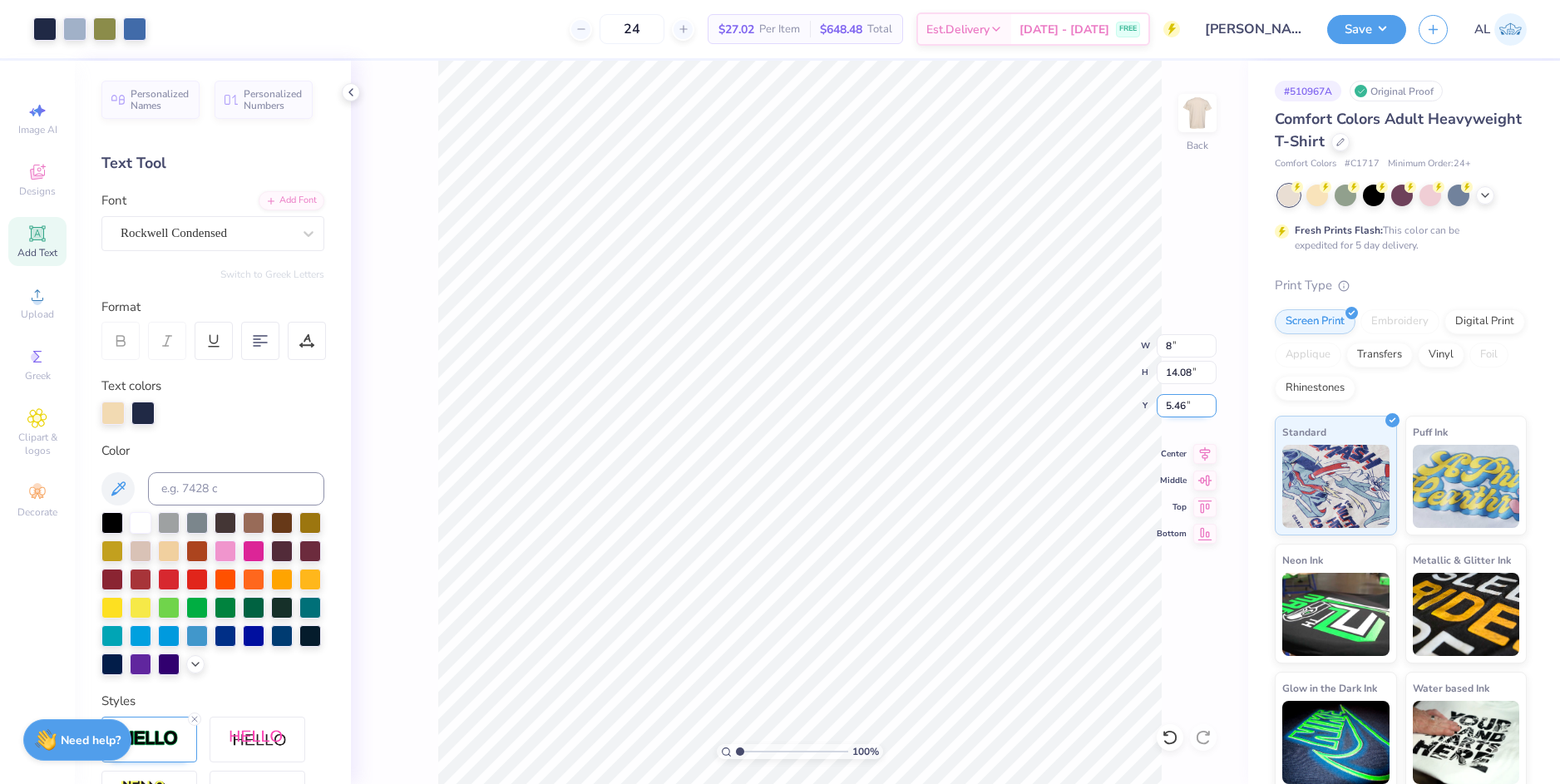
click at [1177, 406] on input "5.46" at bounding box center [1186, 406] width 60 height 23
click at [1173, 405] on input "5.46" at bounding box center [1186, 406] width 60 height 23
type input "8.00"
type input "7.95"
click at [1173, 405] on input "8.52" at bounding box center [1186, 406] width 60 height 23
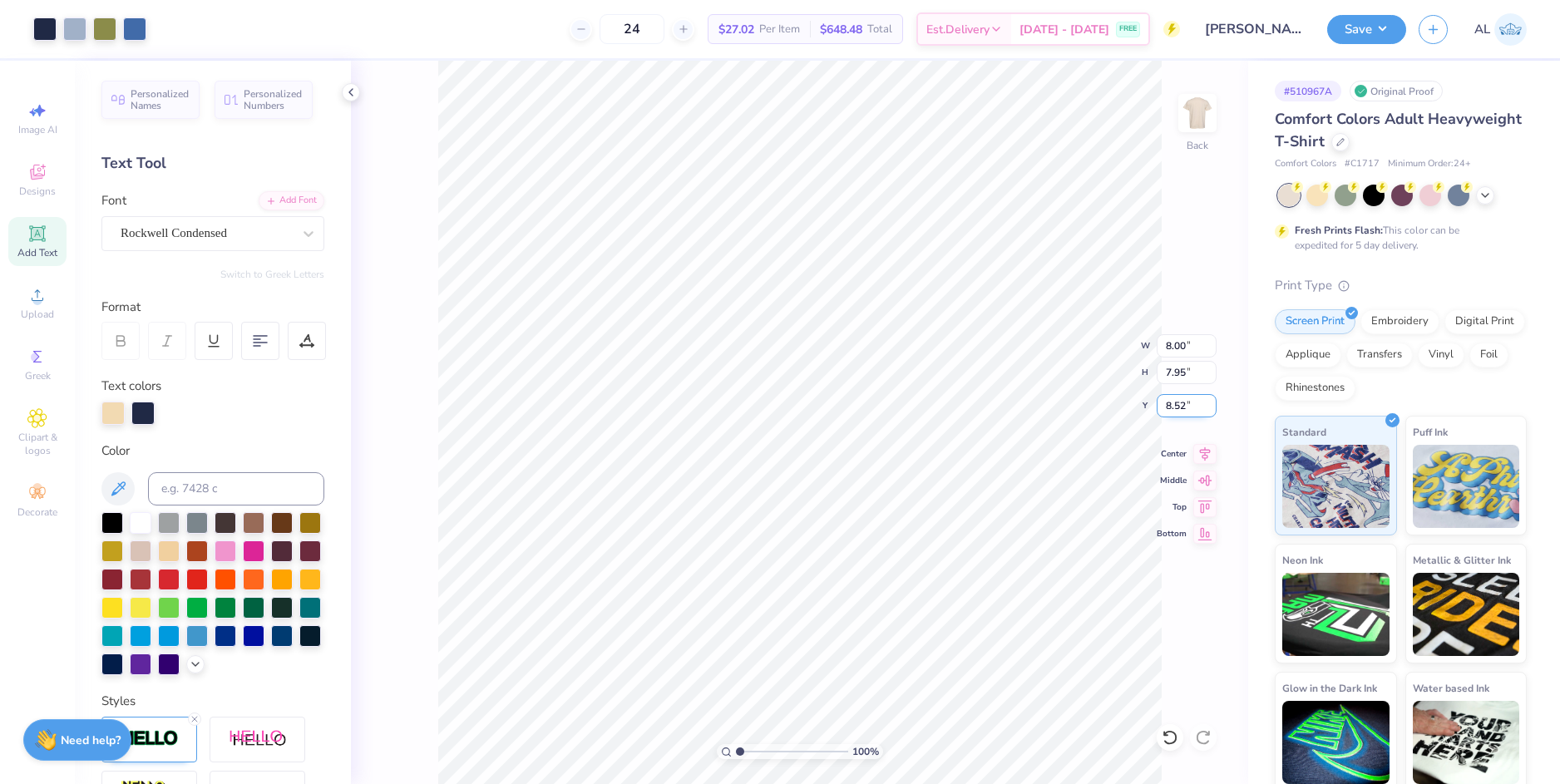
click at [1173, 405] on input "8.52" at bounding box center [1186, 406] width 60 height 23
click at [1173, 374] on input "7.95" at bounding box center [1186, 372] width 60 height 23
type input "3.00"
click at [1370, 32] on button "Save" at bounding box center [1366, 26] width 79 height 29
click at [1360, 34] on button "Save" at bounding box center [1366, 26] width 79 height 29
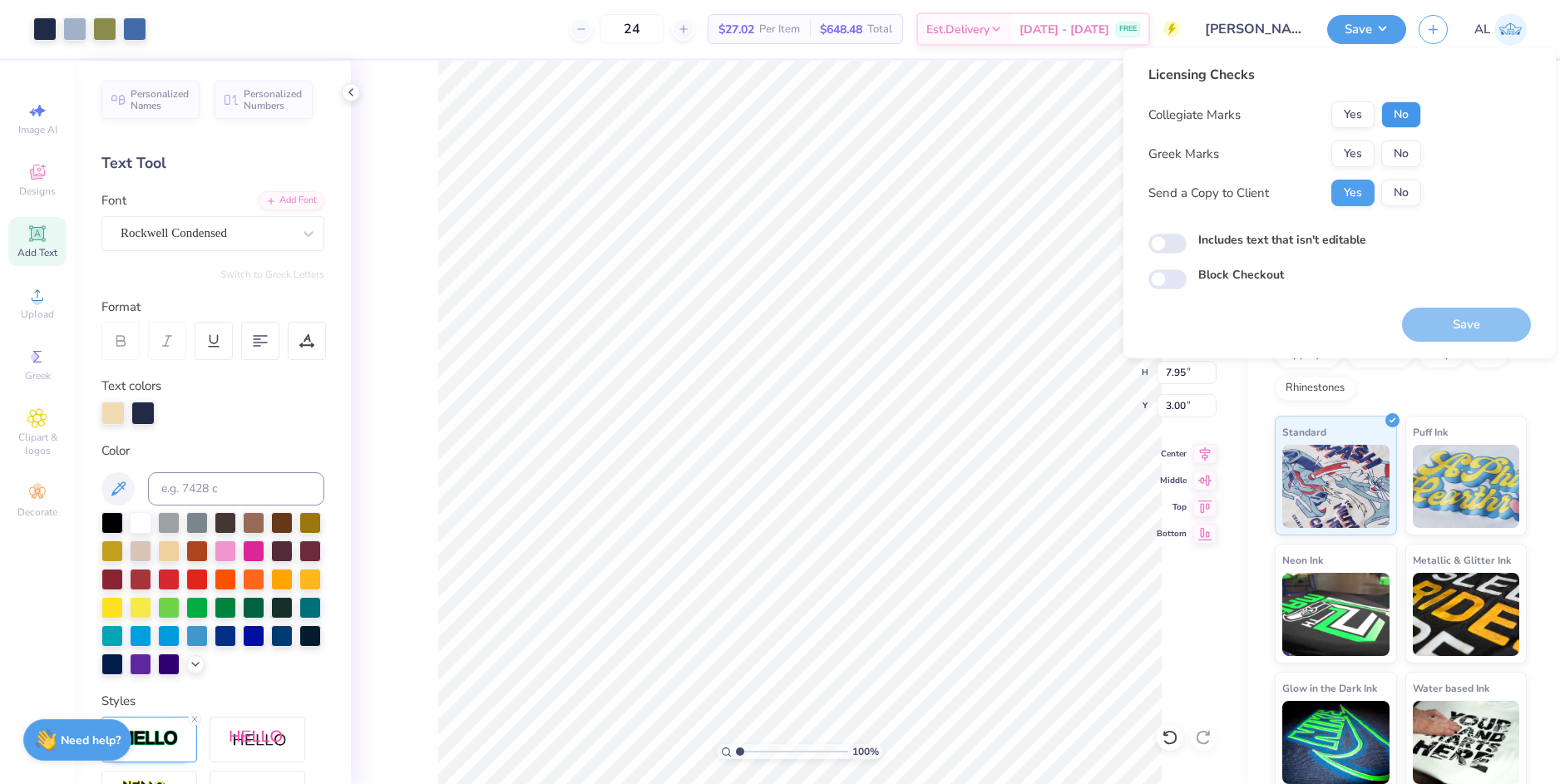
click at [1388, 124] on button "No" at bounding box center [1401, 115] width 40 height 27
click at [1401, 164] on button "No" at bounding box center [1401, 154] width 40 height 27
click at [1469, 321] on button "Save" at bounding box center [1466, 324] width 129 height 34
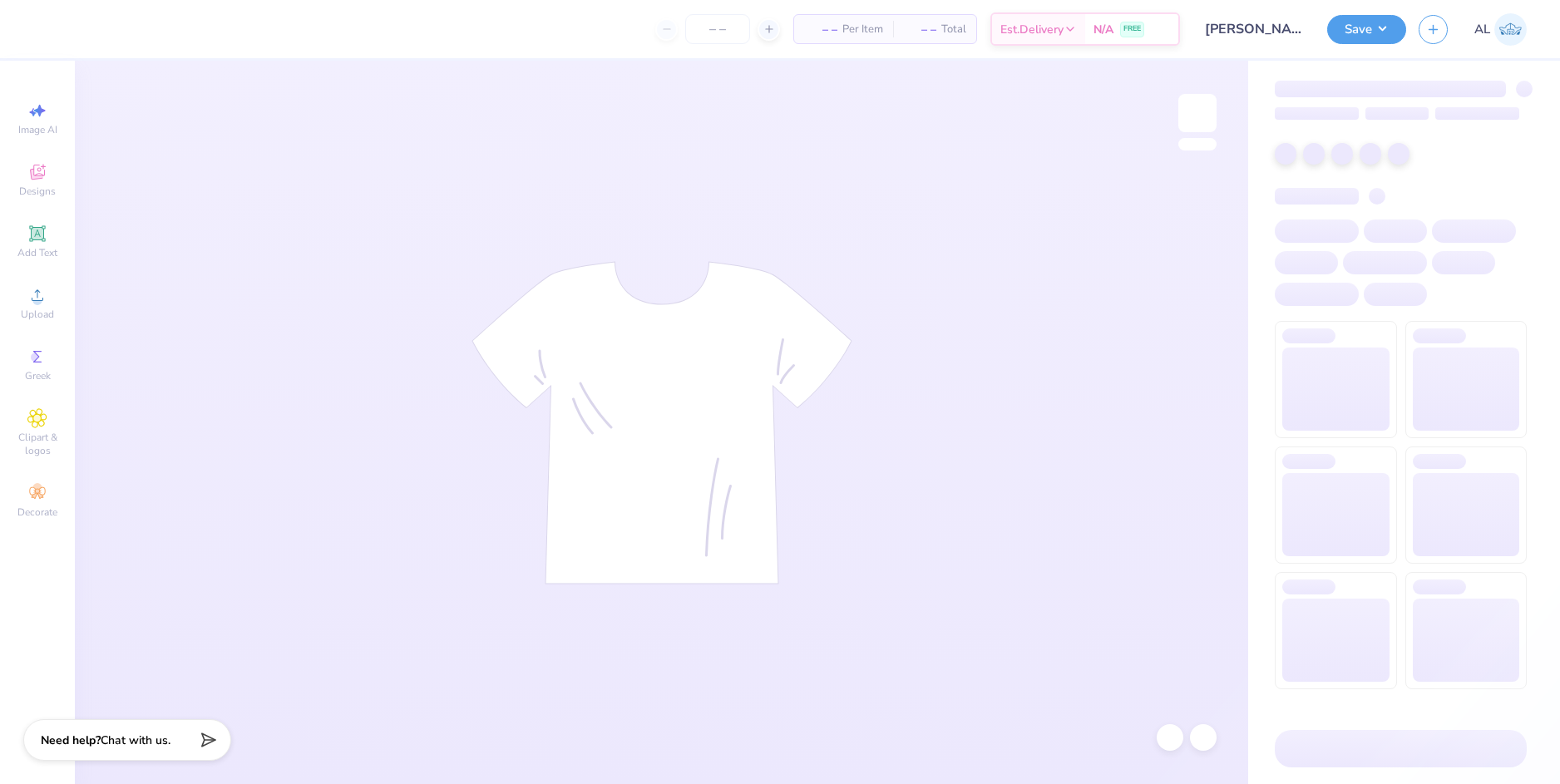
type input "[PERSON_NAME] : [GEOGRAPHIC_DATA]"
type input "24"
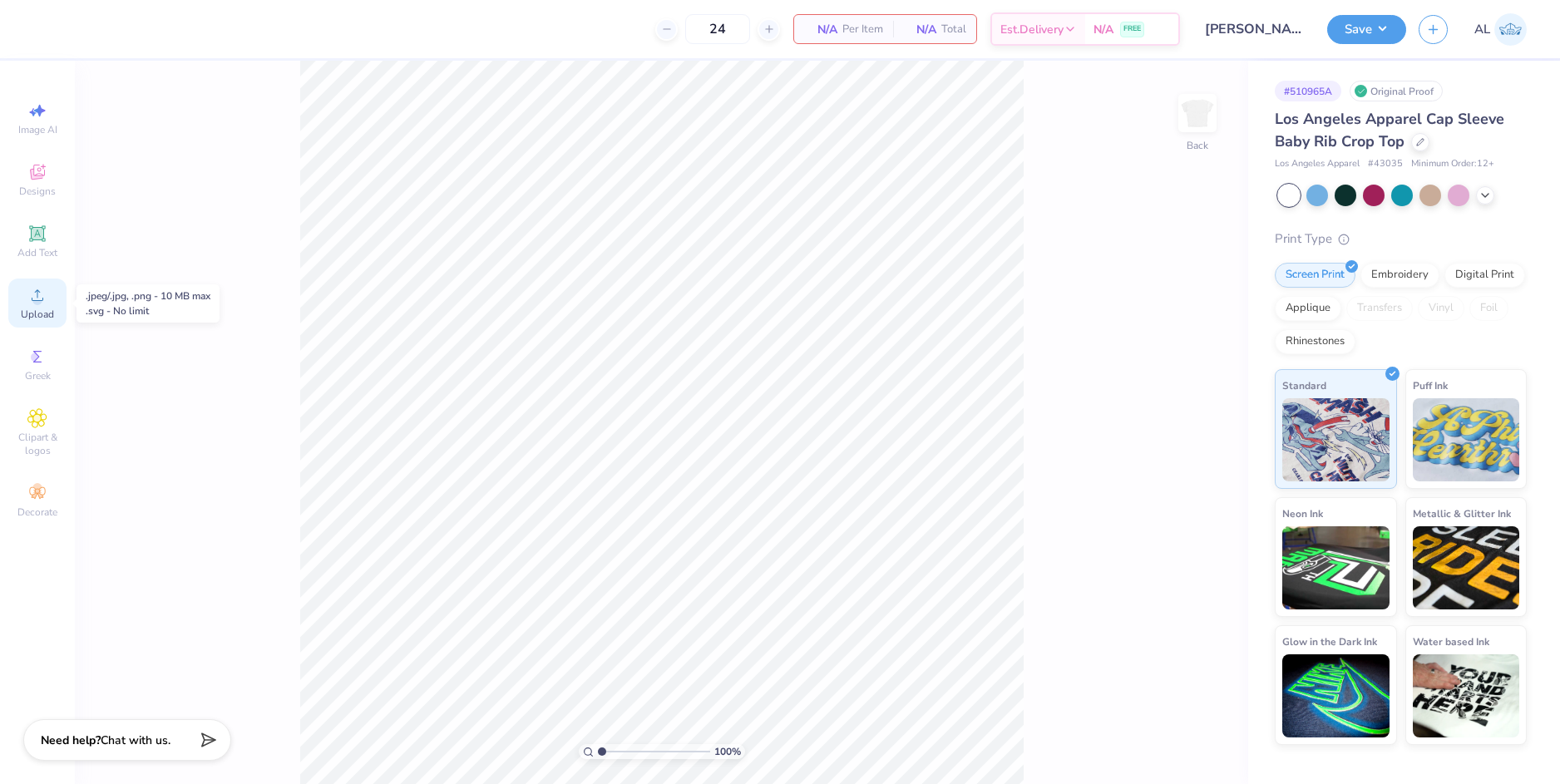
click at [42, 300] on icon at bounding box center [37, 295] width 11 height 11
click at [31, 179] on icon at bounding box center [36, 172] width 20 height 20
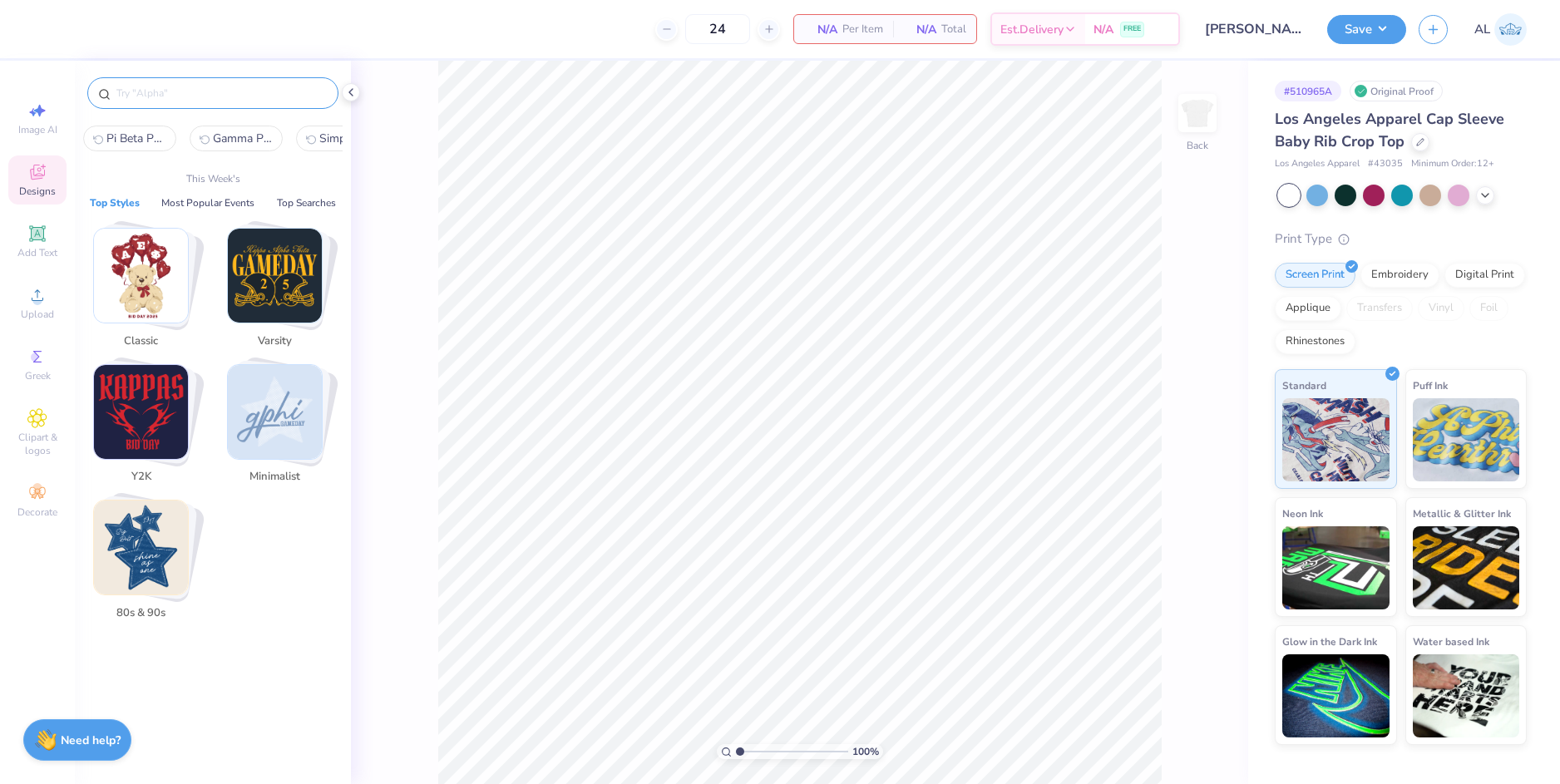
click at [139, 98] on input "text" at bounding box center [221, 93] width 213 height 17
paste input "Delta Gamma Simple Text with Anchor in Blue and Pink PR Crop Top"
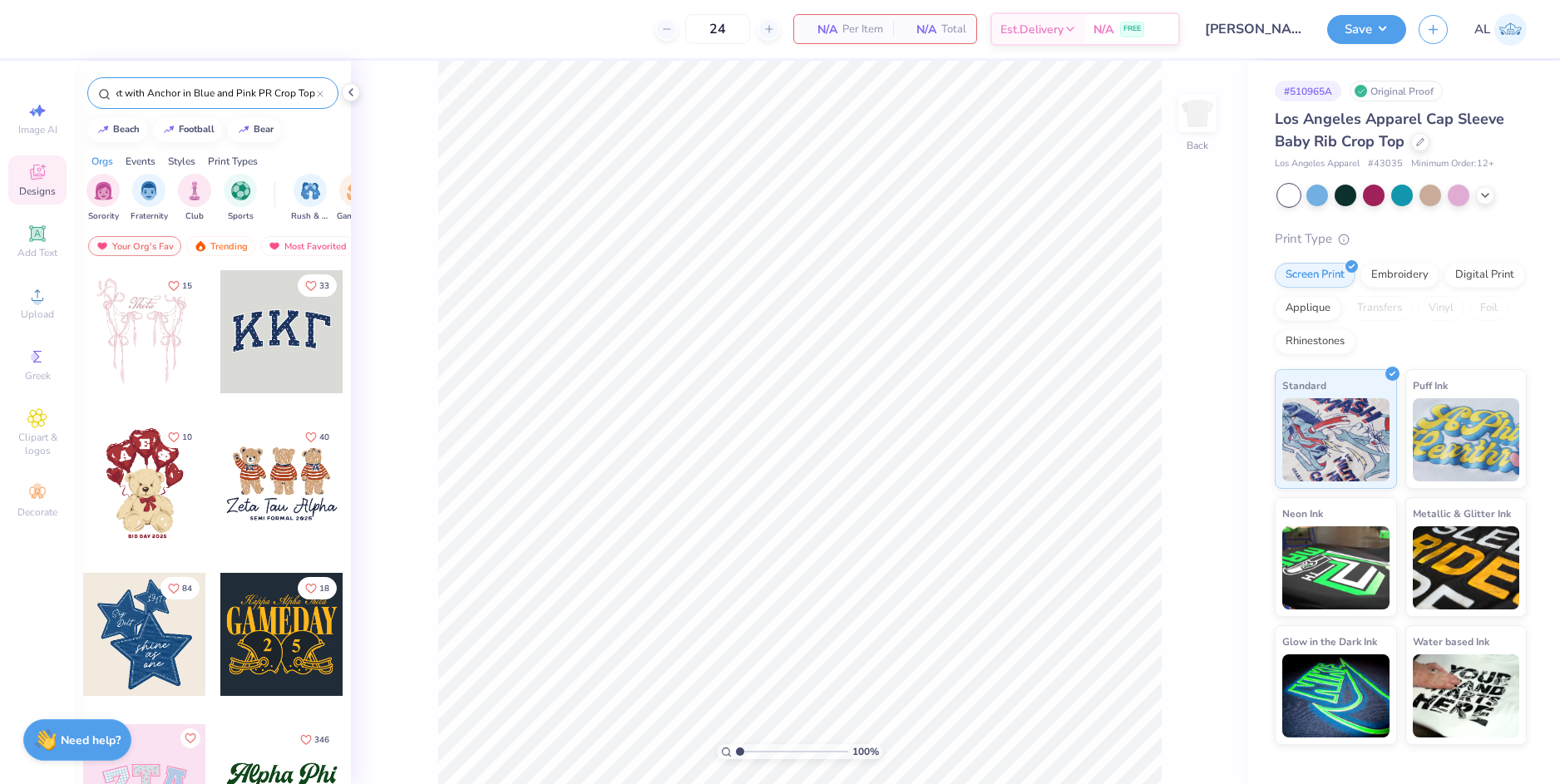
type input "Delta Gamma Simple Text with Anchor in Blue and Pink PR Crop Top"
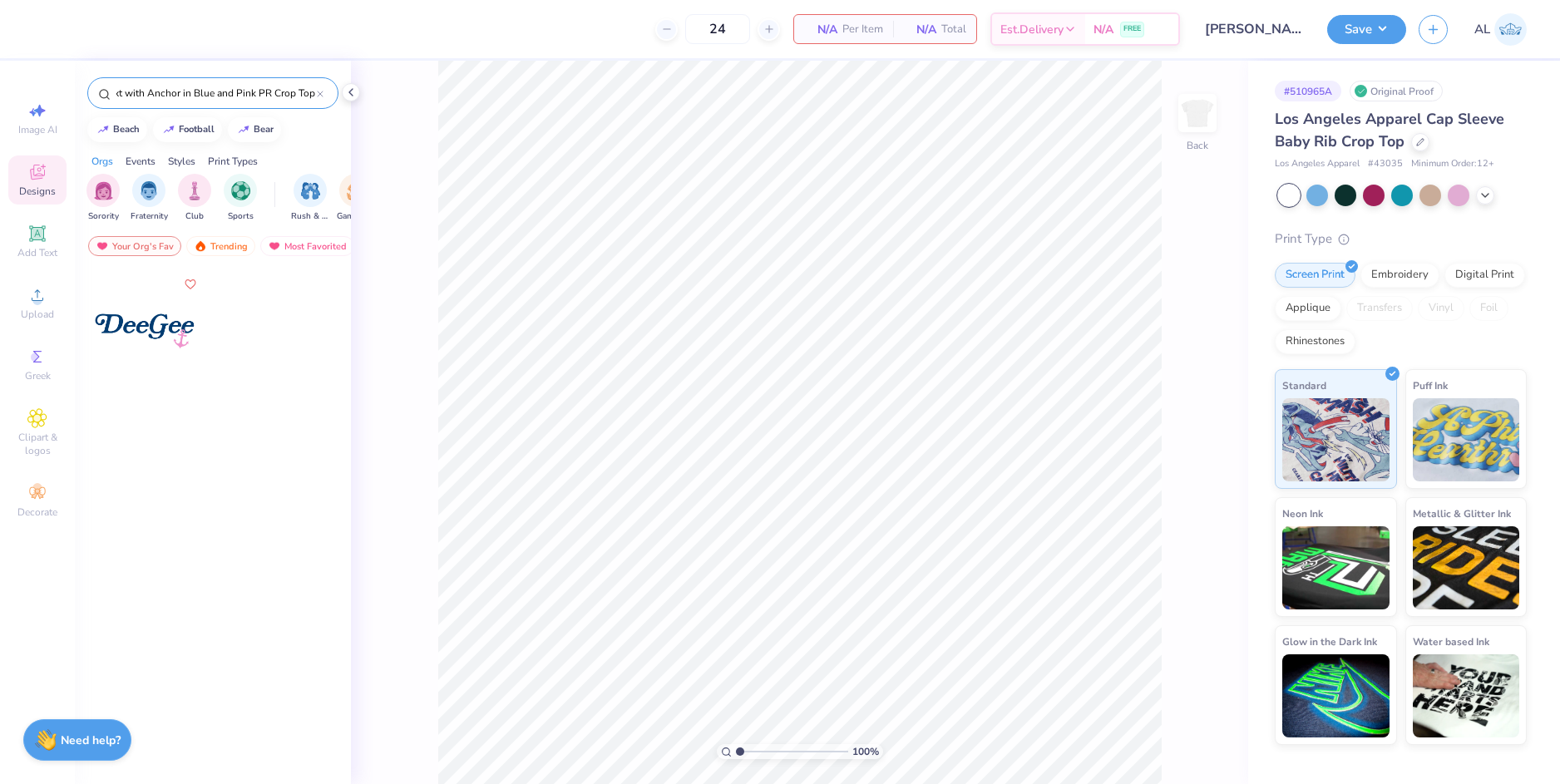
scroll to position [0, 0]
click at [144, 305] on div at bounding box center [145, 332] width 123 height 123
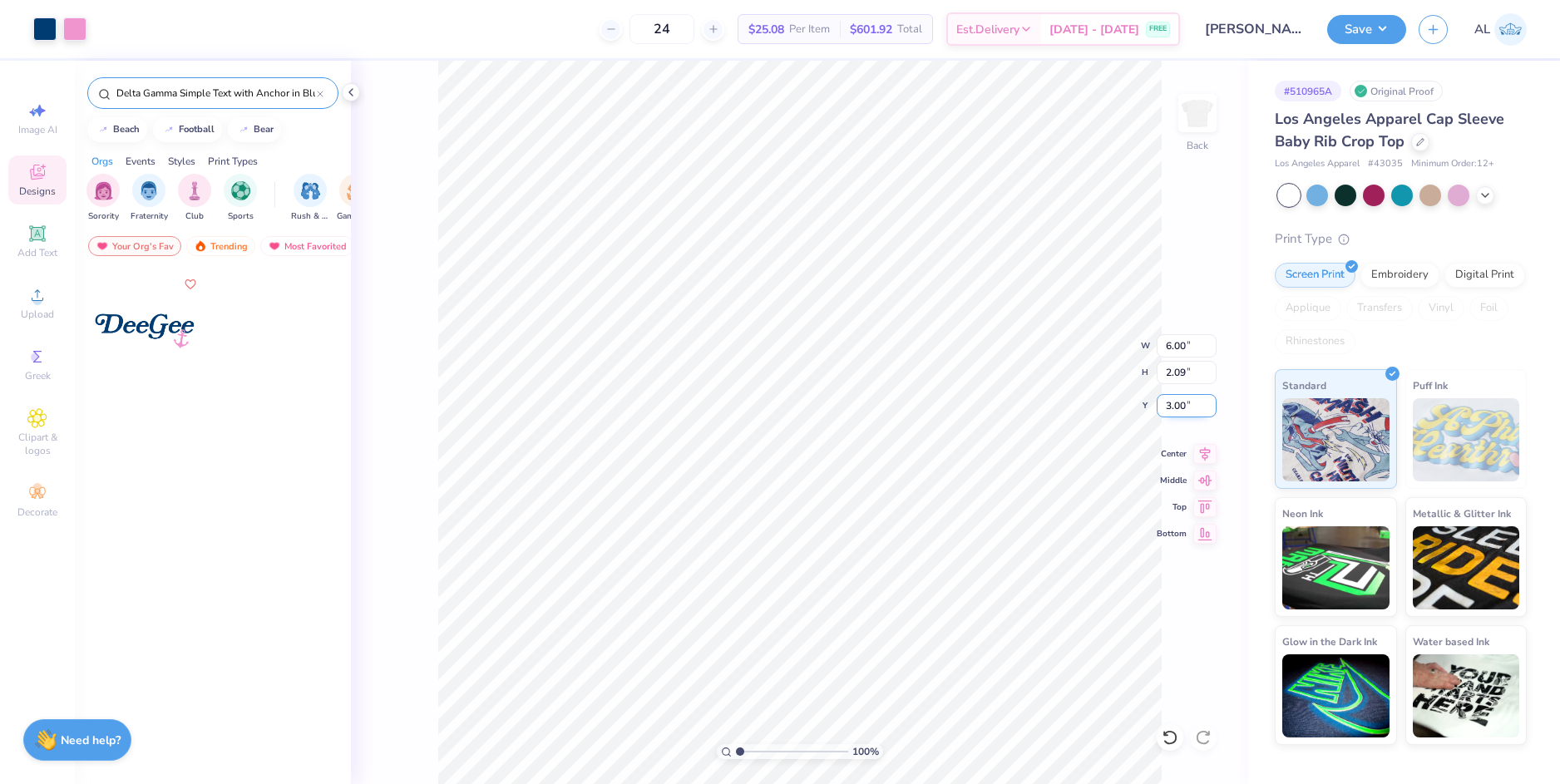
click at [1174, 406] on input "3.00" at bounding box center [1186, 406] width 60 height 23
click at [1178, 372] on input "2.09" at bounding box center [1186, 372] width 60 height 23
type input "2.00"
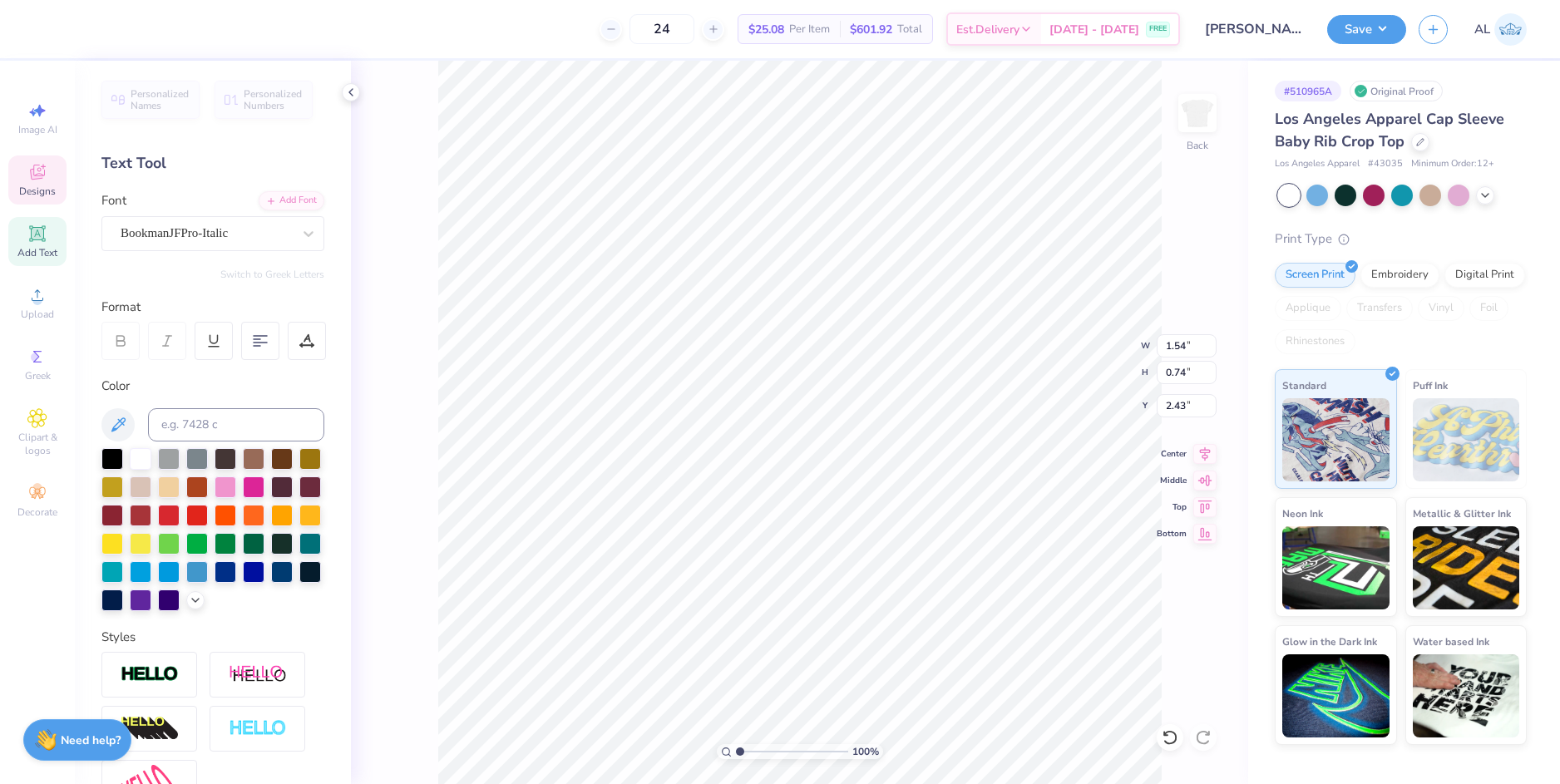
scroll to position [13, 3]
type input "3.00"
type input "1.54"
type input "0.74"
type input "2.43"
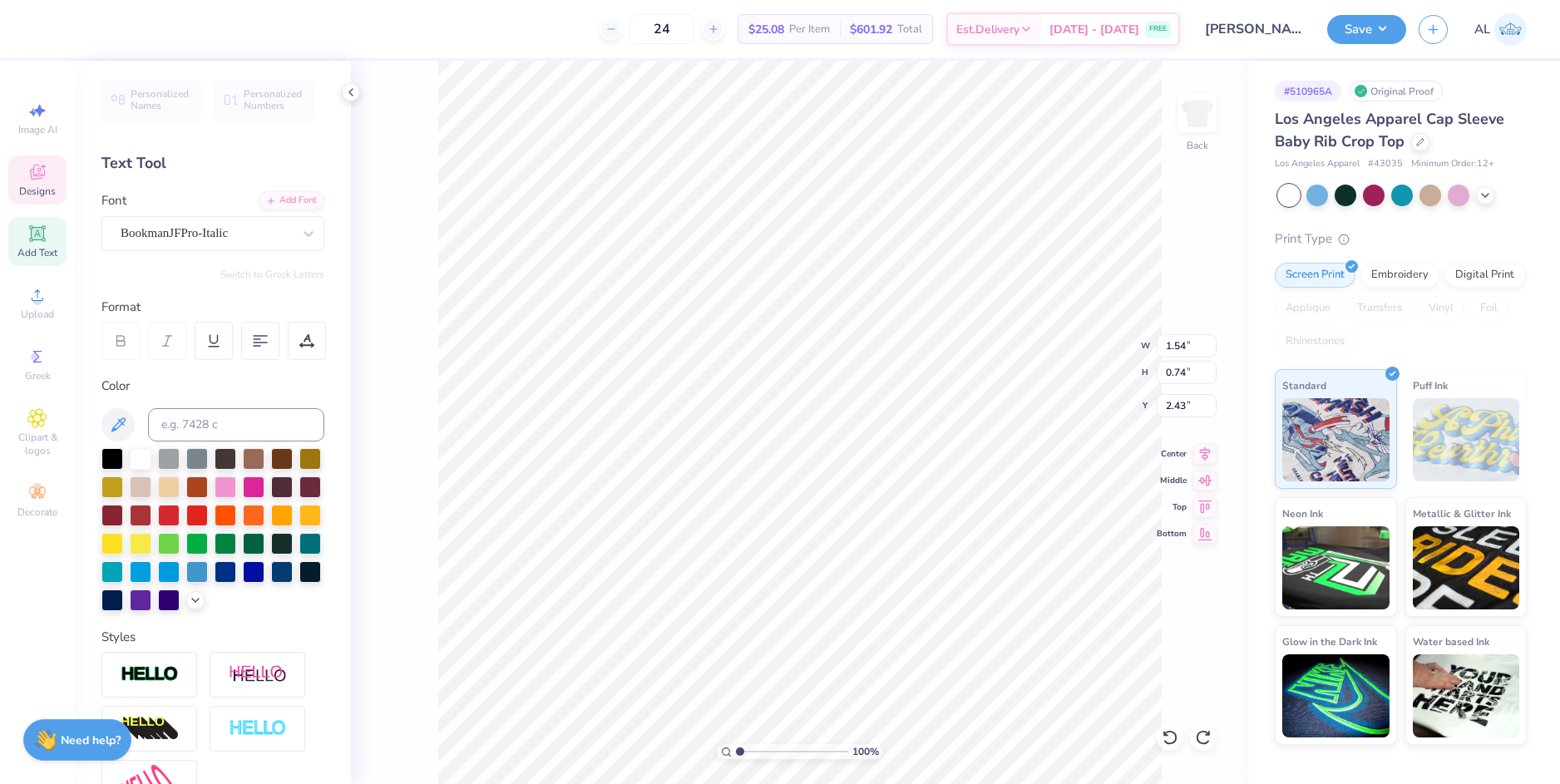
type textarea "K"
type textarea "kbphi"
type input "2.47"
type input "4.81"
type input "1.75"
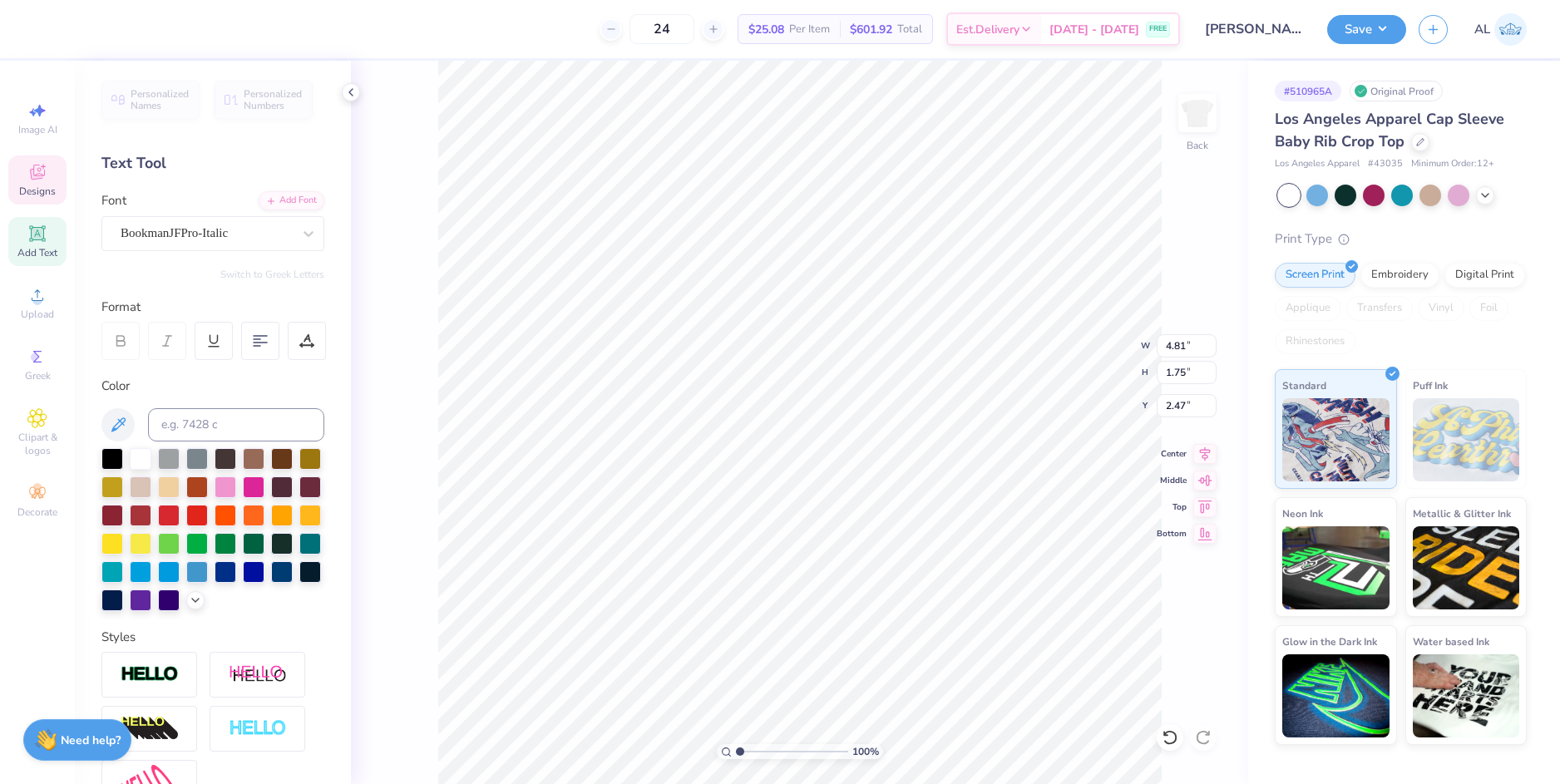
type input "2.13"
type input "4.97"
type input "1.81"
type input "3.00"
click at [873, 600] on li "Group" at bounding box center [870, 601] width 131 height 33
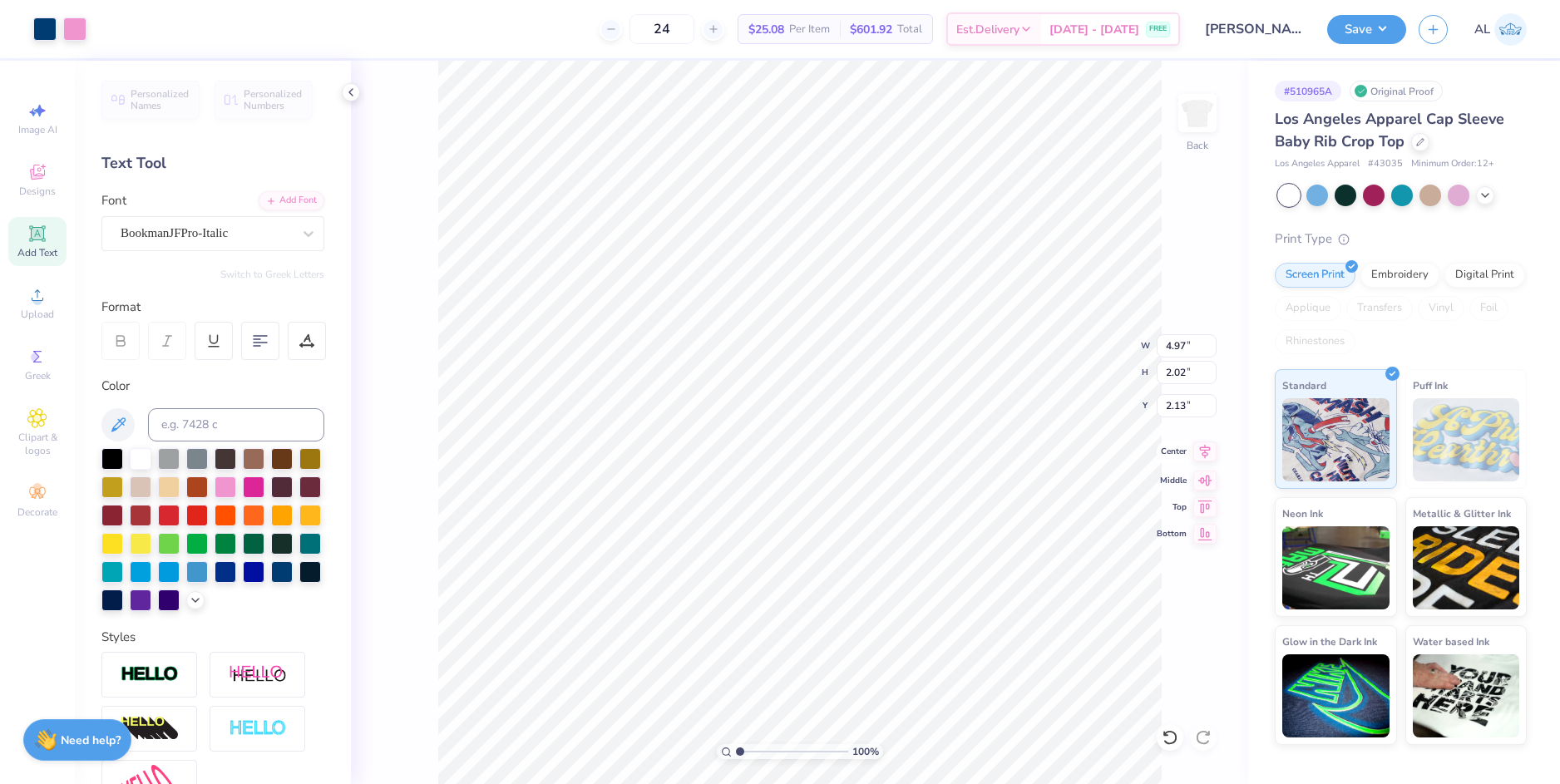
click at [1201, 456] on icon at bounding box center [1204, 450] width 23 height 20
click at [1174, 345] on input "4.97" at bounding box center [1186, 345] width 60 height 23
click at [1175, 407] on input "2.13" at bounding box center [1186, 406] width 60 height 23
type input "5.00"
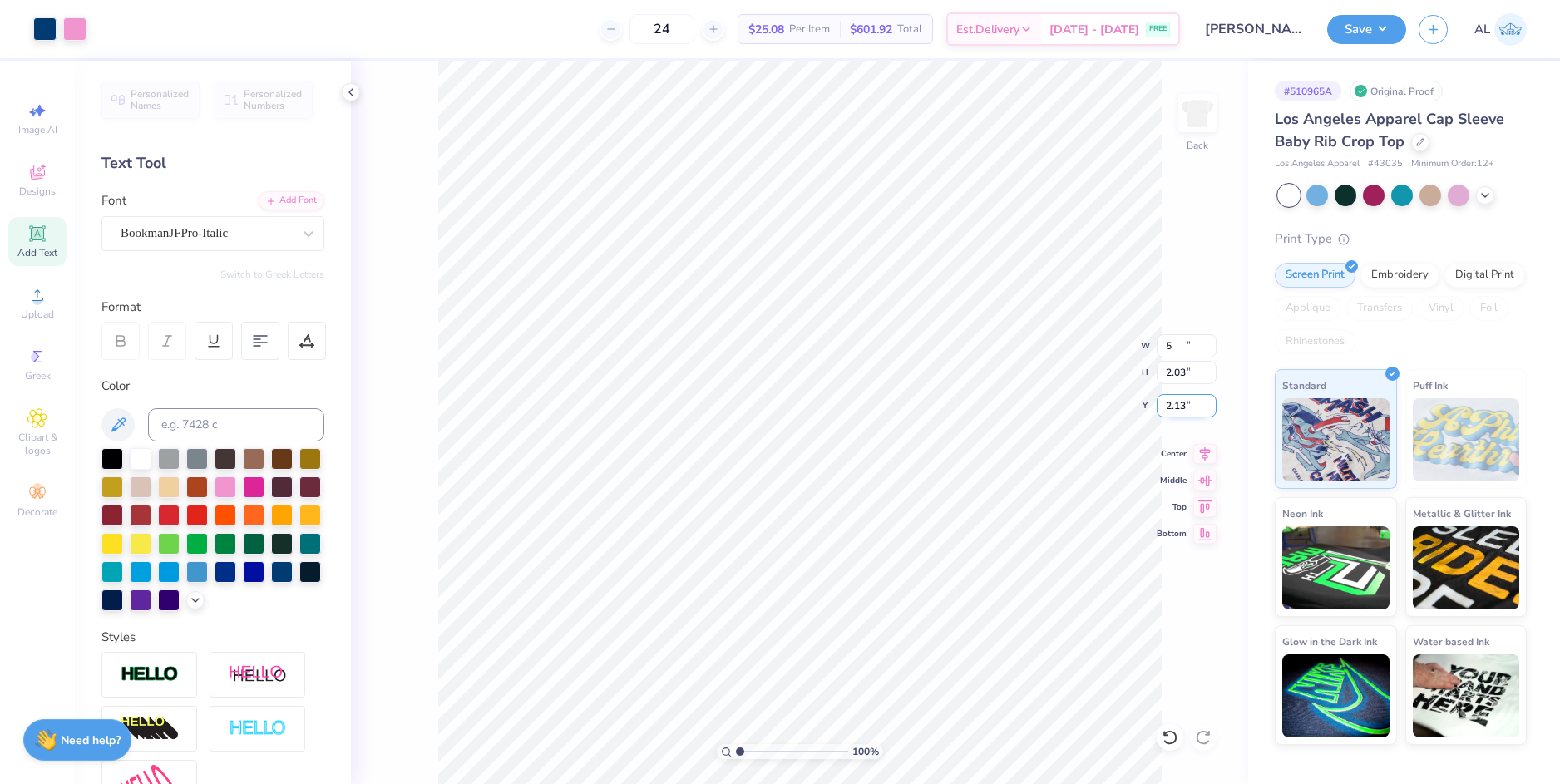
type input "2.03"
click at [1174, 407] on input "2.12" at bounding box center [1186, 406] width 60 height 23
click at [1178, 380] on input "2.03" at bounding box center [1186, 372] width 60 height 23
type input "2.00"
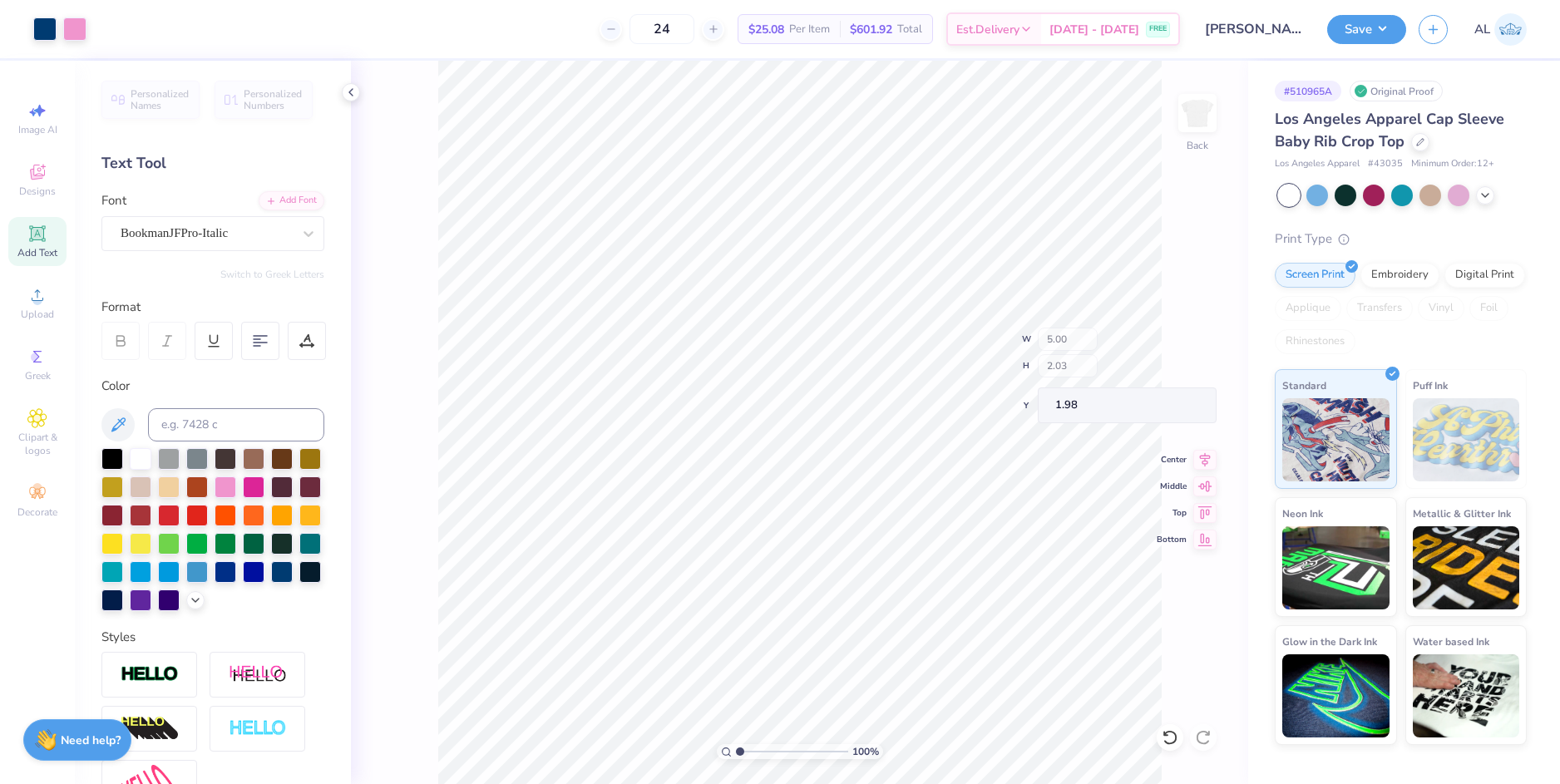
type input "1.98"
type input "3.00"
type input "3.23"
click at [949, 591] on li "Group" at bounding box center [933, 601] width 131 height 33
click at [1177, 412] on input "1.98" at bounding box center [1186, 406] width 60 height 23
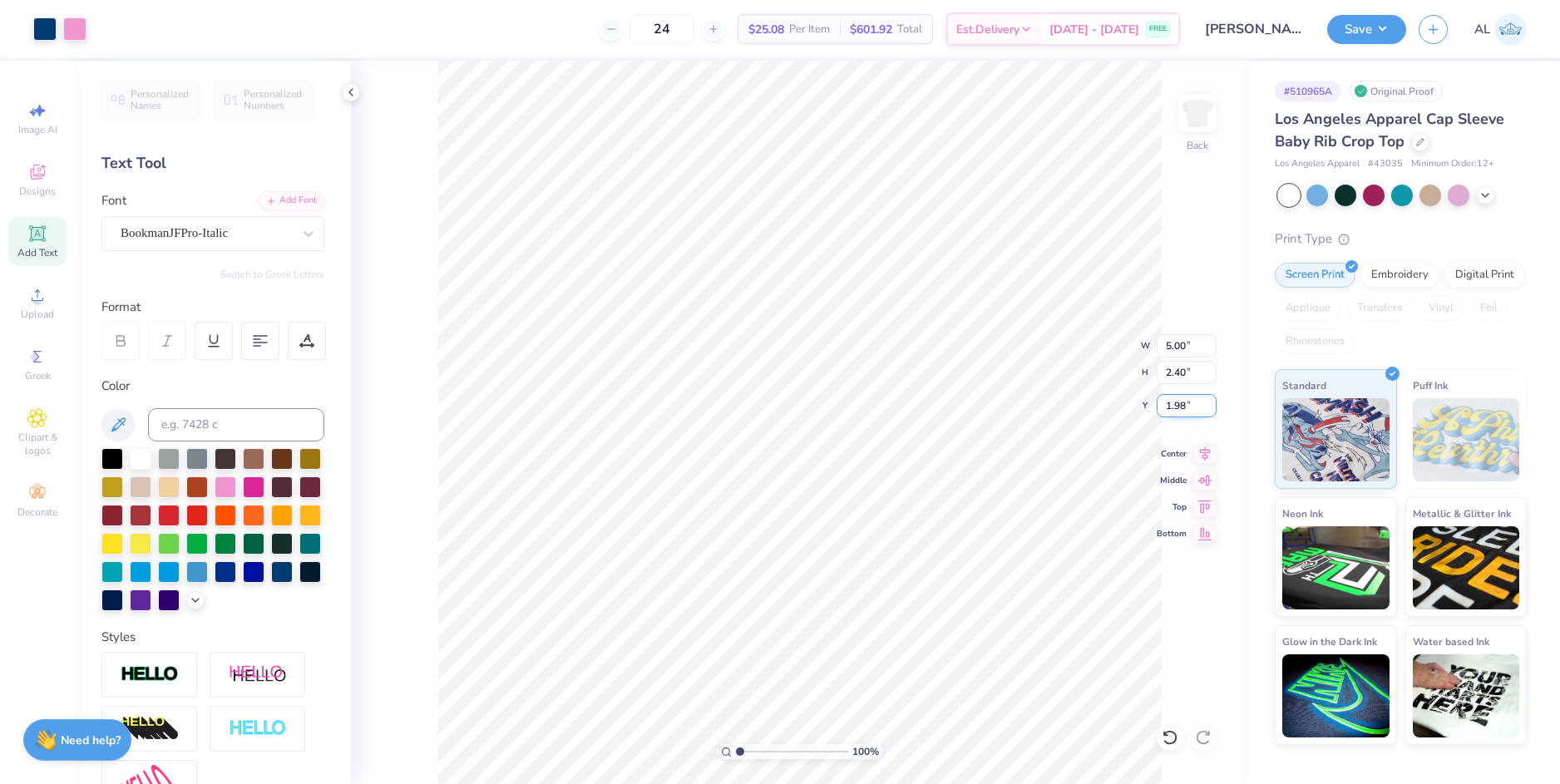
click at [1177, 412] on input "1.98" at bounding box center [1186, 406] width 60 height 23
click at [1176, 367] on input "2.40" at bounding box center [1186, 372] width 60 height 23
type input "2.00"
click at [1201, 454] on icon at bounding box center [1204, 450] width 23 height 20
click at [1354, 27] on button "Save" at bounding box center [1366, 26] width 79 height 29
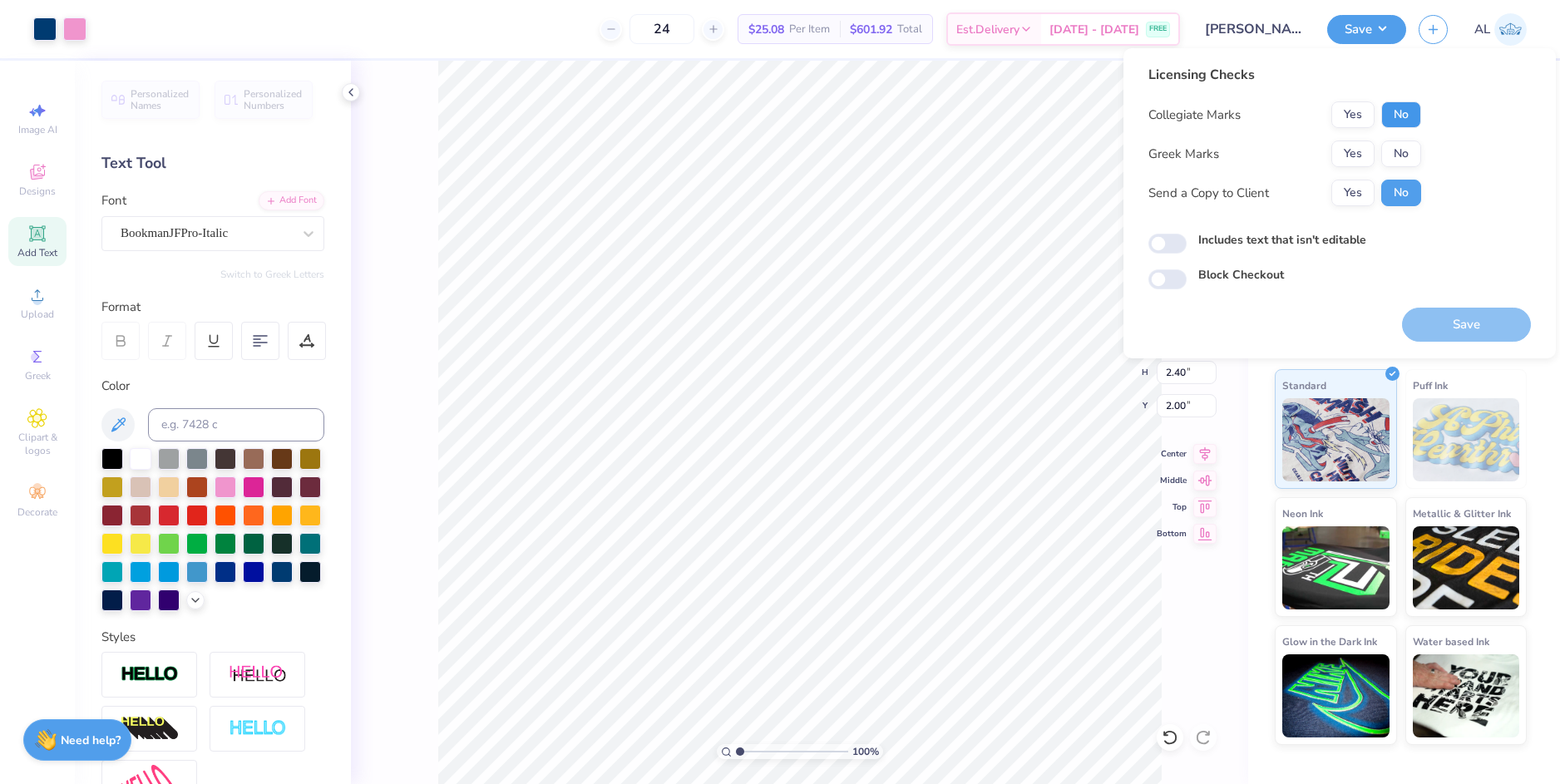
click at [1412, 124] on button "No" at bounding box center [1401, 115] width 40 height 27
click at [1410, 144] on button "No" at bounding box center [1401, 154] width 40 height 27
click at [1361, 189] on button "Yes" at bounding box center [1352, 193] width 43 height 27
click at [1456, 322] on button "Save" at bounding box center [1466, 324] width 129 height 34
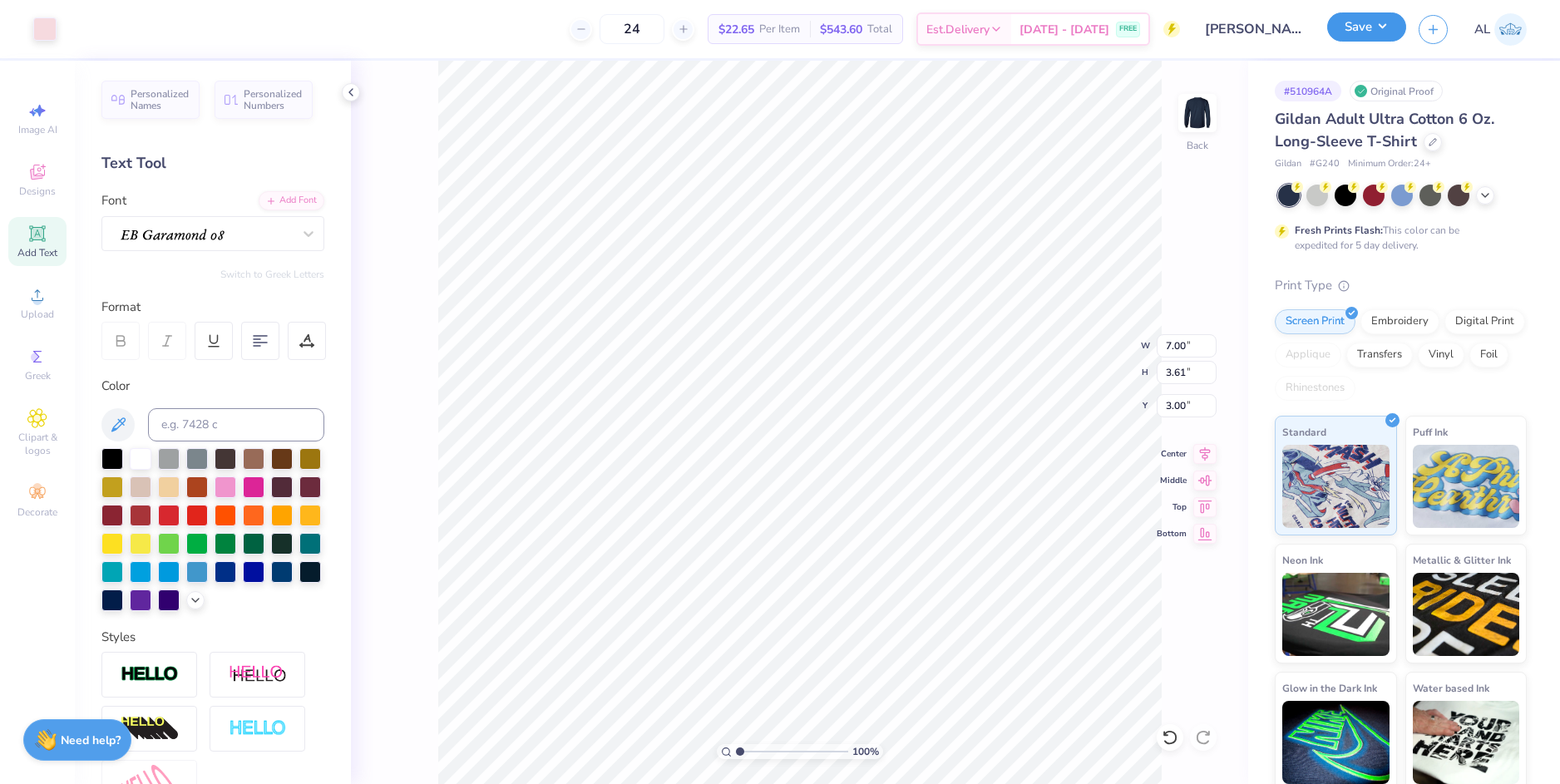
click at [1339, 31] on button "Save" at bounding box center [1366, 26] width 79 height 29
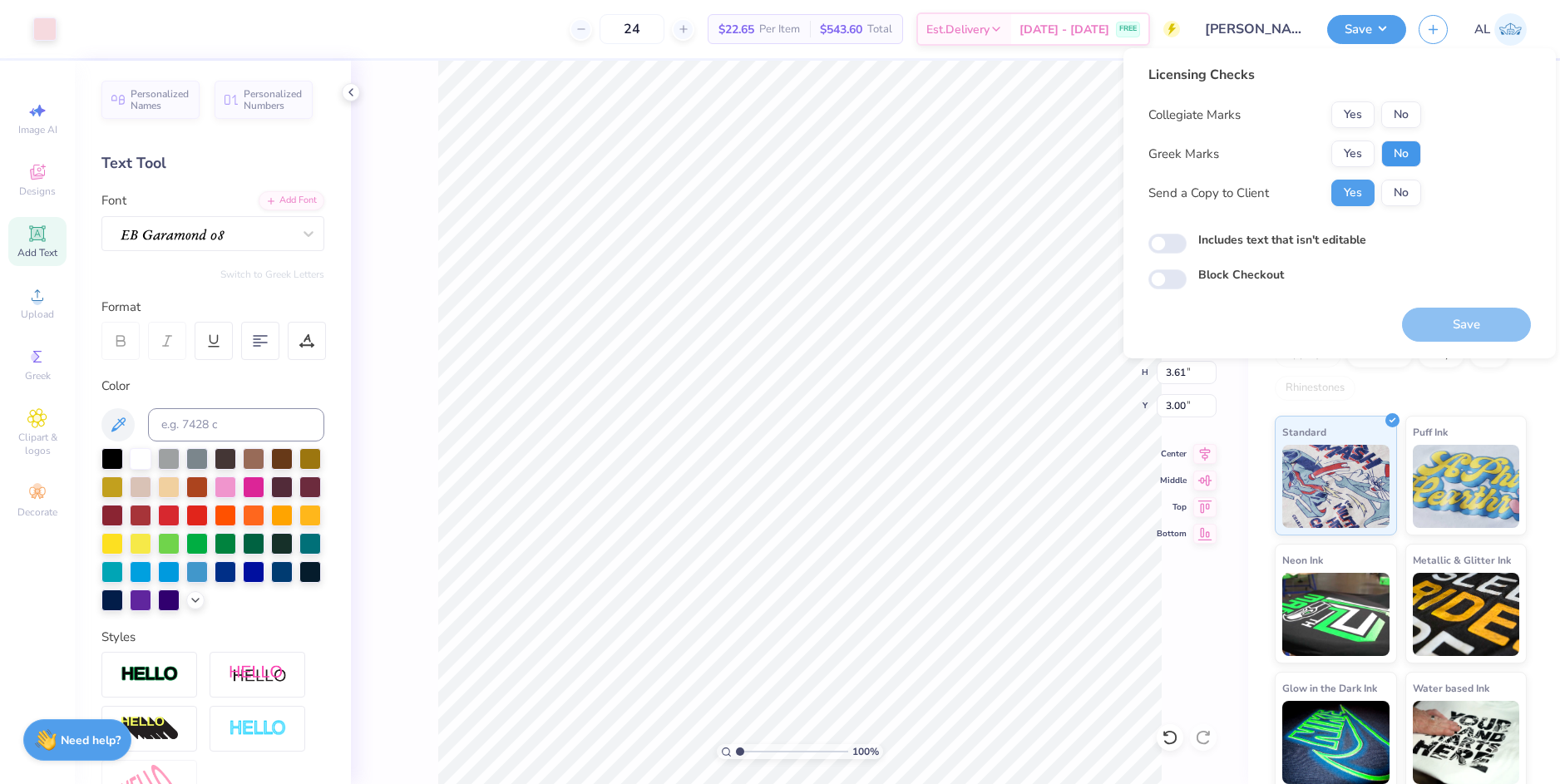
click at [1400, 153] on button "No" at bounding box center [1401, 154] width 40 height 27
click at [1402, 111] on button "No" at bounding box center [1401, 115] width 40 height 27
click at [1430, 334] on button "Save" at bounding box center [1466, 324] width 129 height 34
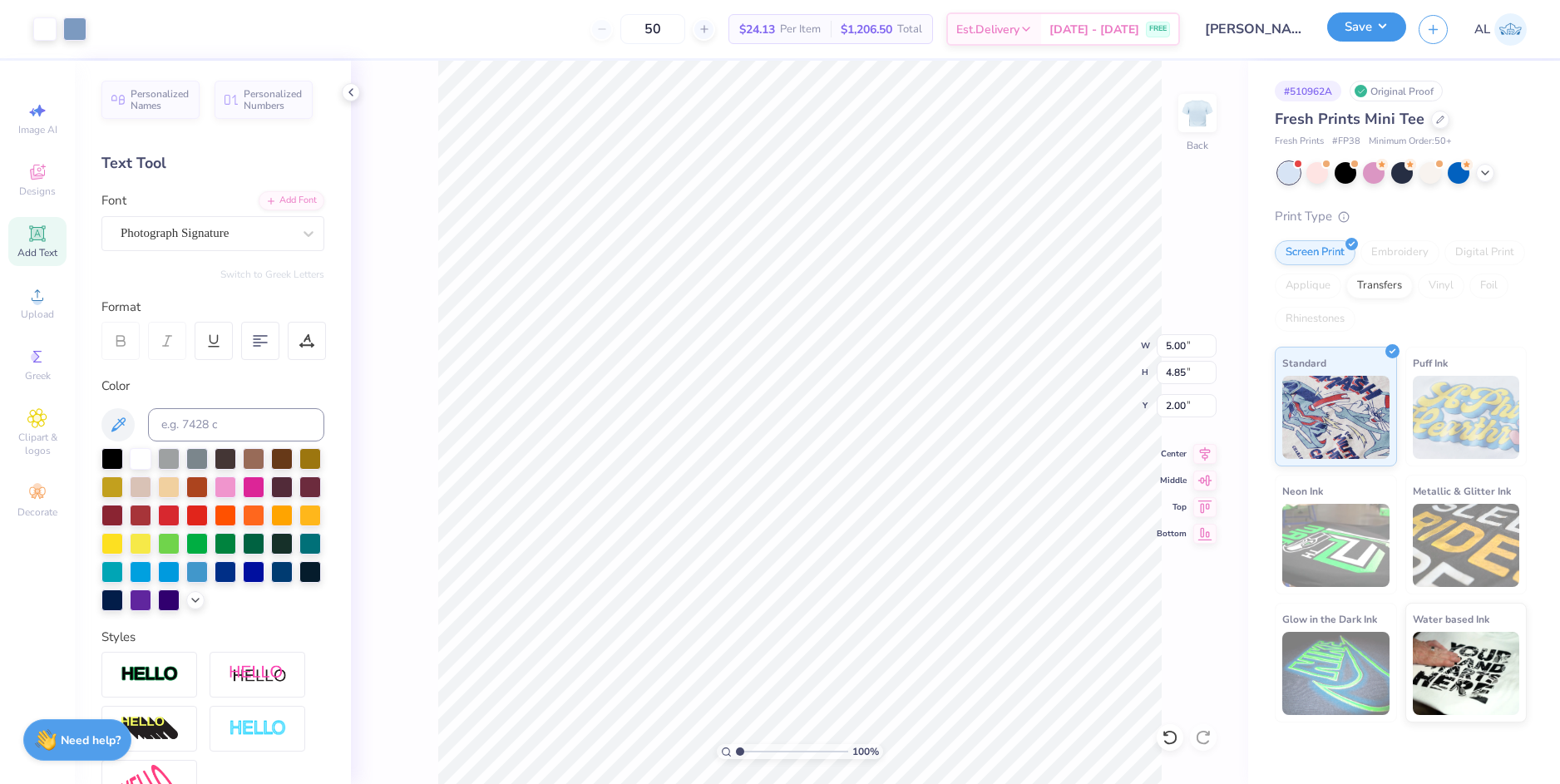
click at [1360, 21] on button "Save" at bounding box center [1366, 26] width 79 height 29
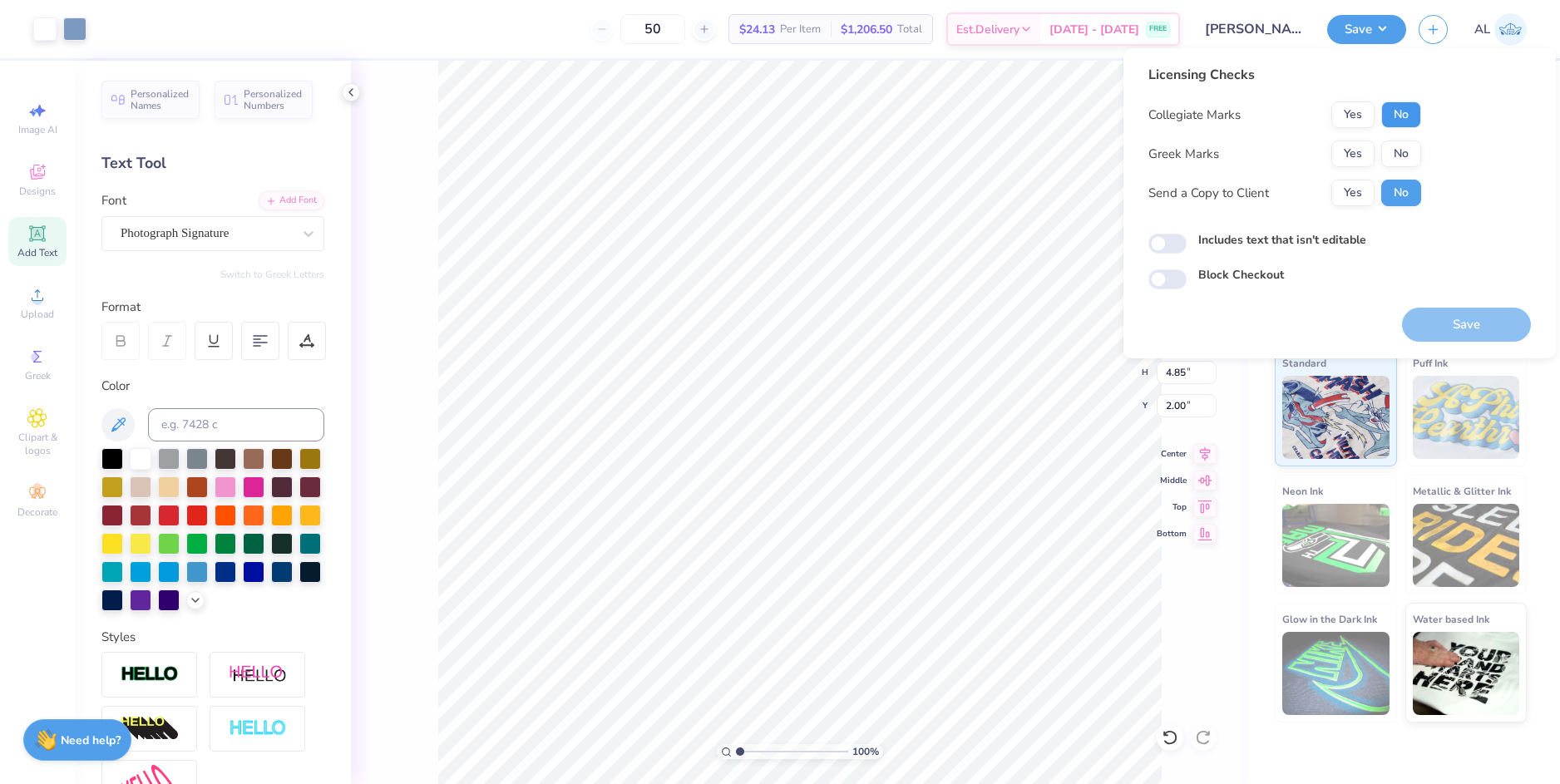
click at [1413, 124] on button "No" at bounding box center [1401, 115] width 40 height 27
click at [1407, 151] on button "No" at bounding box center [1401, 154] width 40 height 27
click at [1356, 200] on button "Yes" at bounding box center [1352, 193] width 43 height 27
click at [1465, 321] on button "Save" at bounding box center [1466, 324] width 129 height 34
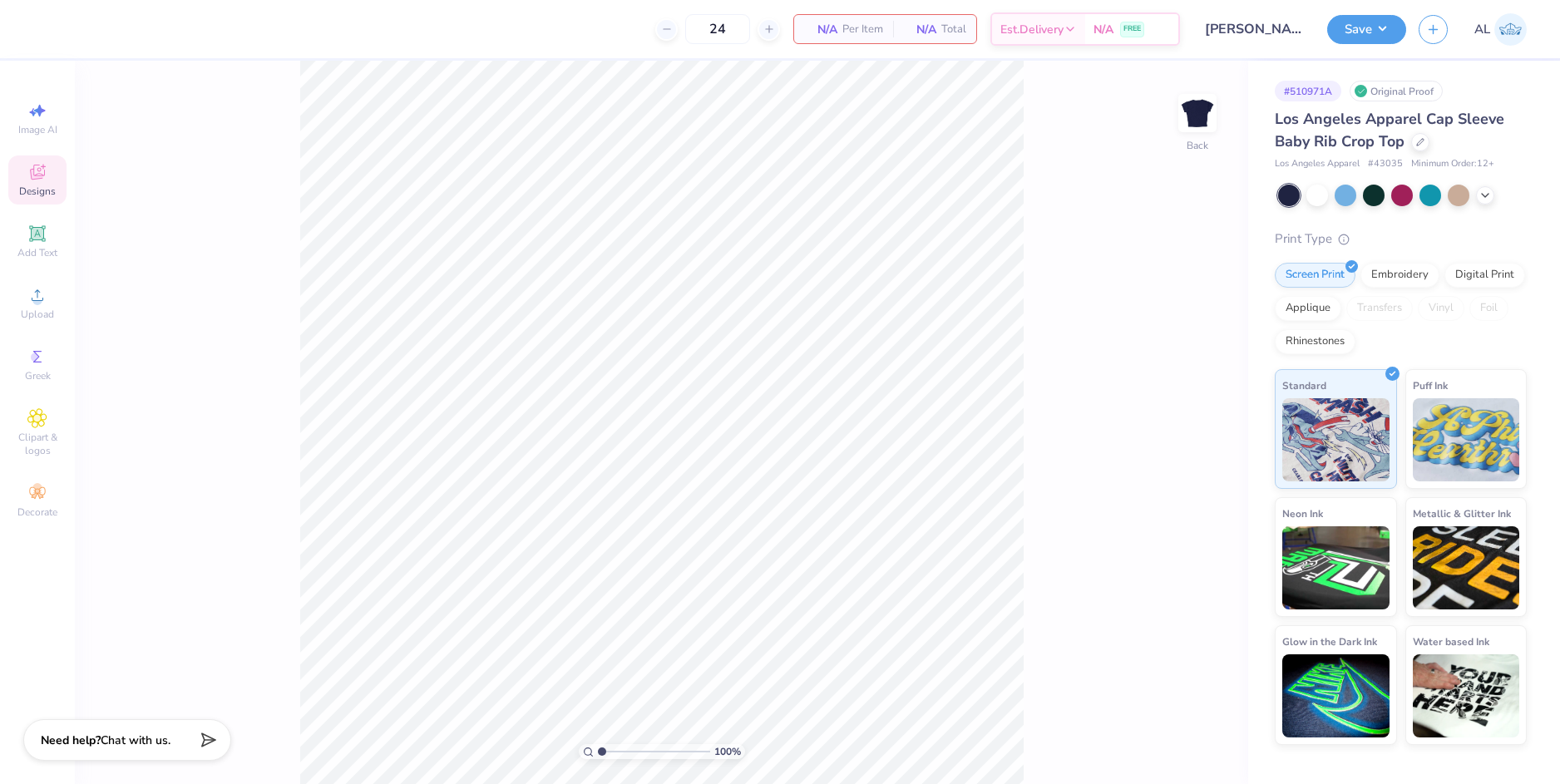
click at [59, 184] on div "Designs" at bounding box center [37, 180] width 58 height 49
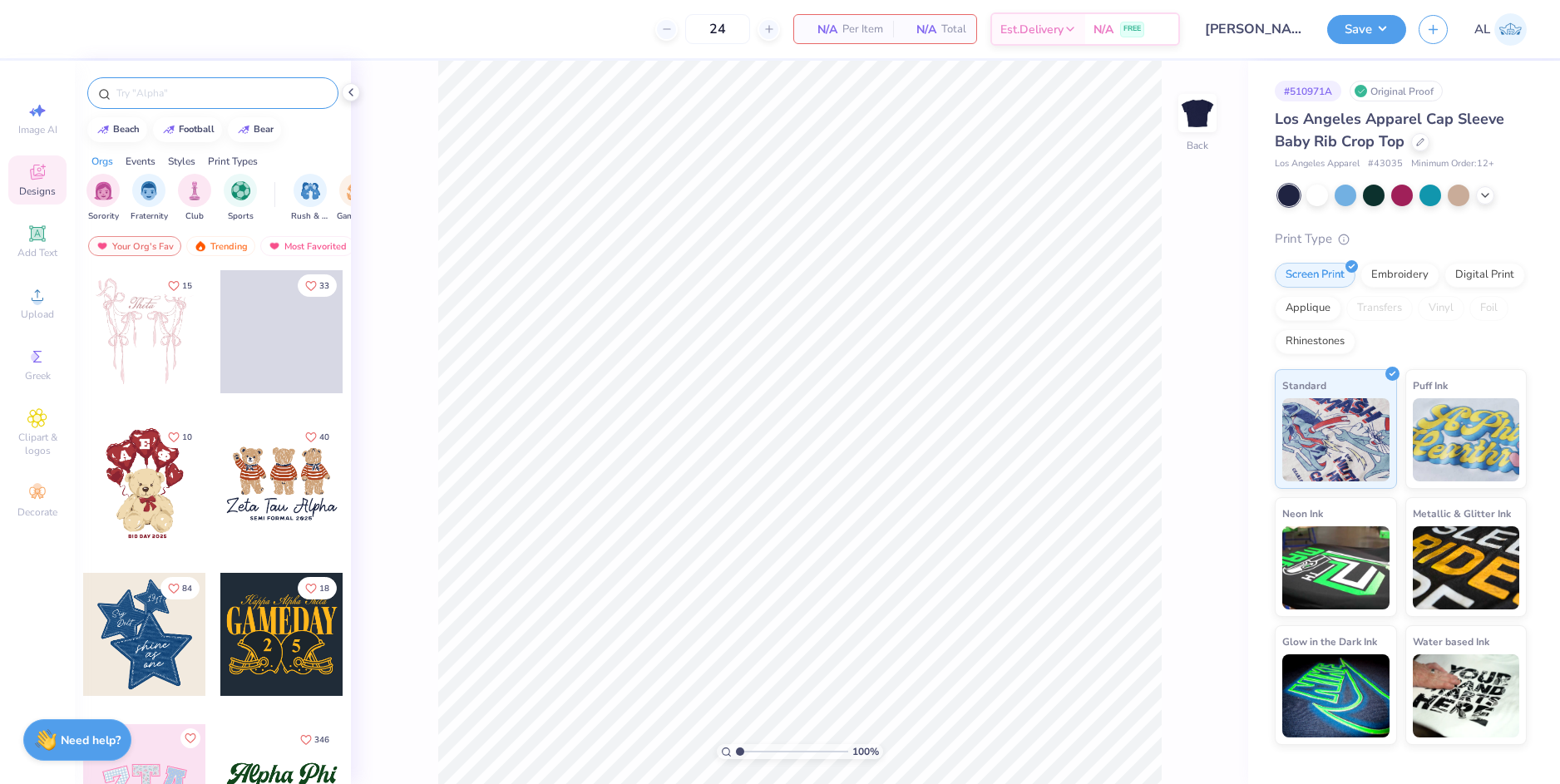
click at [227, 95] on input "text" at bounding box center [221, 93] width 213 height 17
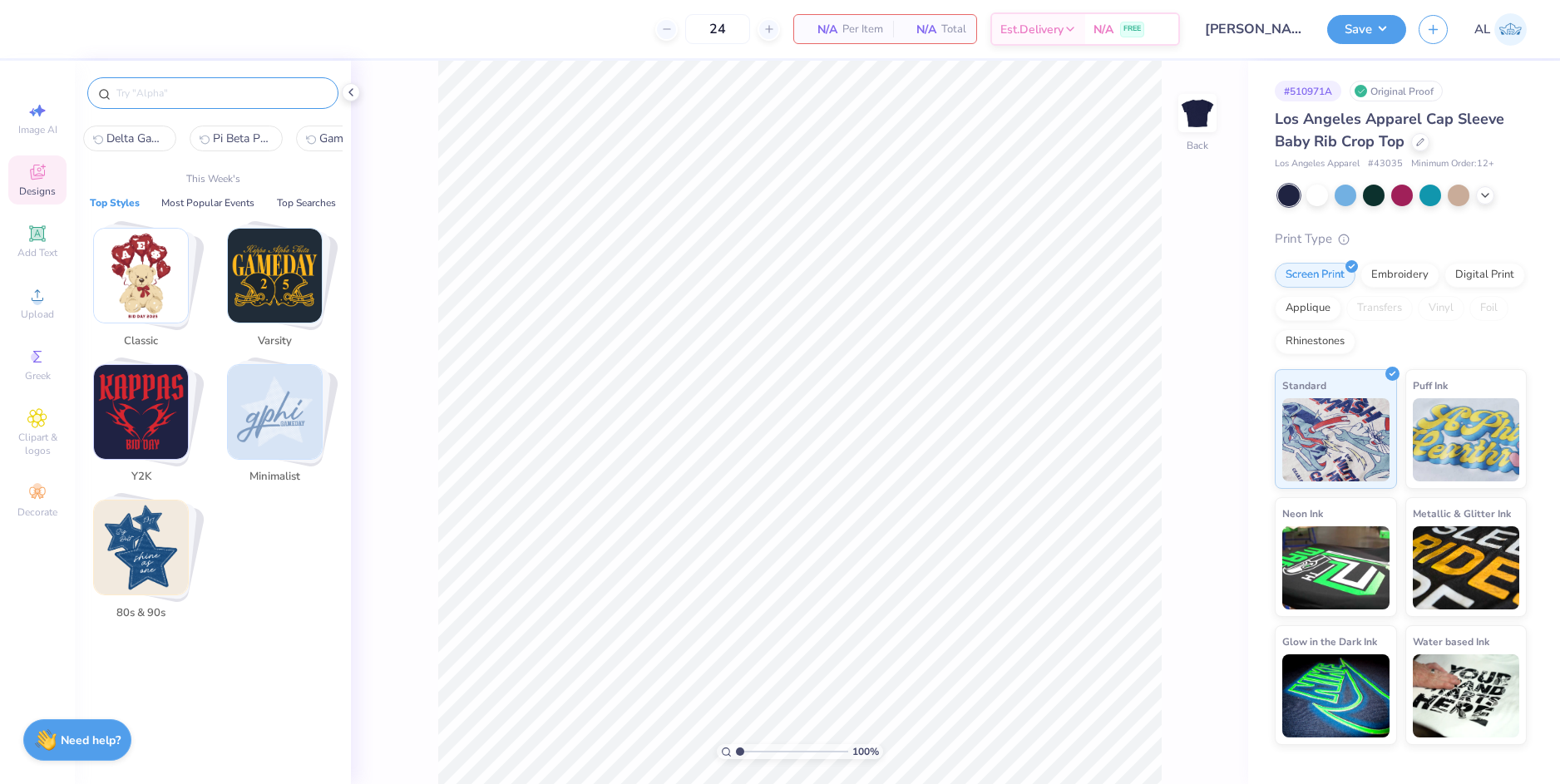
paste input "Kappa Alpha Theta Text with Heart in Beige Bid Day Crop Top"
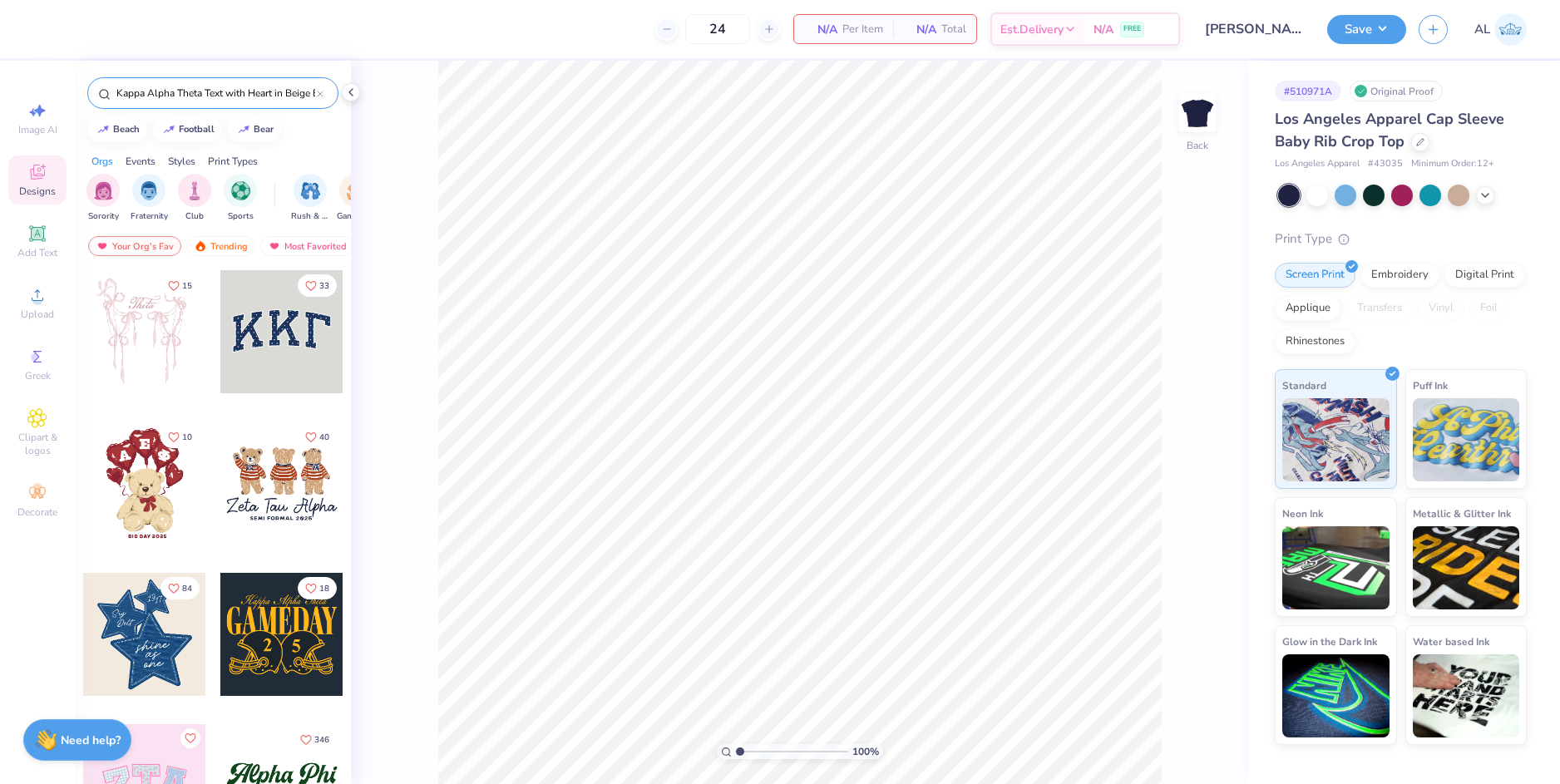
scroll to position [0, 79]
type input "Kappa Alpha Theta Text with Heart in Beige Bid Day Crop Top"
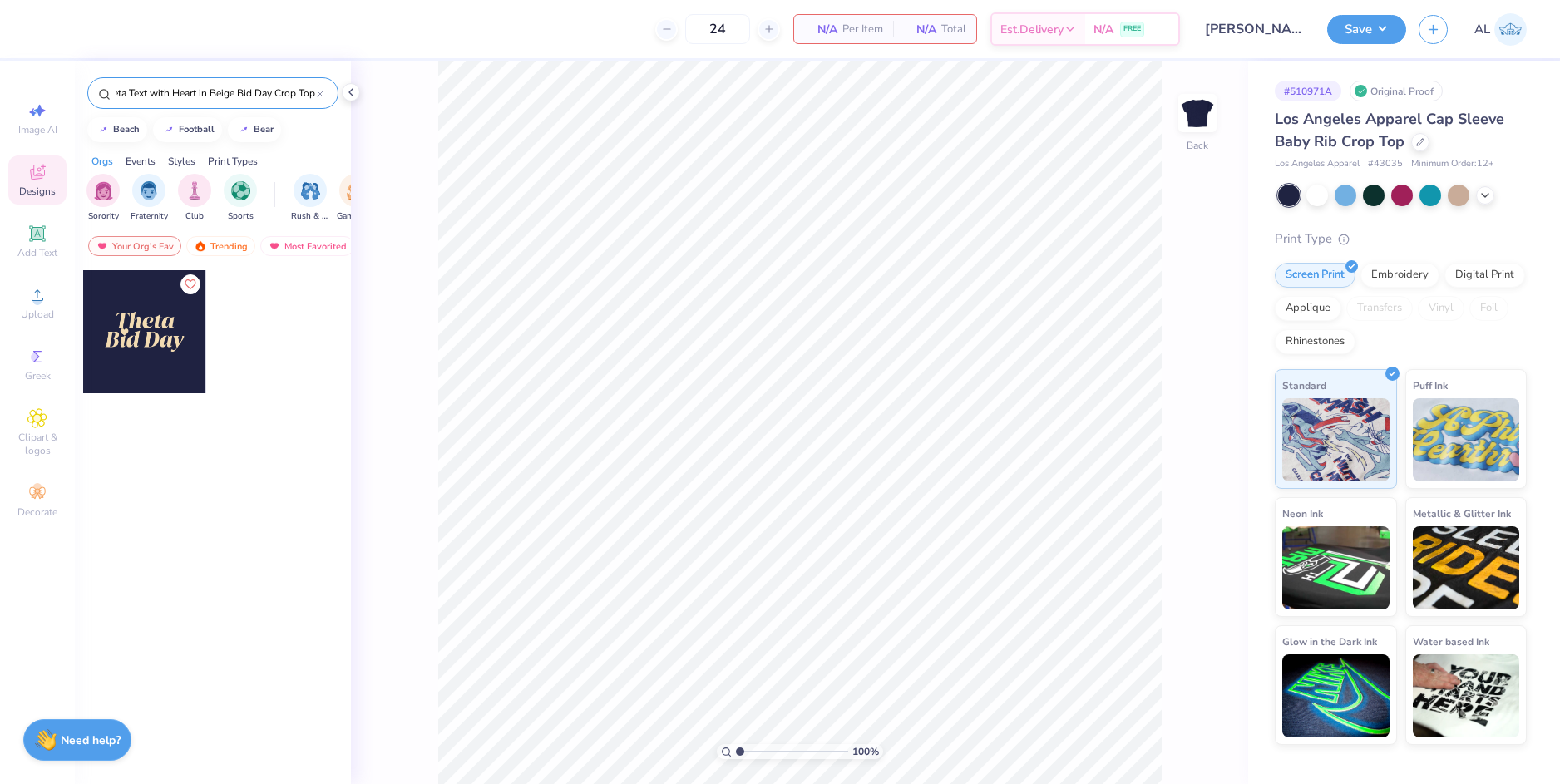
click at [158, 337] on div at bounding box center [145, 332] width 123 height 123
click at [1203, 453] on icon at bounding box center [1204, 450] width 23 height 20
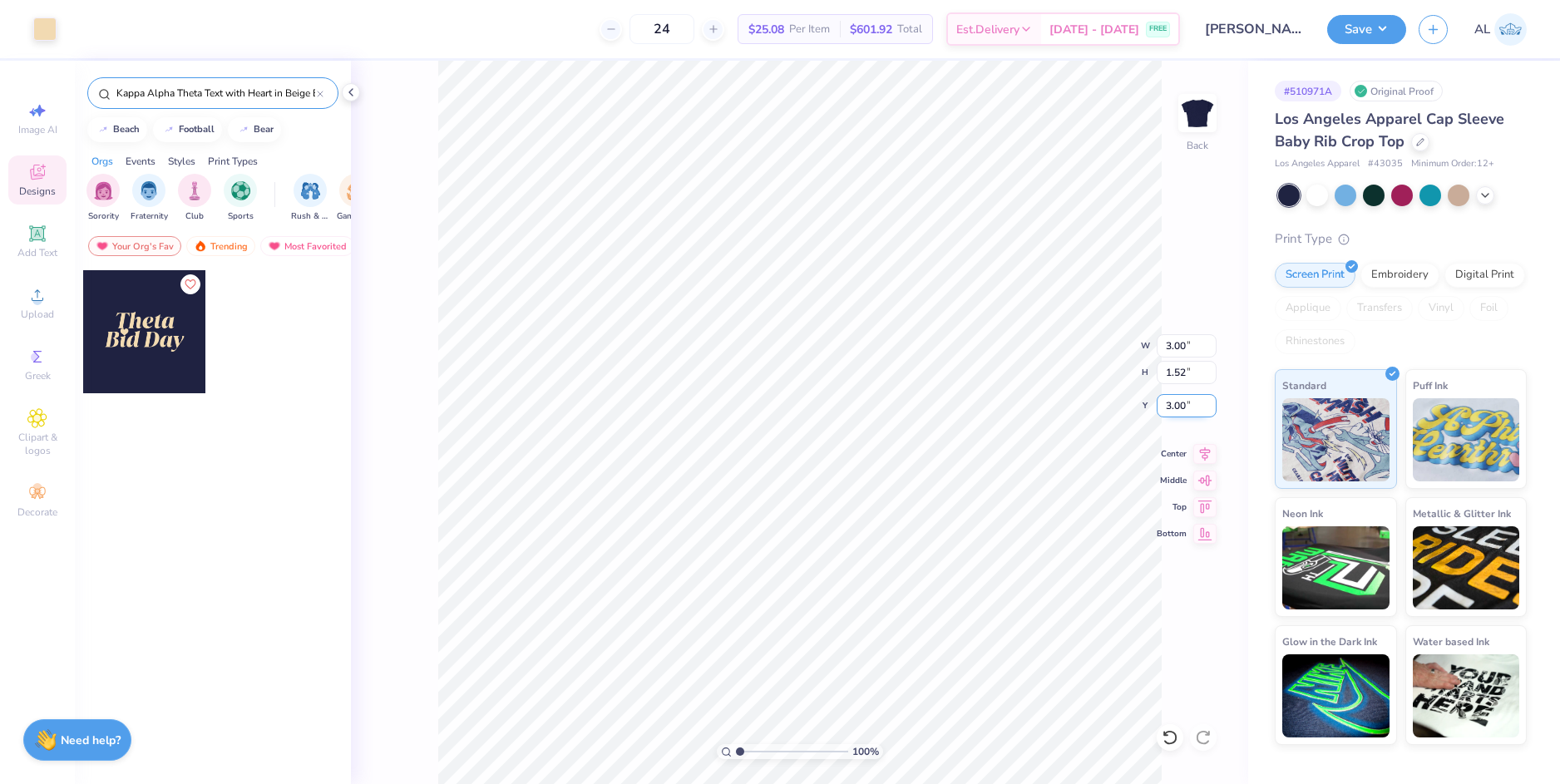
click at [1180, 406] on input "3.00" at bounding box center [1186, 406] width 60 height 23
click at [1174, 378] on input "1.52" at bounding box center [1186, 372] width 60 height 23
type input "2.00"
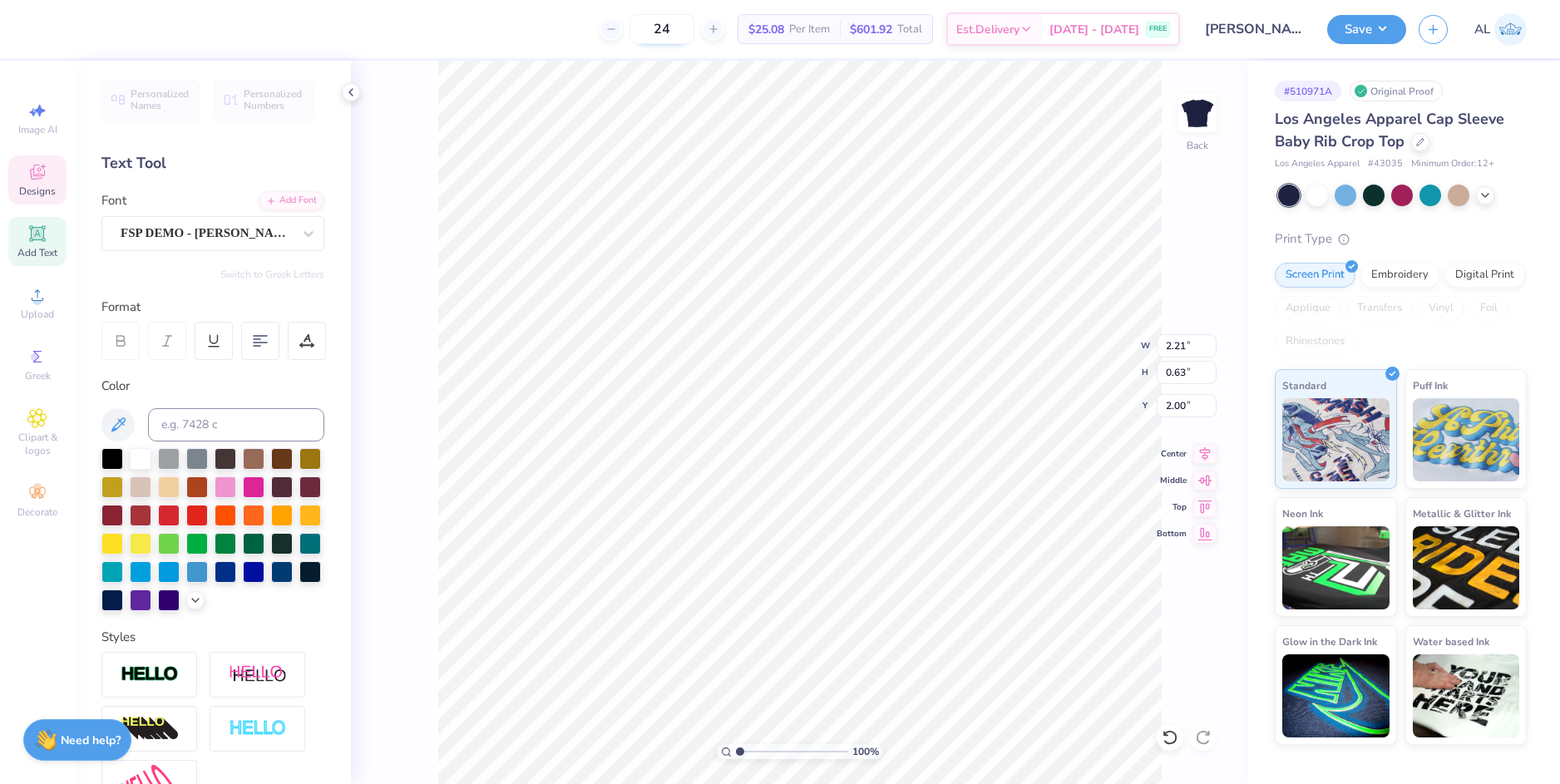
scroll to position [14, 3]
type textarea "Kappa"
type input "3.00"
type input "0.82"
type input "2.70"
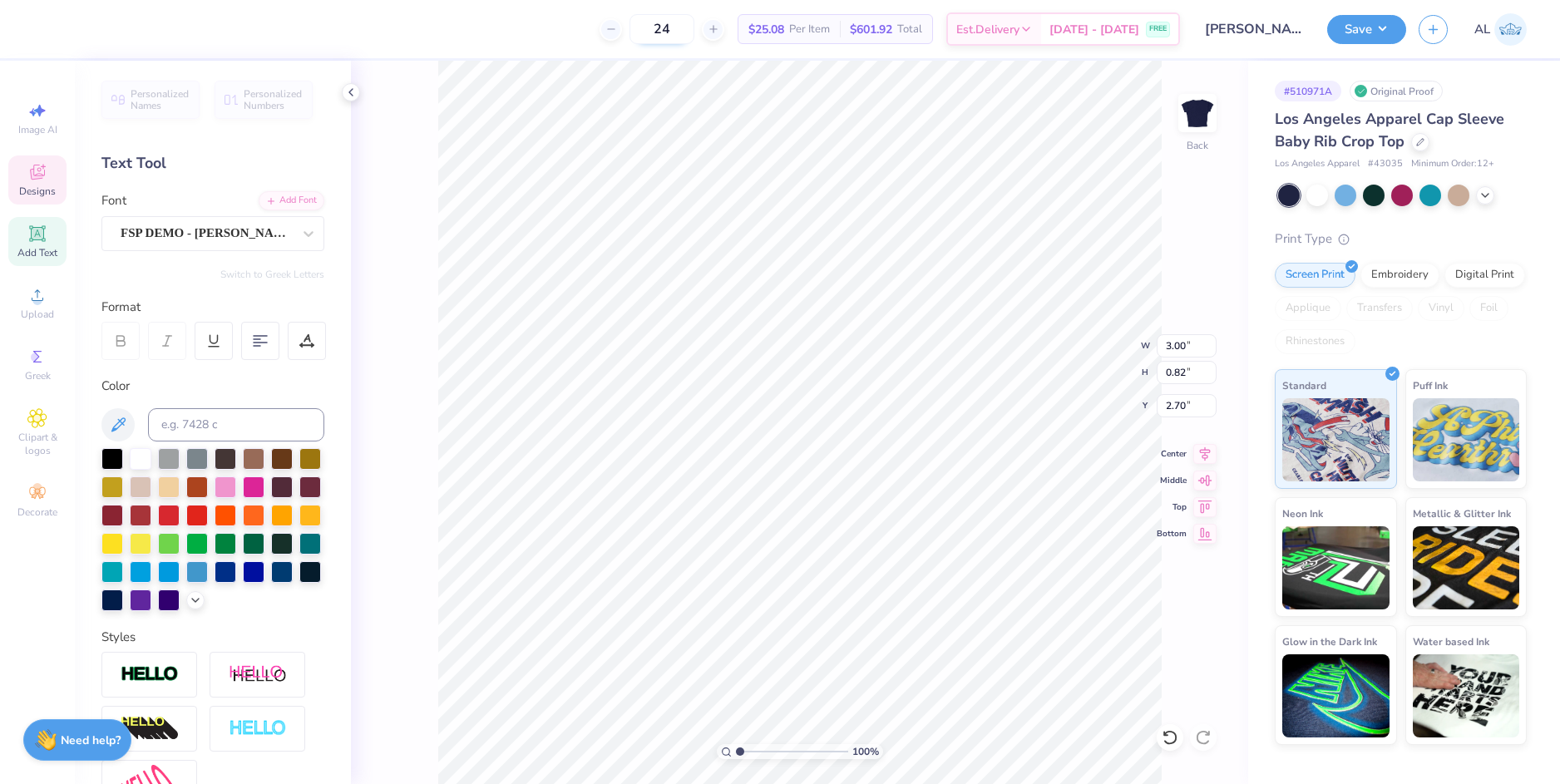
scroll to position [14, 4]
type textarea "Beta Phi"
drag, startPoint x: 745, startPoint y: 749, endPoint x: 753, endPoint y: 748, distance: 8.1
type input "2.23"
click at [753, 748] on input "range" at bounding box center [792, 751] width 112 height 15
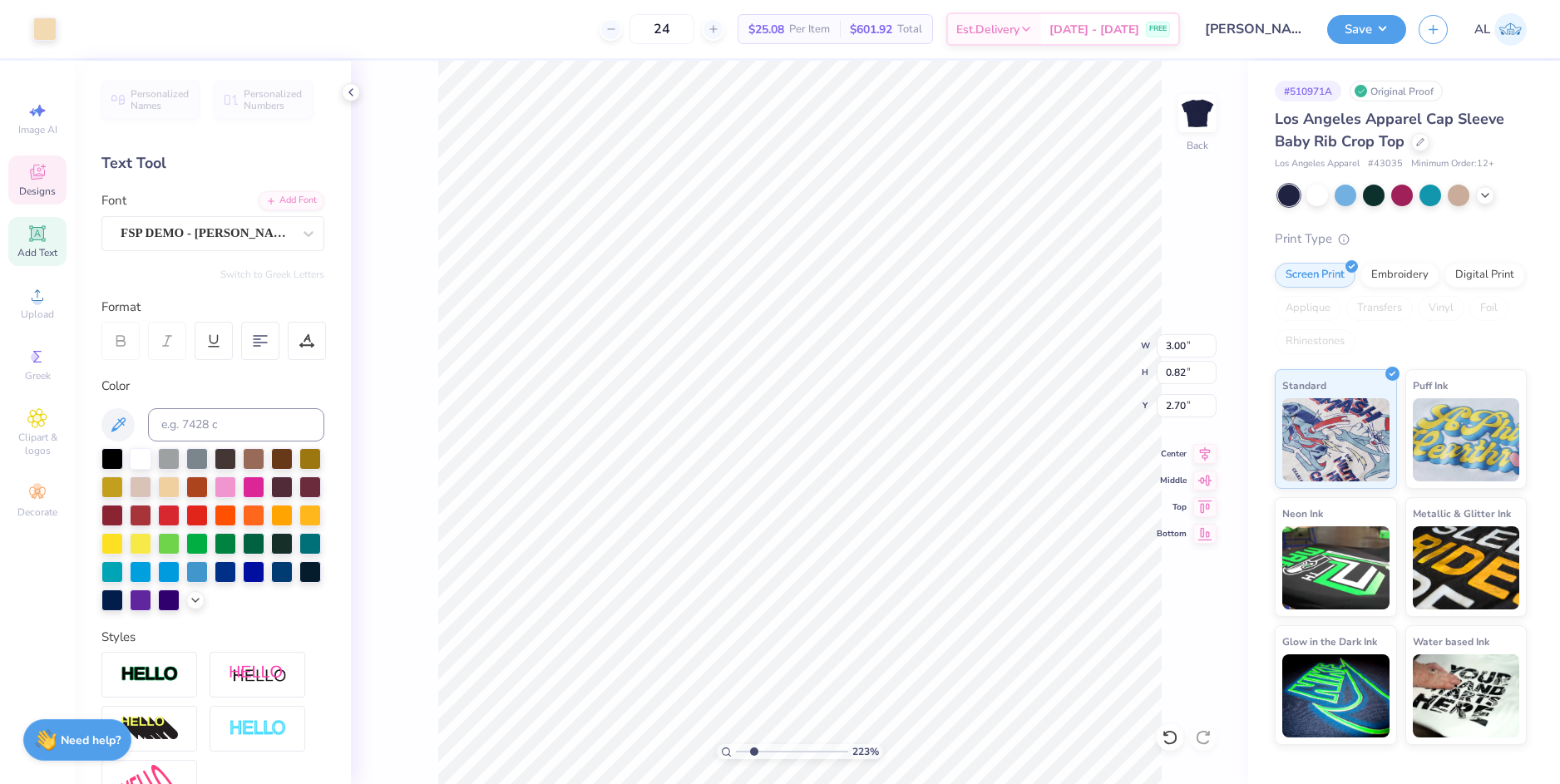
type input "0.31"
type input "0.27"
type input "2.65"
drag, startPoint x: 755, startPoint y: 749, endPoint x: 769, endPoint y: 742, distance: 15.7
type input "3.64"
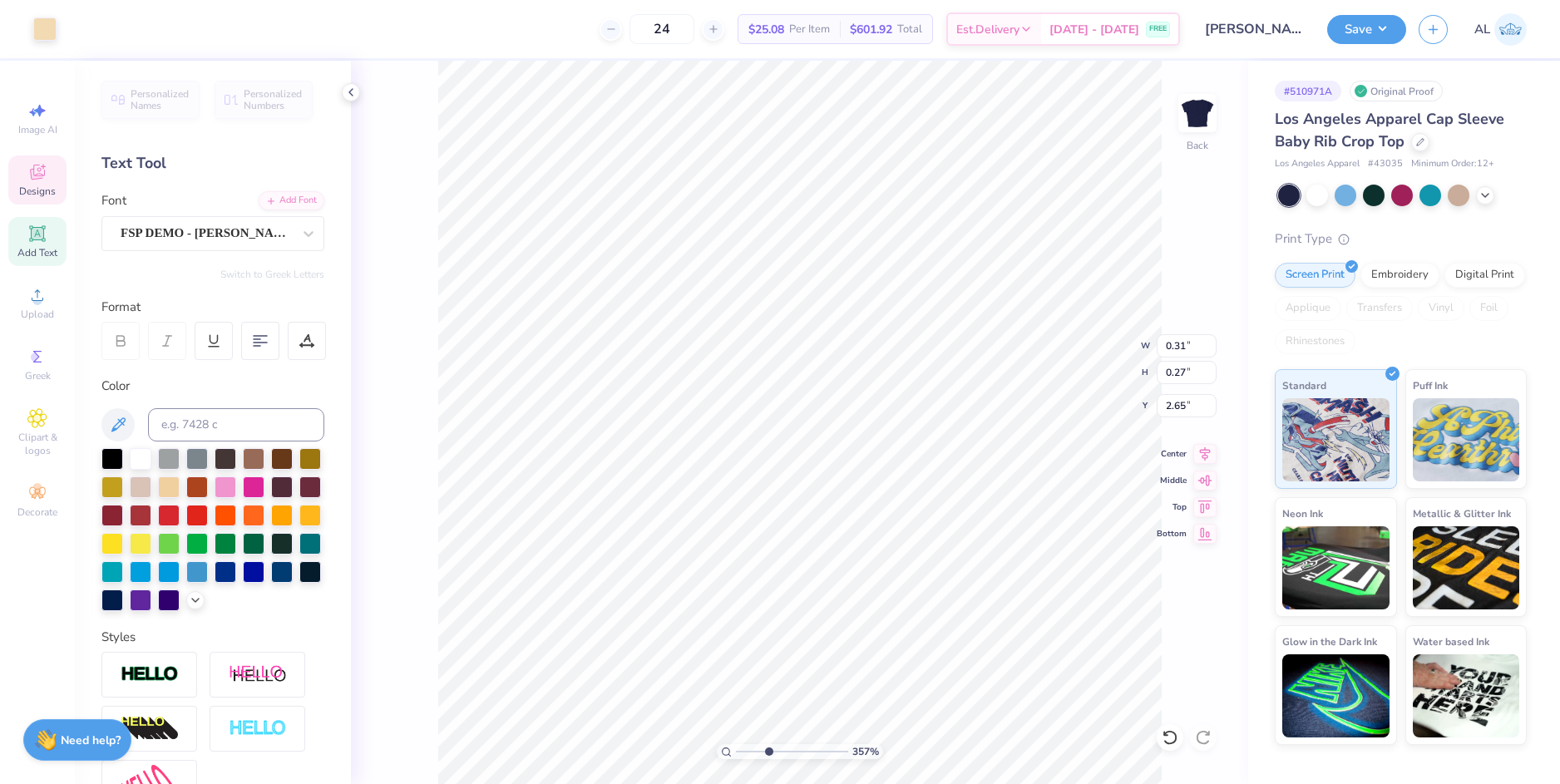
click at [769, 744] on input "range" at bounding box center [792, 751] width 112 height 15
type input "2.73"
drag, startPoint x: 769, startPoint y: 752, endPoint x: 739, endPoint y: 754, distance: 30.1
type input "1"
click at [739, 754] on input "range" at bounding box center [792, 751] width 112 height 15
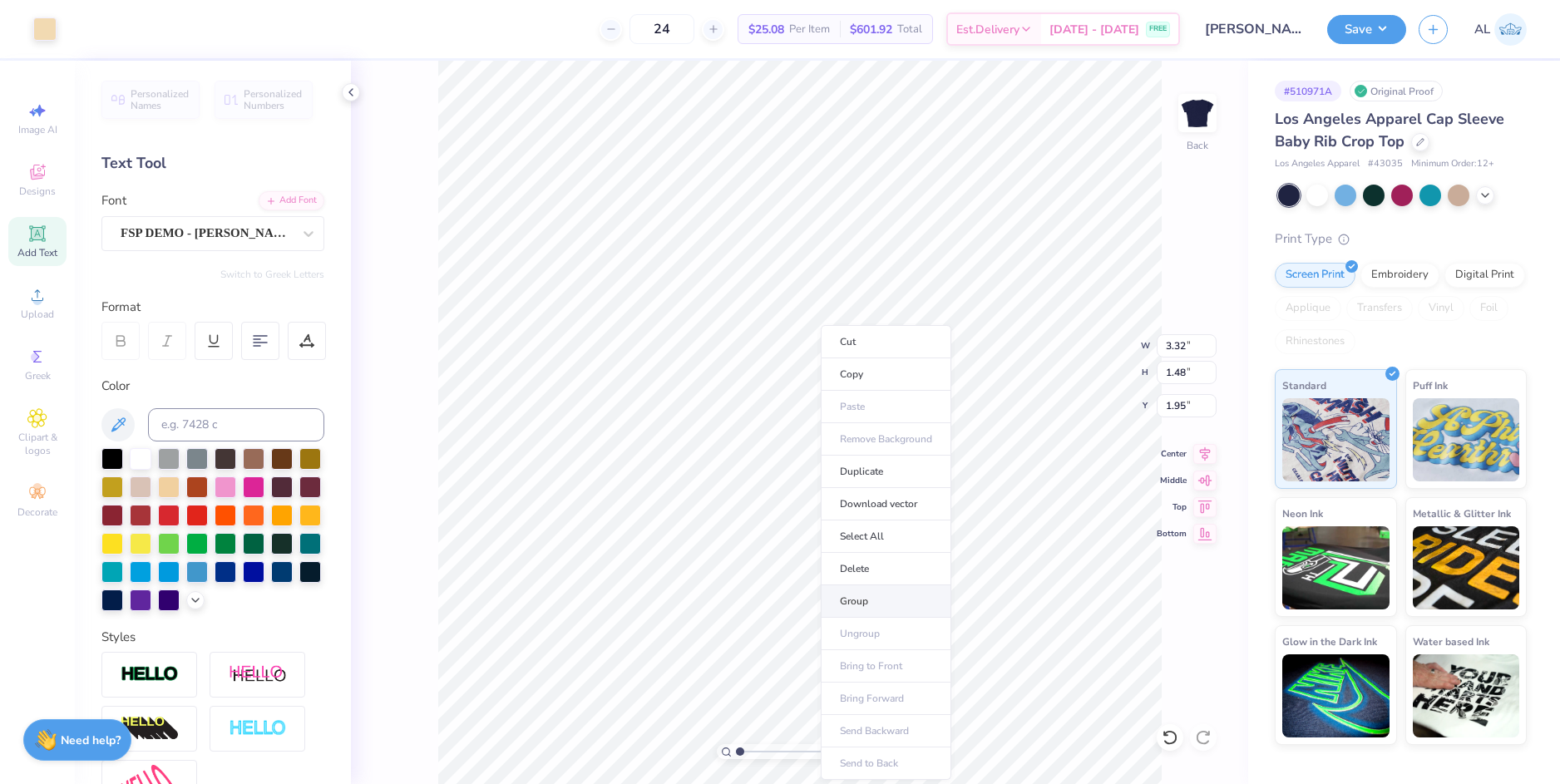
click at [913, 595] on li "Group" at bounding box center [886, 601] width 131 height 33
click at [1163, 343] on input "3.32" at bounding box center [1186, 345] width 60 height 23
click at [1181, 406] on input "1.95" at bounding box center [1186, 406] width 60 height 23
type input "7.00"
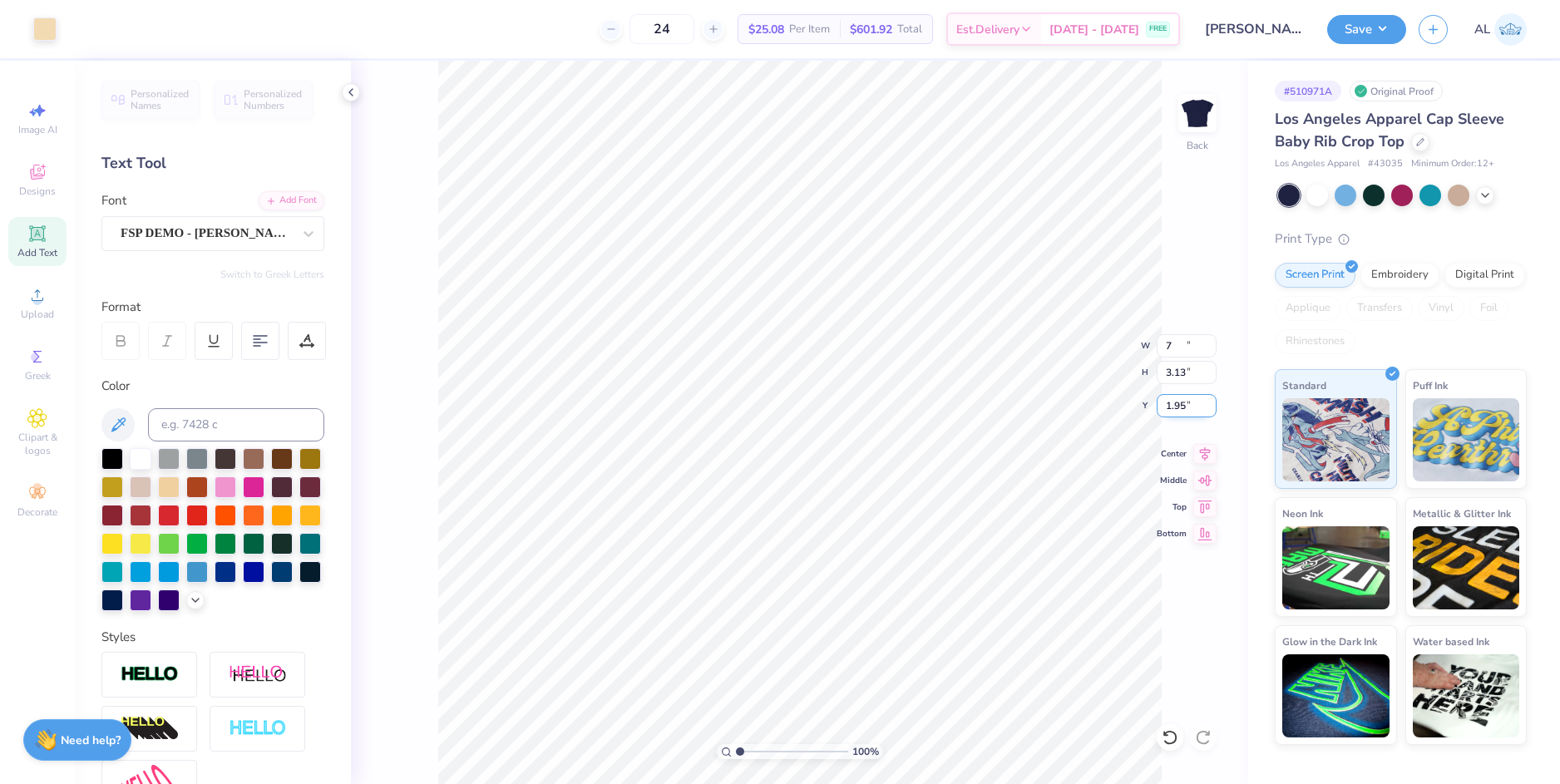
type input "3.13"
type input "1.12"
click at [1168, 348] on input "7.00" at bounding box center [1186, 345] width 60 height 23
click at [1178, 409] on input "1.12" at bounding box center [1186, 406] width 60 height 23
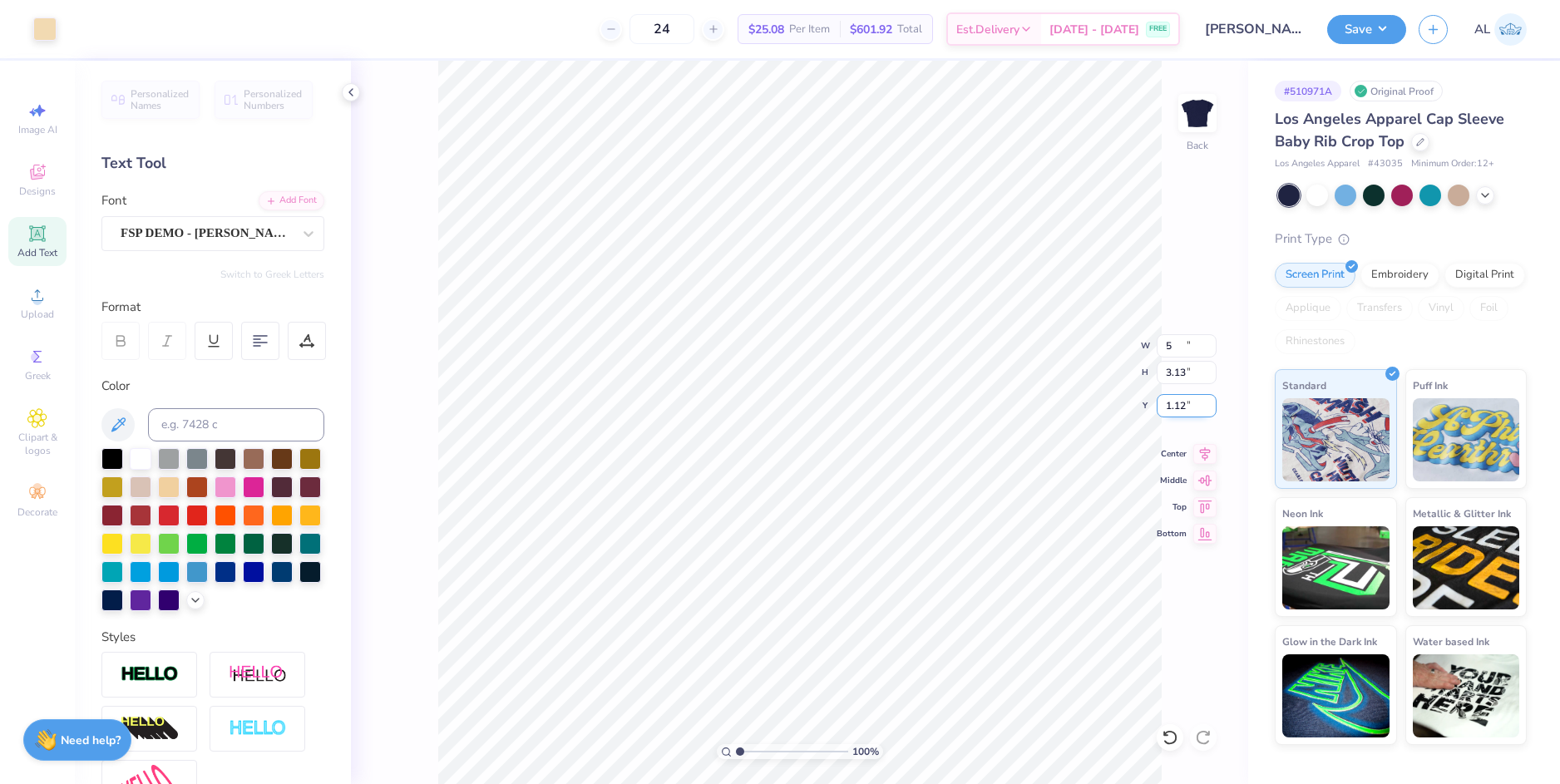
type input "5.00"
type input "2.24"
click at [1178, 406] on input "1.57" at bounding box center [1186, 406] width 60 height 23
click at [1177, 381] on input "2.24" at bounding box center [1186, 372] width 60 height 23
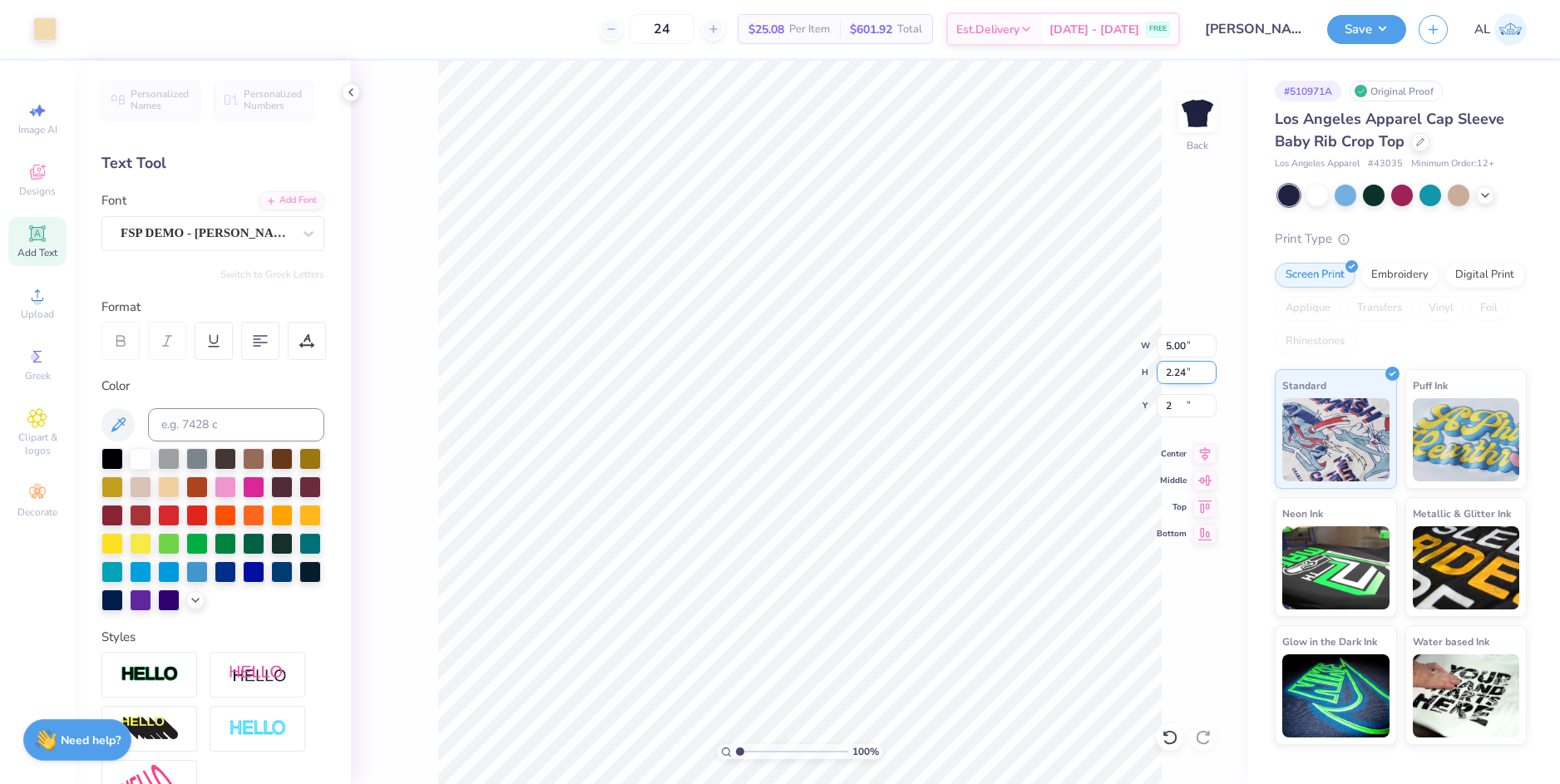
type input "2.00"
type input "1"
drag, startPoint x: 746, startPoint y: 749, endPoint x: 725, endPoint y: 744, distance: 21.6
click at [736, 744] on input "range" at bounding box center [792, 751] width 112 height 15
click at [1365, 36] on button "Save" at bounding box center [1366, 26] width 79 height 29
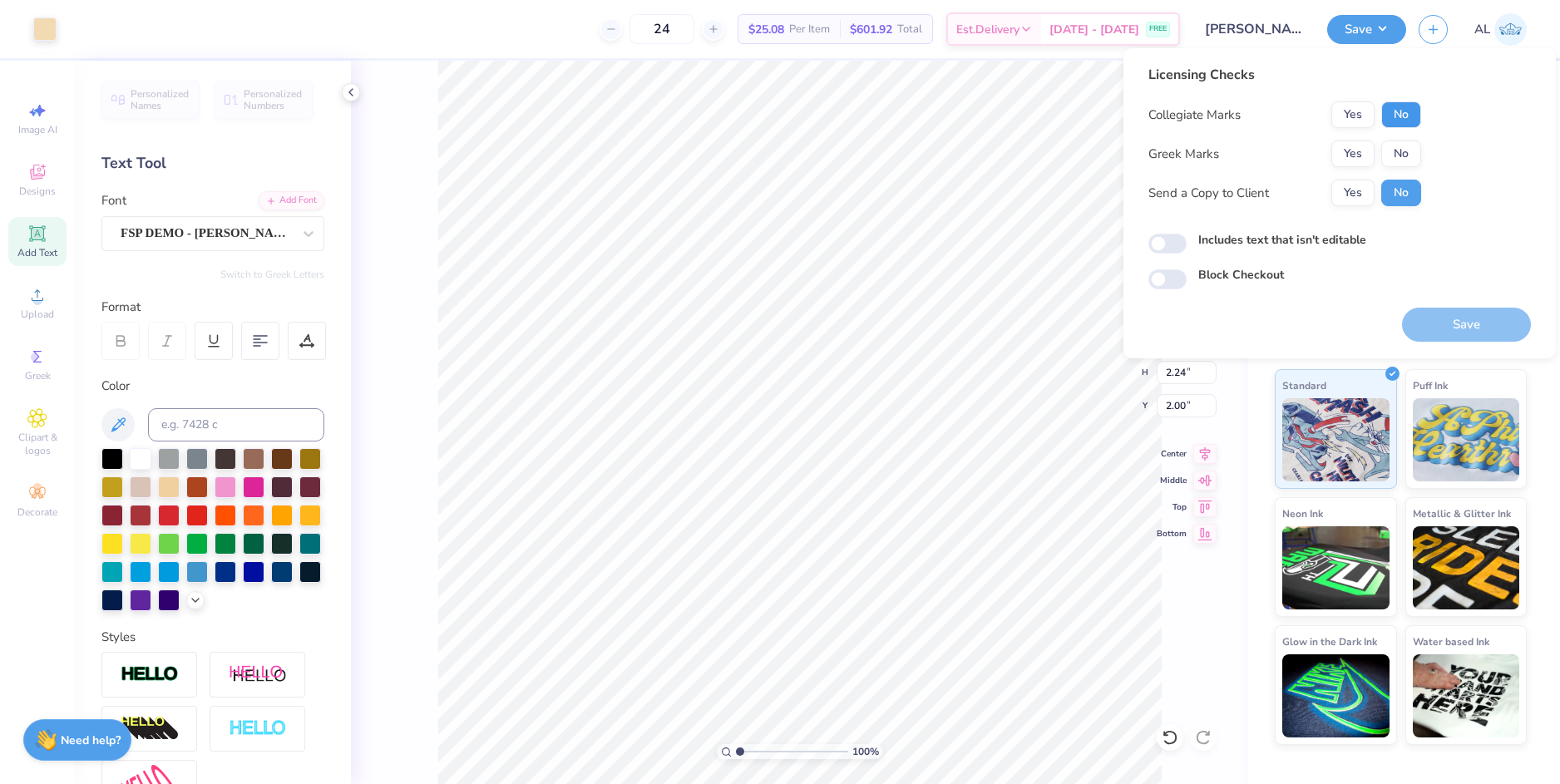
click at [1410, 113] on button "No" at bounding box center [1401, 115] width 40 height 27
click at [1407, 157] on button "No" at bounding box center [1401, 154] width 40 height 27
click at [1369, 193] on button "Yes" at bounding box center [1352, 193] width 43 height 27
click at [1461, 328] on button "Save" at bounding box center [1466, 324] width 129 height 34
